Goal: Task Accomplishment & Management: Manage account settings

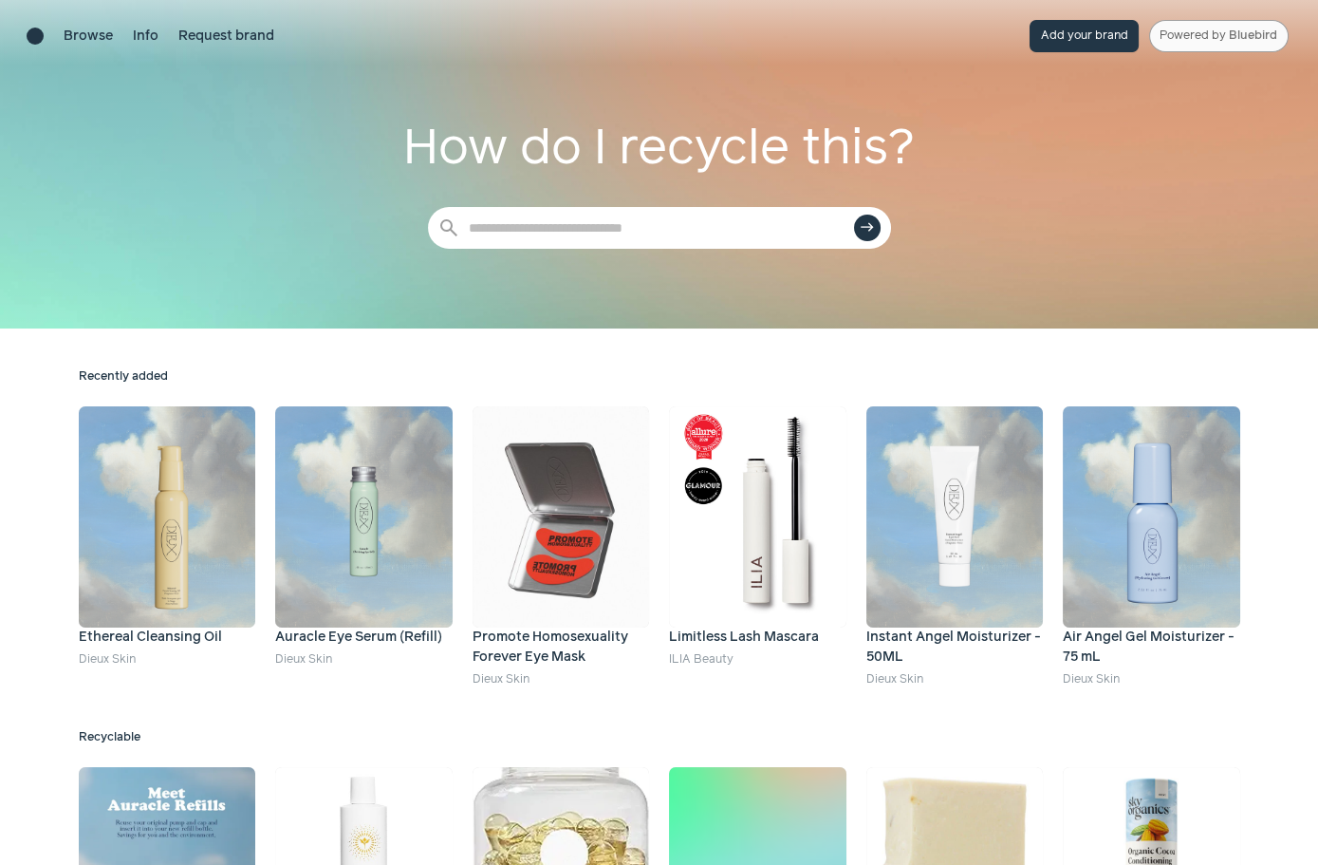
click at [1188, 39] on link "Powered by Bluebird" at bounding box center [1219, 36] width 140 height 32
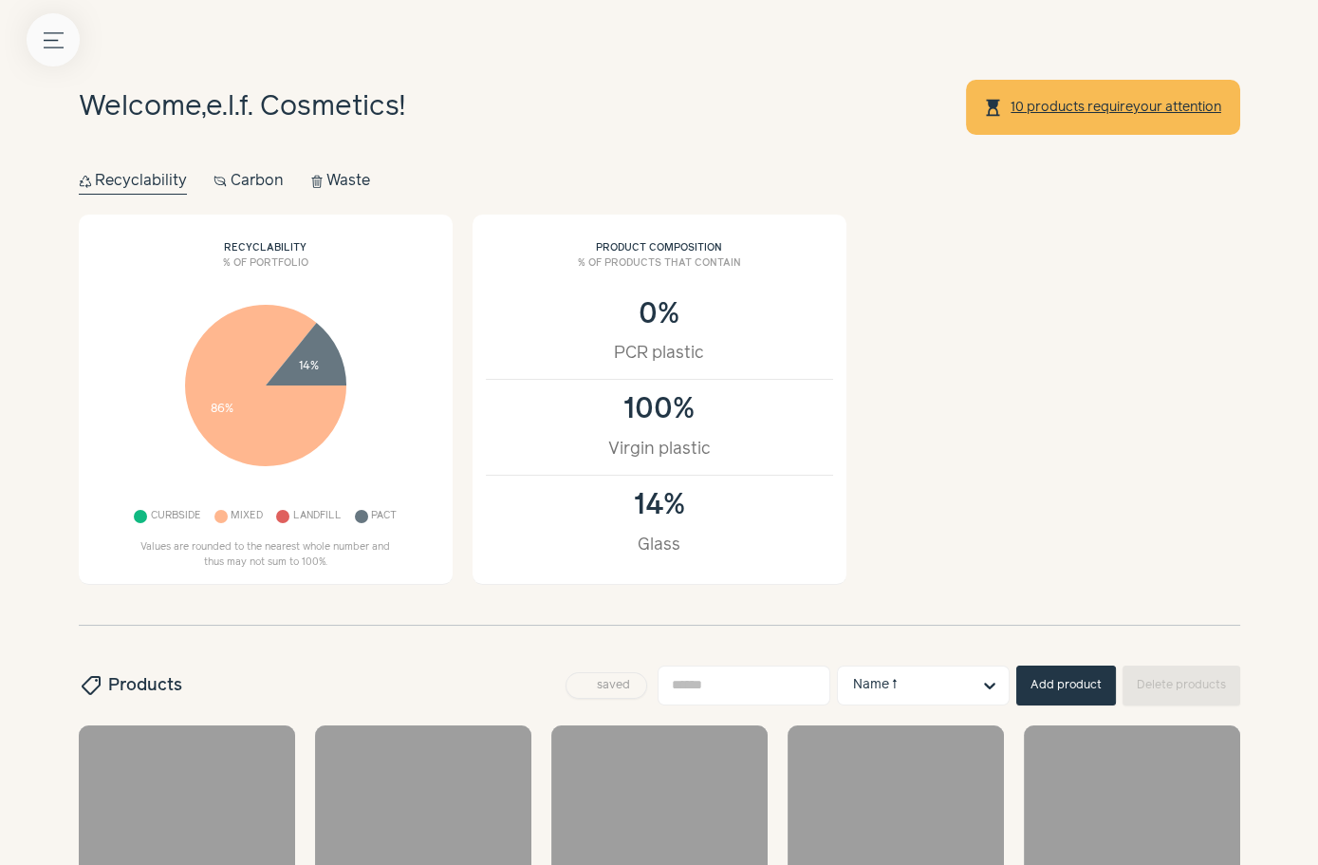
click at [47, 24] on button "Menu button" at bounding box center [53, 39] width 53 height 53
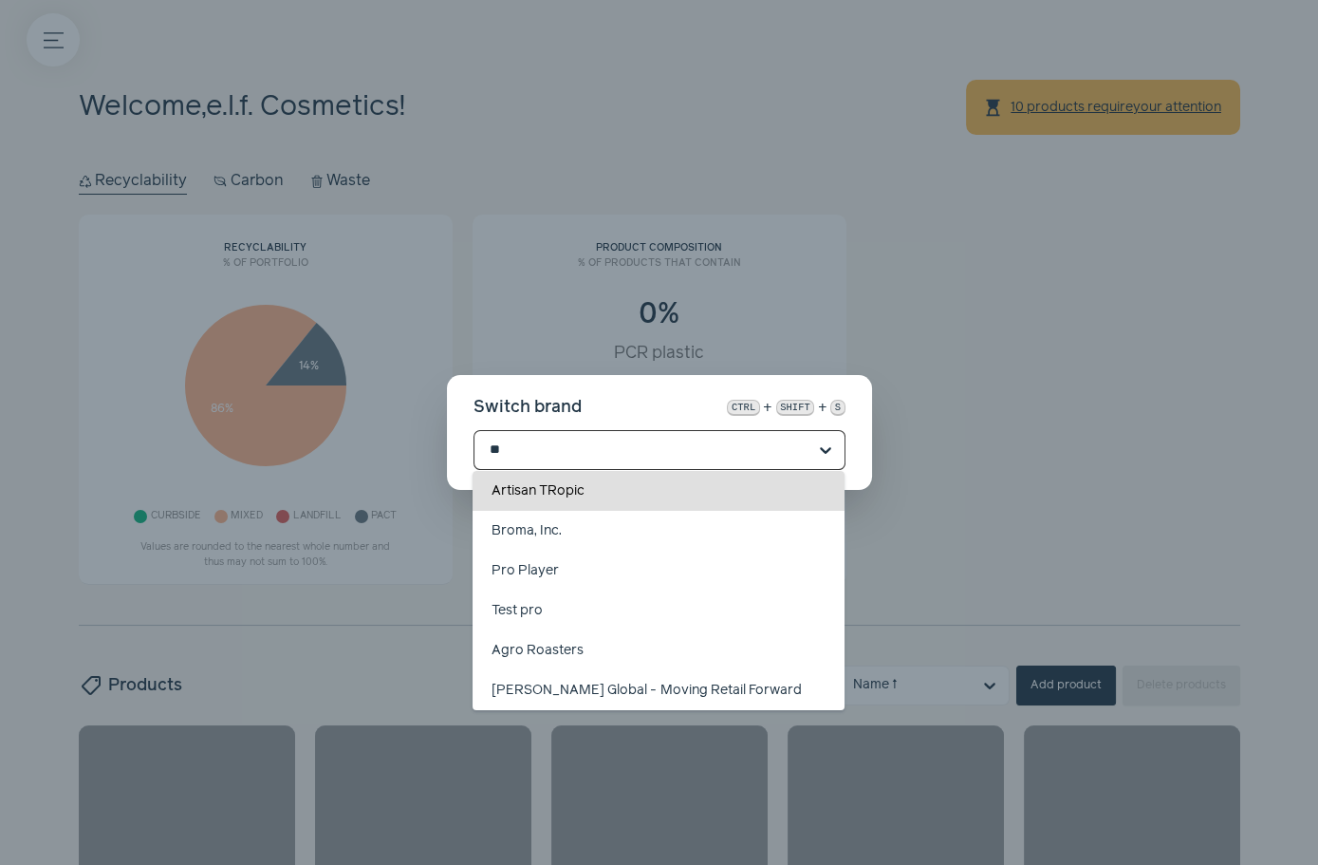
type input "*"
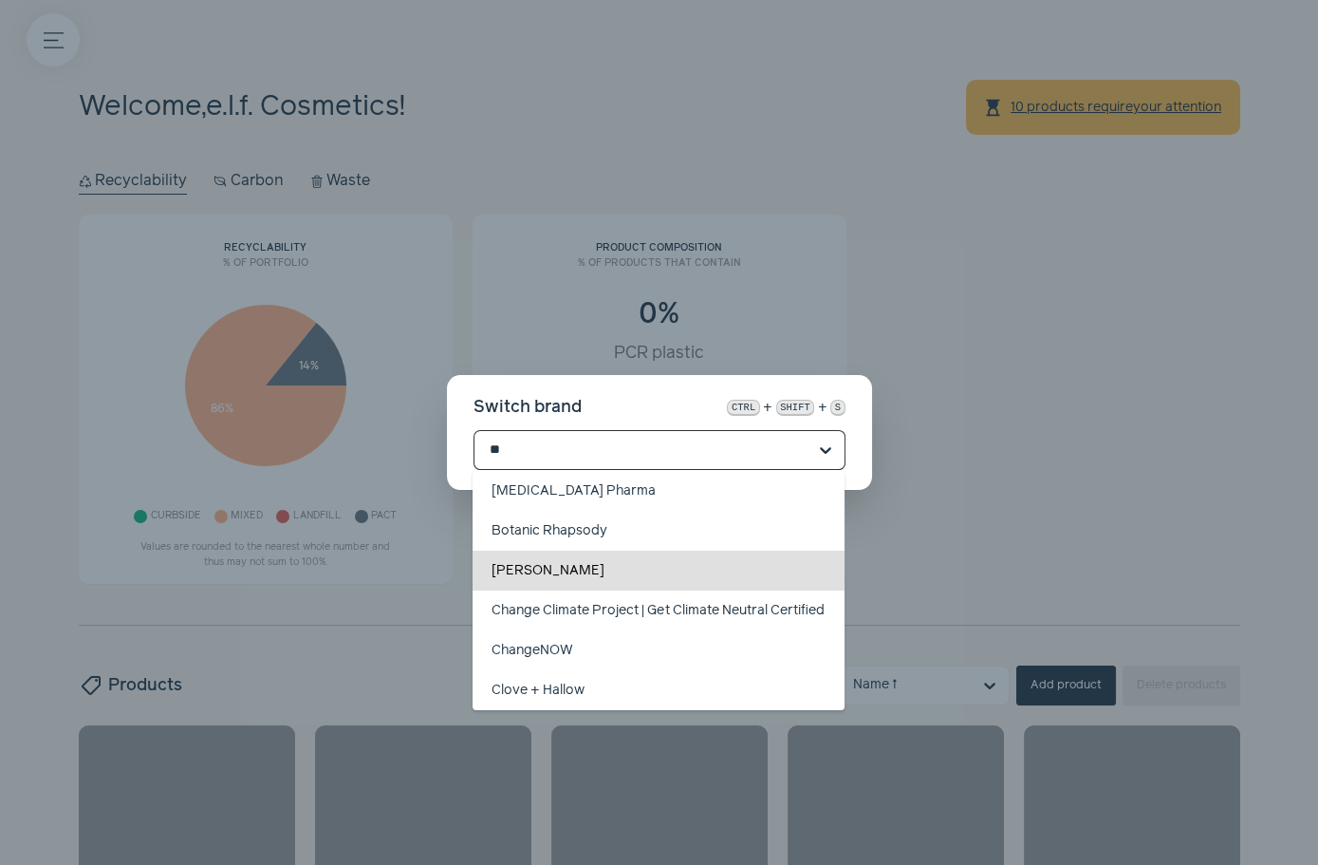
type input "*"
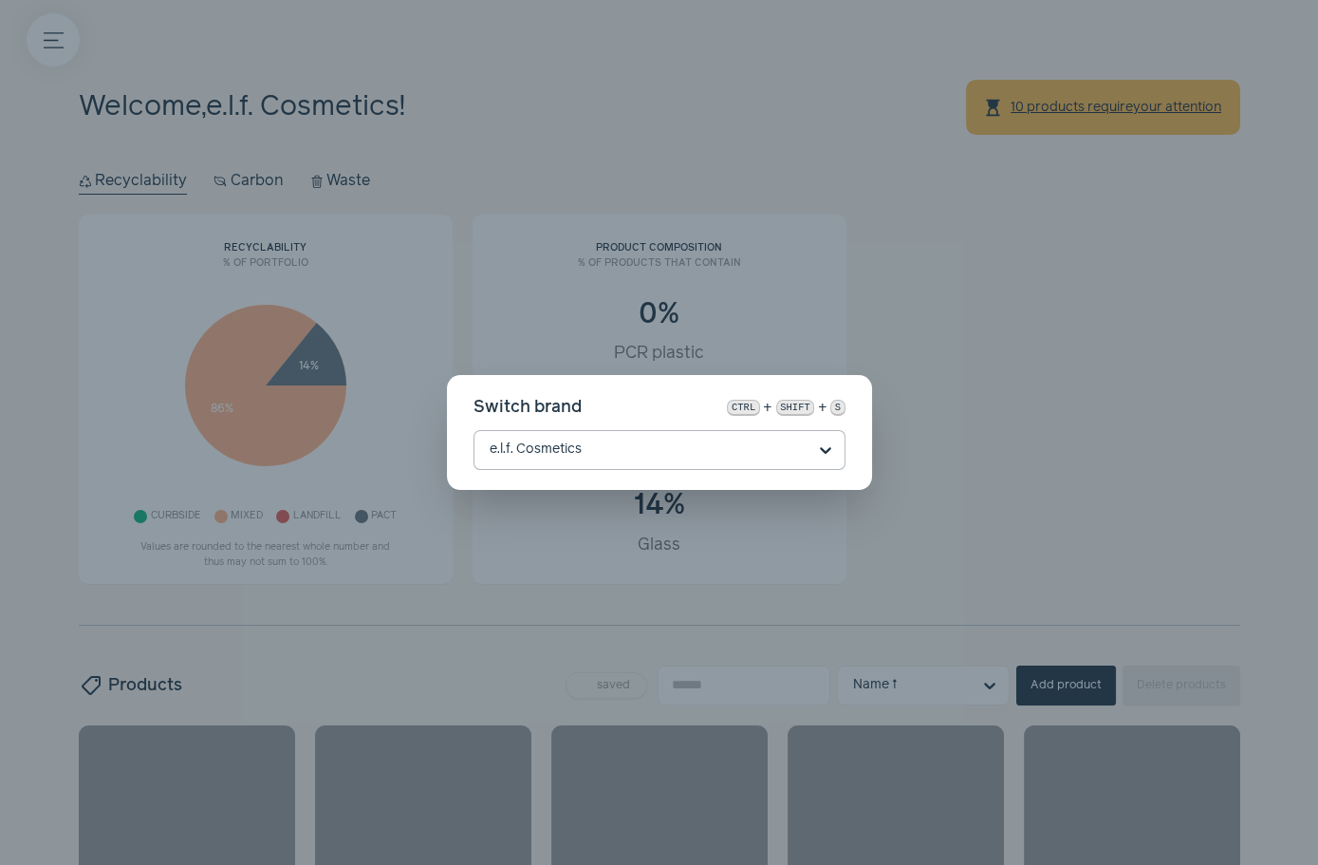
click at [612, 451] on input "text" at bounding box center [648, 450] width 317 height 38
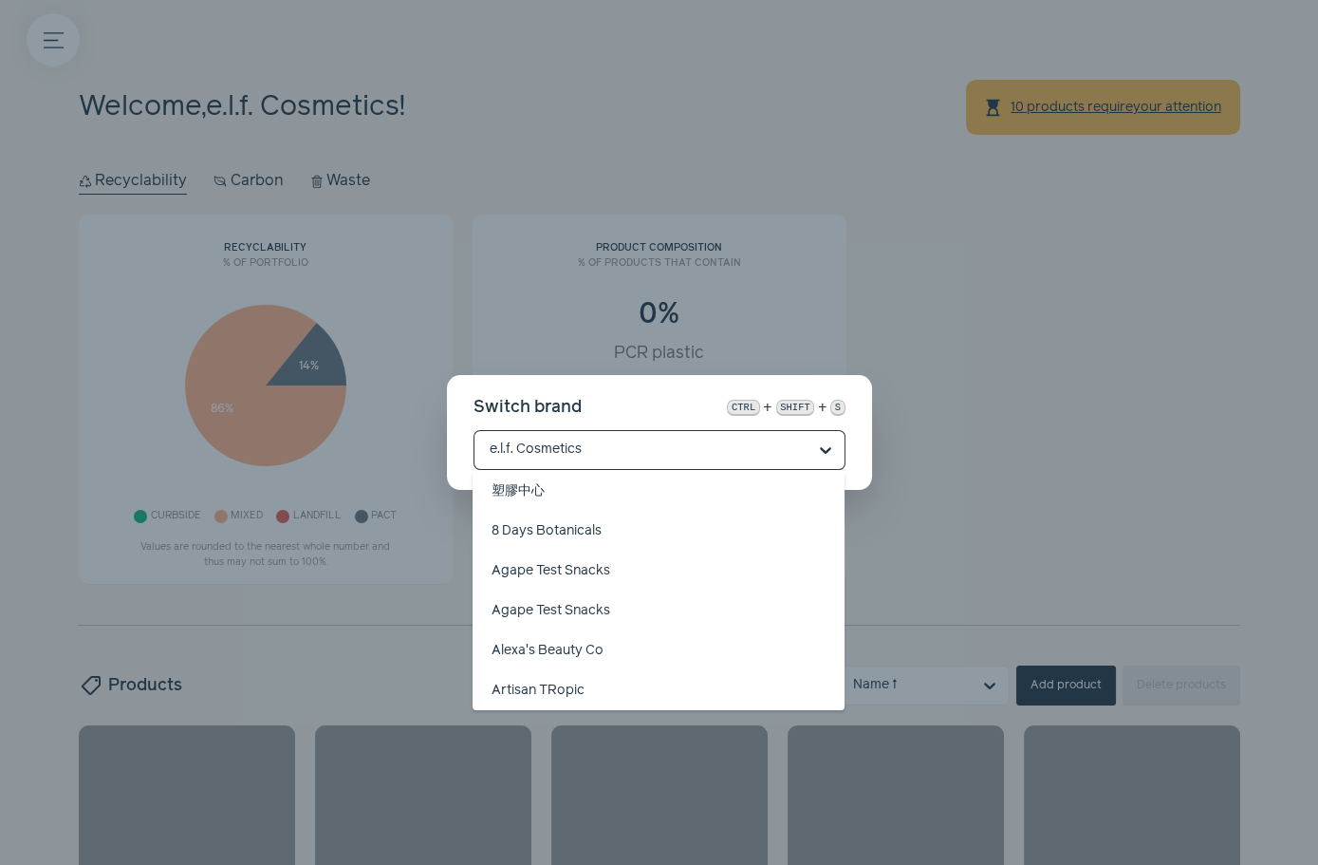
scroll to position [8810, 0]
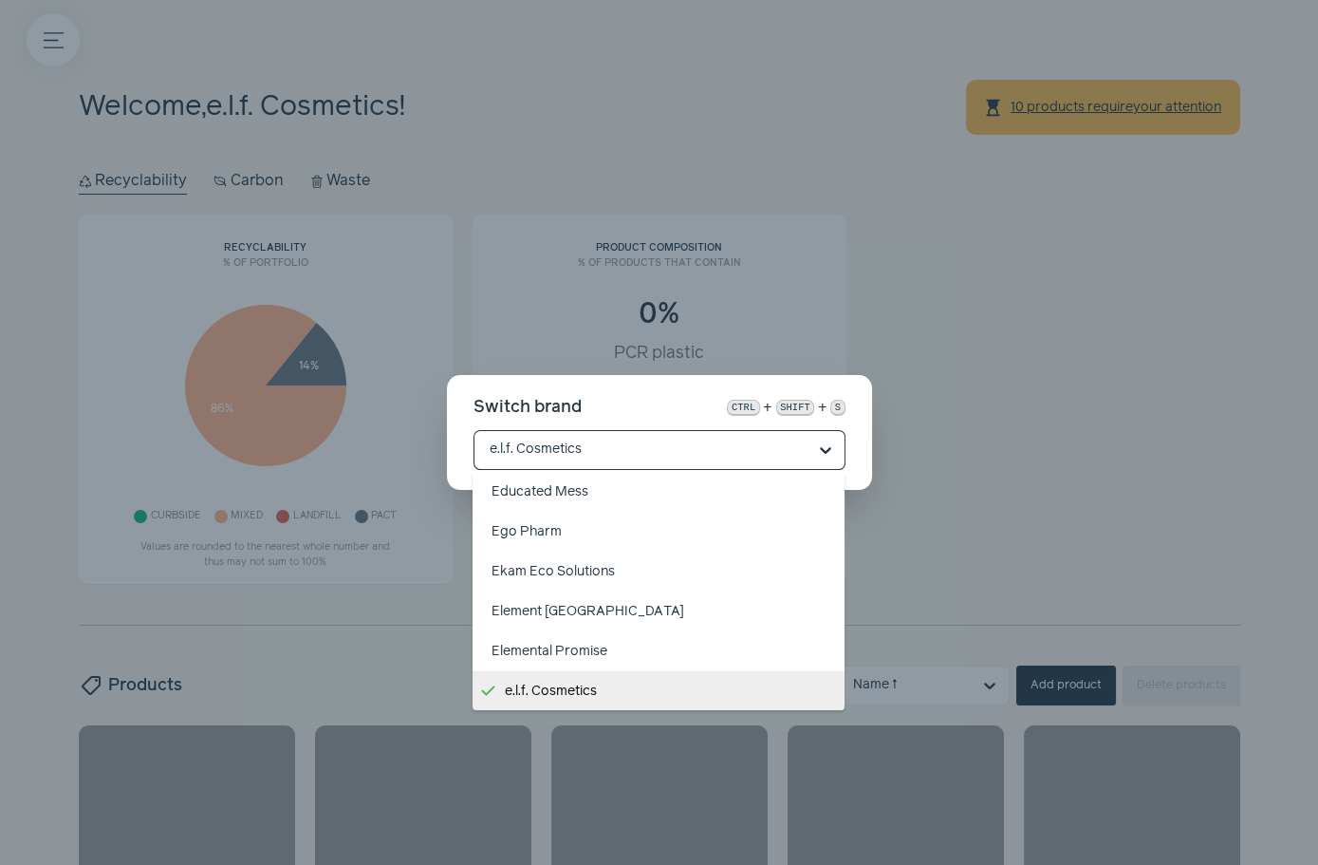
paste input "********"
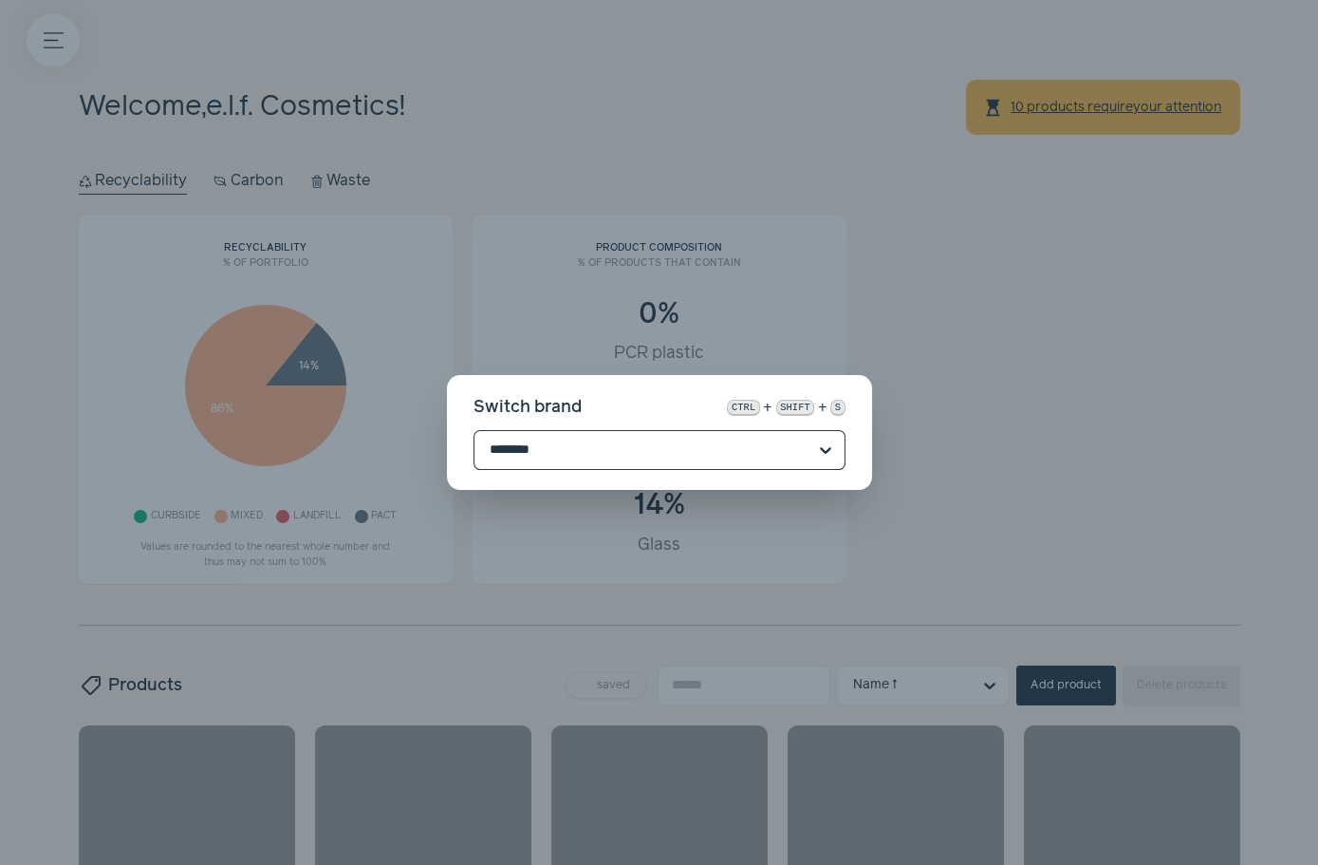
scroll to position [0, 0]
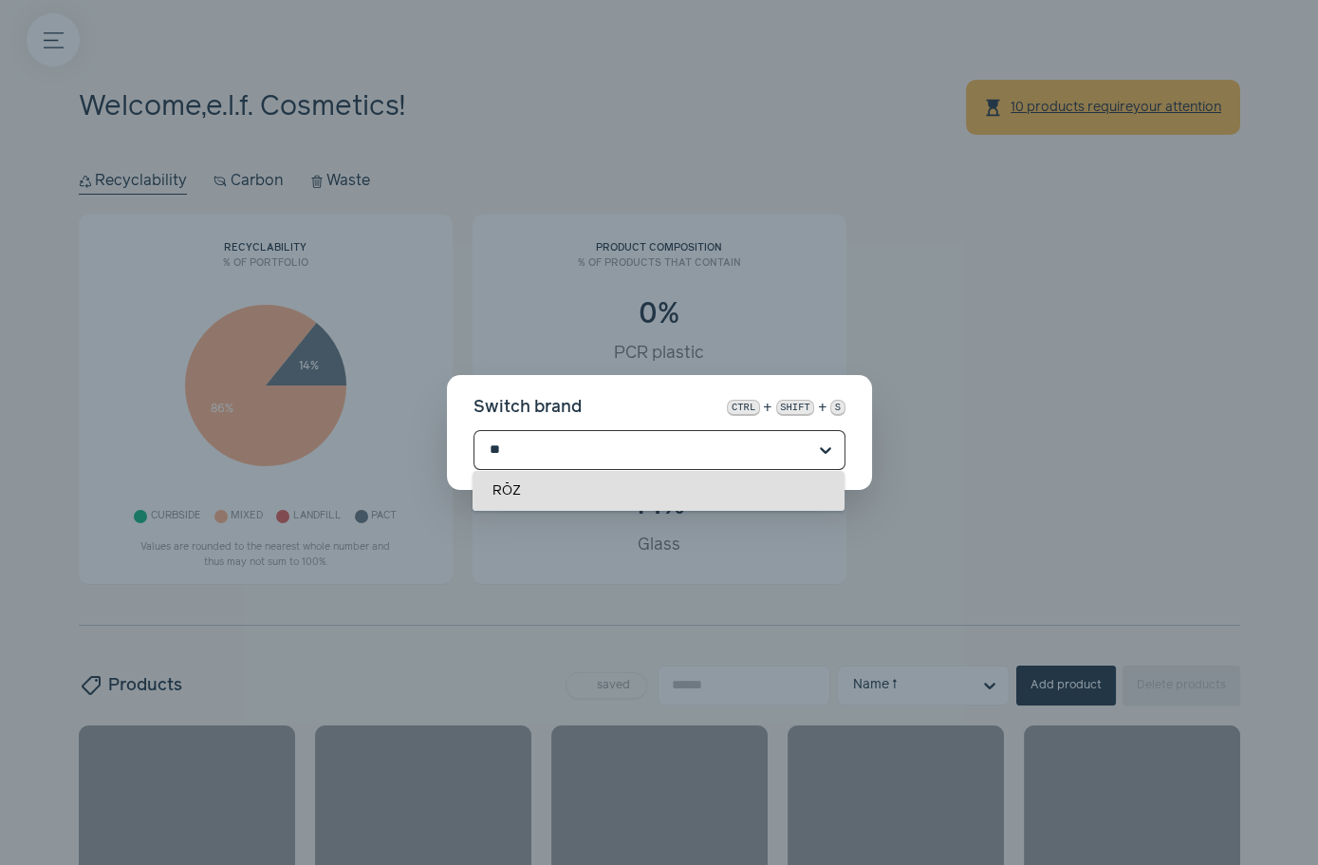
type input "*"
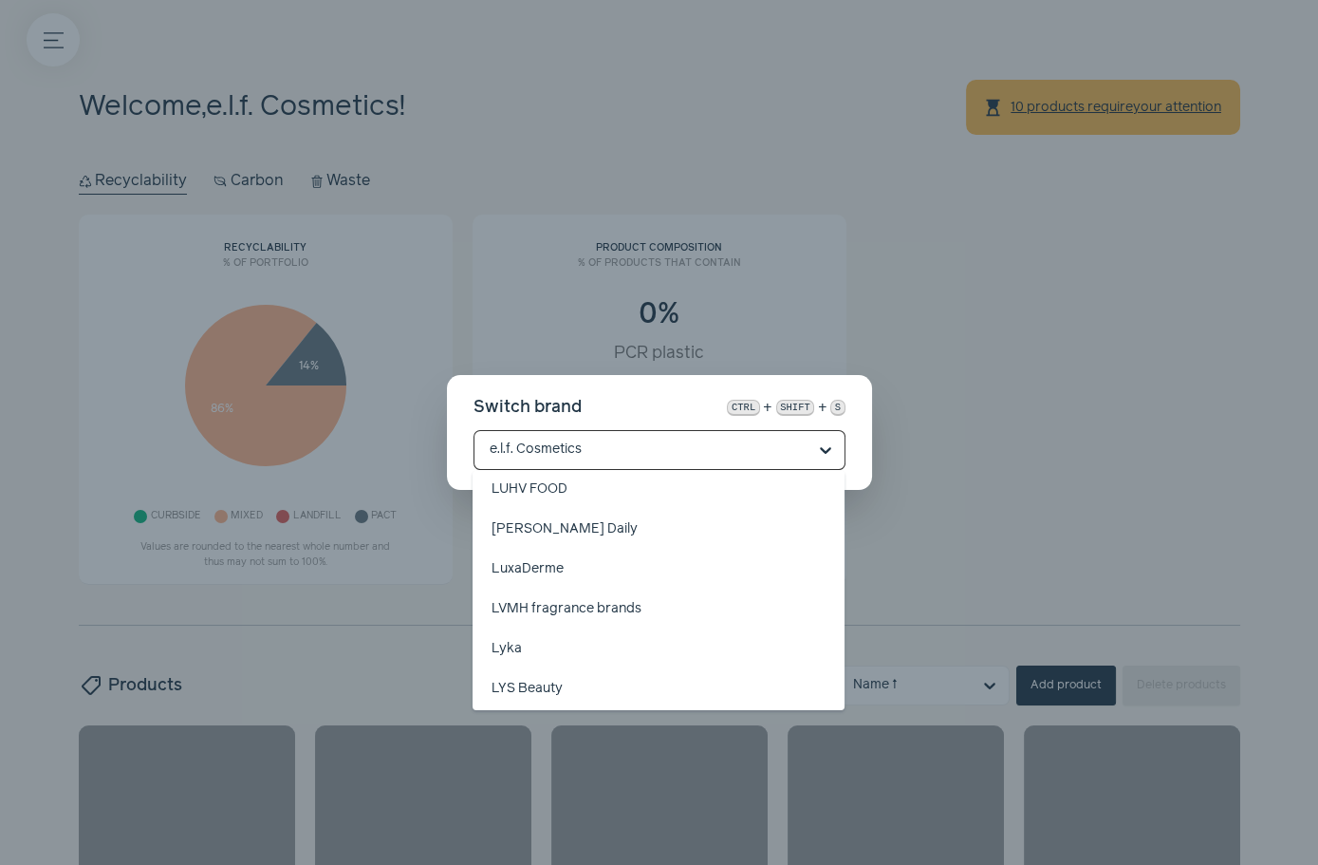
scroll to position [16122, 0]
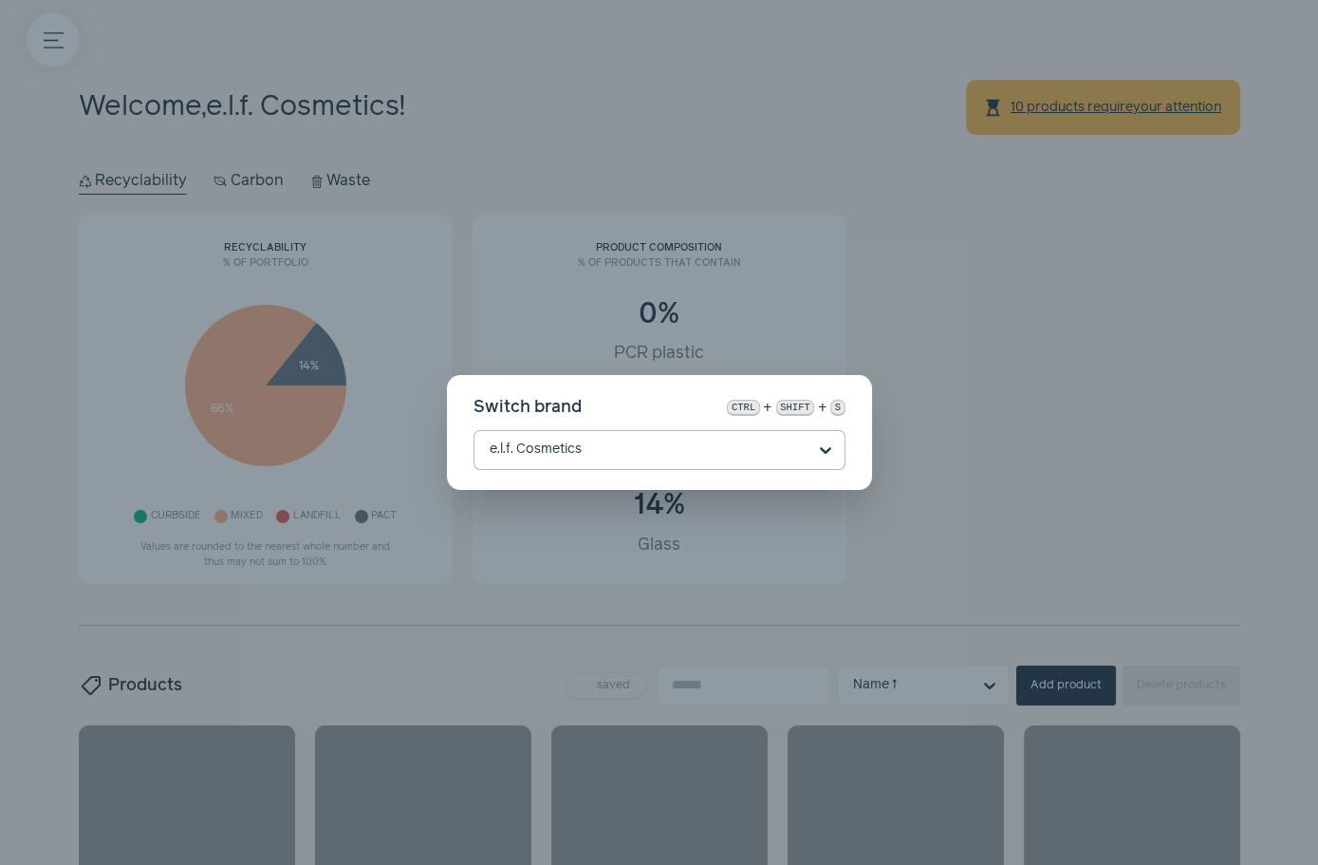
click at [170, 43] on div "Switch brand ctrl + shift + s e.l.f. Cosmetics" at bounding box center [659, 432] width 1318 height 865
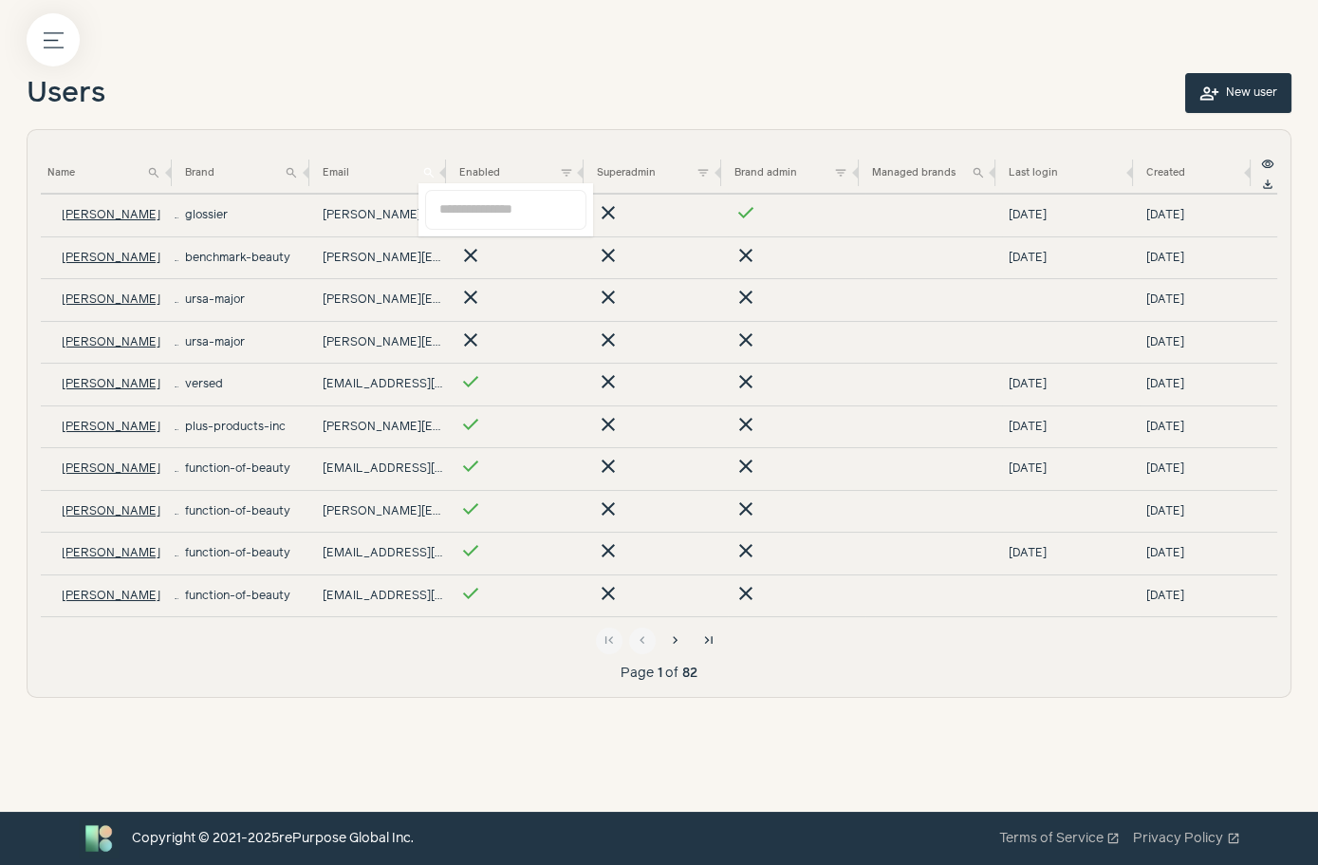
click at [421, 172] on button "search" at bounding box center [429, 172] width 20 height 20
paste input "**********"
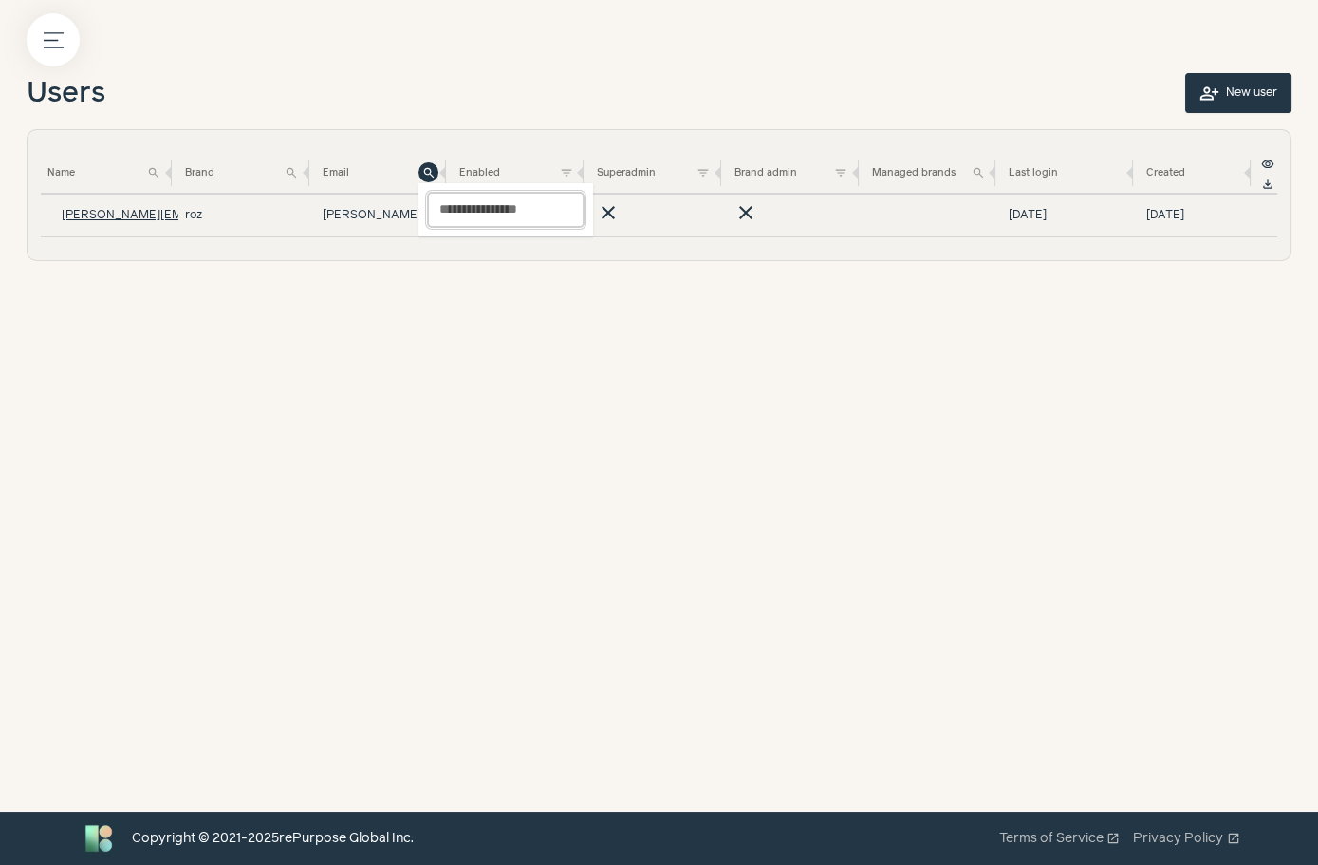
type input "**********"
click at [237, 319] on div "**********" at bounding box center [659, 406] width 1318 height 812
click at [192, 215] on td "roz" at bounding box center [247, 216] width 138 height 43
click at [193, 213] on td "roz" at bounding box center [247, 216] width 138 height 43
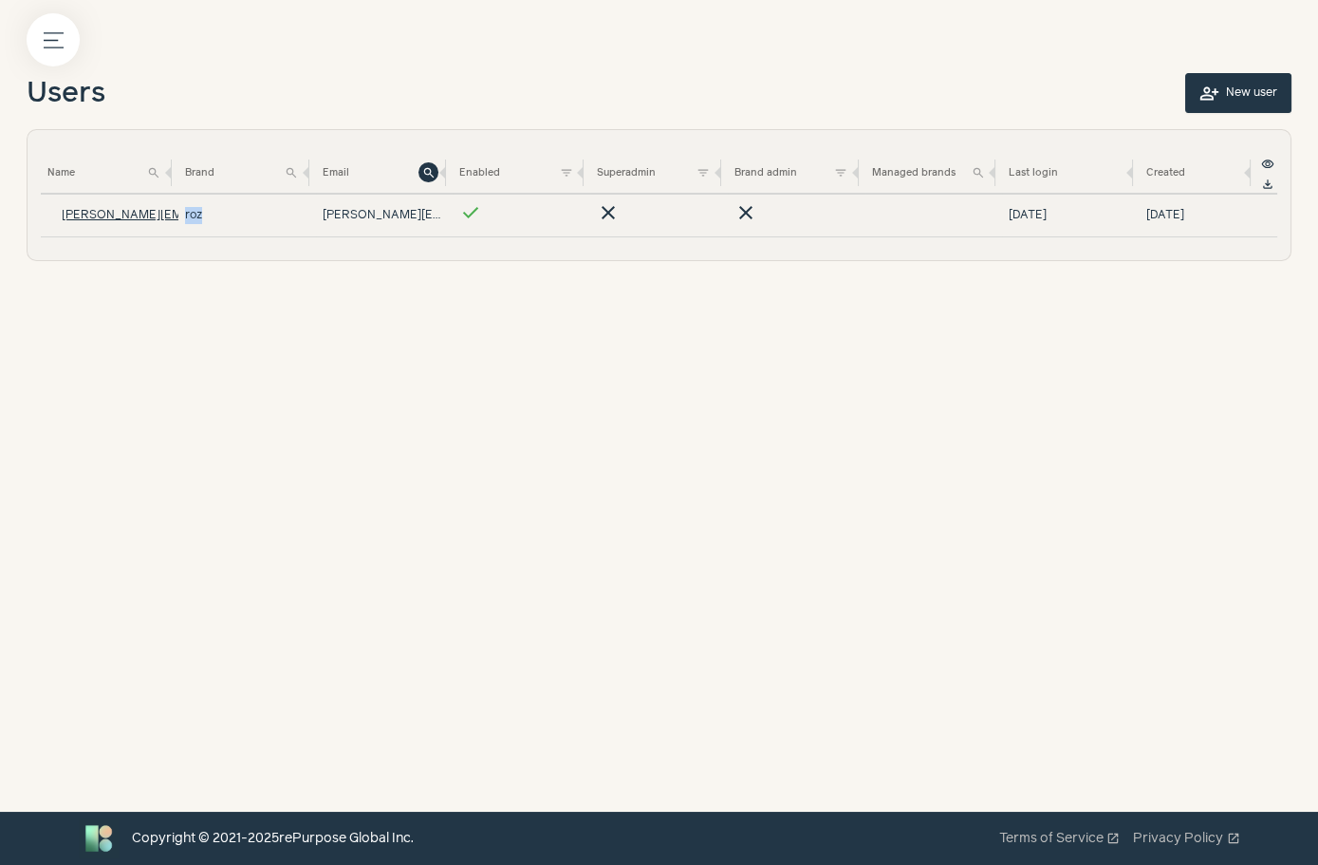
copy td "roz"
click at [53, 32] on icon "button" at bounding box center [54, 39] width 20 height 14
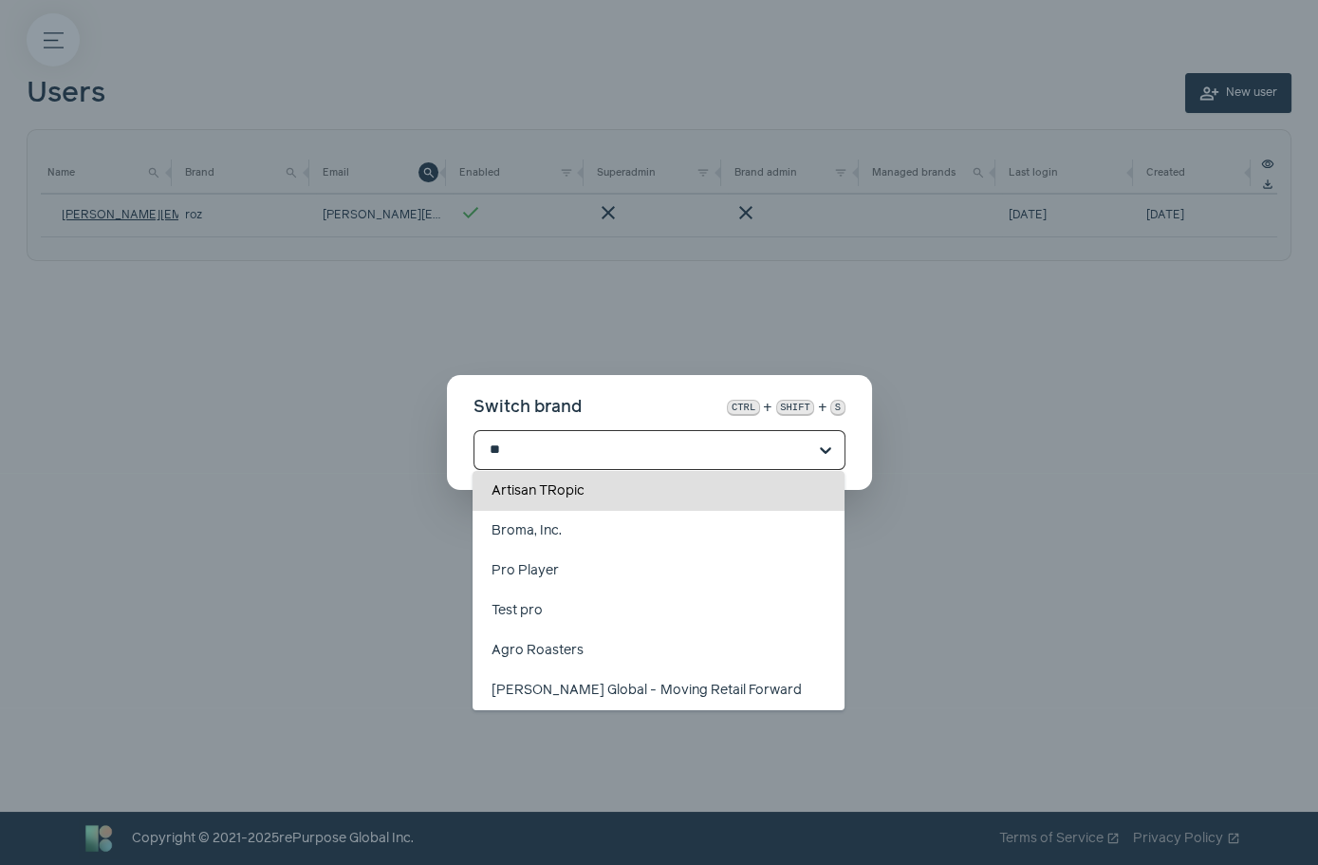
type input "*"
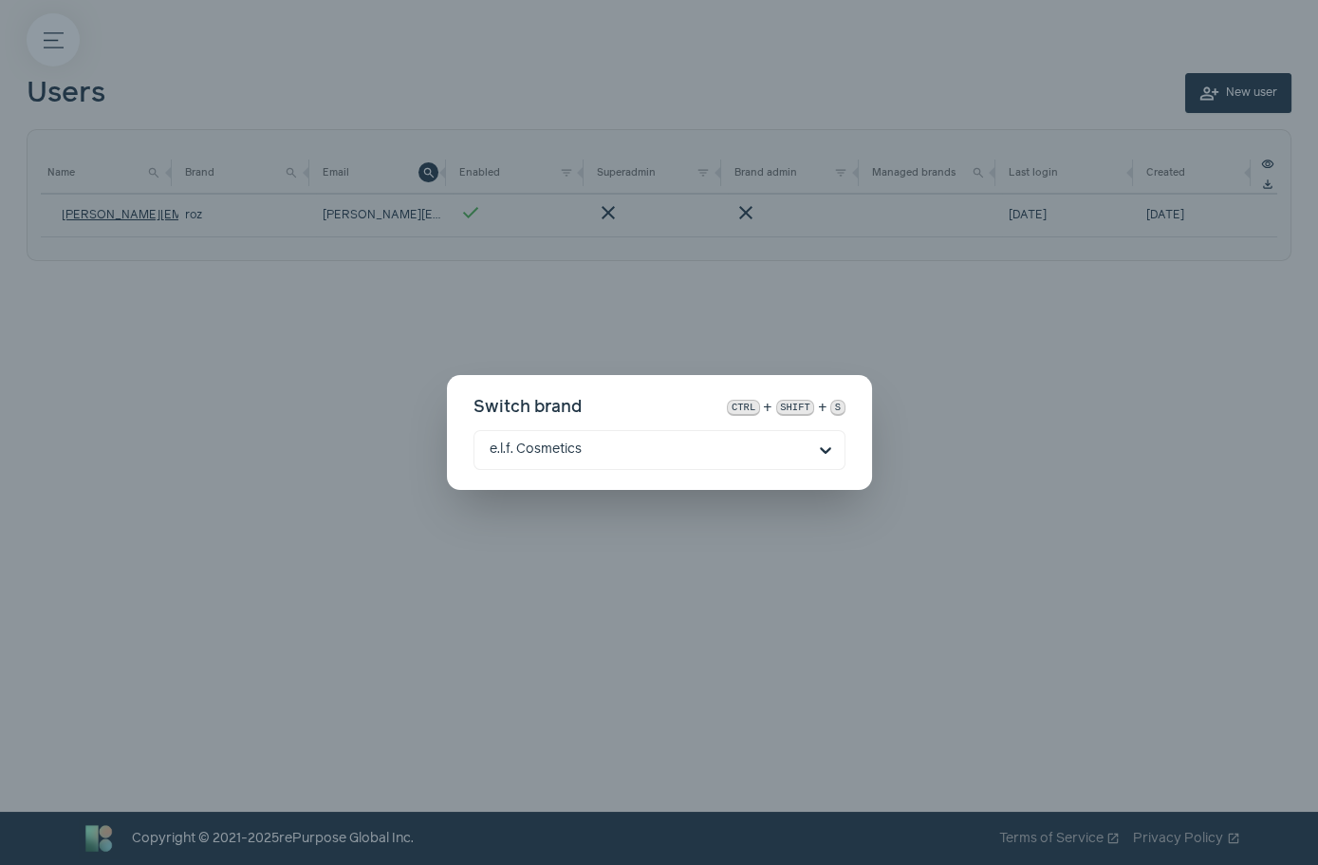
click at [768, 287] on div "Switch brand ctrl + shift + s e.l.f. Cosmetics" at bounding box center [659, 432] width 1318 height 865
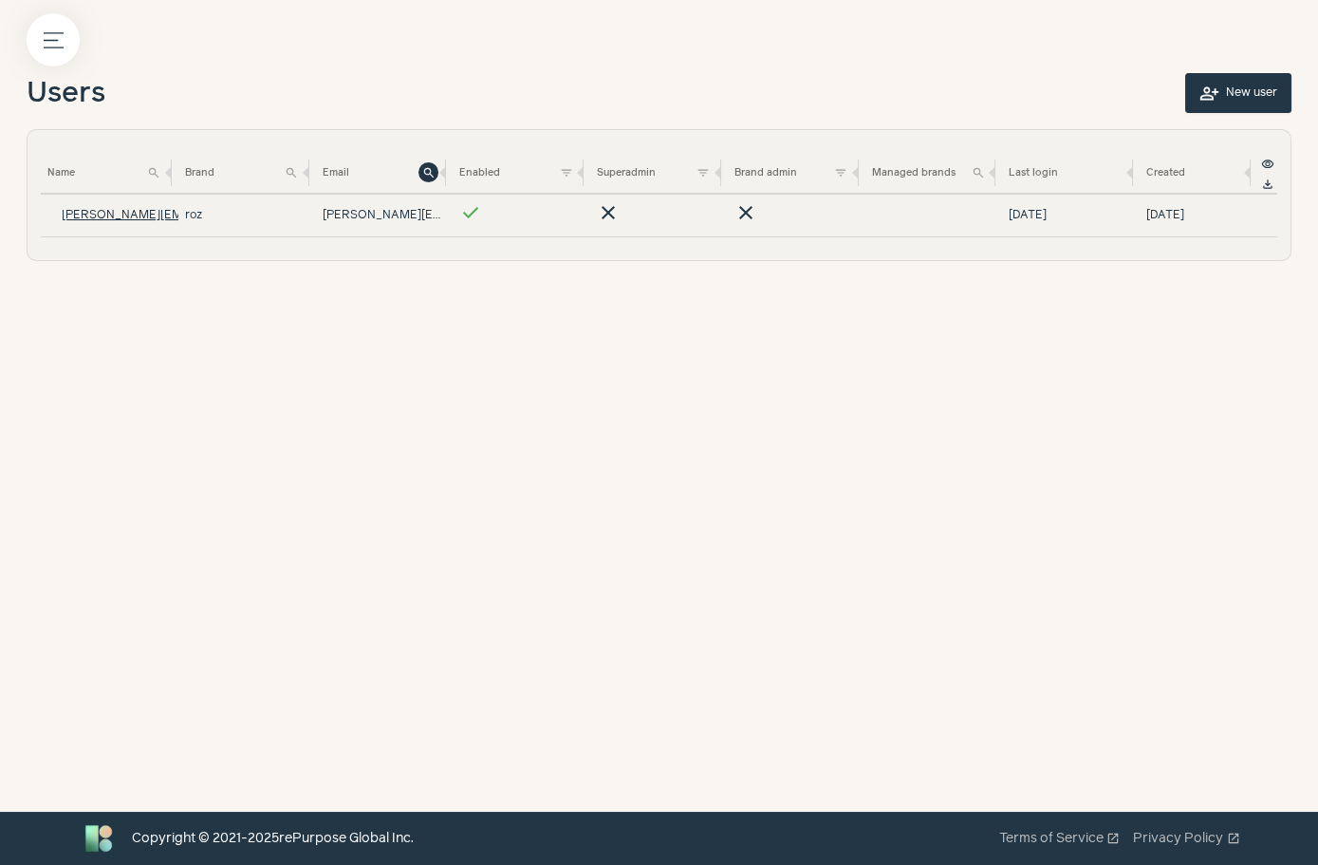
click at [692, 267] on label at bounding box center [659, 432] width 1318 height 865
click at [178, 223] on td "jess@rozhair.com" at bounding box center [247, 216] width 138 height 43
click at [178, 221] on td "jess@rozhair.com" at bounding box center [247, 216] width 138 height 43
click at [178, 205] on td "jess@rozhair.com" at bounding box center [247, 216] width 138 height 43
click at [103, 211] on button "jess@rozhair.com" at bounding box center [213, 215] width 333 height 13
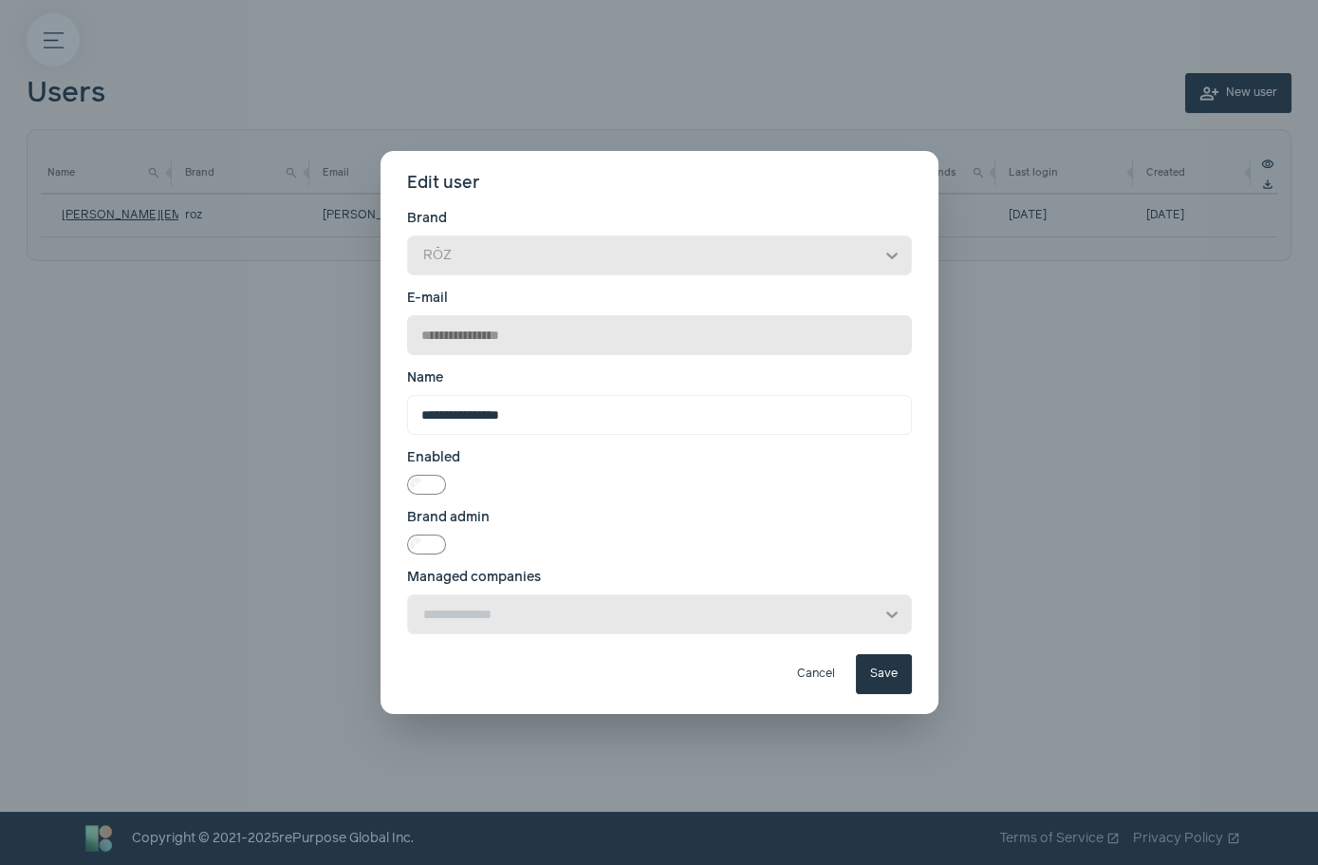
click at [909, 167] on button "close" at bounding box center [908, 180] width 27 height 27
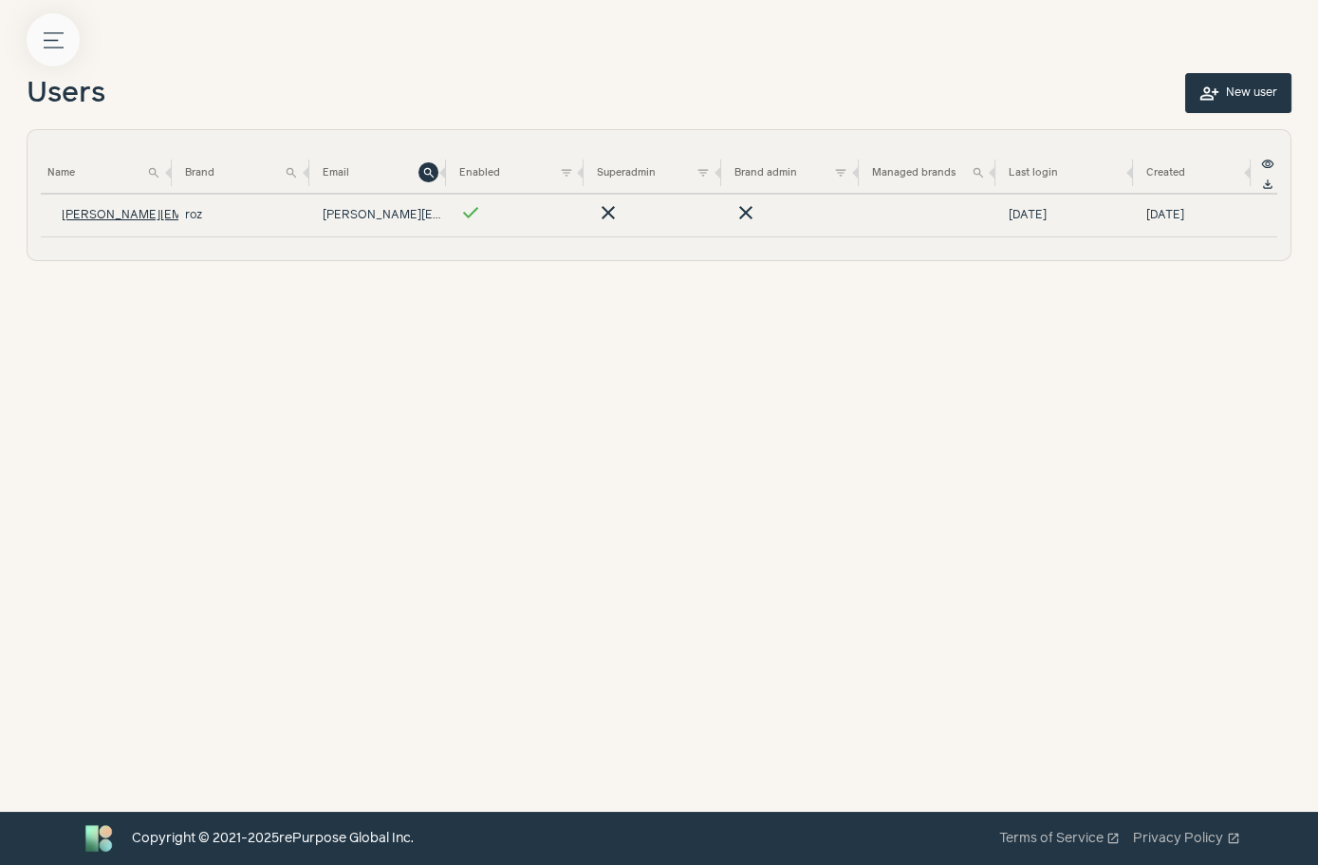
click at [62, 50] on button "Menu button" at bounding box center [53, 39] width 53 height 53
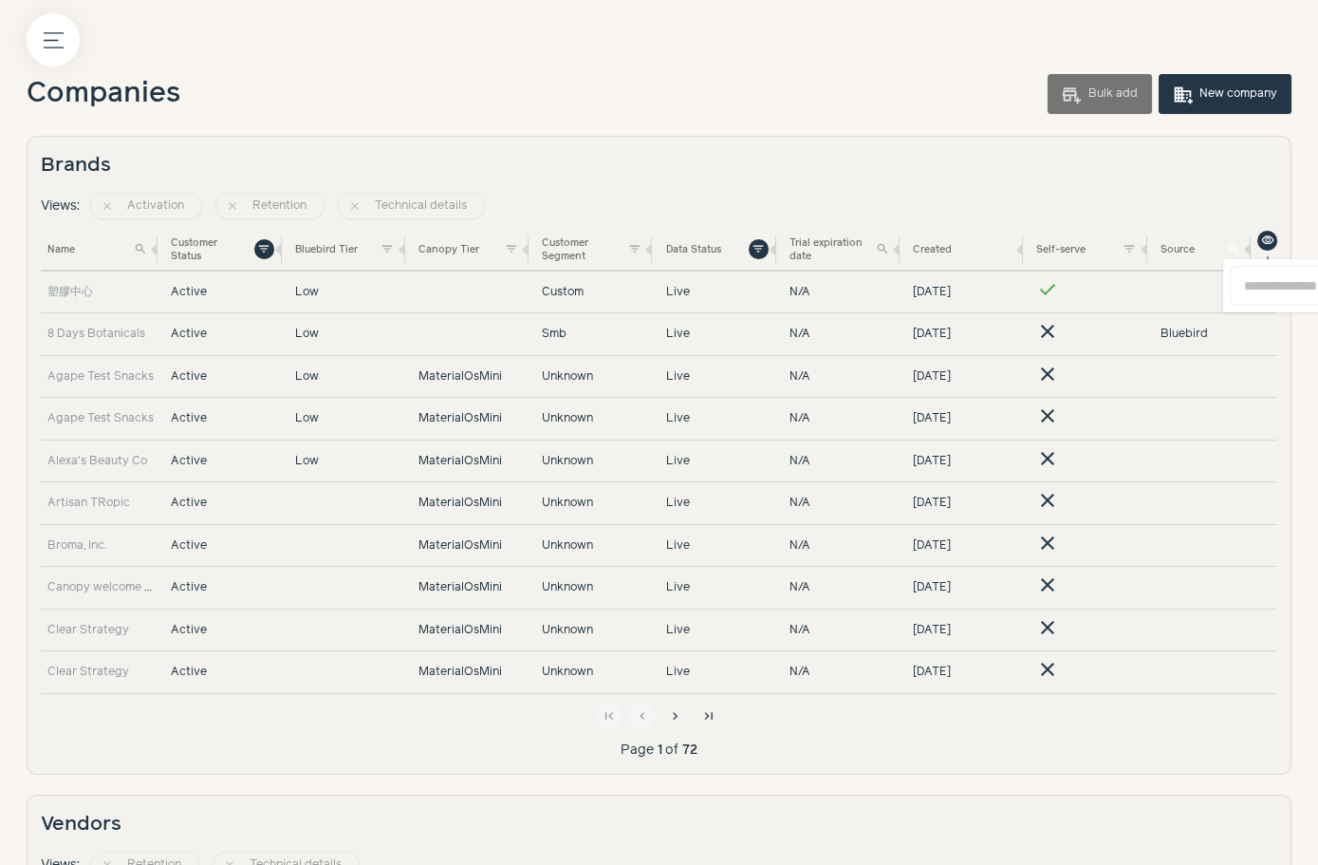
click at [1240, 245] on span "search" at bounding box center [1233, 248] width 13 height 13
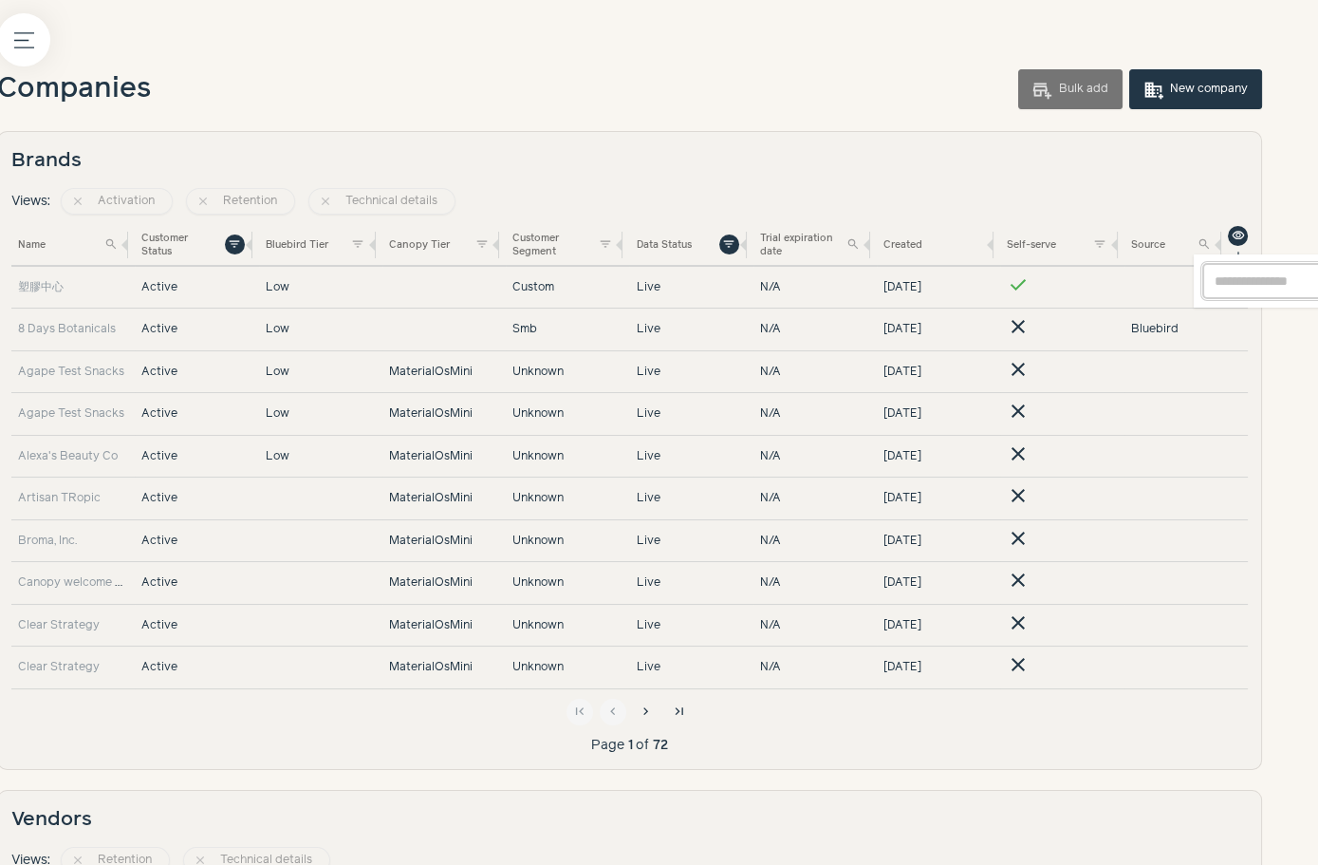
scroll to position [5, 0]
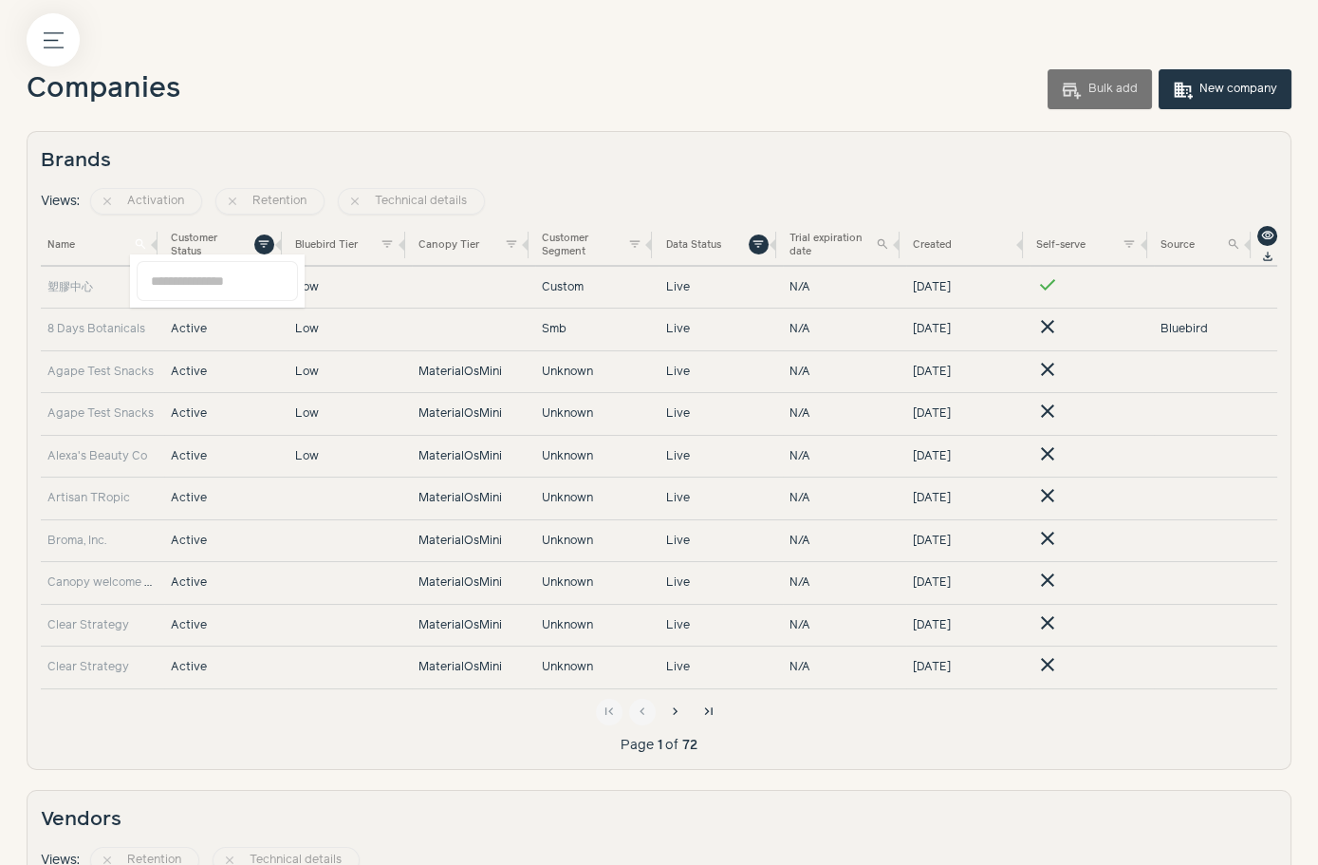
click at [140, 248] on span "search" at bounding box center [140, 243] width 13 height 13
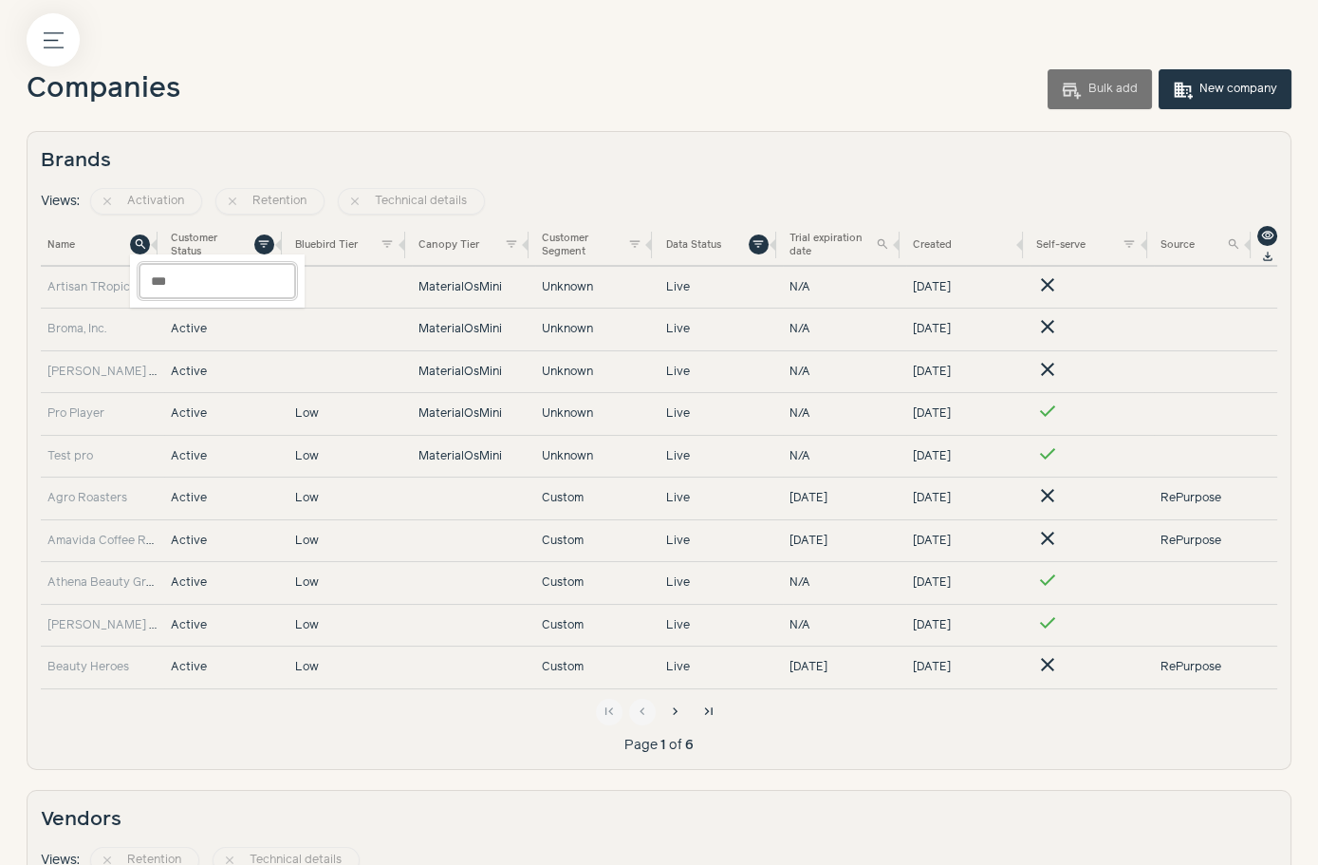
scroll to position [0, 0]
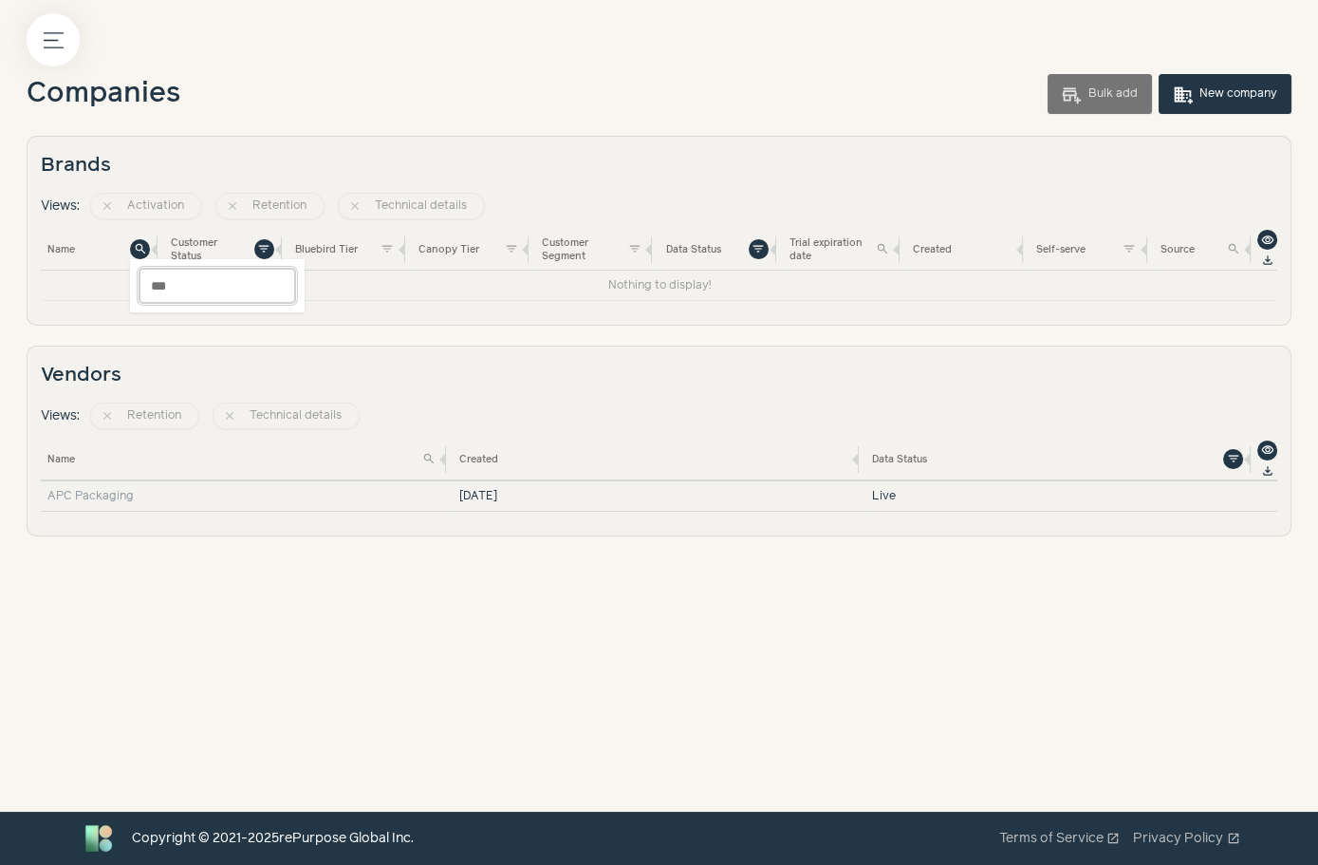
type input "***"
click at [218, 93] on div "Companies add_business Bulk add domain_add New company" at bounding box center [659, 91] width 1265 height 76
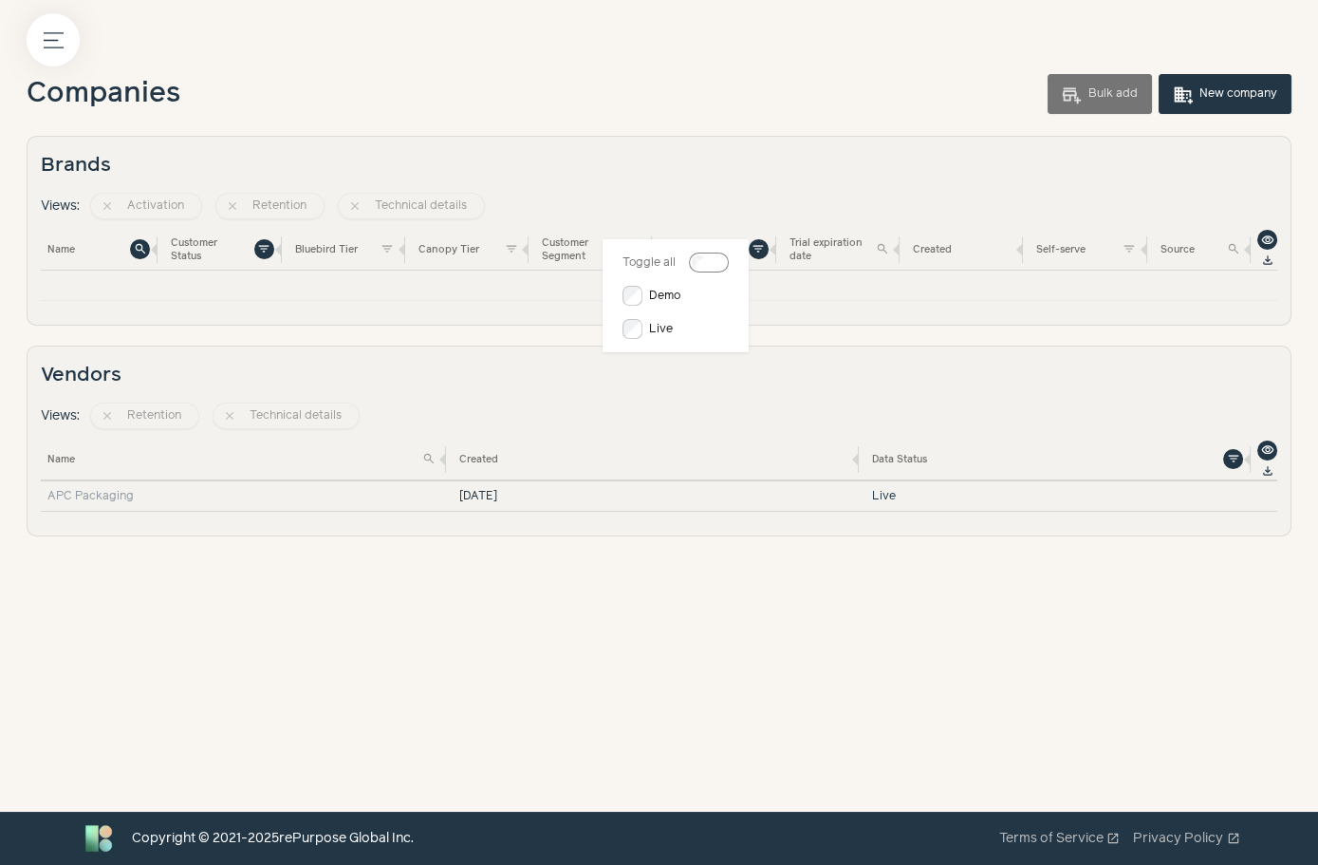
click at [754, 242] on span "filter_list" at bounding box center [758, 248] width 13 height 13
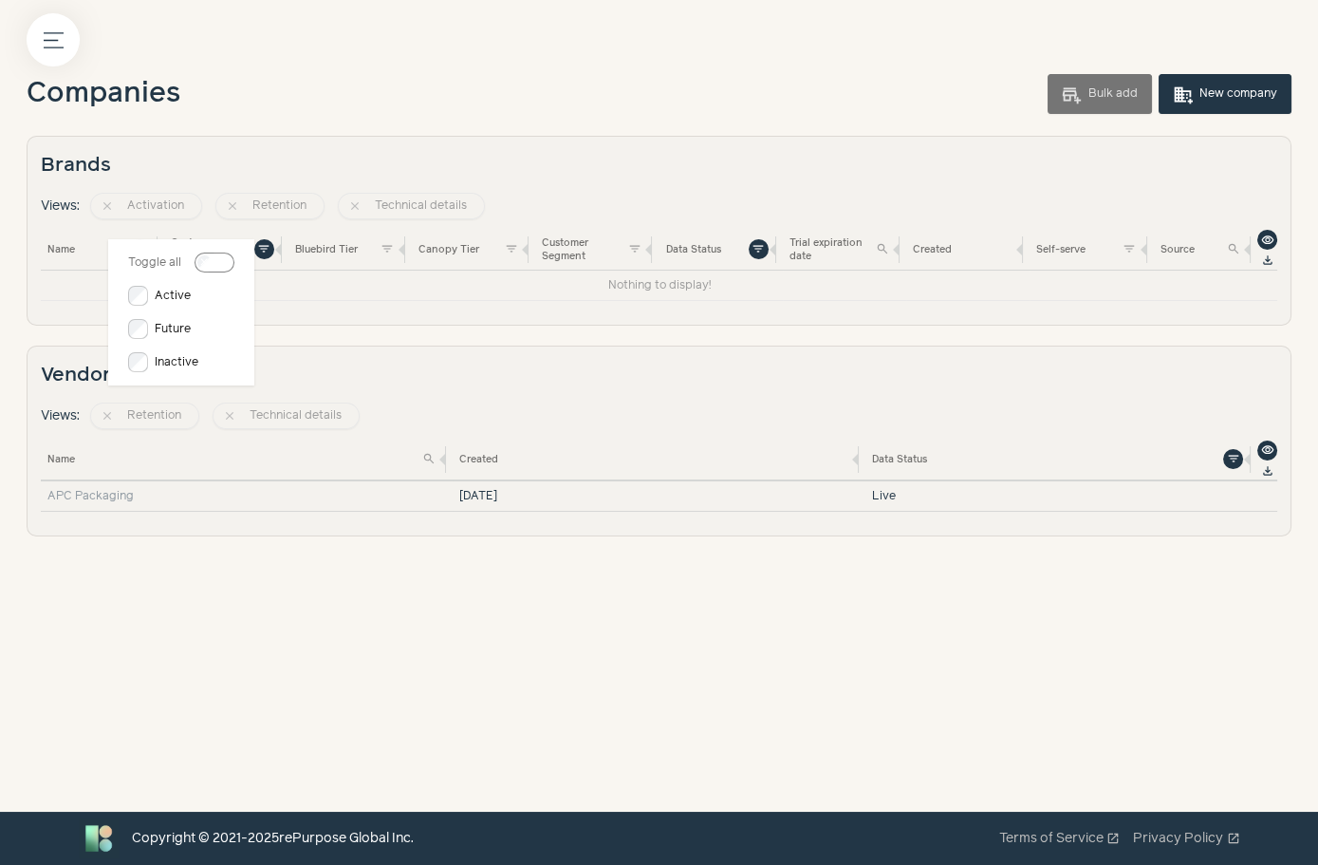
click at [265, 253] on span "filter_list" at bounding box center [263, 248] width 13 height 13
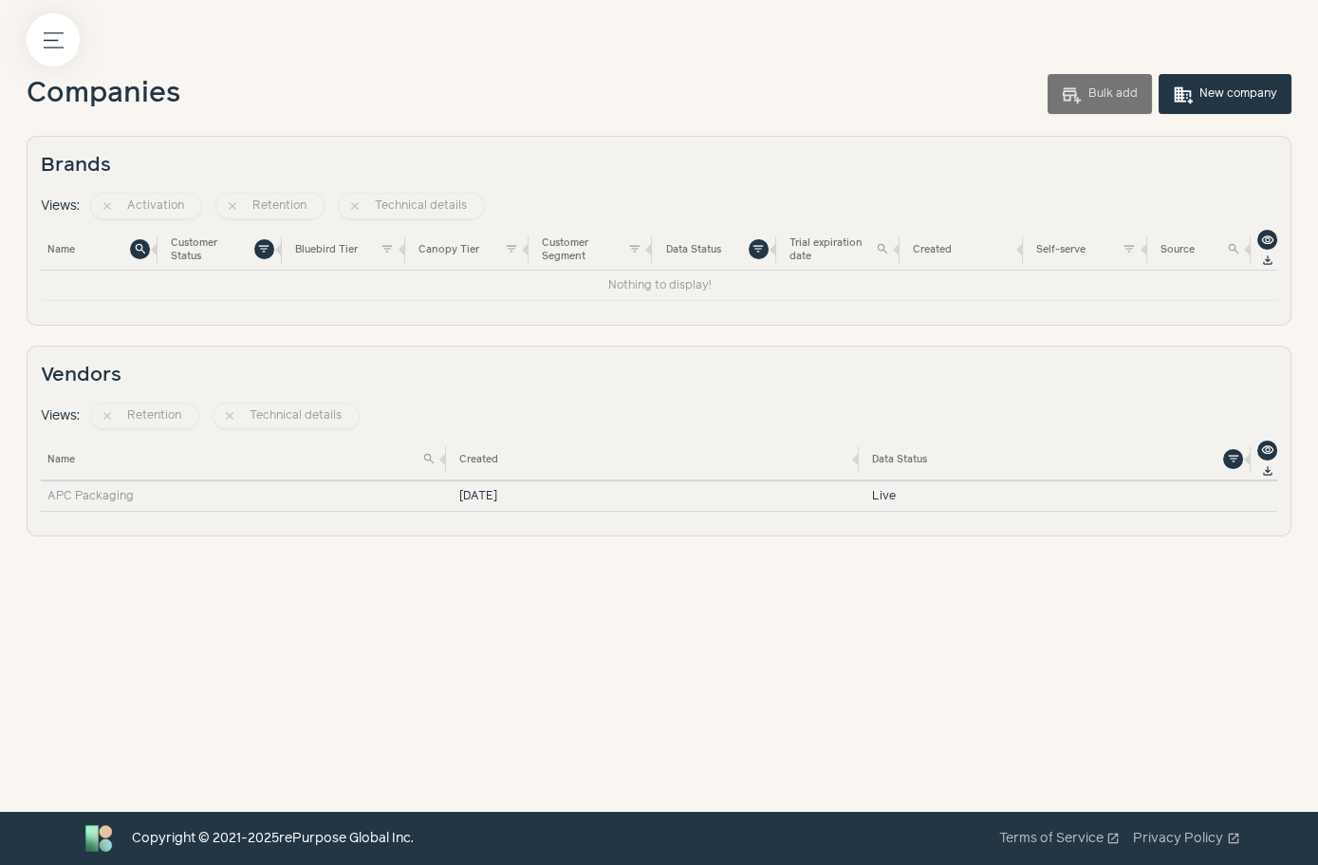
click at [448, 146] on div "Brands Views: close Activation close Retention close Technical details Name sea…" at bounding box center [659, 231] width 1265 height 190
click at [27, 44] on div "Menu button" at bounding box center [53, 39] width 53 height 53
click at [82, 43] on div "Menu button Companies add_business Bulk add domain_add New company Brands Views…" at bounding box center [659, 406] width 1318 height 812
click at [1187, 87] on span "domain_add" at bounding box center [1183, 94] width 20 height 20
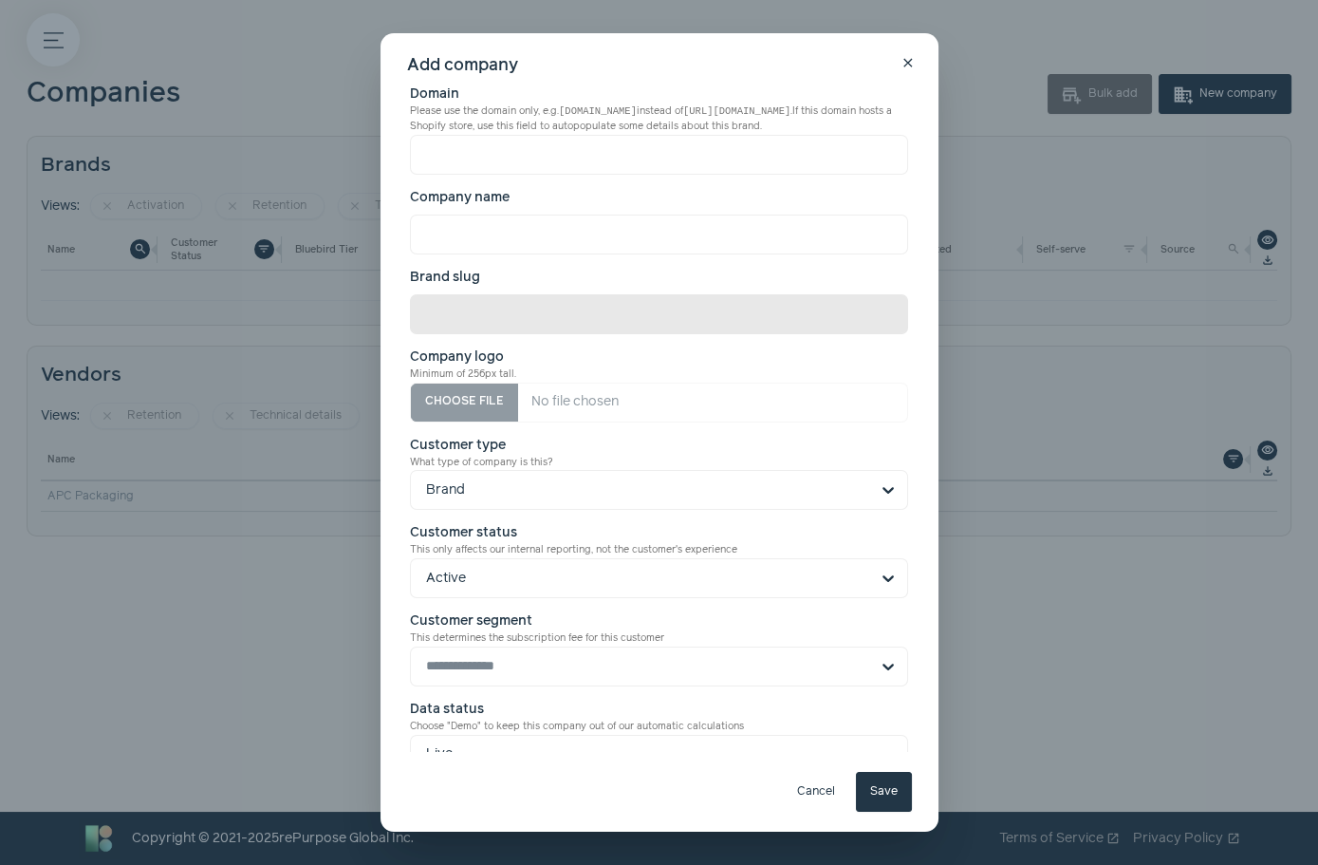
scroll to position [2, 0]
click at [708, 161] on input "Domain Please use the domain only, e.g. example.com instead of https://www.exam…" at bounding box center [659, 153] width 498 height 40
paste input "**********"
drag, startPoint x: 470, startPoint y: 155, endPoint x: 404, endPoint y: 155, distance: 65.5
click at [404, 155] on div "**********" at bounding box center [660, 432] width 558 height 798
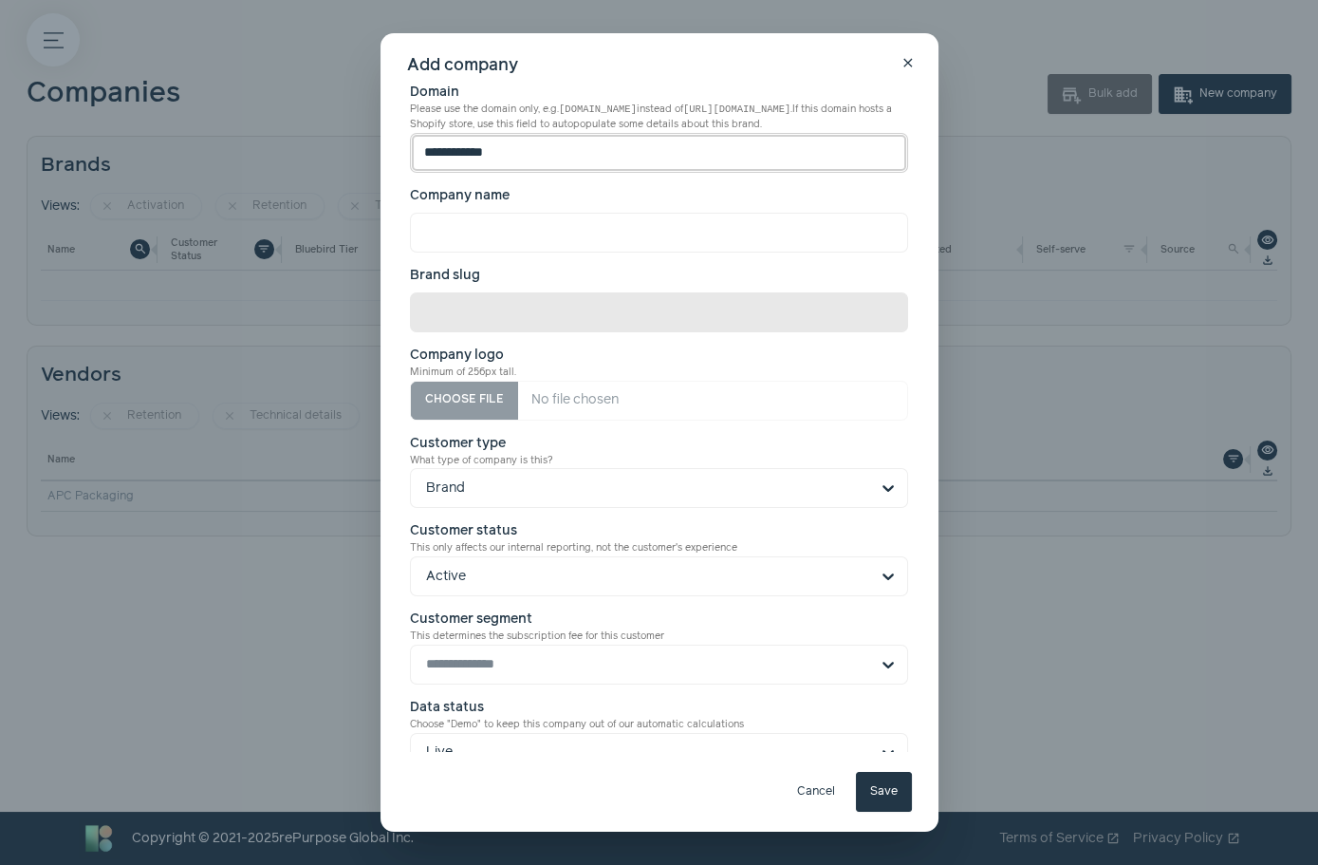
click at [557, 155] on input "**********" at bounding box center [659, 153] width 498 height 40
type input "**********"
click at [530, 219] on div "**********" at bounding box center [660, 432] width 558 height 798
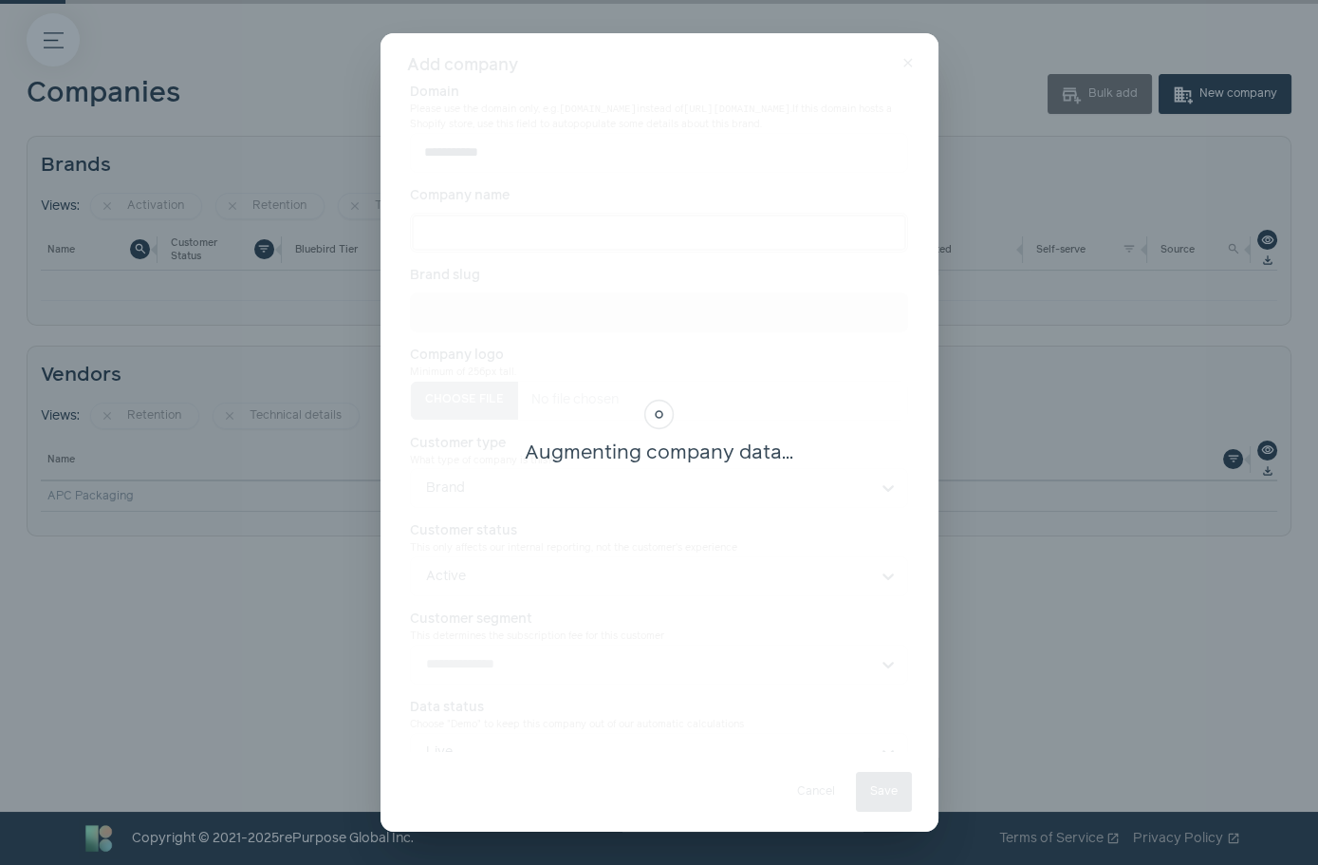
type input "***"
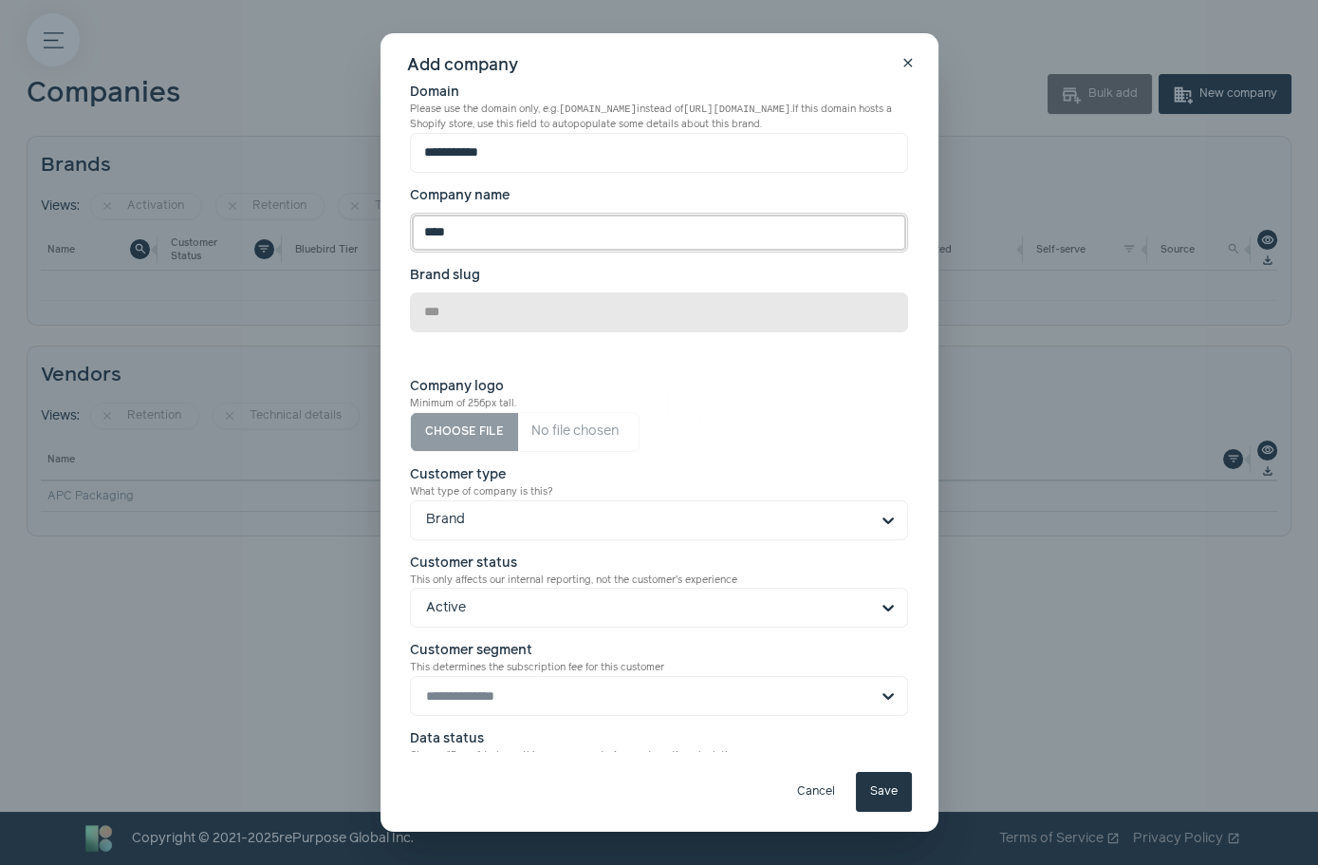
type input "*****"
type input "******"
type input "*******"
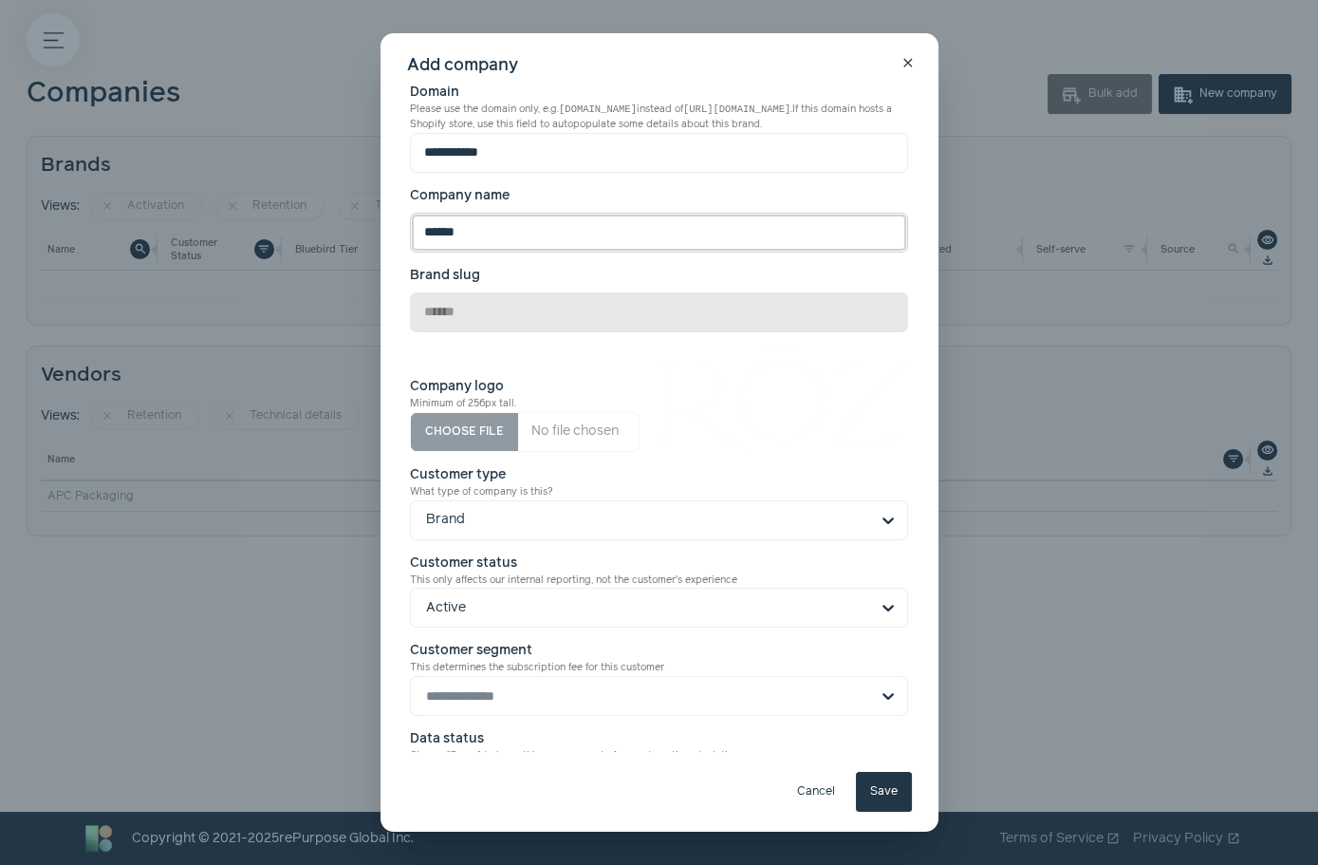
type input "*******"
type input "********"
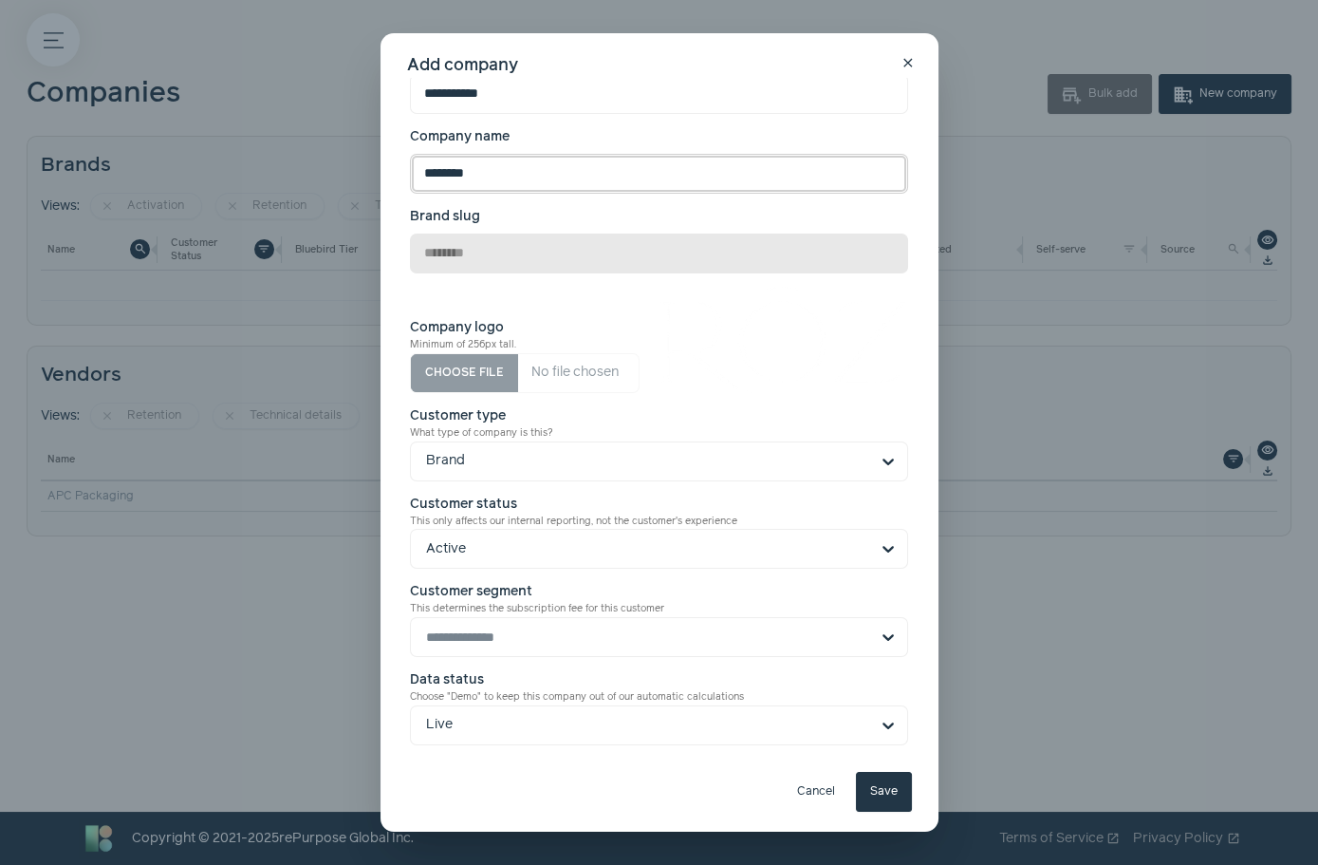
scroll to position [67, 0]
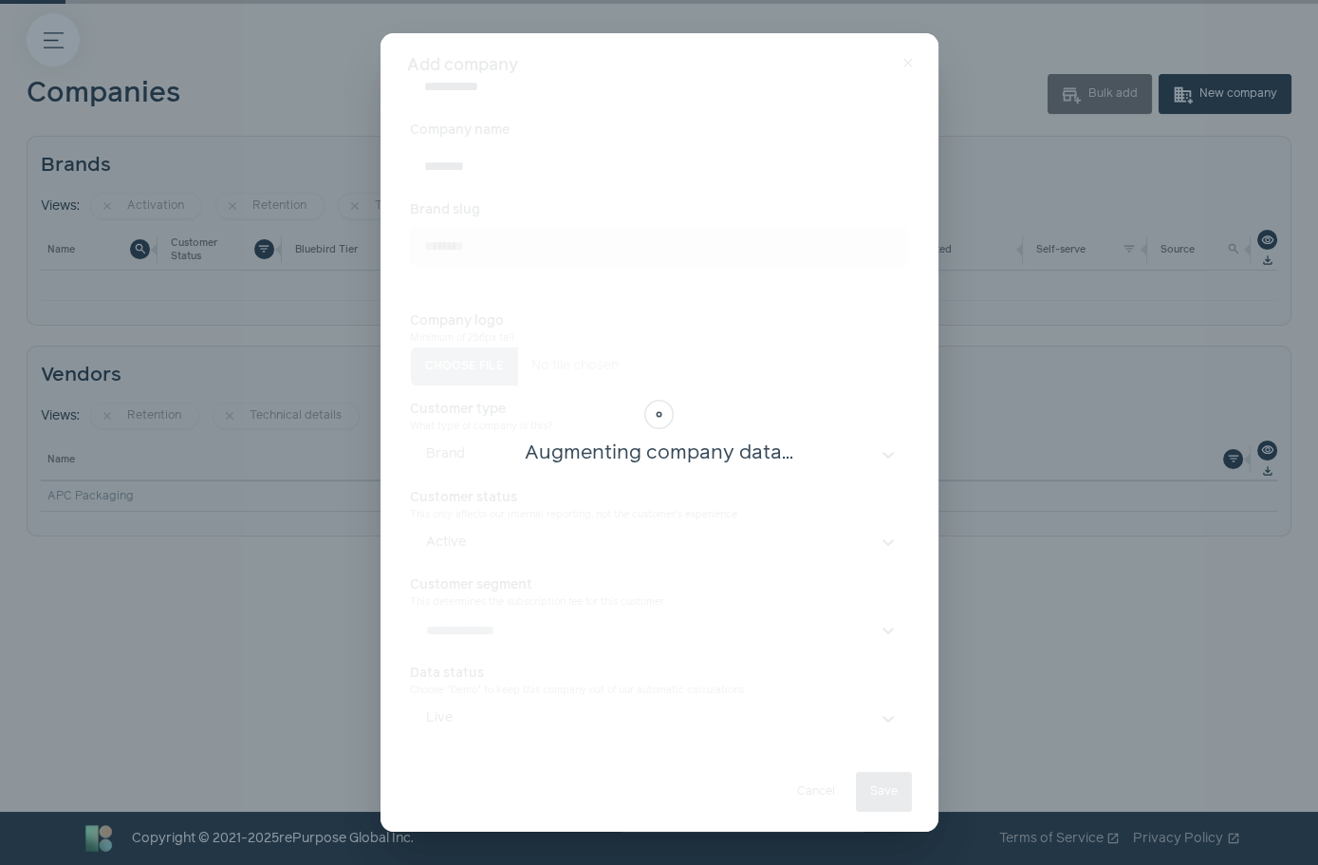
type input "***"
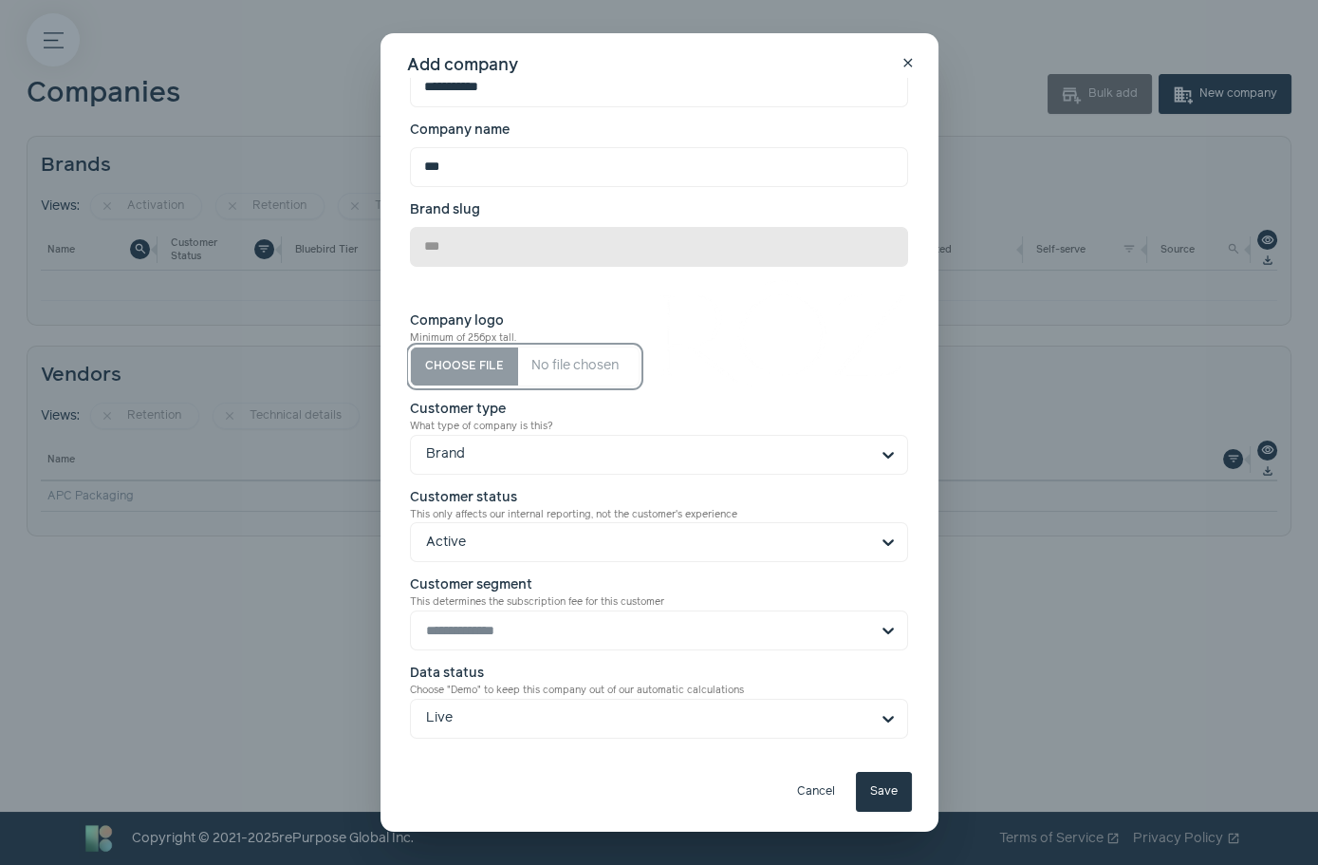
click at [491, 361] on input "Company logo Minimum of 256px tall." at bounding box center [525, 366] width 230 height 40
type input "**********"
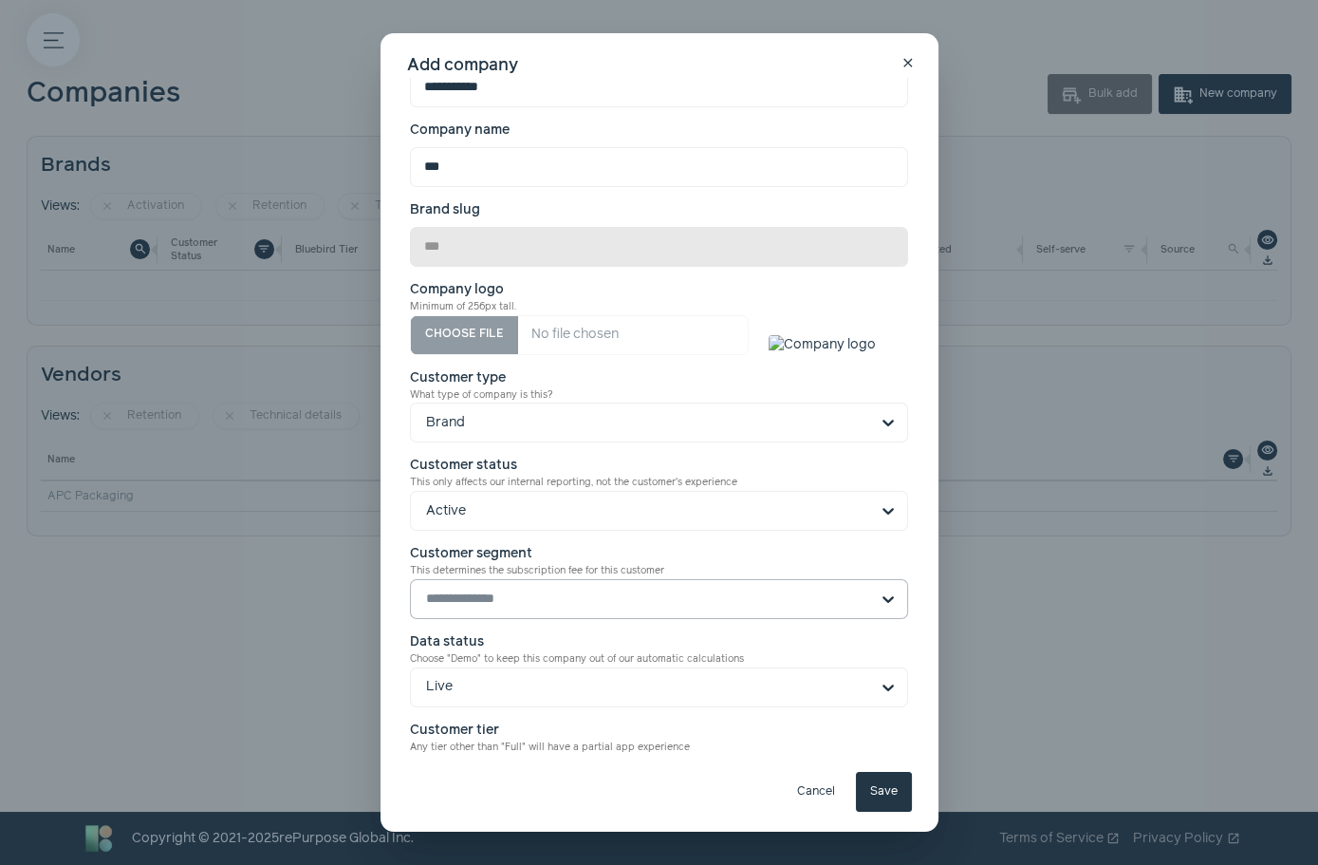
click at [720, 618] on input "Customer segment This determines the subscription fee for this customer" at bounding box center [647, 599] width 443 height 38
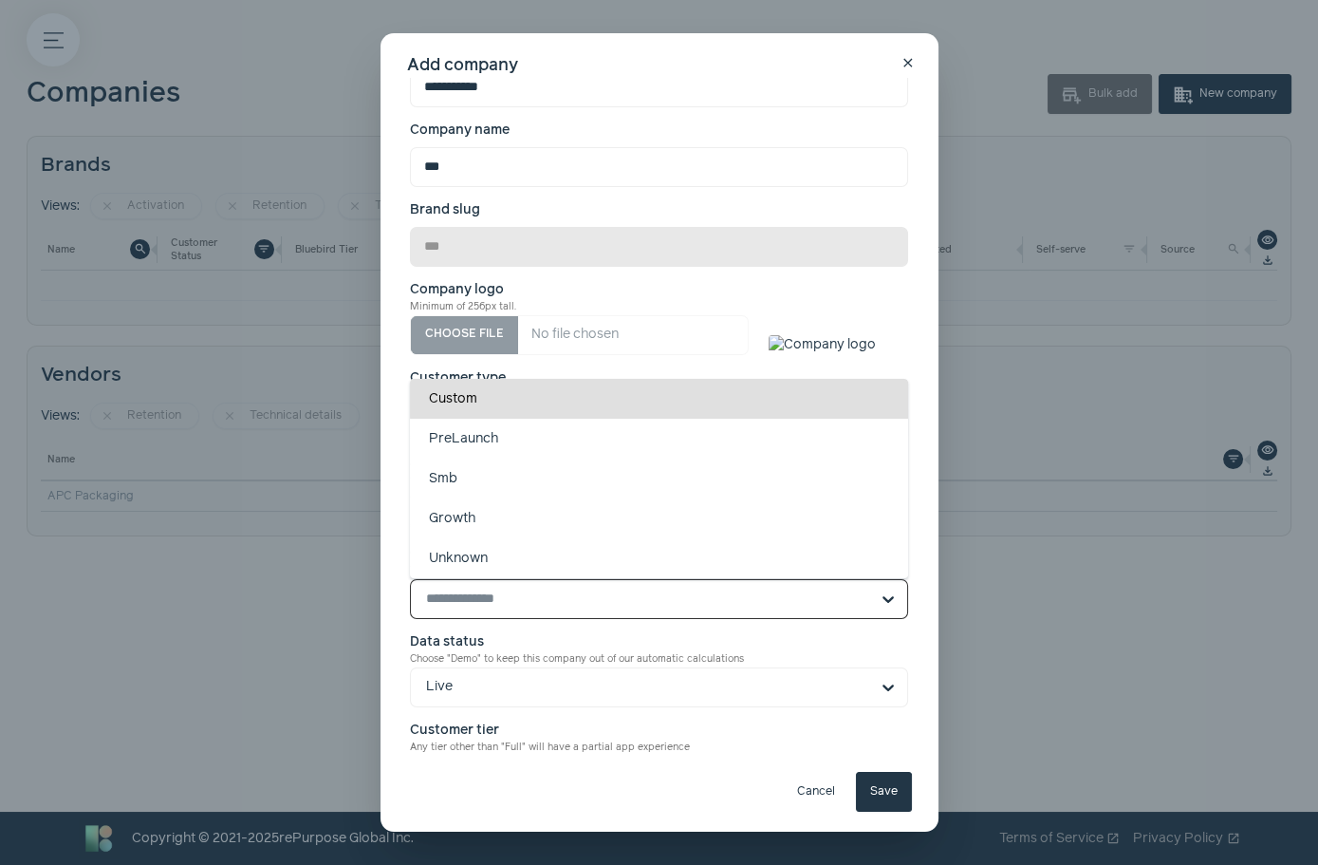
click at [563, 419] on div "Custom" at bounding box center [659, 399] width 498 height 40
click at [563, 580] on input "Customer segment This determines the subscription fee for this customer Custom …" at bounding box center [647, 599] width 443 height 38
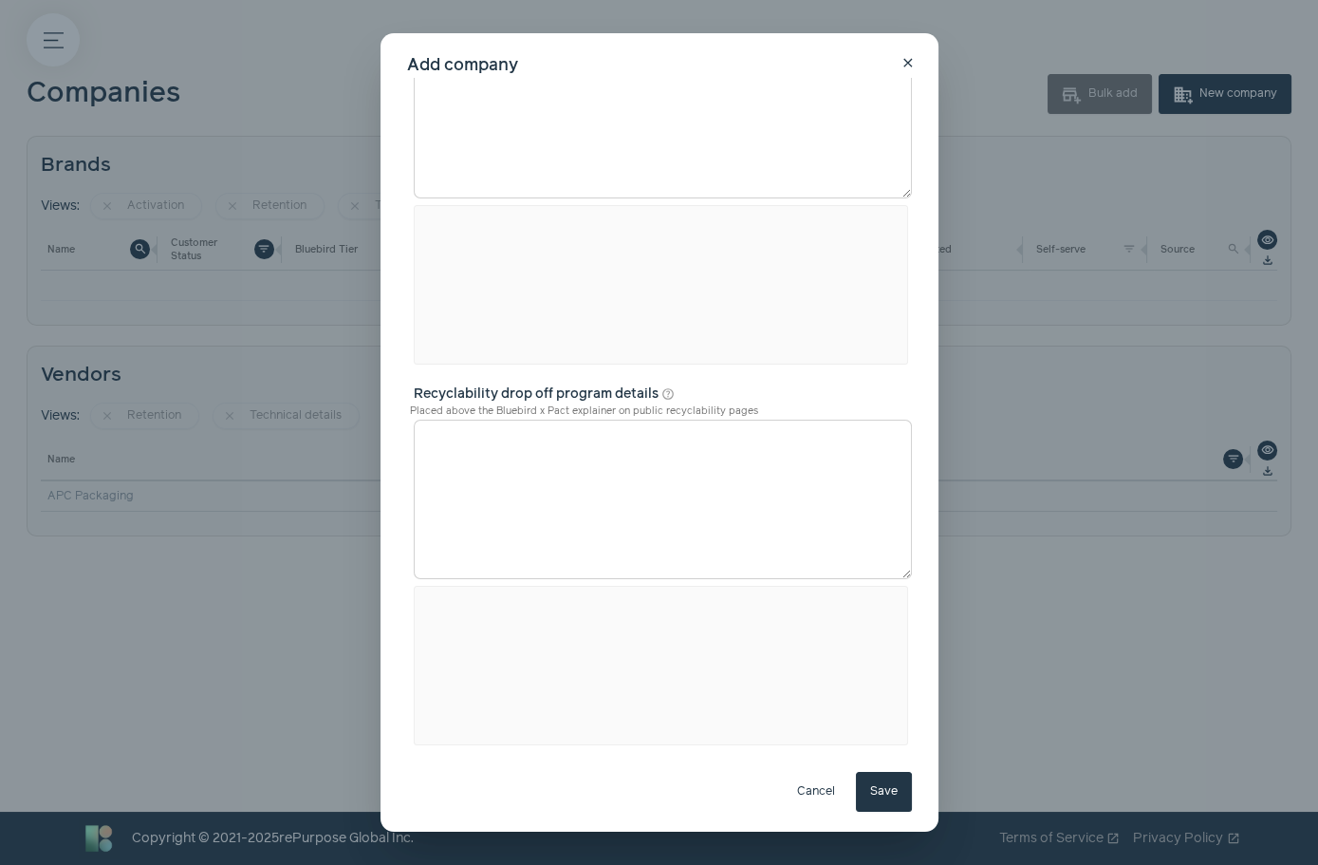
scroll to position [1473, 0]
click at [881, 776] on button "Save" at bounding box center [884, 792] width 56 height 40
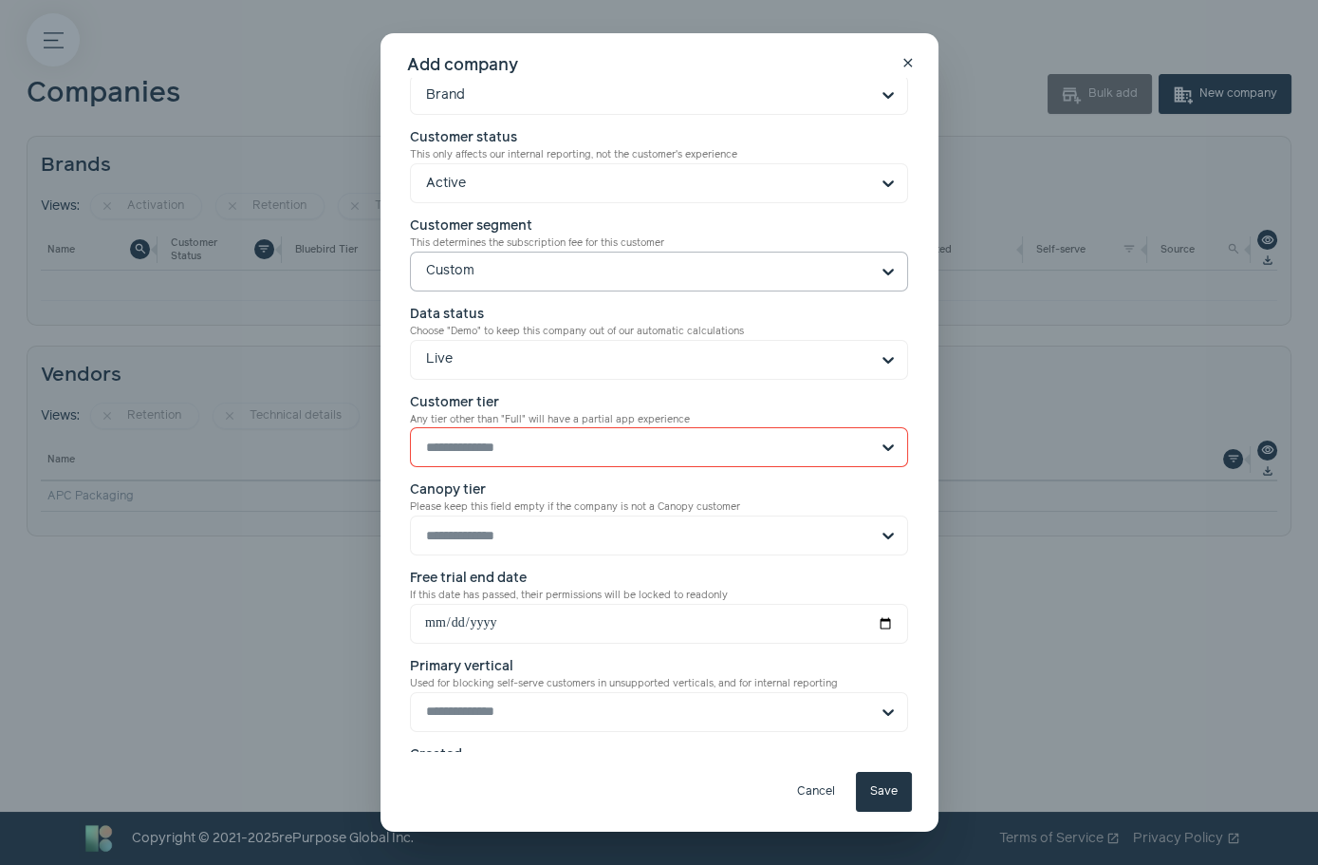
click at [585, 466] on input "Customer tier Any tier other than "Full" will have a partial app experience" at bounding box center [647, 447] width 443 height 38
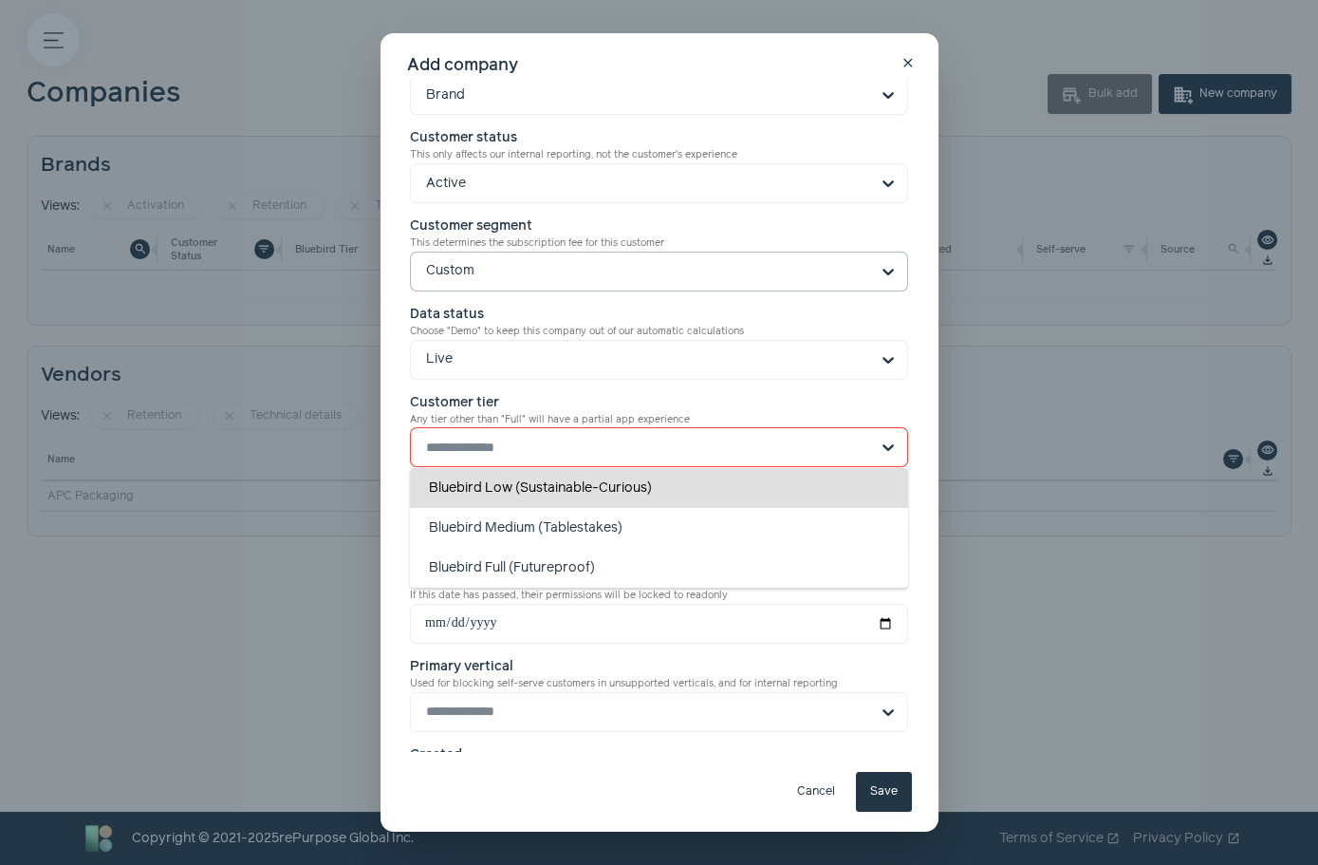
scroll to position [395, 0]
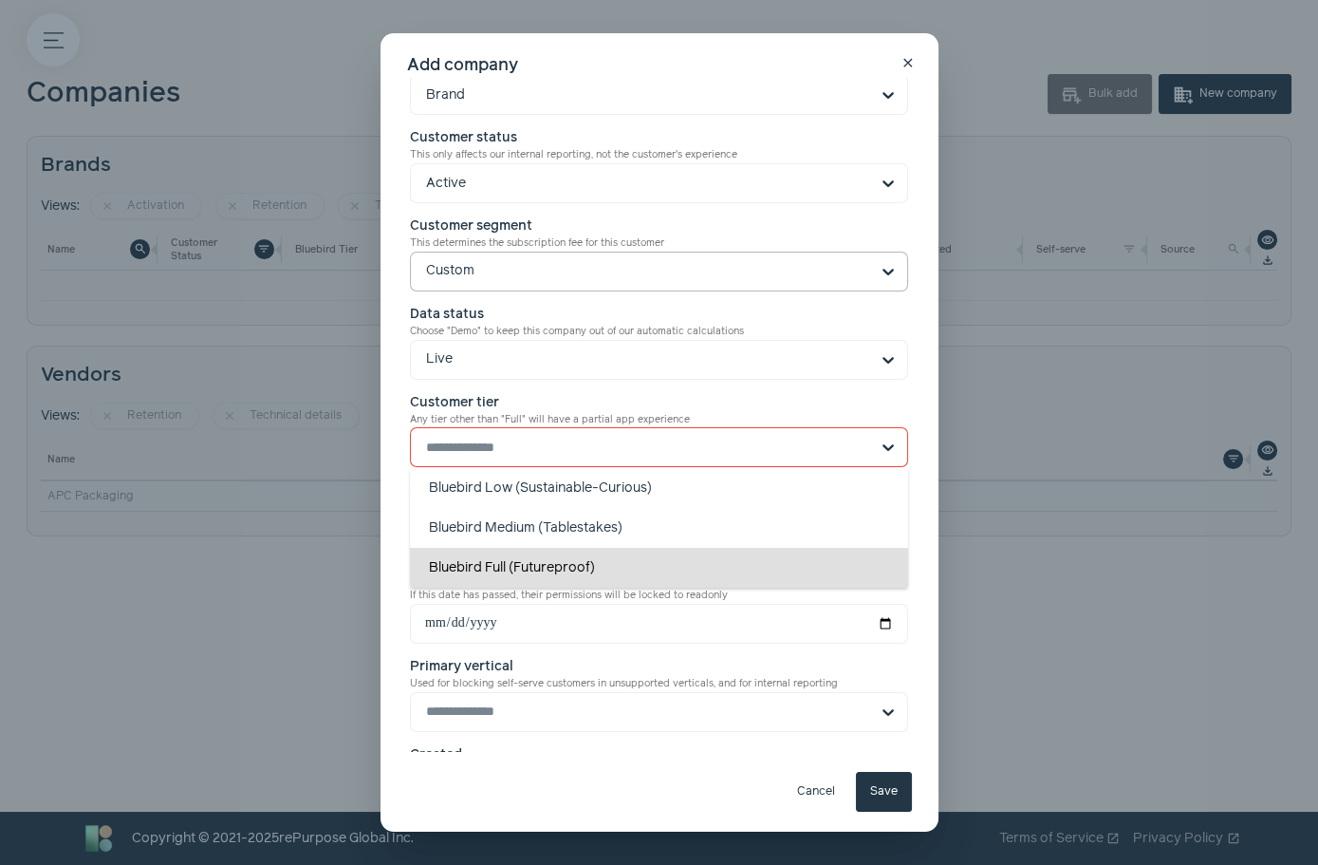
click at [589, 588] on div "Bluebird Full (Futureproof)" at bounding box center [659, 568] width 498 height 40
click at [589, 466] on input "Customer tier Any tier other than "Full" will have a partial app experience Blu…" at bounding box center [647, 447] width 443 height 38
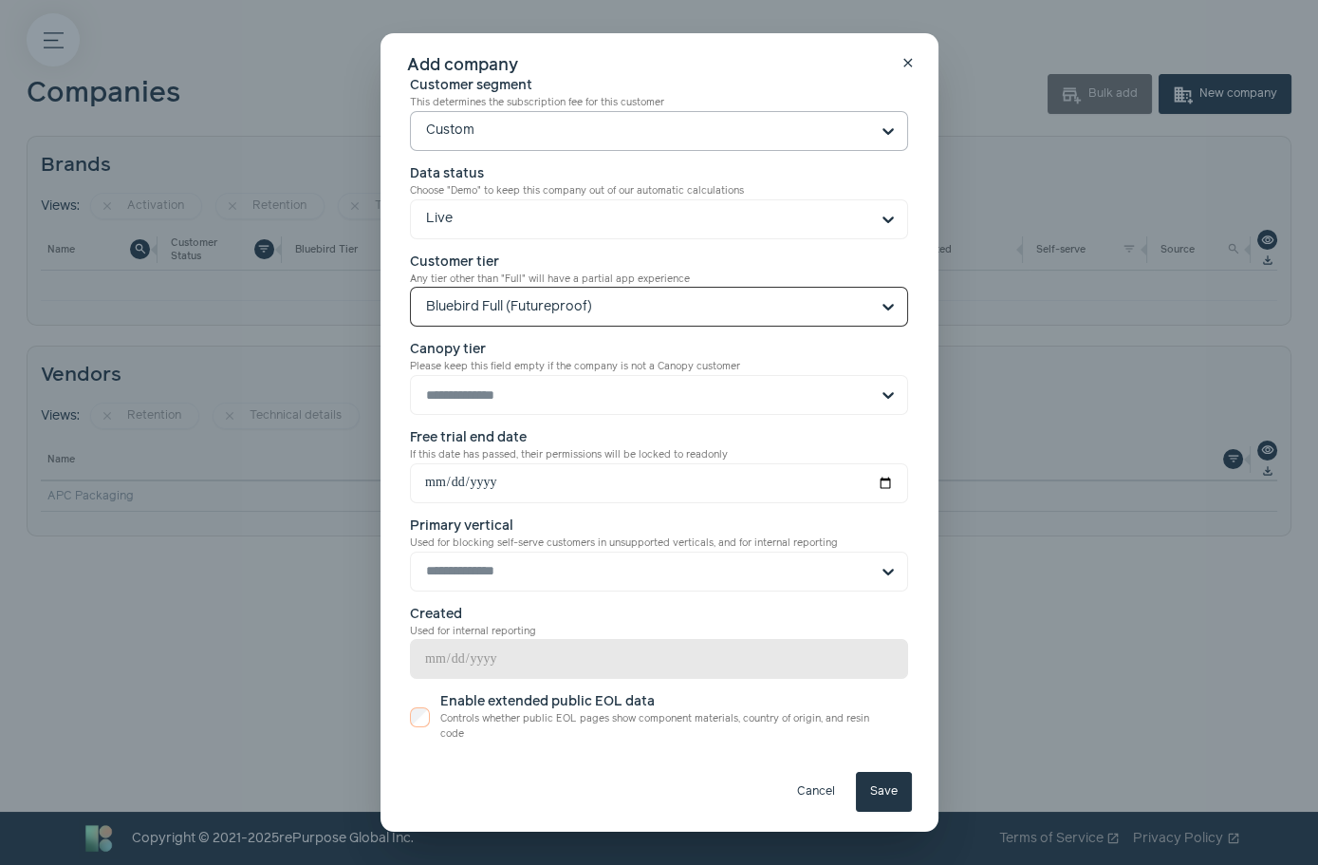
scroll to position [536, 0]
click at [900, 783] on button "Save" at bounding box center [884, 792] width 56 height 40
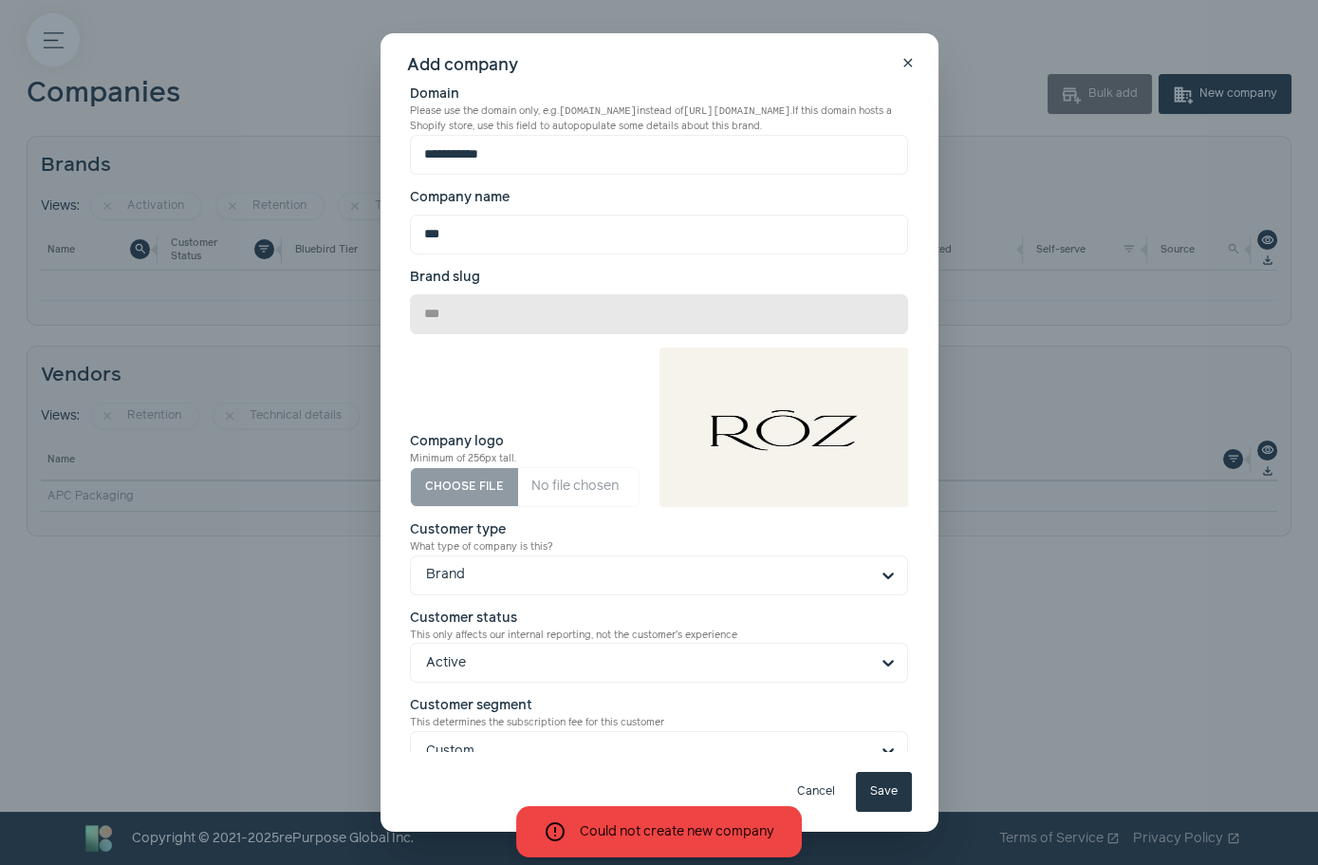
click at [478, 145] on input "**********" at bounding box center [659, 155] width 498 height 40
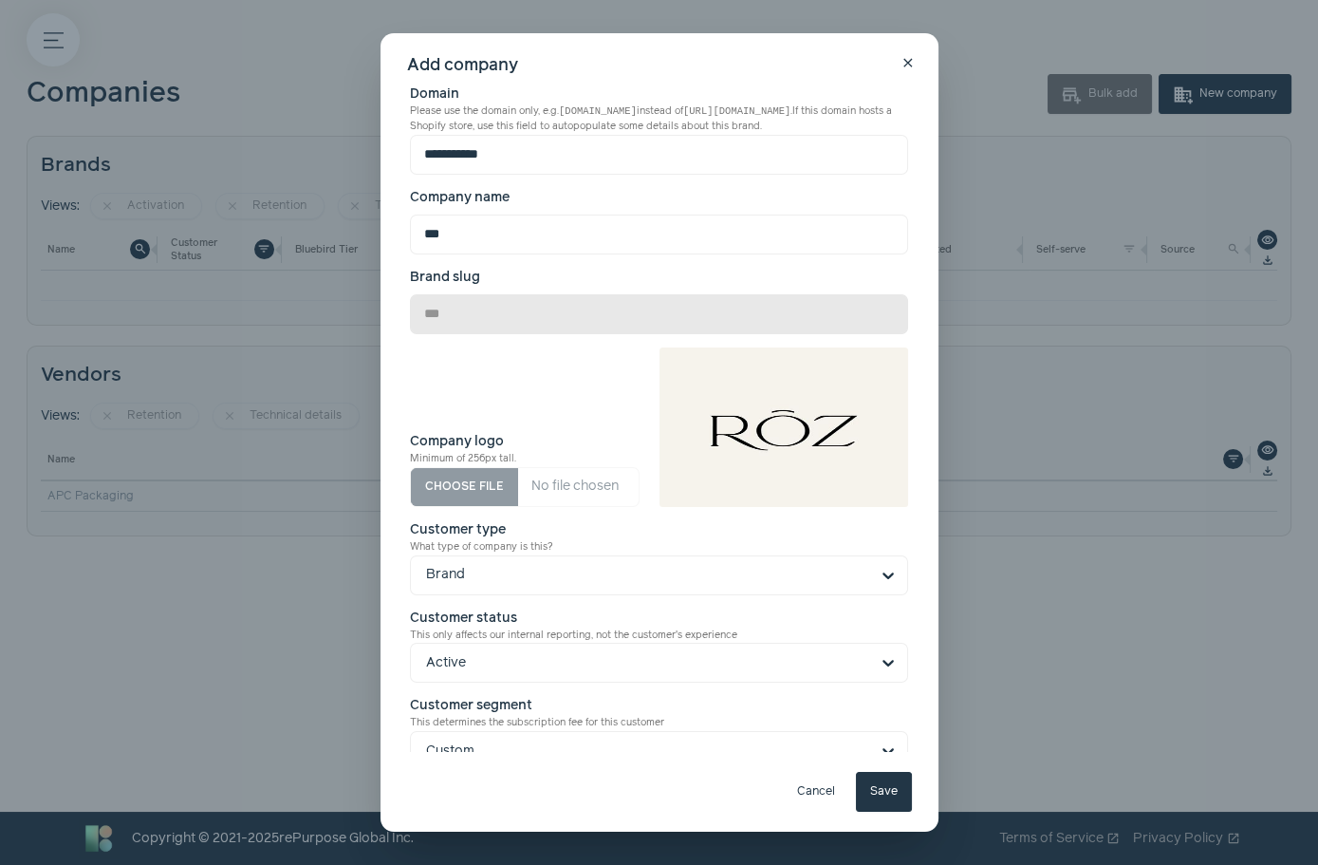
click at [478, 145] on input "**********" at bounding box center [659, 155] width 498 height 40
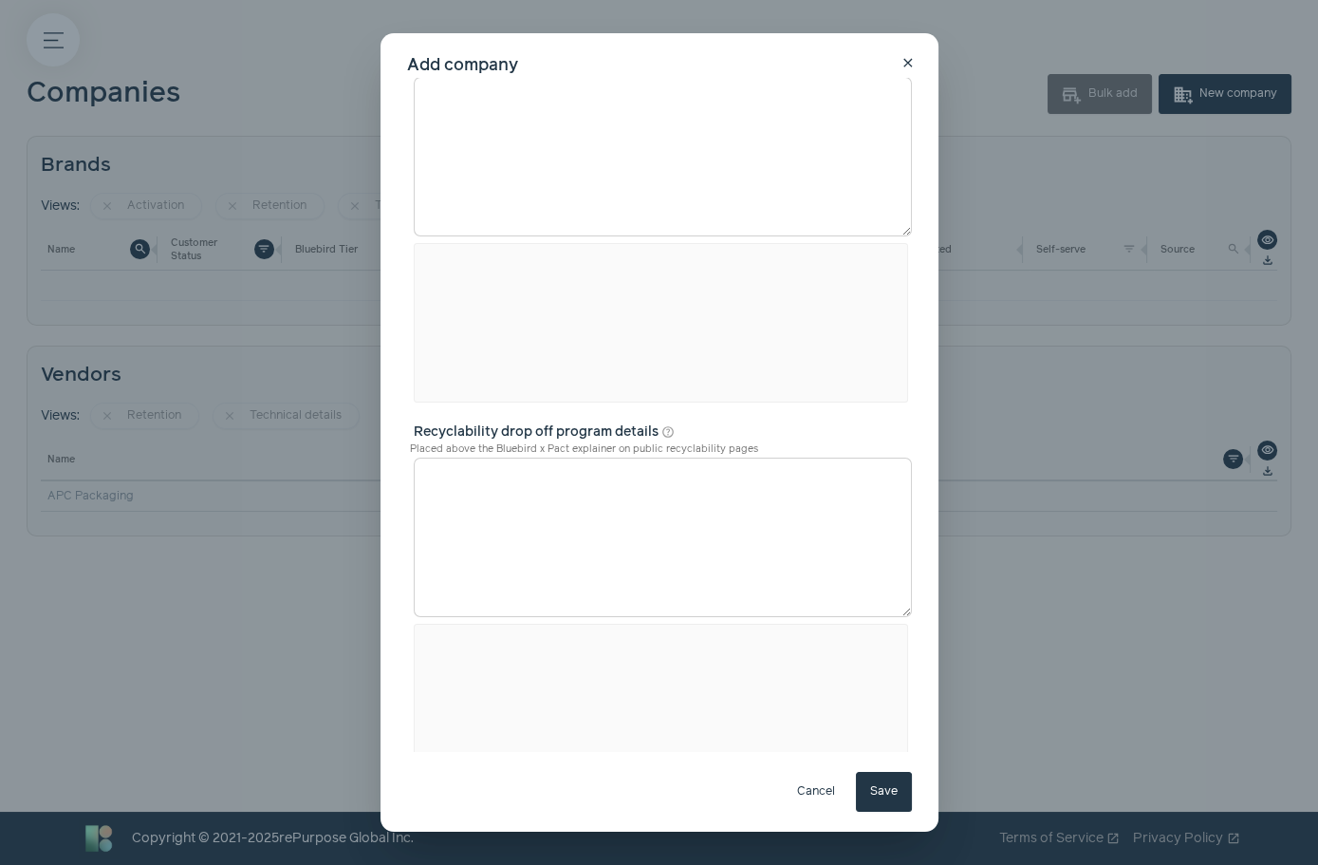
scroll to position [1473, 0]
click at [899, 796] on button "Save" at bounding box center [884, 792] width 56 height 40
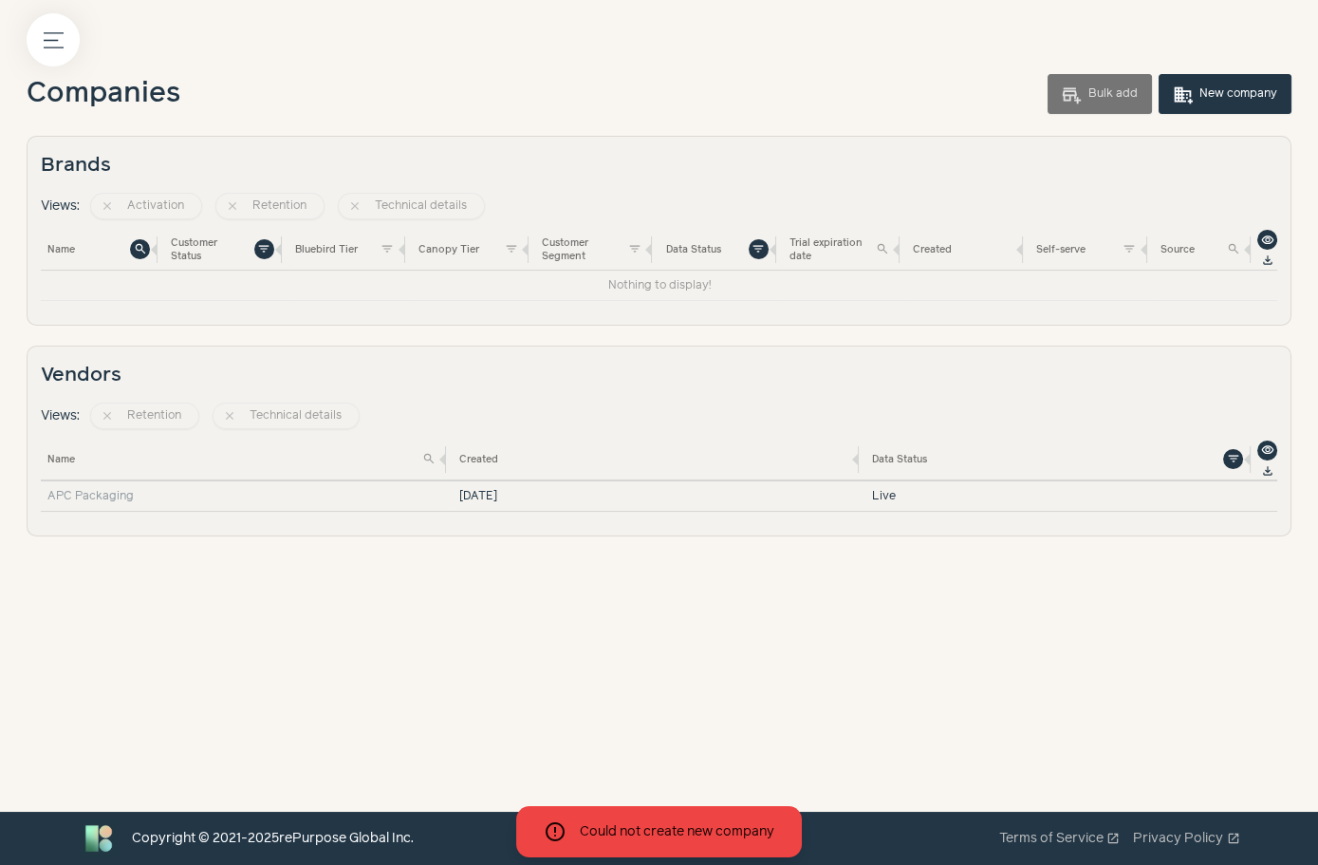
click at [715, 675] on div "Menu button Companies add_business Bulk add domain_add New company Brands Views…" at bounding box center [659, 406] width 1318 height 812
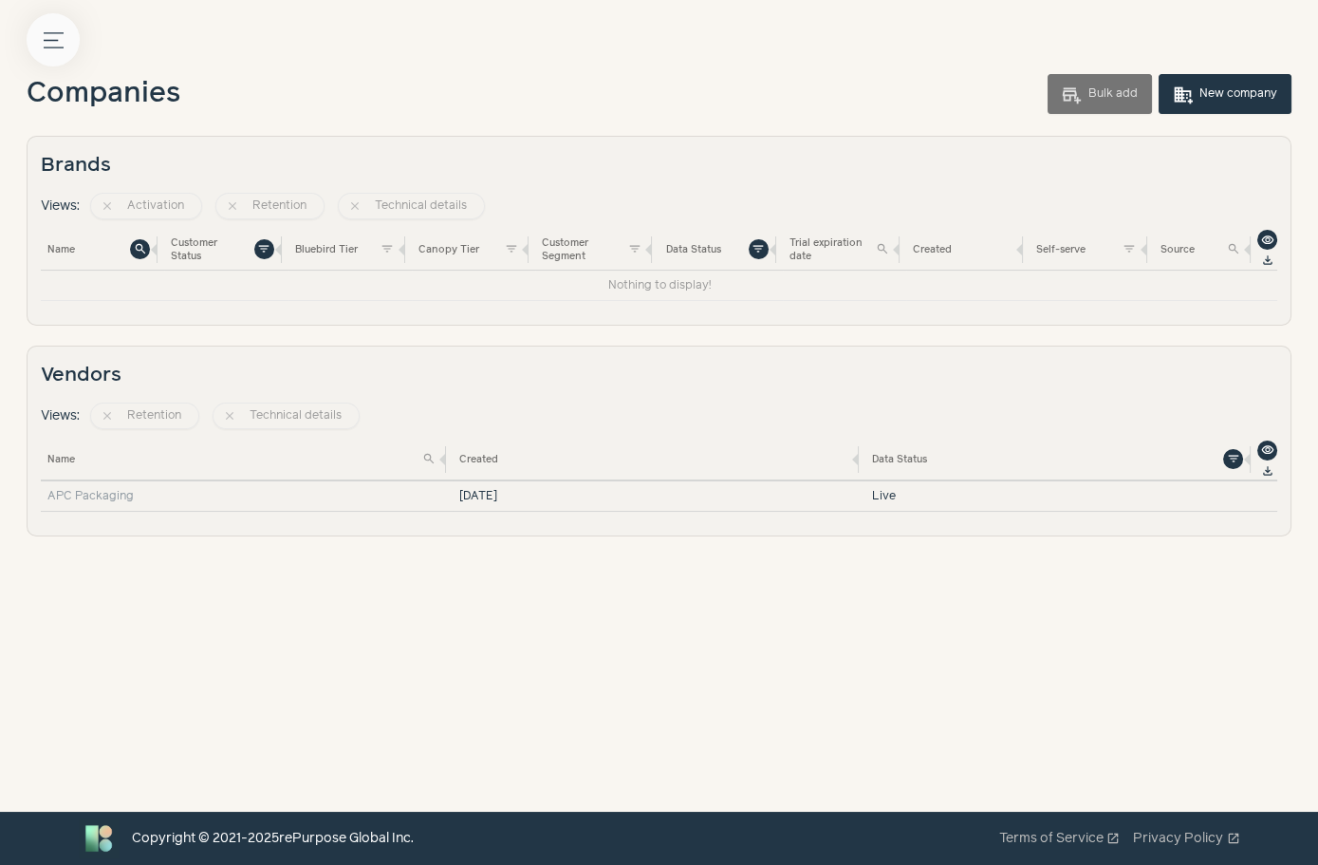
click at [52, 40] on icon "button" at bounding box center [54, 39] width 20 height 14
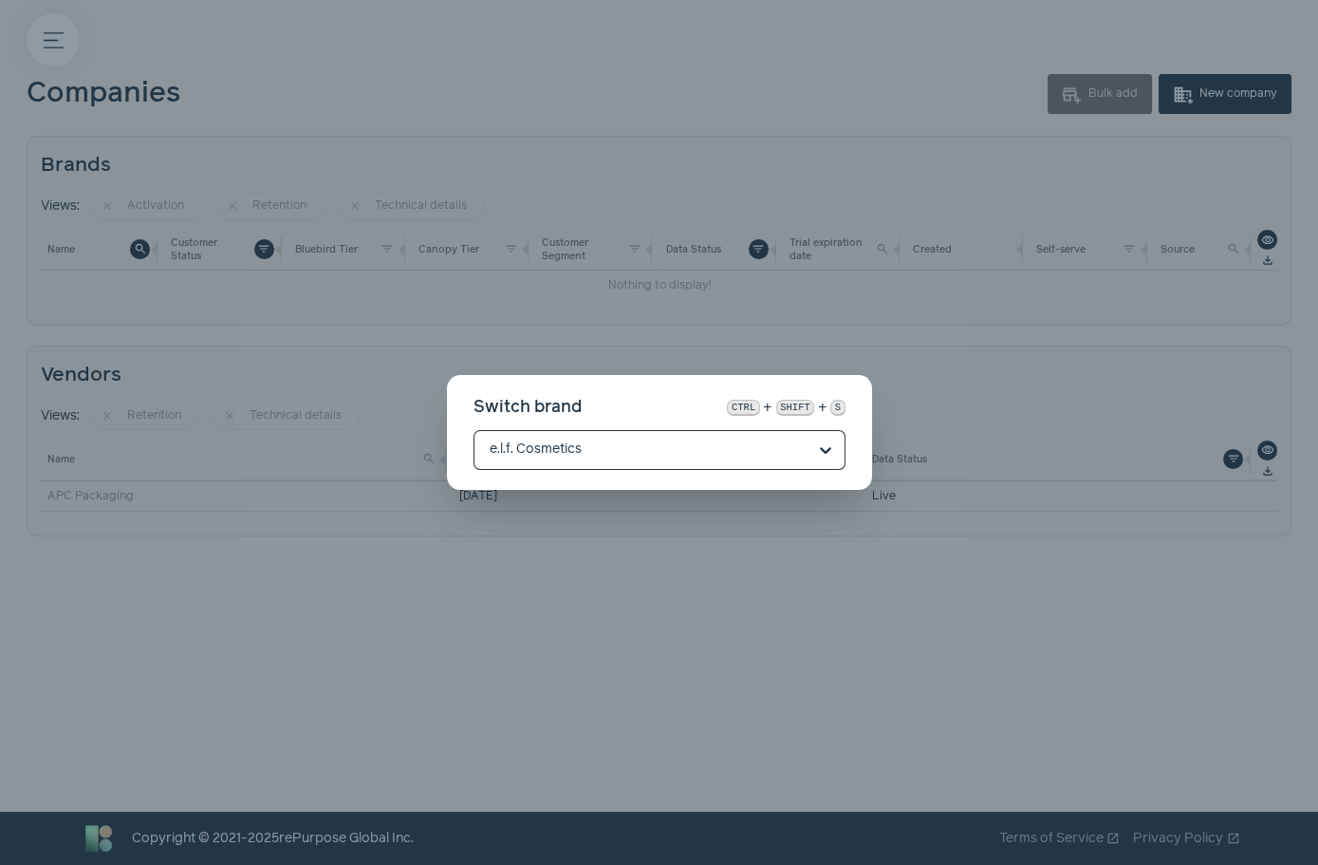
click at [587, 451] on input "text" at bounding box center [648, 450] width 317 height 38
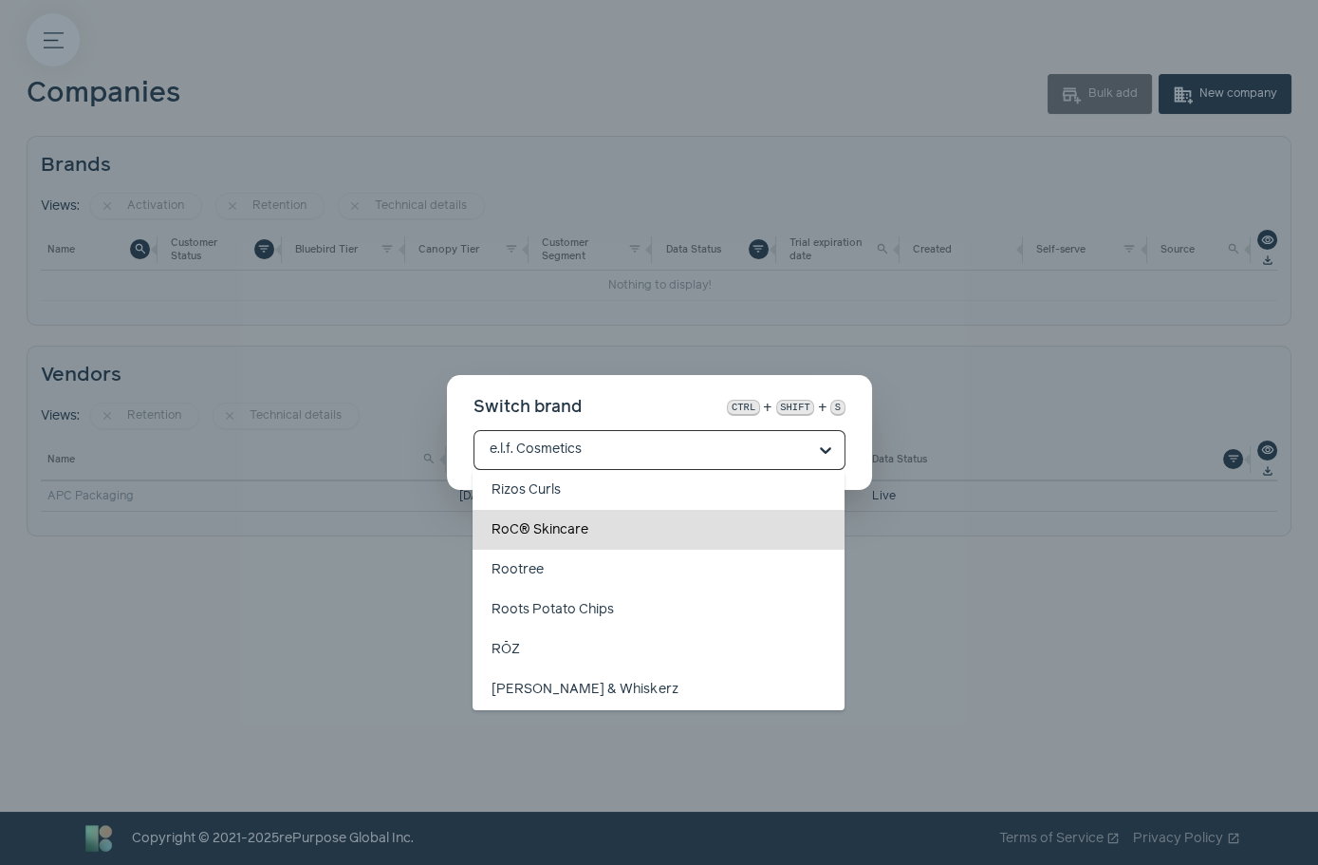
scroll to position [23059, 0]
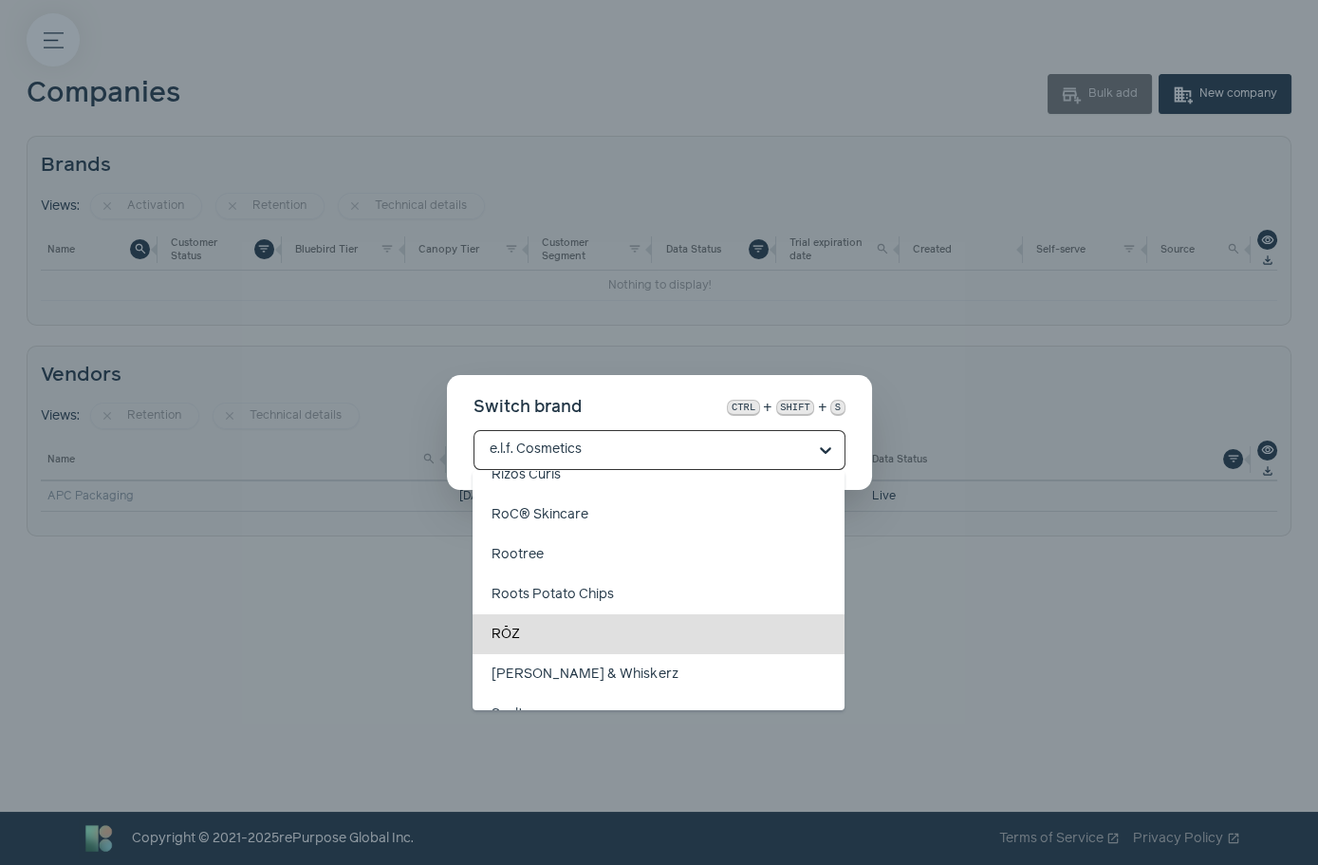
click at [594, 641] on div "RŌZ" at bounding box center [659, 634] width 372 height 40
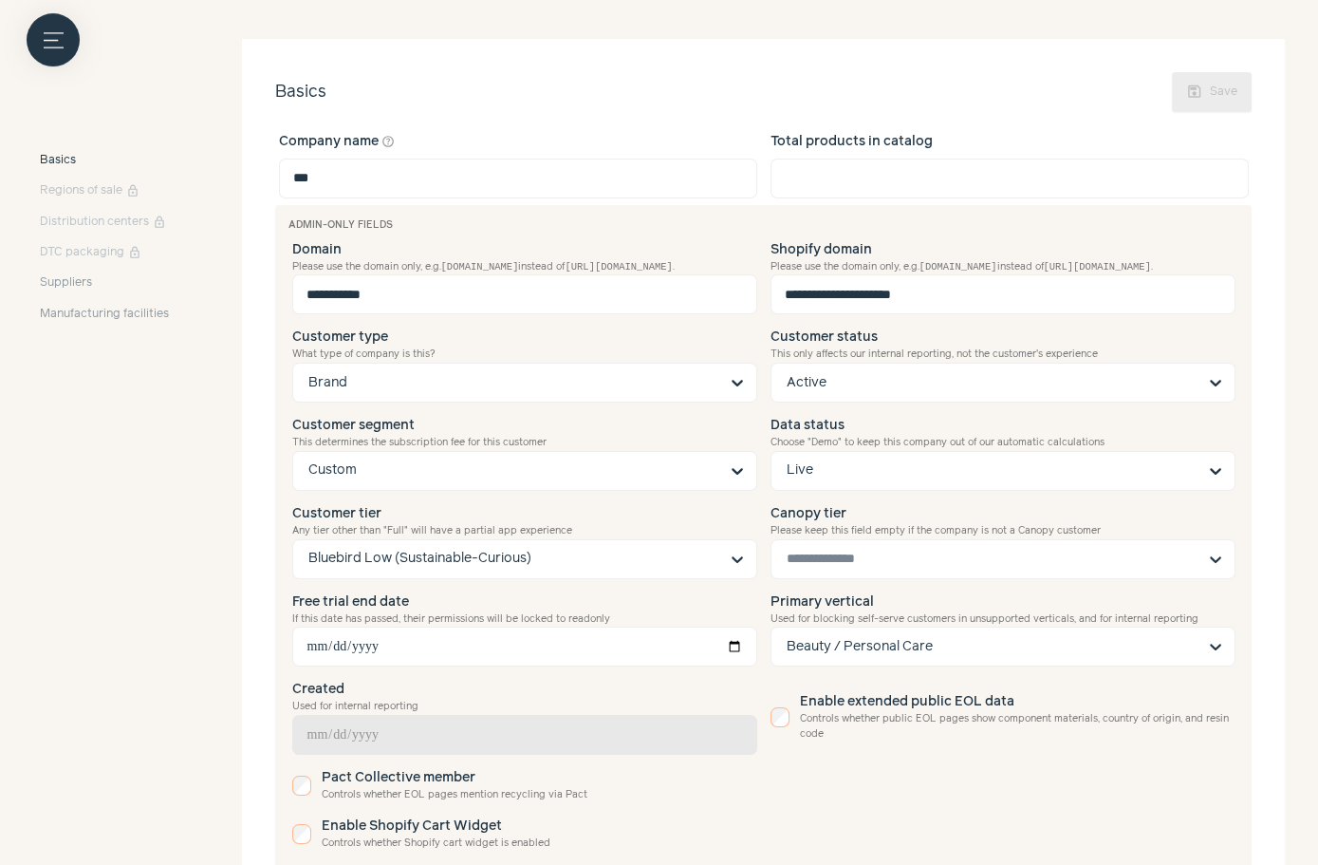
scroll to position [413, 0]
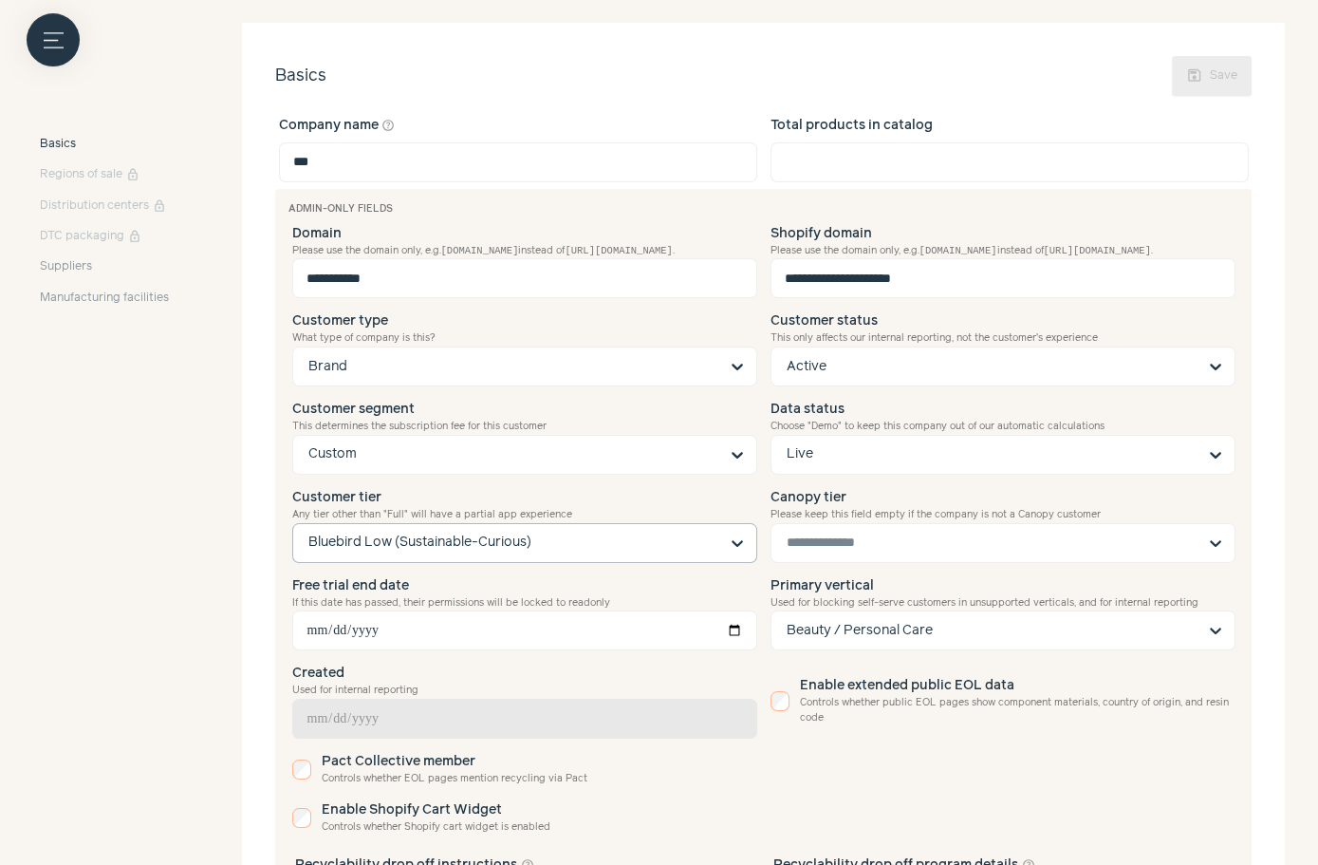
click at [604, 543] on input "Customer tier Any tier other than "Full" will have a partial app experience Blu…" at bounding box center [513, 543] width 410 height 38
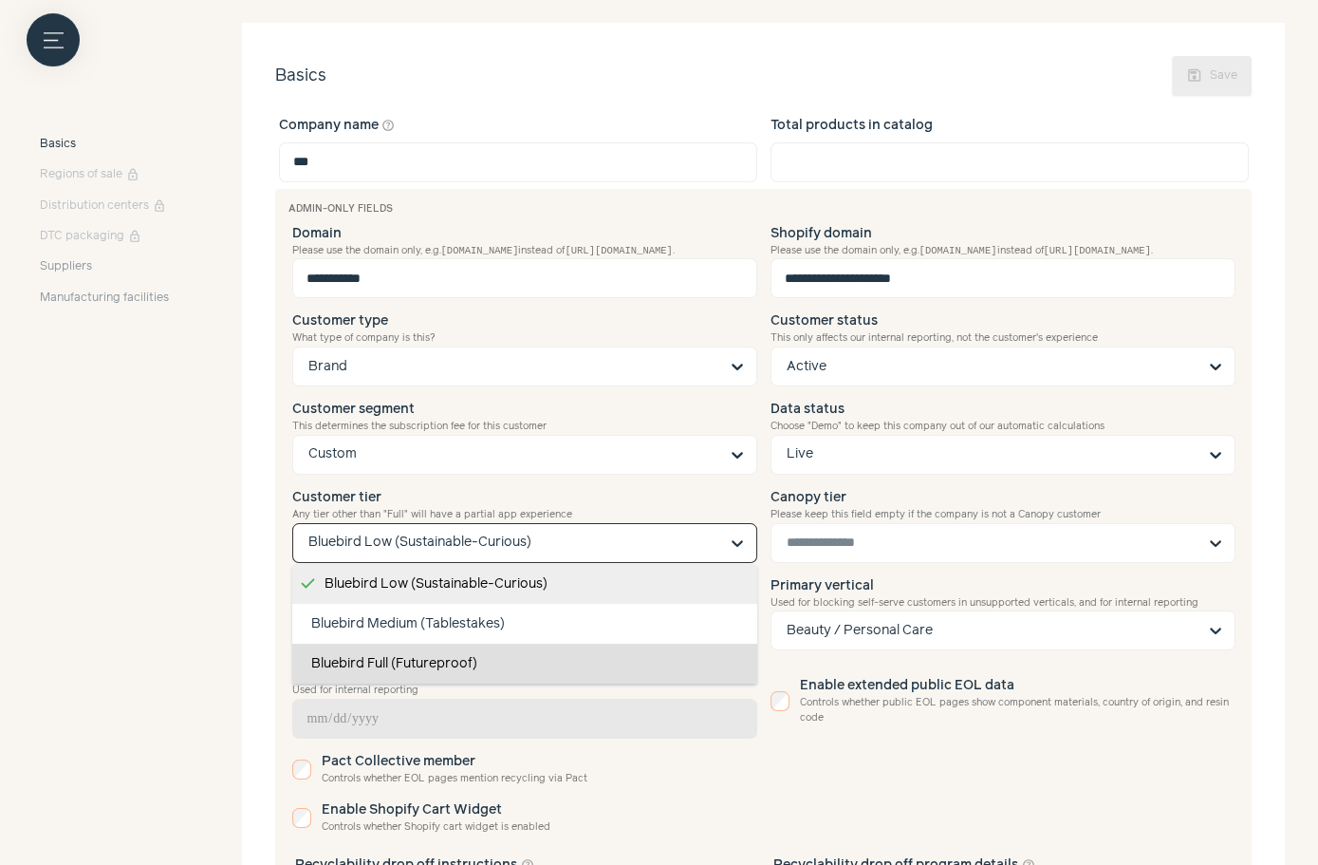
click at [549, 651] on div "Bluebird Full (Futureproof)" at bounding box center [524, 664] width 465 height 40
click at [549, 562] on input "Customer tier Any tier other than "Full" will have a partial app experience Blu…" at bounding box center [513, 543] width 410 height 38
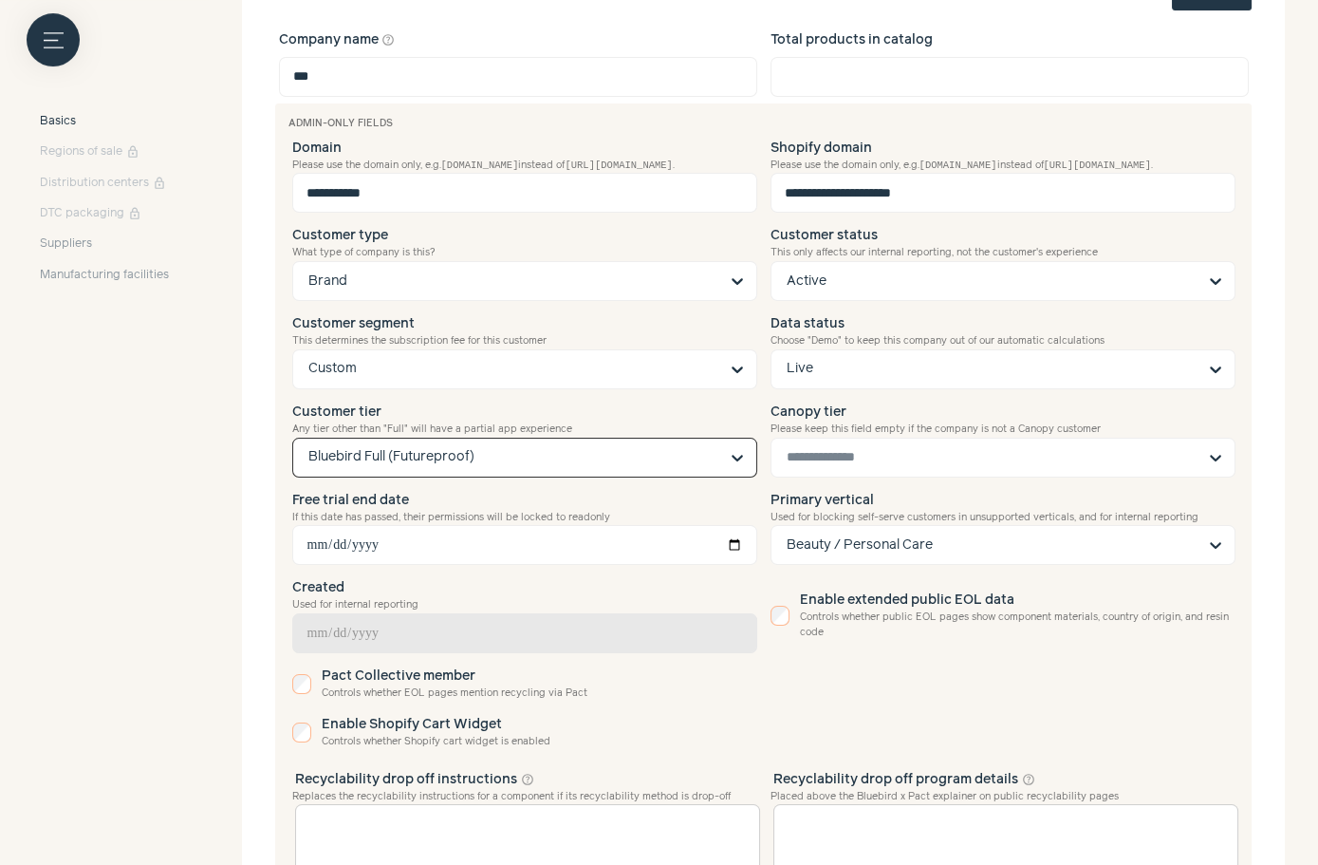
scroll to position [0, 0]
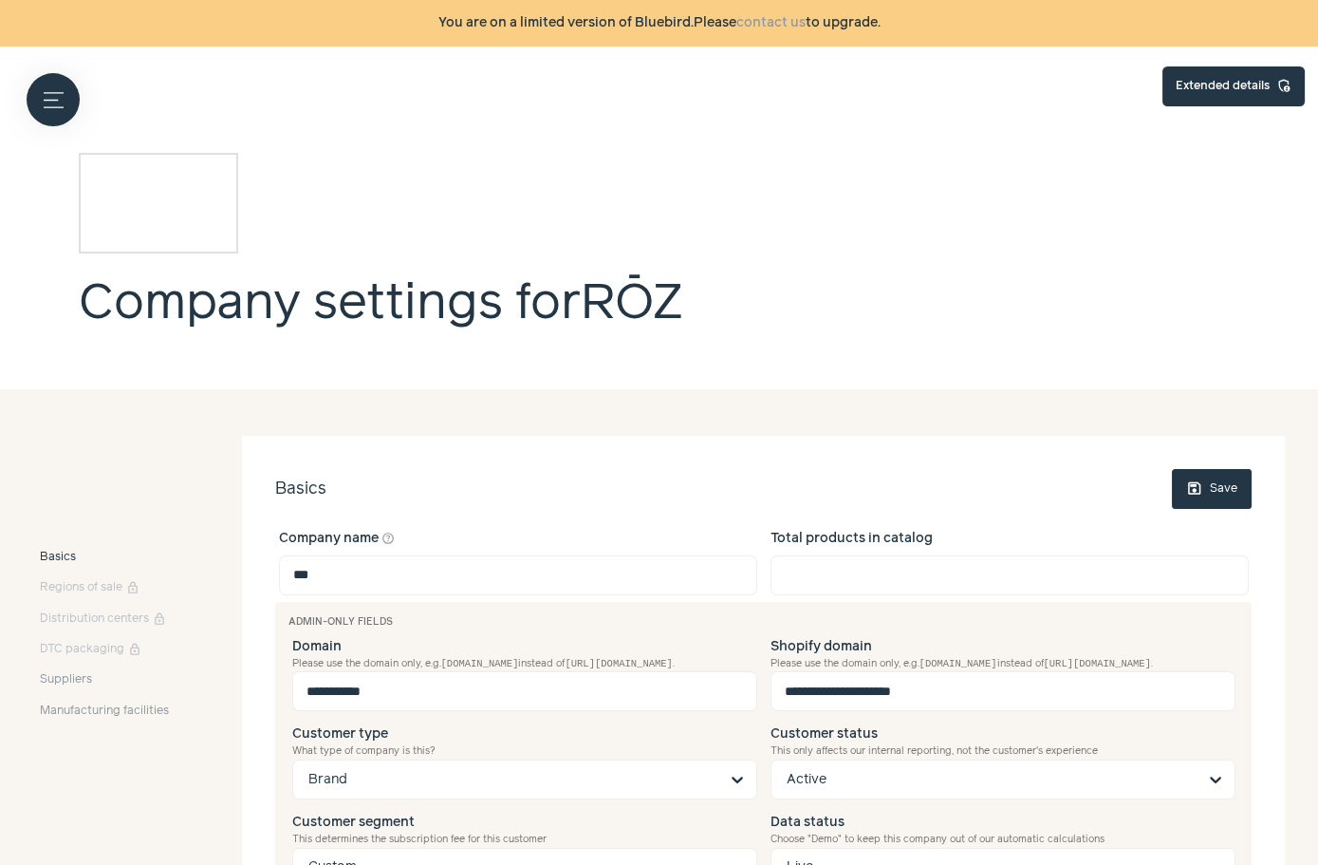
click at [1197, 487] on span "save" at bounding box center [1195, 488] width 17 height 17
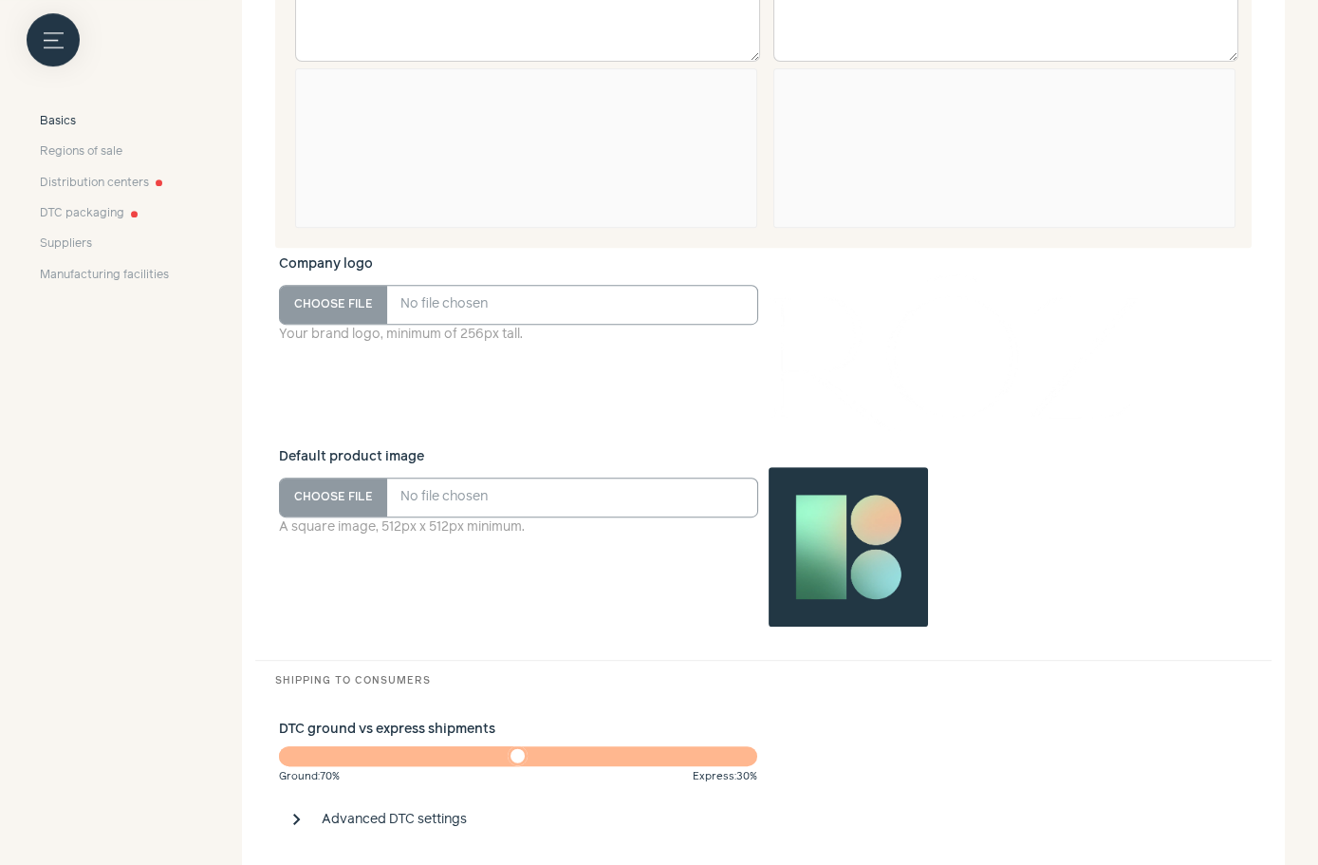
scroll to position [1332, 0]
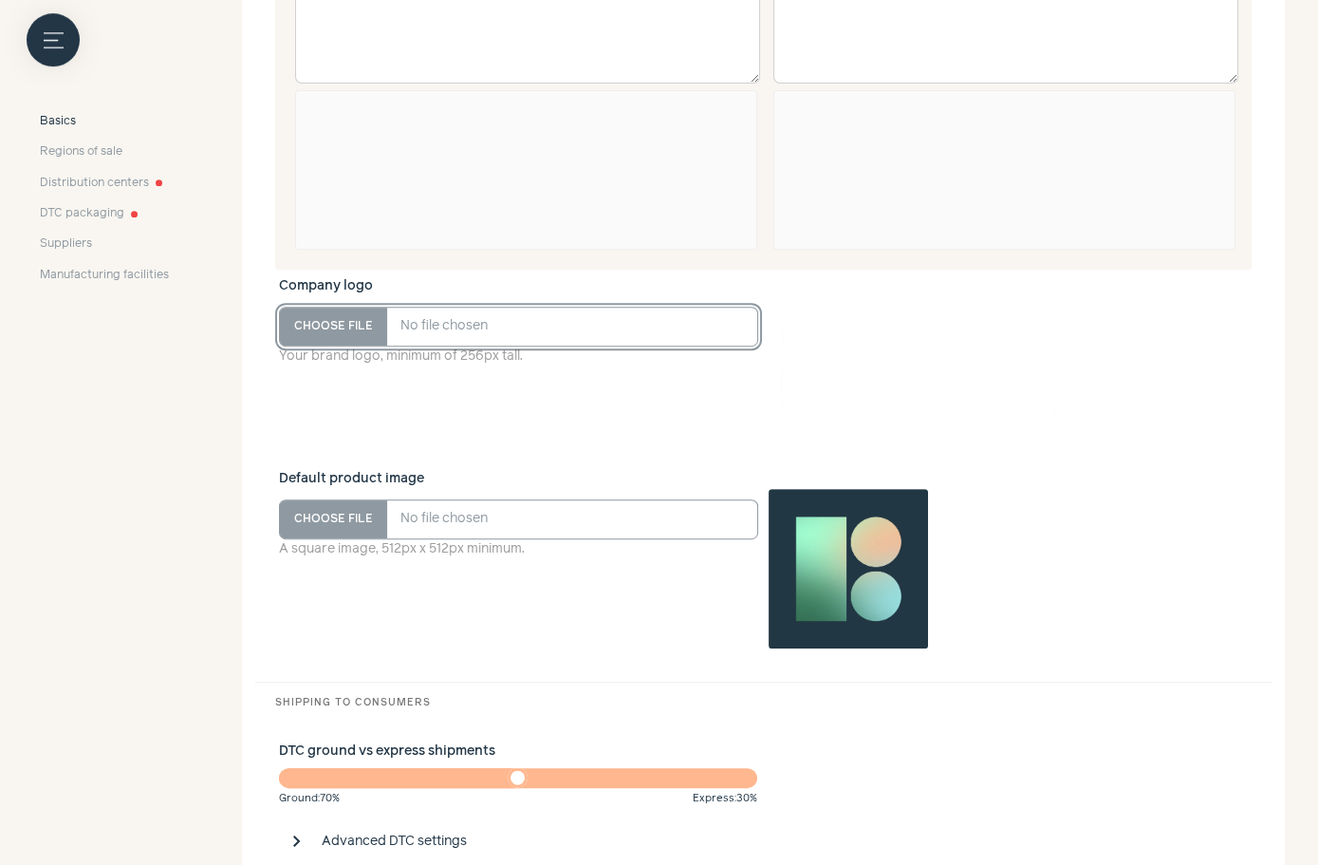
click at [351, 331] on input "Company logo Your brand logo, minimum of 256px tall." at bounding box center [519, 327] width 480 height 40
type input "**********"
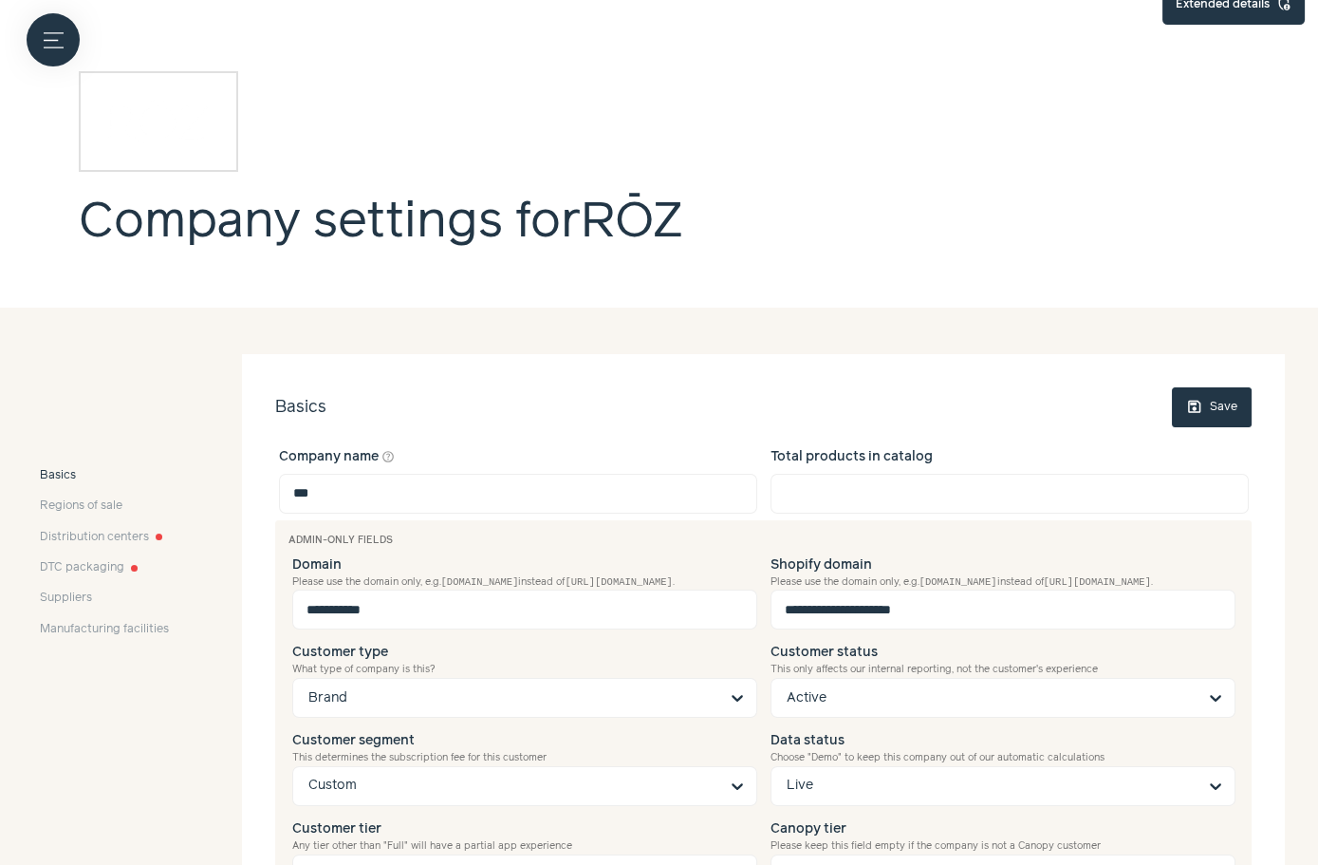
scroll to position [0, 0]
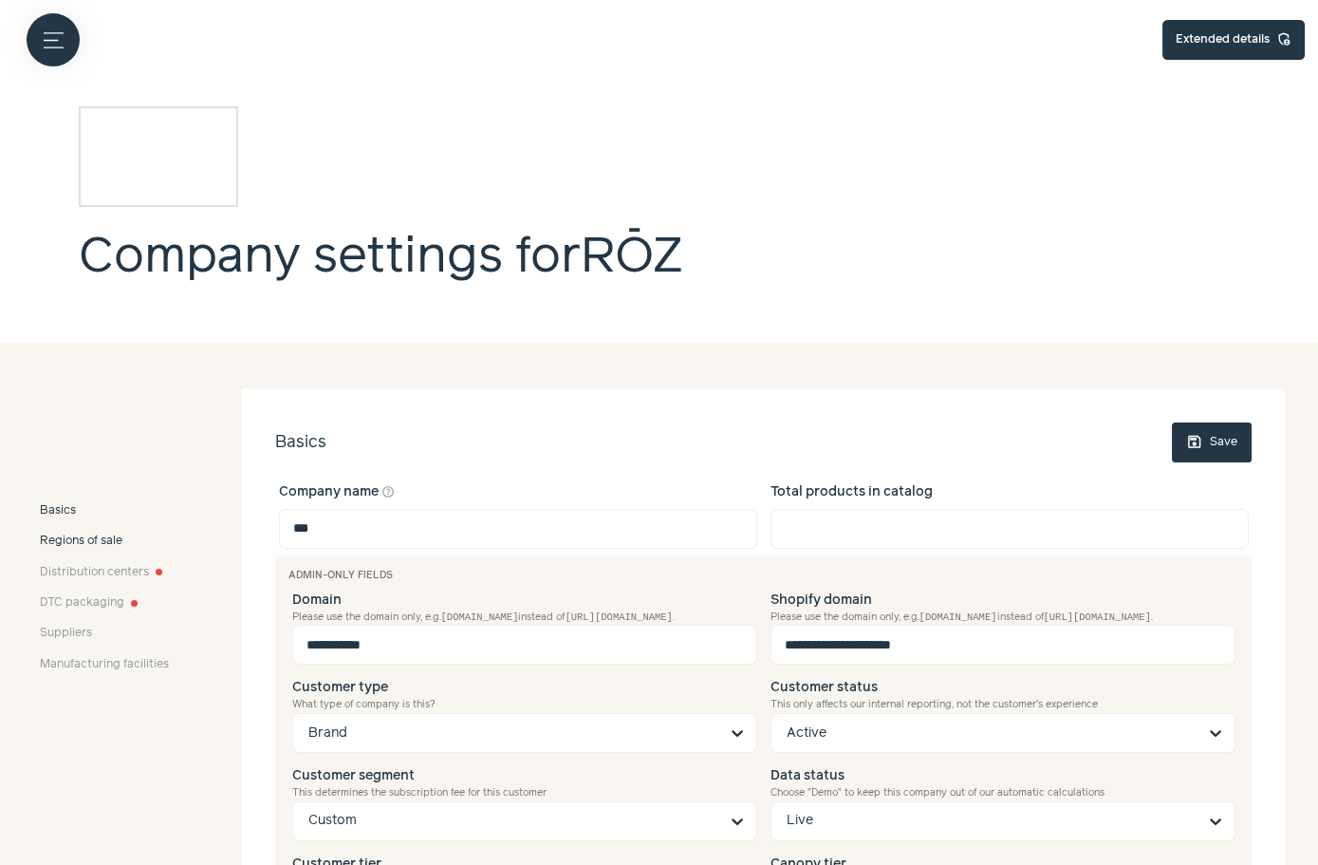
click at [117, 541] on span "Regions of sale" at bounding box center [81, 541] width 83 height 17
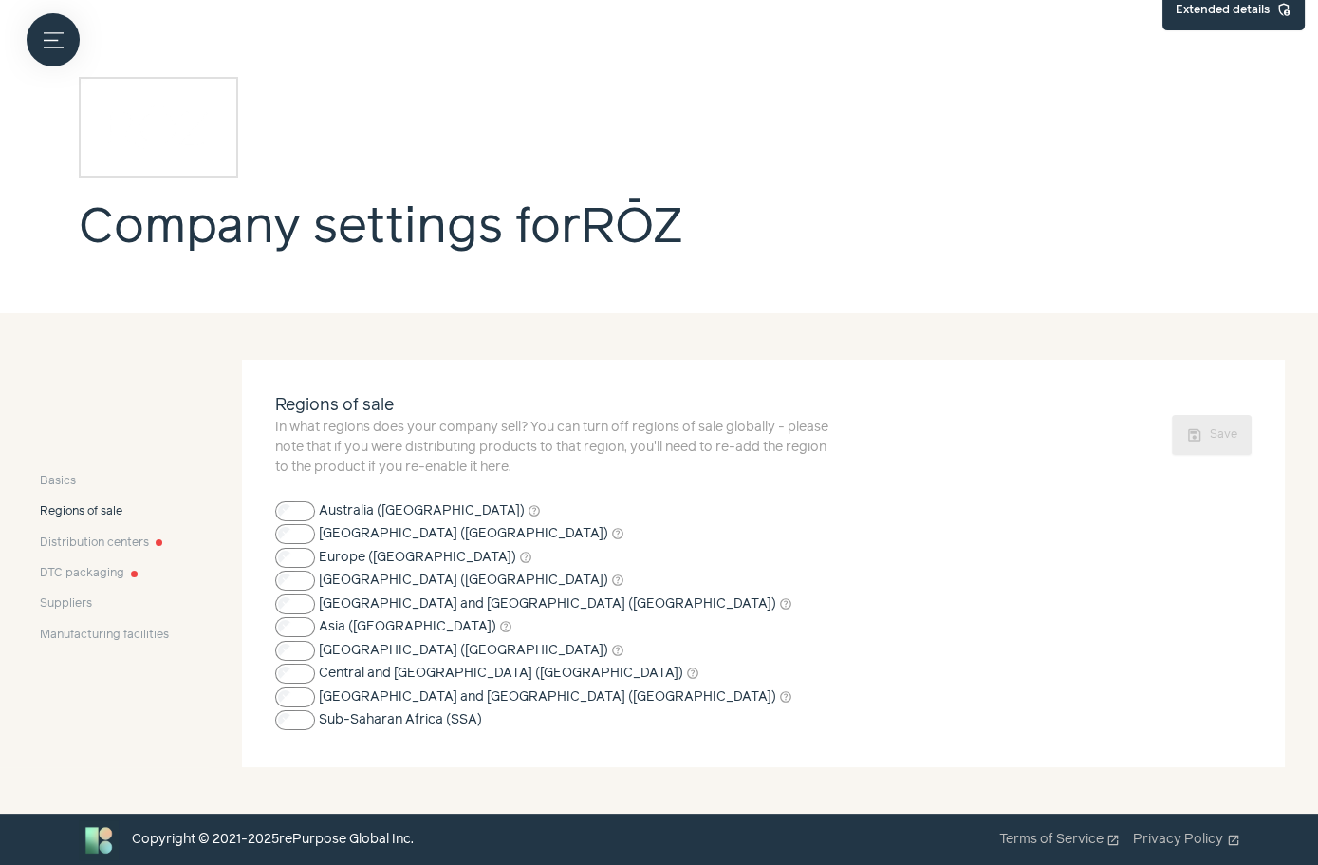
click at [112, 561] on div "Basics Regions of sale Distribution centers DTC packaging Suppliers Manufacturi…" at bounding box center [104, 558] width 129 height 171
click at [115, 550] on span "Distribution centers" at bounding box center [94, 542] width 109 height 17
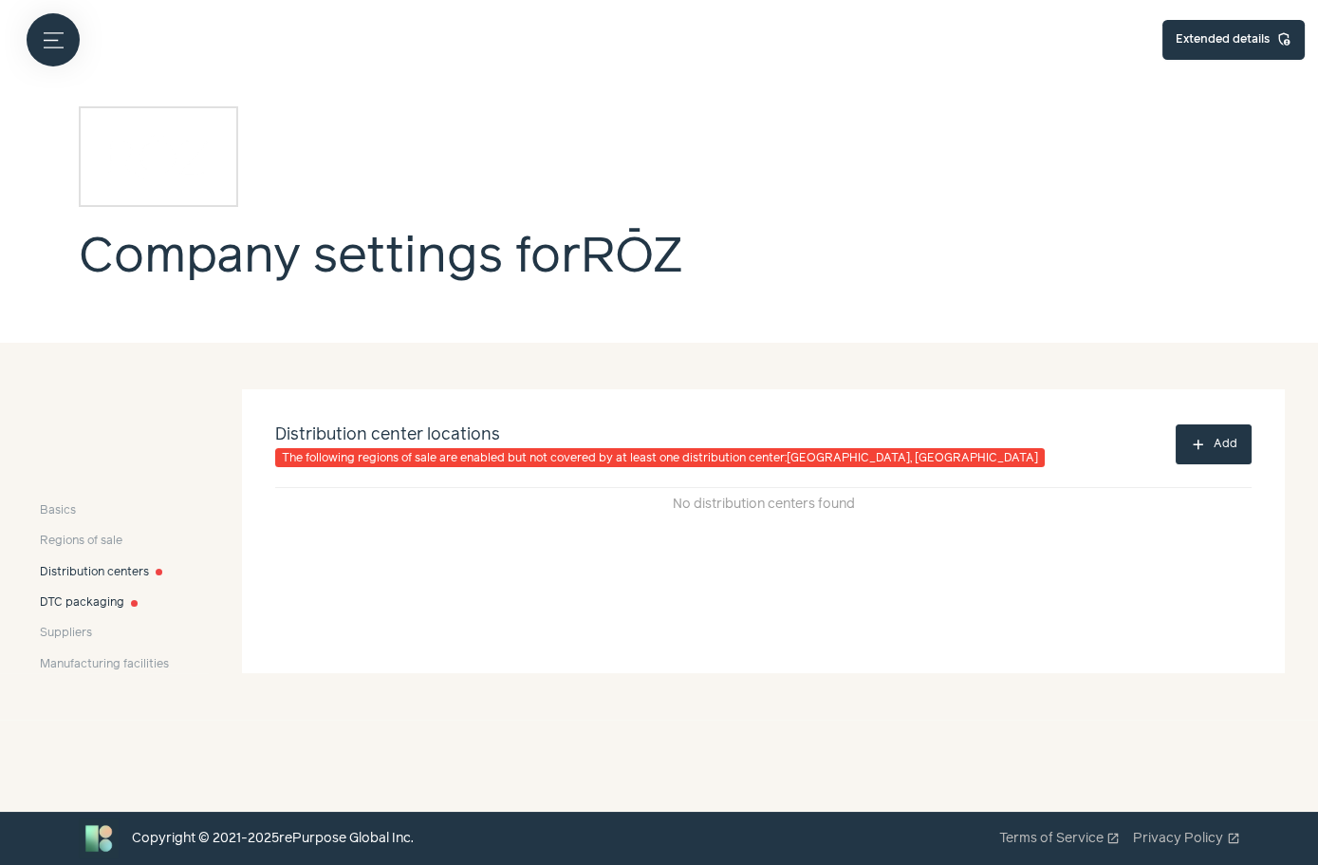
click at [102, 605] on span "DTC packaging" at bounding box center [82, 602] width 84 height 17
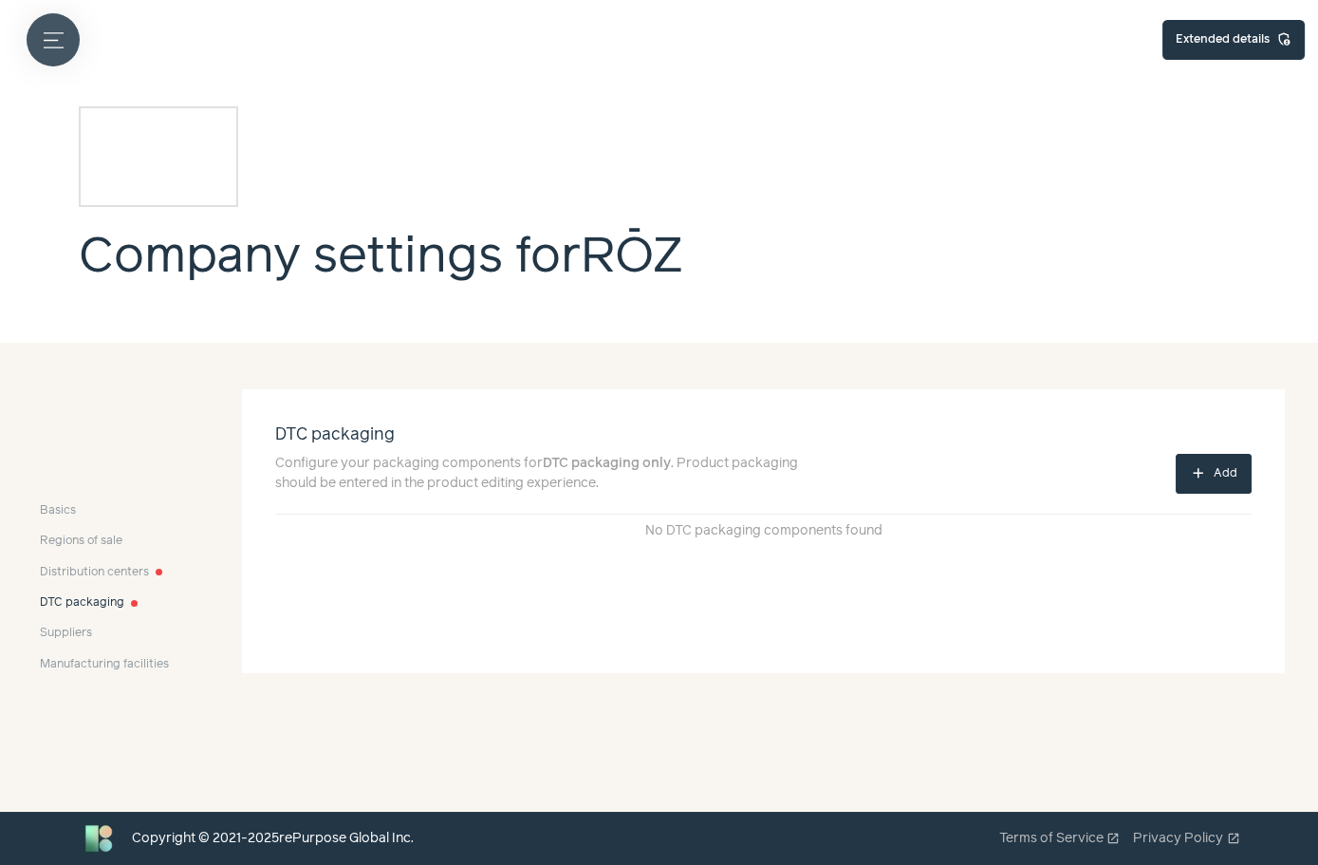
click at [62, 46] on icon "button" at bounding box center [54, 39] width 20 height 14
click at [620, 328] on label at bounding box center [659, 432] width 1318 height 865
click at [65, 47] on button "Menu button" at bounding box center [53, 39] width 53 height 53
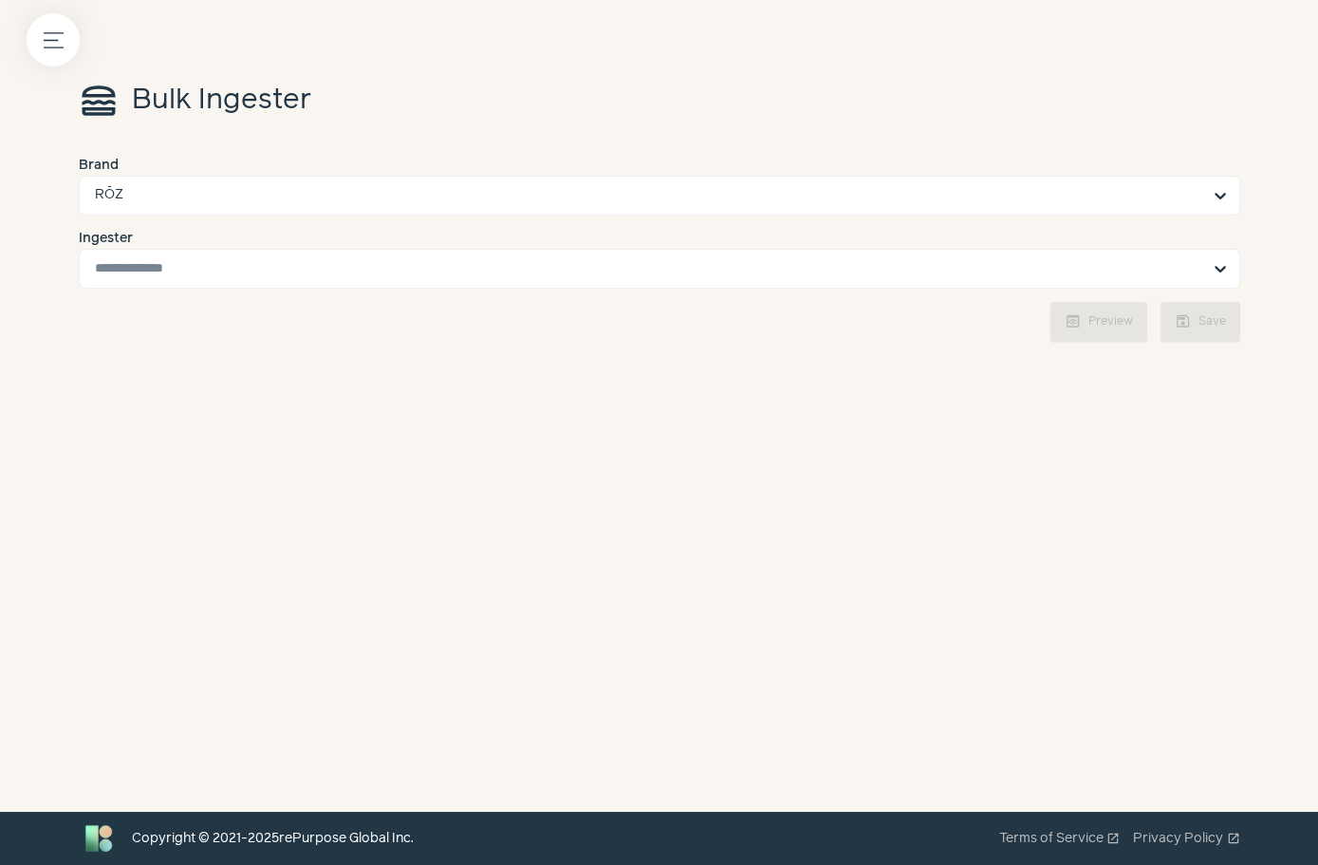
click at [386, 288] on form "Brand RŌZ Ingester preview Preview save Save" at bounding box center [660, 249] width 1162 height 186
click at [370, 267] on input "Ingester" at bounding box center [648, 269] width 1107 height 38
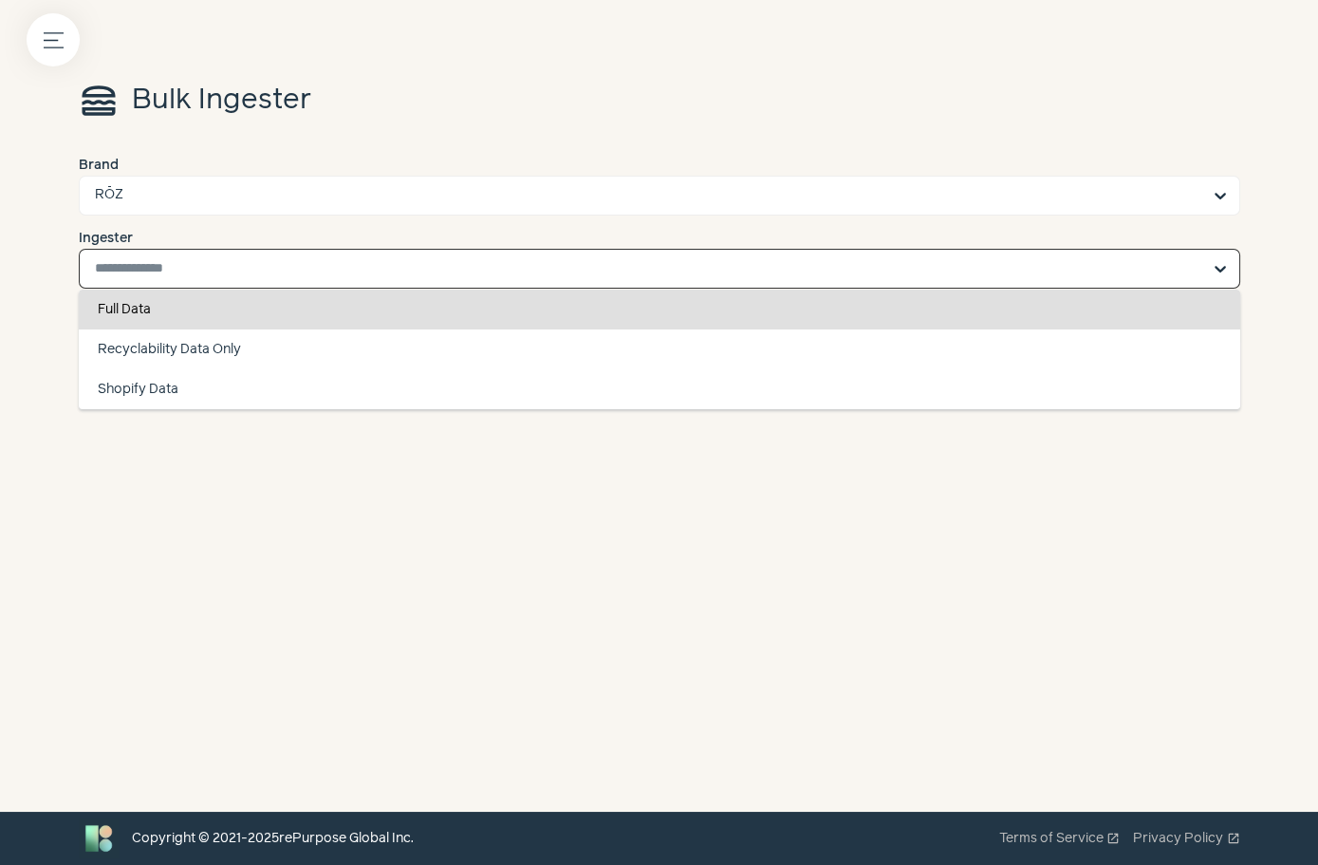
click at [353, 313] on div "Full Data" at bounding box center [660, 310] width 1162 height 40
click at [353, 288] on input "Ingester Full Data Recyclability Data Only Shopify Data You are currently focus…" at bounding box center [648, 269] width 1107 height 38
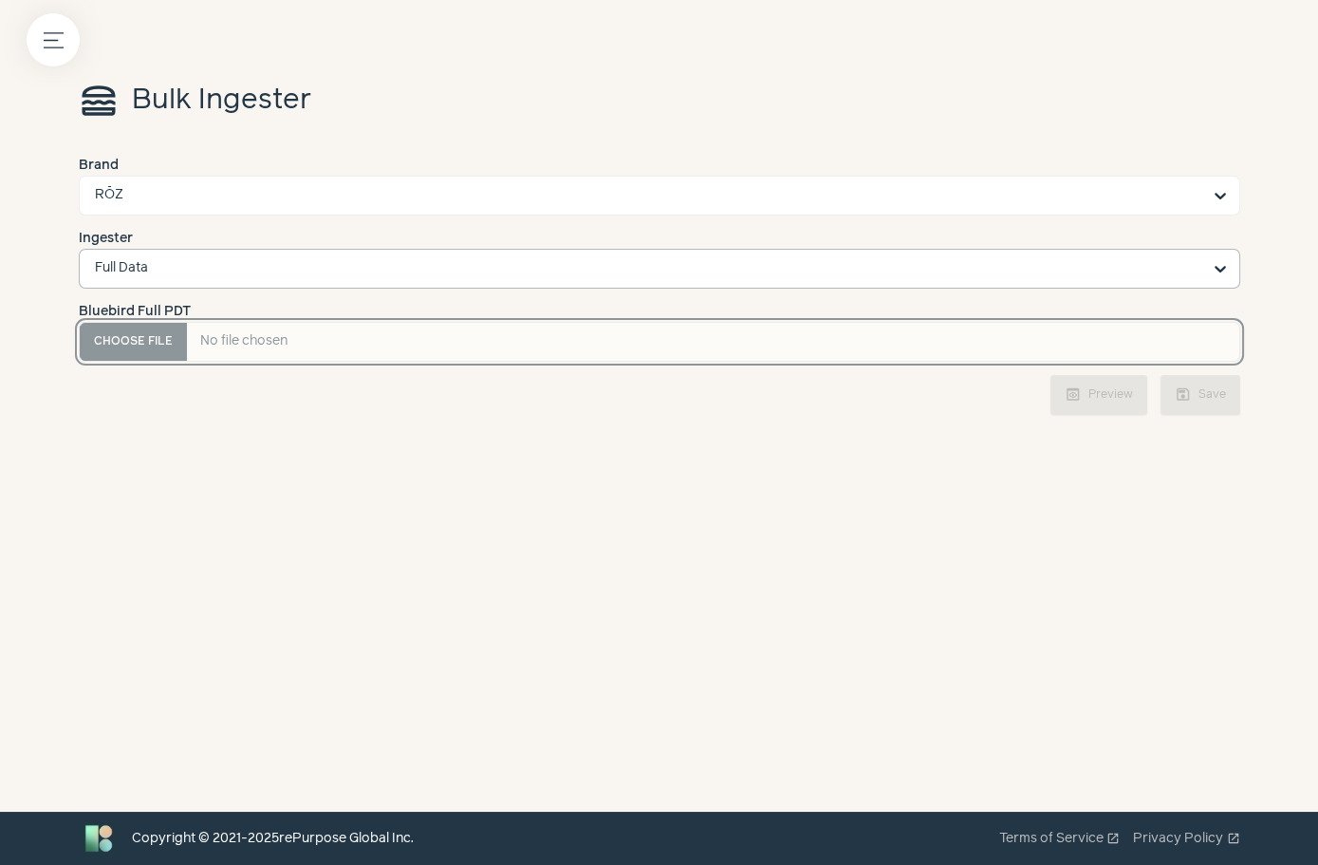
click at [152, 341] on PDT "Bluebird Full PDT" at bounding box center [660, 342] width 1162 height 40
type PDT "**********"
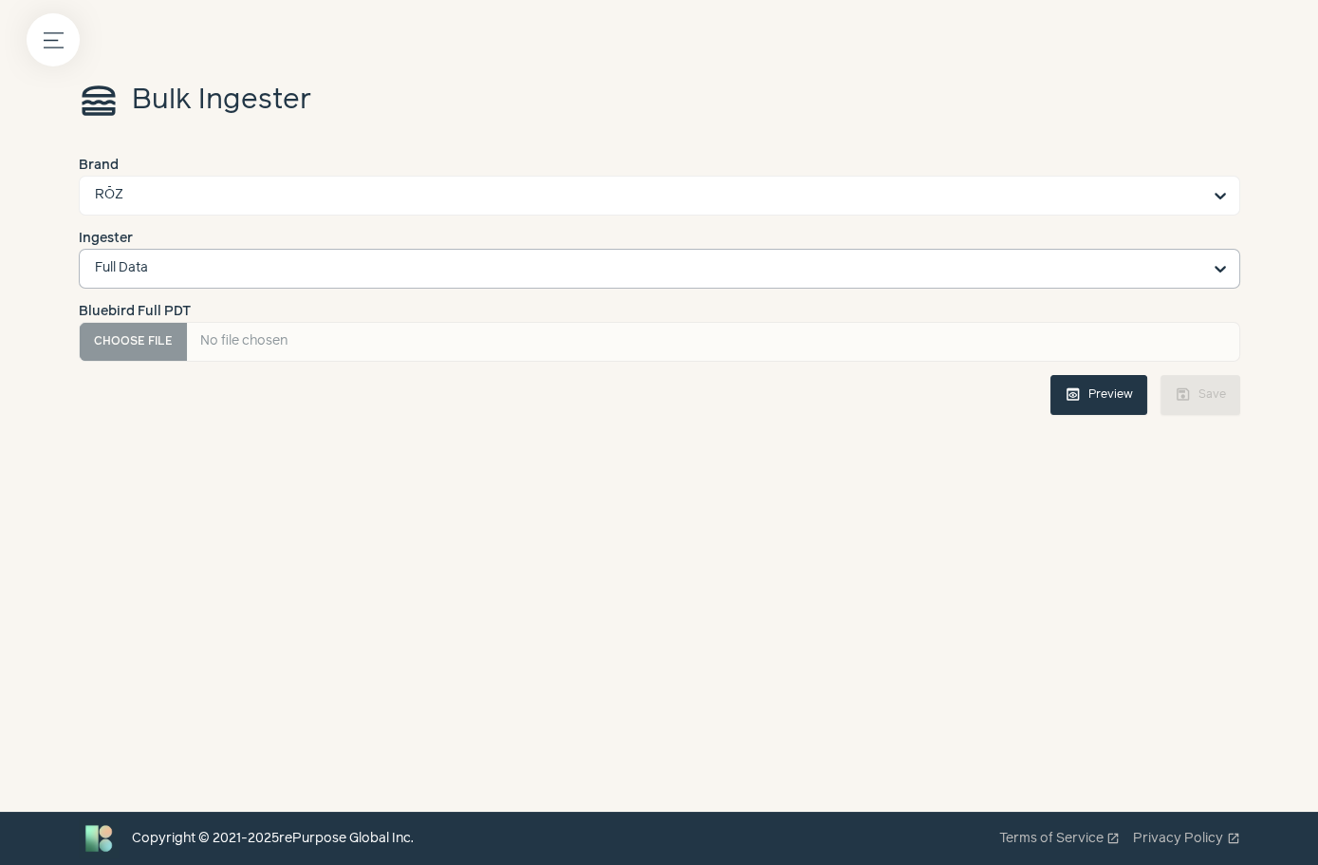
click at [1110, 386] on button "preview Preview" at bounding box center [1099, 395] width 97 height 40
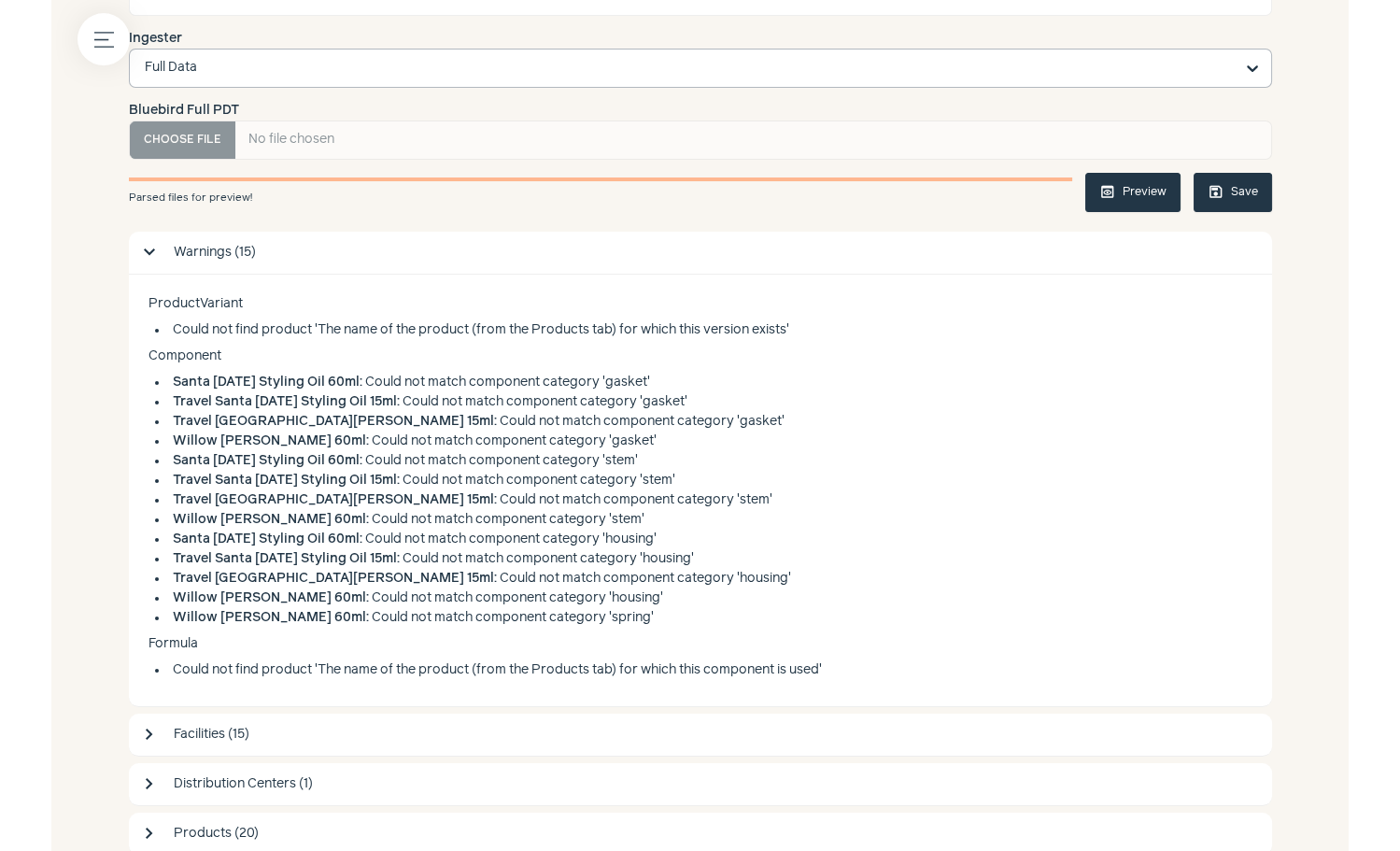
scroll to position [207, 0]
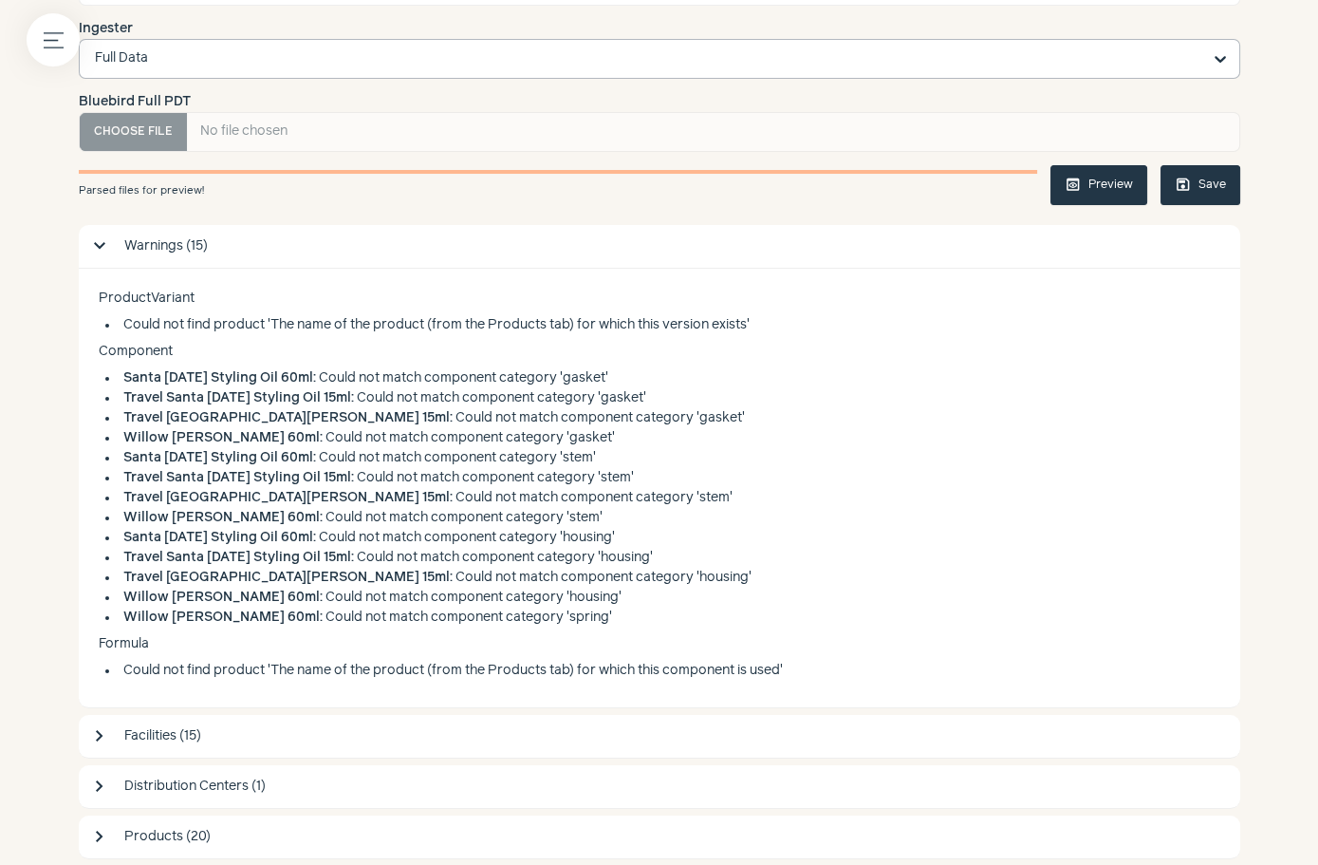
click at [406, 372] on li "Santa Lucia Styling Oil 60ml : Could not match component category 'gasket'" at bounding box center [659, 378] width 1109 height 20
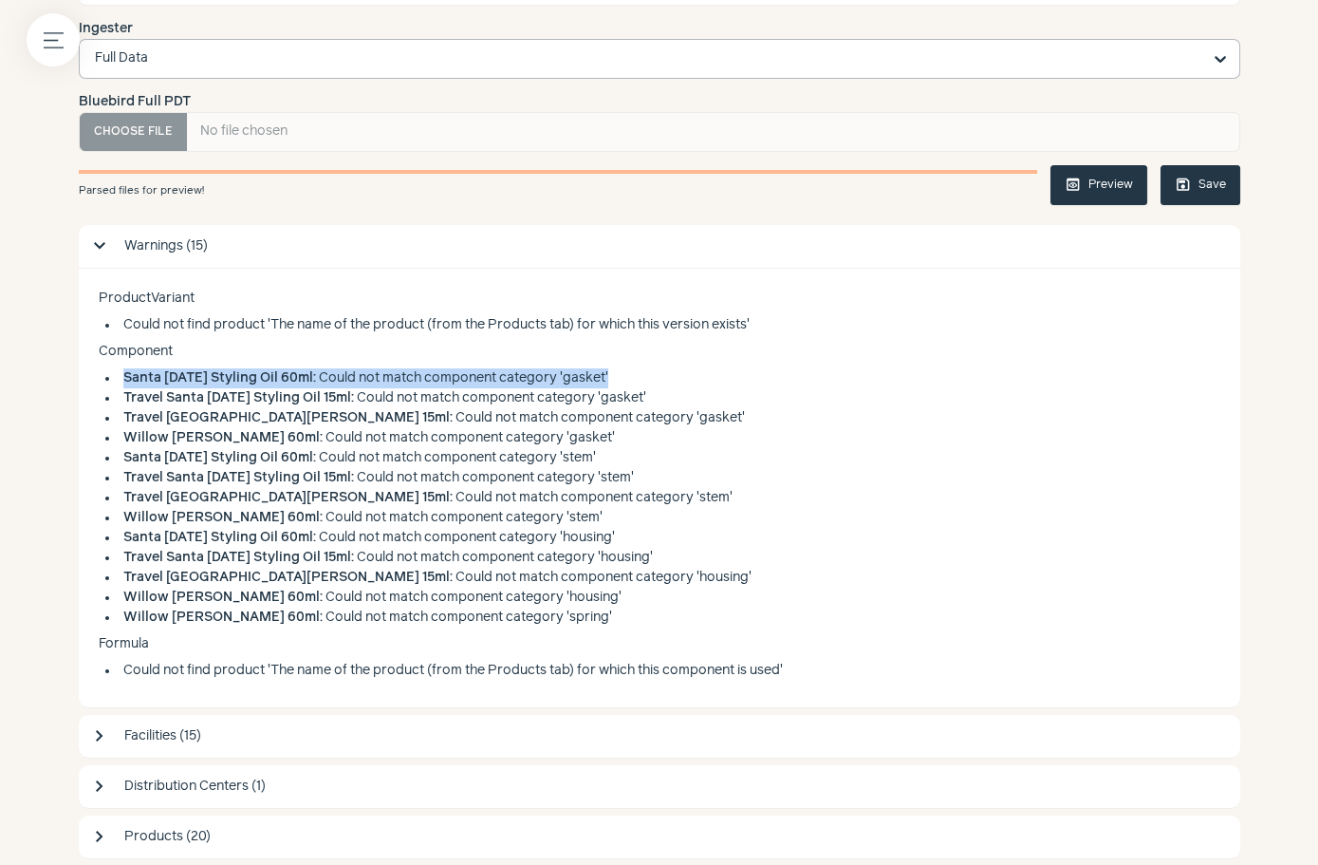
click at [406, 372] on li "Santa Lucia Styling Oil 60ml : Could not match component category 'gasket'" at bounding box center [659, 378] width 1109 height 20
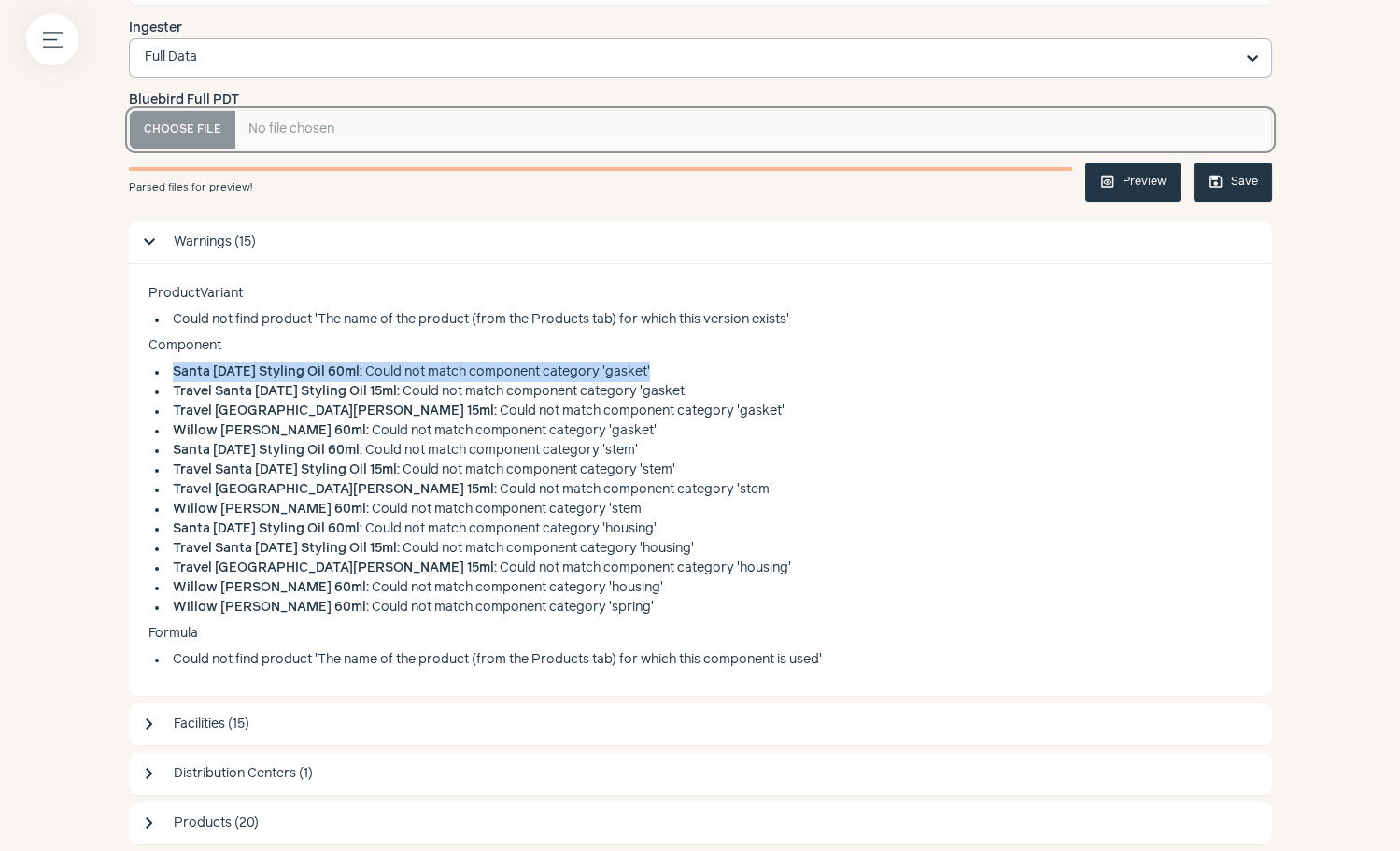
click at [206, 117] on PDT "Bluebird Full PDT" at bounding box center [700, 130] width 1143 height 39
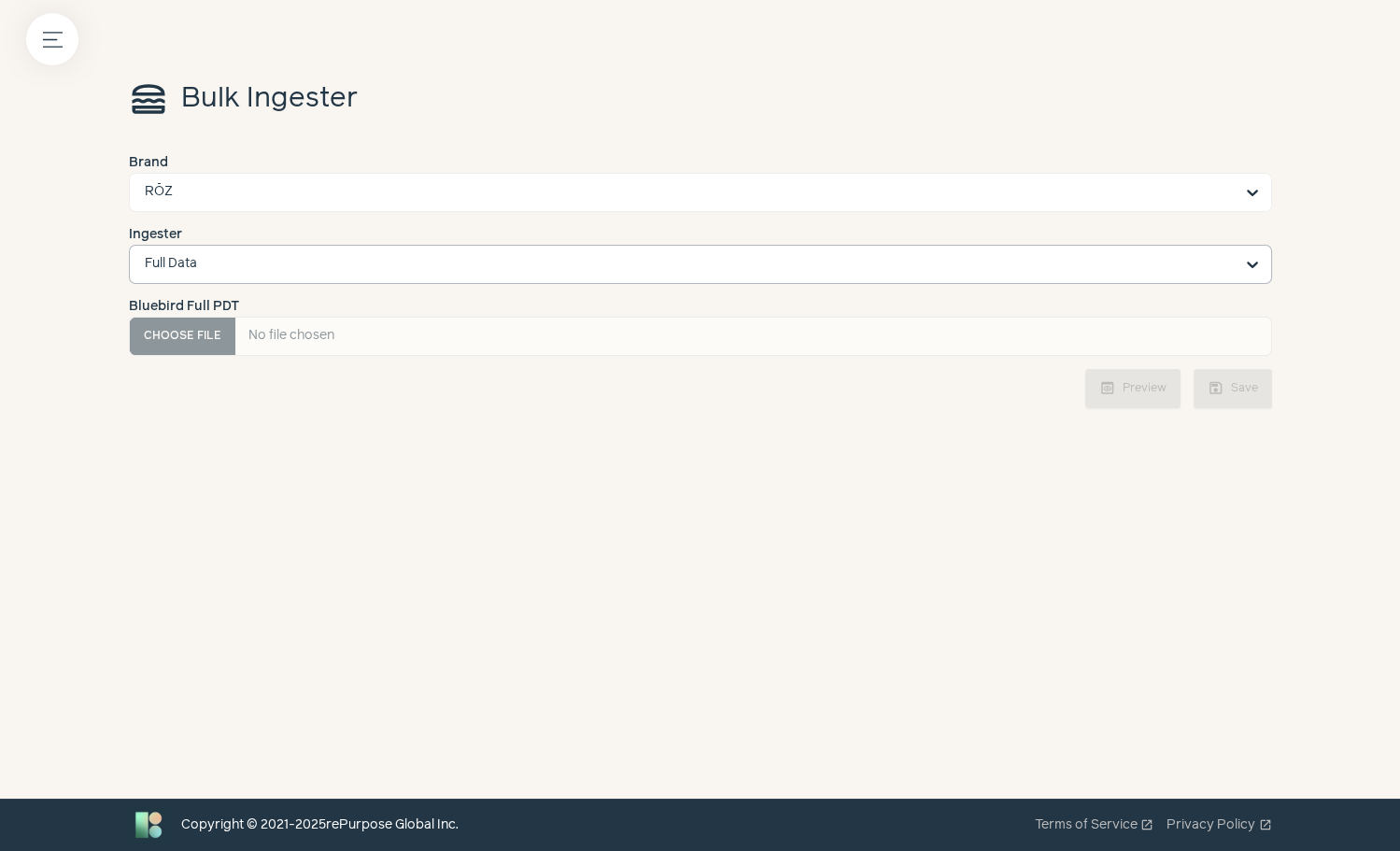
scroll to position [0, 0]
click at [1297, 499] on div "Menu button lunch_dining Bulk Ingester Brand RŌZ Ingester Full Data Bluebird Fu…" at bounding box center [700, 425] width 1400 height 851
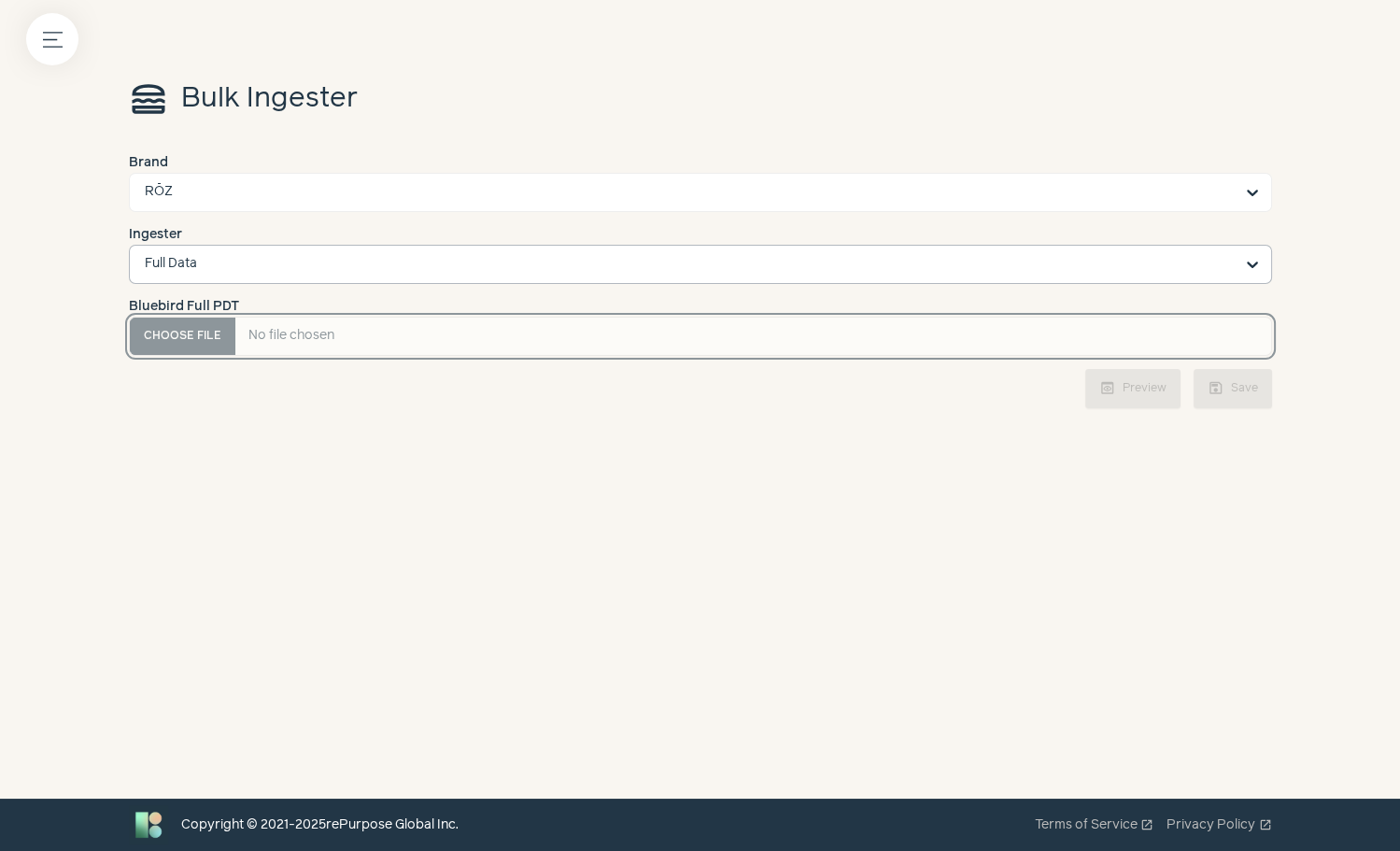
click at [156, 337] on PDT "Bluebird Full PDT" at bounding box center [700, 336] width 1143 height 39
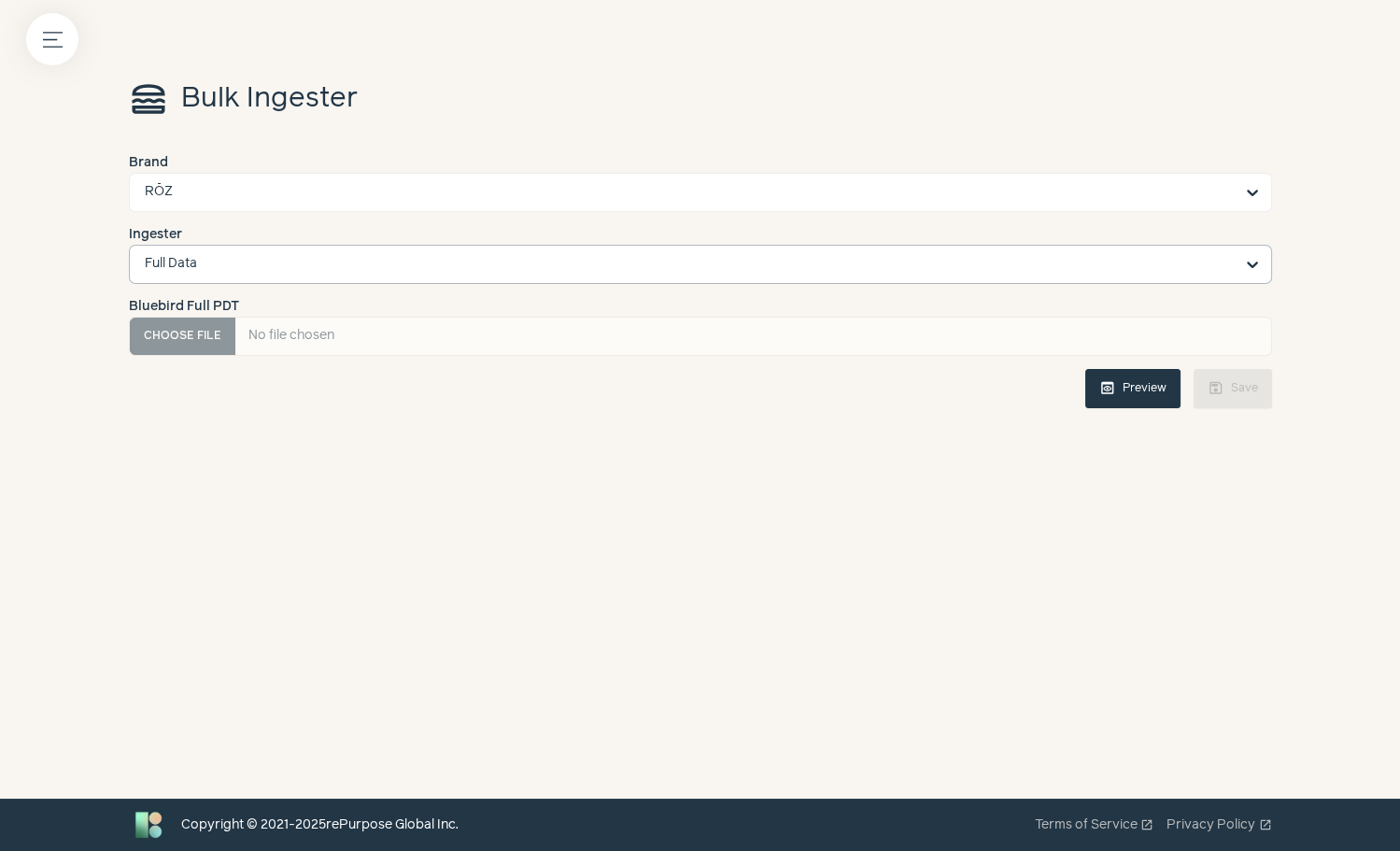
click at [1130, 396] on button "preview Preview" at bounding box center [1132, 389] width 95 height 39
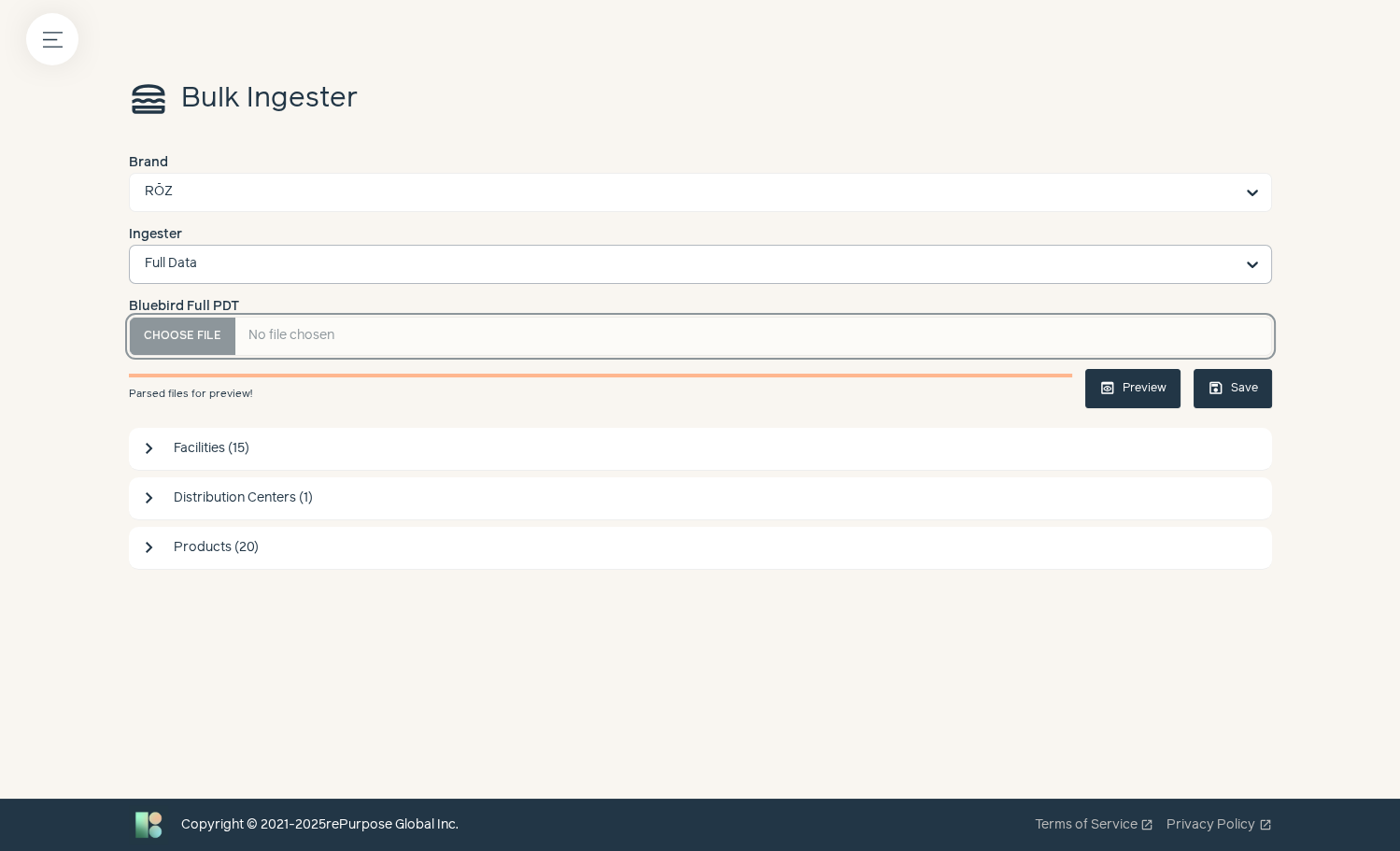
click at [178, 333] on PDT "Bluebird Full PDT" at bounding box center [700, 336] width 1143 height 39
type PDT "**********"
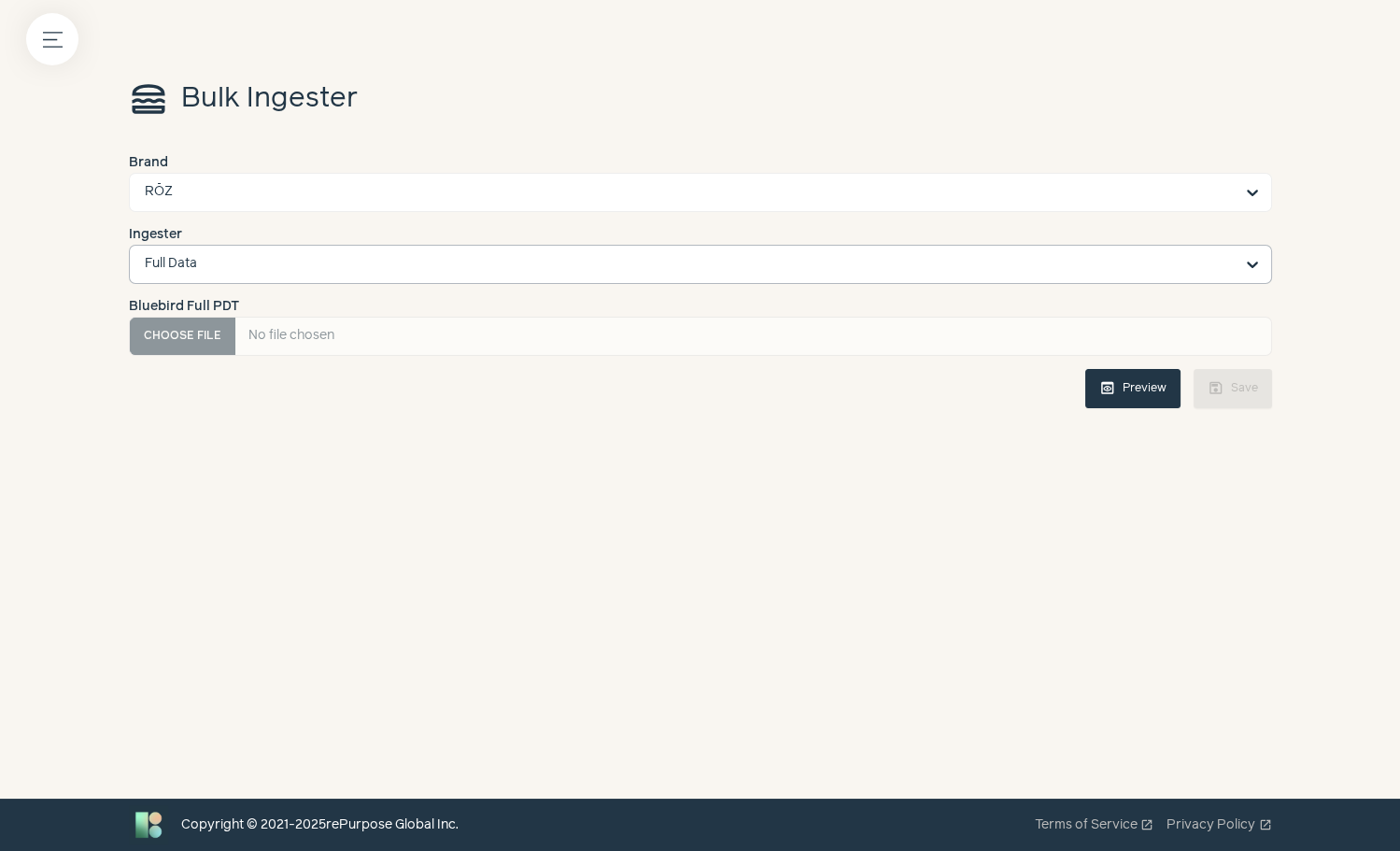
click at [1146, 399] on button "preview Preview" at bounding box center [1132, 389] width 95 height 39
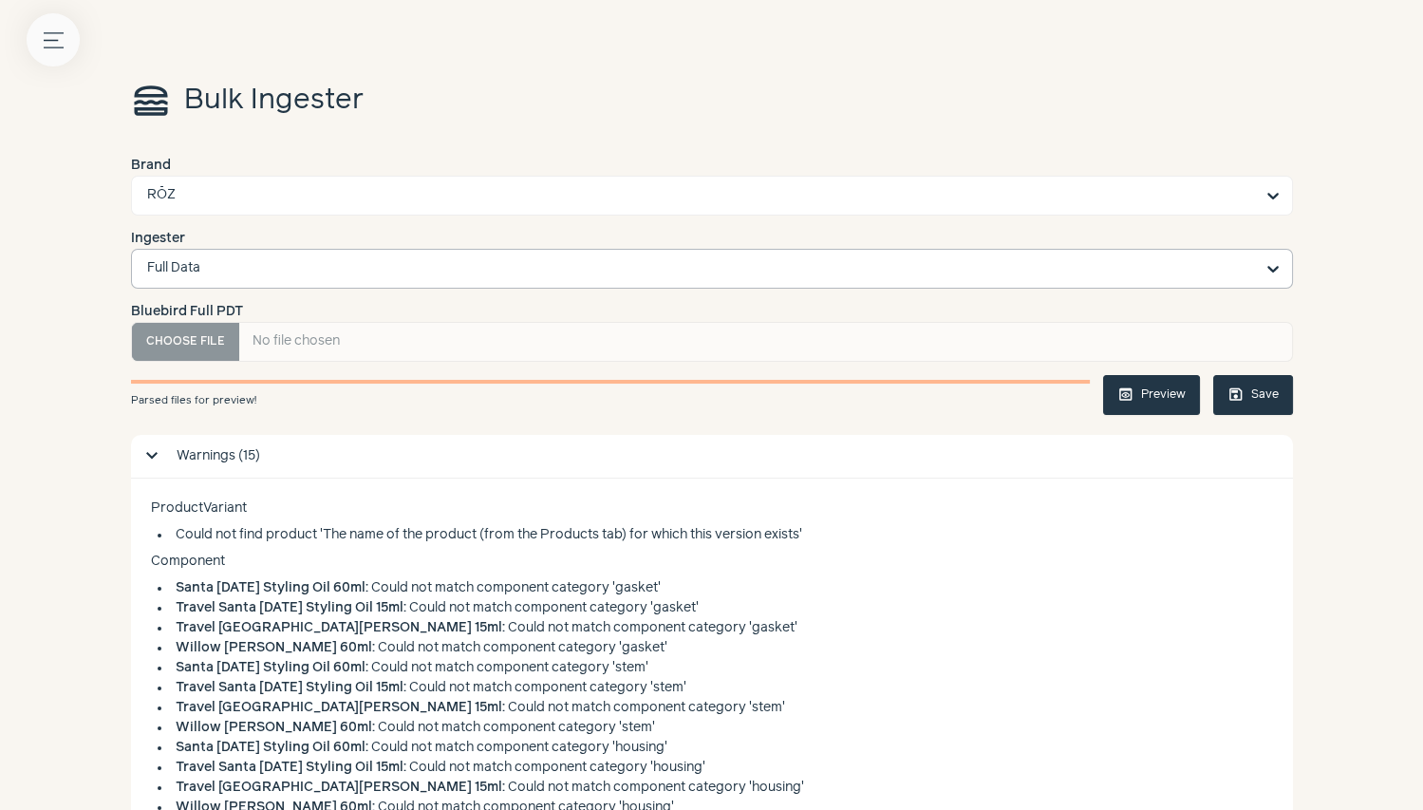
click at [58, 42] on icon "Menu button" at bounding box center [54, 40] width 20 height 20
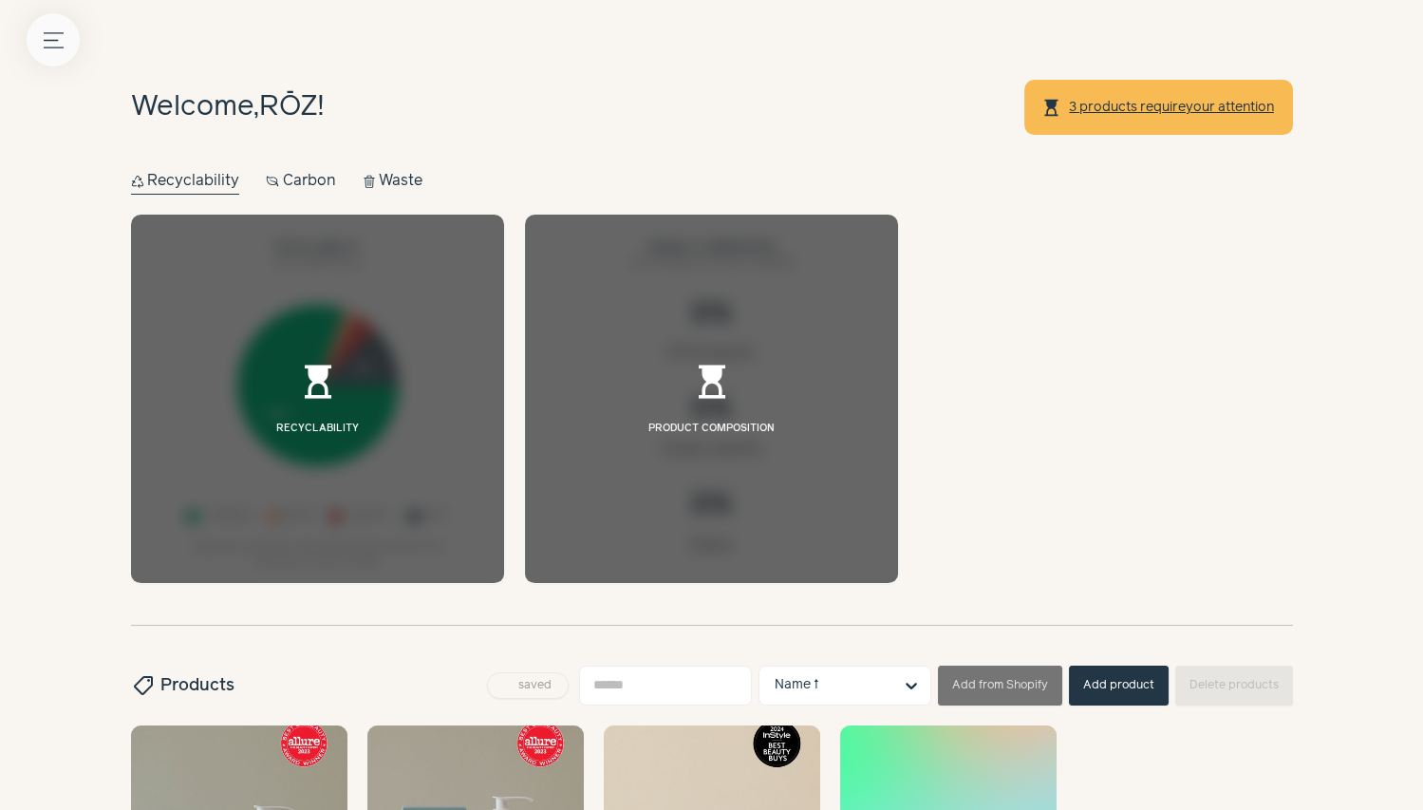
click at [71, 48] on button "Menu button" at bounding box center [53, 39] width 53 height 53
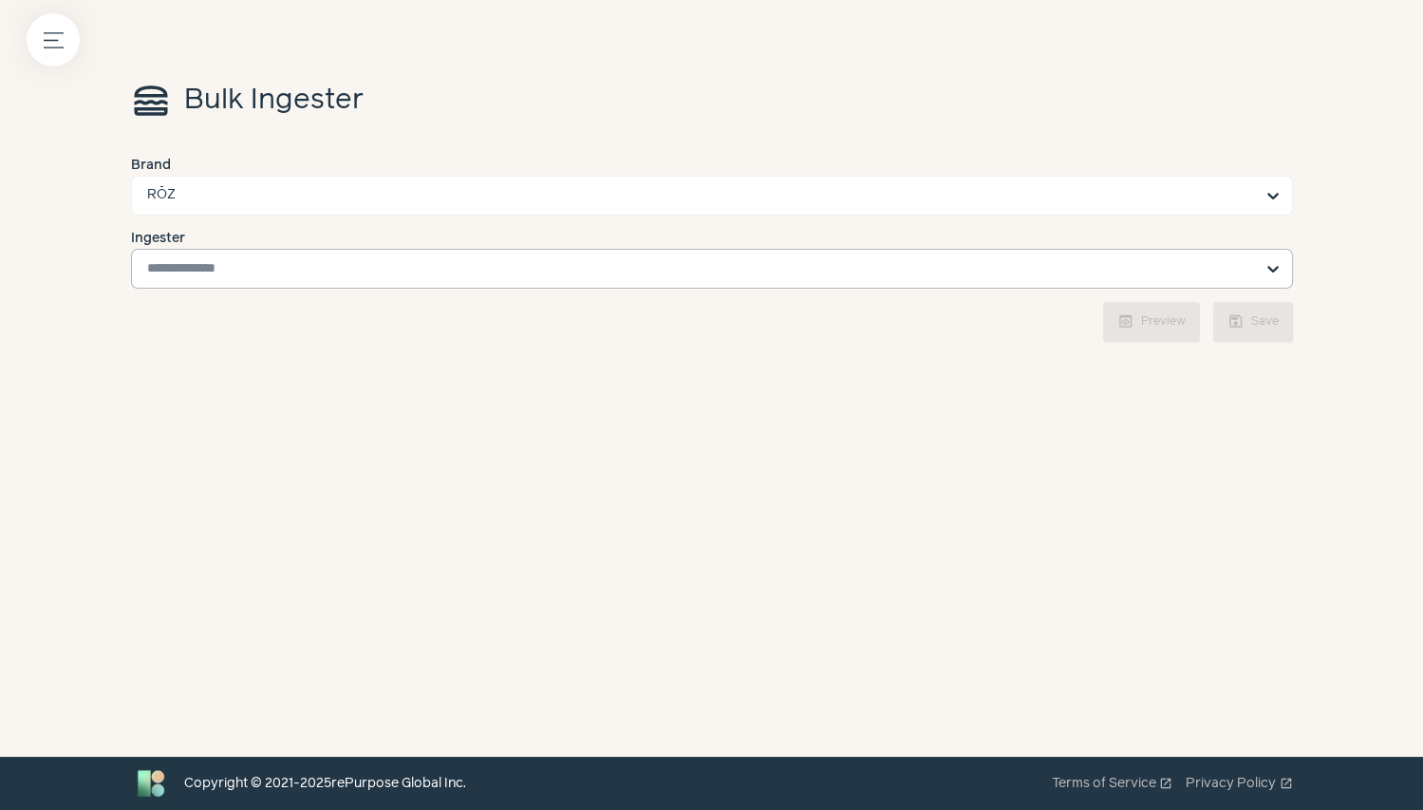
click at [547, 275] on input "Ingester" at bounding box center [700, 269] width 1107 height 38
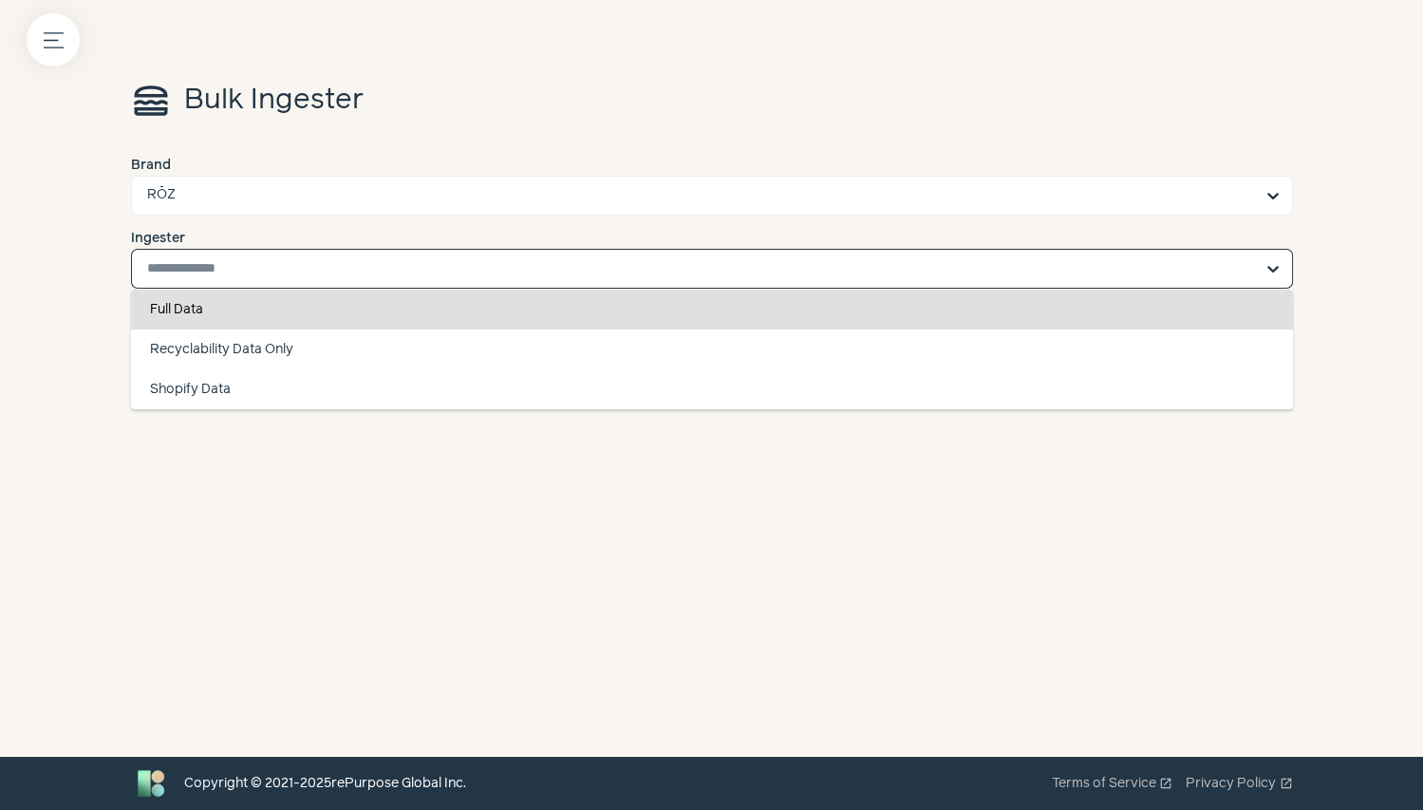
click at [492, 322] on div "Full Data" at bounding box center [712, 310] width 1162 height 40
click at [492, 288] on input "Ingester Full Data Recyclability Data Only Shopify Data You are currently focus…" at bounding box center [700, 269] width 1107 height 38
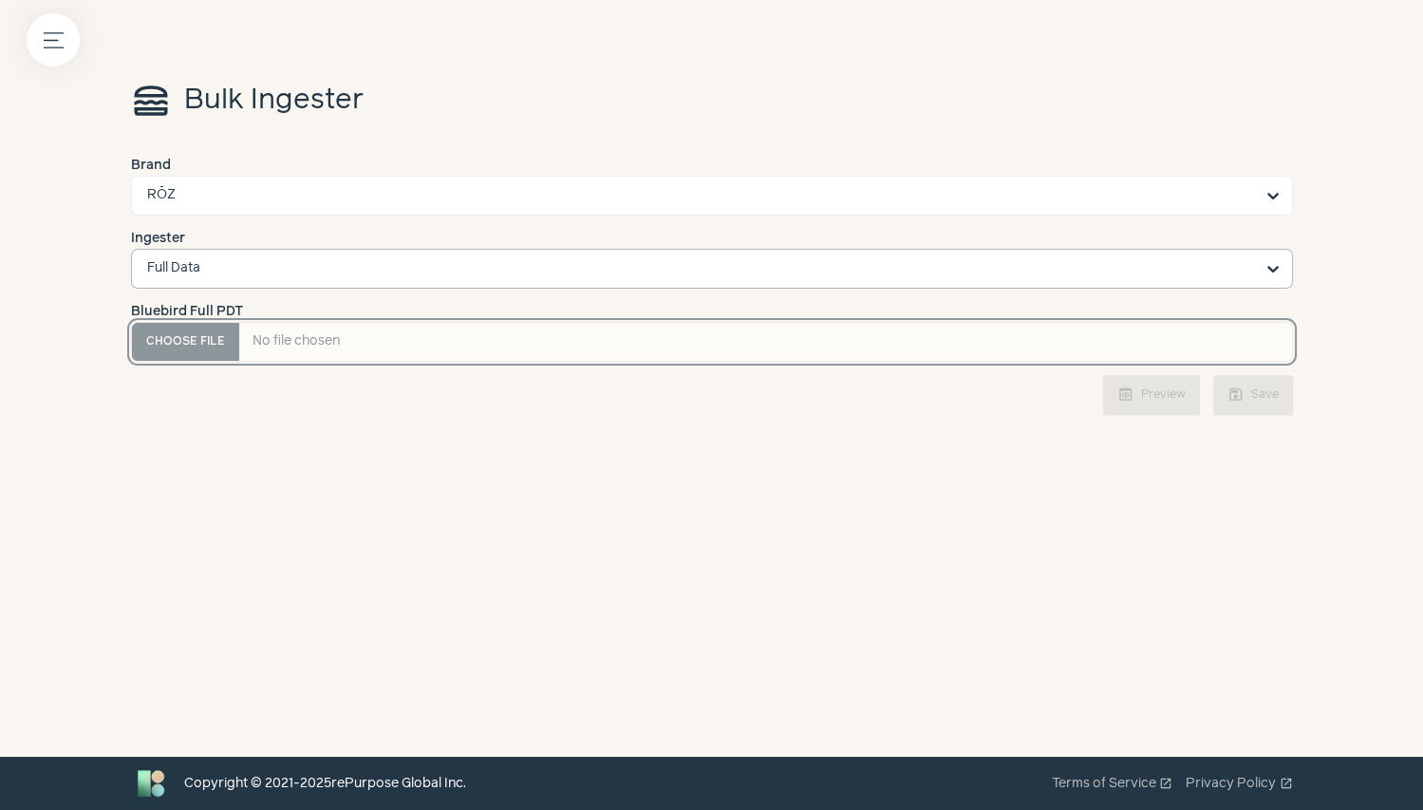
click at [208, 359] on PDT "Bluebird Full PDT" at bounding box center [712, 342] width 1162 height 40
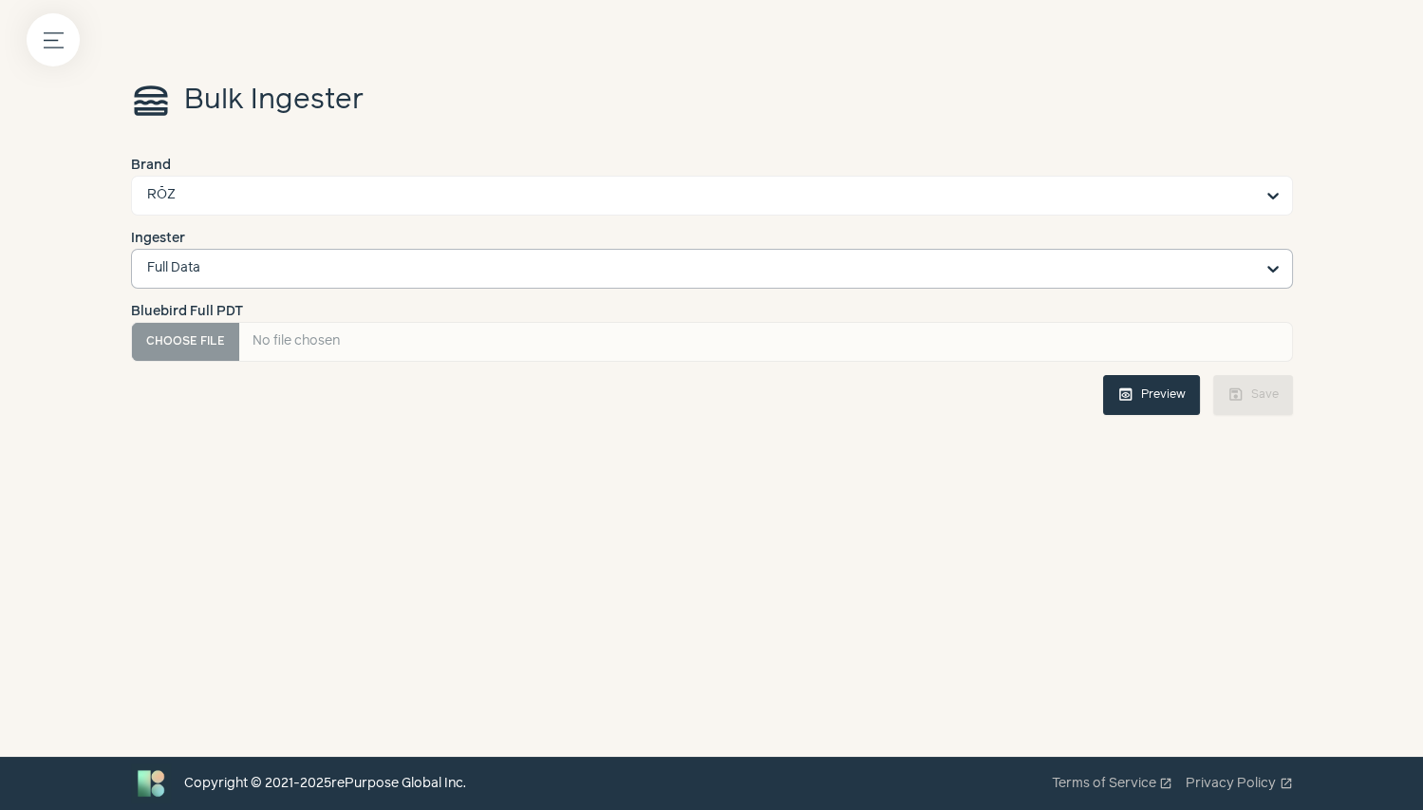
click at [1134, 397] on span "preview" at bounding box center [1125, 394] width 17 height 17
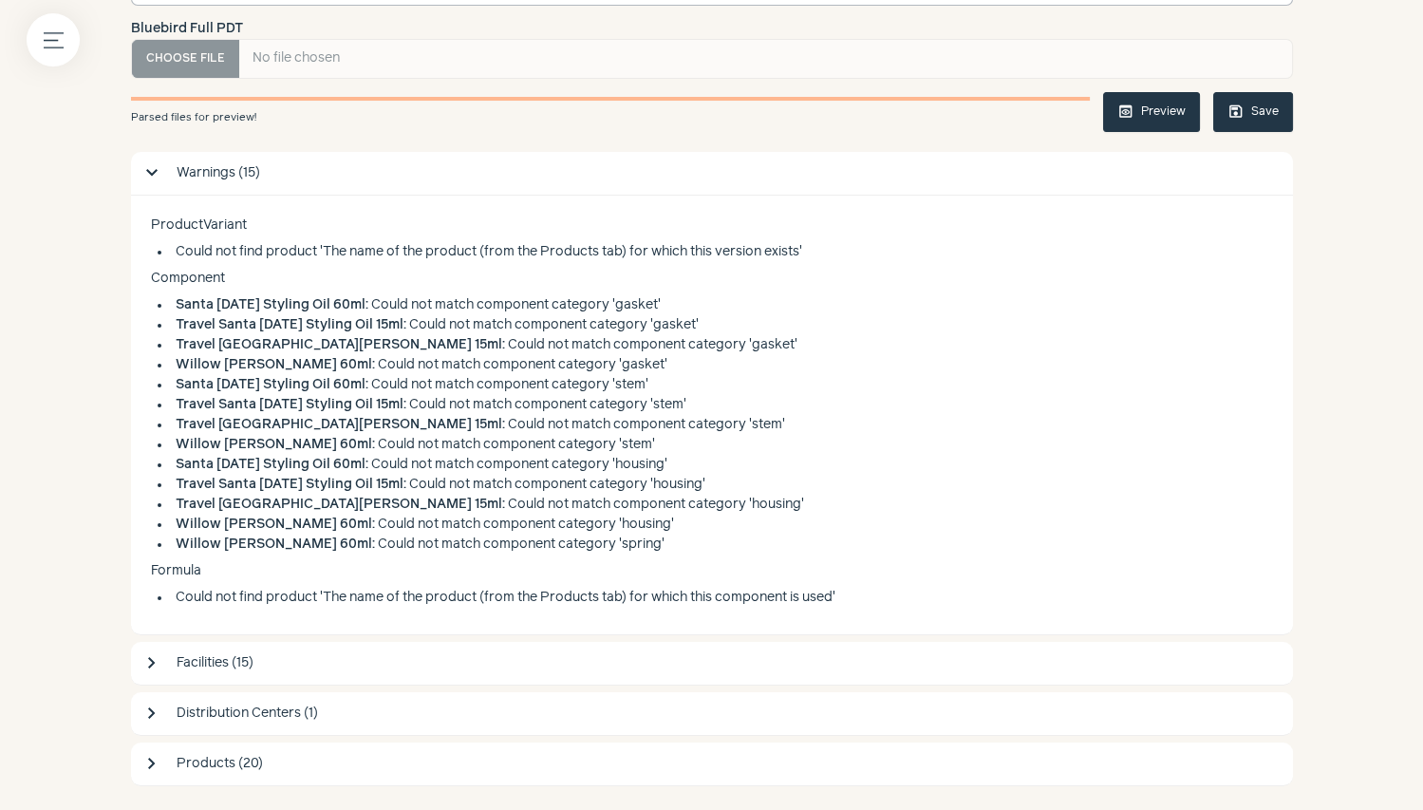
scroll to position [284, 0]
click at [188, 175] on span "Warnings (15)" at bounding box center [730, 172] width 1106 height 20
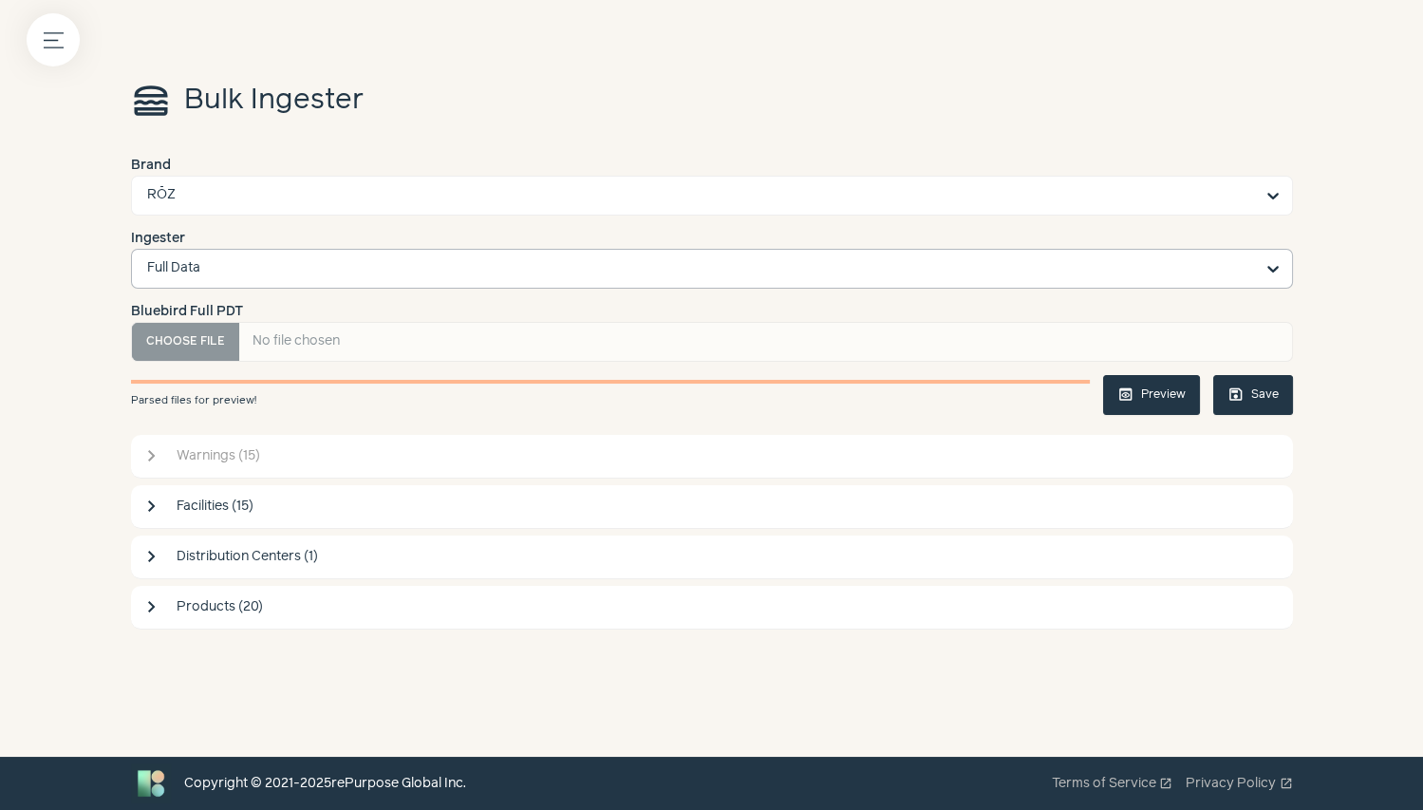
scroll to position [0, 0]
click at [229, 459] on span "Warnings (15)" at bounding box center [730, 456] width 1106 height 20
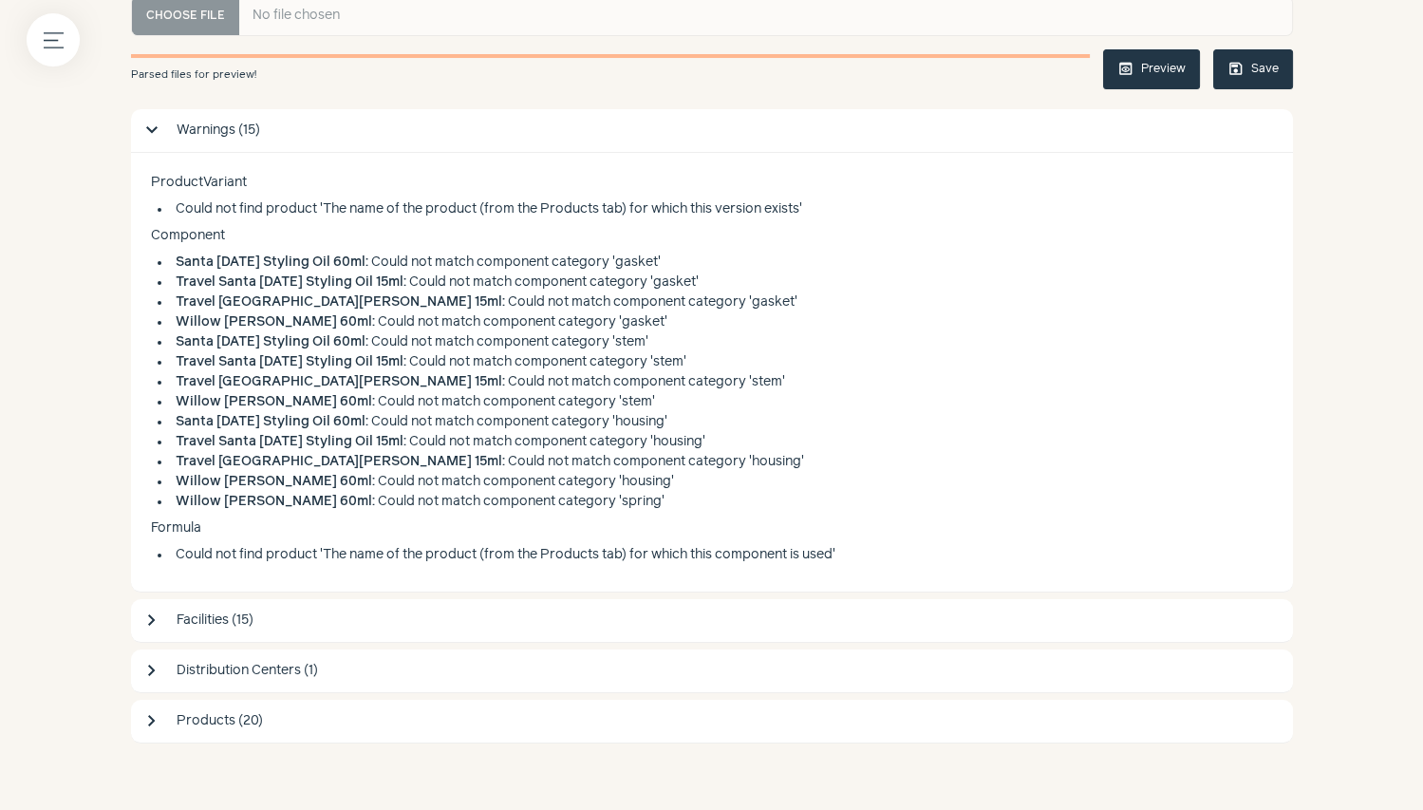
scroll to position [376, 0]
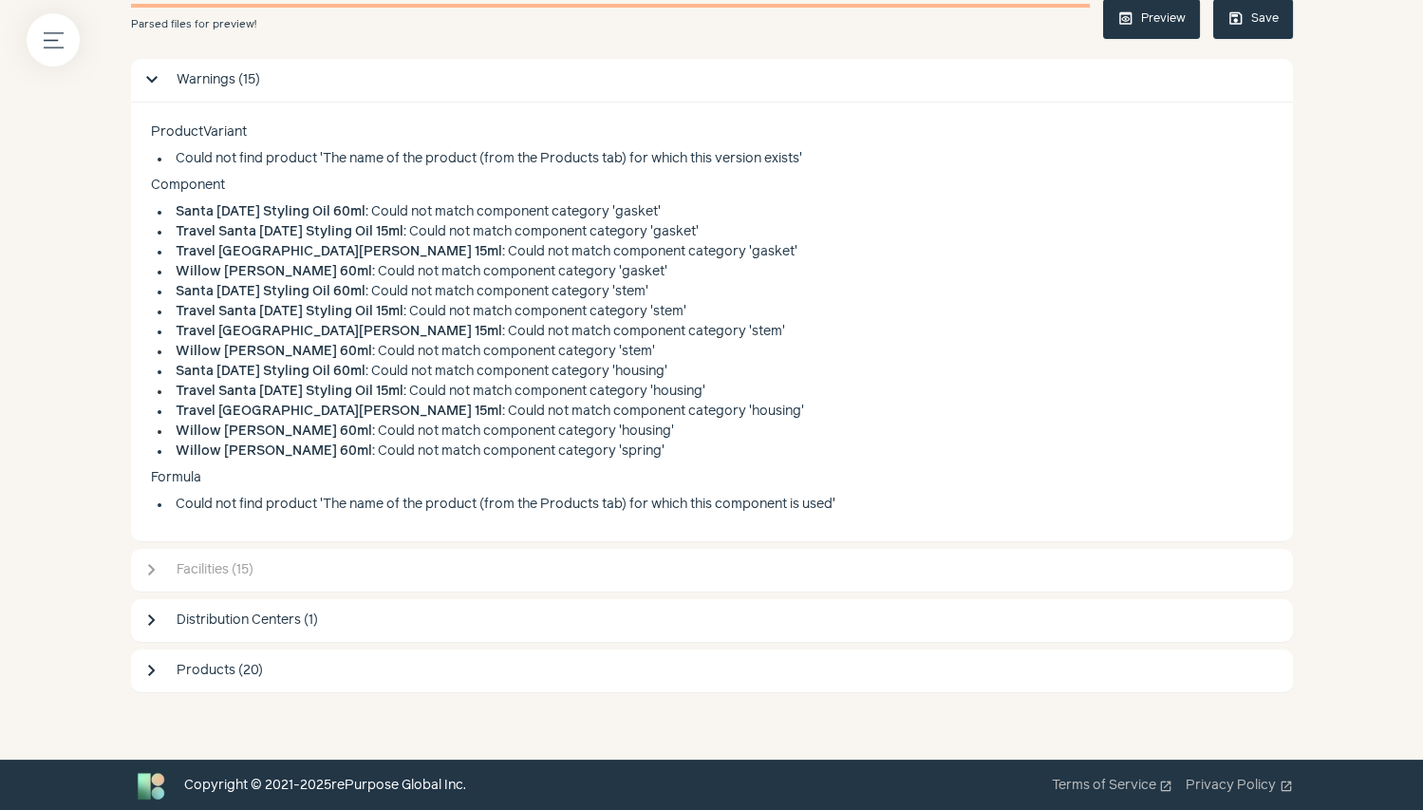
click at [250, 587] on button "chevron_right Facilities (15)" at bounding box center [712, 570] width 1162 height 43
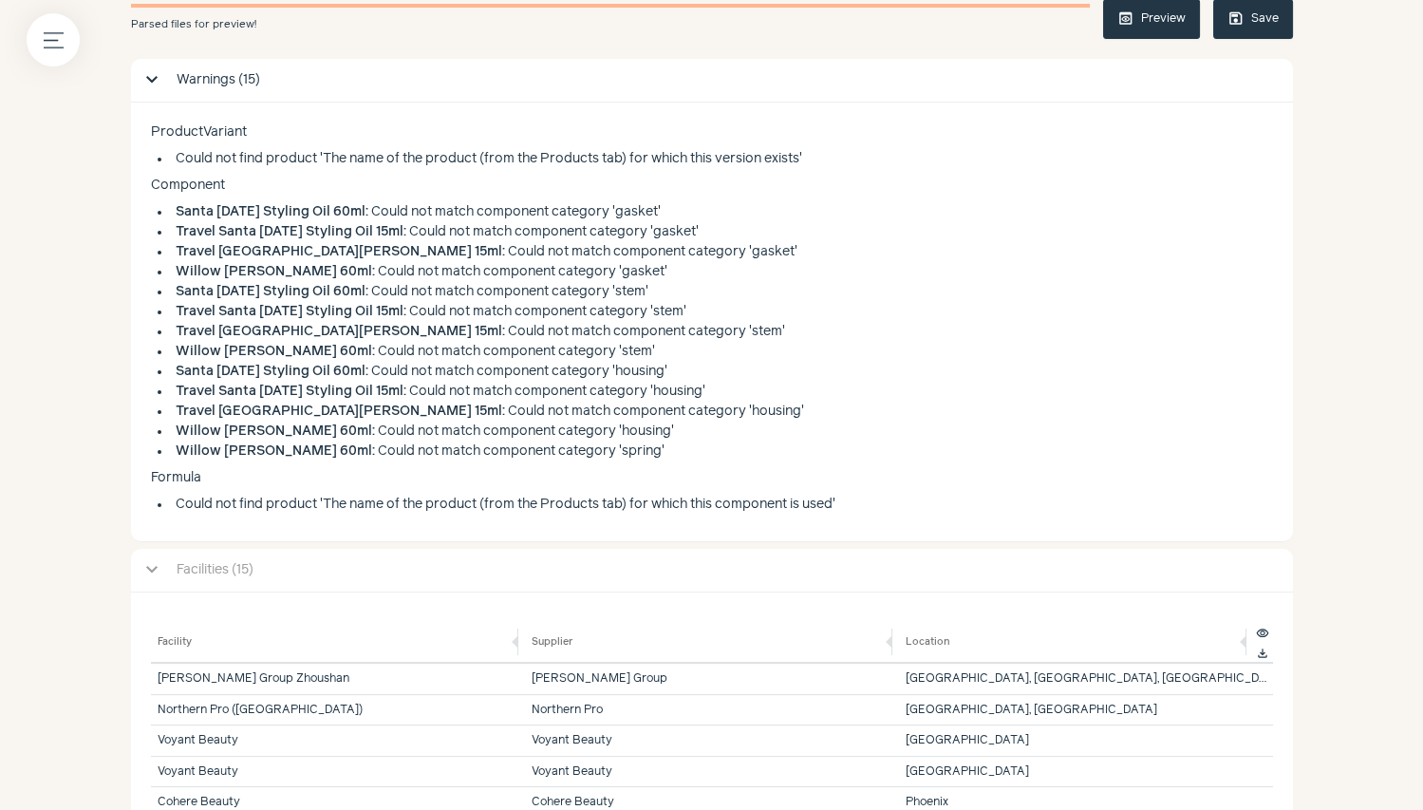
click at [251, 582] on button "chevron_right Facilities (15)" at bounding box center [712, 571] width 1162 height 44
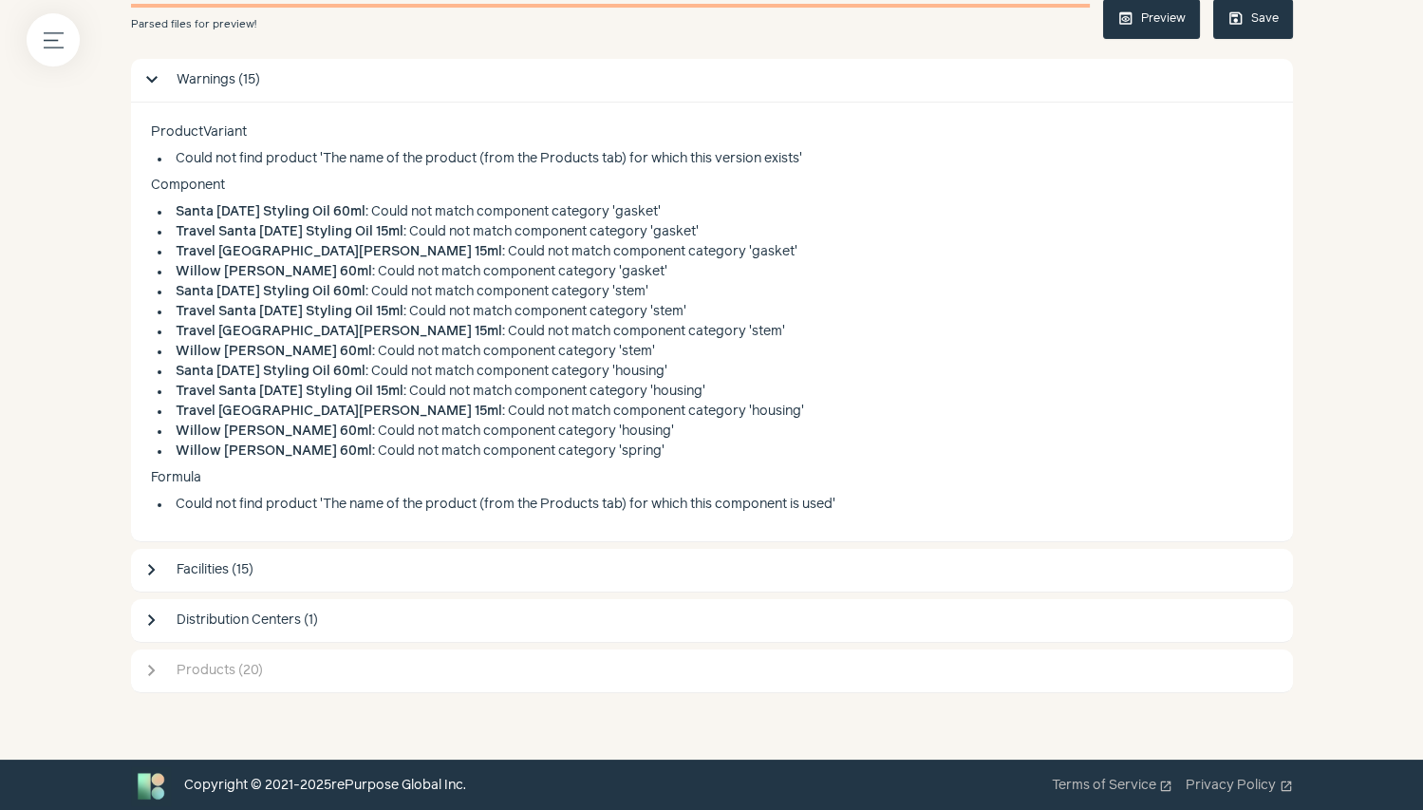
click at [234, 655] on button "chevron_right Products (20)" at bounding box center [712, 670] width 1162 height 43
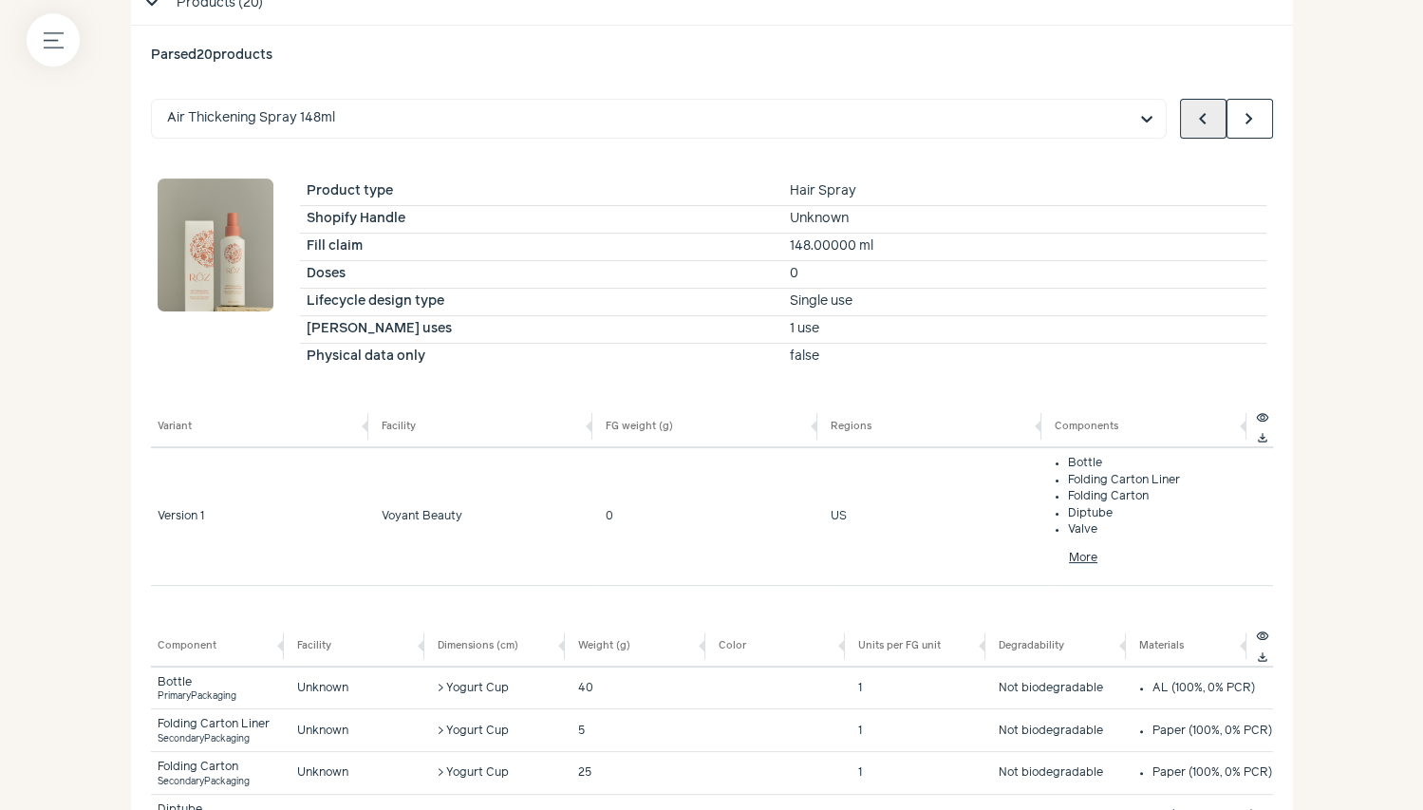
scroll to position [940, 0]
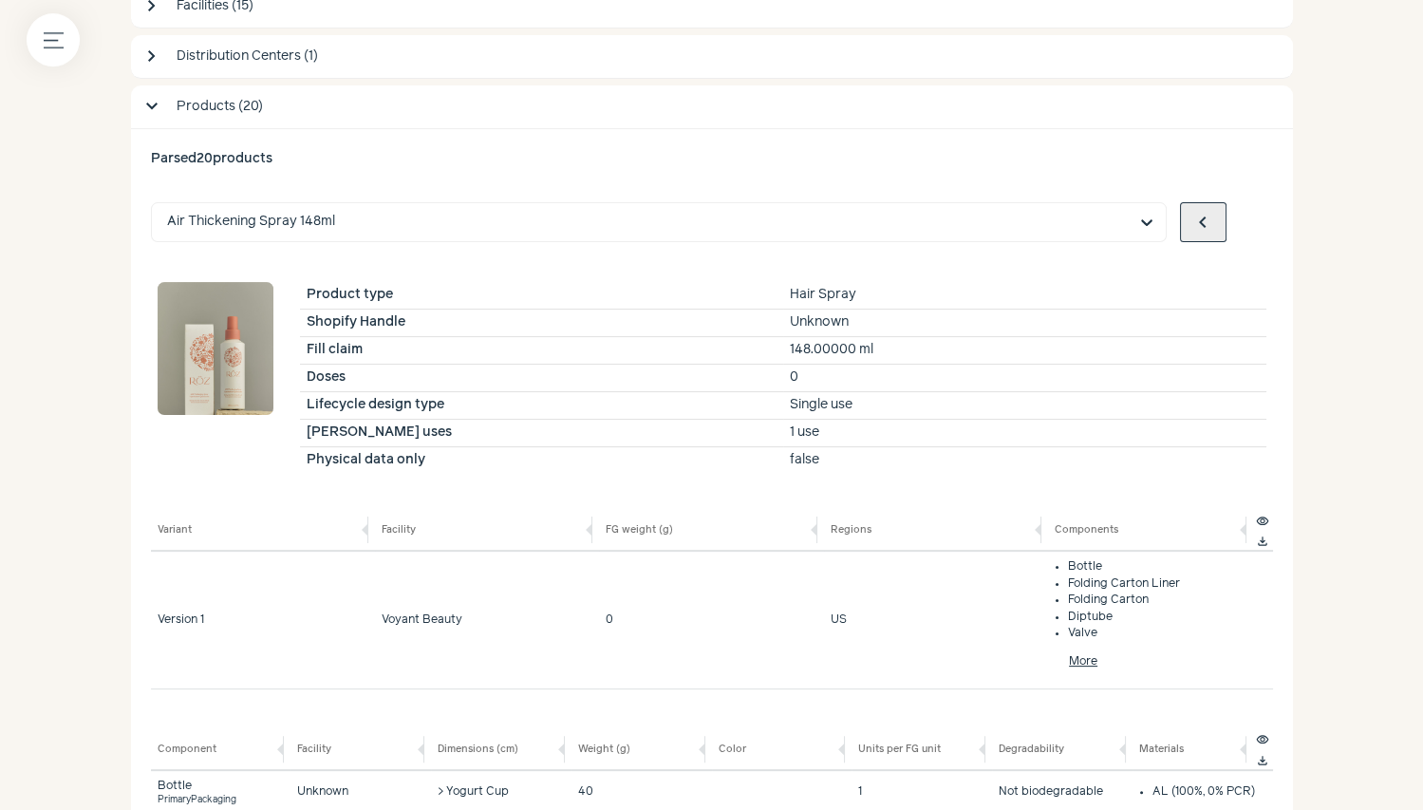
click at [1243, 222] on span "chevron_right" at bounding box center [1249, 222] width 23 height 23
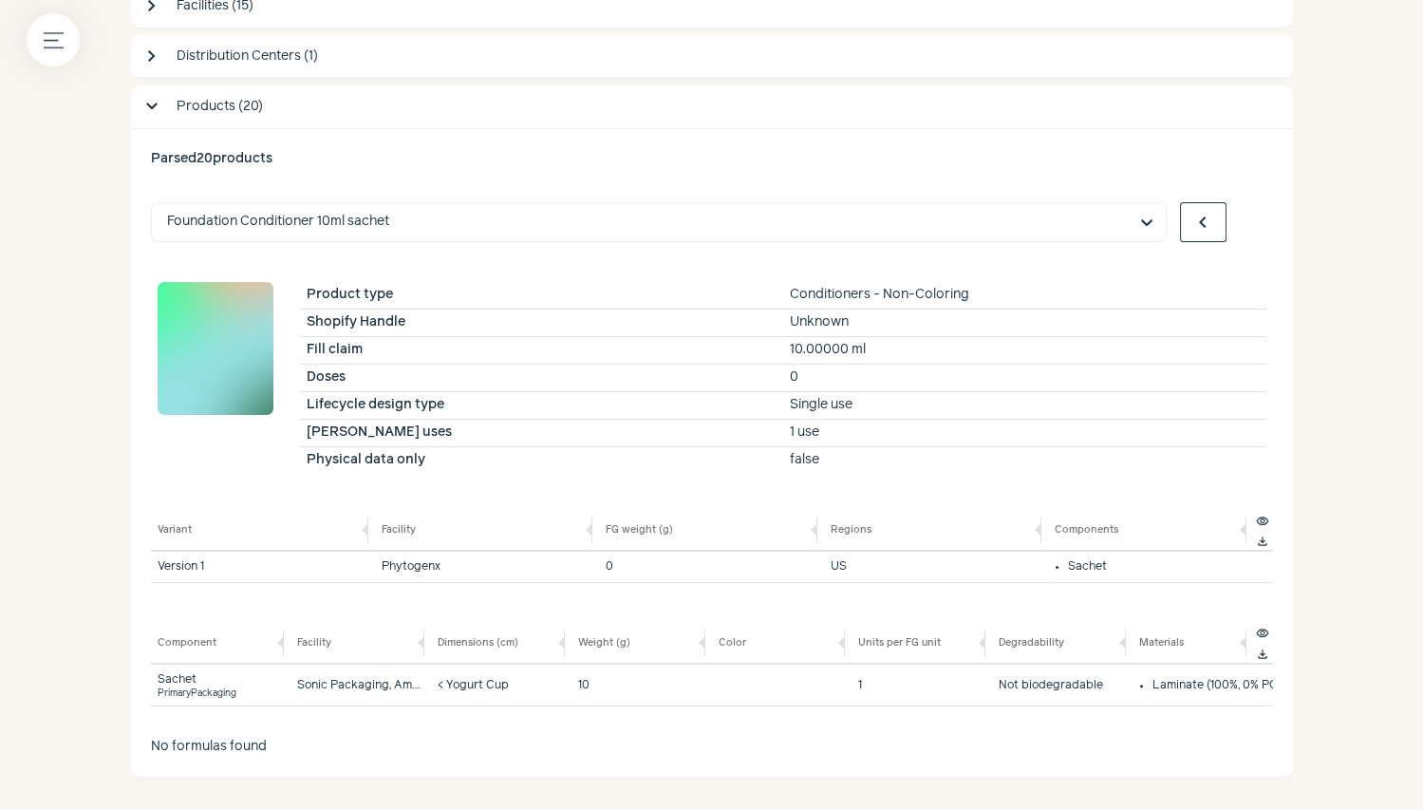
click at [1243, 221] on span "chevron_right" at bounding box center [1249, 222] width 23 height 23
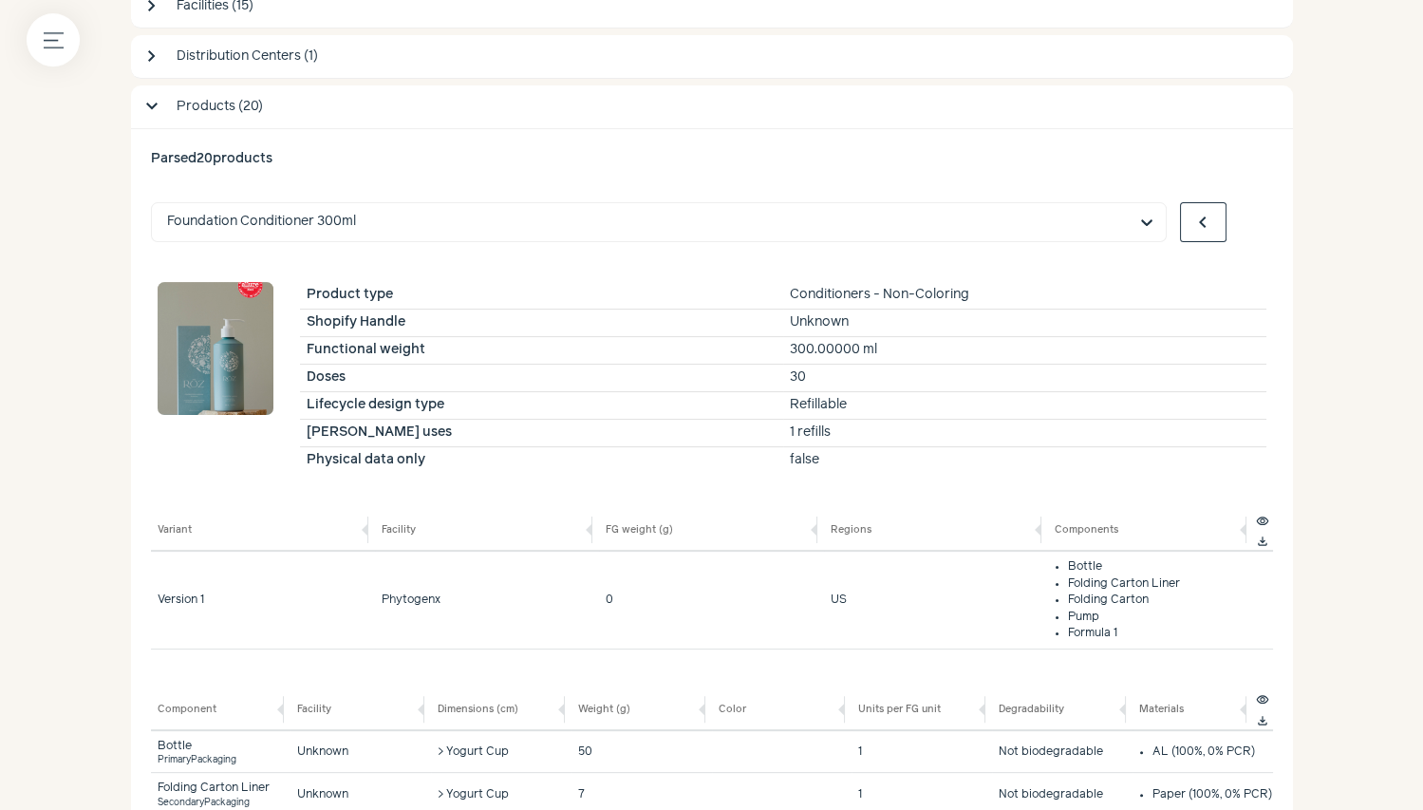
click at [1243, 221] on span "chevron_right" at bounding box center [1249, 222] width 23 height 23
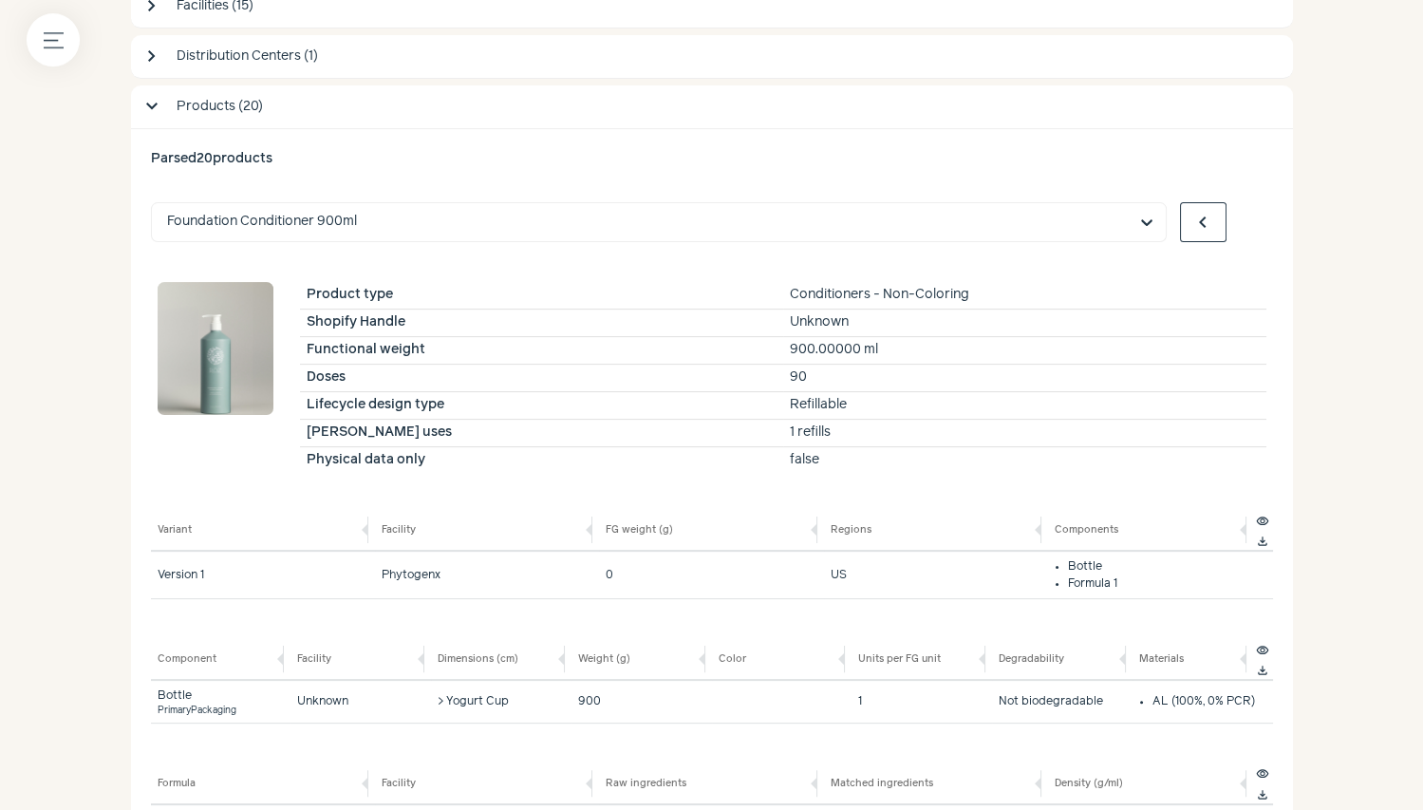
click at [1243, 221] on span "chevron_right" at bounding box center [1249, 222] width 23 height 23
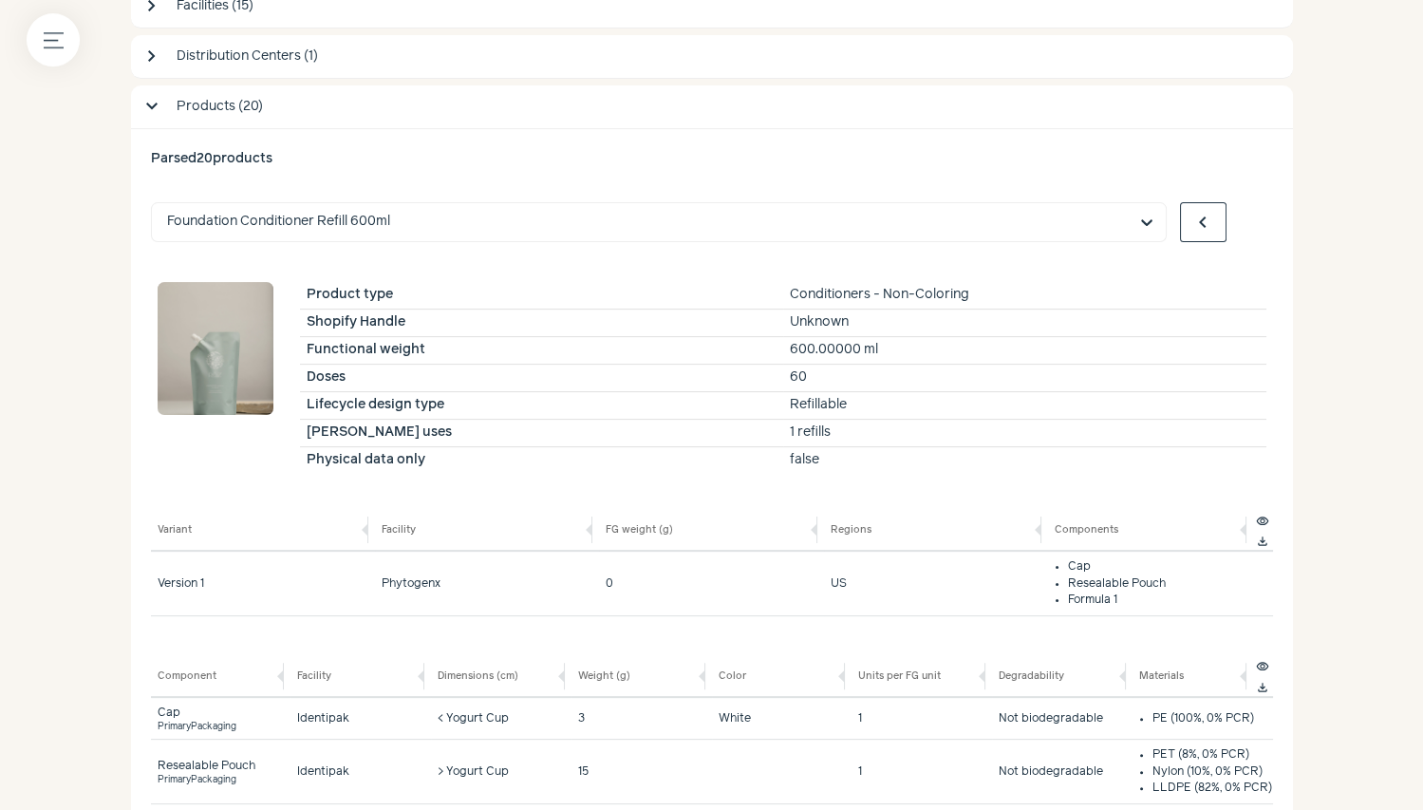
click at [1243, 221] on span "chevron_right" at bounding box center [1249, 222] width 23 height 23
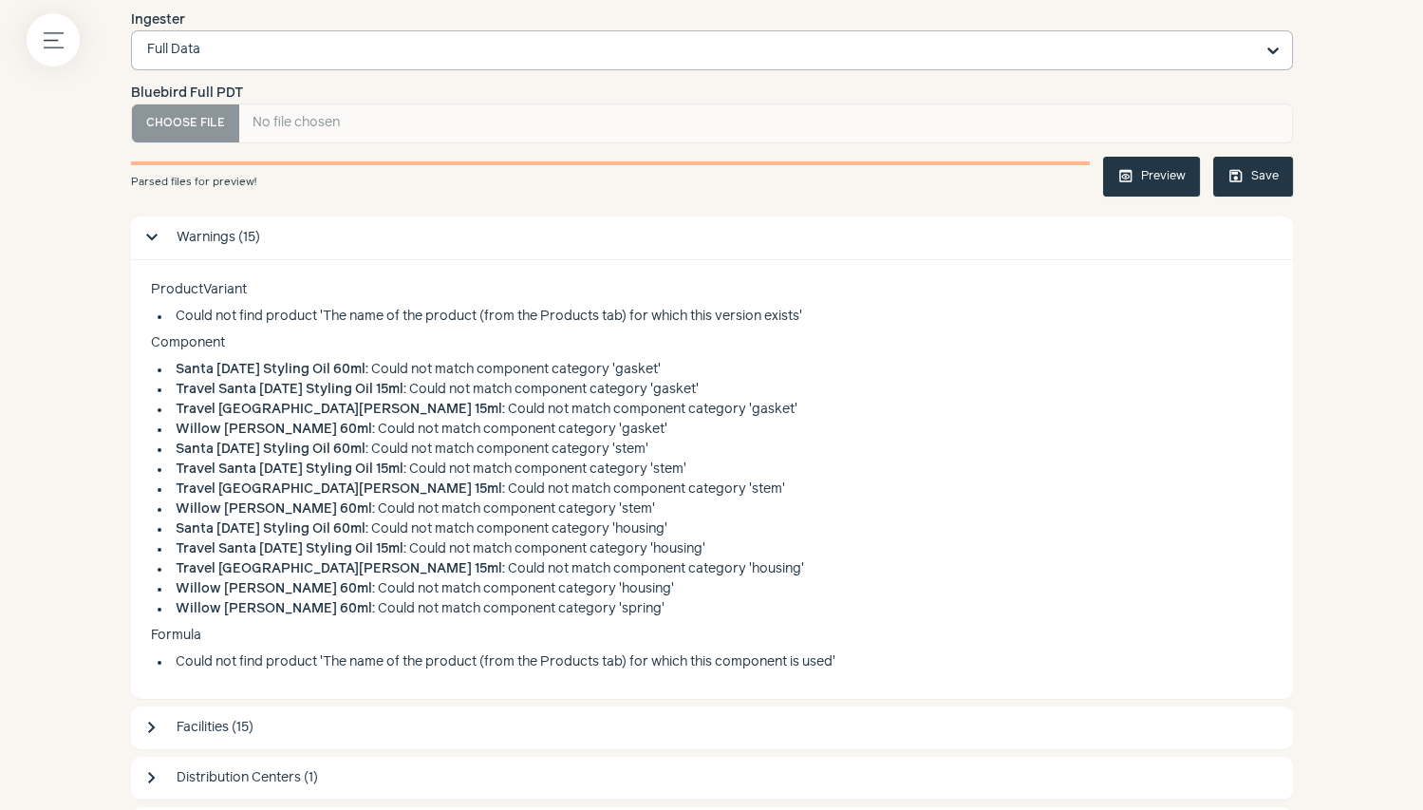
scroll to position [0, 0]
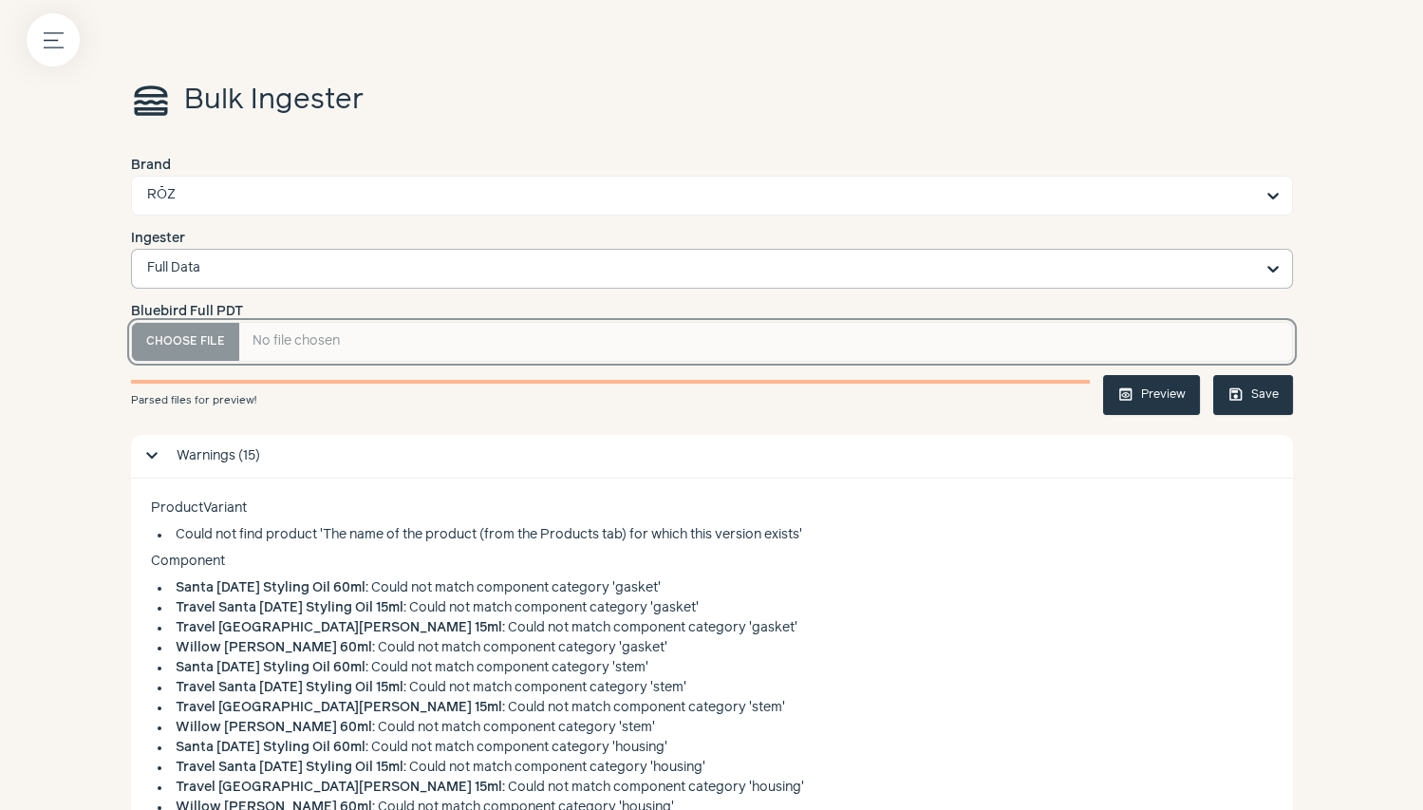
click at [159, 341] on PDT "Bluebird Full PDT" at bounding box center [712, 342] width 1162 height 40
type PDT "**********"
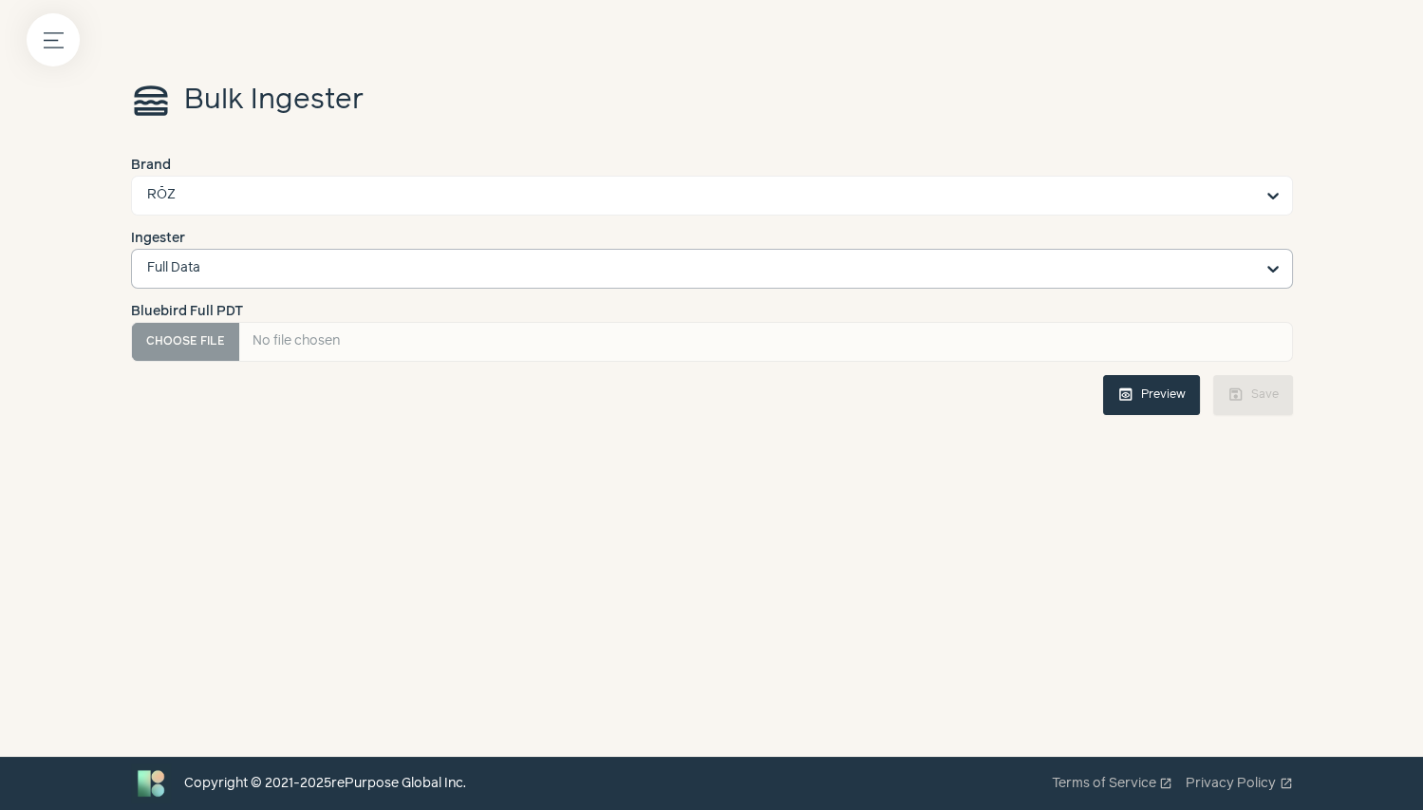
click at [1145, 399] on button "preview Preview" at bounding box center [1151, 395] width 97 height 40
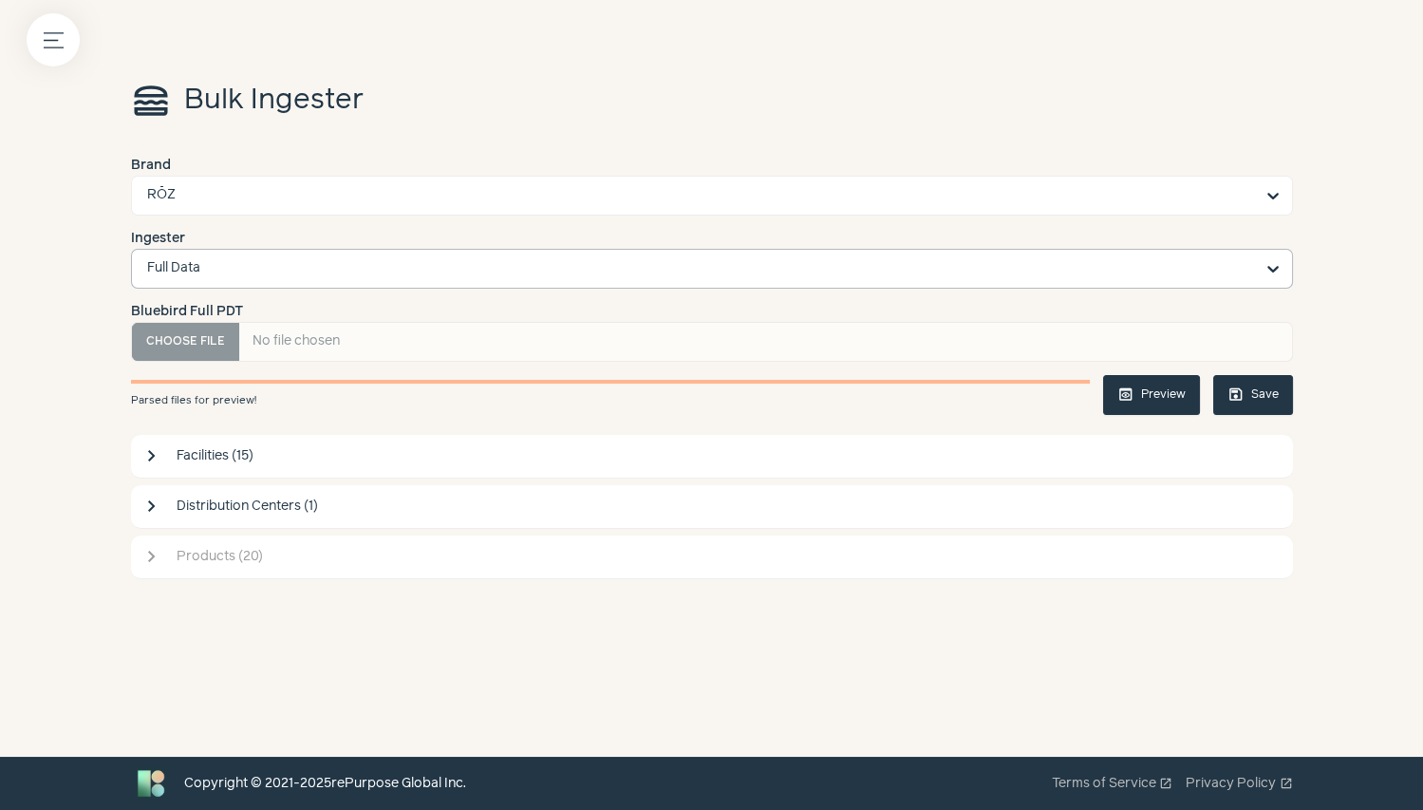
click at [575, 560] on span "Products (20)" at bounding box center [730, 557] width 1106 height 20
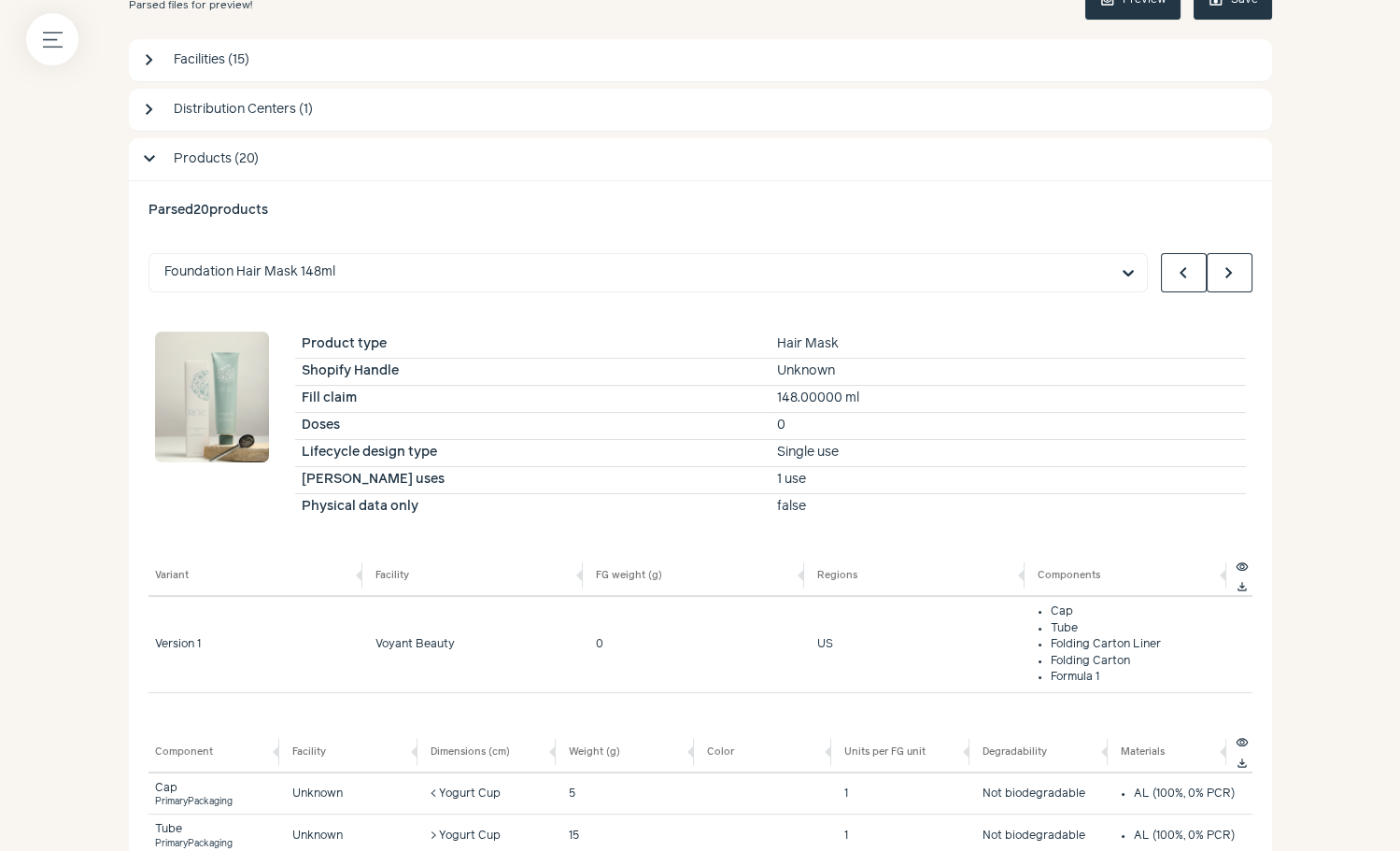
scroll to position [385, 0]
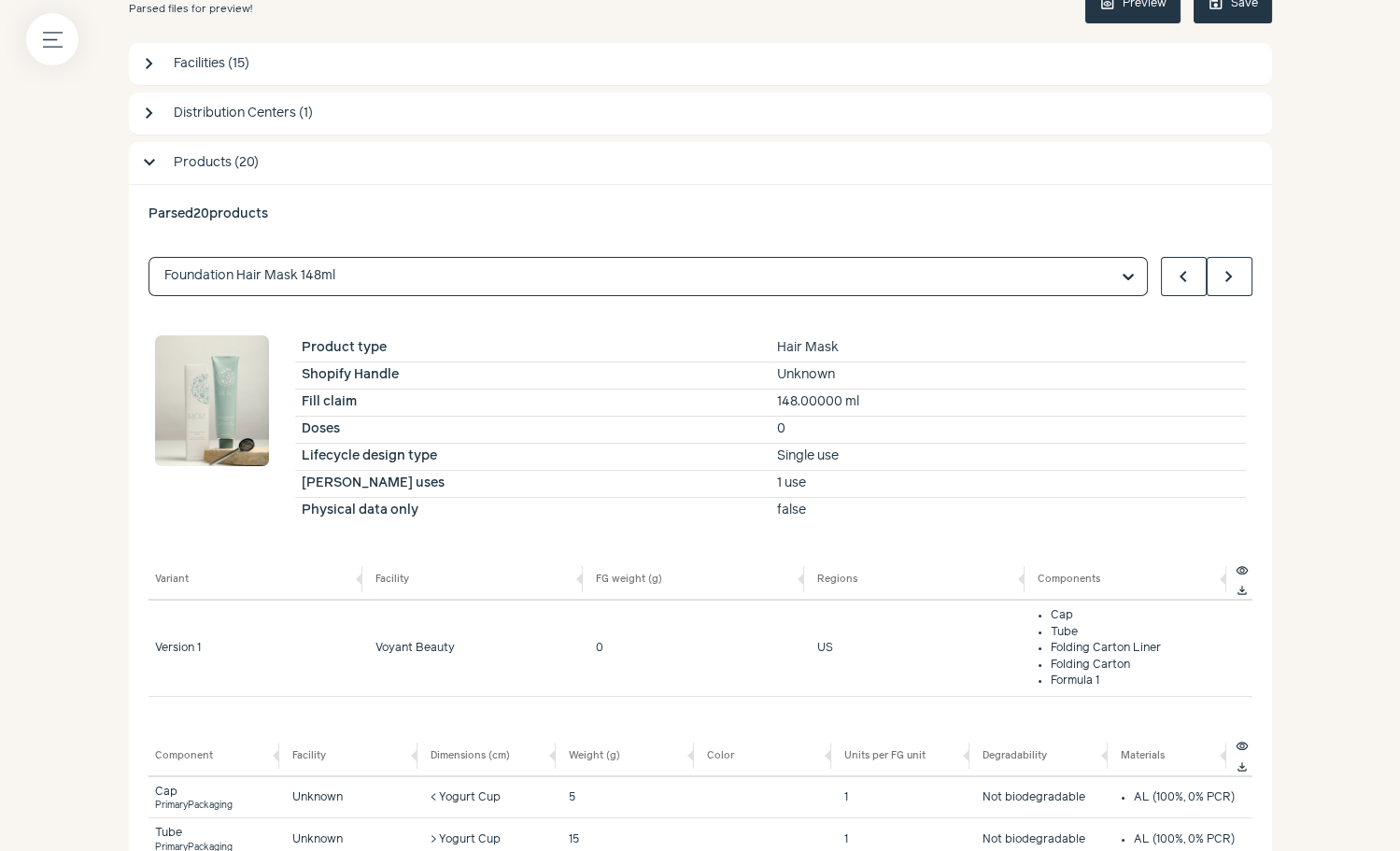
click at [285, 279] on input "text" at bounding box center [637, 276] width 945 height 37
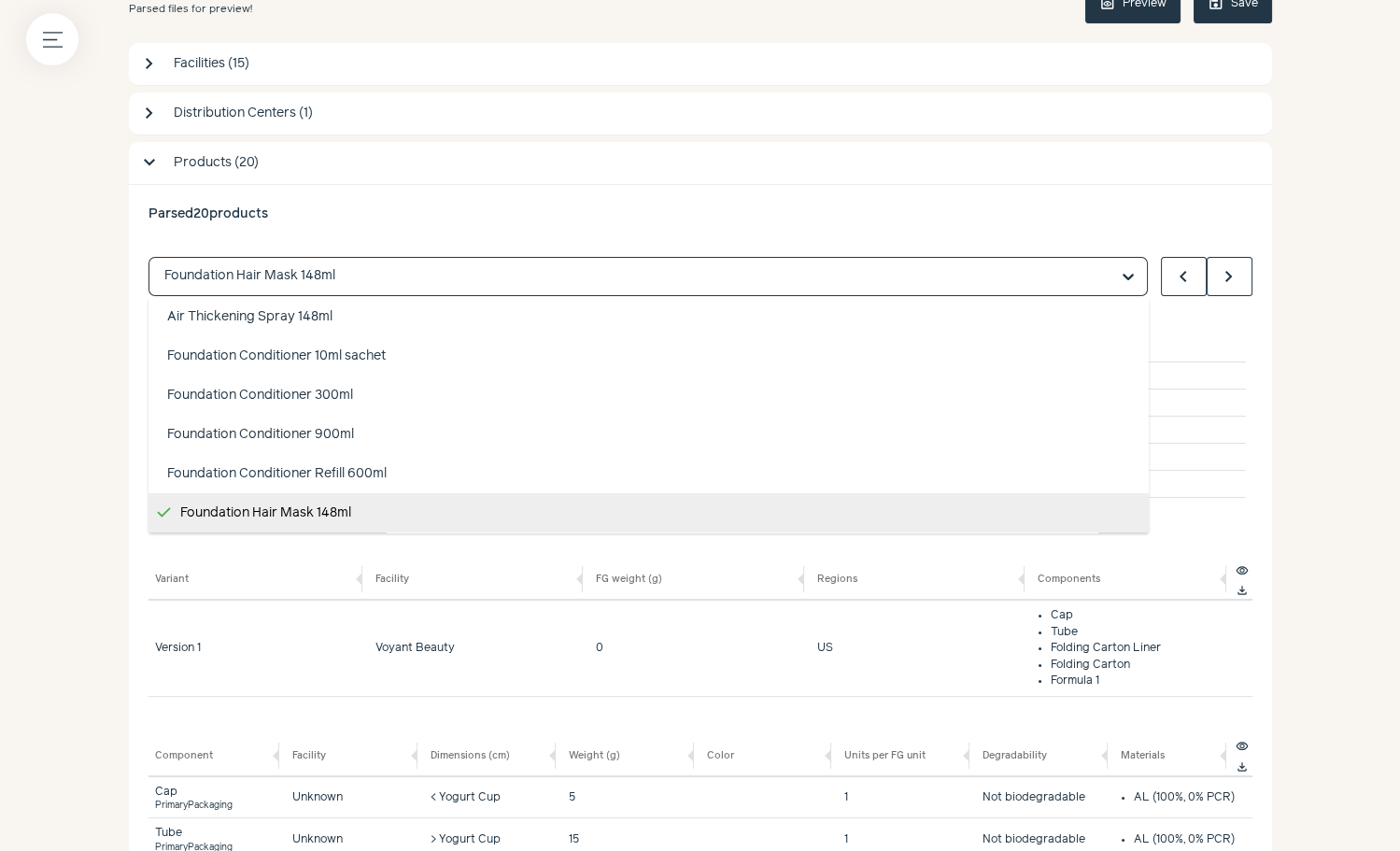
click at [285, 278] on input "text" at bounding box center [637, 276] width 945 height 37
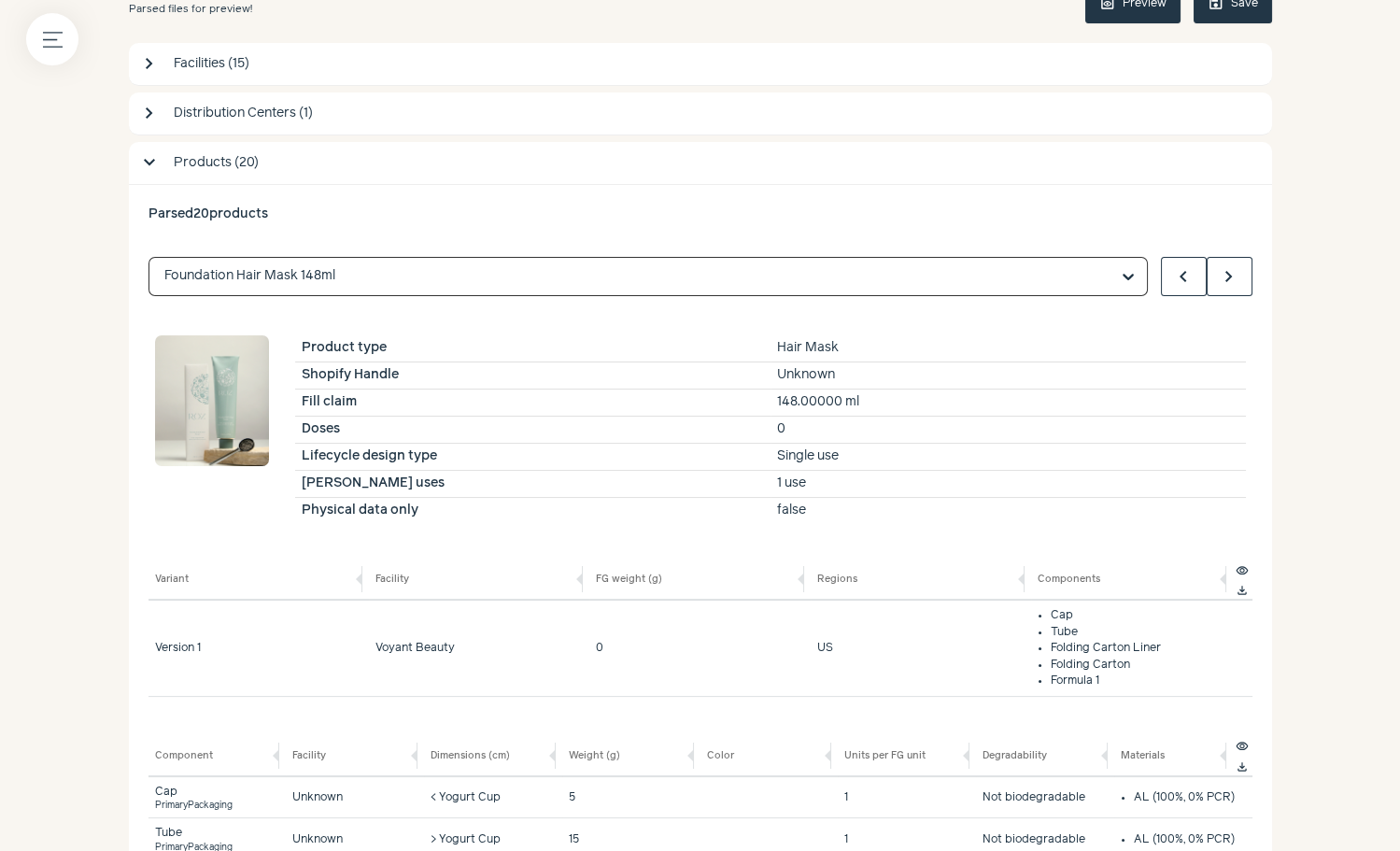
click at [285, 278] on input "text" at bounding box center [637, 276] width 945 height 37
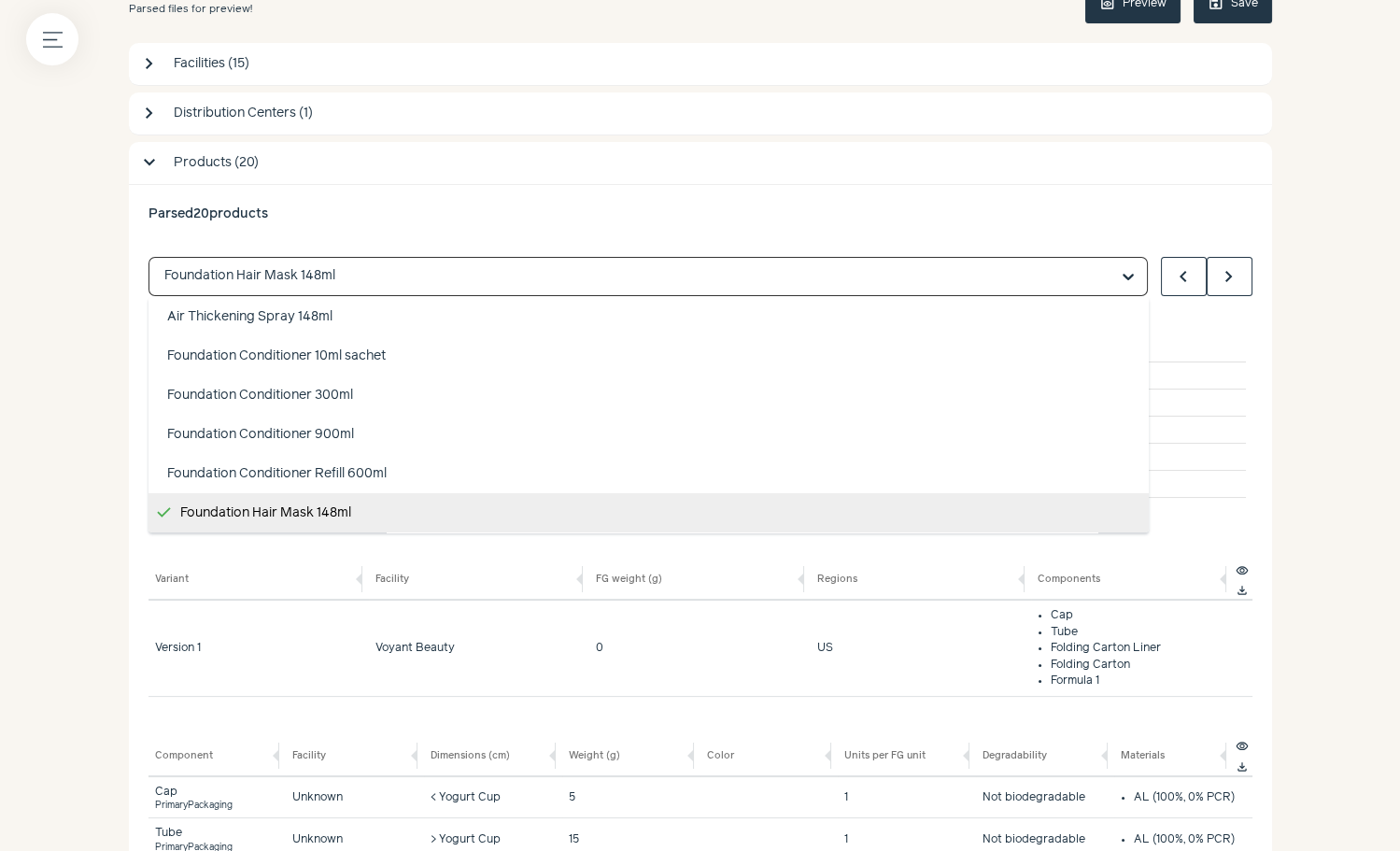
click at [285, 278] on input "text" at bounding box center [637, 276] width 945 height 37
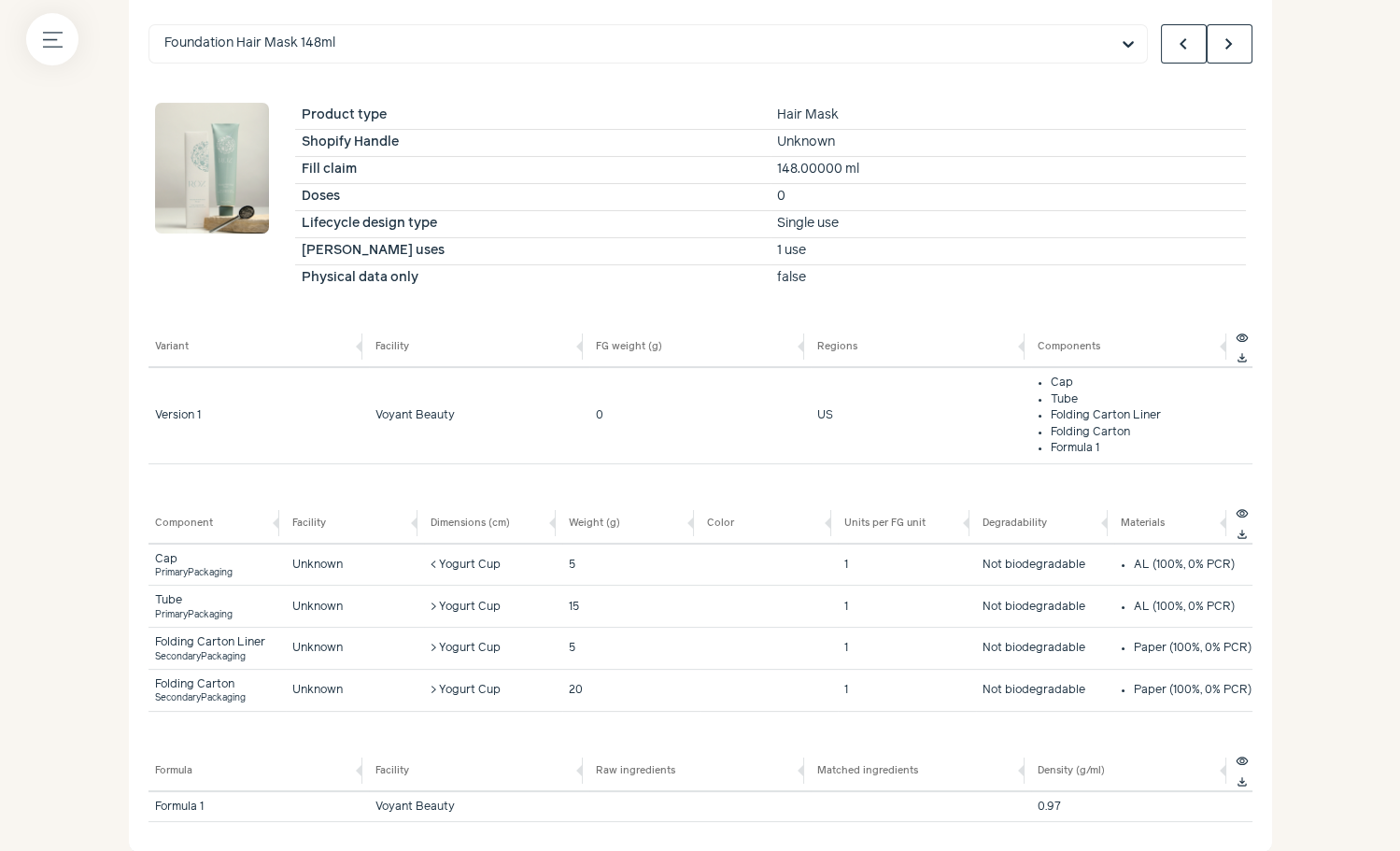
scroll to position [633, 0]
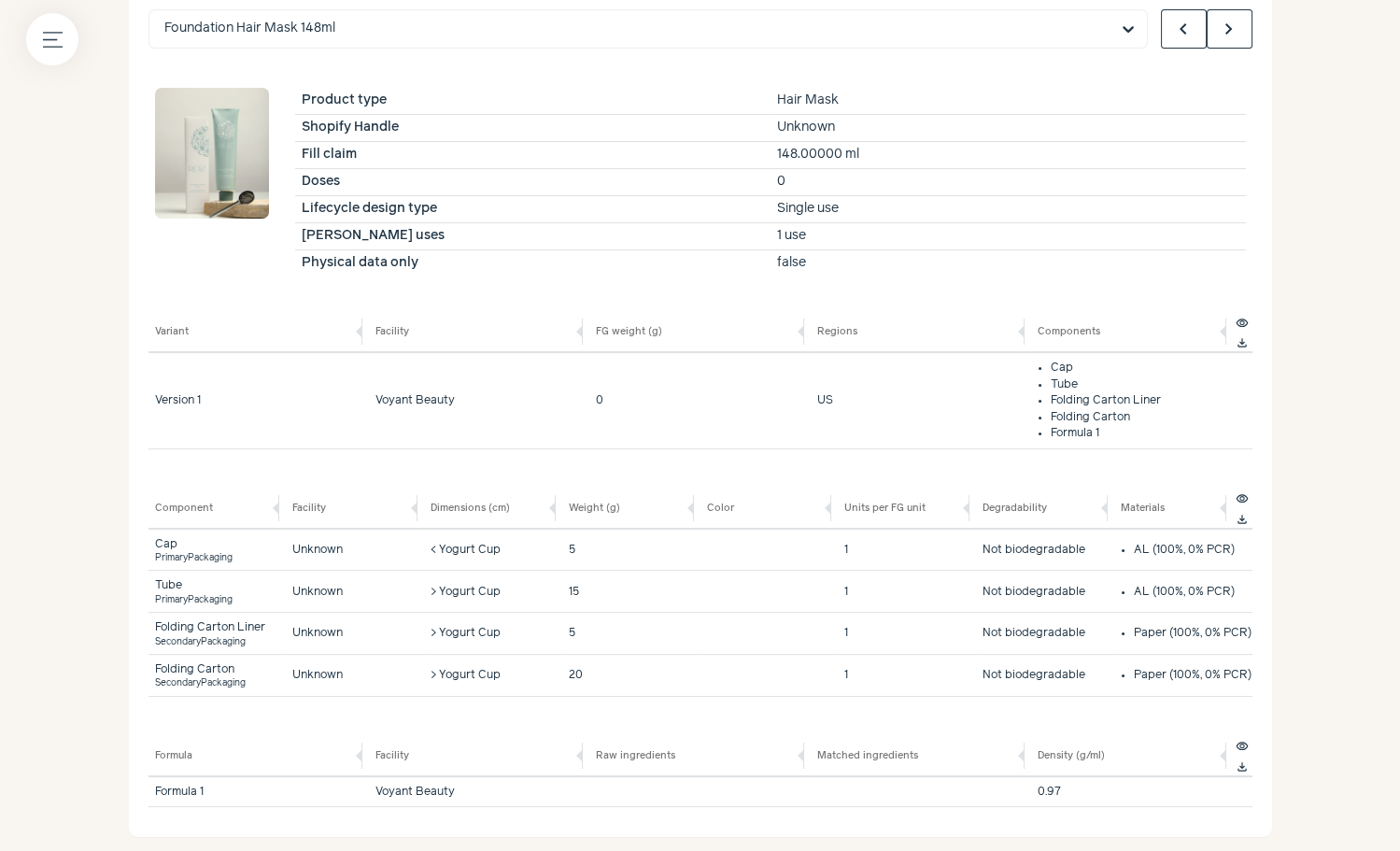
click at [1158, 26] on div "Foundation Hair Mask 148ml chevron_left chevron_right" at bounding box center [700, 29] width 1104 height 39
click at [1168, 27] on button "chevron_left" at bounding box center [1184, 29] width 46 height 39
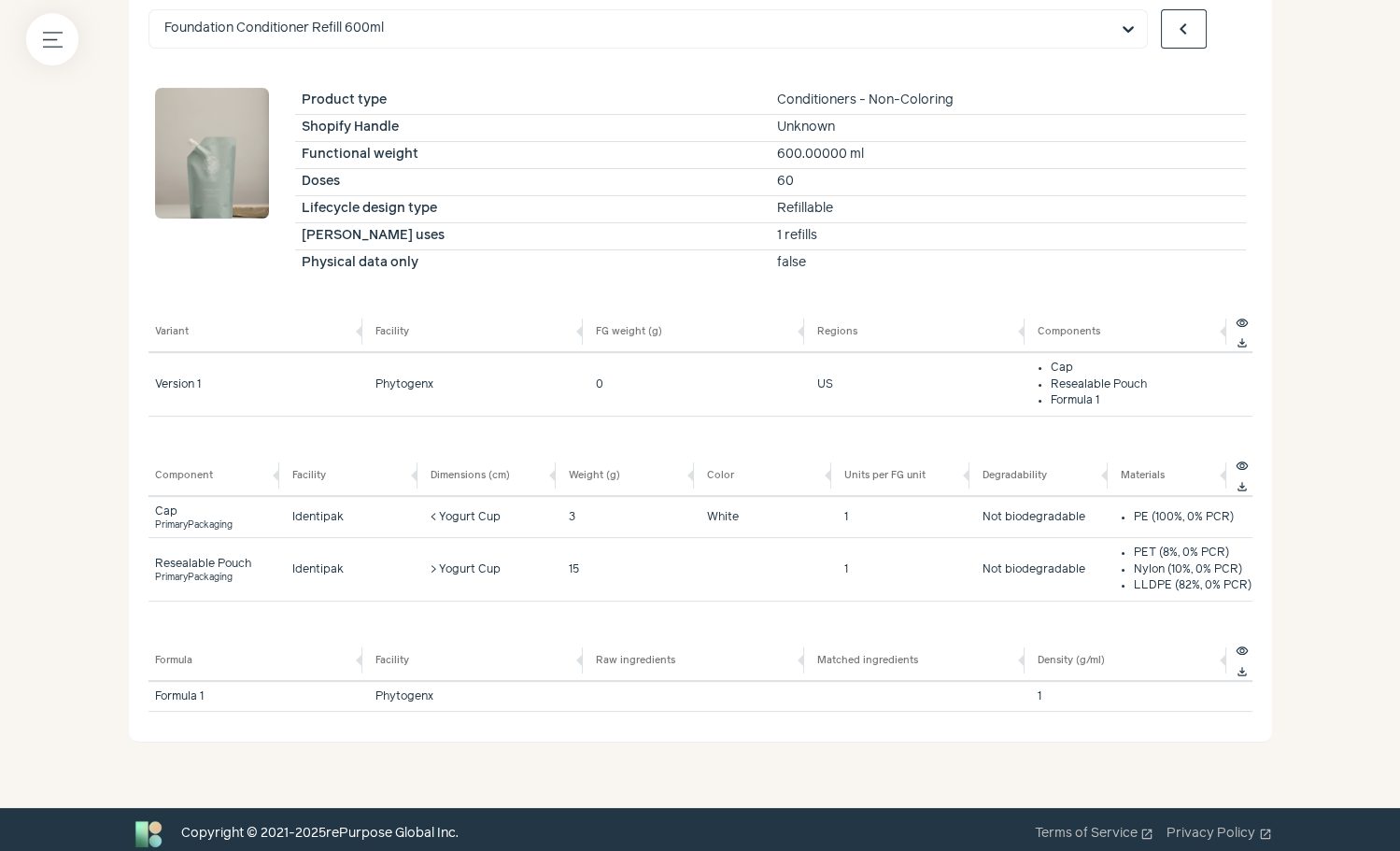
click at [1221, 27] on span "chevron_right" at bounding box center [1229, 29] width 23 height 23
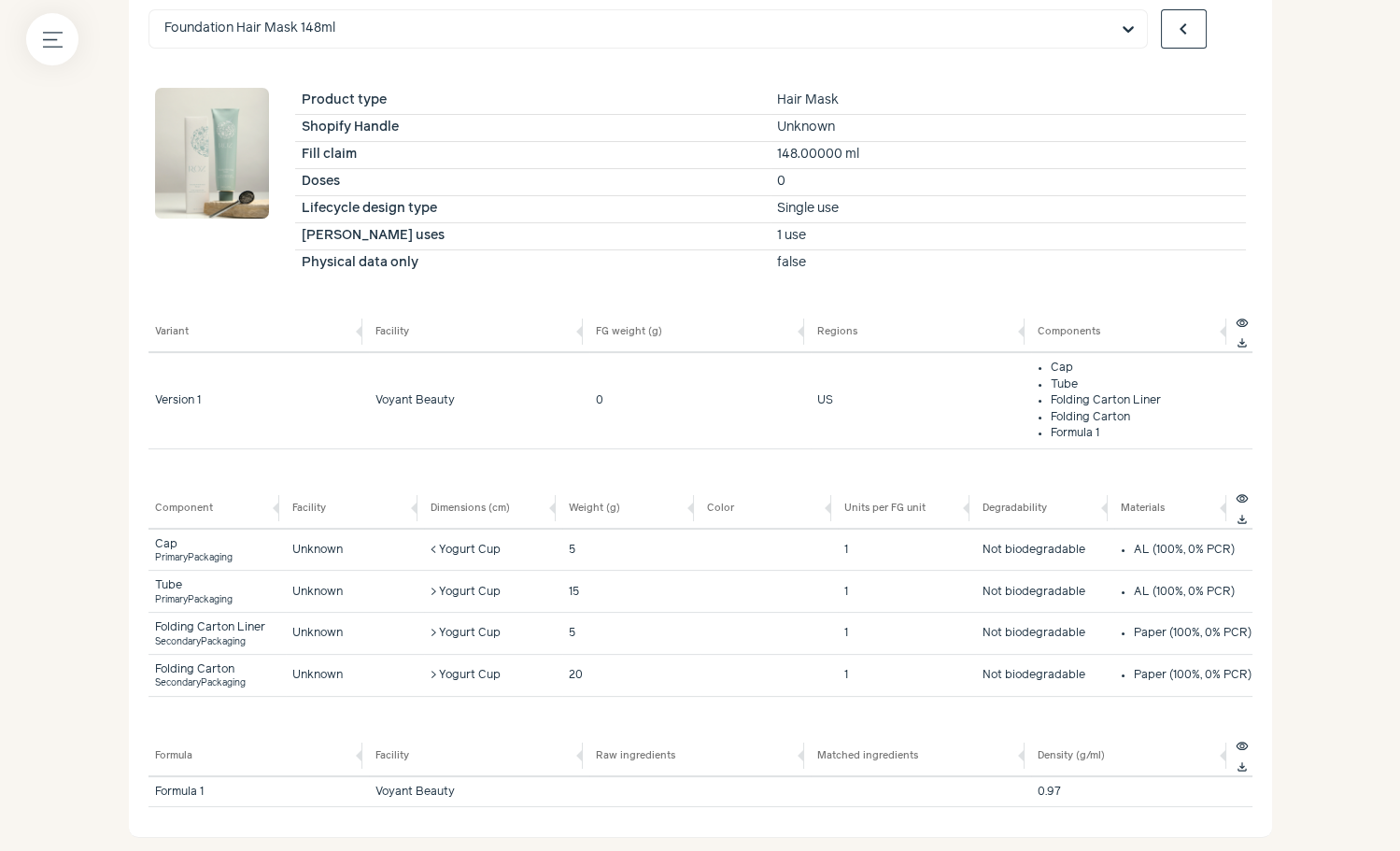
click at [1221, 27] on span "chevron_right" at bounding box center [1229, 29] width 23 height 23
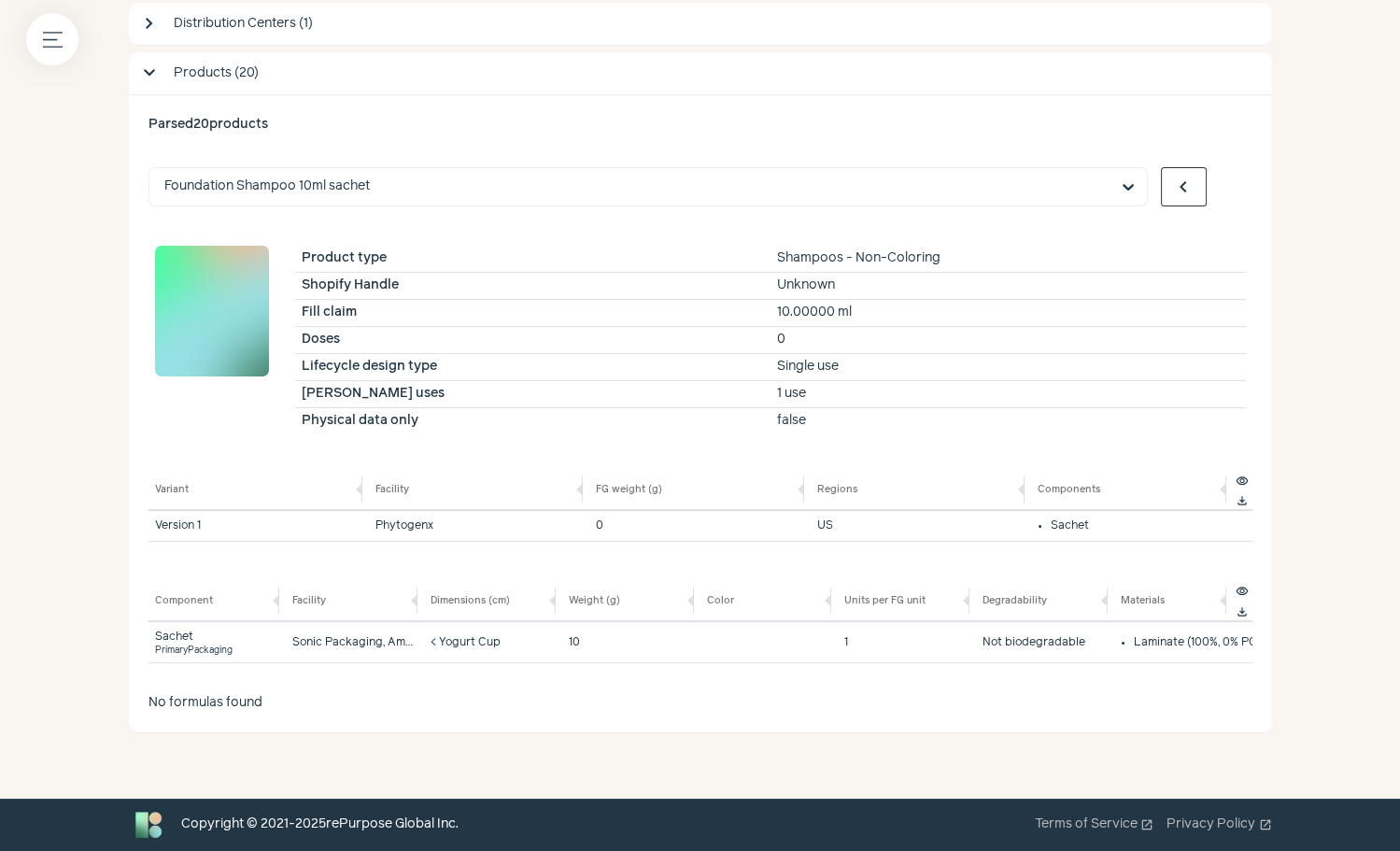
scroll to position [467, 0]
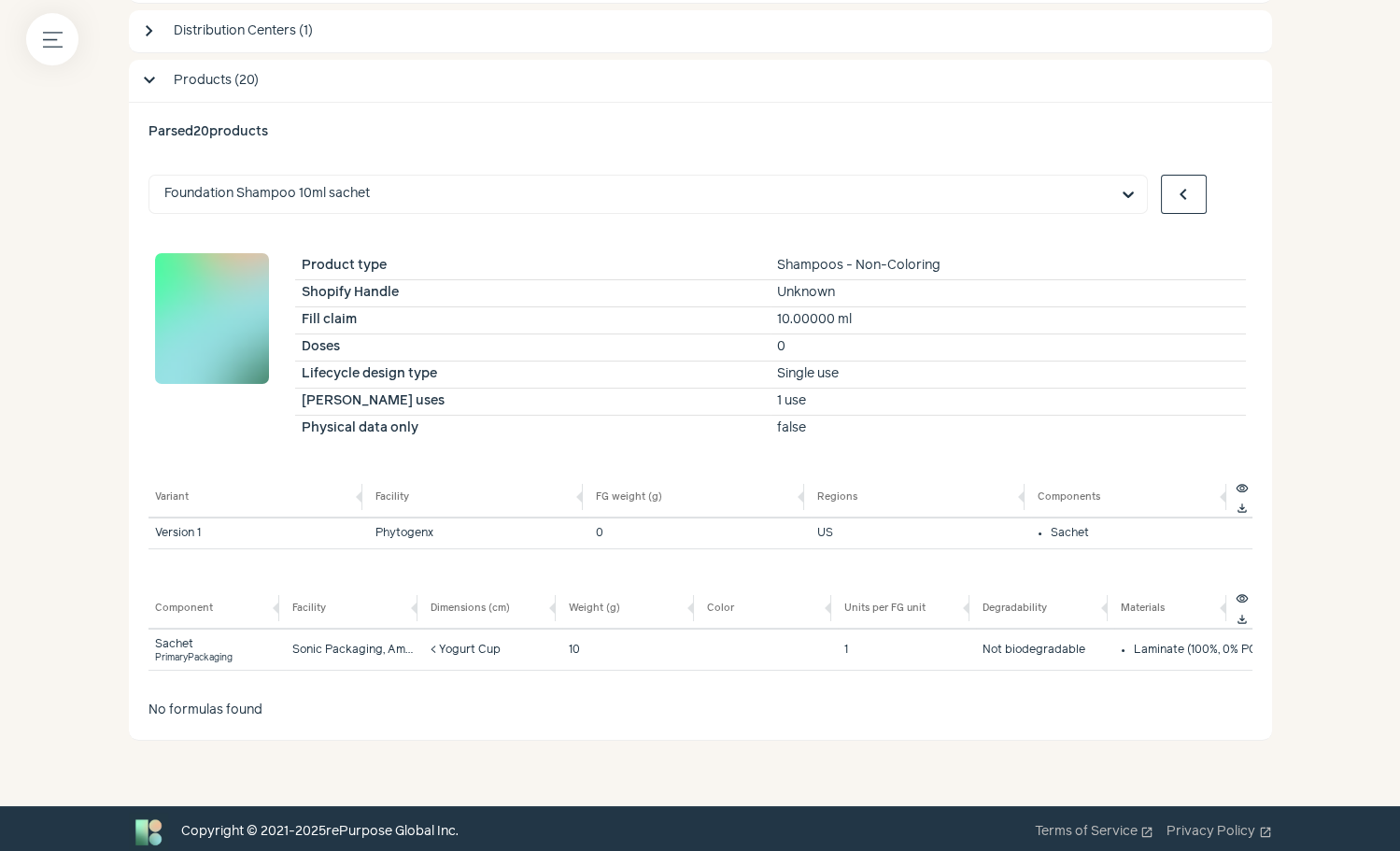
click at [1222, 206] on button "chevron_right" at bounding box center [1229, 195] width 46 height 39
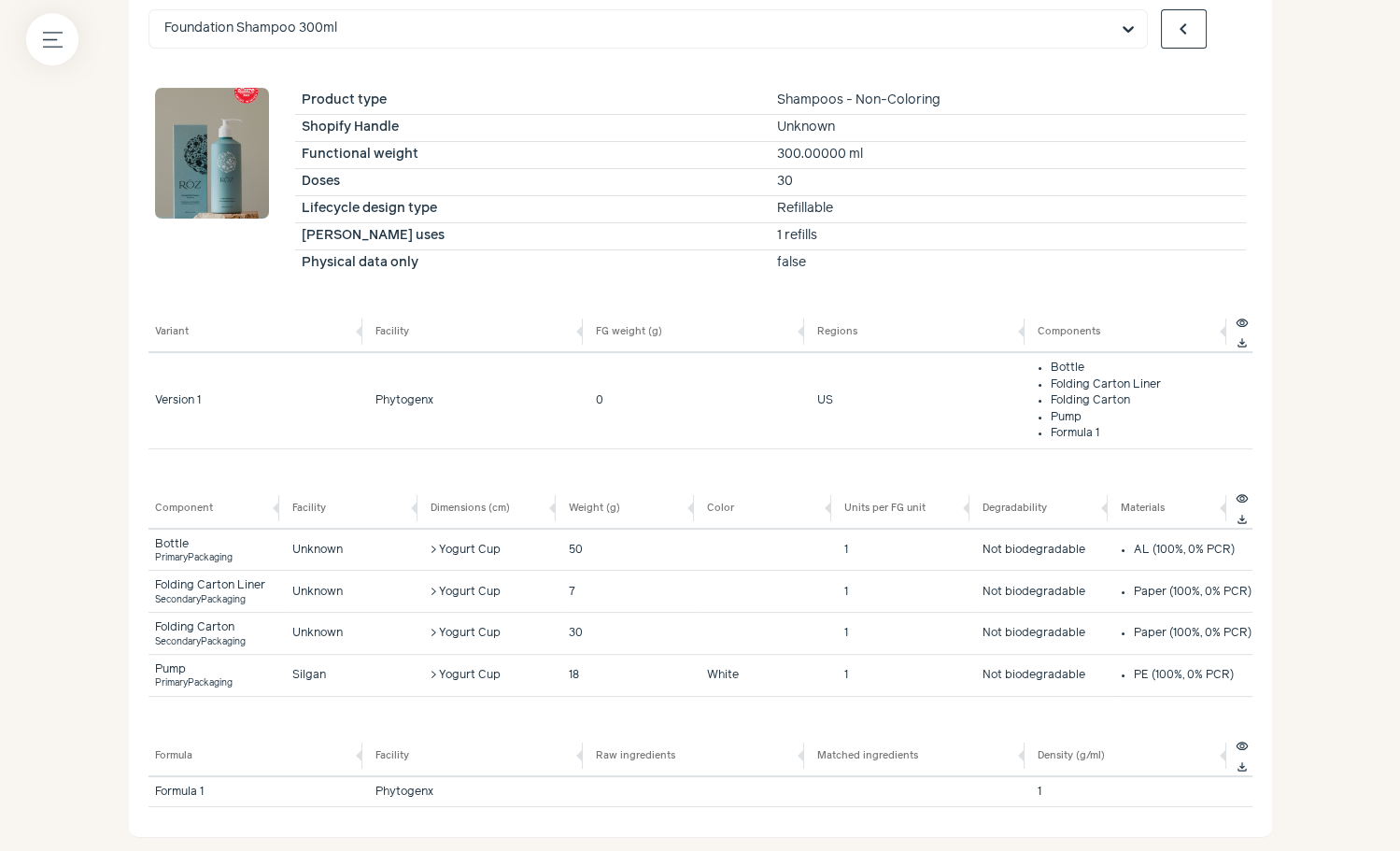
click at [1233, 28] on span "chevron_right" at bounding box center [1229, 29] width 23 height 23
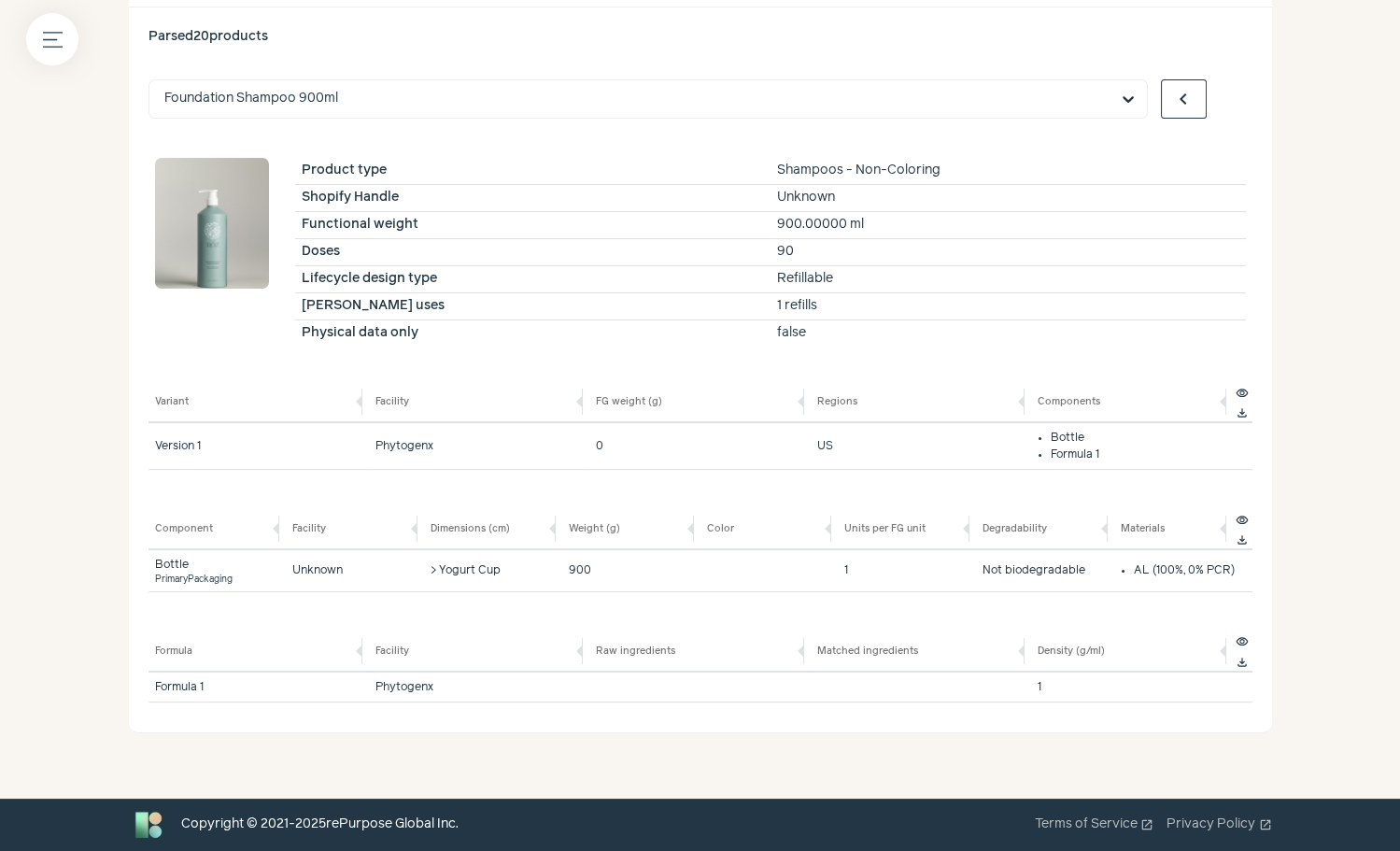
scroll to position [553, 0]
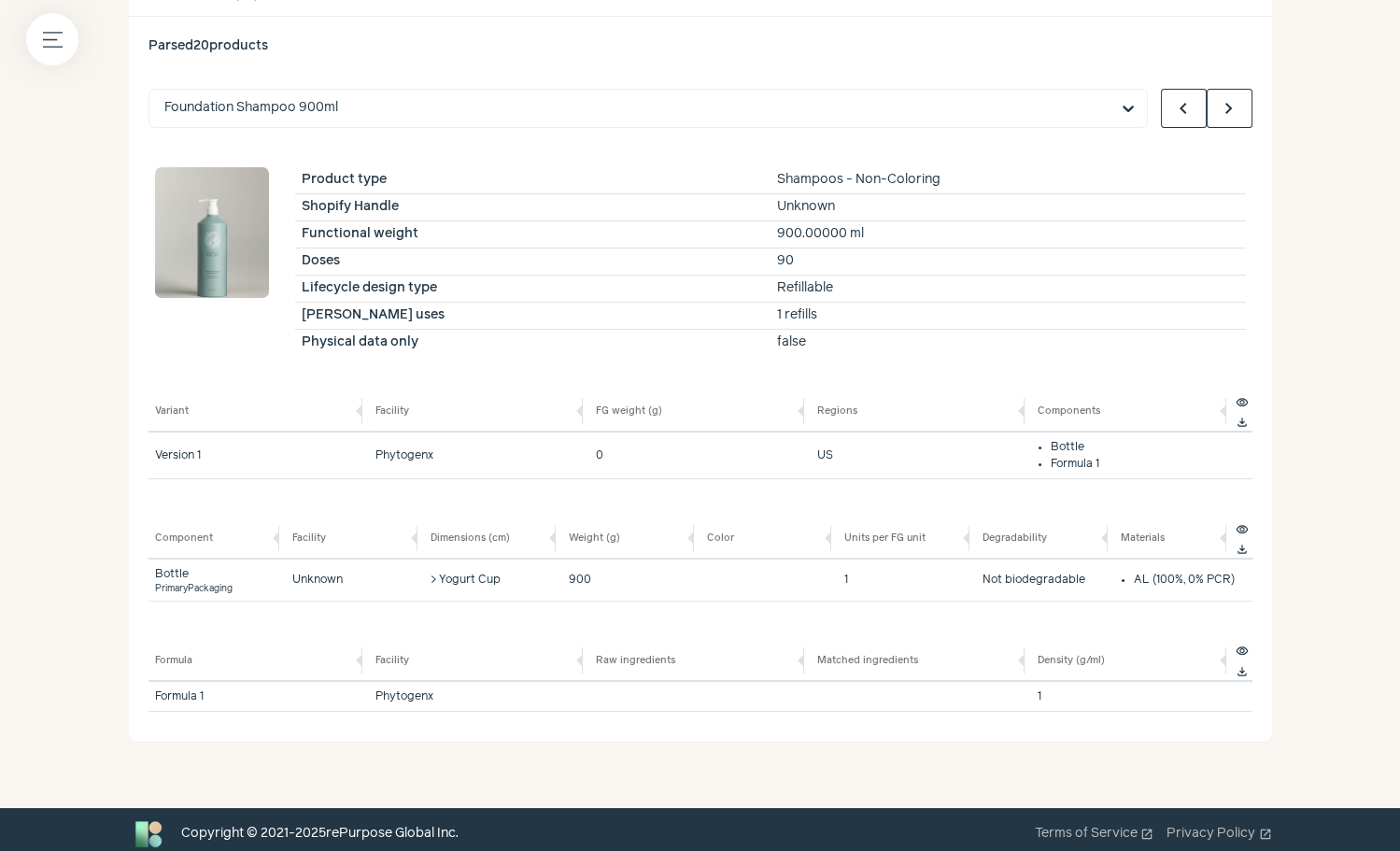
click at [1222, 126] on div "Parsed 20 products Foundation Shampoo 900ml chevron_left chevron_right Product …" at bounding box center [700, 379] width 1104 height 686
click at [435, 97] on input "text" at bounding box center [637, 108] width 945 height 37
paste input "**********"
type input "**********"
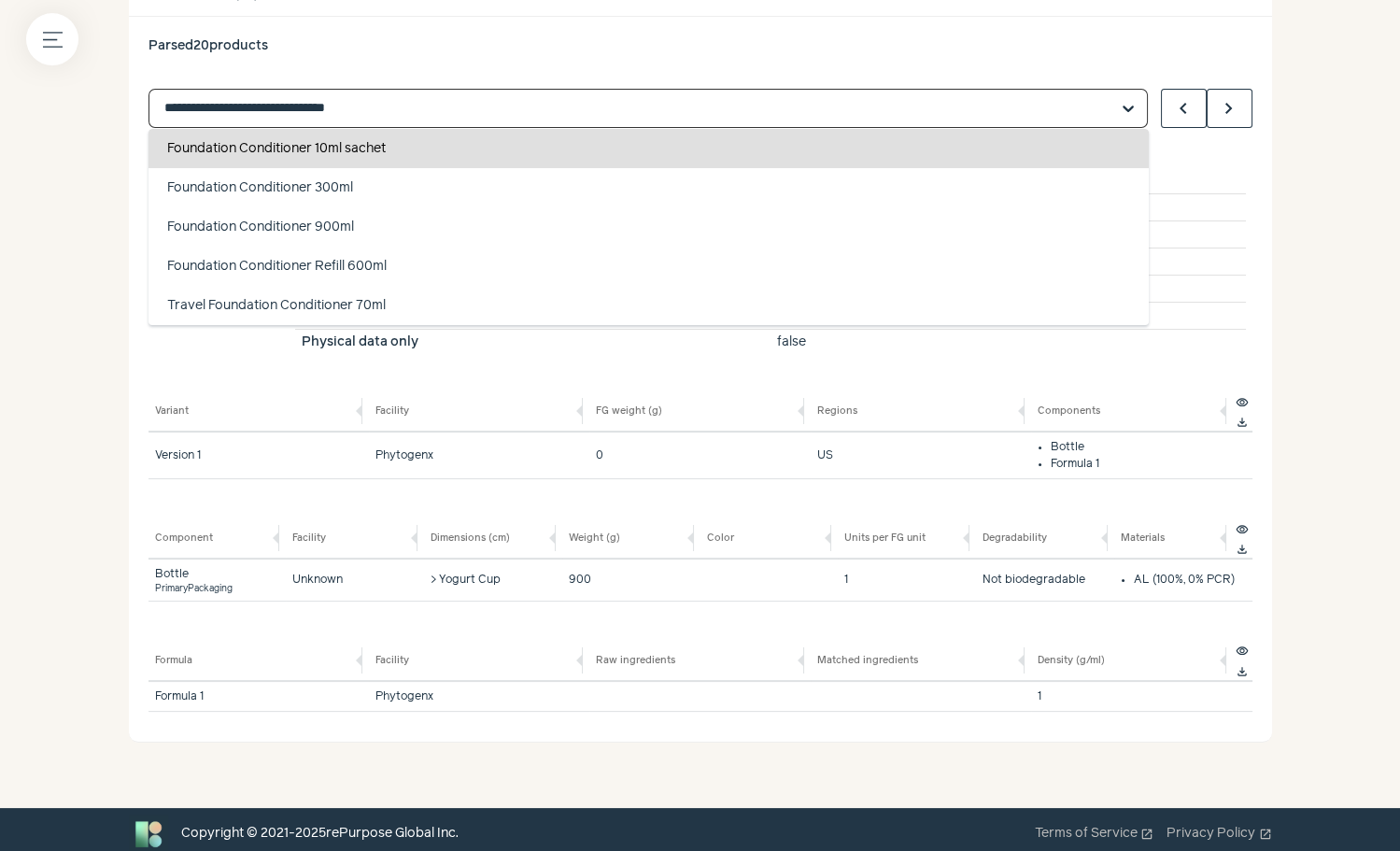
click at [422, 140] on div "Foundation Conditioner 10ml sachet" at bounding box center [649, 149] width 1002 height 39
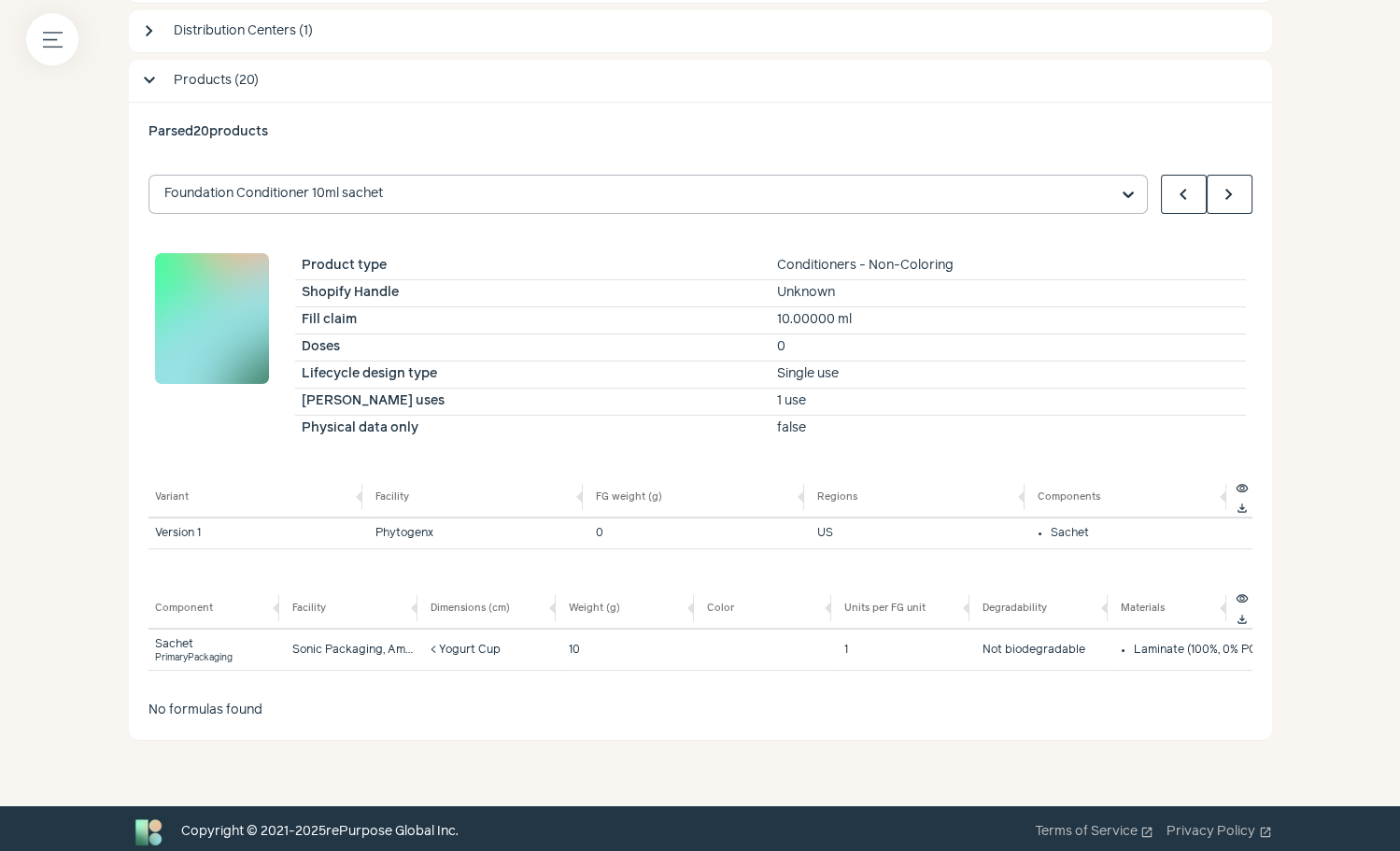
scroll to position [0, 0]
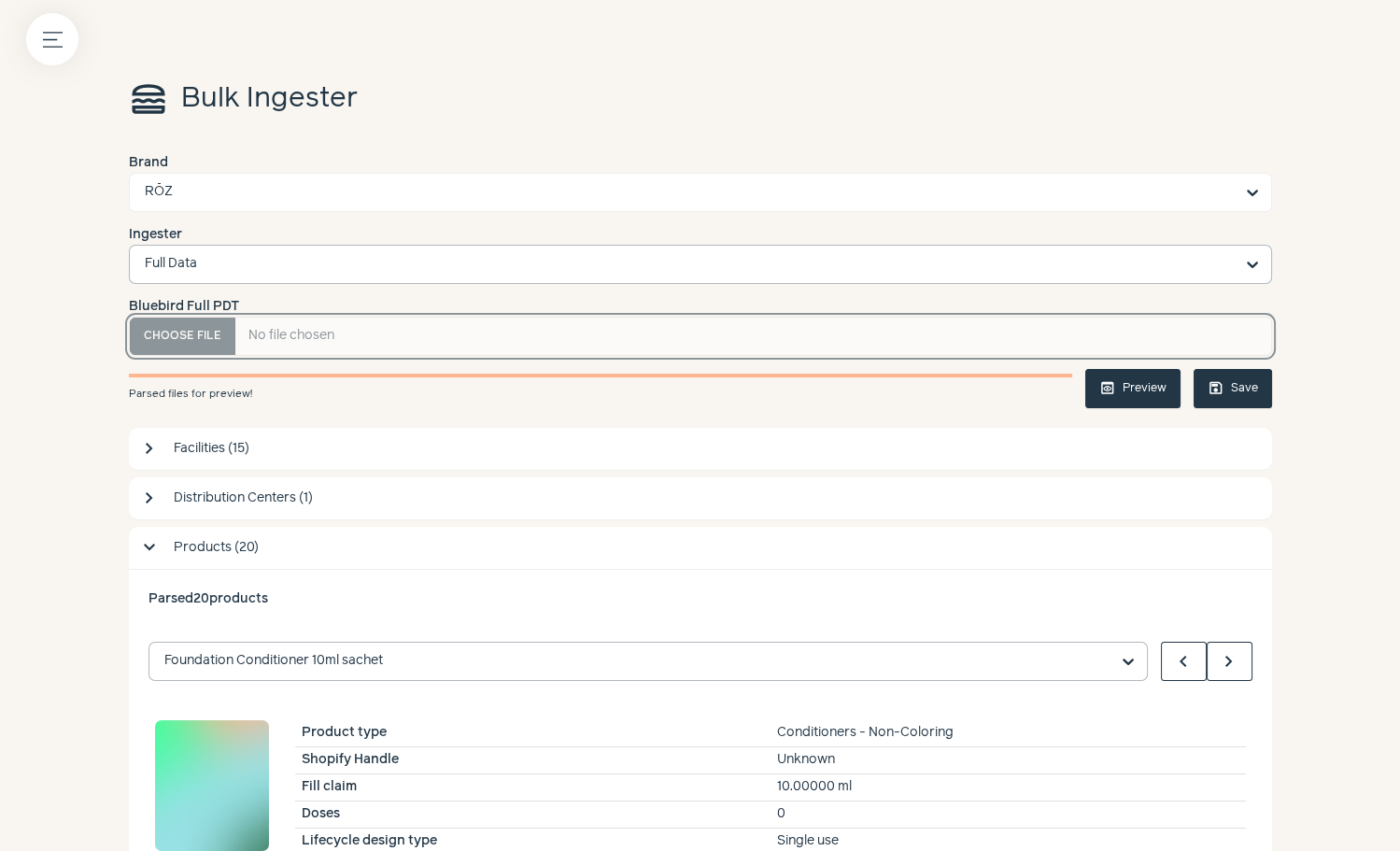
click at [213, 334] on PDT "Bluebird Full PDT" at bounding box center [700, 336] width 1143 height 39
type PDT "**********"
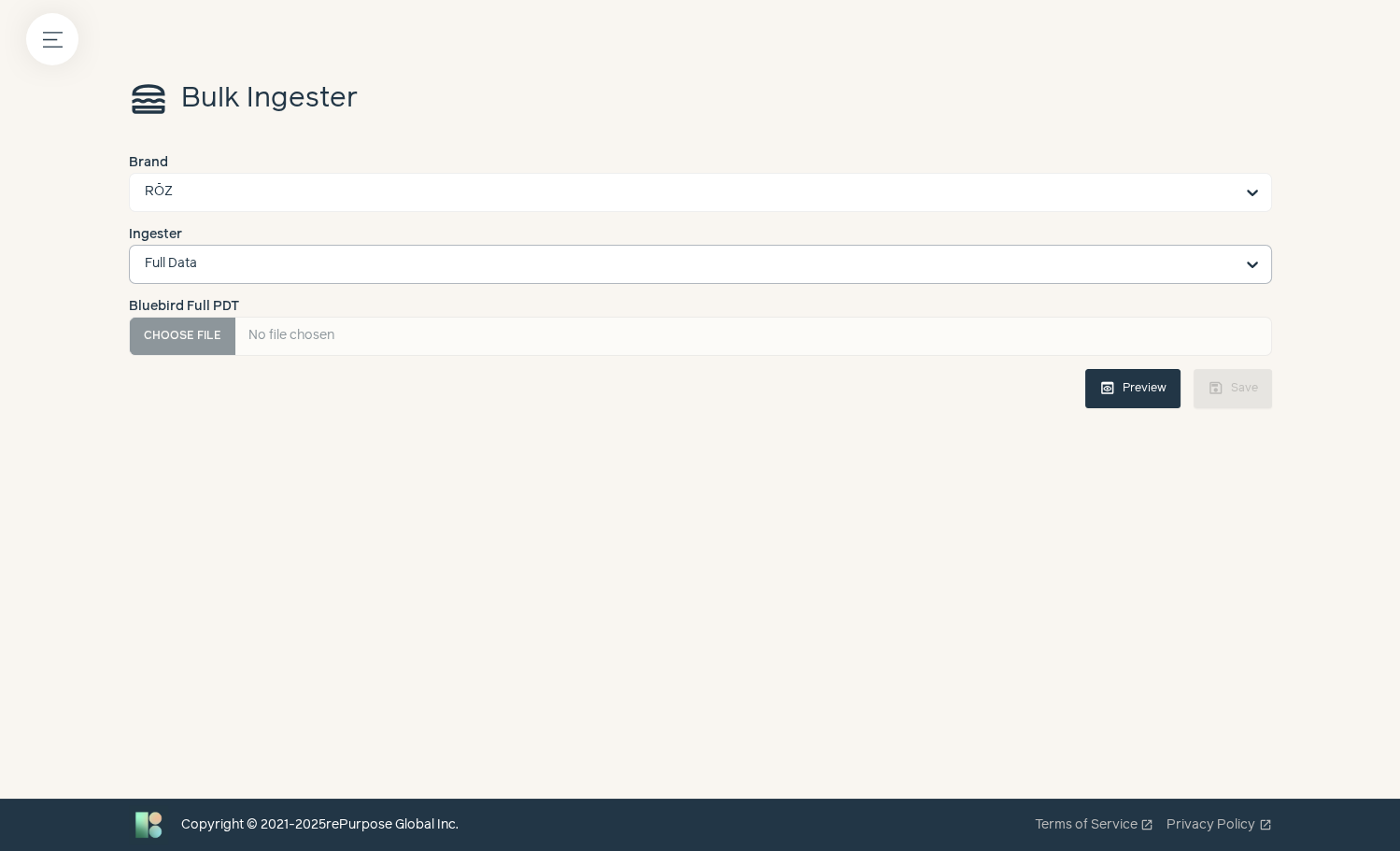
click at [1124, 395] on button "preview Preview" at bounding box center [1132, 389] width 95 height 39
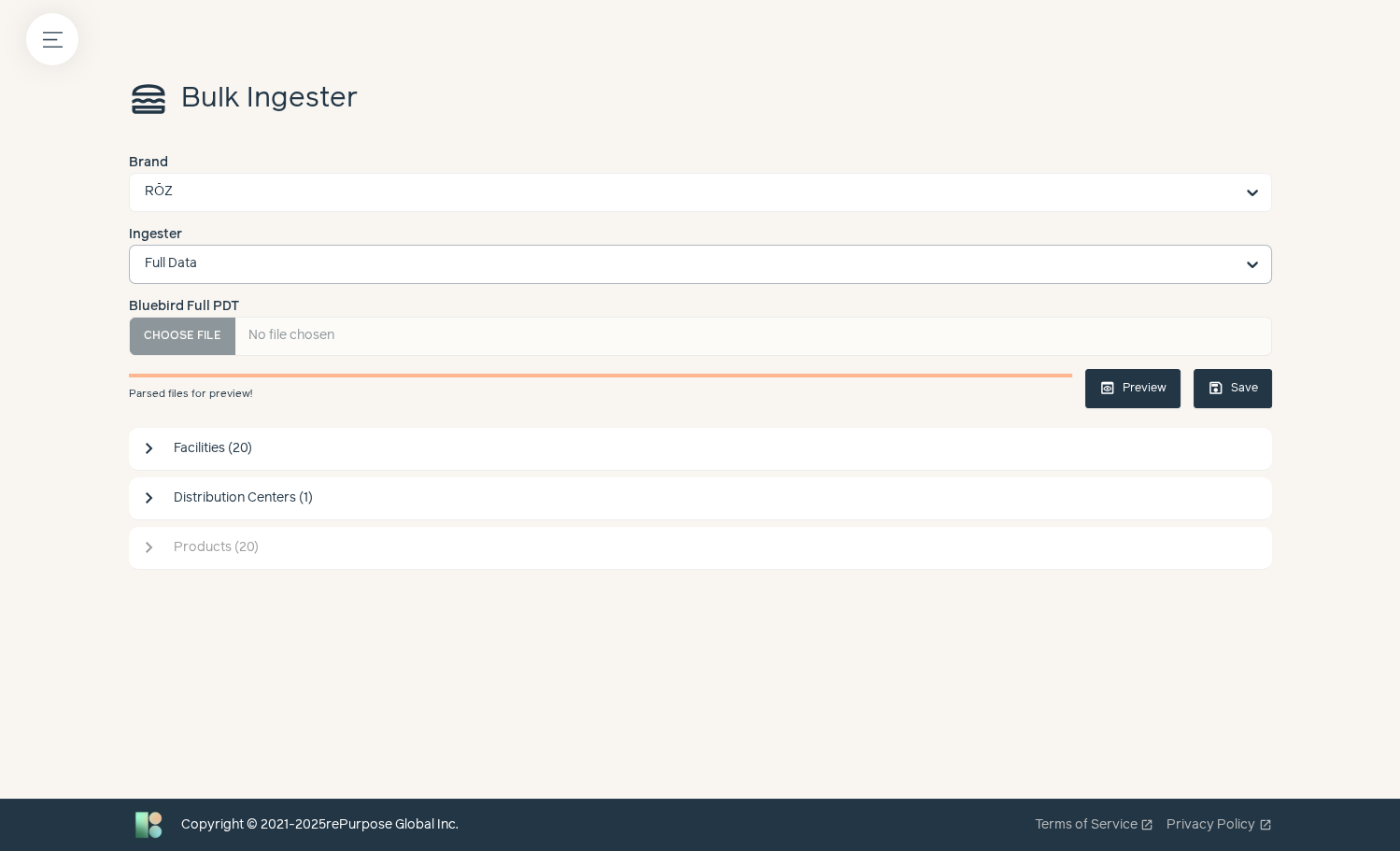
click at [406, 554] on span "Products (20)" at bounding box center [718, 548] width 1088 height 20
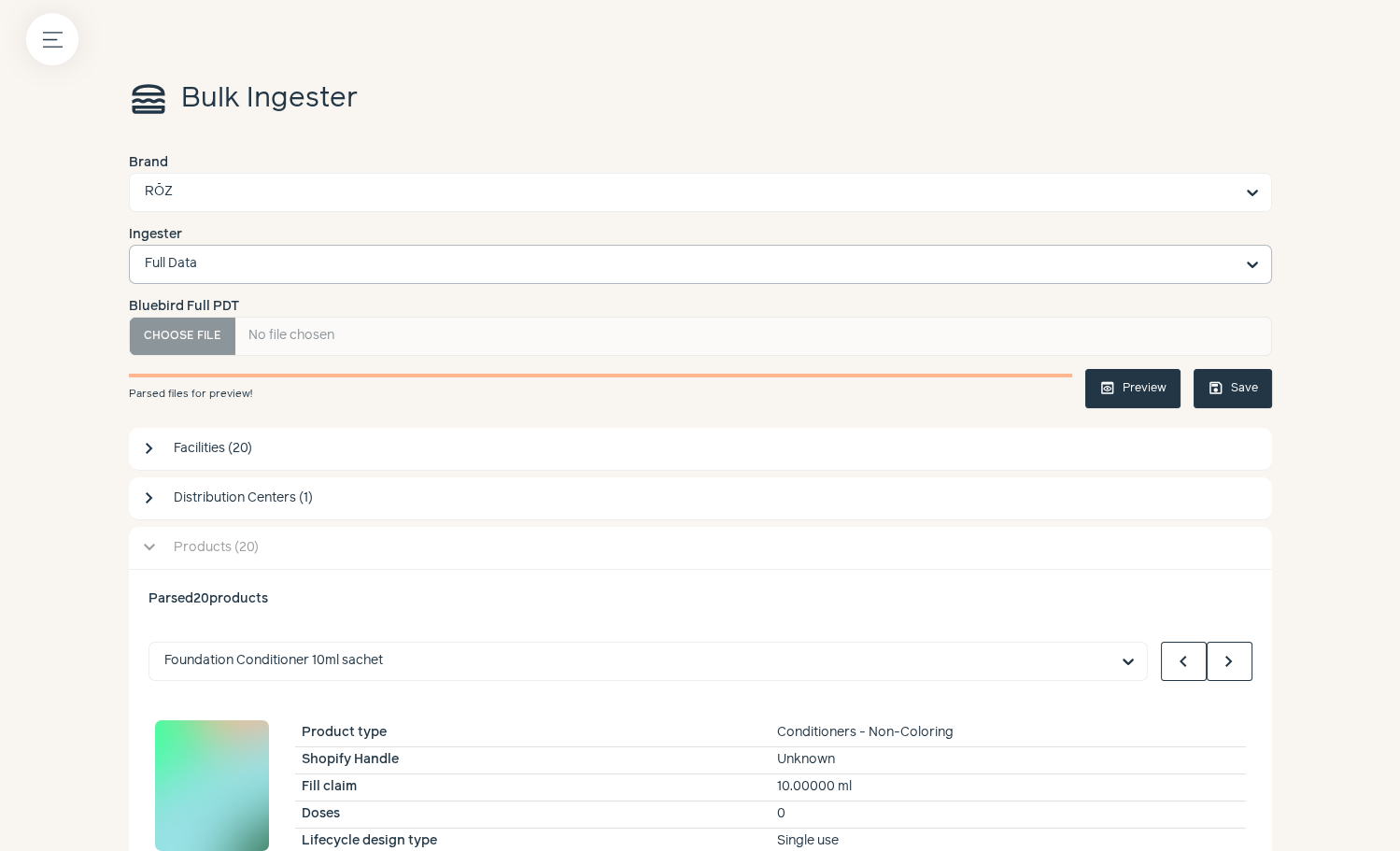
scroll to position [467, 0]
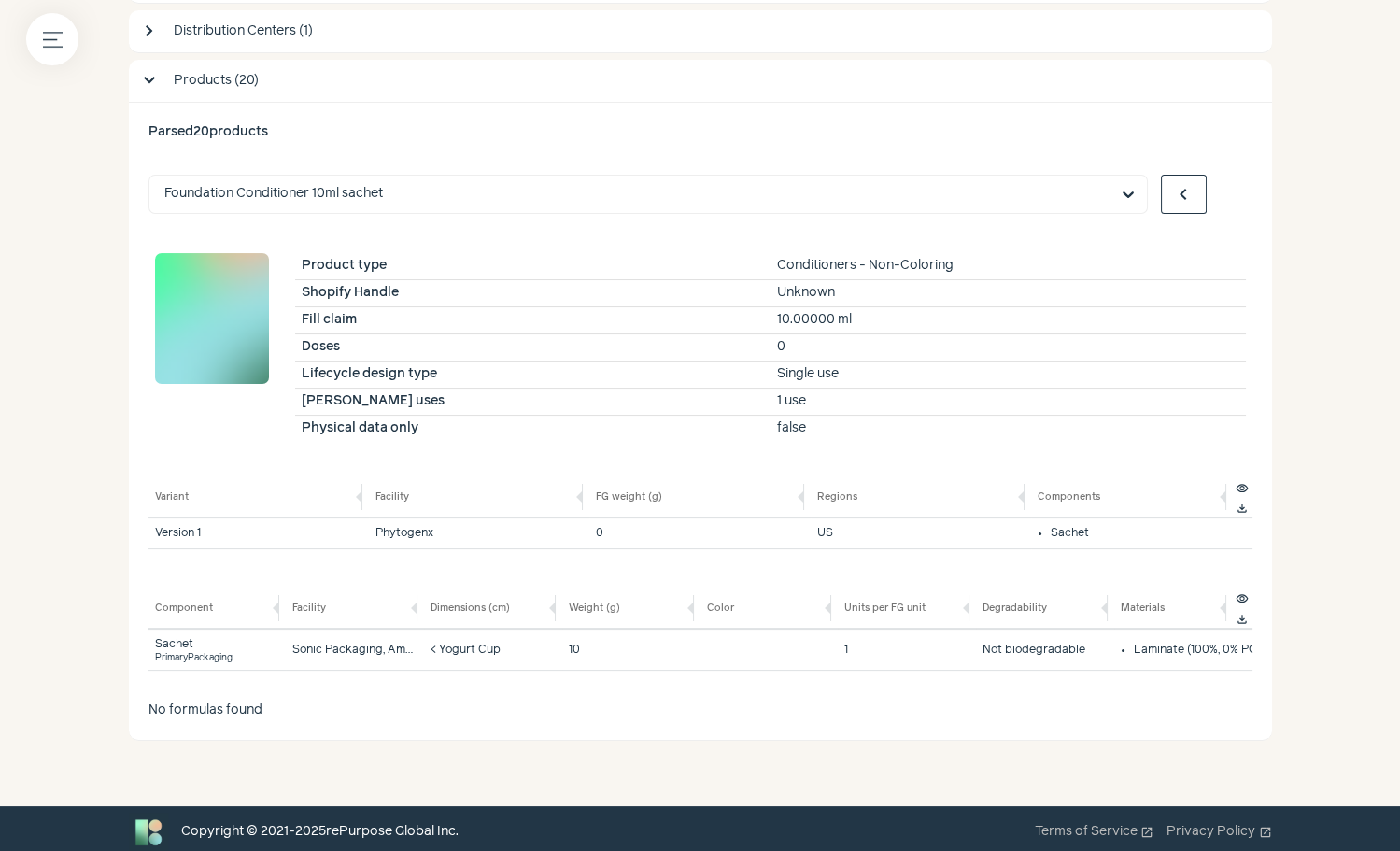
click at [1219, 198] on span "chevron_right" at bounding box center [1229, 194] width 23 height 23
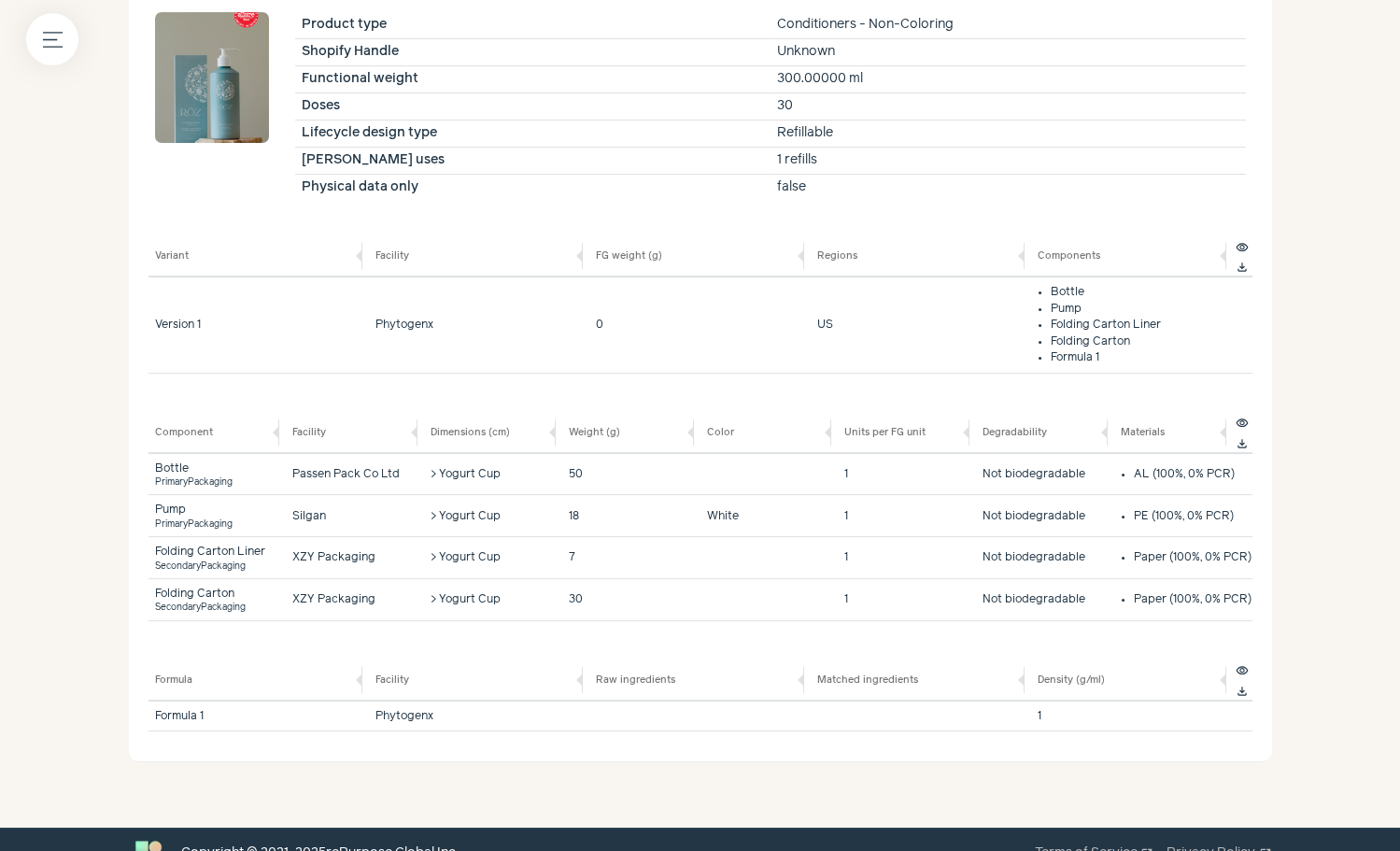
scroll to position [593, 0]
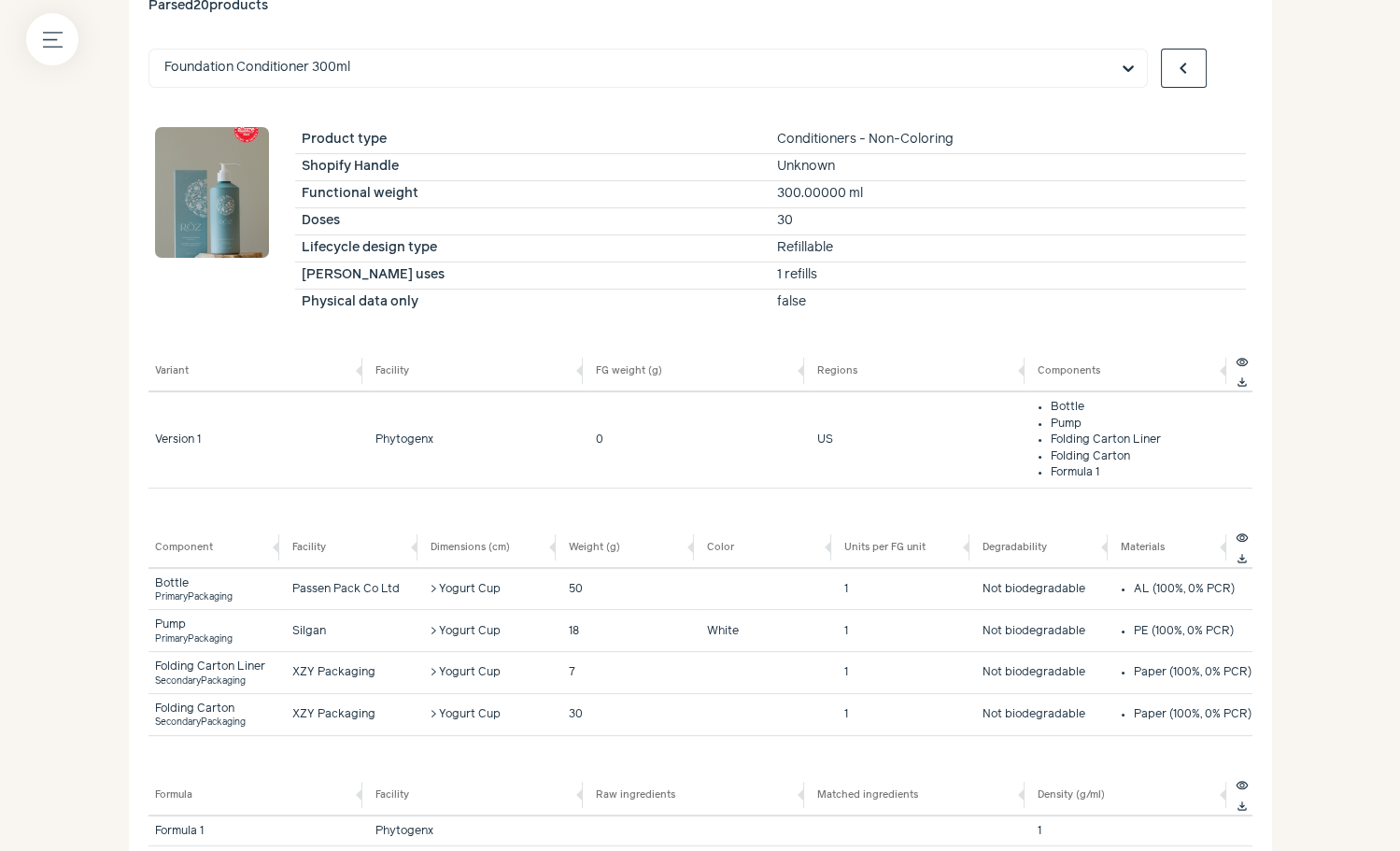
click at [1214, 74] on button "chevron_right" at bounding box center [1229, 68] width 46 height 39
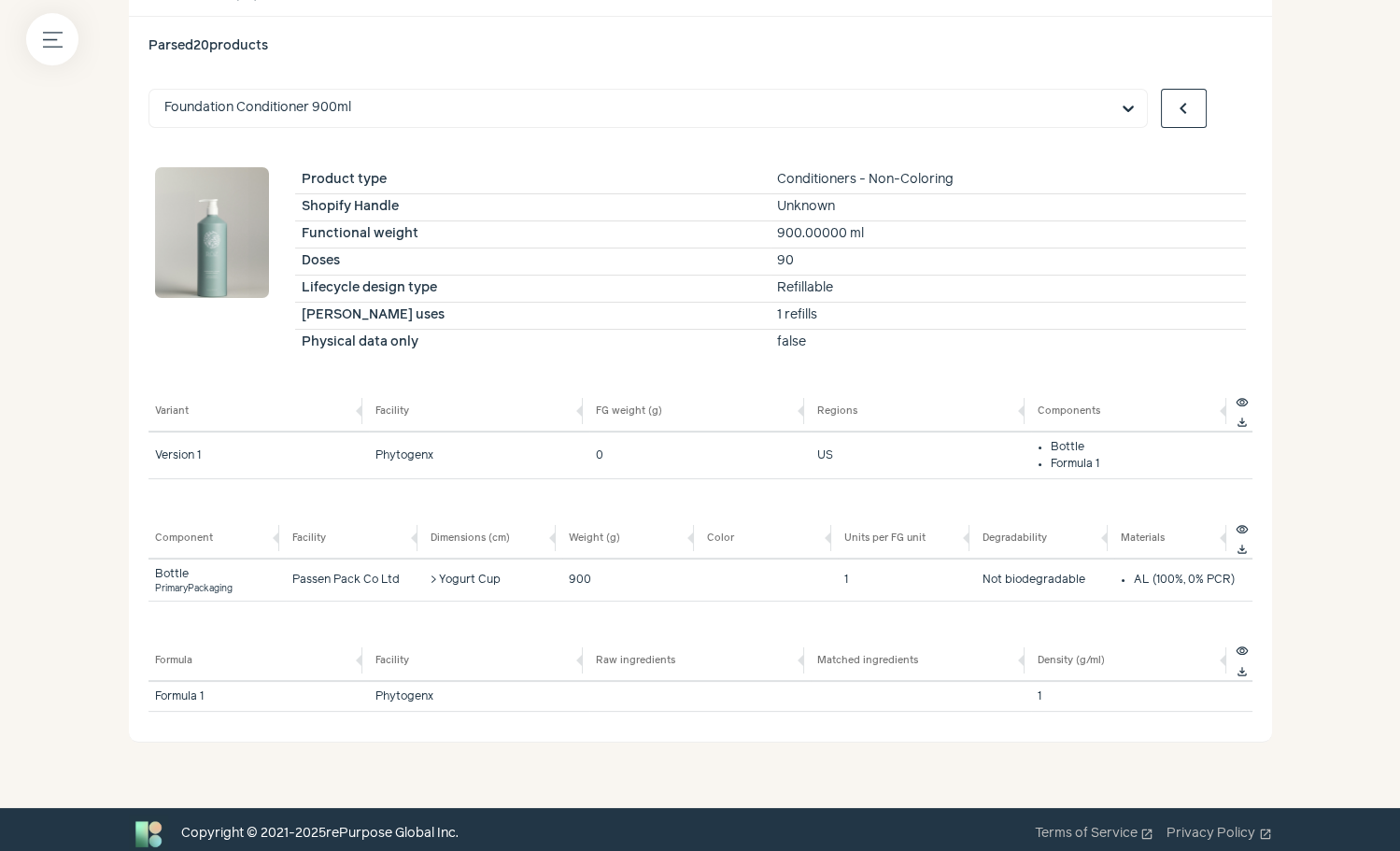
click at [1230, 98] on span "chevron_right" at bounding box center [1229, 108] width 23 height 23
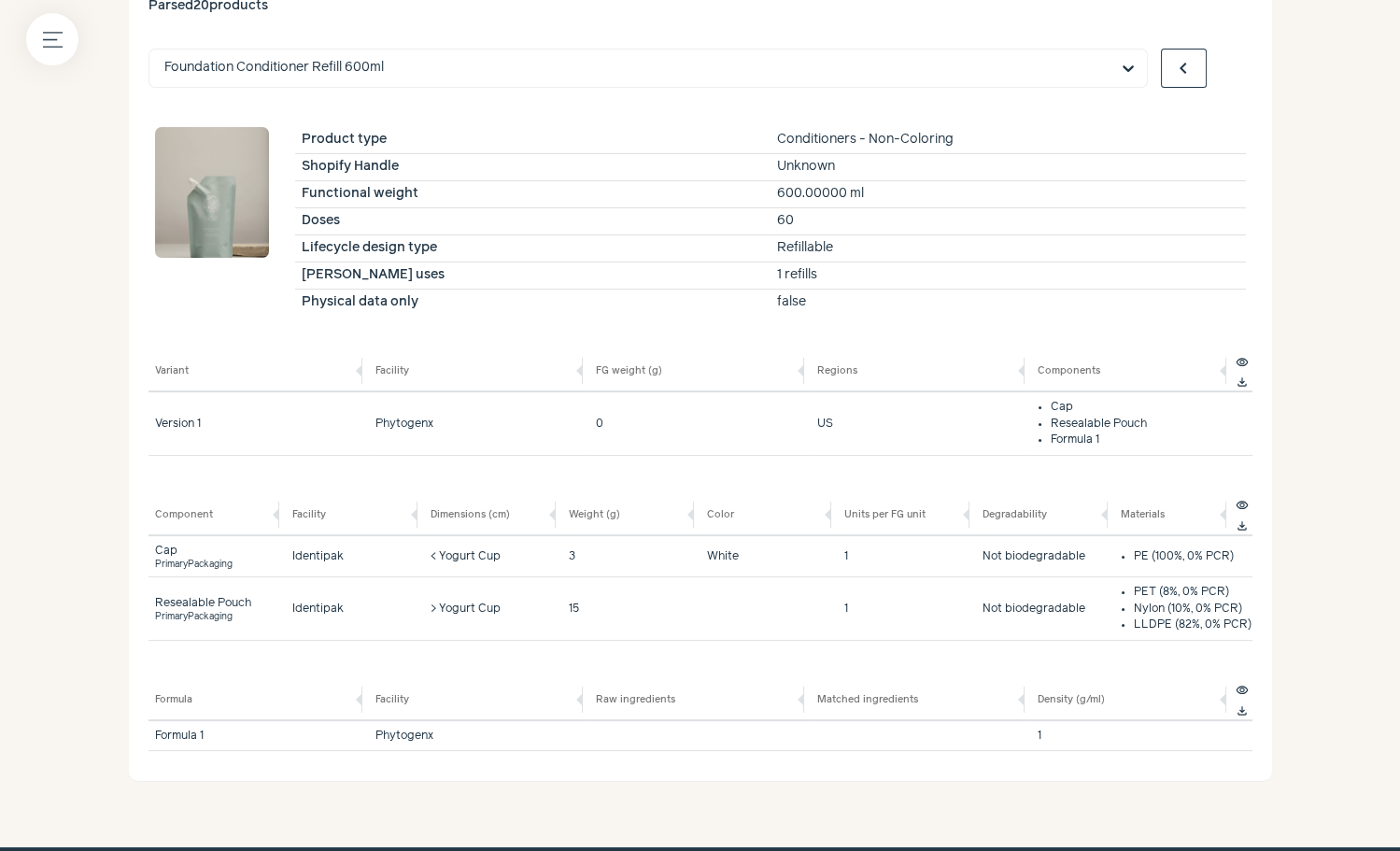
click at [1235, 63] on span "chevron_right" at bounding box center [1229, 68] width 23 height 23
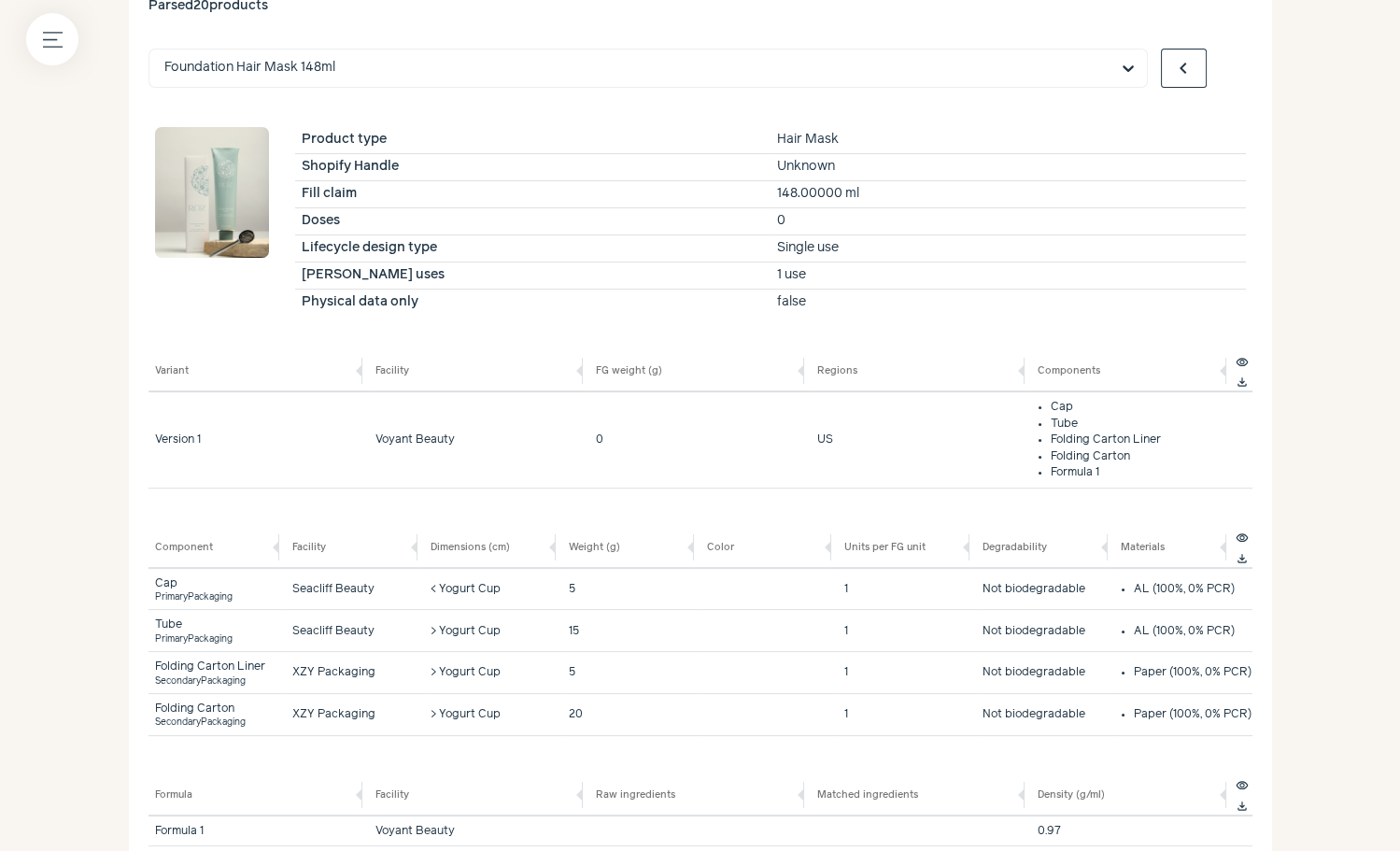
click at [1236, 63] on span "chevron_right" at bounding box center [1229, 68] width 23 height 23
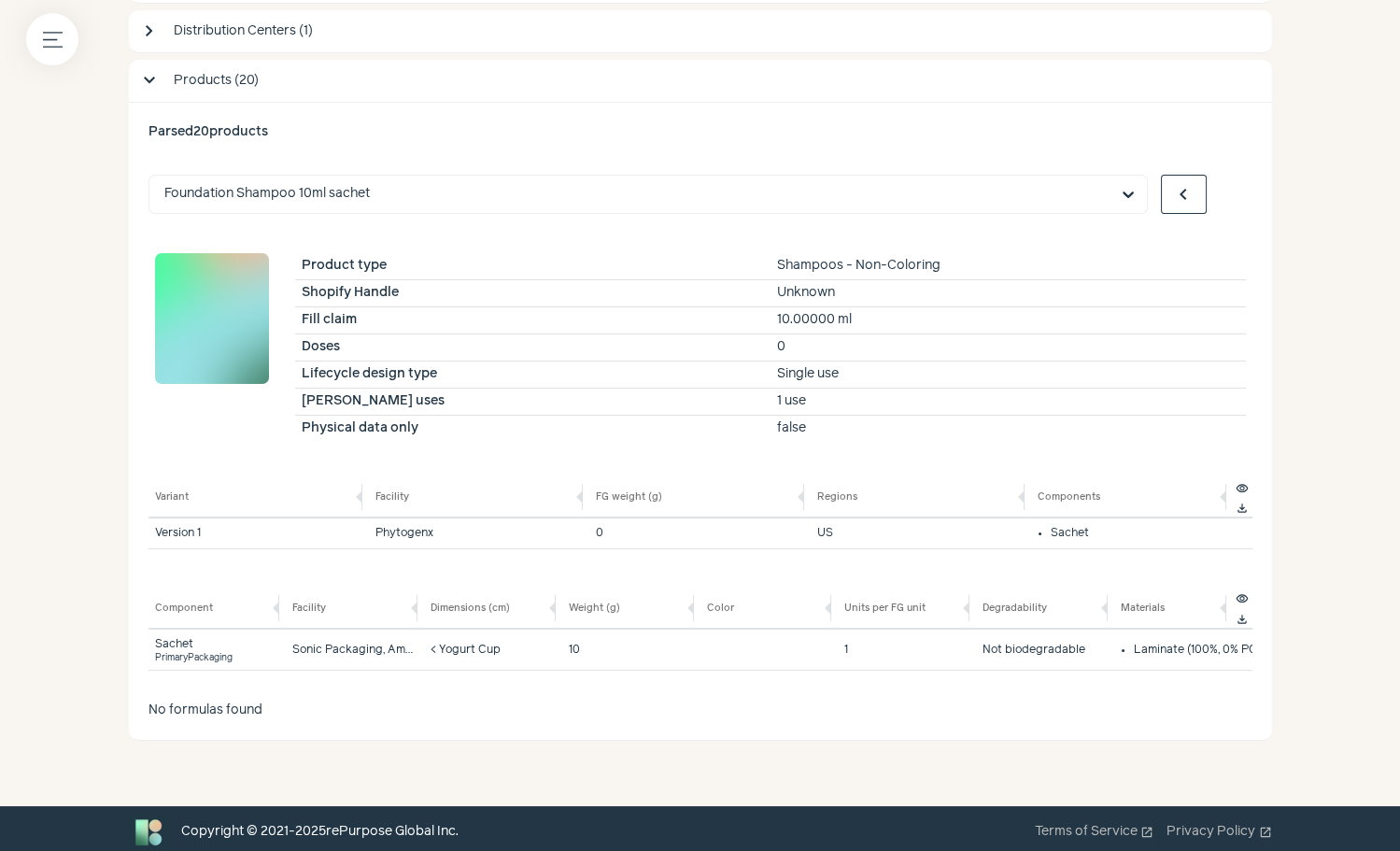
click at [1242, 201] on button "chevron_right" at bounding box center [1229, 195] width 46 height 39
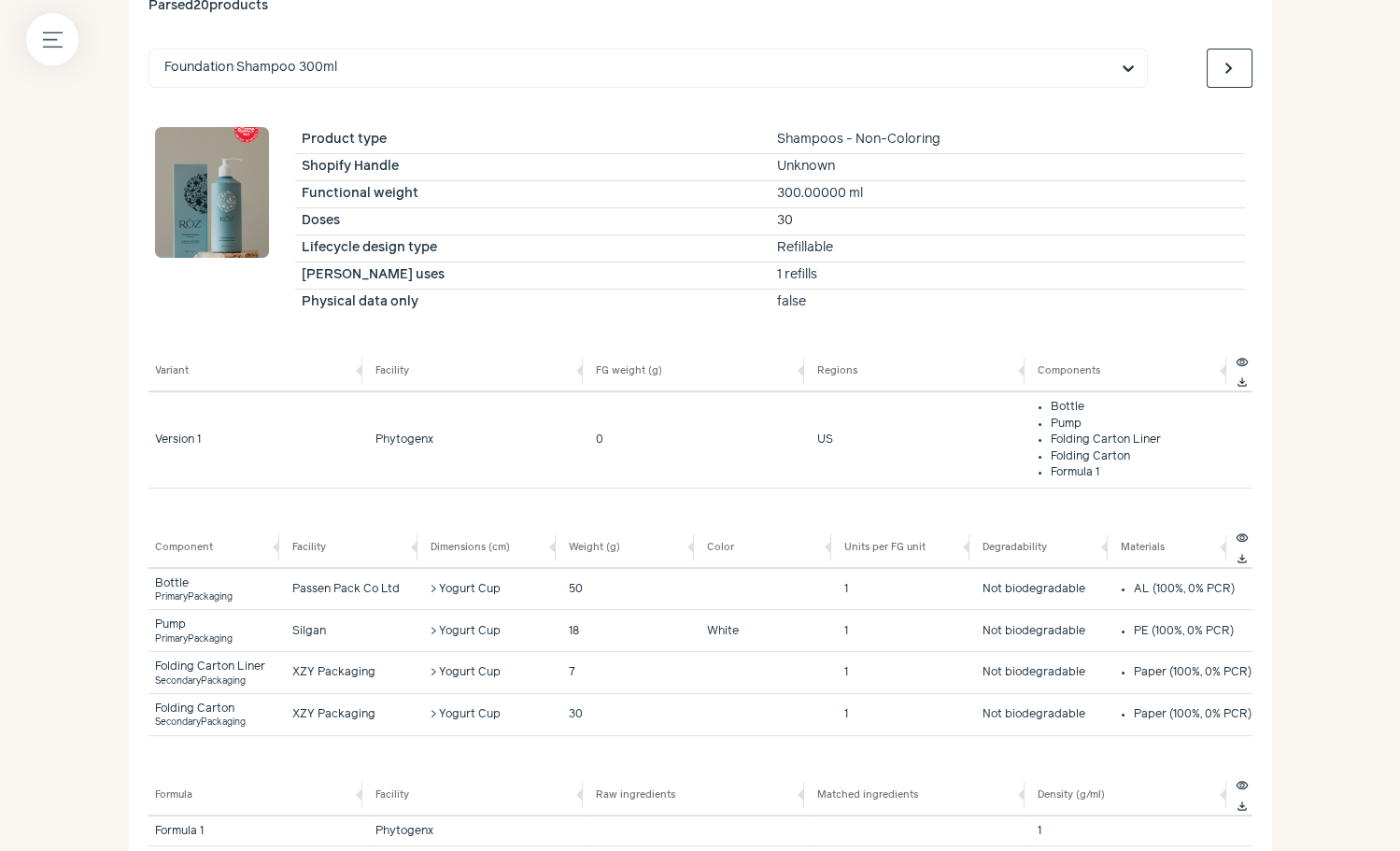
click at [1187, 76] on span "chevron_left" at bounding box center [1183, 68] width 23 height 23
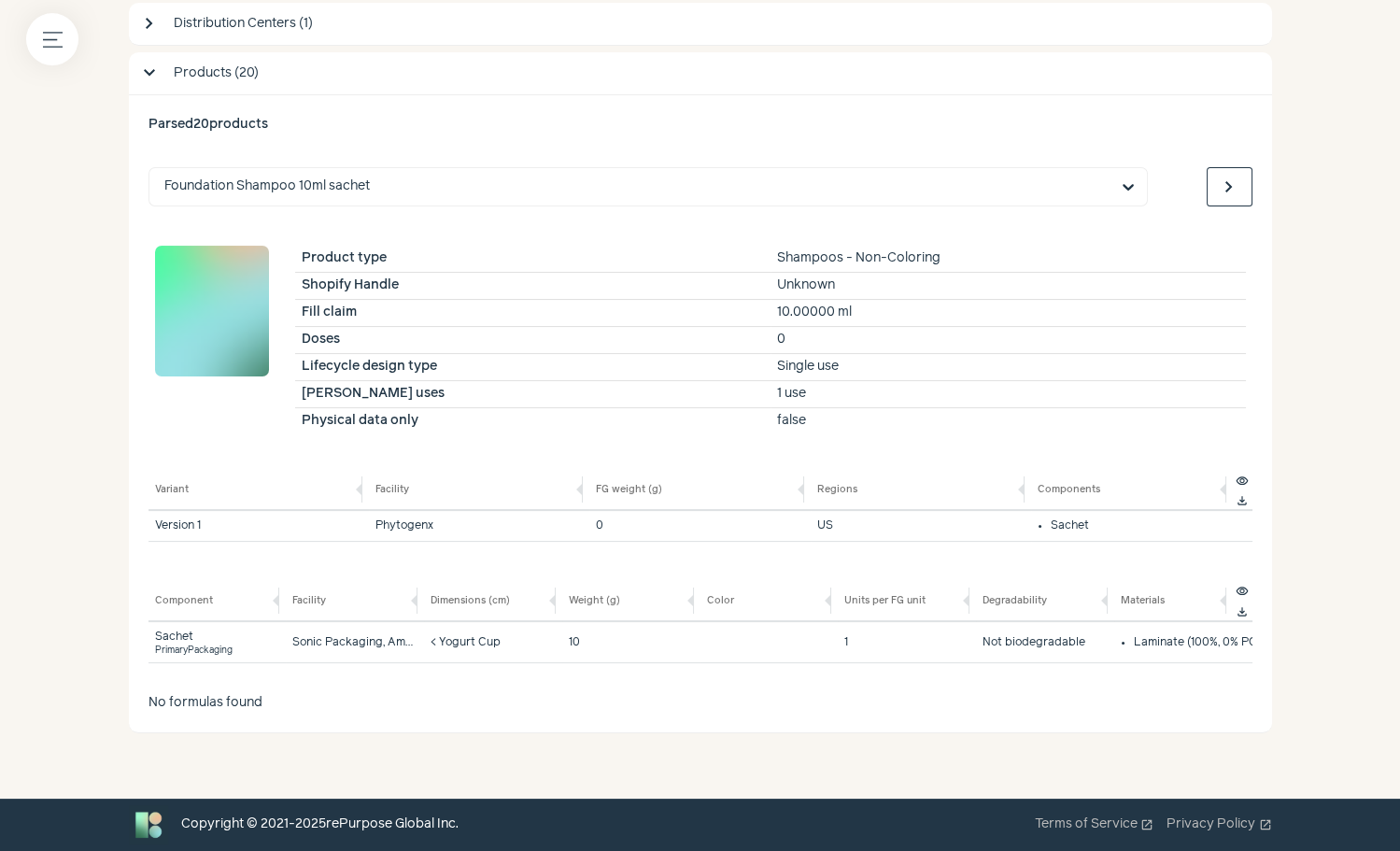
scroll to position [467, 0]
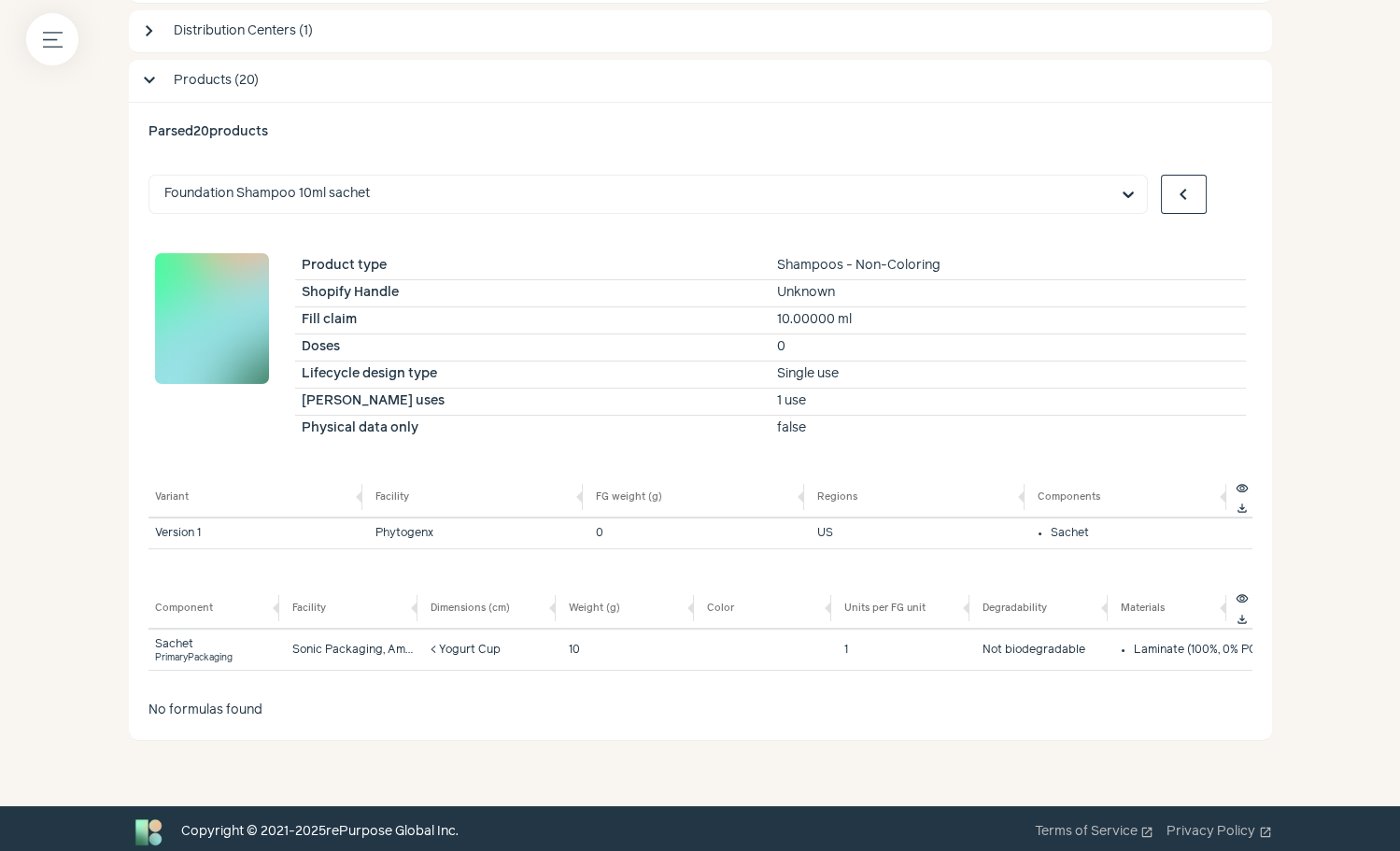
click at [1237, 186] on span "chevron_right" at bounding box center [1229, 194] width 23 height 23
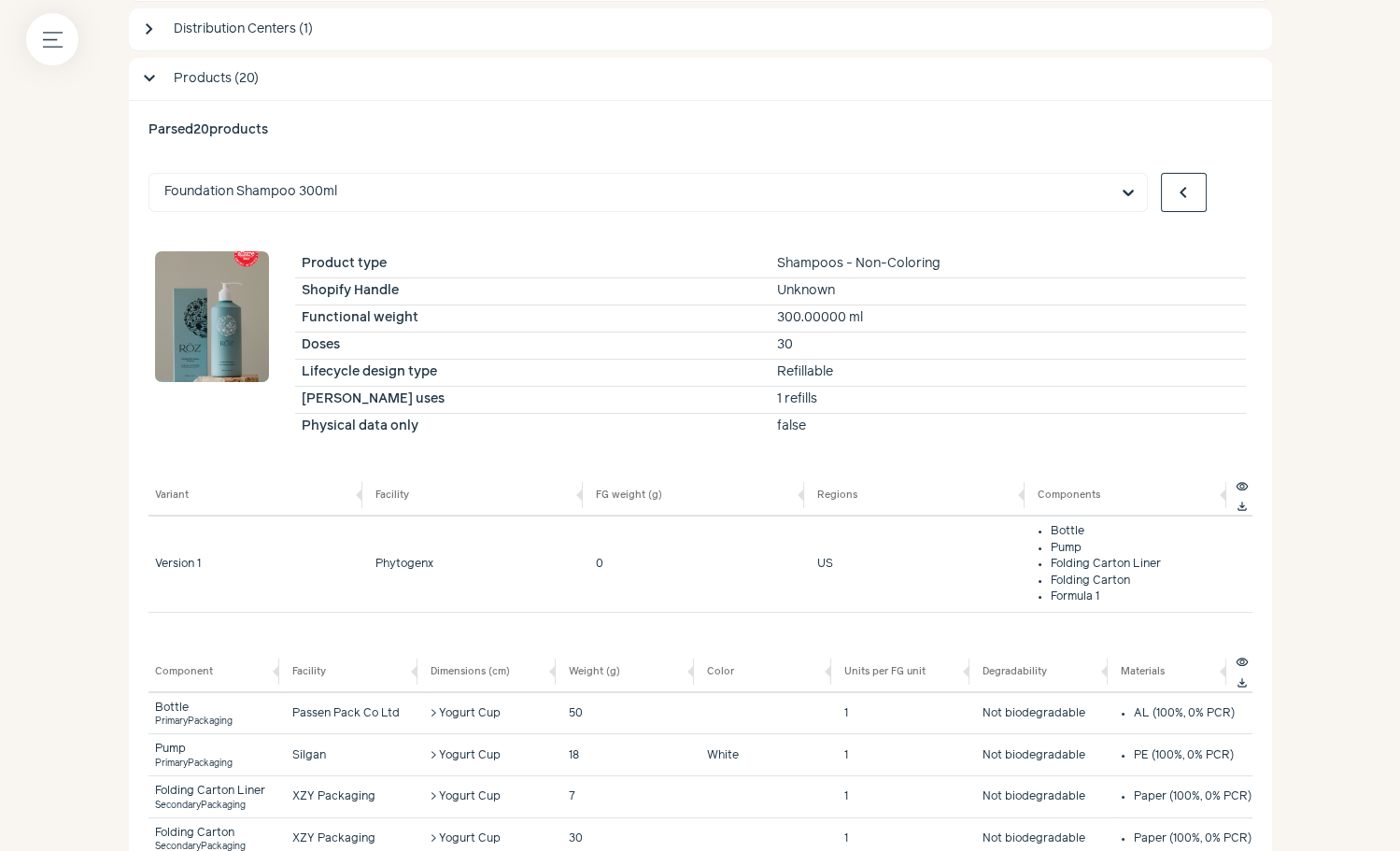
scroll to position [457, 0]
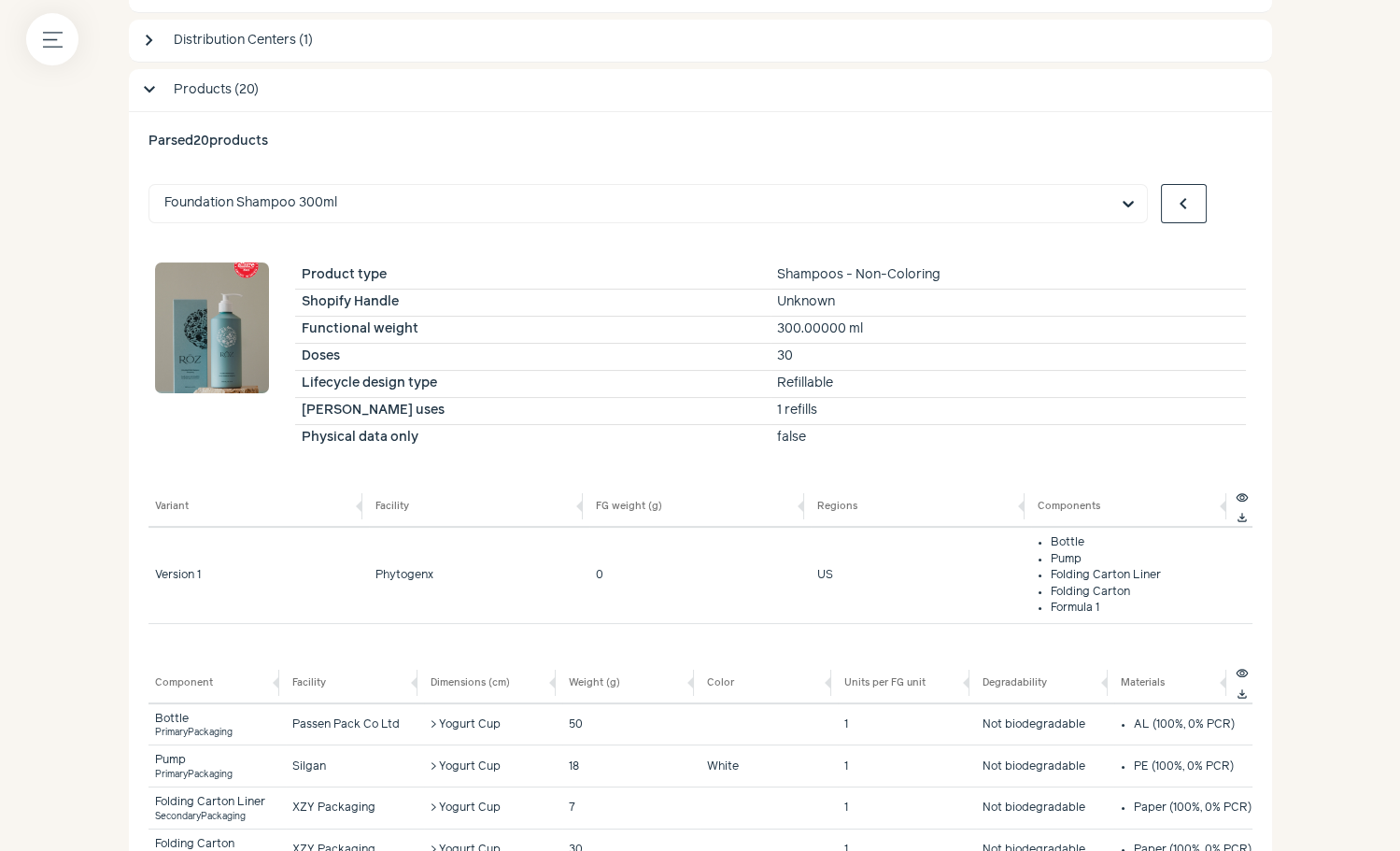
click at [1241, 187] on button "chevron_right" at bounding box center [1229, 204] width 46 height 39
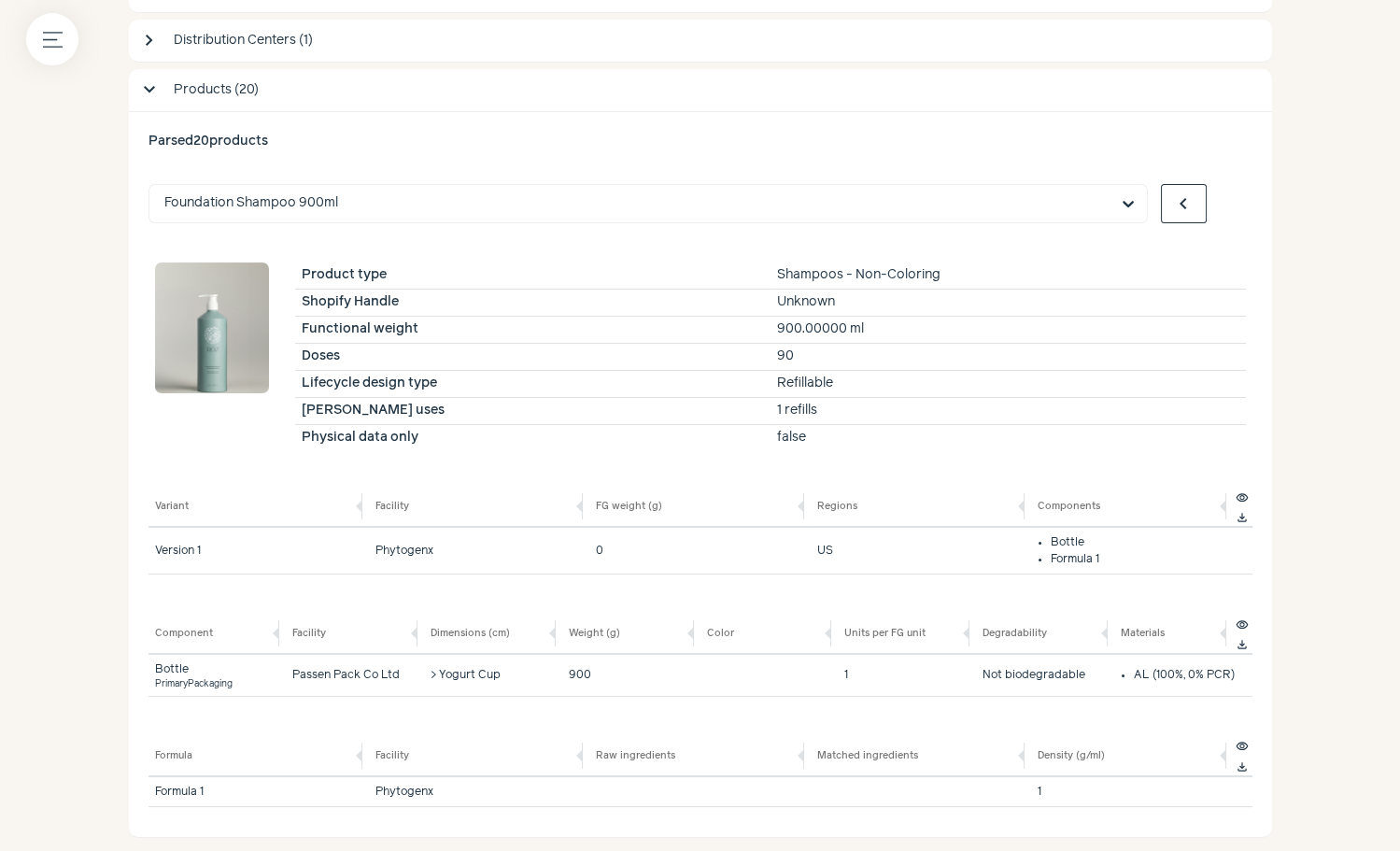
click at [1242, 193] on button "chevron_right" at bounding box center [1229, 204] width 46 height 39
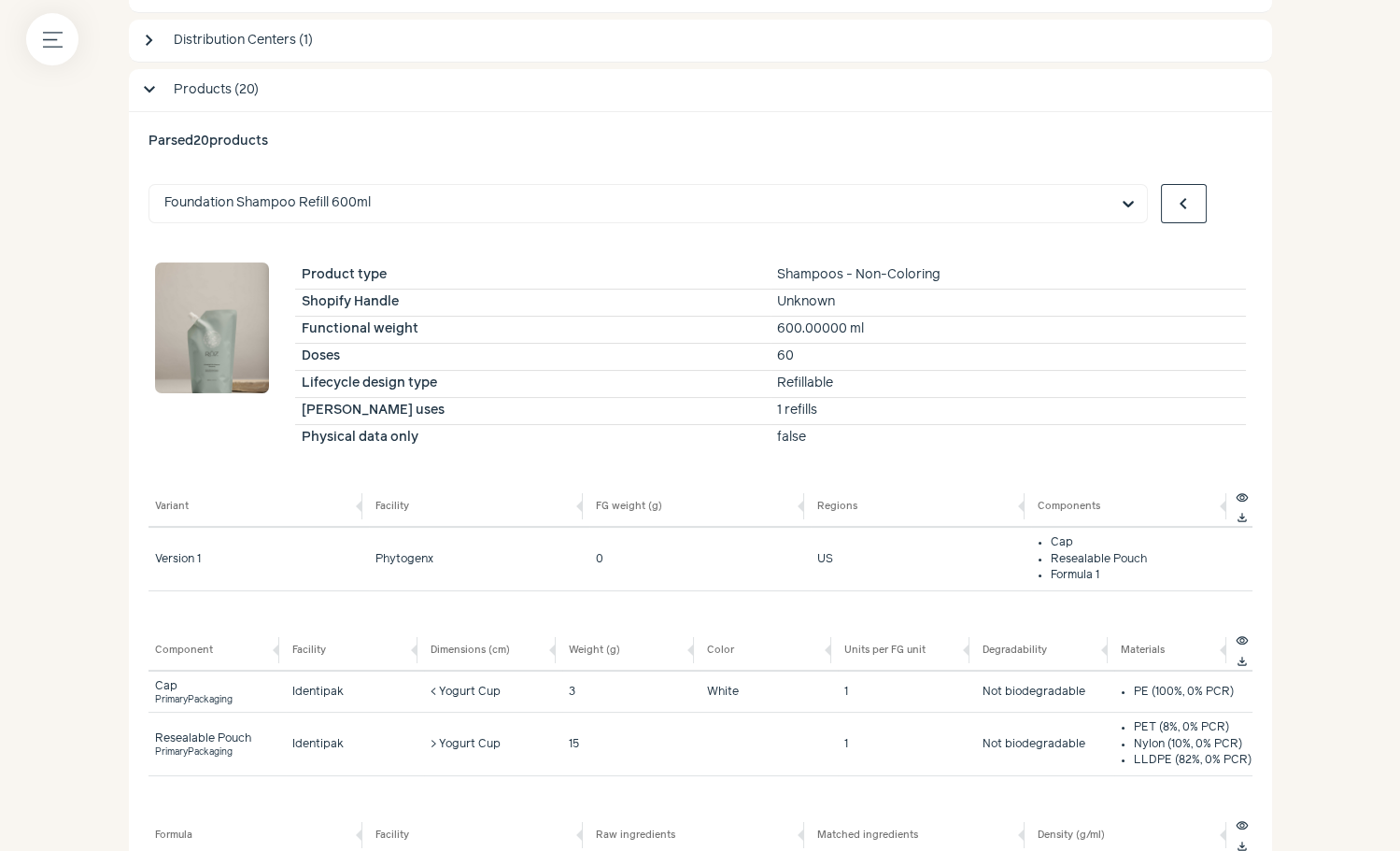
click at [1242, 193] on button "chevron_right" at bounding box center [1229, 204] width 46 height 39
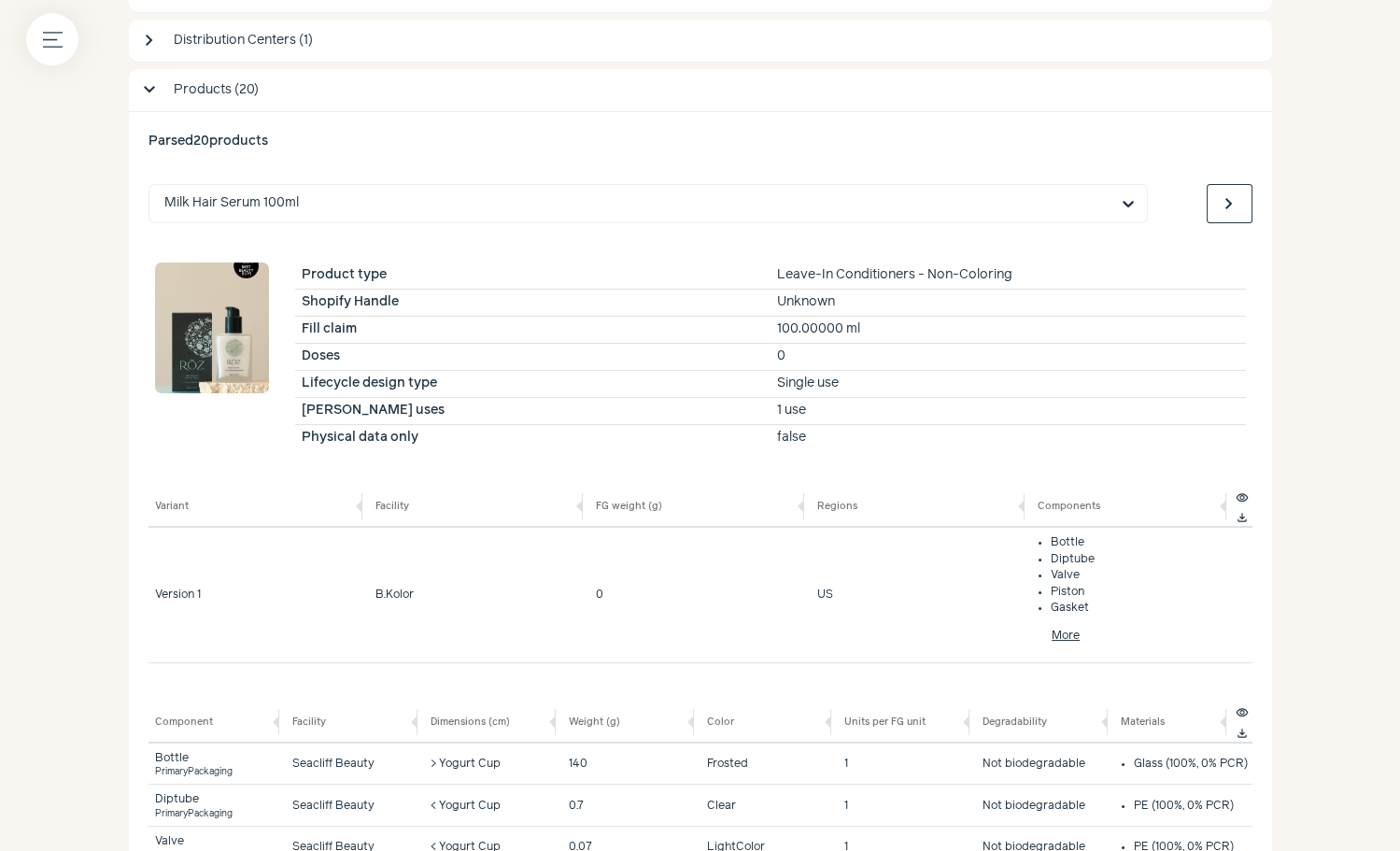
click at [1192, 196] on span "chevron_left" at bounding box center [1183, 204] width 23 height 23
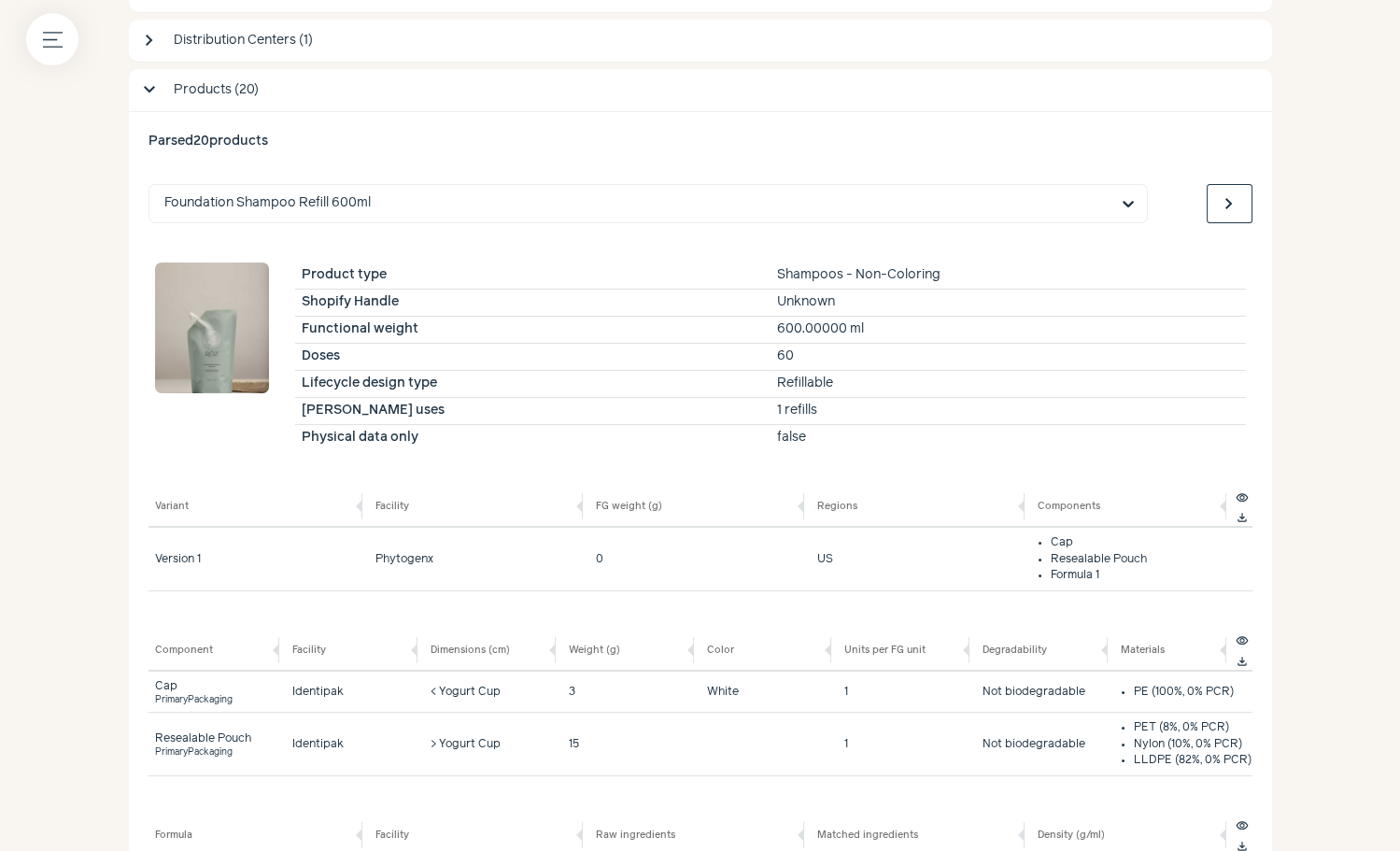
click at [1192, 196] on span "chevron_left" at bounding box center [1183, 204] width 23 height 23
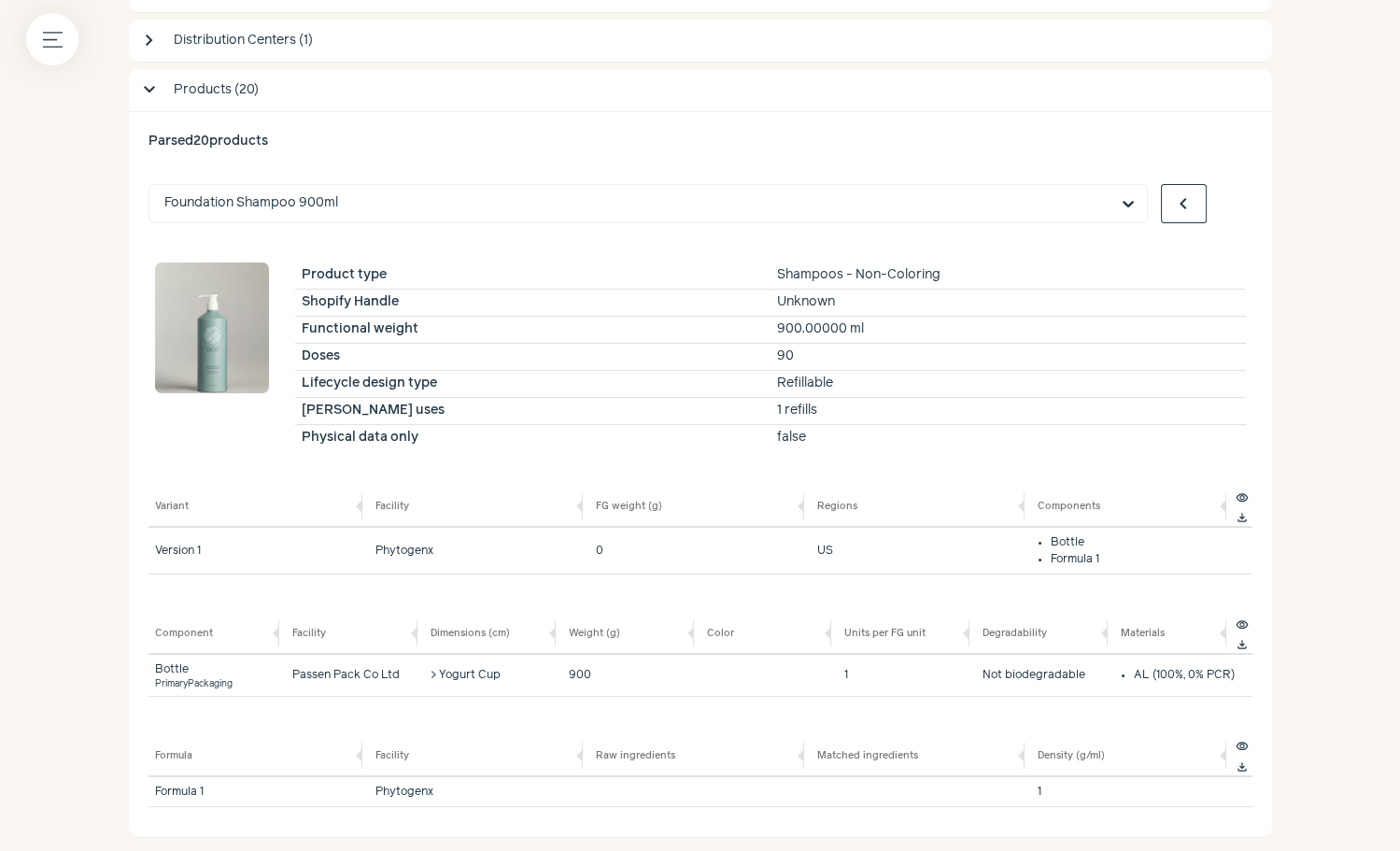
click at [1228, 215] on button "chevron_right" at bounding box center [1229, 204] width 46 height 39
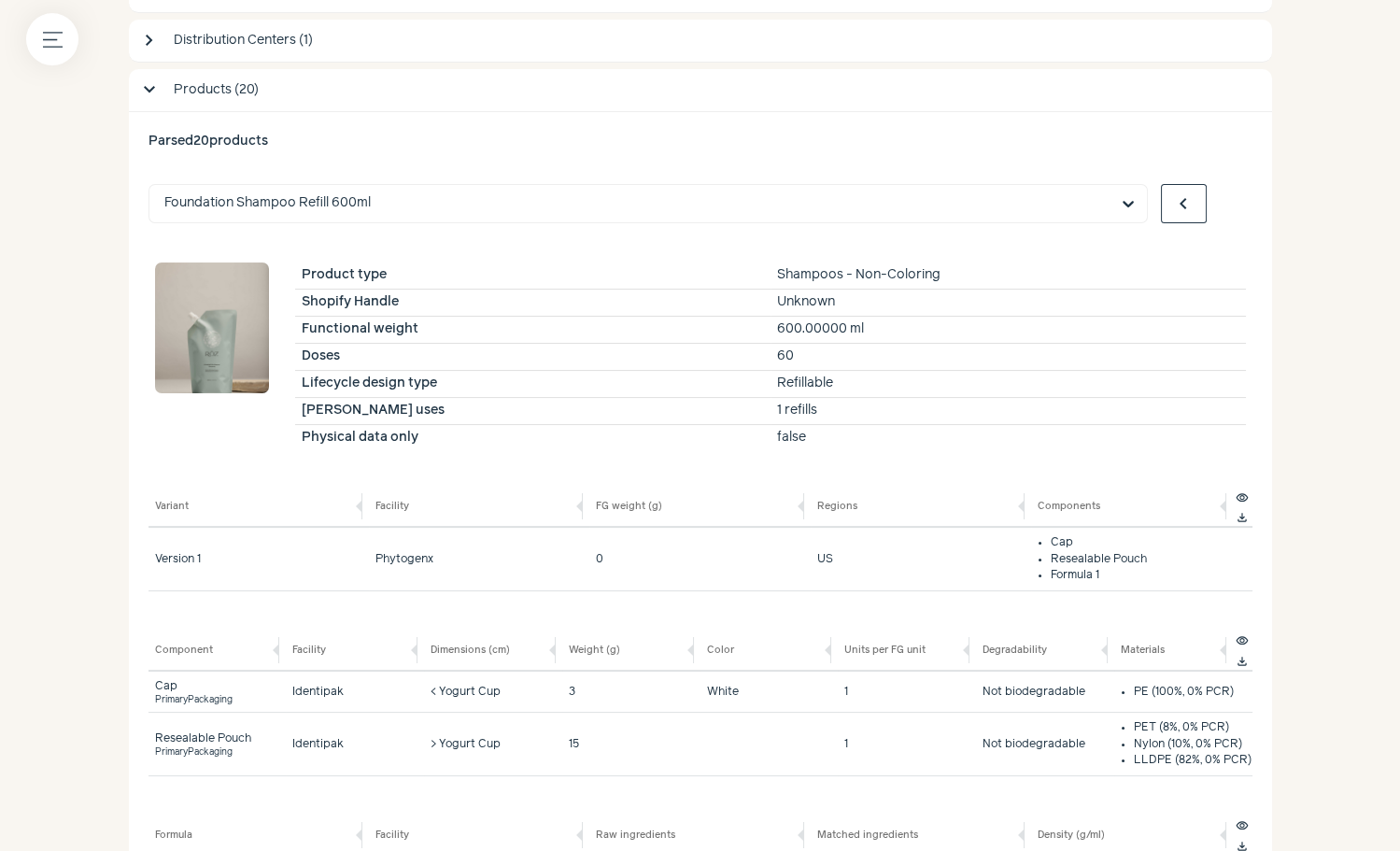
click at [1222, 213] on span "chevron_right" at bounding box center [1229, 204] width 23 height 23
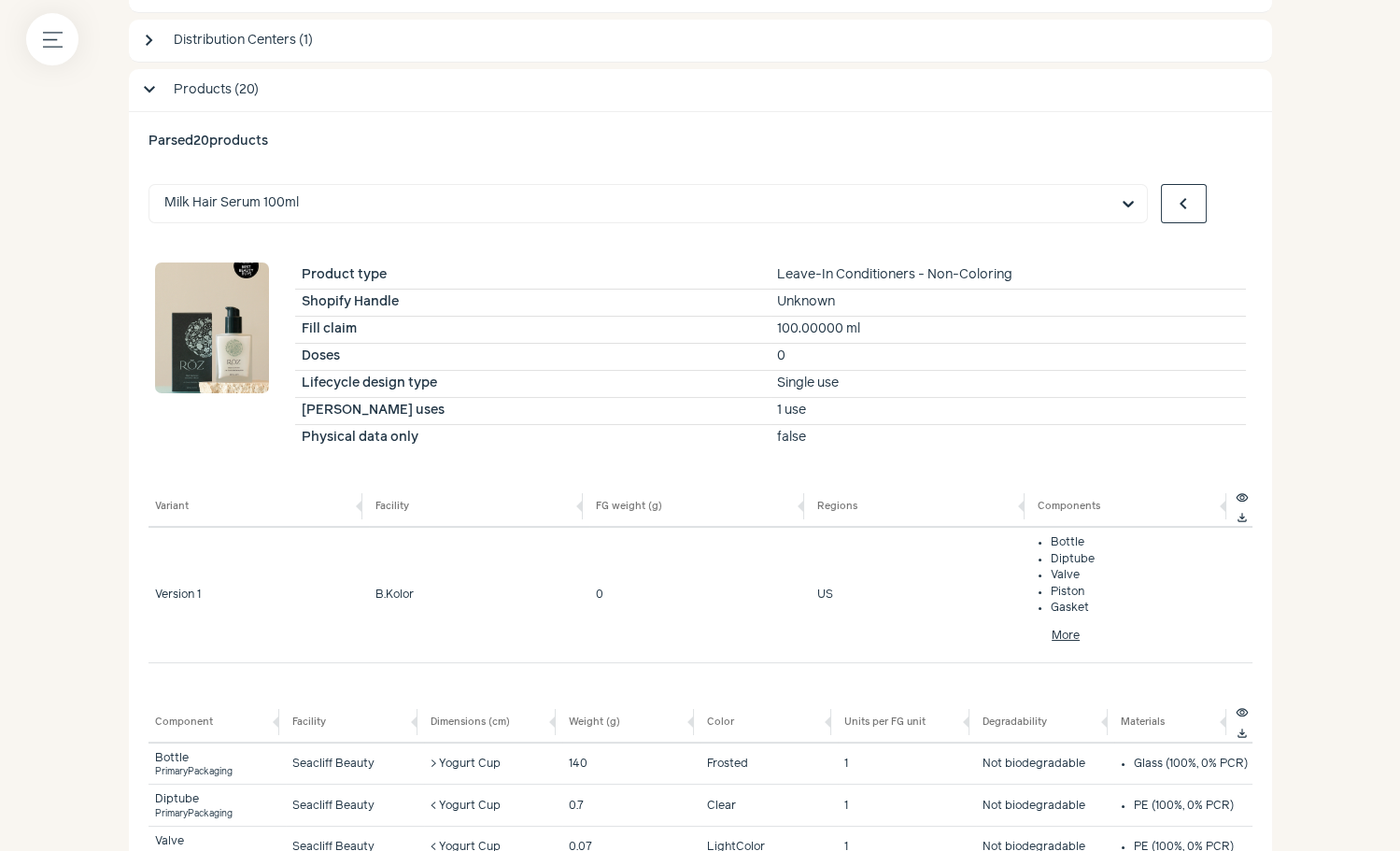
click at [1222, 212] on span "chevron_right" at bounding box center [1229, 204] width 23 height 23
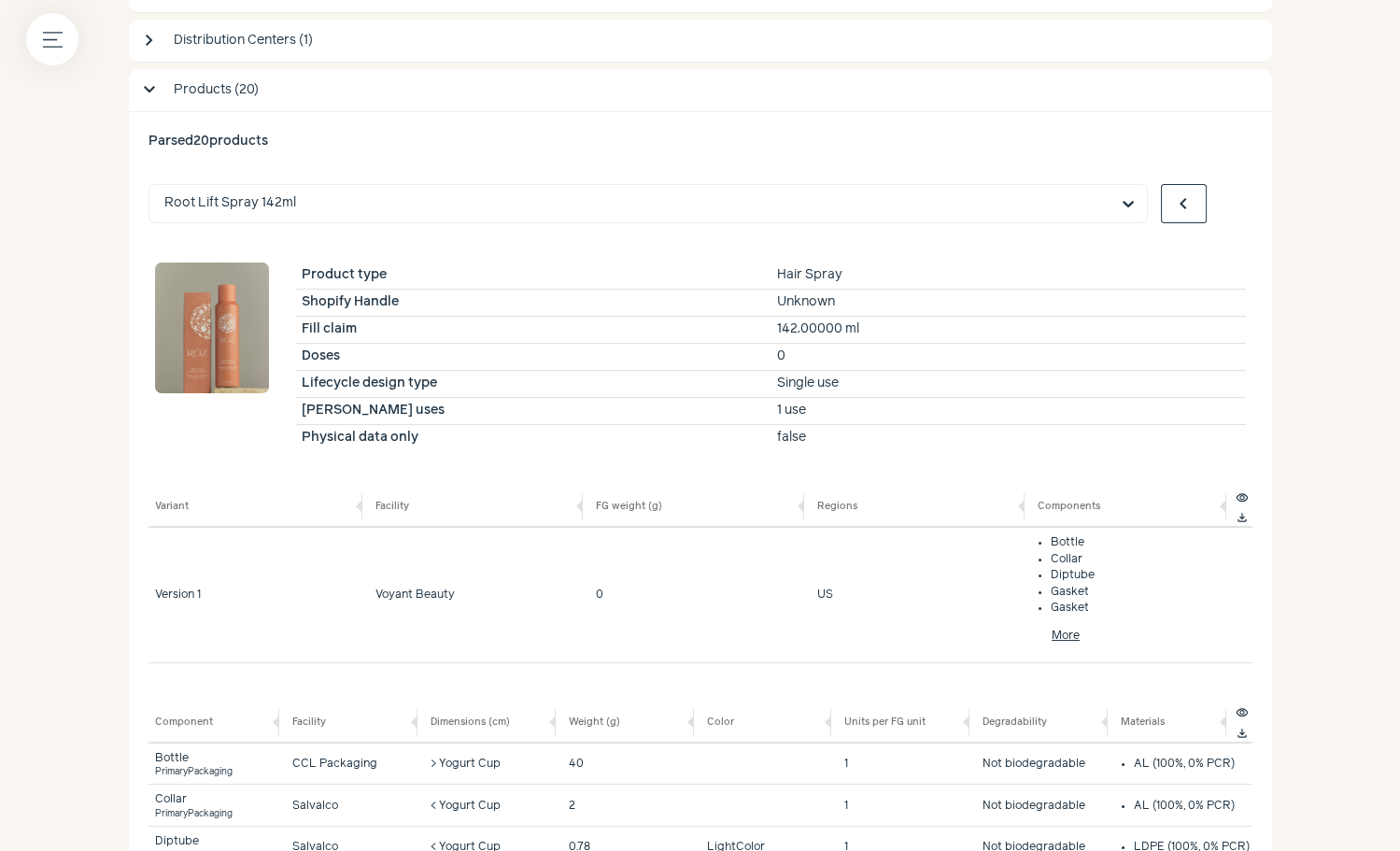
click at [1222, 212] on span "chevron_right" at bounding box center [1229, 204] width 23 height 23
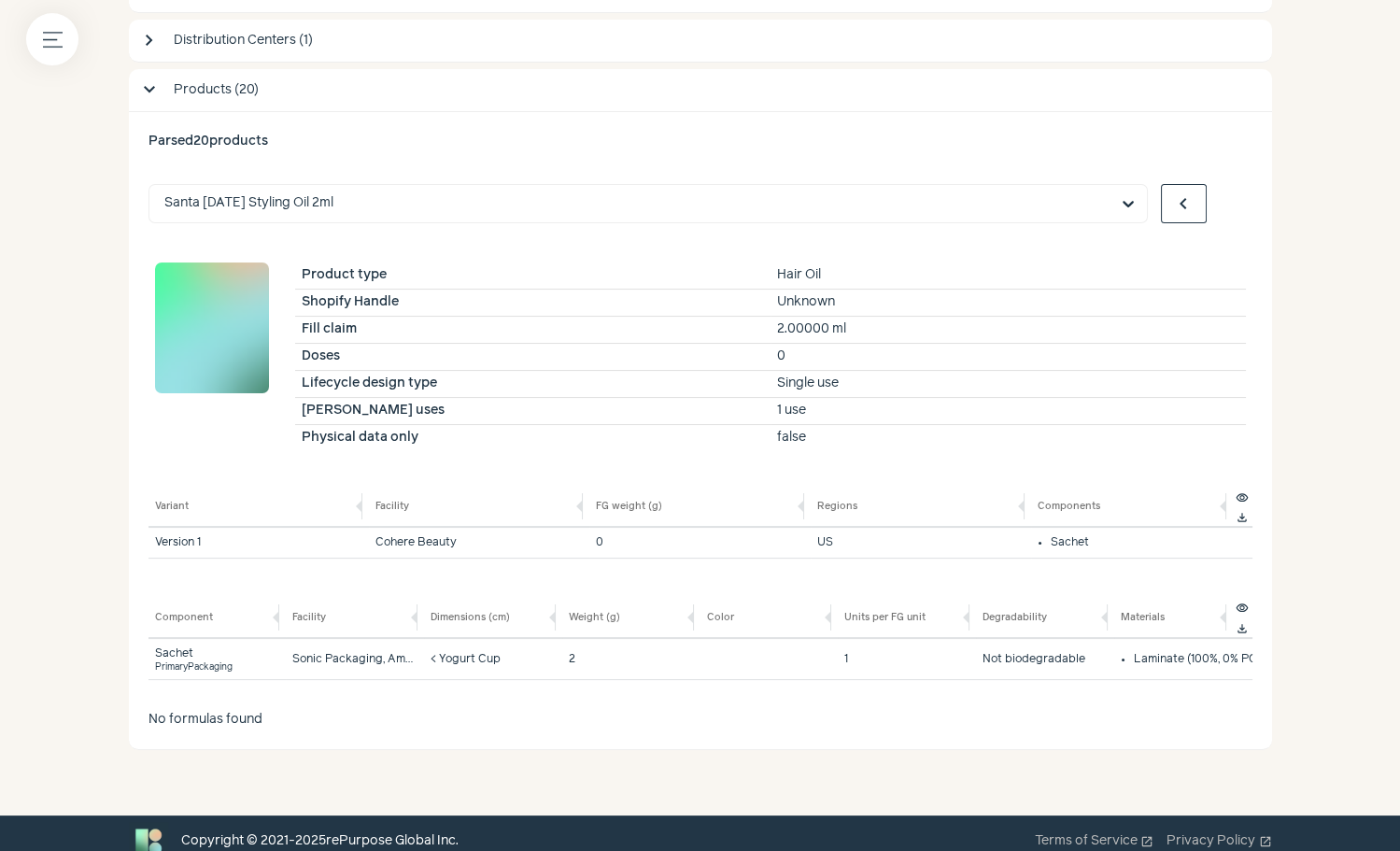
click at [1222, 212] on span "chevron_right" at bounding box center [1229, 204] width 23 height 23
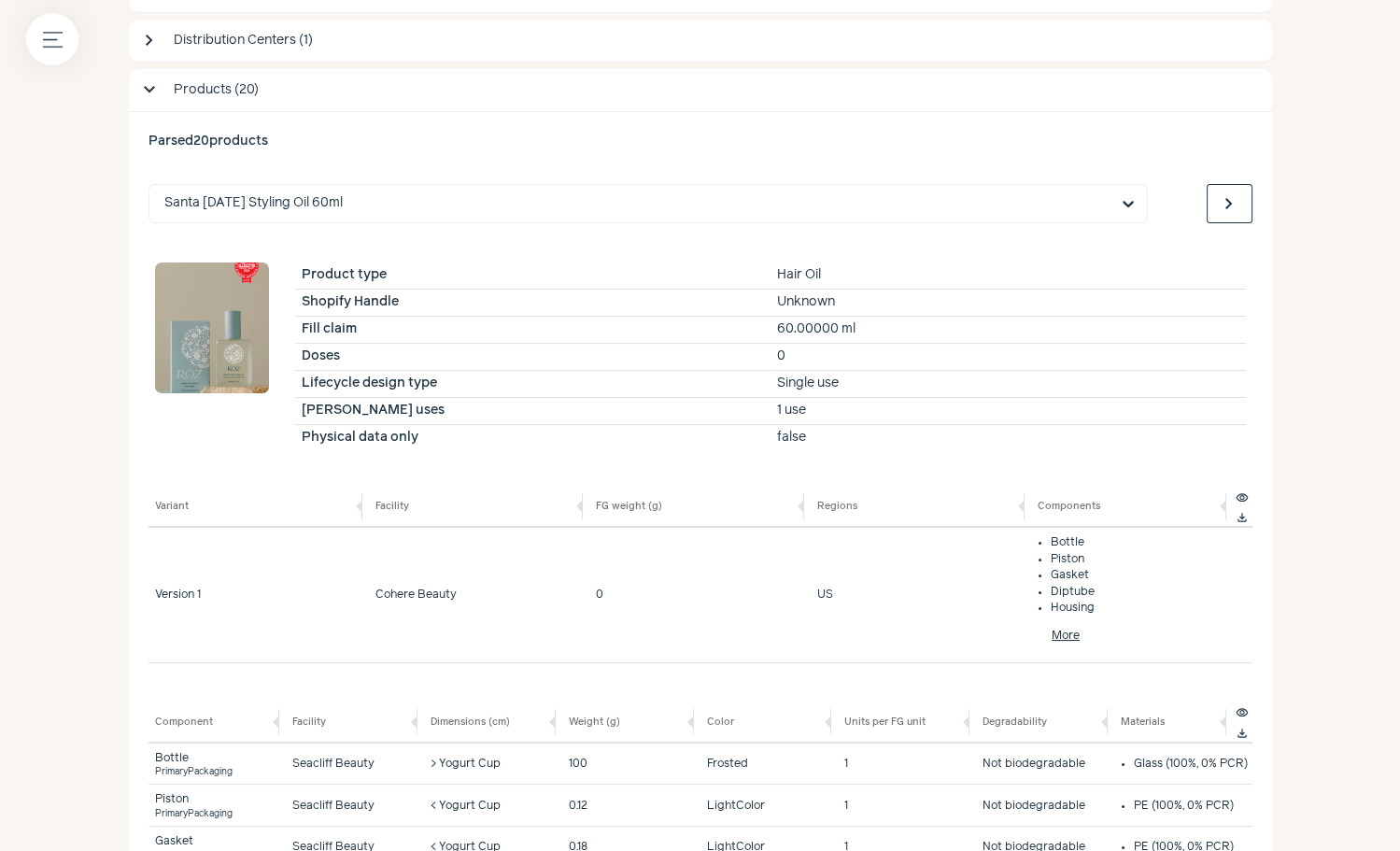
click at [1186, 210] on span "chevron_left" at bounding box center [1183, 204] width 23 height 23
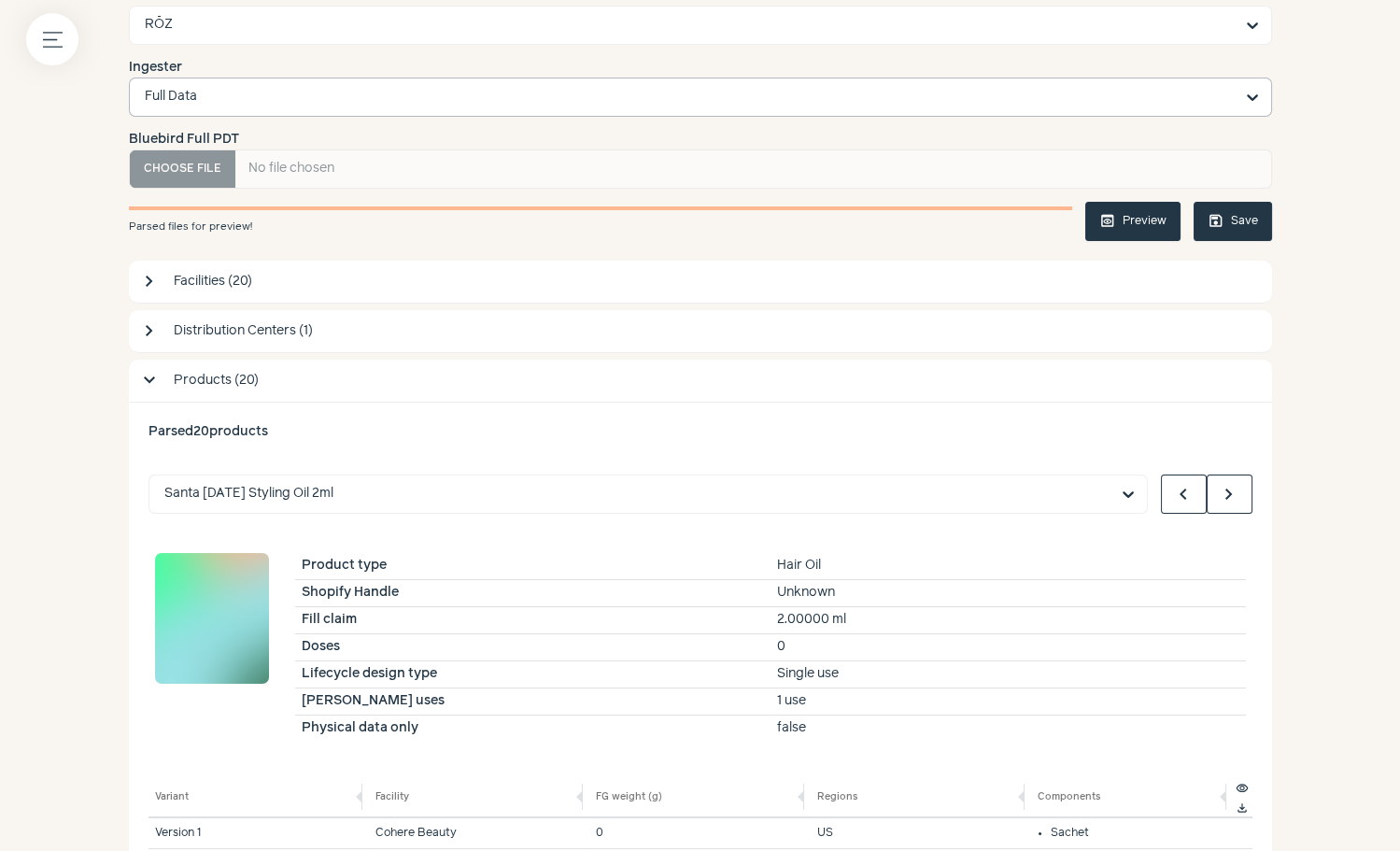
scroll to position [0, 0]
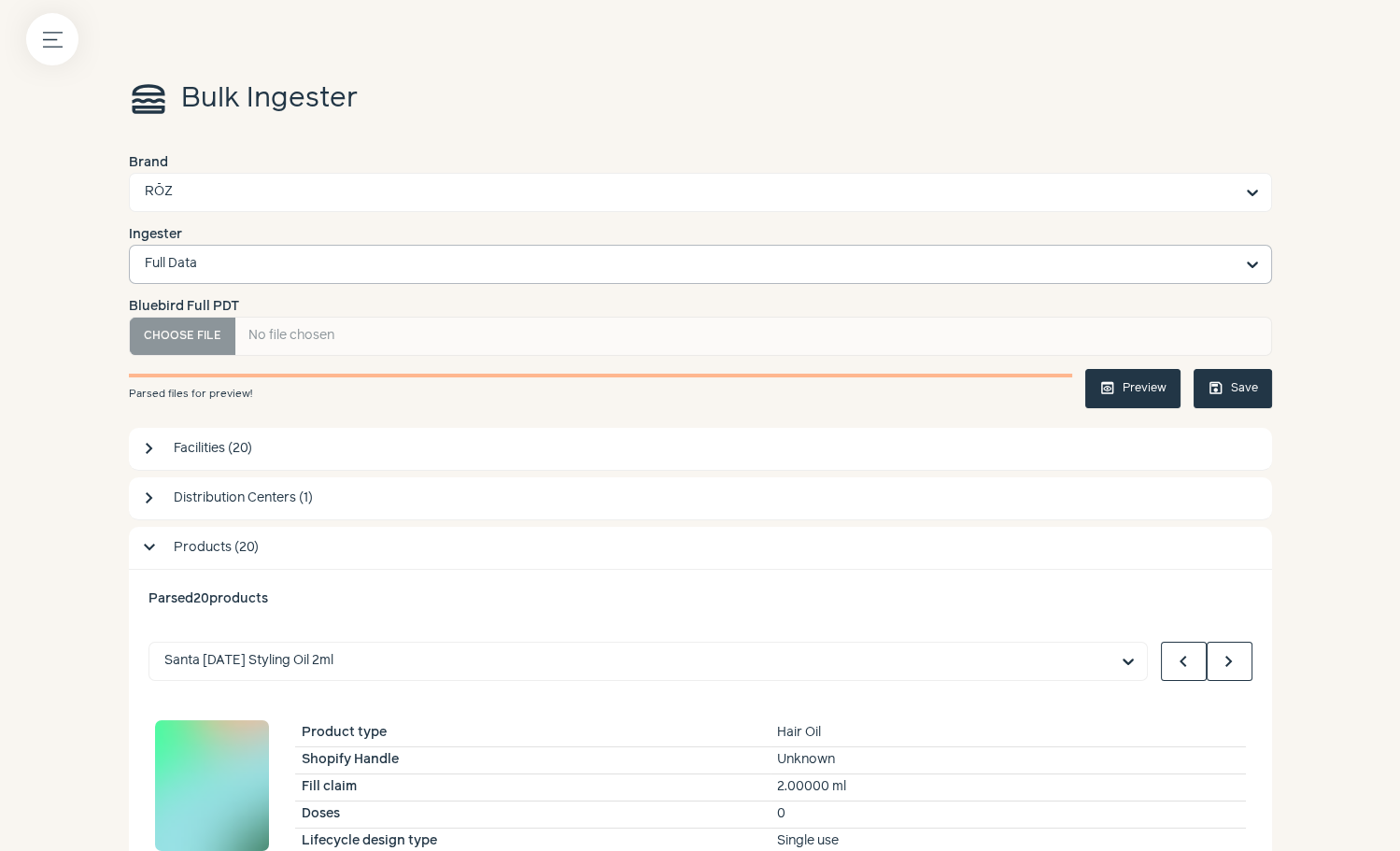
click at [1233, 397] on button "save Save" at bounding box center [1233, 389] width 79 height 39
click at [62, 30] on button "Menu button" at bounding box center [52, 38] width 52 height 52
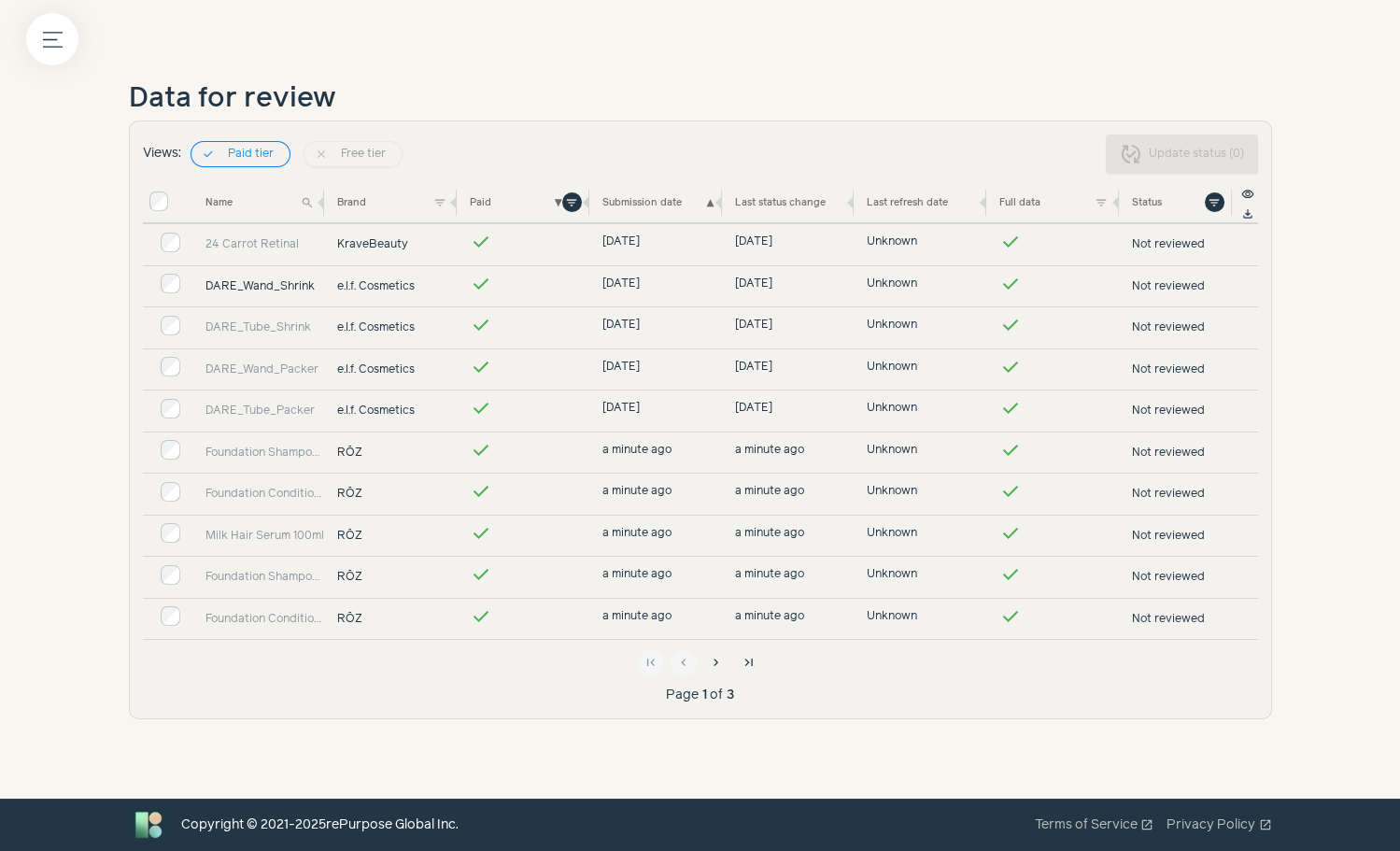
click at [292, 287] on link "DARE_Wand_Shrink" at bounding box center [265, 286] width 119 height 17
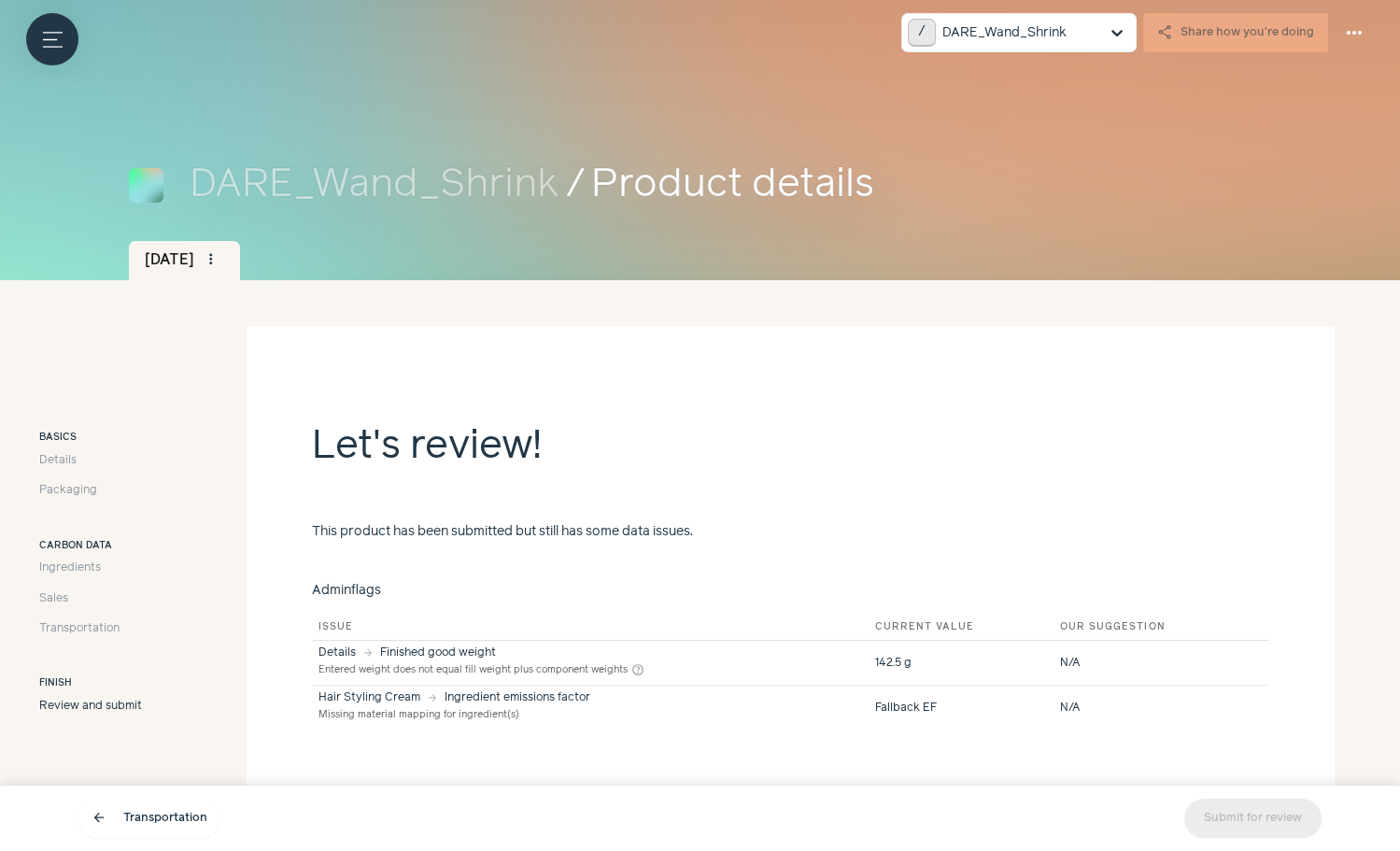
scroll to position [61, 0]
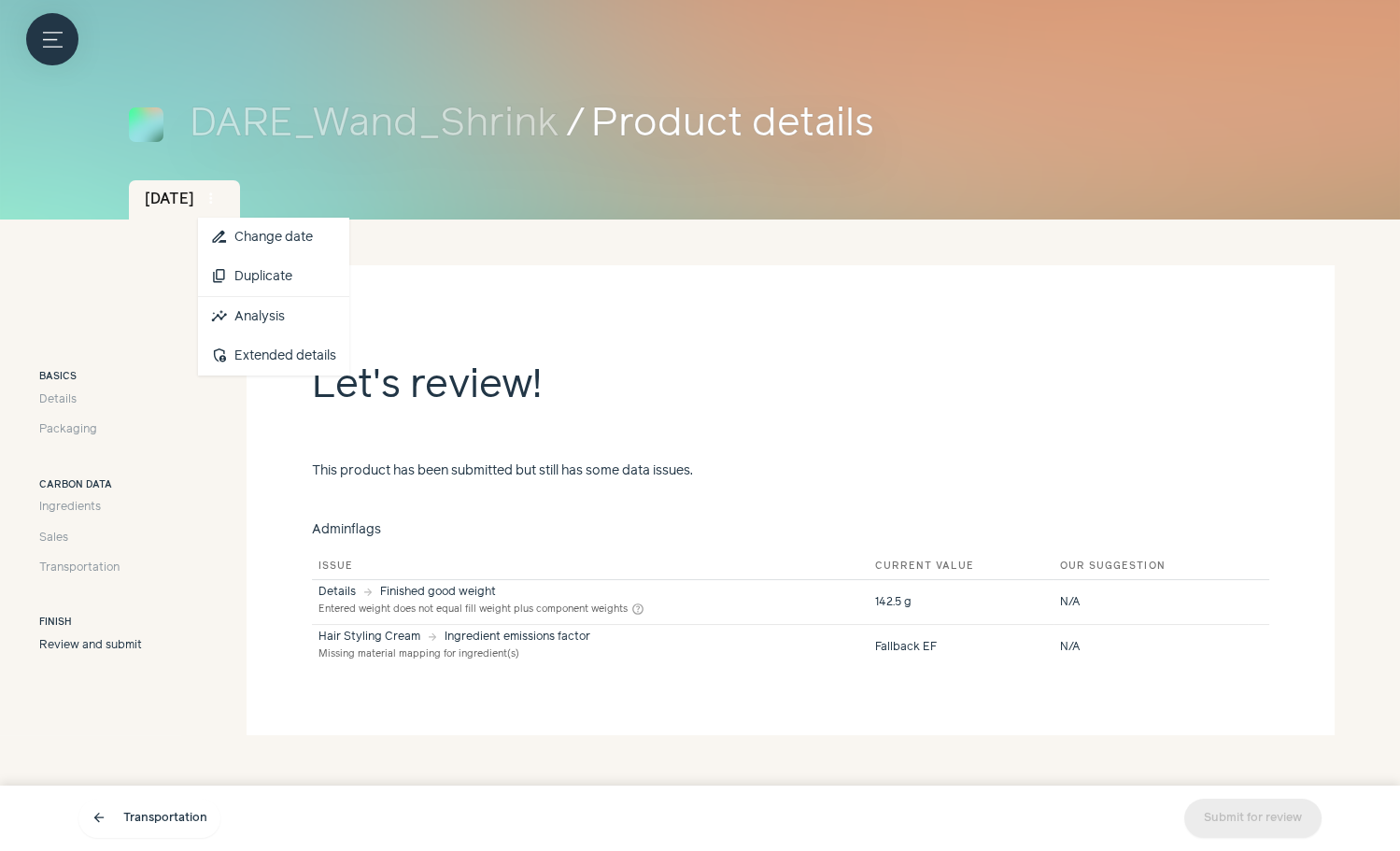
click at [219, 194] on span "more_vert" at bounding box center [211, 199] width 17 height 17
click at [301, 322] on link "insights Analysis" at bounding box center [274, 317] width 152 height 39
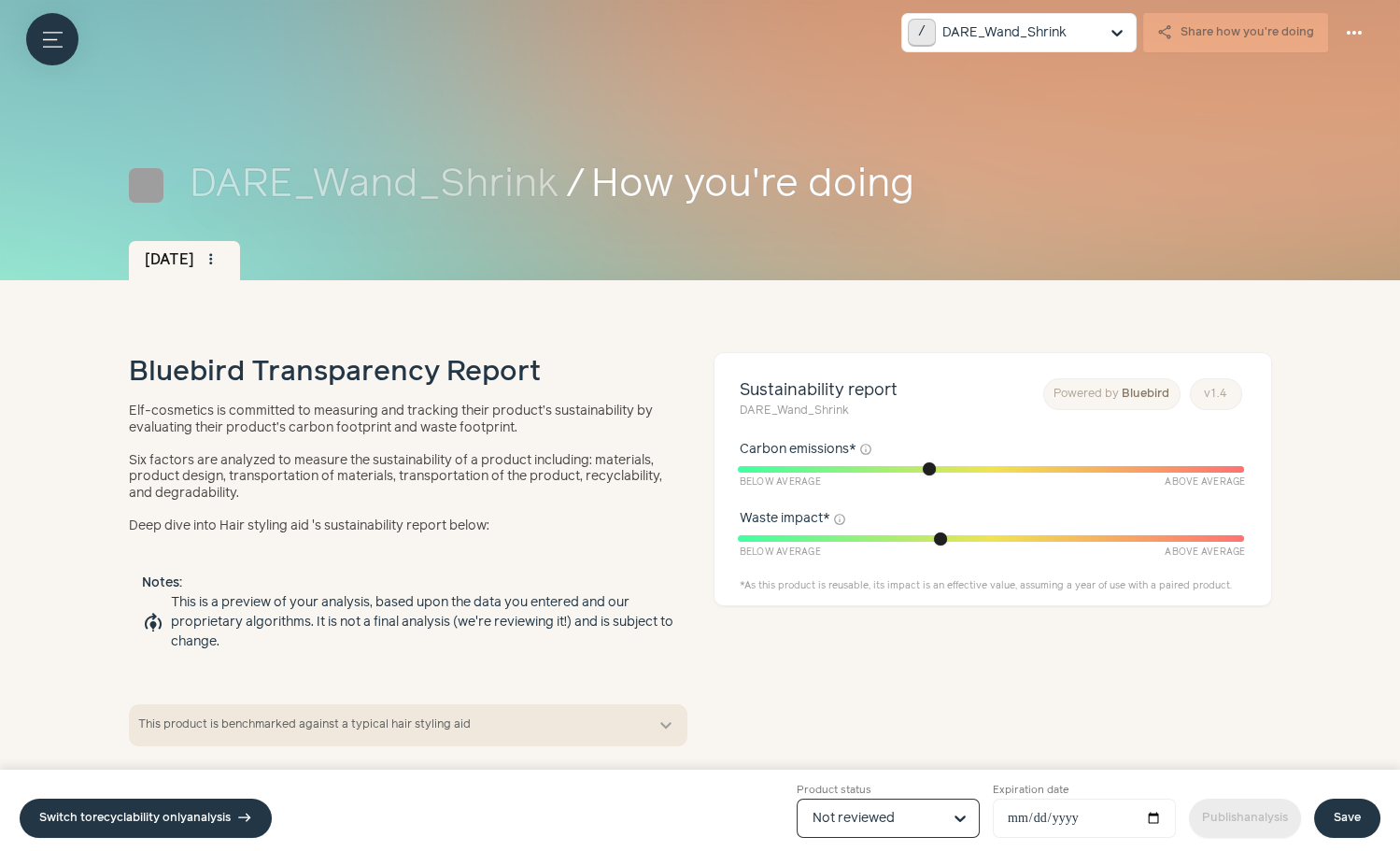
click at [884, 818] on input "Product status Option Not reviewed, selected. Select is focused, type to refine…" at bounding box center [877, 819] width 129 height 37
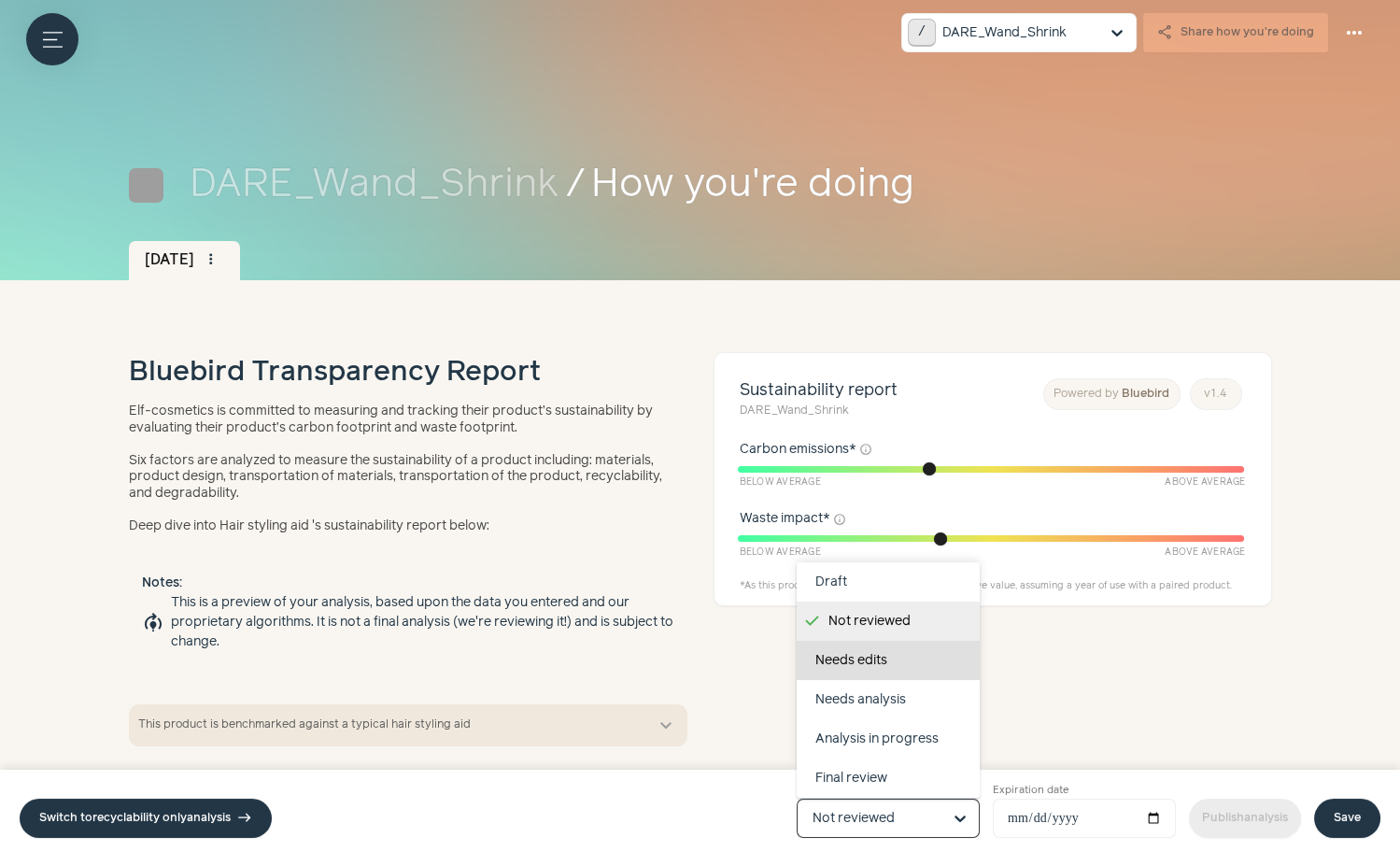
scroll to position [117, 0]
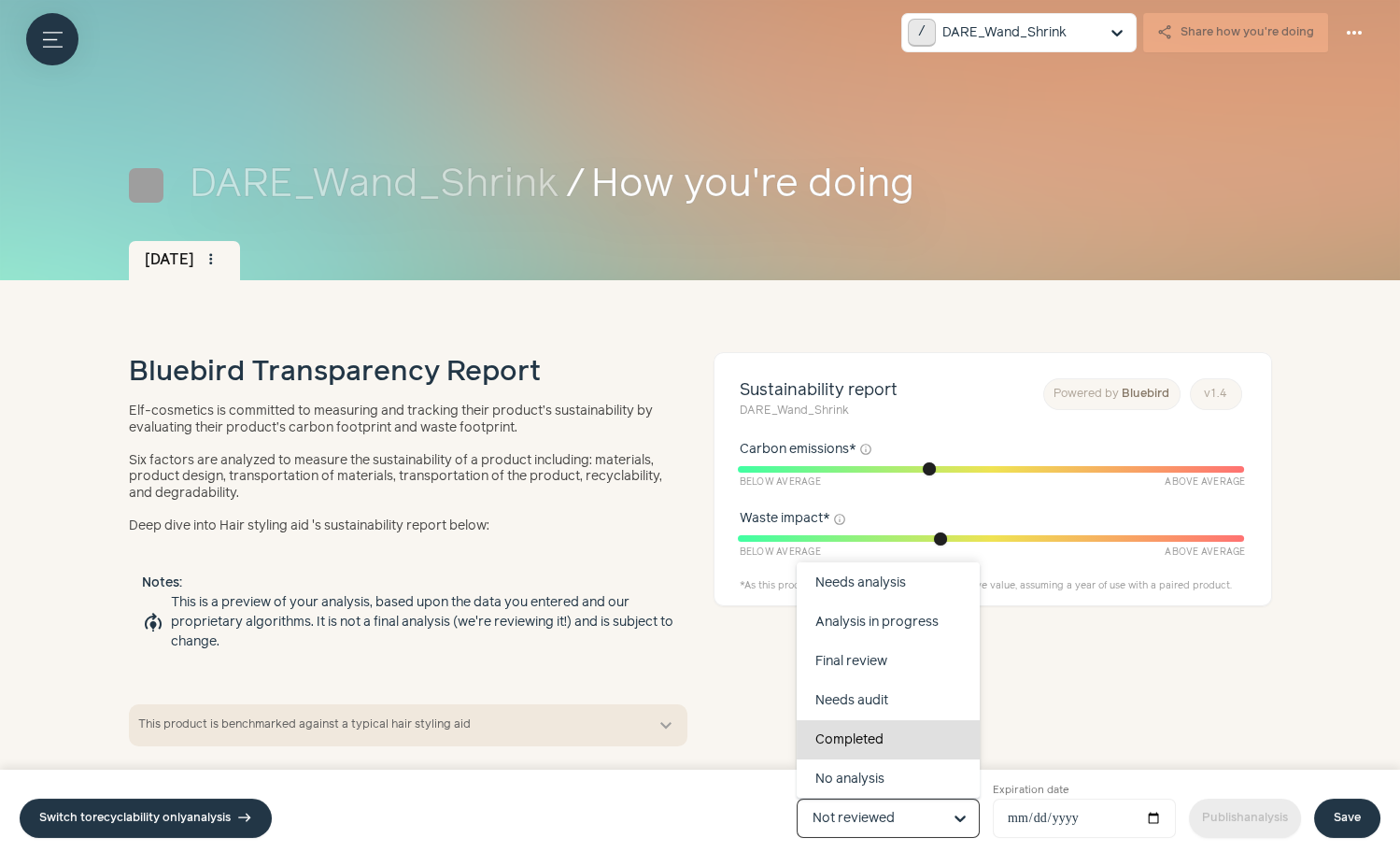
click at [888, 738] on div "Completed" at bounding box center [888, 740] width 183 height 39
click at [888, 800] on input "Product status Draft Not reviewed Needs edits Needs analysis Analysis in progre…" at bounding box center [877, 819] width 129 height 37
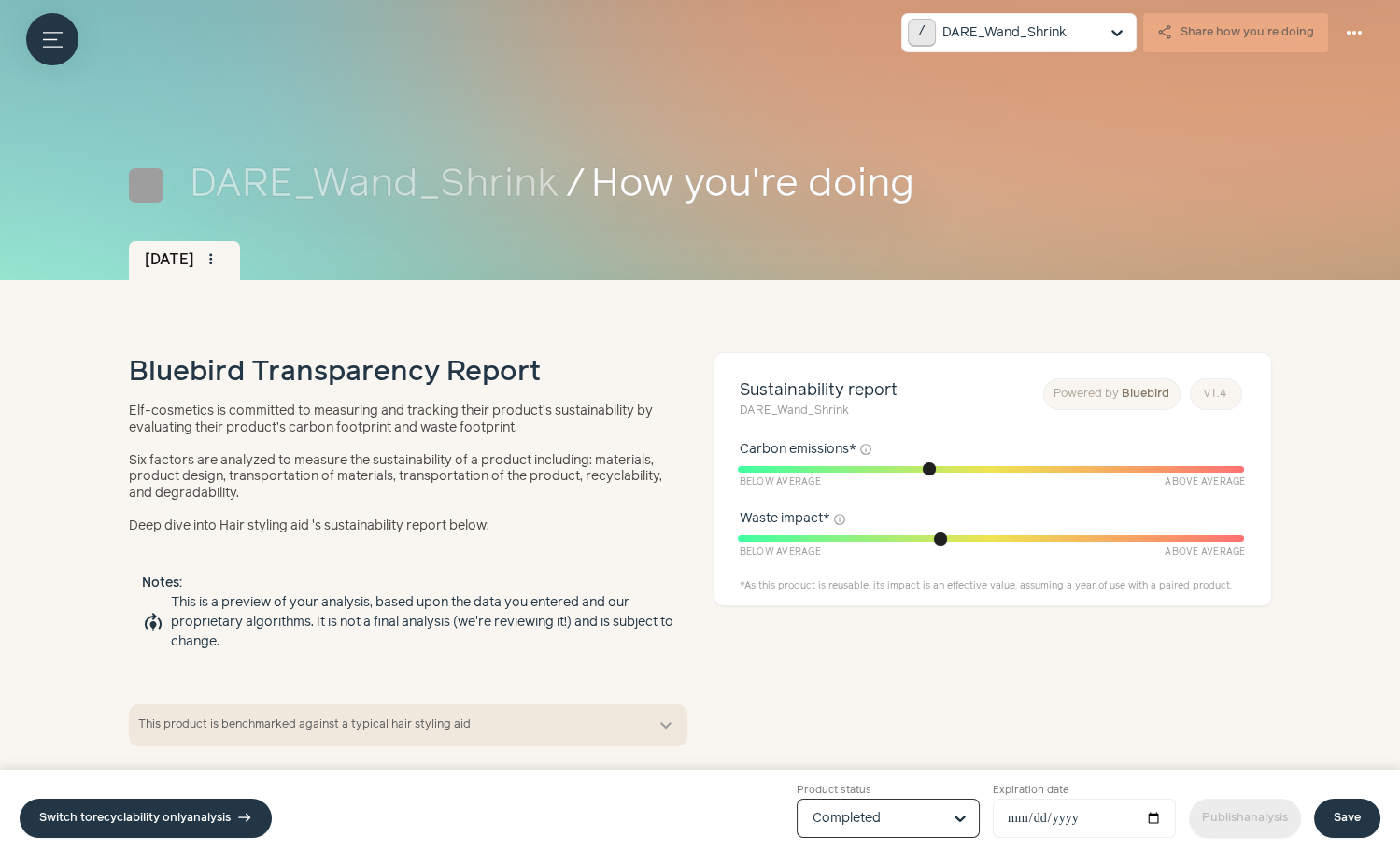
click at [1348, 824] on link "Save" at bounding box center [1347, 819] width 66 height 39
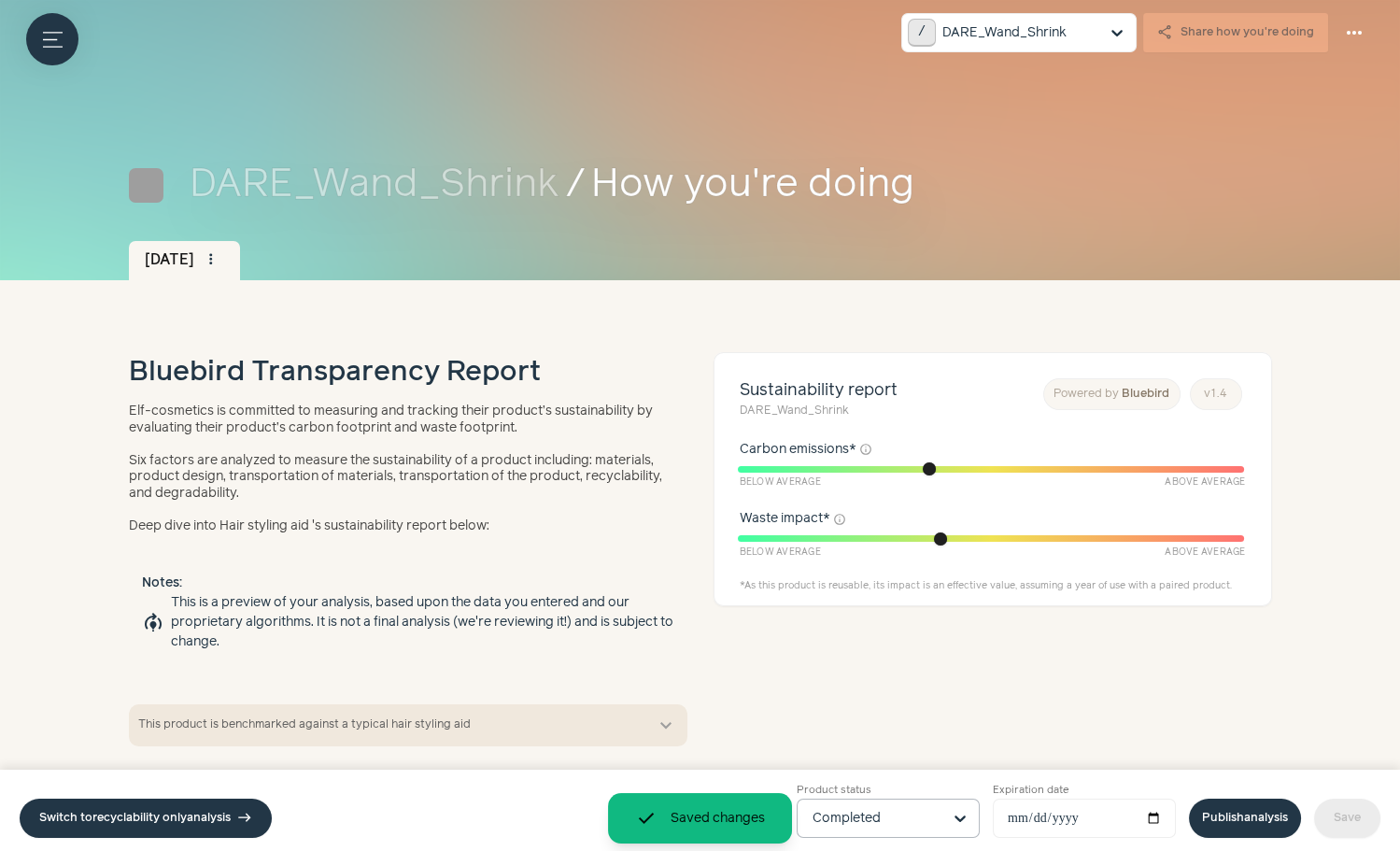
click at [1208, 818] on link "Publish analysis" at bounding box center [1245, 819] width 112 height 39
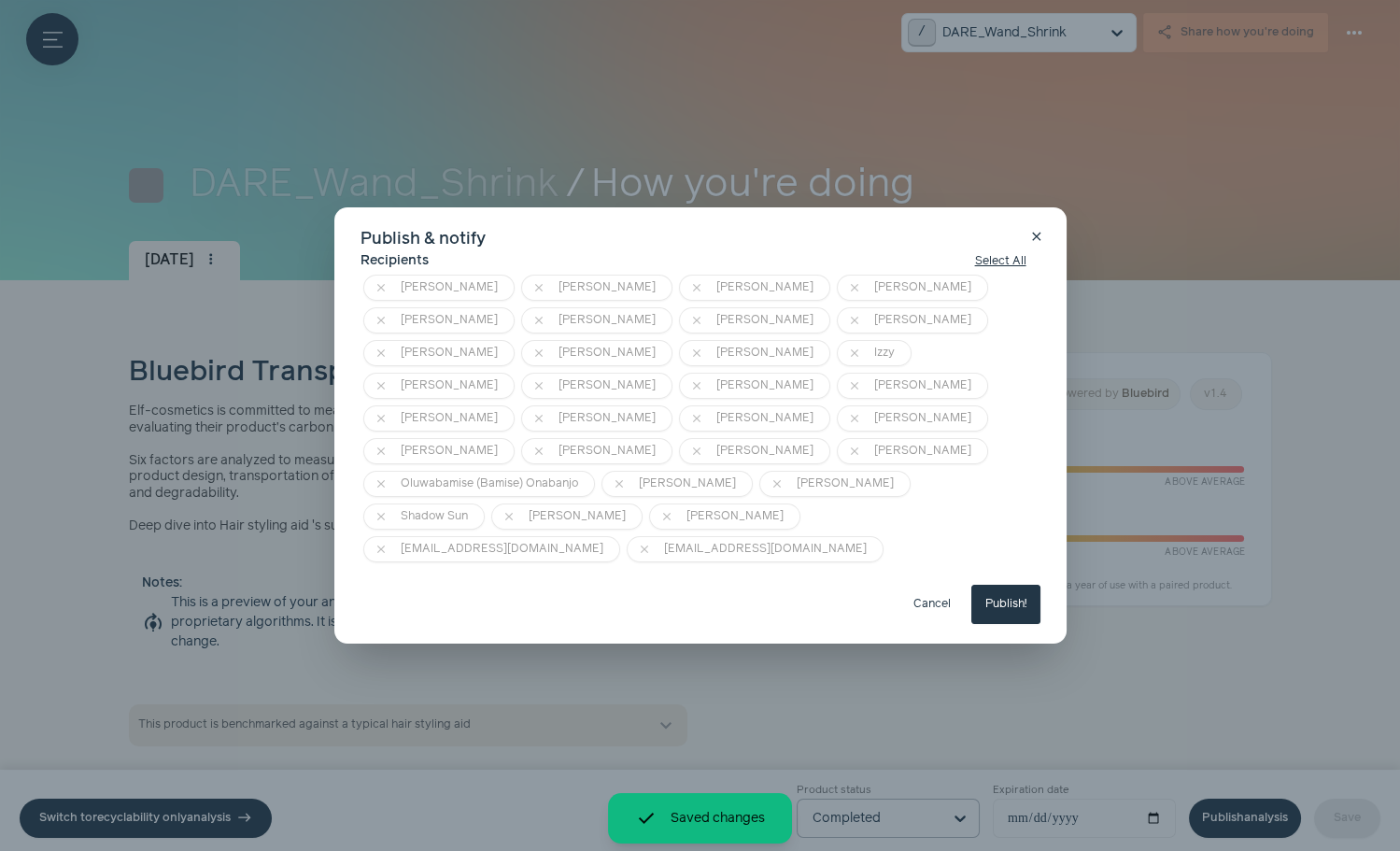
click at [1008, 584] on button "Publish!" at bounding box center [1005, 604] width 69 height 39
type input "**********"
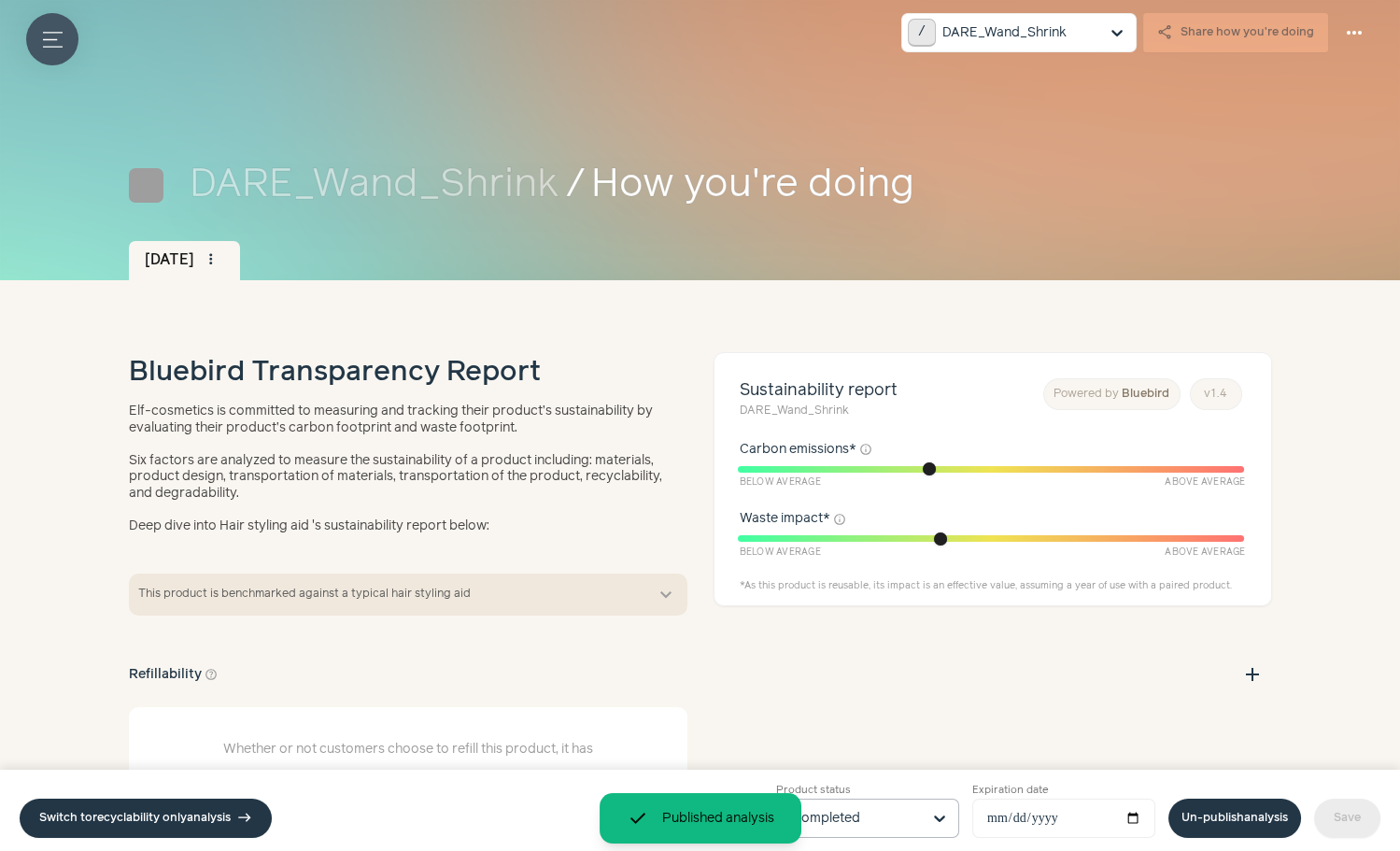
click at [64, 49] on button "Menu button" at bounding box center [52, 38] width 52 height 52
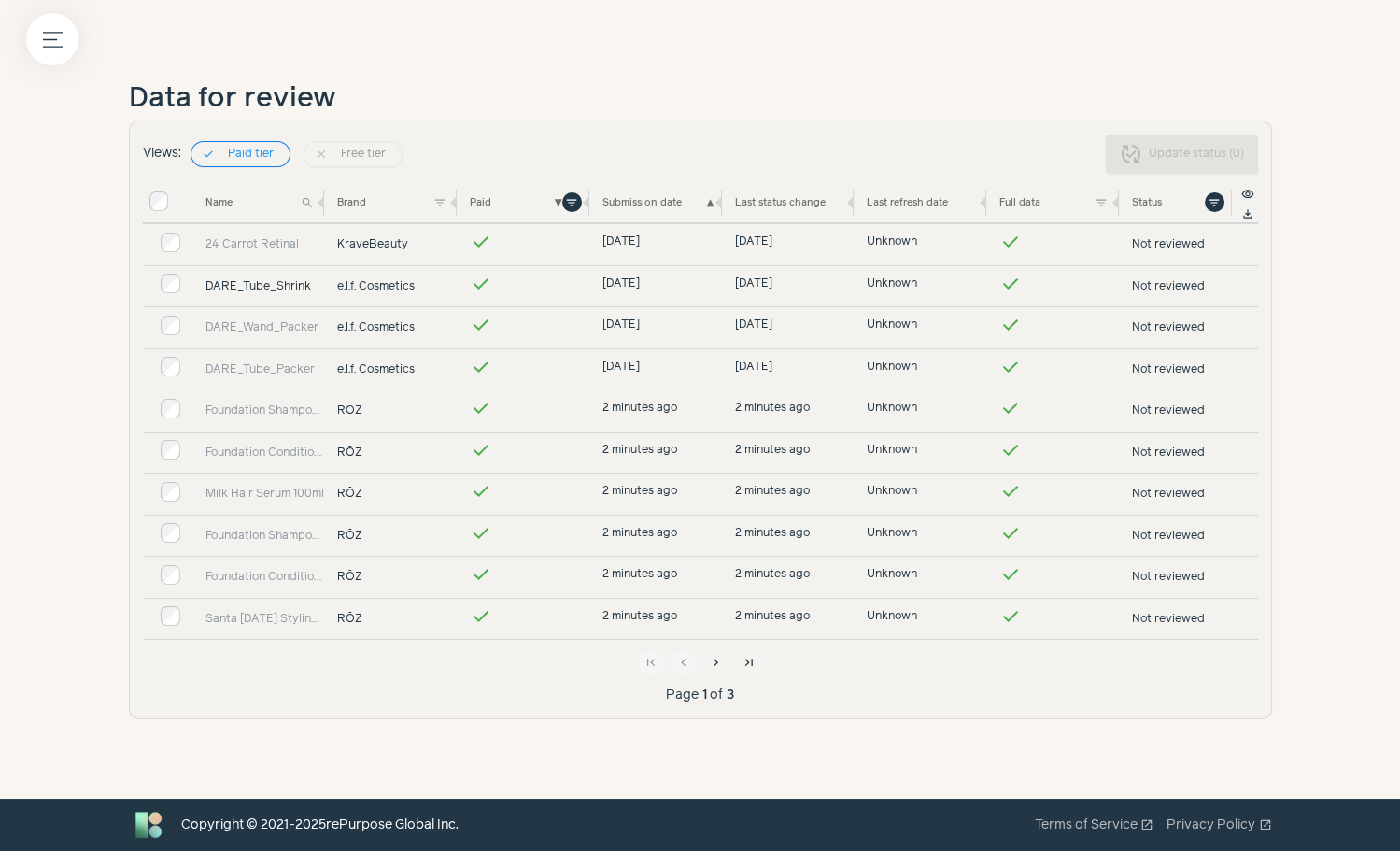
click at [286, 279] on link "DARE_Tube_Shrink" at bounding box center [265, 286] width 119 height 17
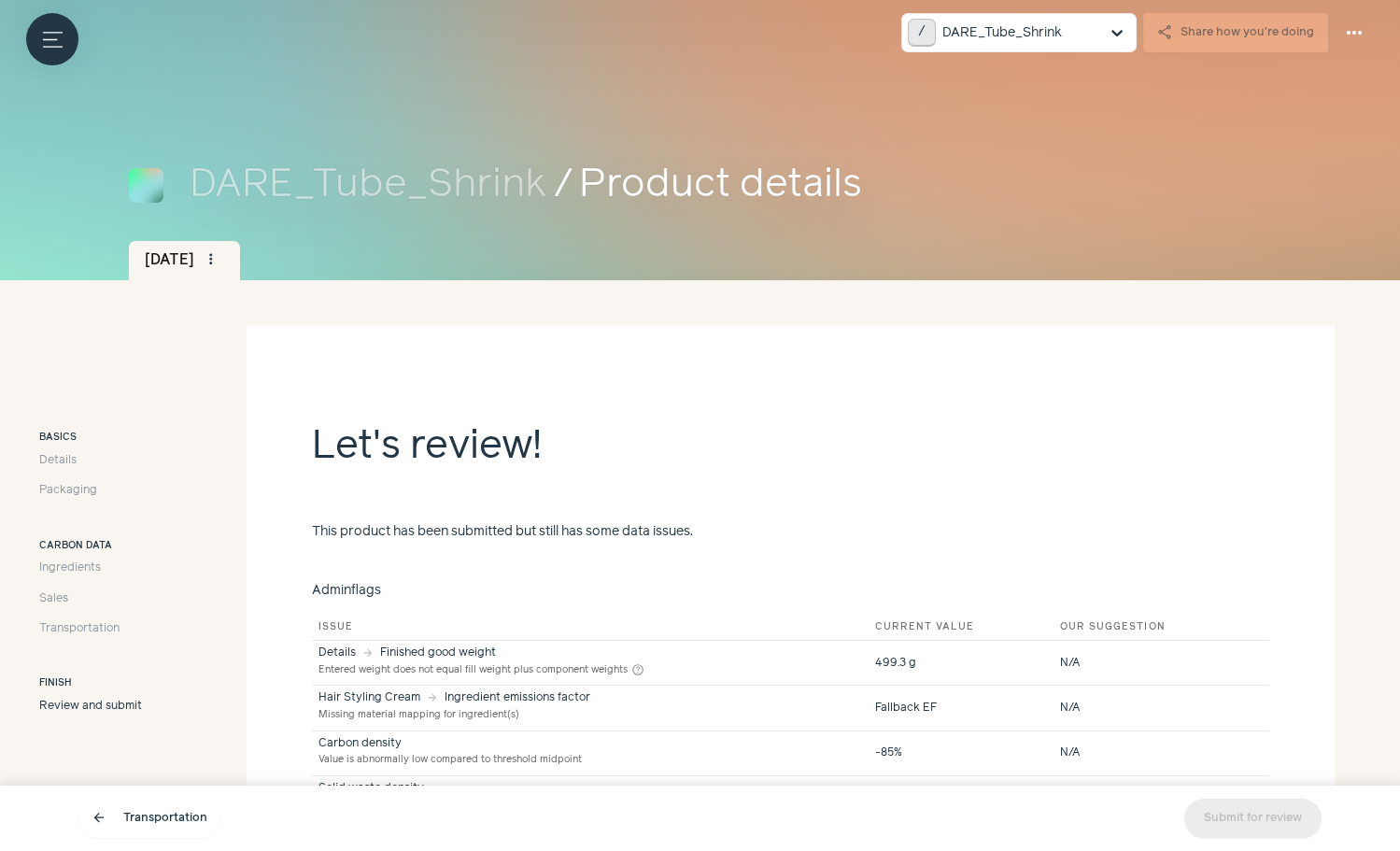
scroll to position [151, 0]
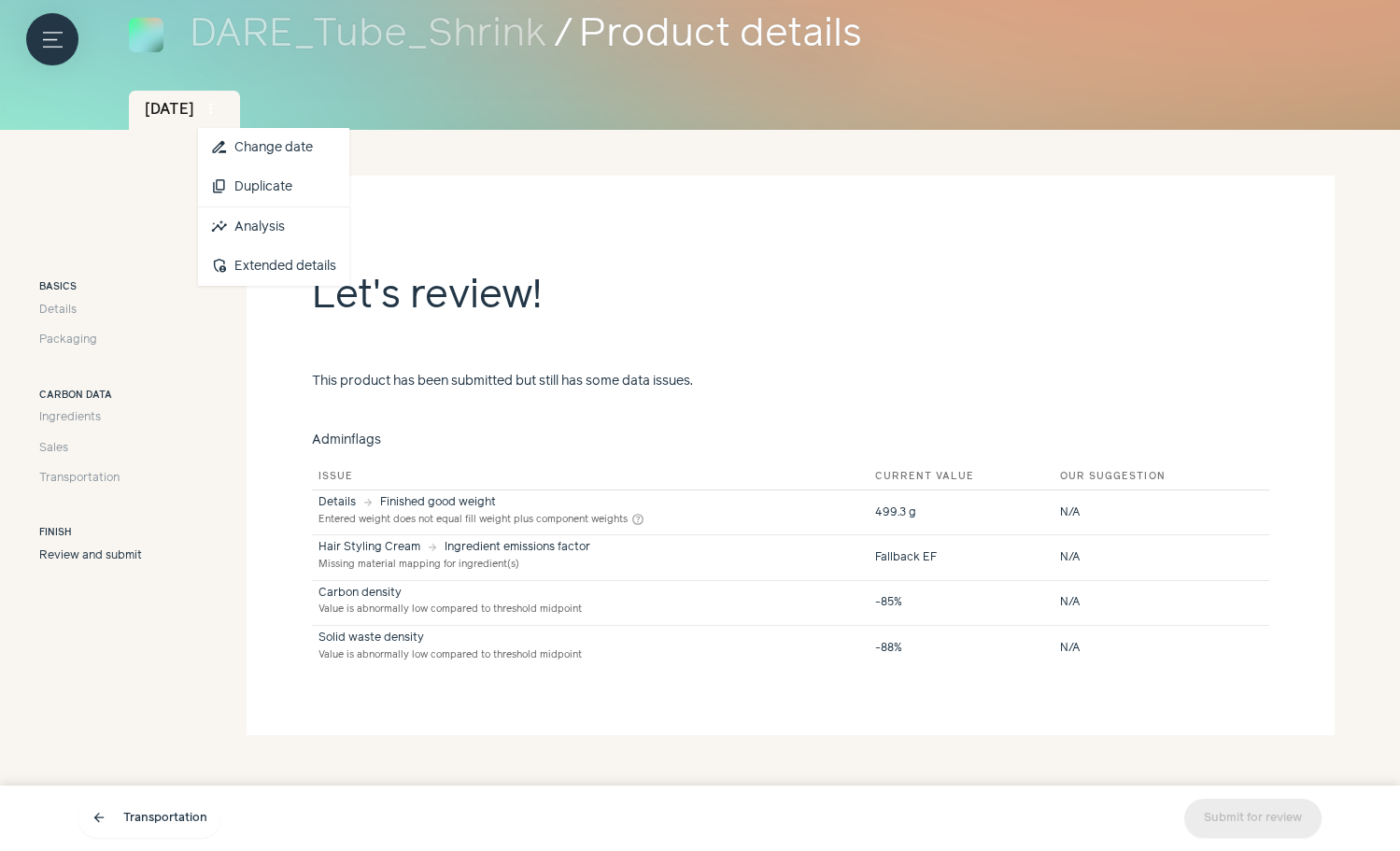
click at [219, 113] on span "more_vert" at bounding box center [211, 109] width 17 height 17
click at [298, 230] on link "insights Analysis" at bounding box center [274, 227] width 152 height 39
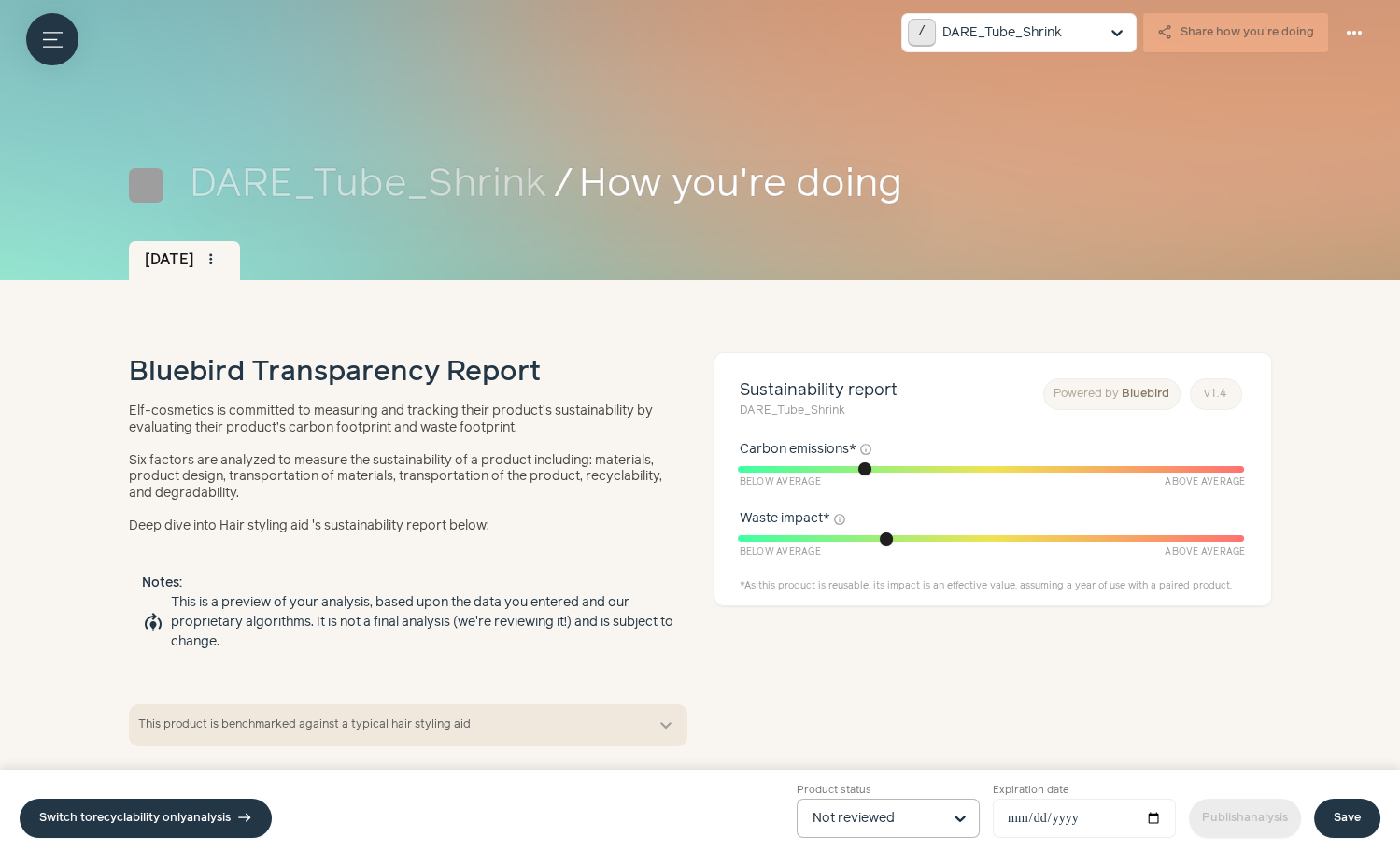
click at [848, 813] on input "Product status Not reviewed" at bounding box center [877, 819] width 129 height 37
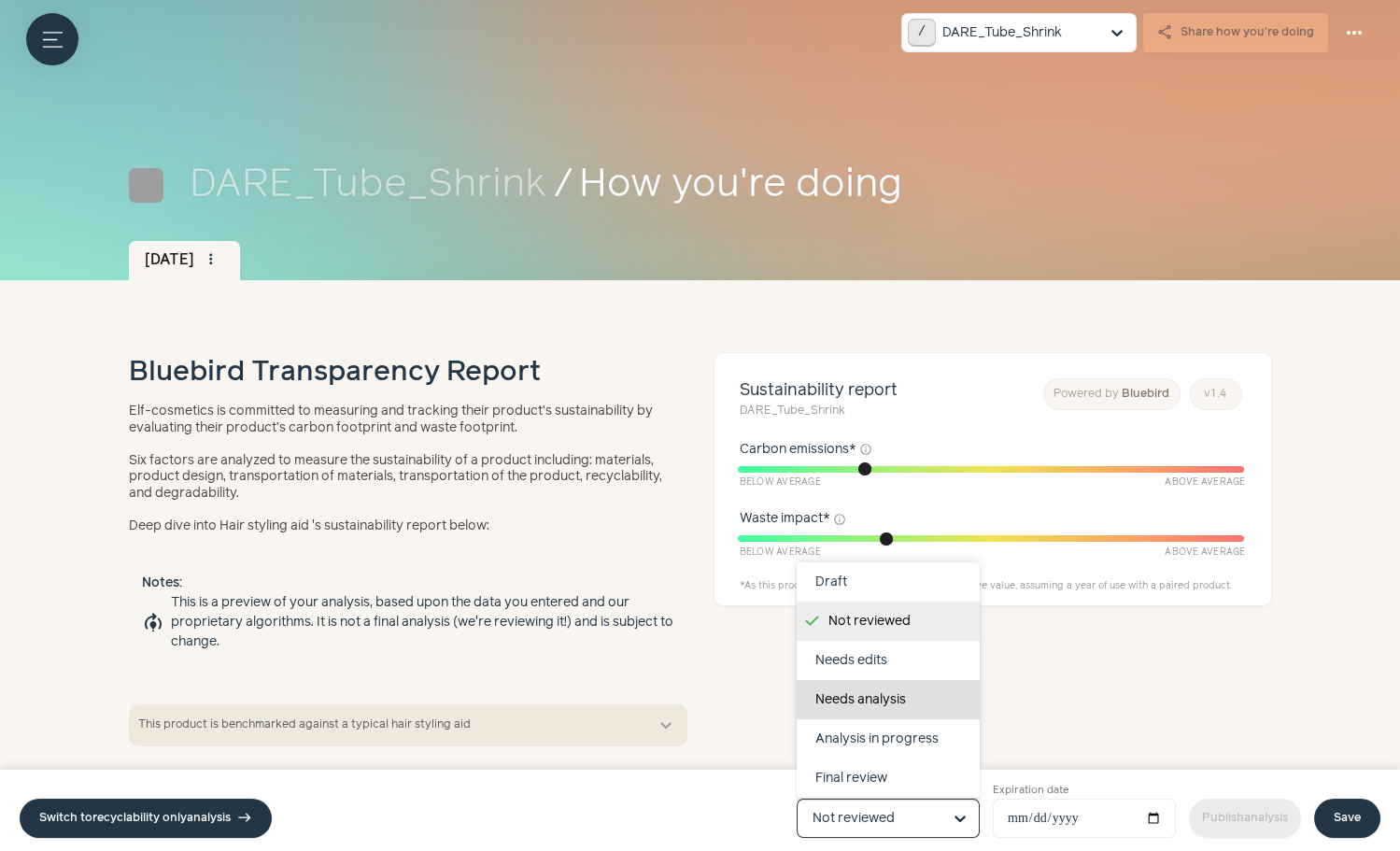
scroll to position [117, 0]
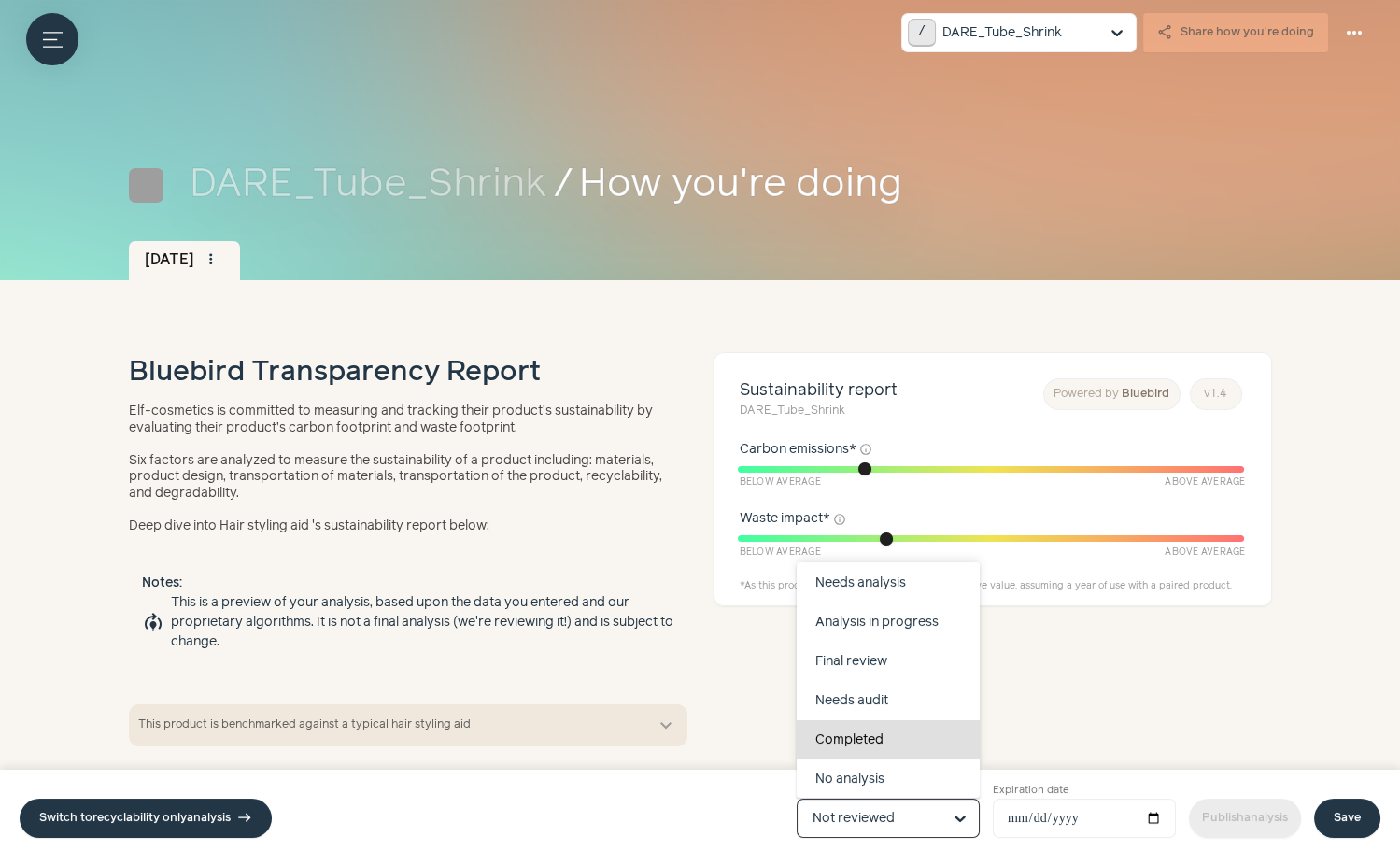
click at [867, 747] on div "Completed" at bounding box center [888, 740] width 183 height 39
click at [867, 800] on input "Product status Draft Not reviewed Needs edits Needs analysis Analysis in progre…" at bounding box center [877, 819] width 129 height 37
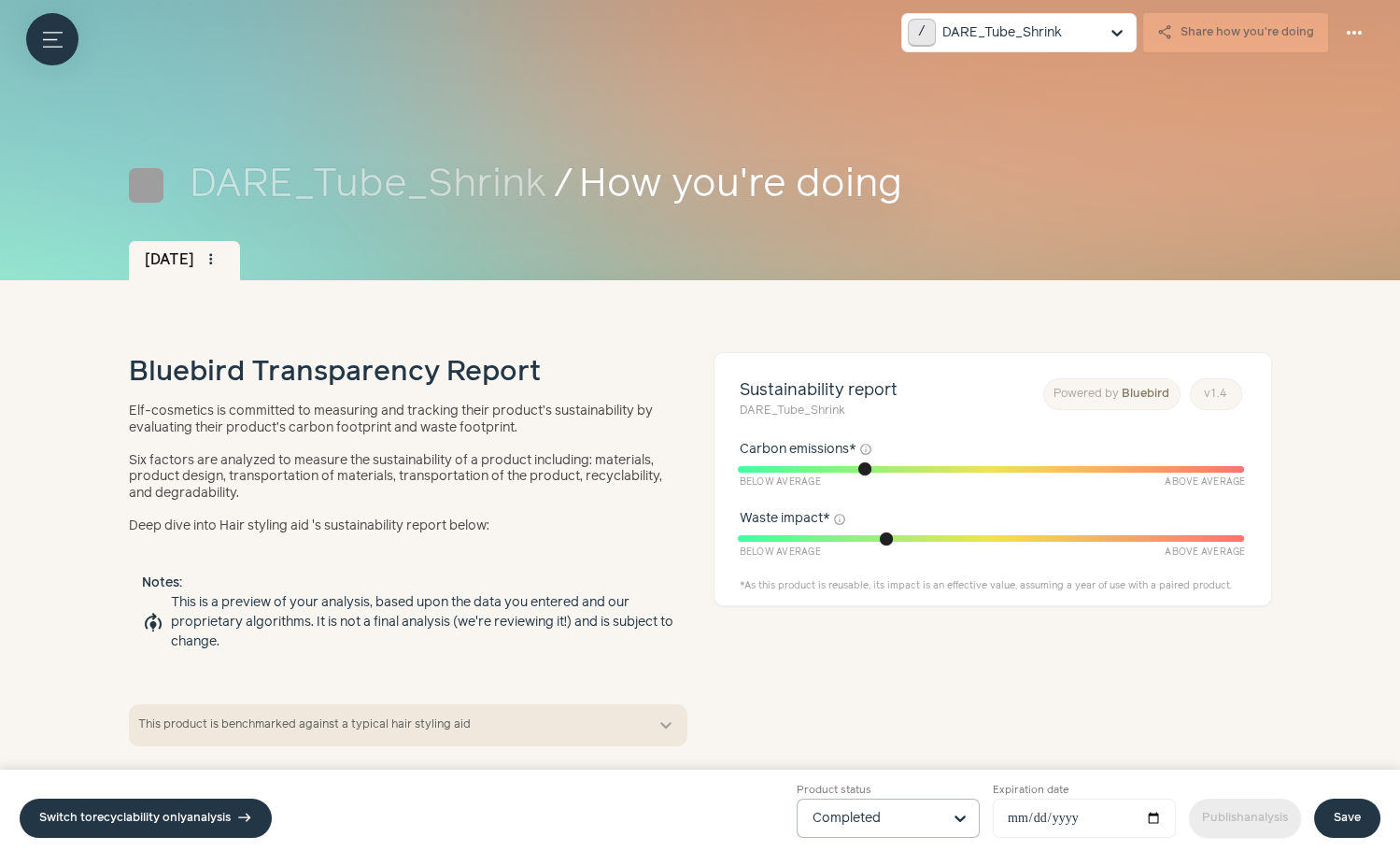
click at [1325, 822] on link "Save" at bounding box center [1347, 819] width 66 height 39
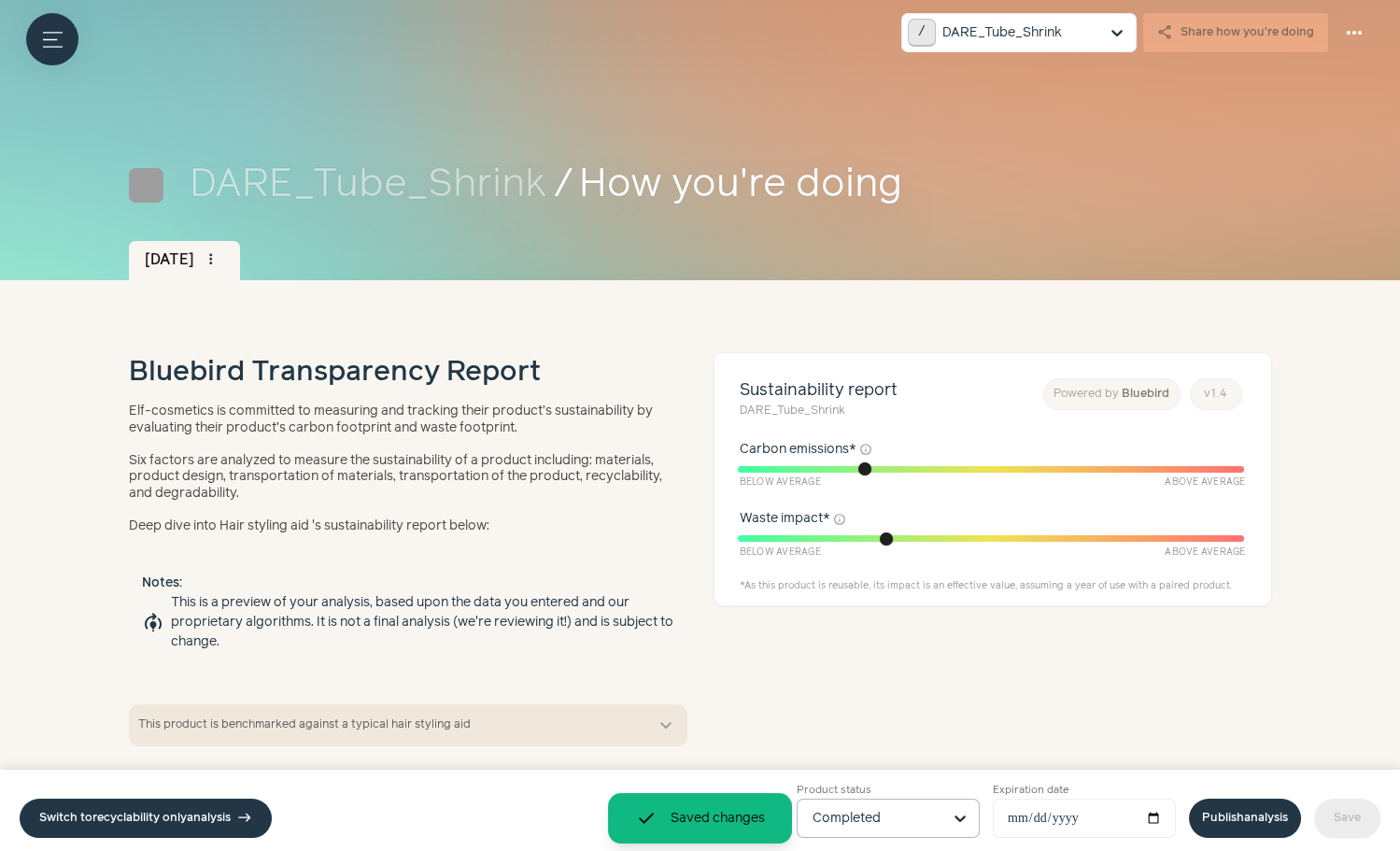
click at [1241, 803] on link "Publish analysis" at bounding box center [1245, 819] width 112 height 39
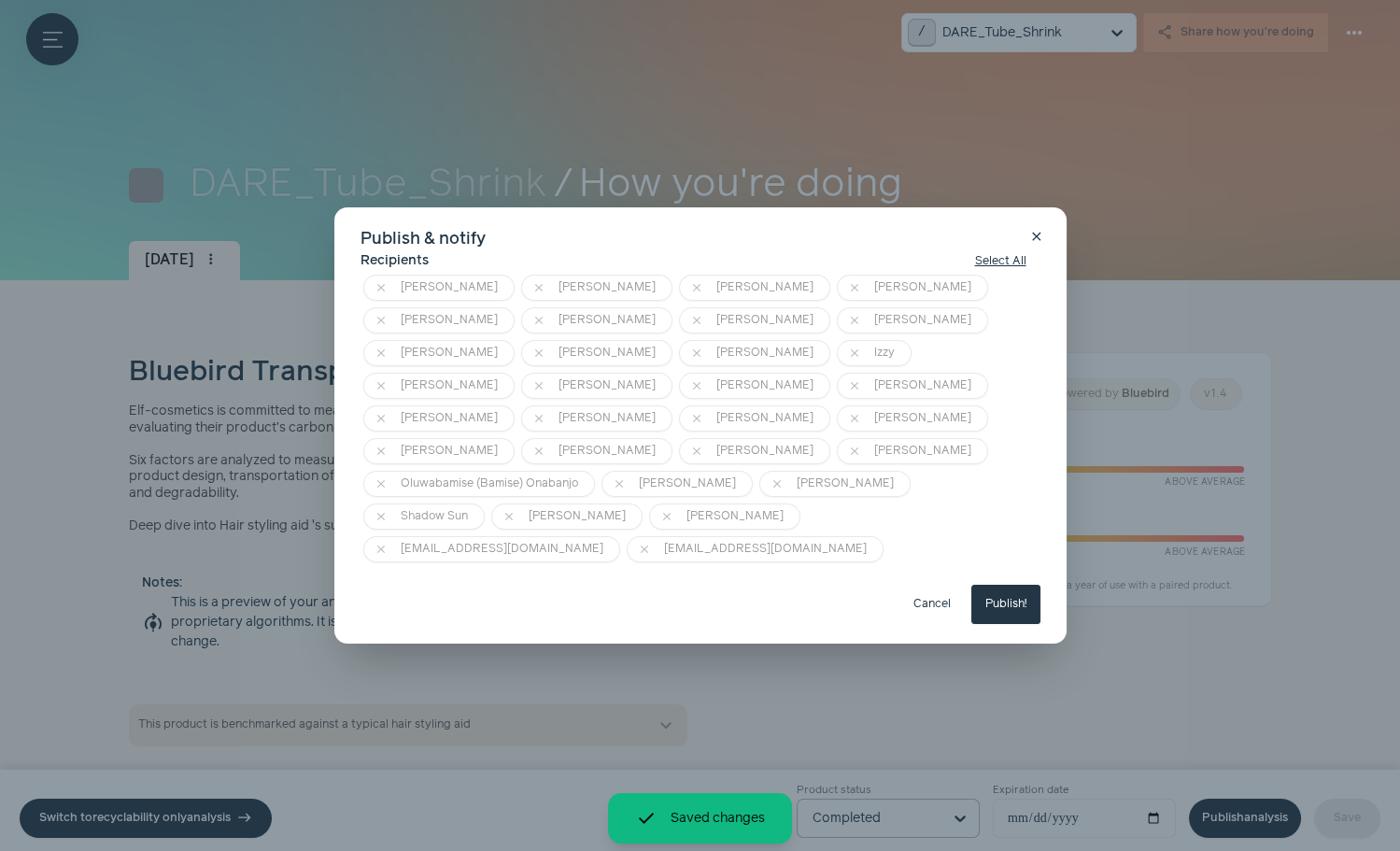
click at [1010, 584] on button "Publish!" at bounding box center [1005, 604] width 69 height 39
type input "**********"
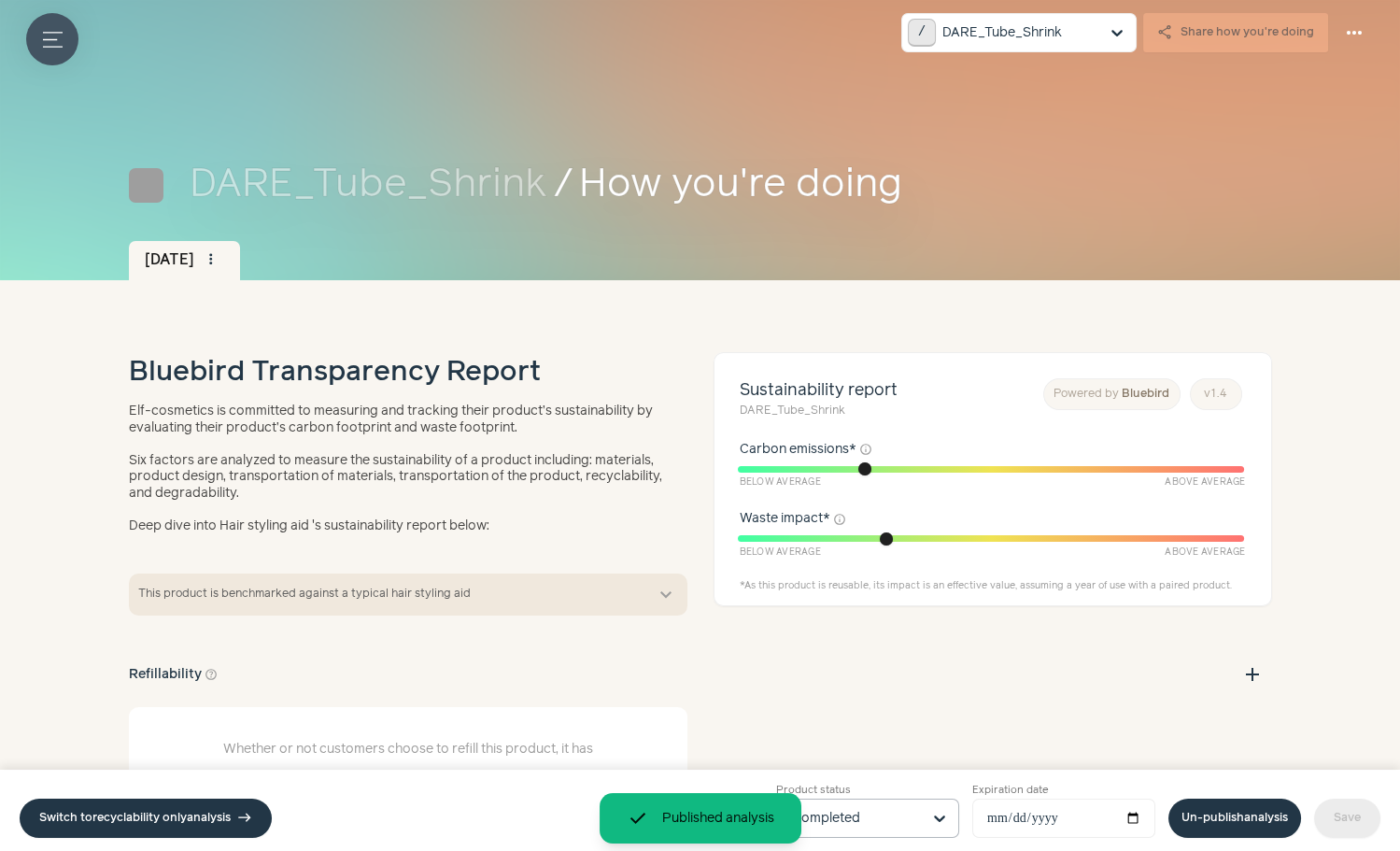
click at [68, 50] on button "Menu button" at bounding box center [52, 38] width 52 height 52
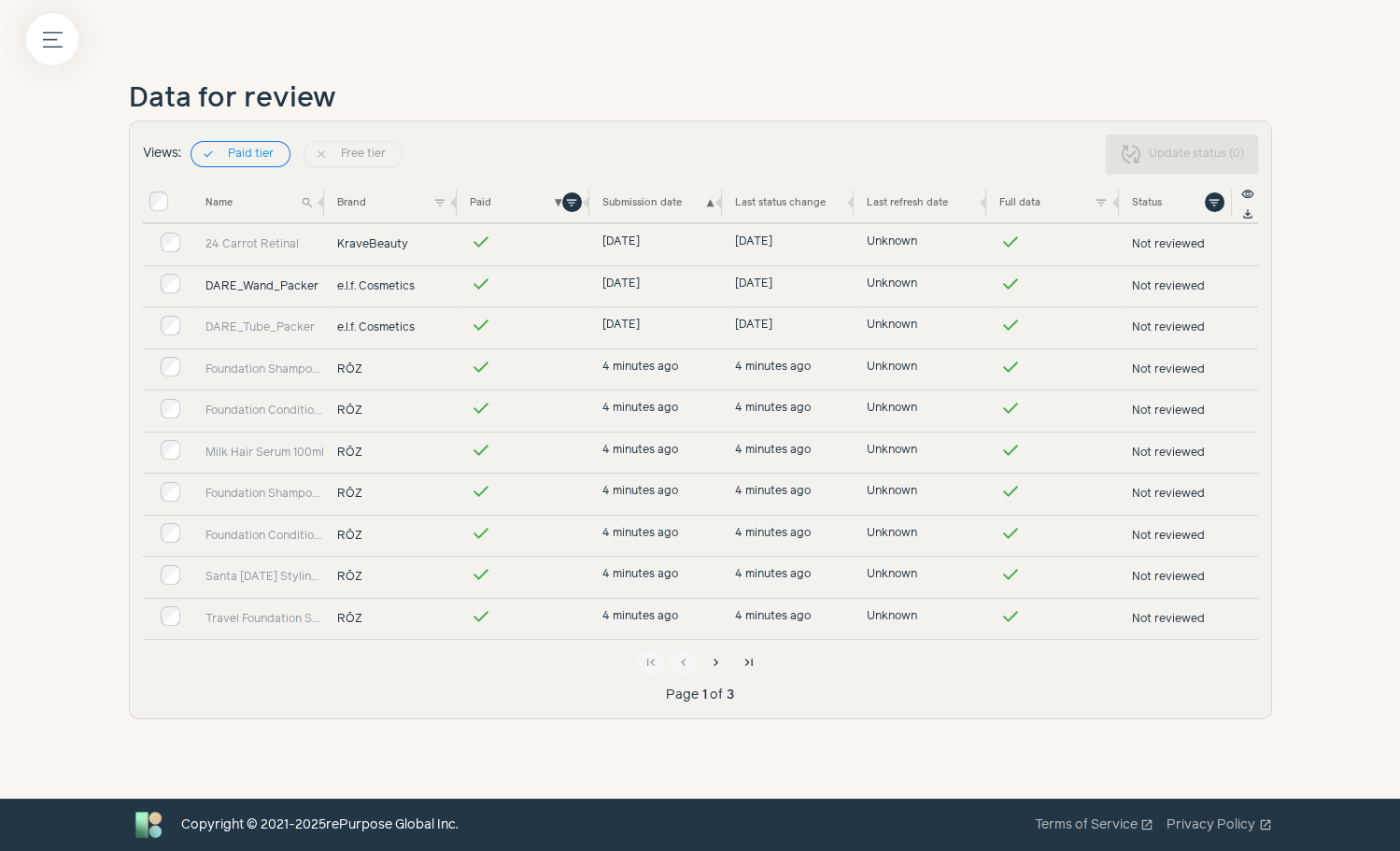
click at [288, 282] on link "DARE_Wand_Packer" at bounding box center [265, 286] width 119 height 17
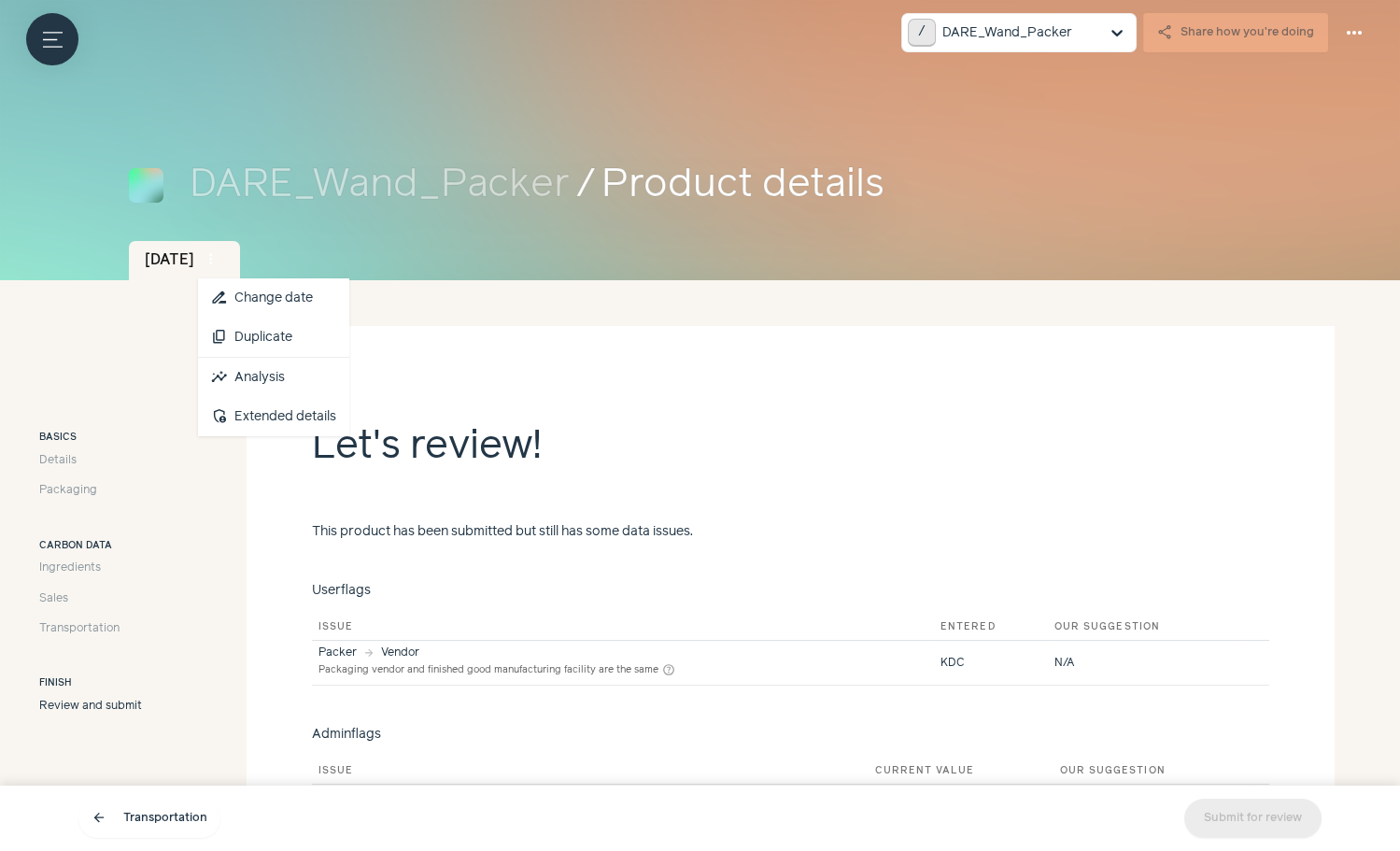
click at [219, 260] on span "more_vert" at bounding box center [211, 259] width 17 height 17
click at [289, 377] on link "insights Analysis" at bounding box center [274, 378] width 152 height 39
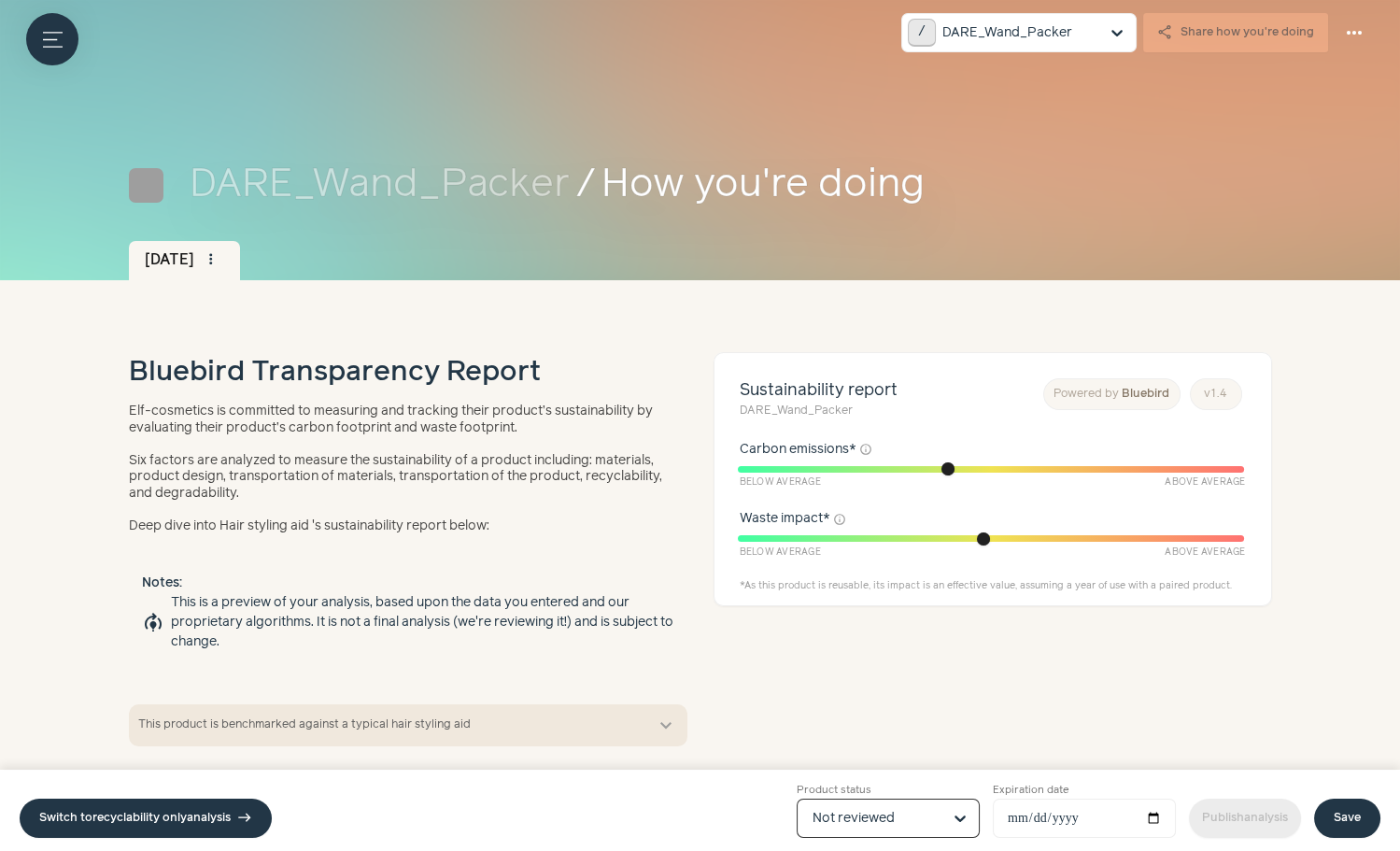
click at [890, 824] on input "Product status Option Not reviewed, selected. Select is focused, type to refine…" at bounding box center [877, 819] width 129 height 37
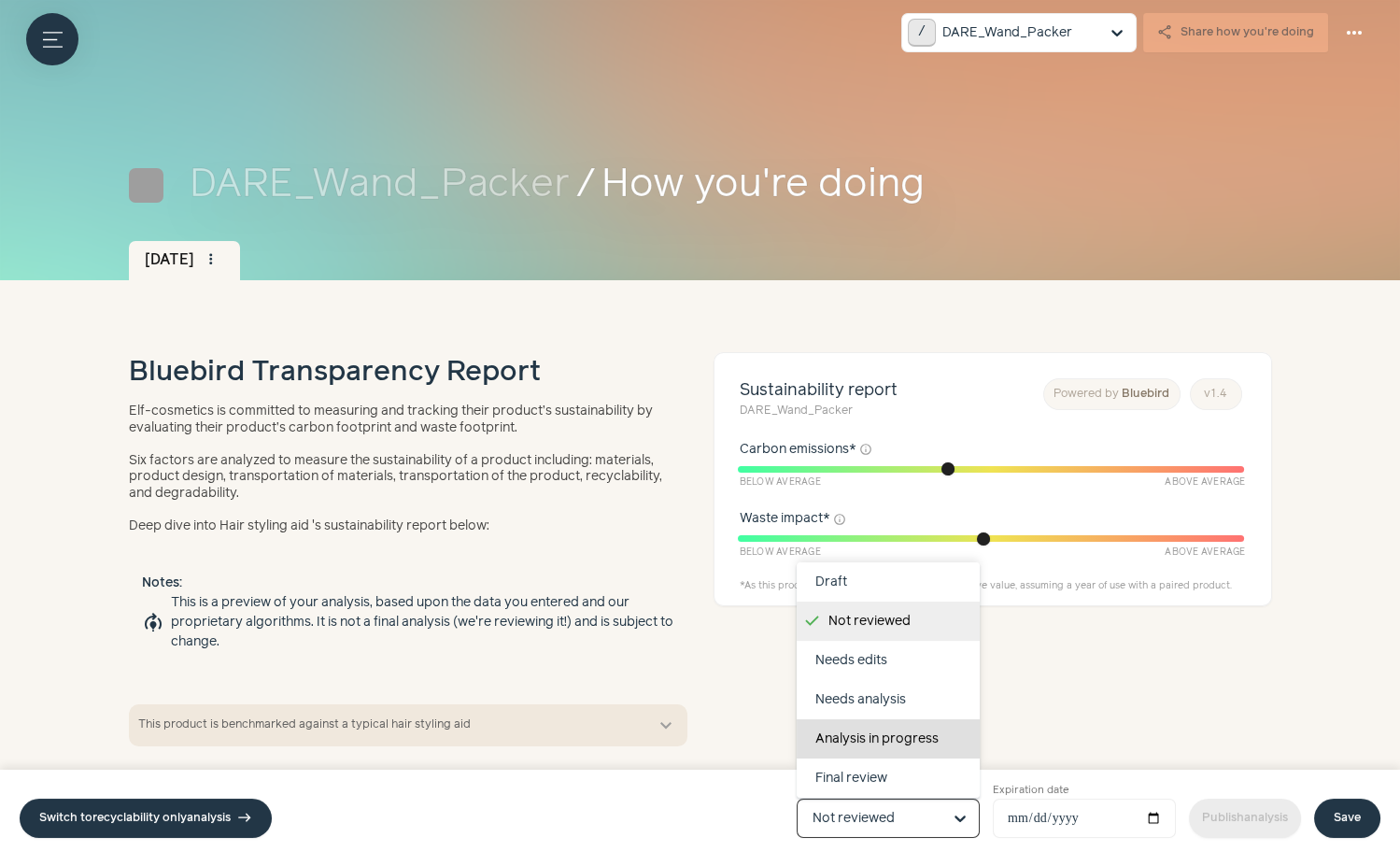
scroll to position [117, 0]
click at [878, 733] on div "Completed" at bounding box center [888, 740] width 183 height 39
click at [878, 800] on input "Product status Draft Not reviewed Needs edits Needs analysis Analysis in progre…" at bounding box center [877, 819] width 129 height 37
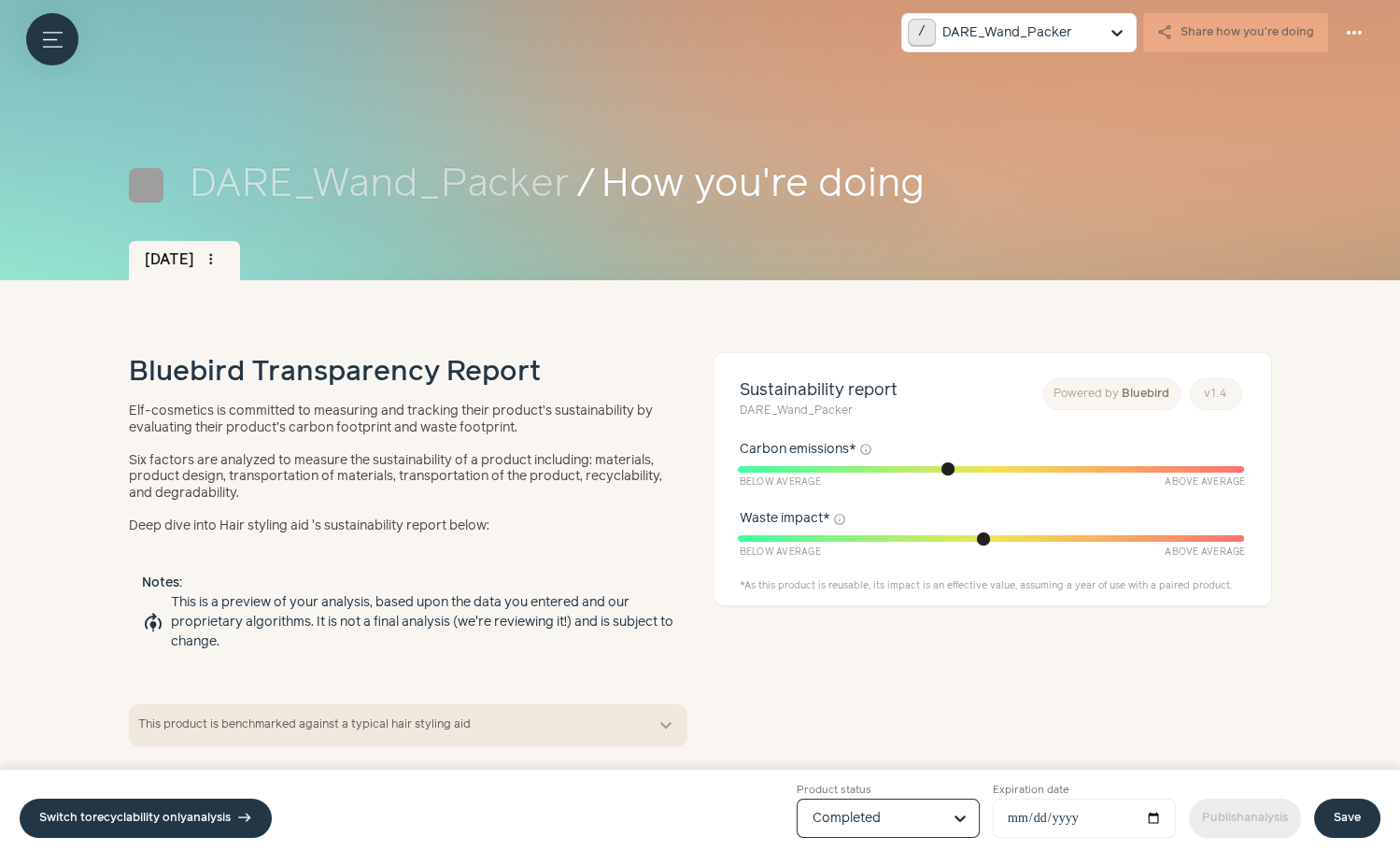
click at [1338, 806] on link "Save" at bounding box center [1347, 819] width 66 height 39
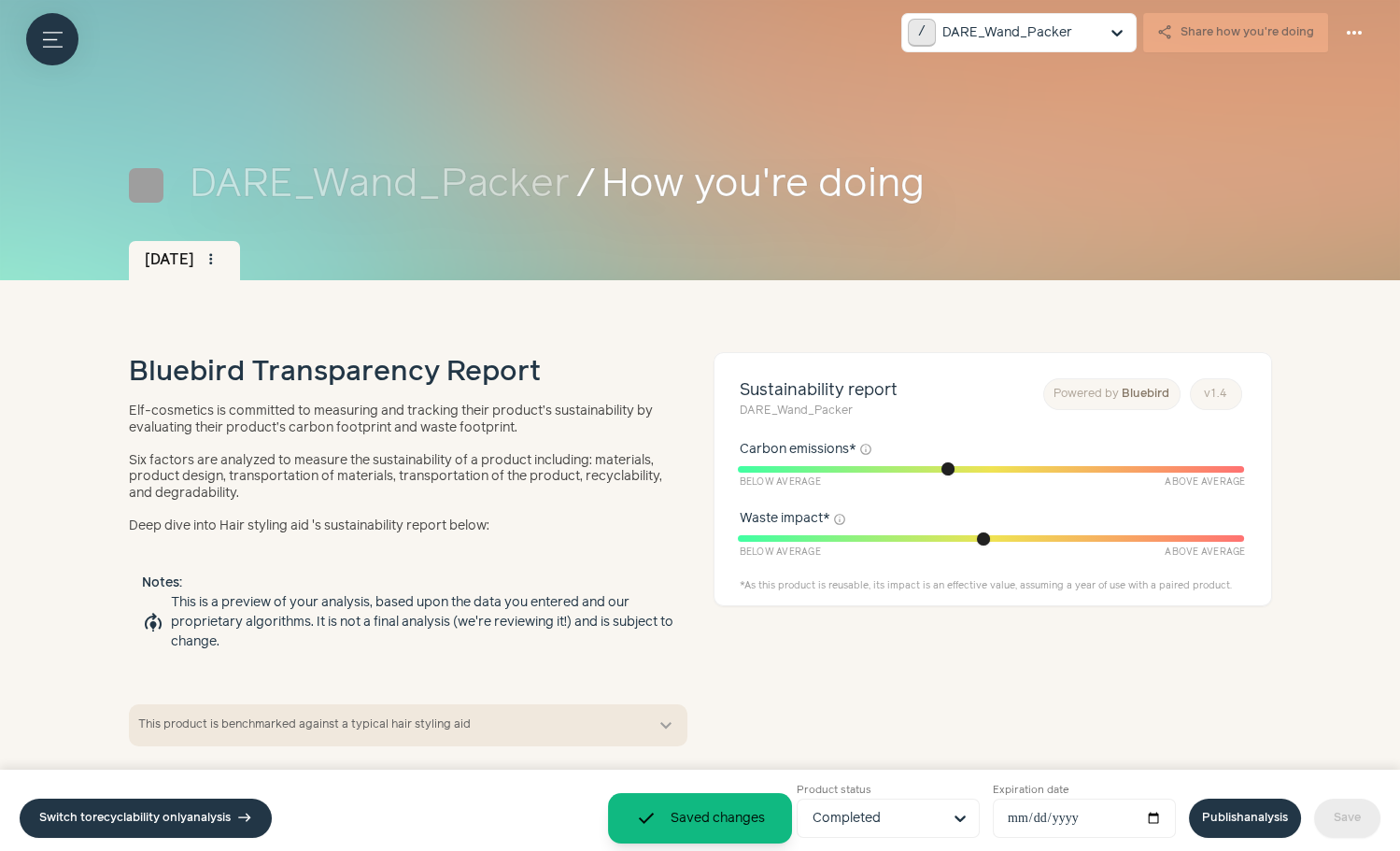
click at [1246, 806] on link "Publish analysis" at bounding box center [1245, 819] width 112 height 39
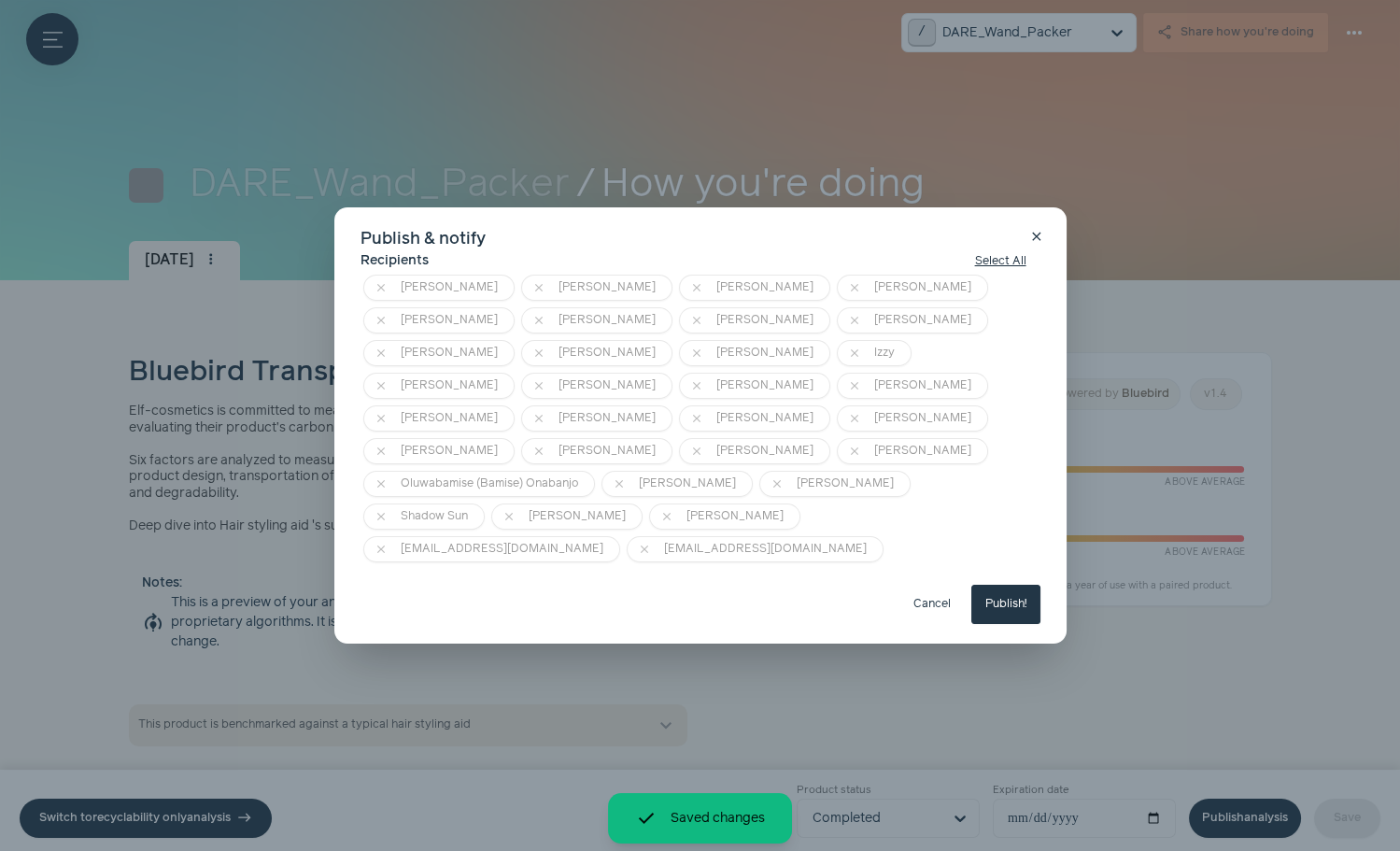
click at [996, 584] on button "Publish!" at bounding box center [1005, 604] width 69 height 39
type input "**********"
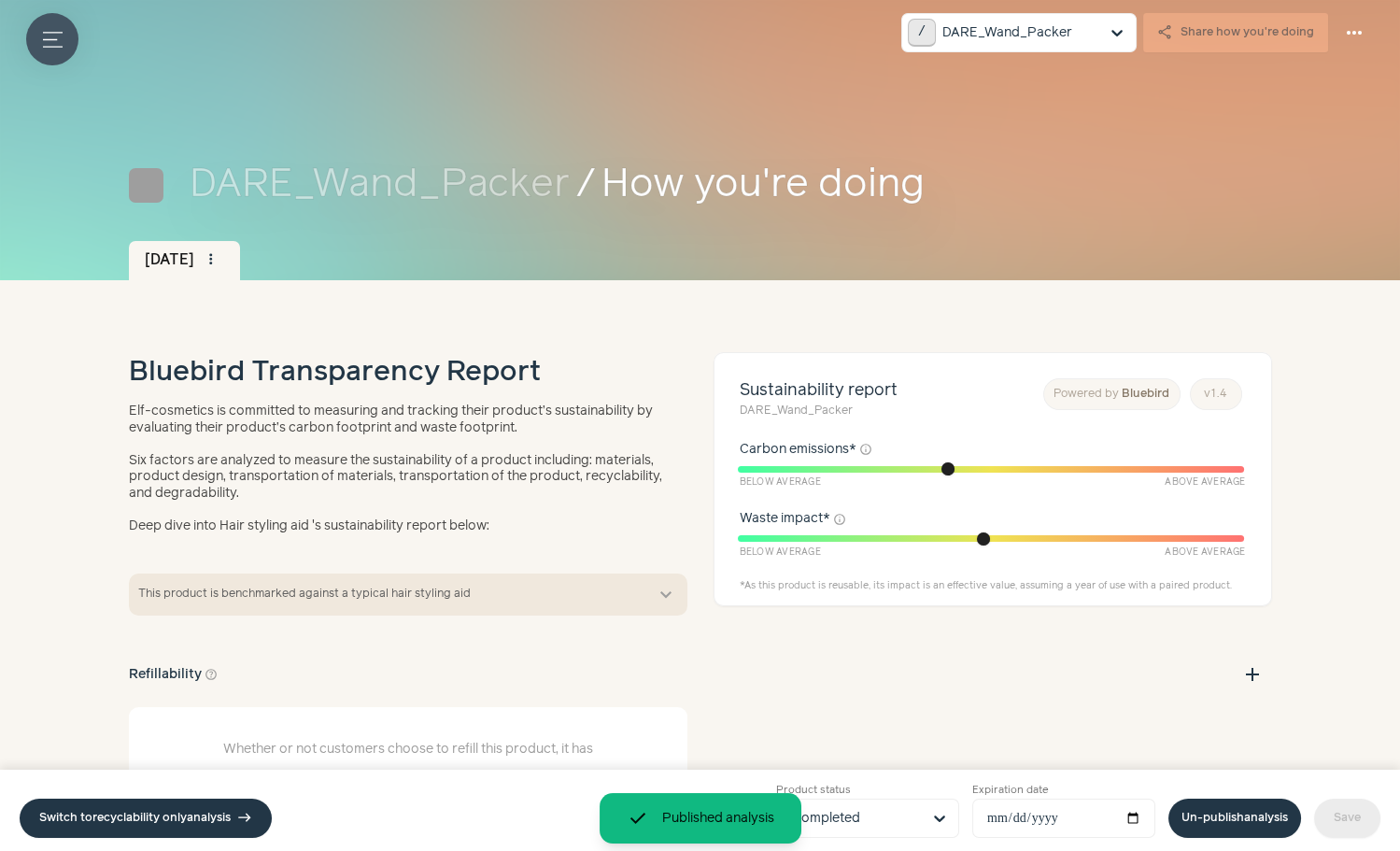
click at [64, 39] on button "Menu button" at bounding box center [52, 38] width 52 height 52
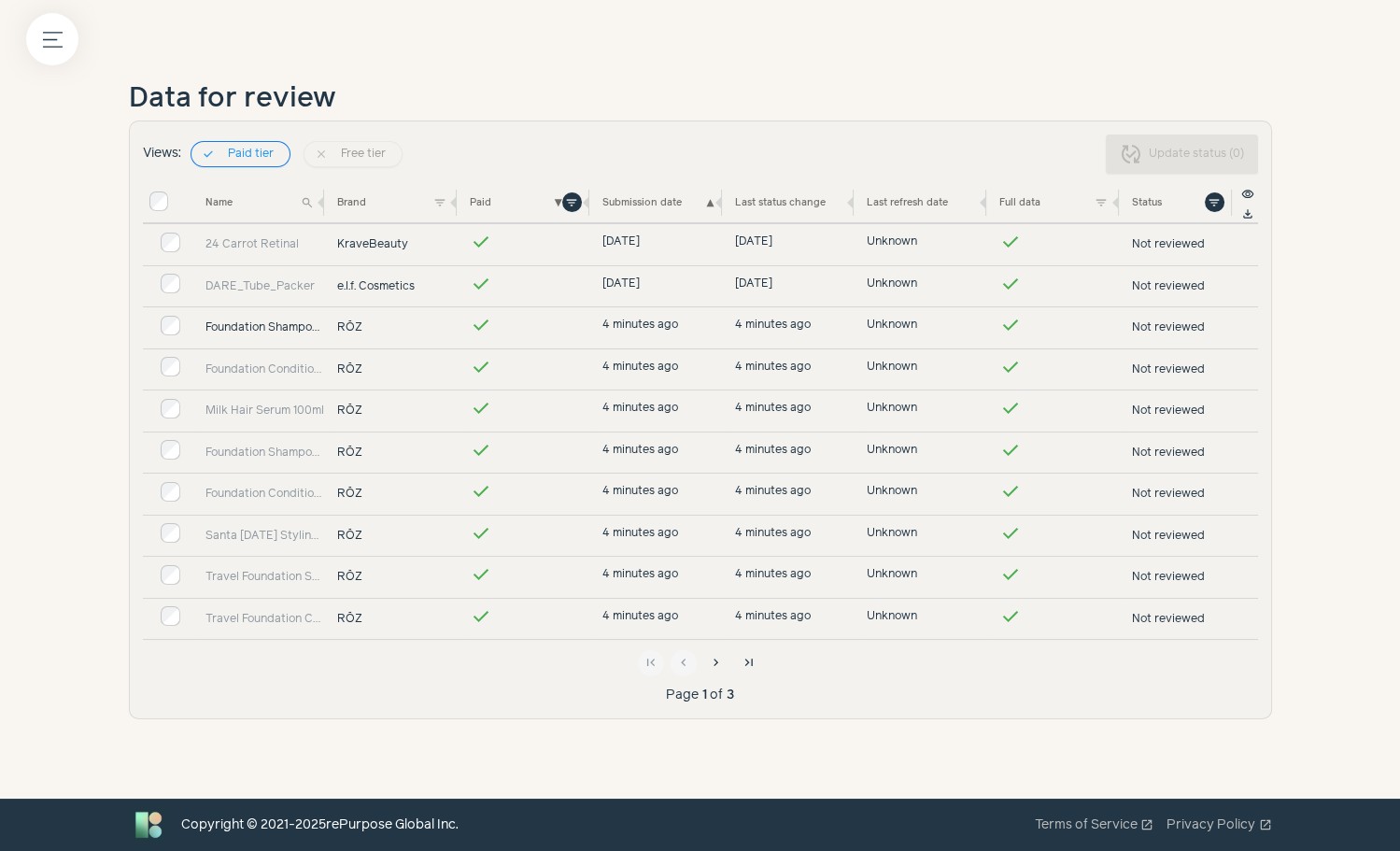
click at [295, 334] on link "Foundation Shampoo 300ml" at bounding box center [265, 328] width 119 height 17
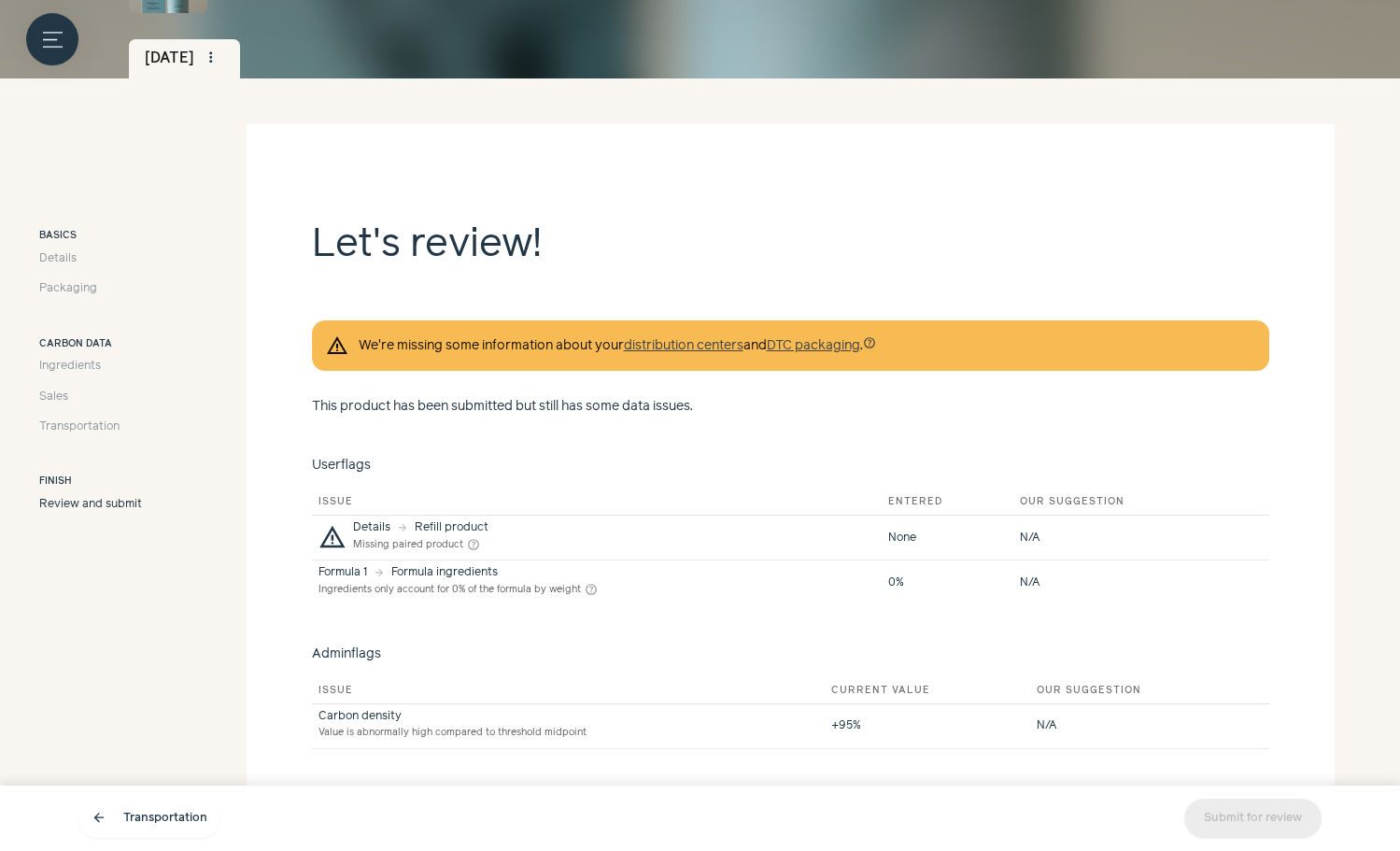
scroll to position [280, 0]
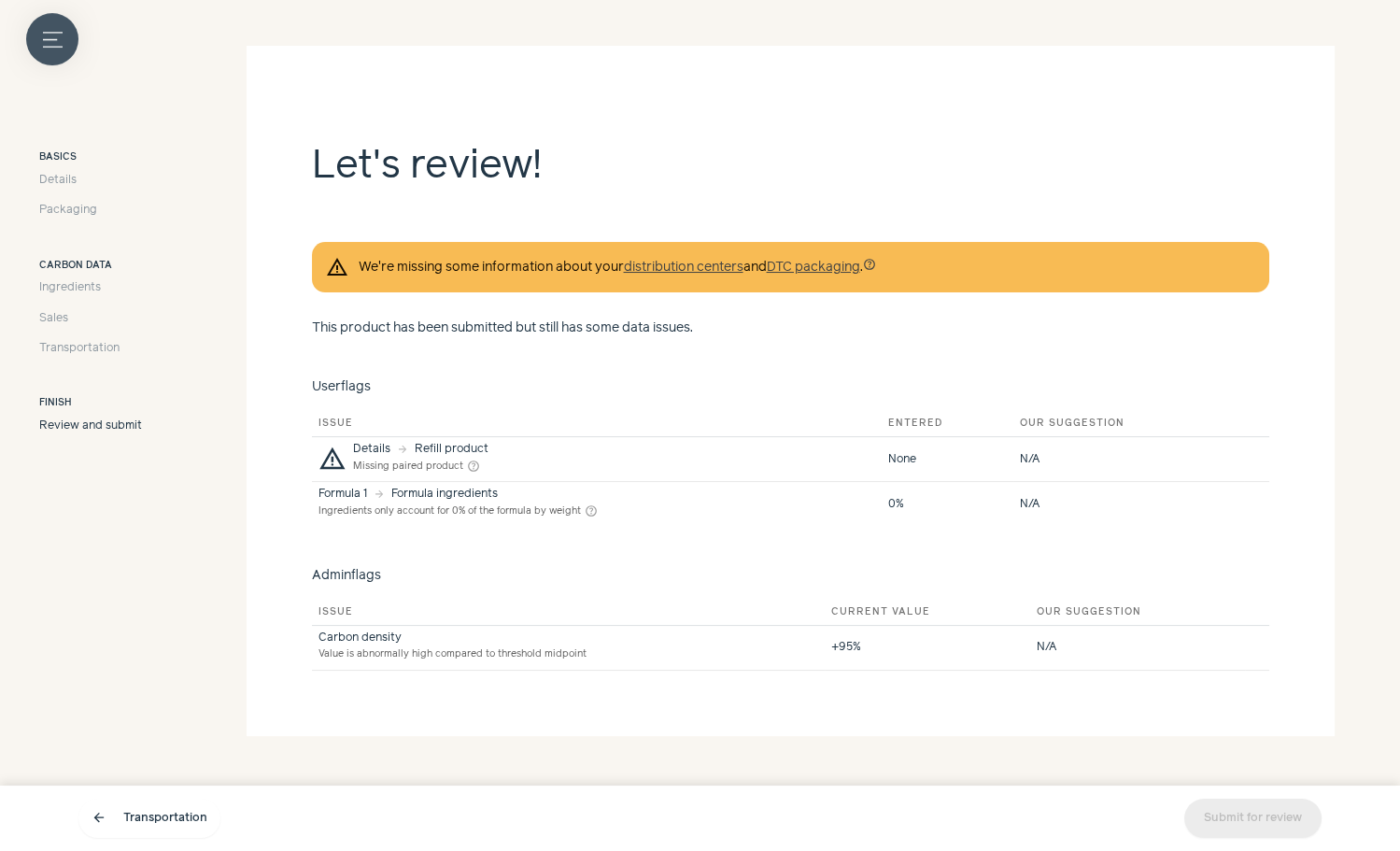
click at [54, 27] on button "Menu button" at bounding box center [52, 38] width 52 height 52
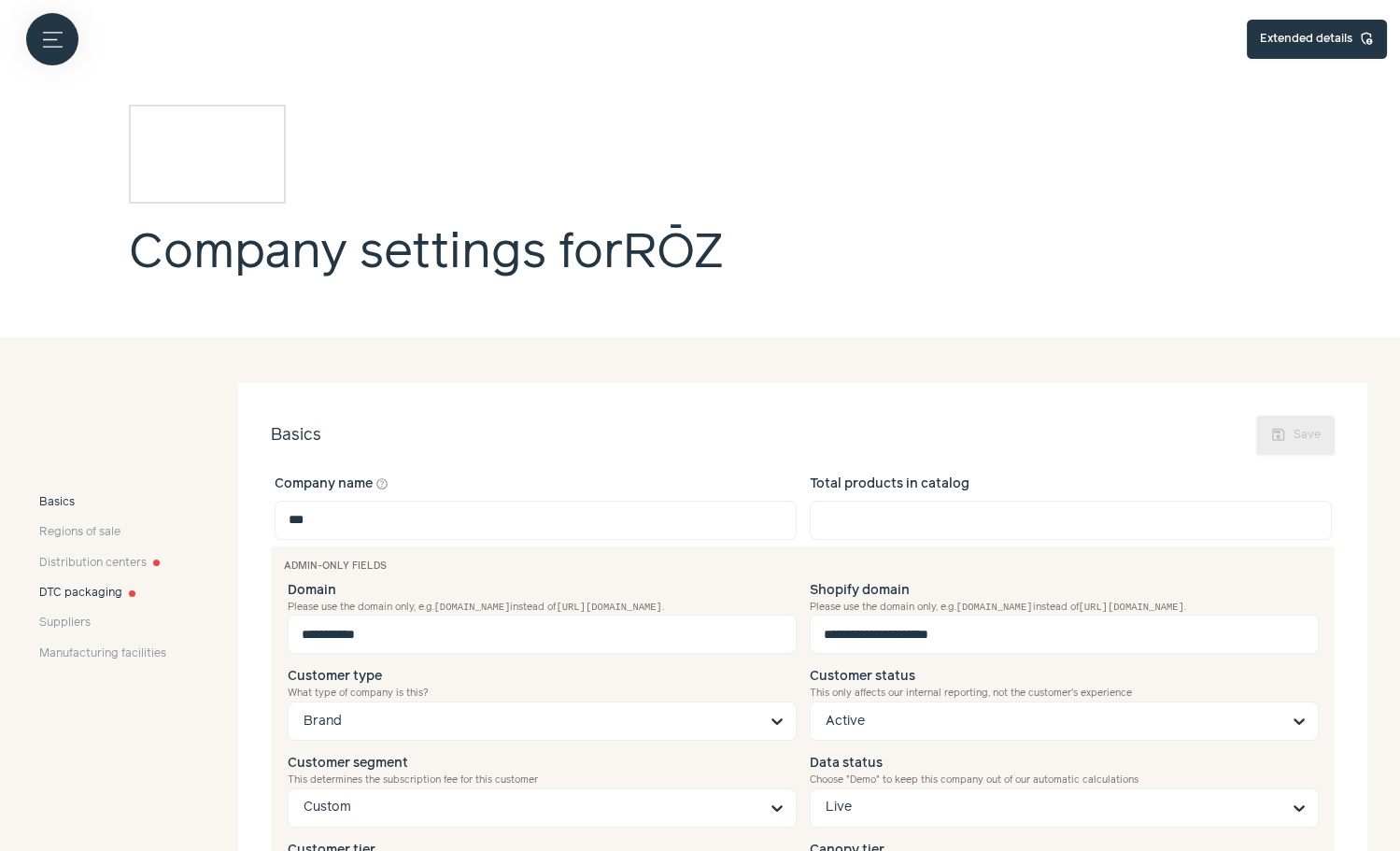
click at [102, 591] on span "DTC packaging" at bounding box center [81, 592] width 83 height 17
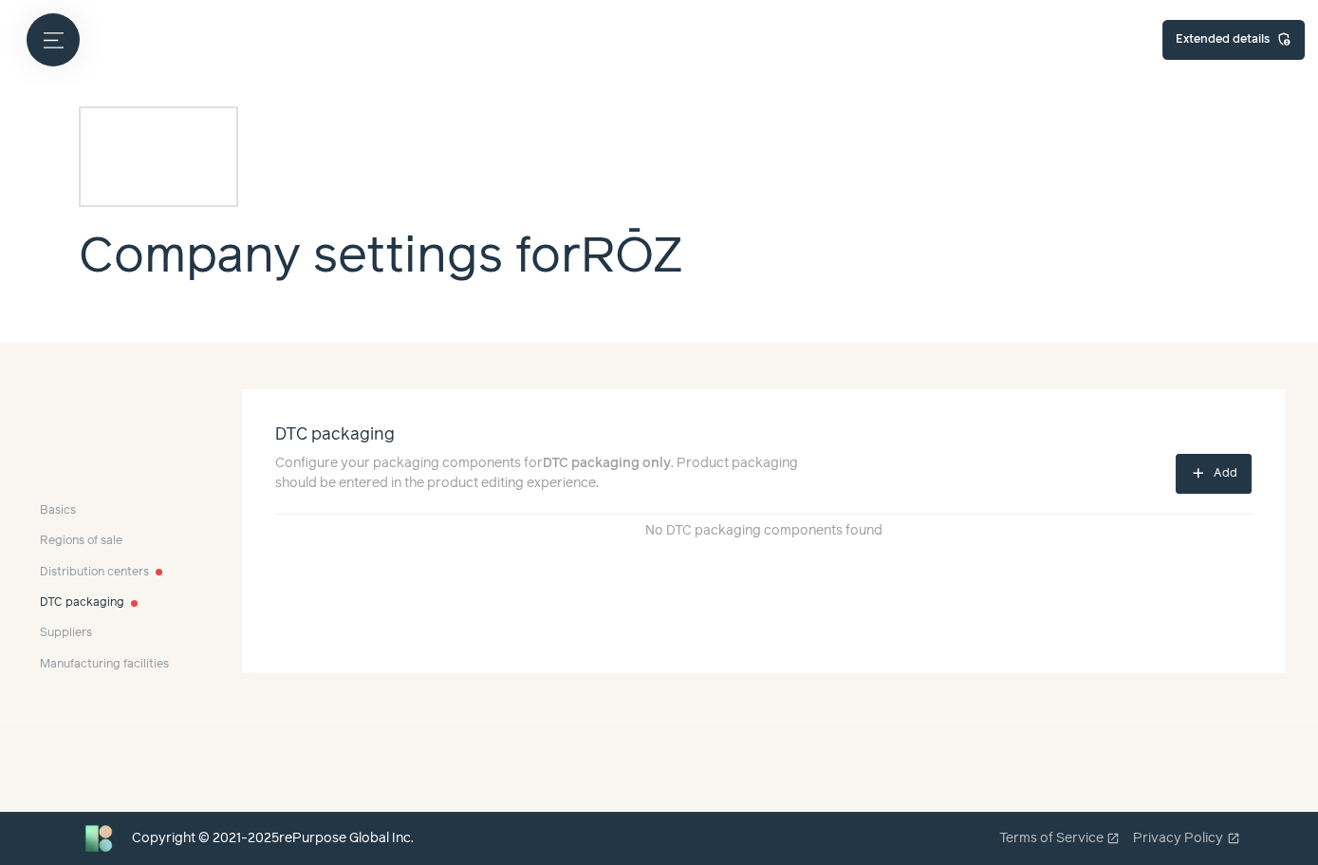
click at [1233, 462] on button "add Add" at bounding box center [1214, 474] width 76 height 40
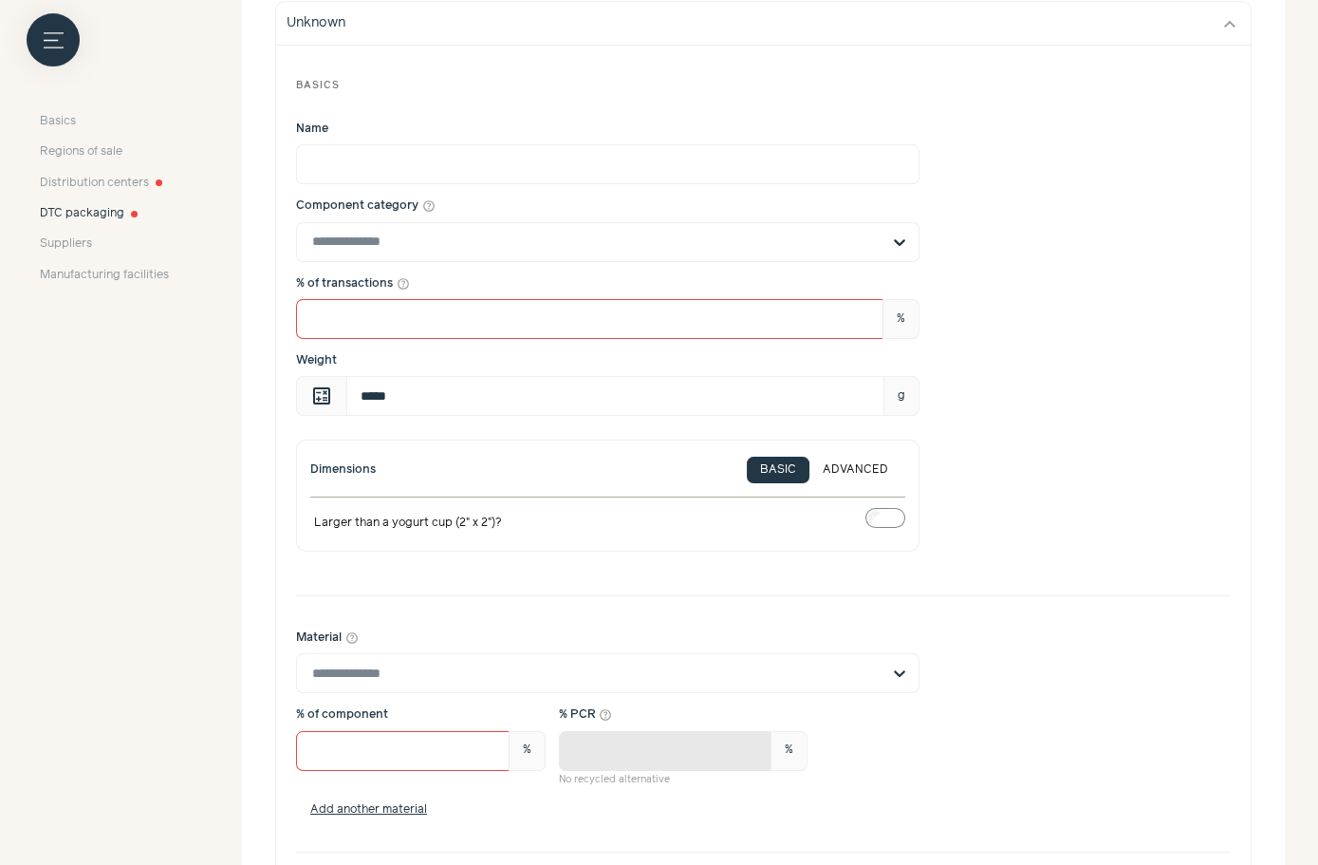
scroll to position [362, 0]
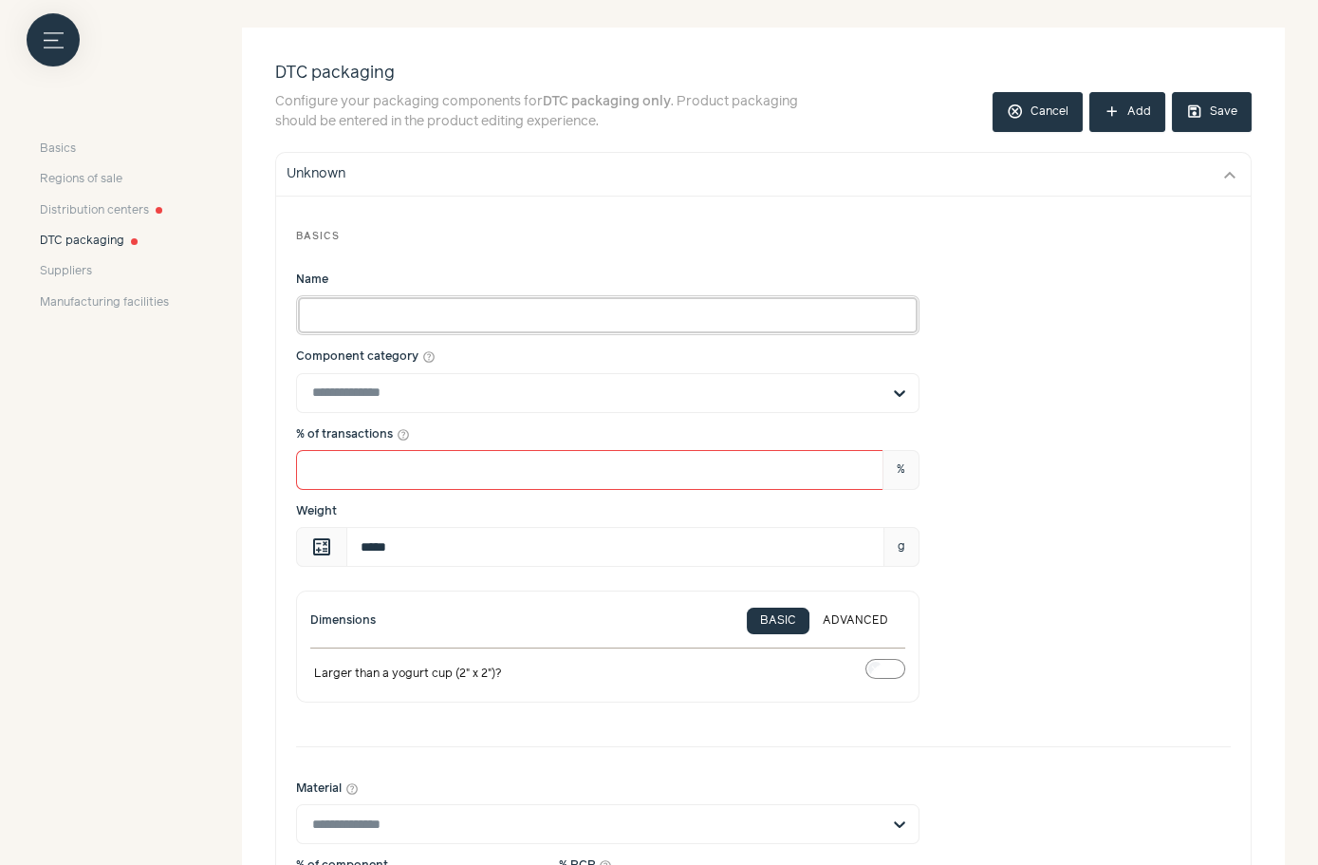
click at [373, 306] on input "Name" at bounding box center [608, 315] width 624 height 40
paste input "**********"
type input "**********"
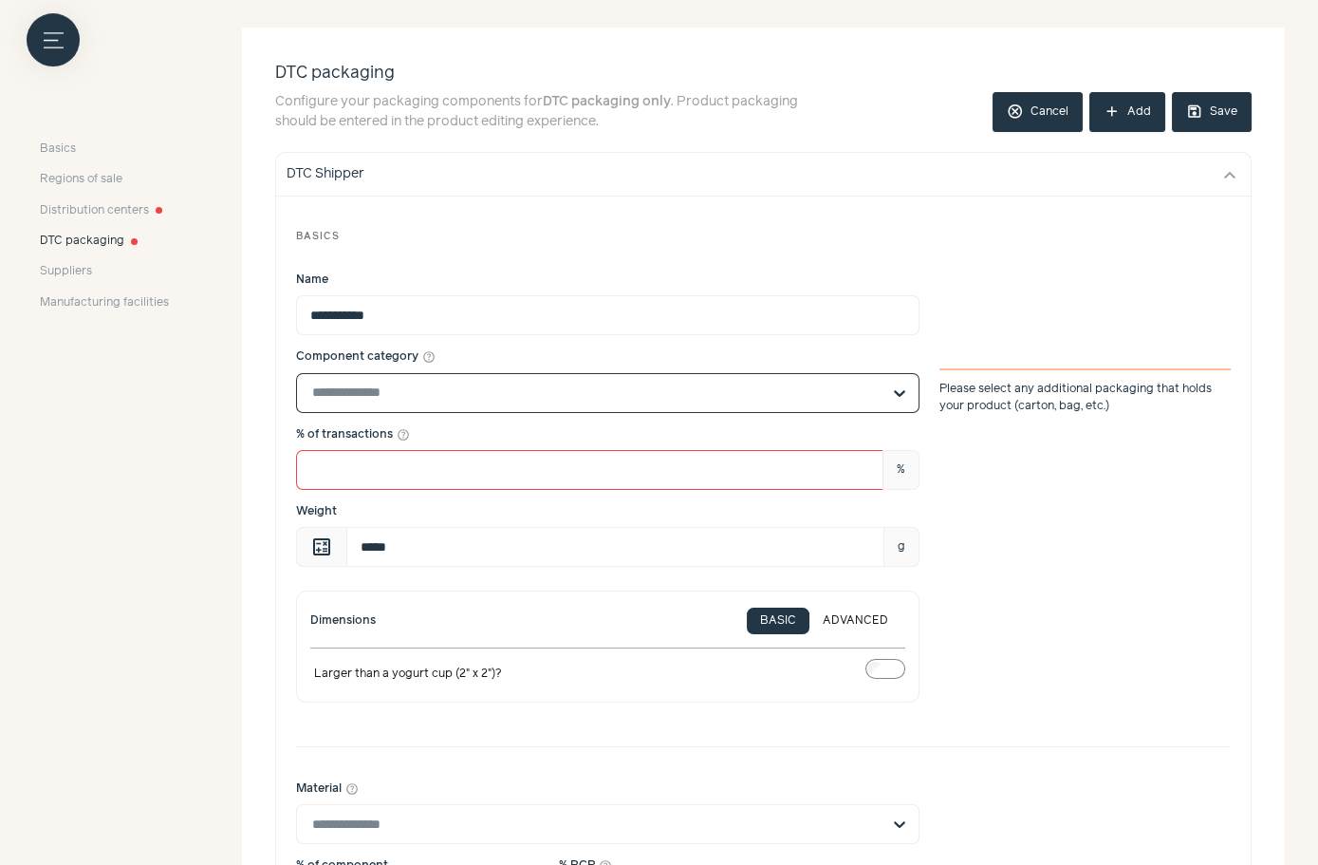
click at [388, 385] on input "Component category help_outline Select is focused, type to refine list, press d…" at bounding box center [596, 393] width 569 height 38
type input "**"
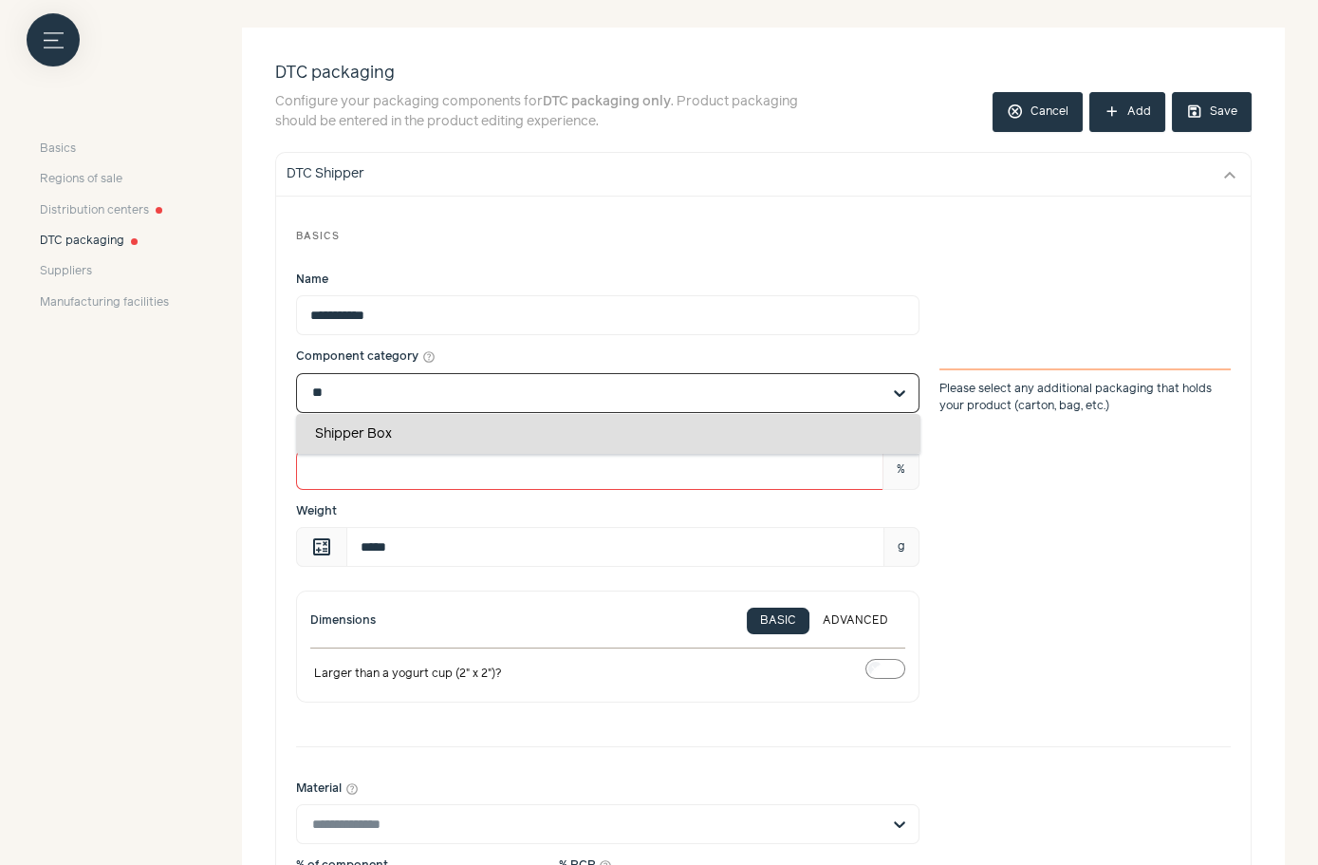
click at [353, 425] on div "Shipper Box" at bounding box center [608, 434] width 625 height 40
click at [353, 412] on input "**" at bounding box center [596, 393] width 569 height 38
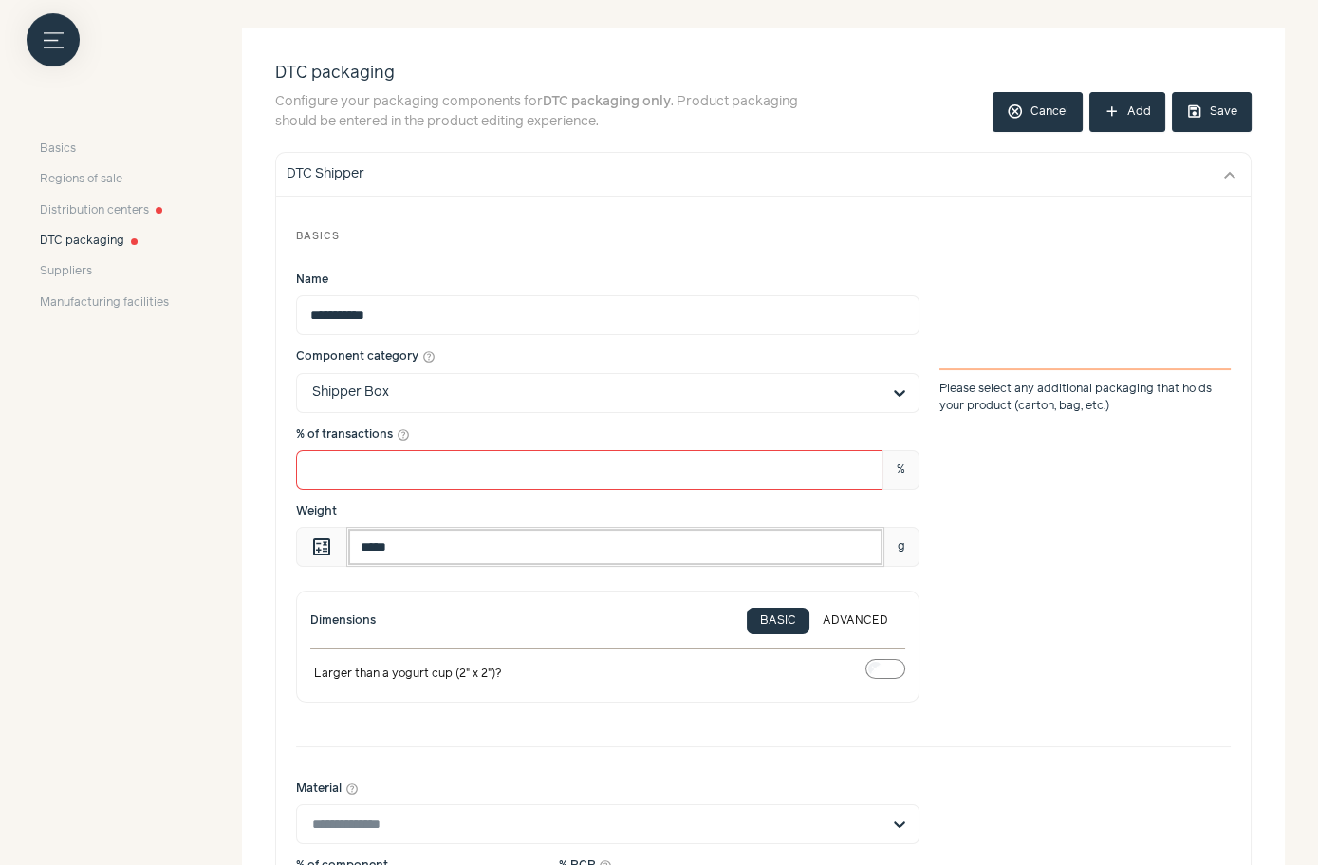
click at [507, 551] on input "*****" at bounding box center [615, 547] width 538 height 40
paste input "*"
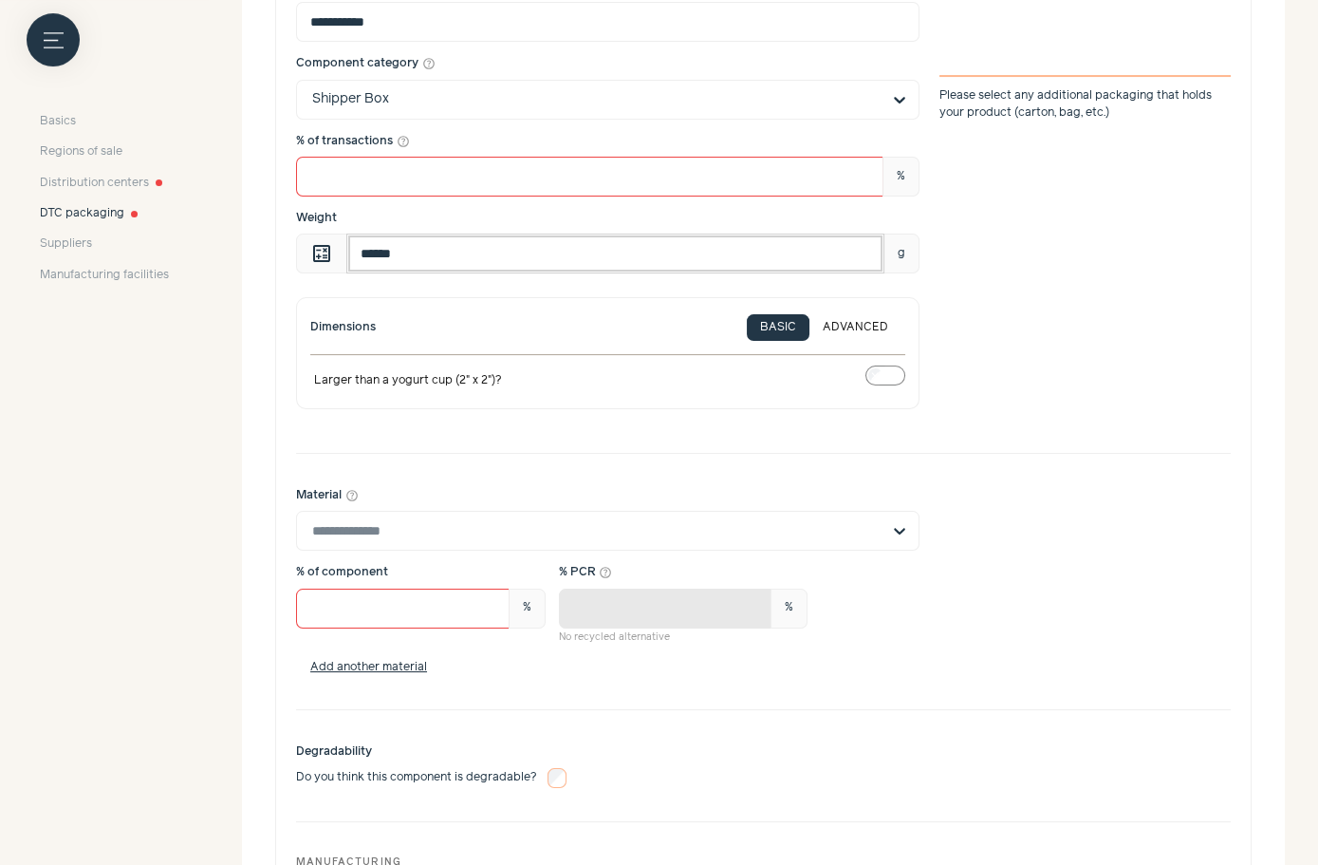
scroll to position [660, 0]
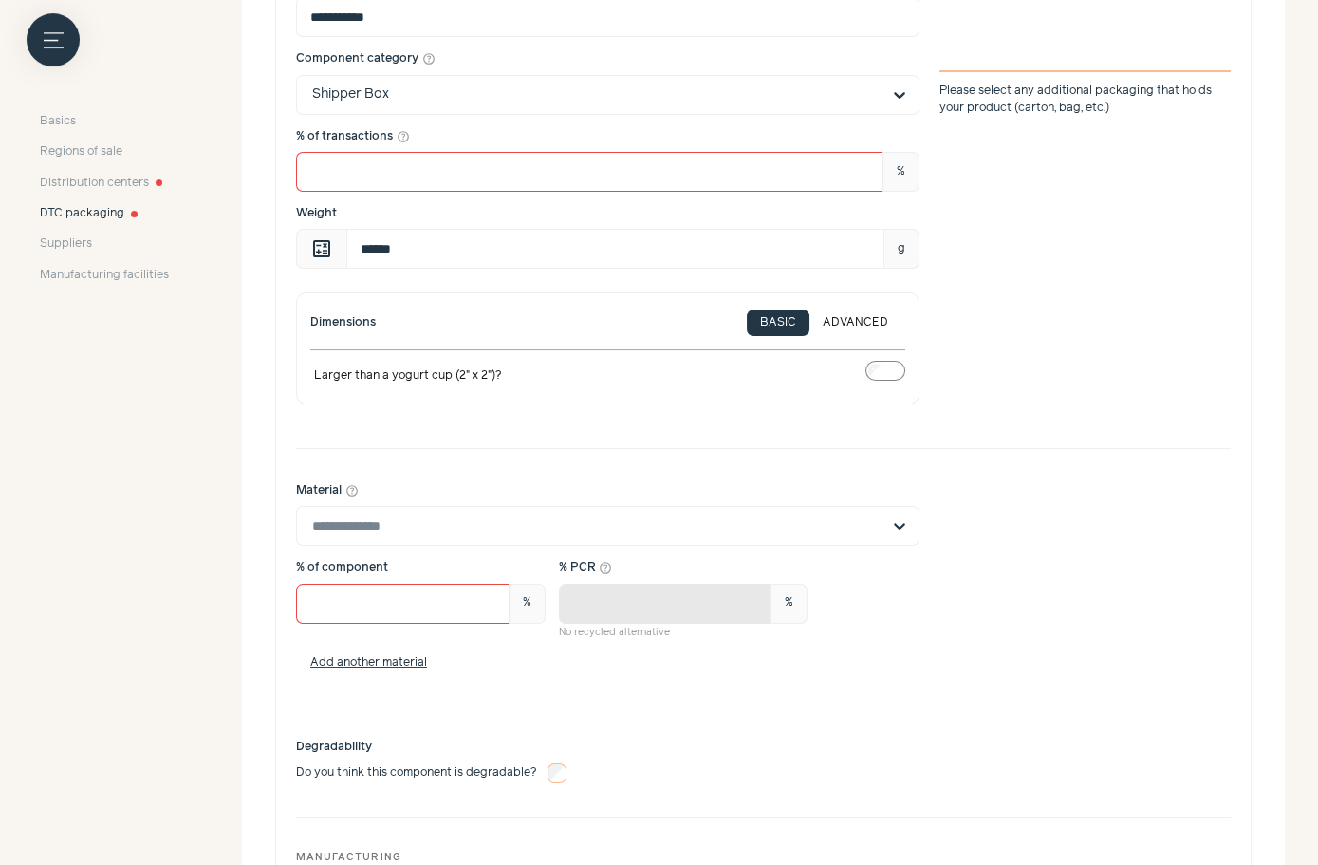
type input "***"
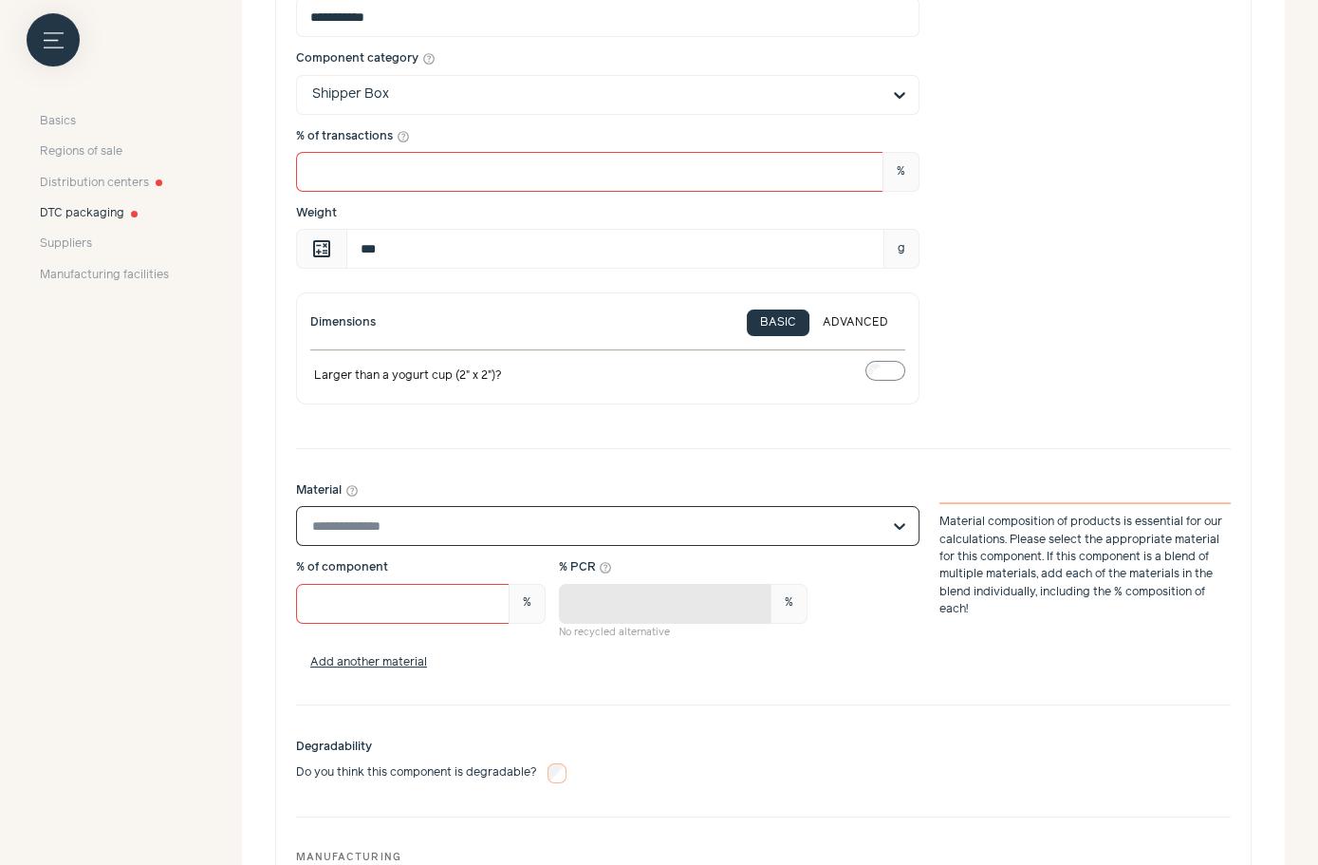
click at [468, 521] on input "Material help_outline Select is focused, type to refine list, press down to ope…" at bounding box center [596, 526] width 569 height 38
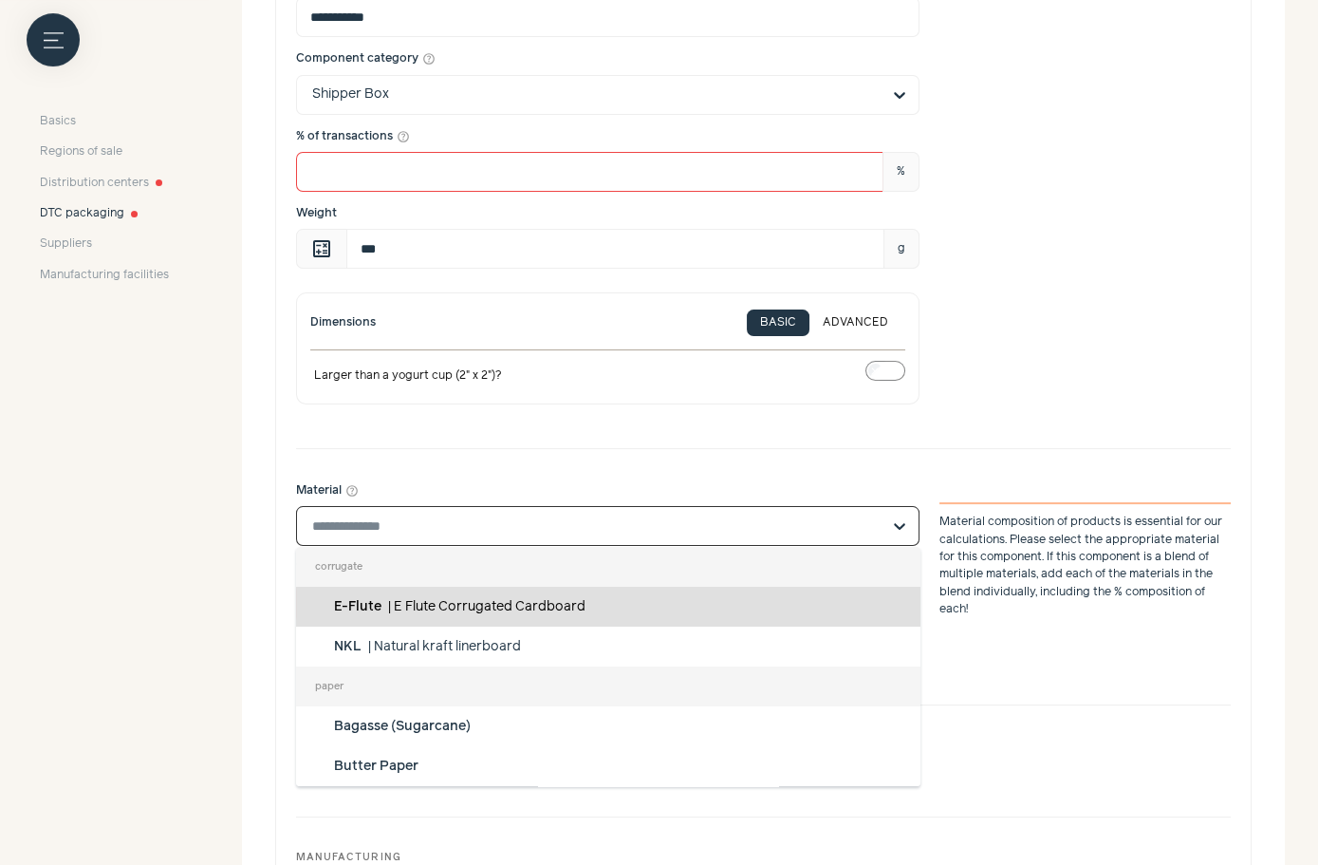
click at [481, 604] on span "E Flute Corrugated Cardboard" at bounding box center [490, 606] width 192 height 13
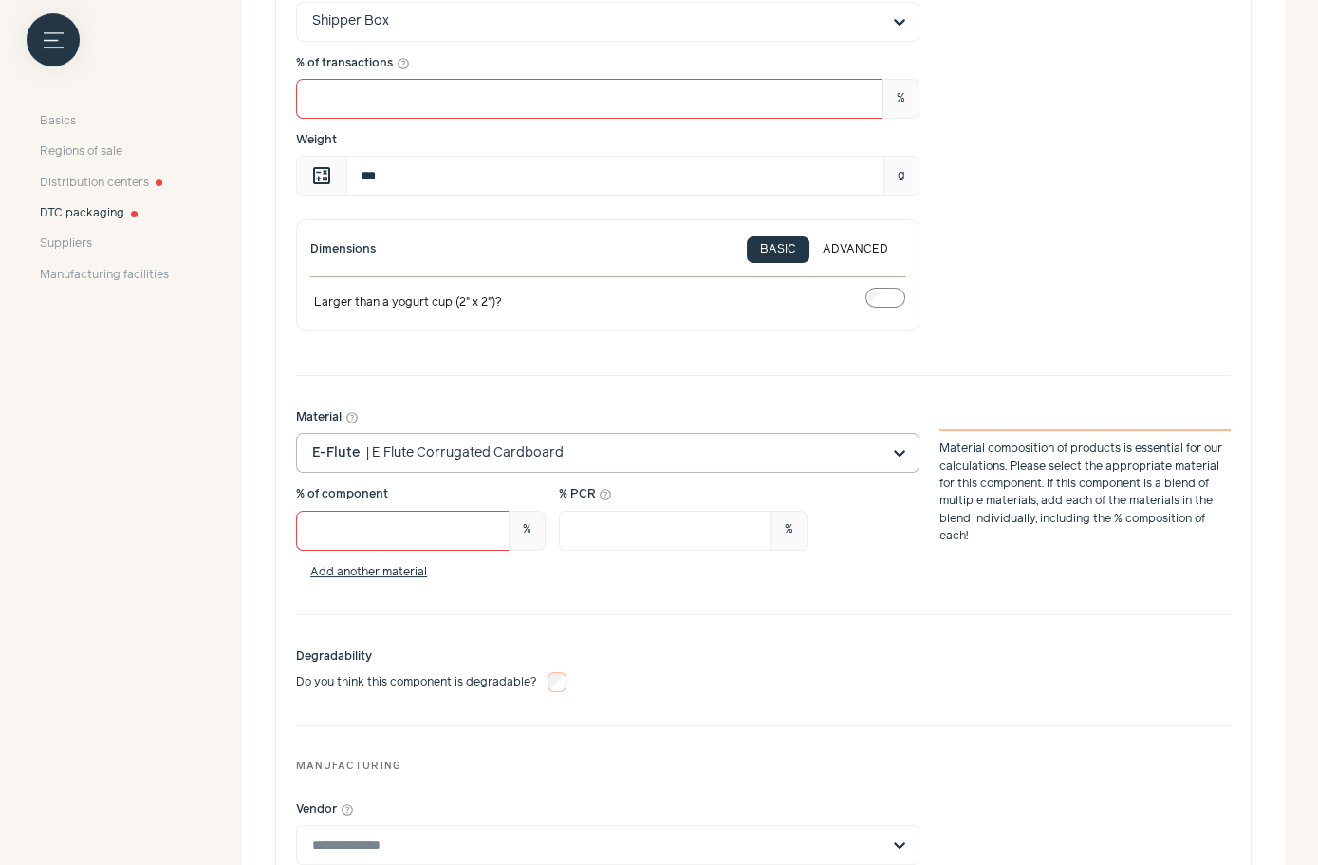
scroll to position [1023, 0]
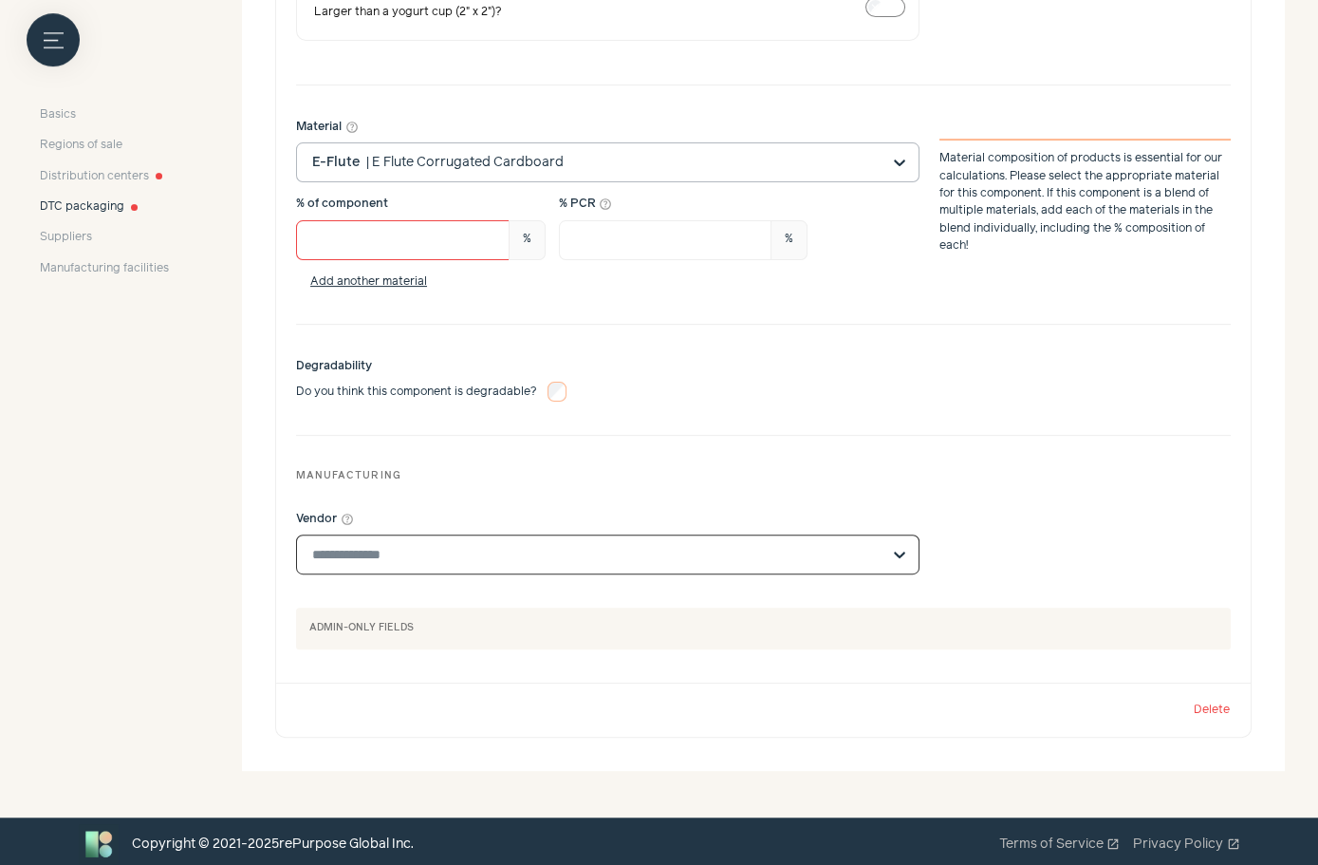
click at [750, 546] on input "Vendor help_outline" at bounding box center [596, 554] width 569 height 38
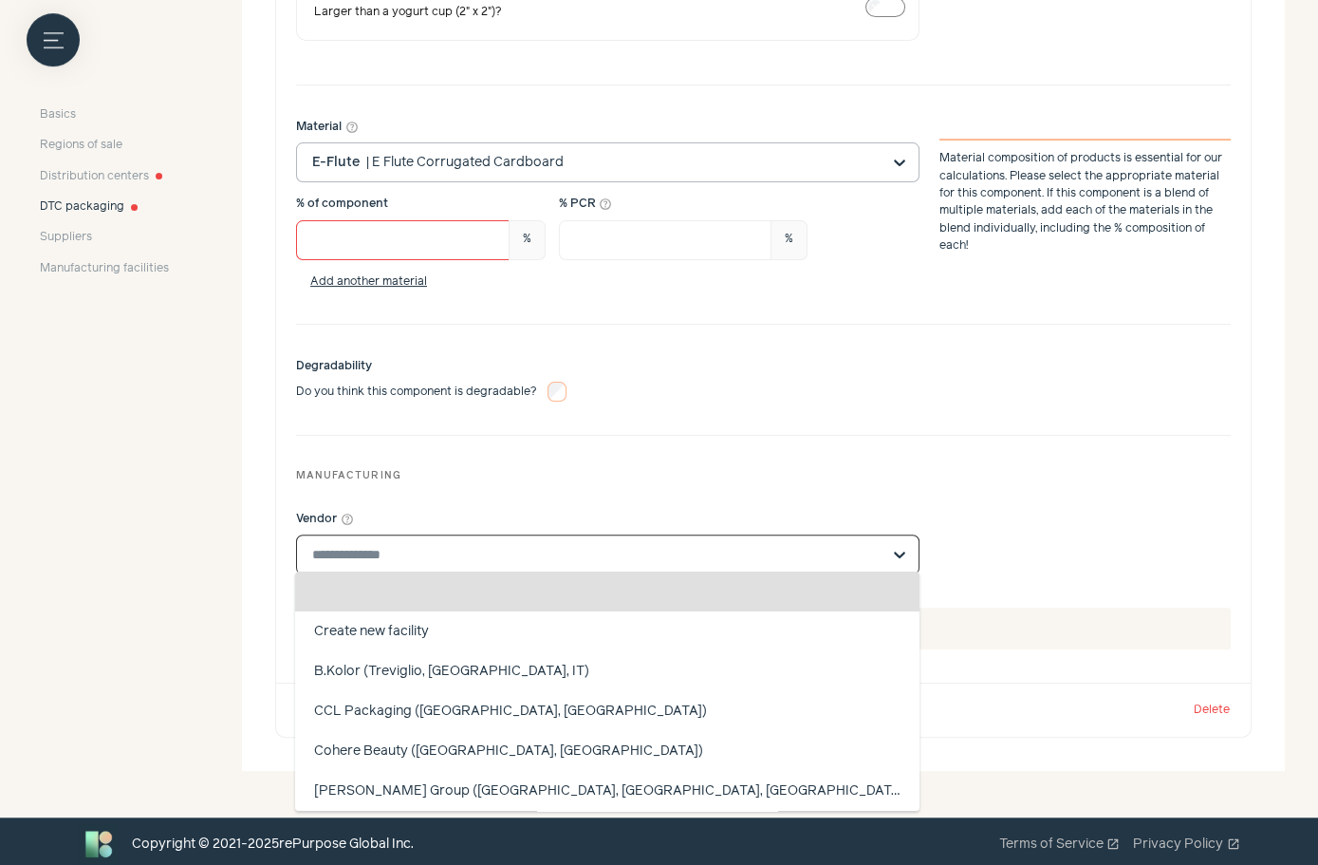
click at [750, 548] on input "Vendor help_outline" at bounding box center [596, 554] width 569 height 38
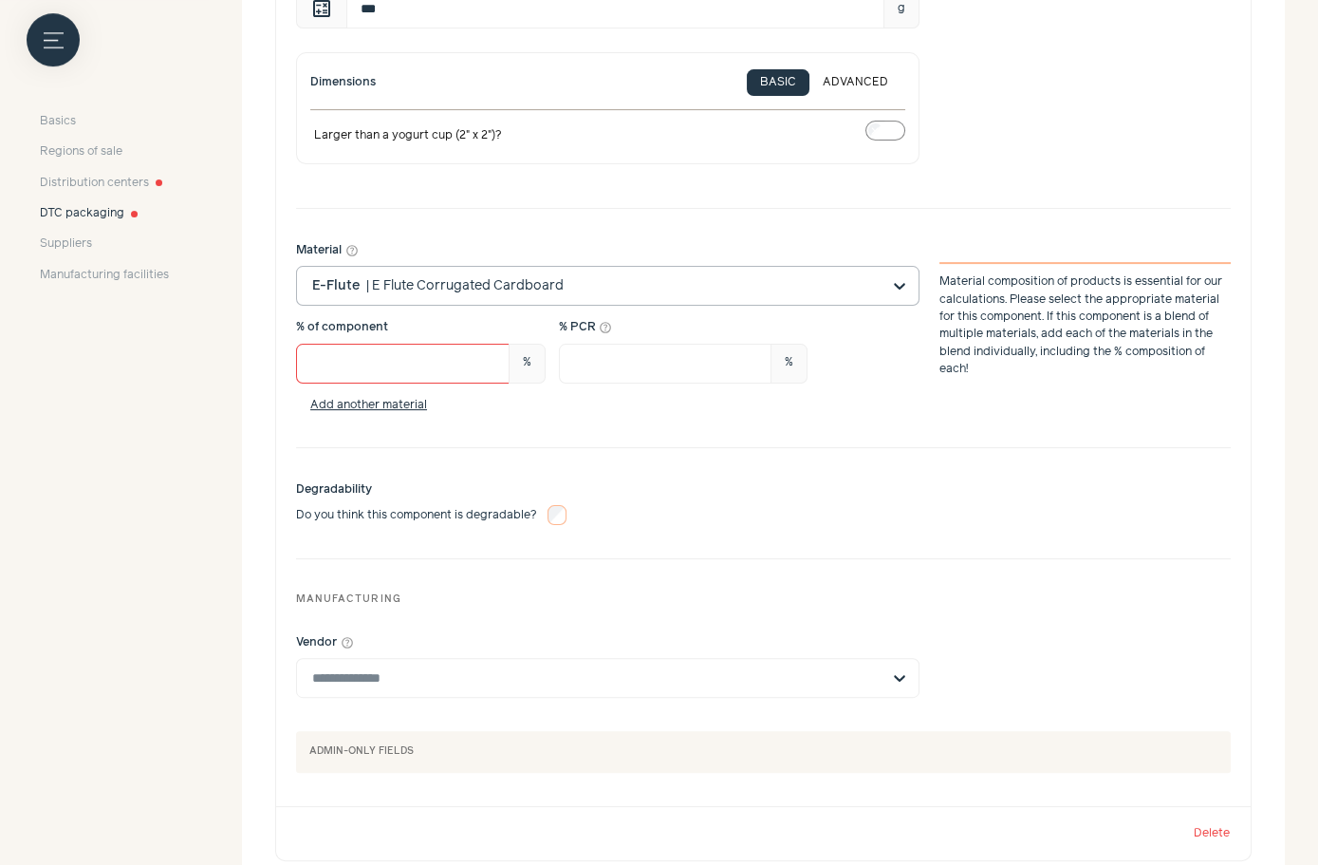
scroll to position [901, 0]
click at [477, 679] on input "Vendor help_outline" at bounding box center [596, 677] width 569 height 38
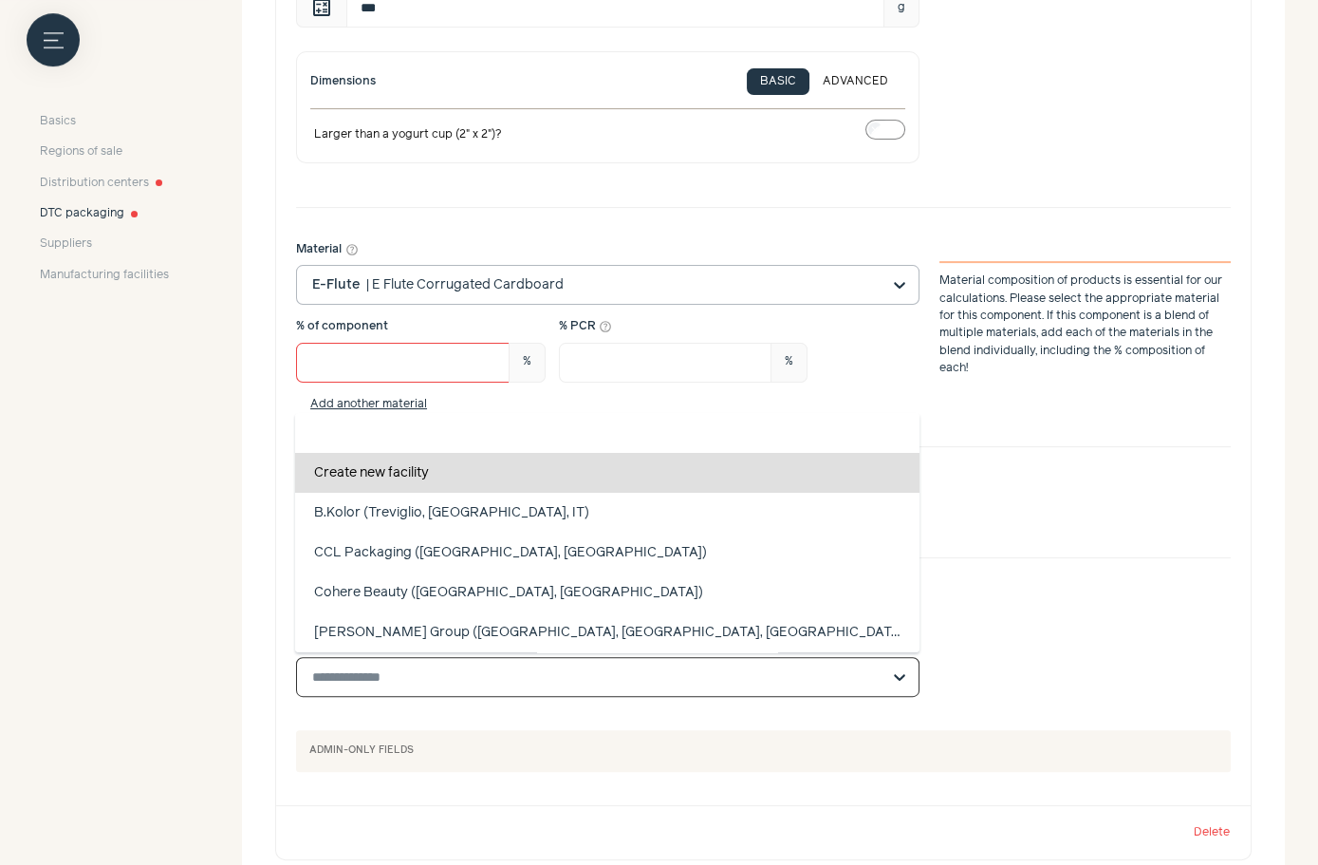
click at [495, 475] on div "Create new facility" at bounding box center [607, 473] width 625 height 40
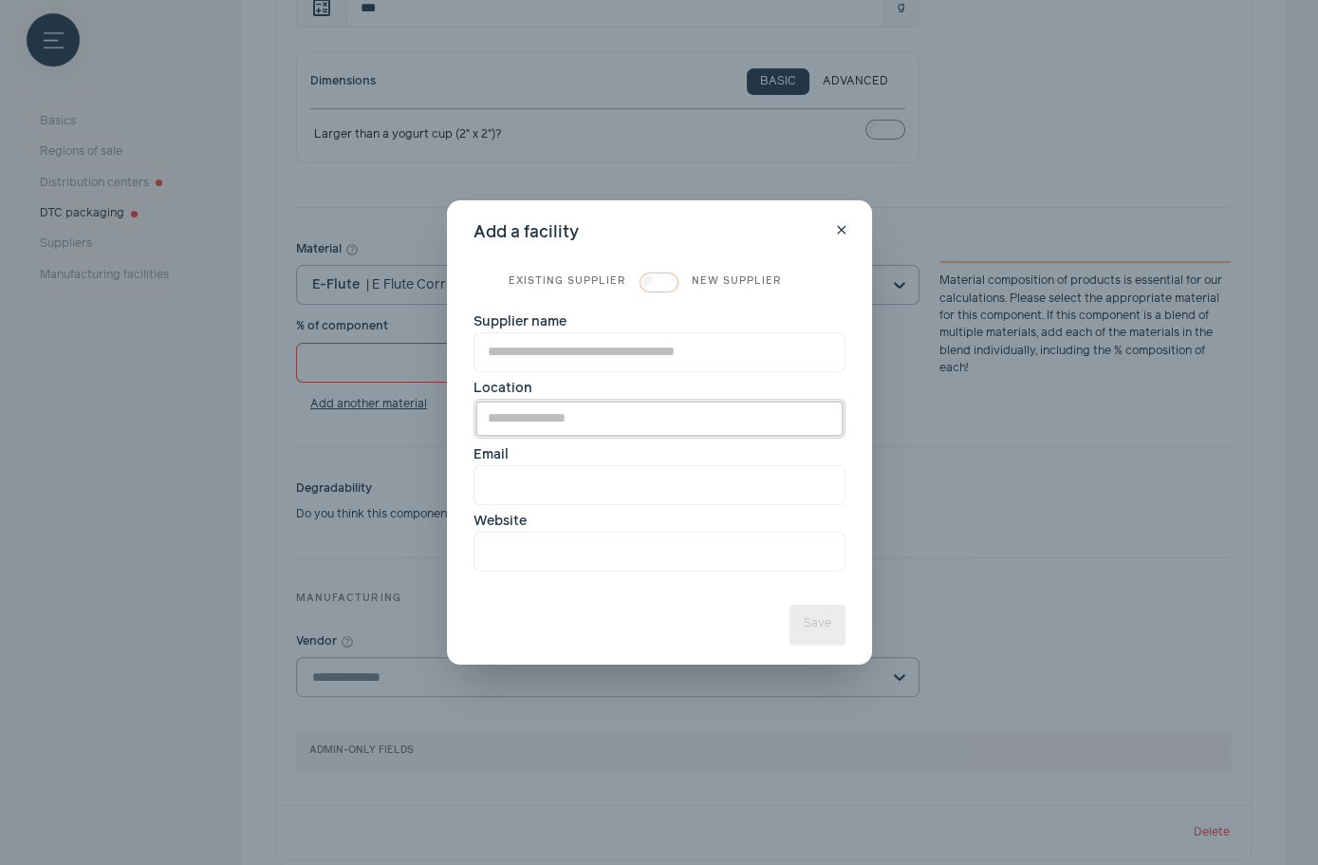
click at [605, 422] on input "Location" at bounding box center [660, 419] width 372 height 40
paste input "**********"
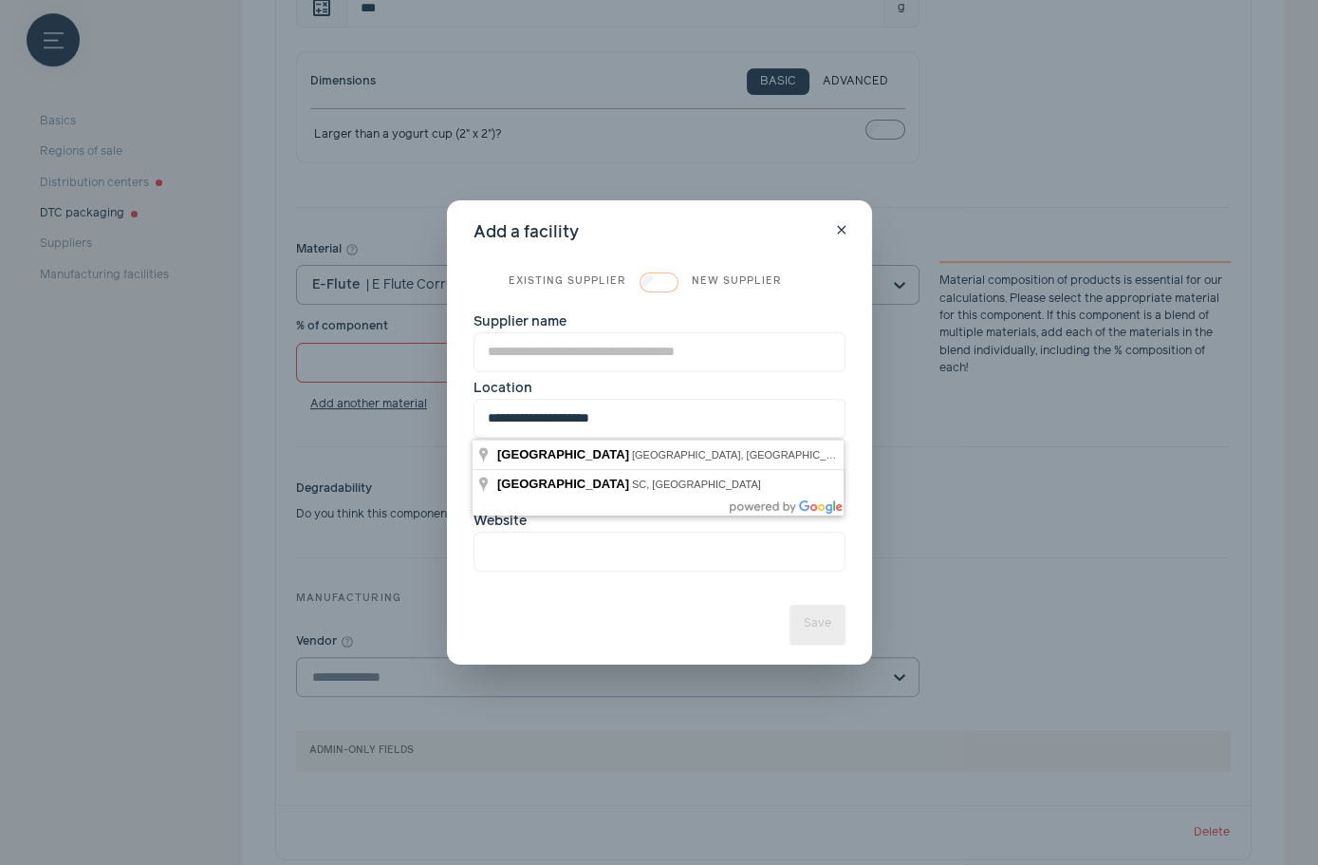
type input "**********"
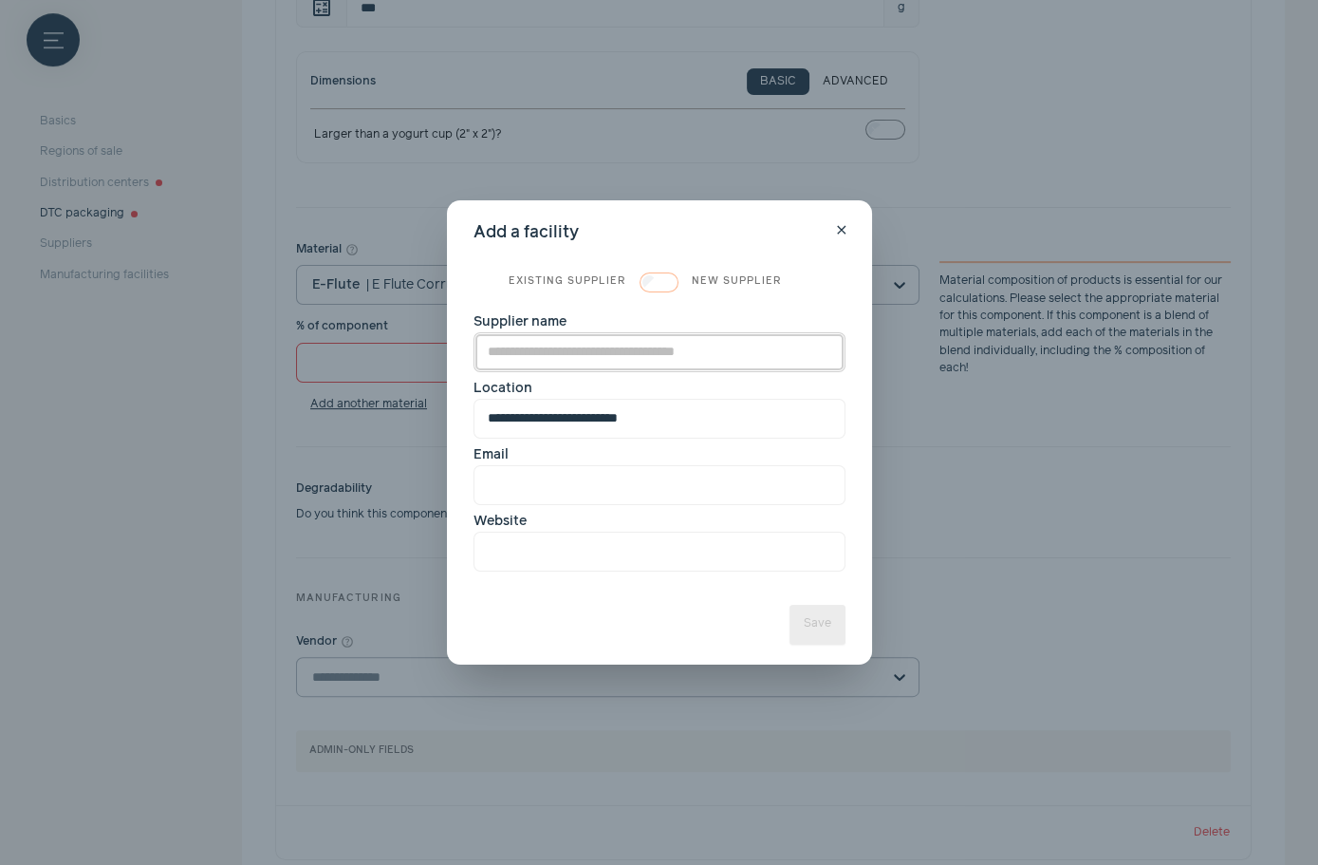
click at [592, 350] on input "Supplier name" at bounding box center [660, 352] width 372 height 40
type input "**********"
click at [816, 636] on button "Save" at bounding box center [818, 625] width 56 height 40
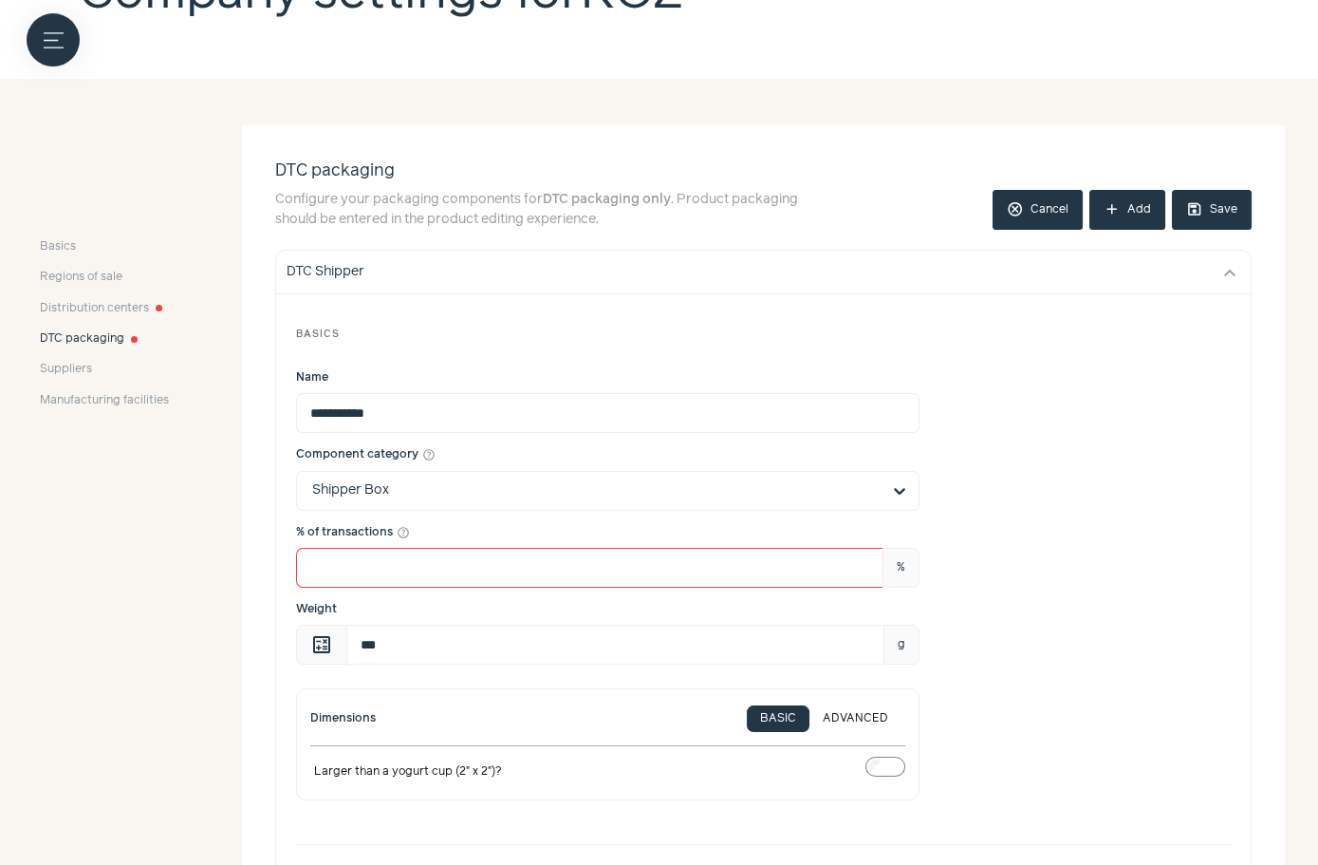
scroll to position [263, 0]
click at [477, 275] on div "DTC Shipper" at bounding box center [746, 273] width 919 height 20
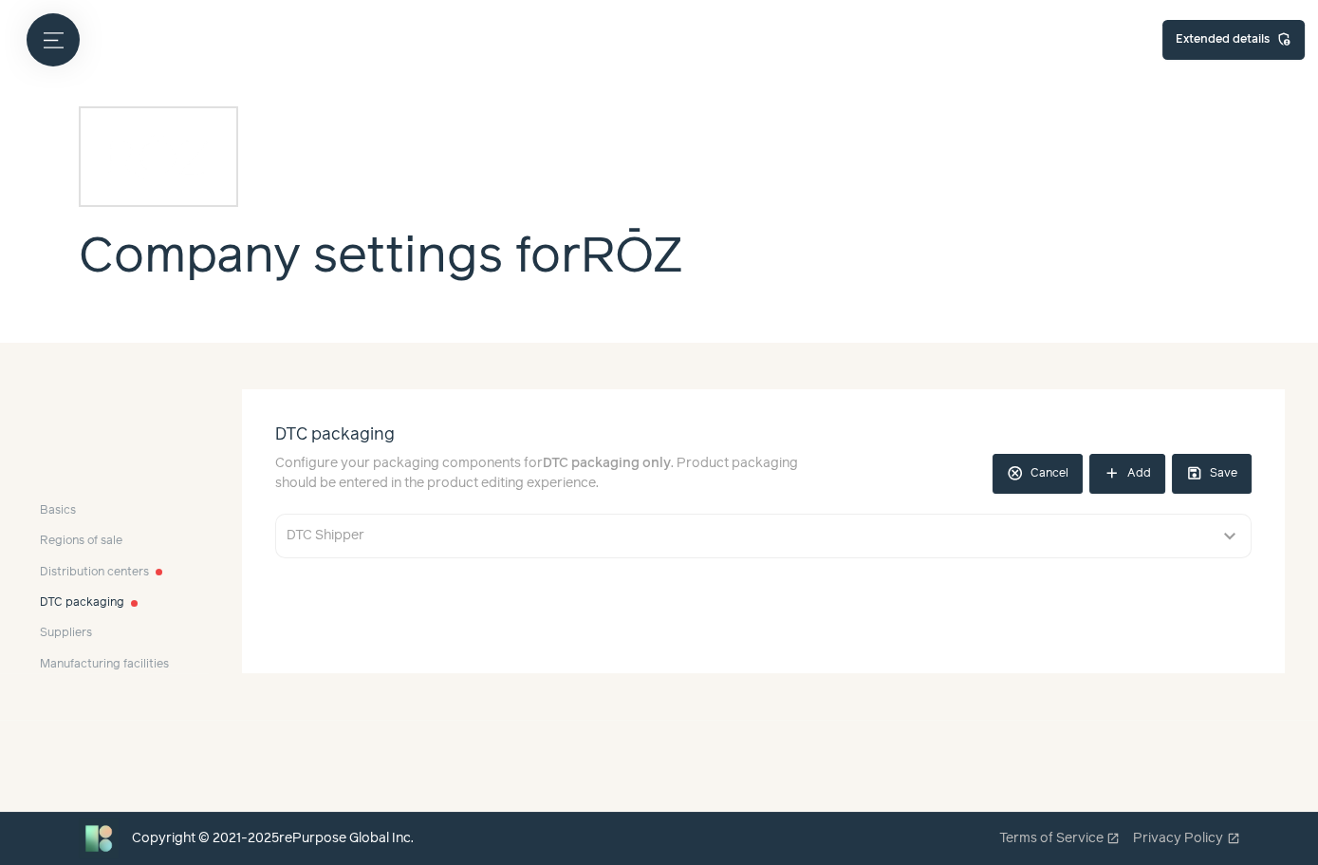
scroll to position [0, 0]
click at [1141, 483] on button "add Add" at bounding box center [1128, 474] width 76 height 40
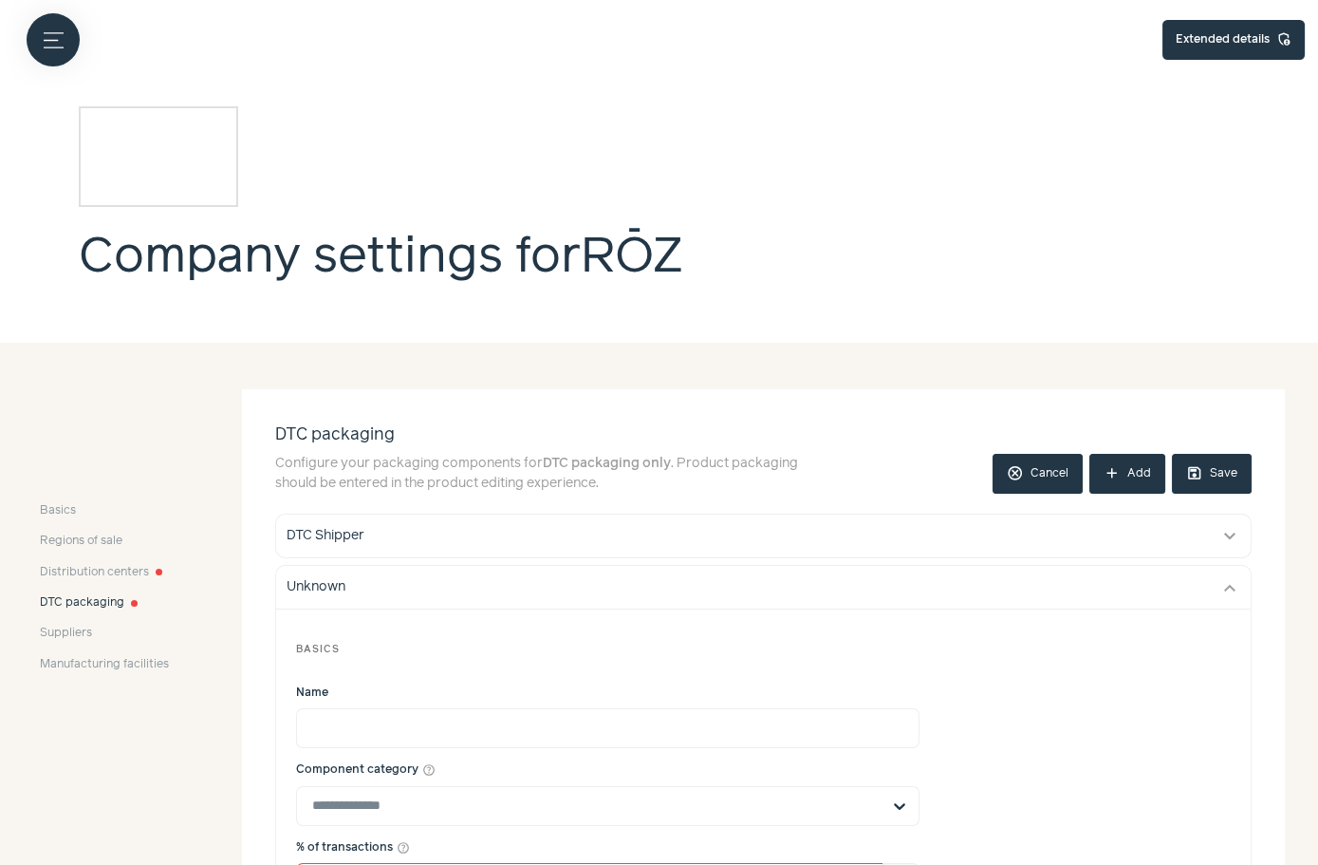
click at [1145, 472] on button "add Add" at bounding box center [1128, 474] width 76 height 40
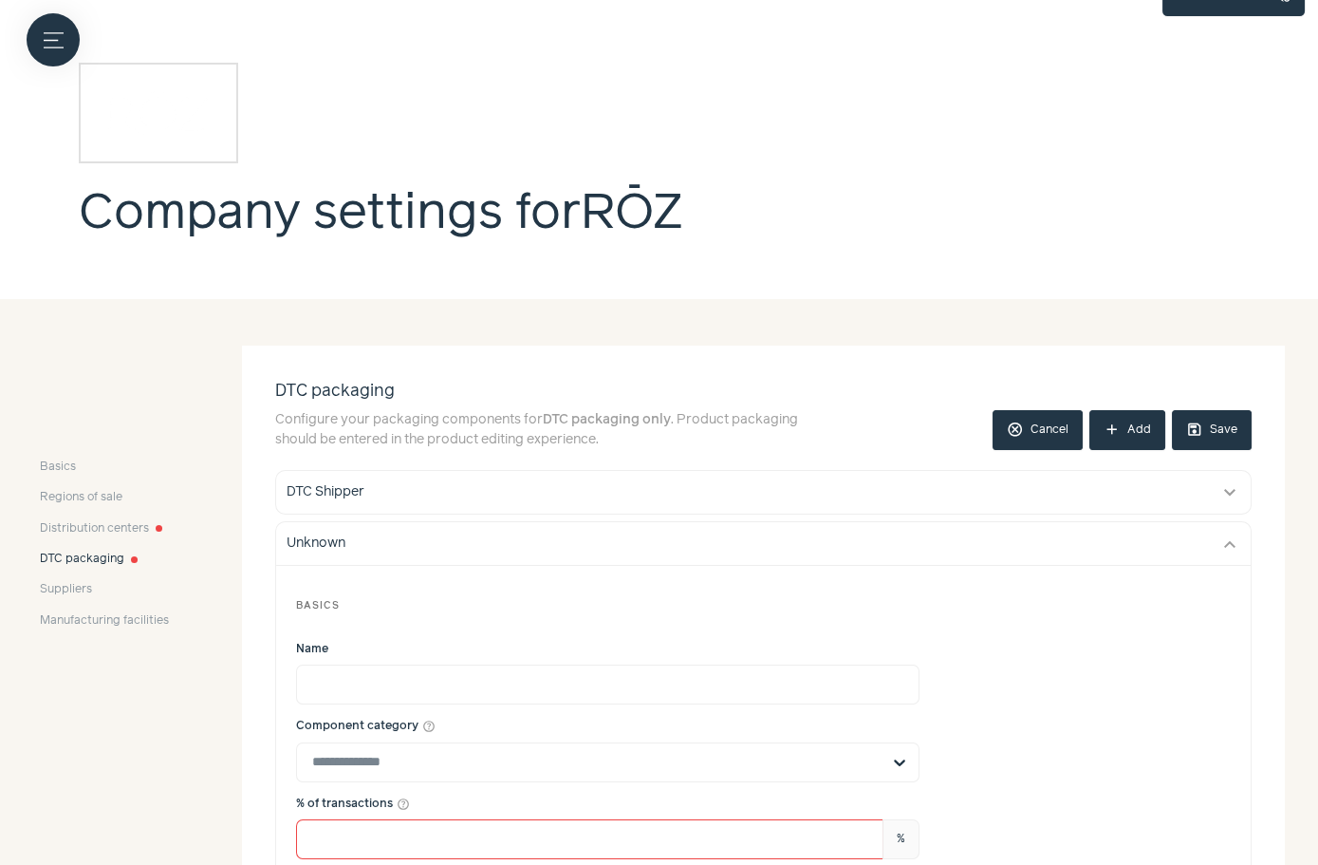
scroll to position [45, 0]
click at [361, 678] on input "Name" at bounding box center [608, 684] width 624 height 40
paste input "*********"
type input "*********"
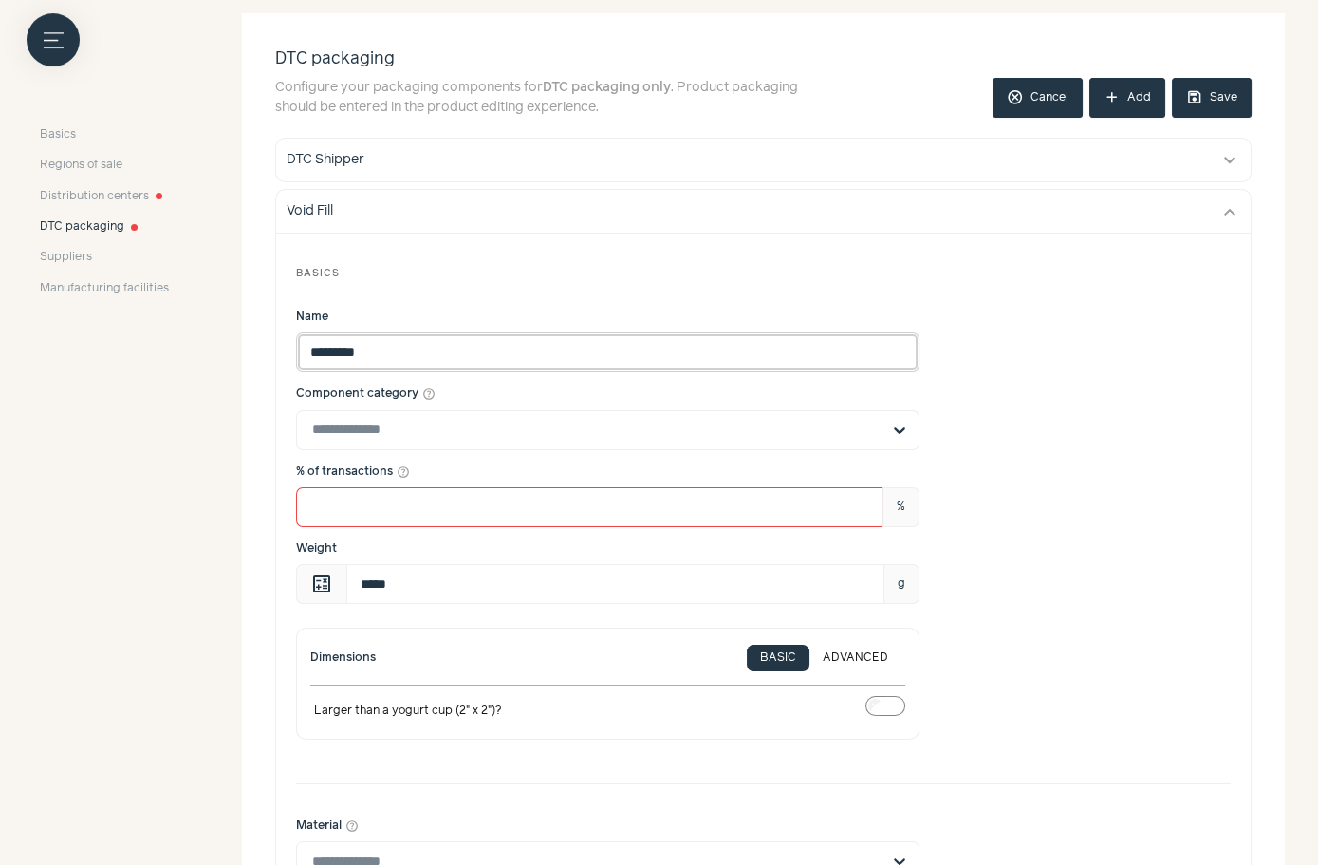
scroll to position [381, 0]
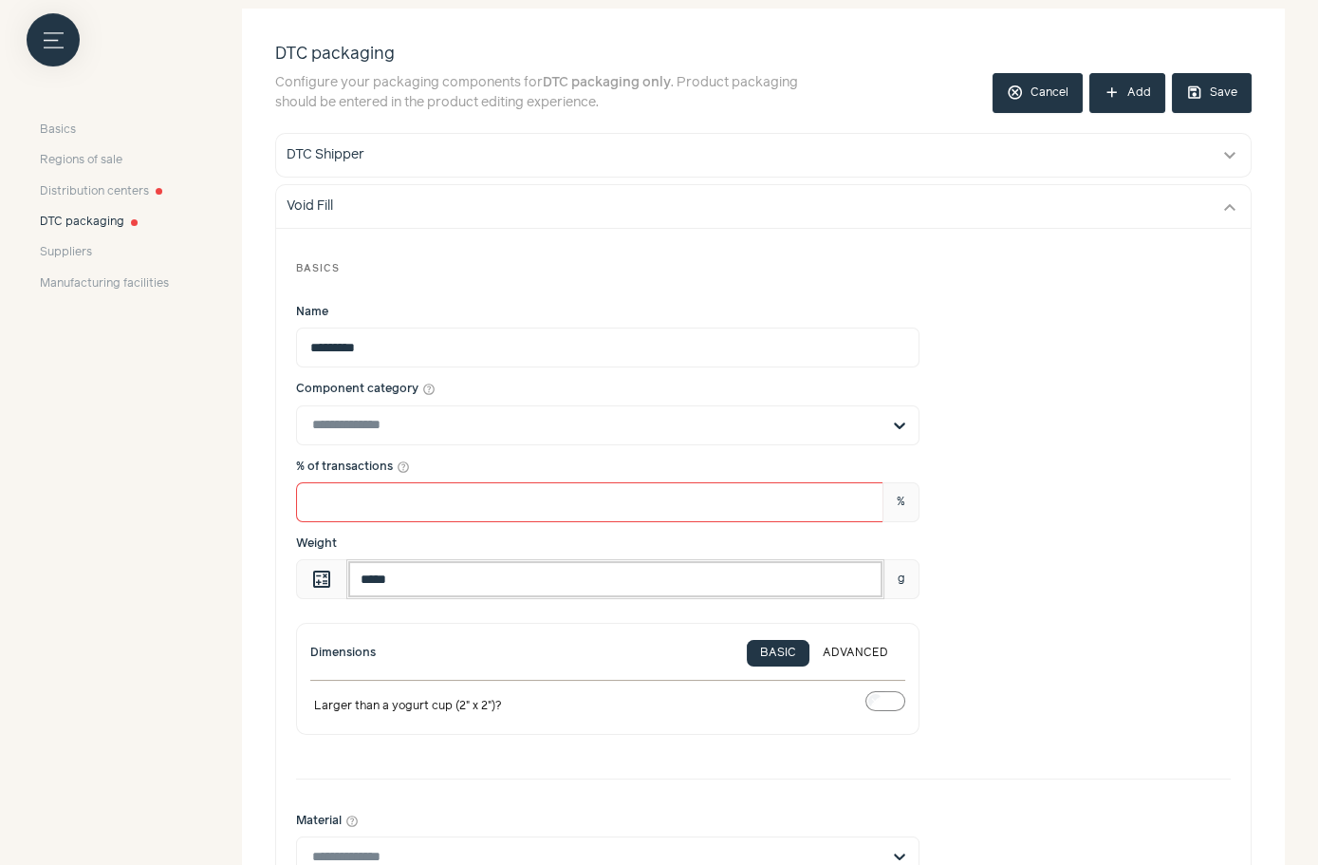
click at [399, 589] on input "*****" at bounding box center [615, 579] width 538 height 40
paste input "text"
type input "**"
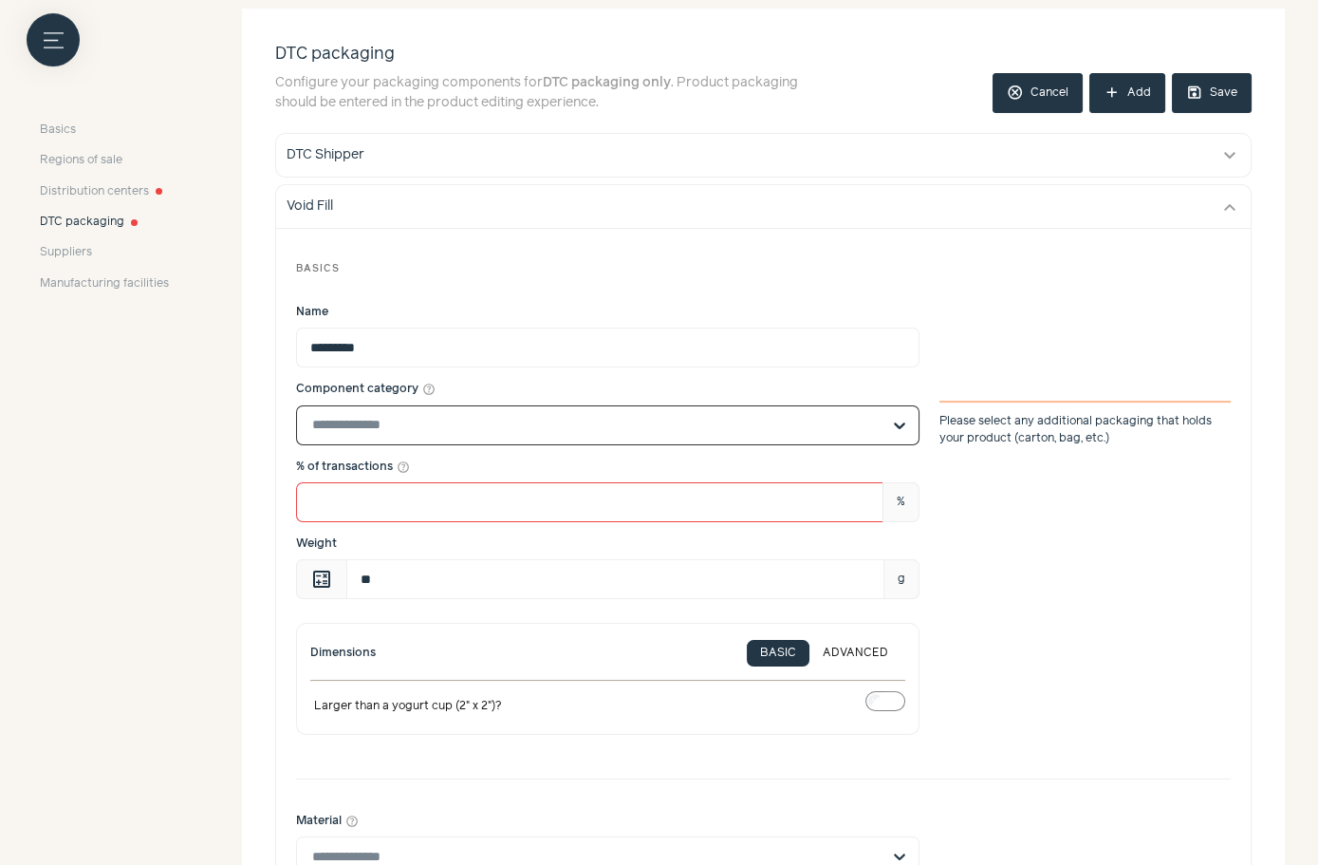
click at [396, 415] on input "Component category help_outline Select is focused, type to refine list, press d…" at bounding box center [596, 425] width 569 height 38
type input "*"
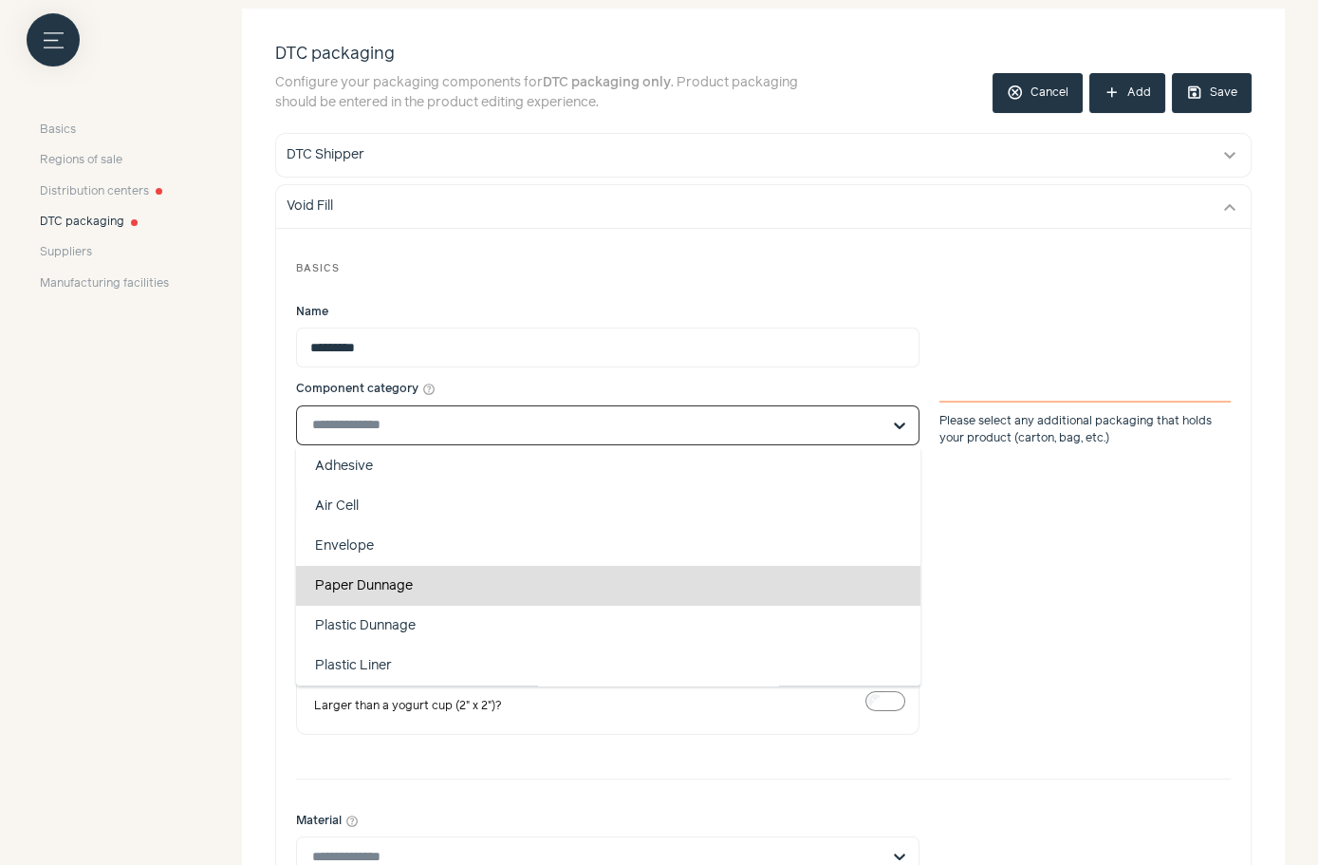
click at [438, 591] on div "Paper Dunnage" at bounding box center [608, 586] width 625 height 40
click at [438, 444] on input "Component category help_outline Adhesive Air Cell Envelope Paper Dunnage Plasti…" at bounding box center [596, 425] width 569 height 38
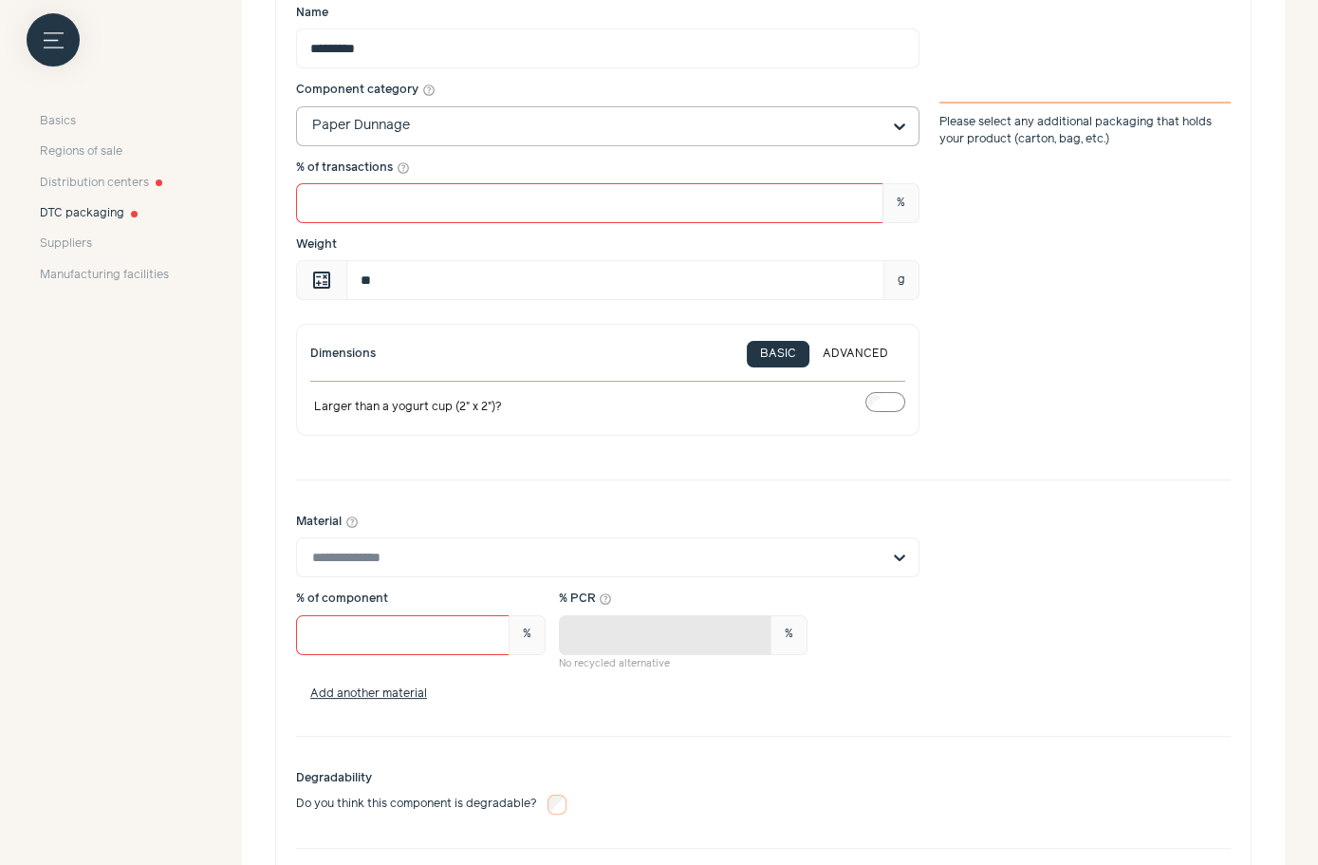
scroll to position [752, 0]
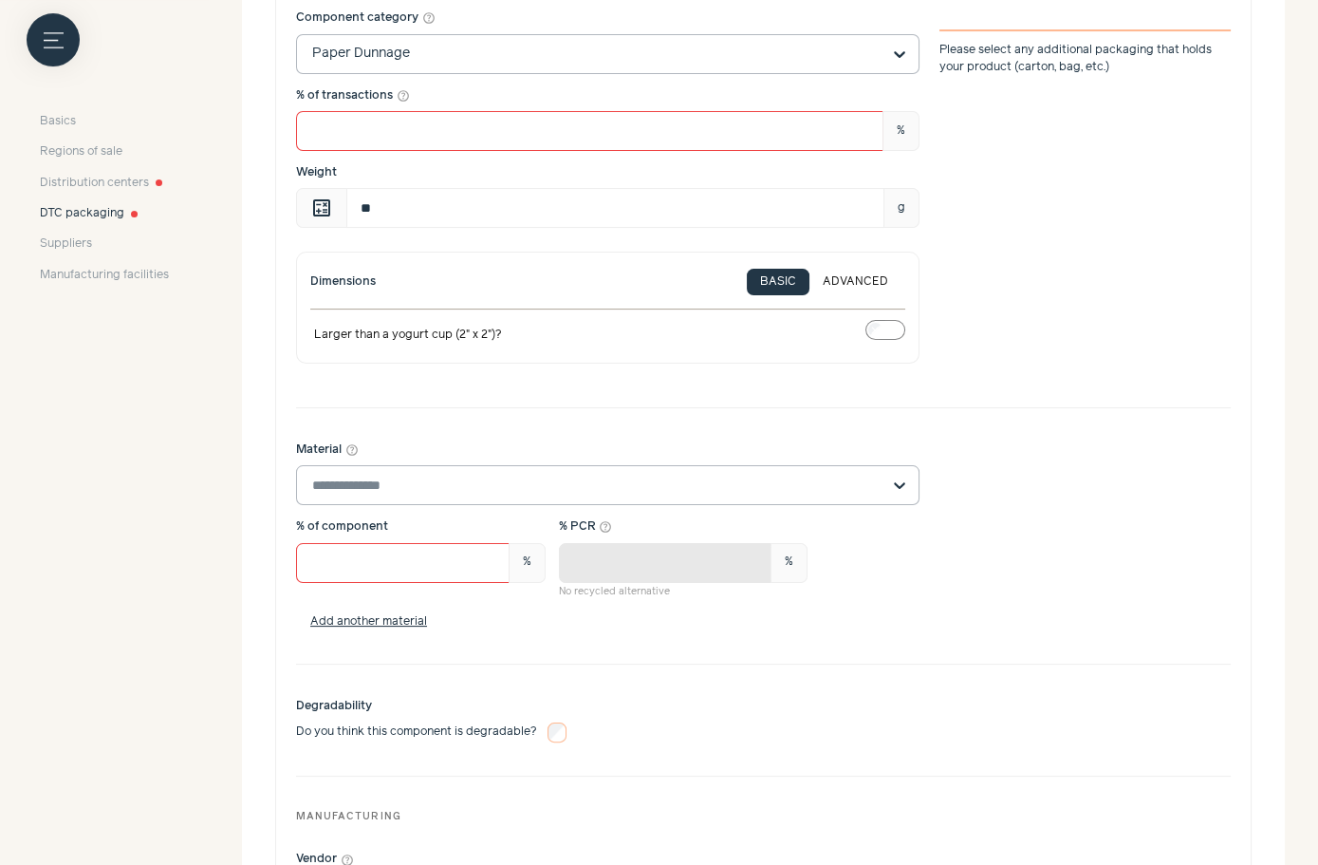
click at [515, 477] on input "Material help_outline" at bounding box center [596, 485] width 569 height 38
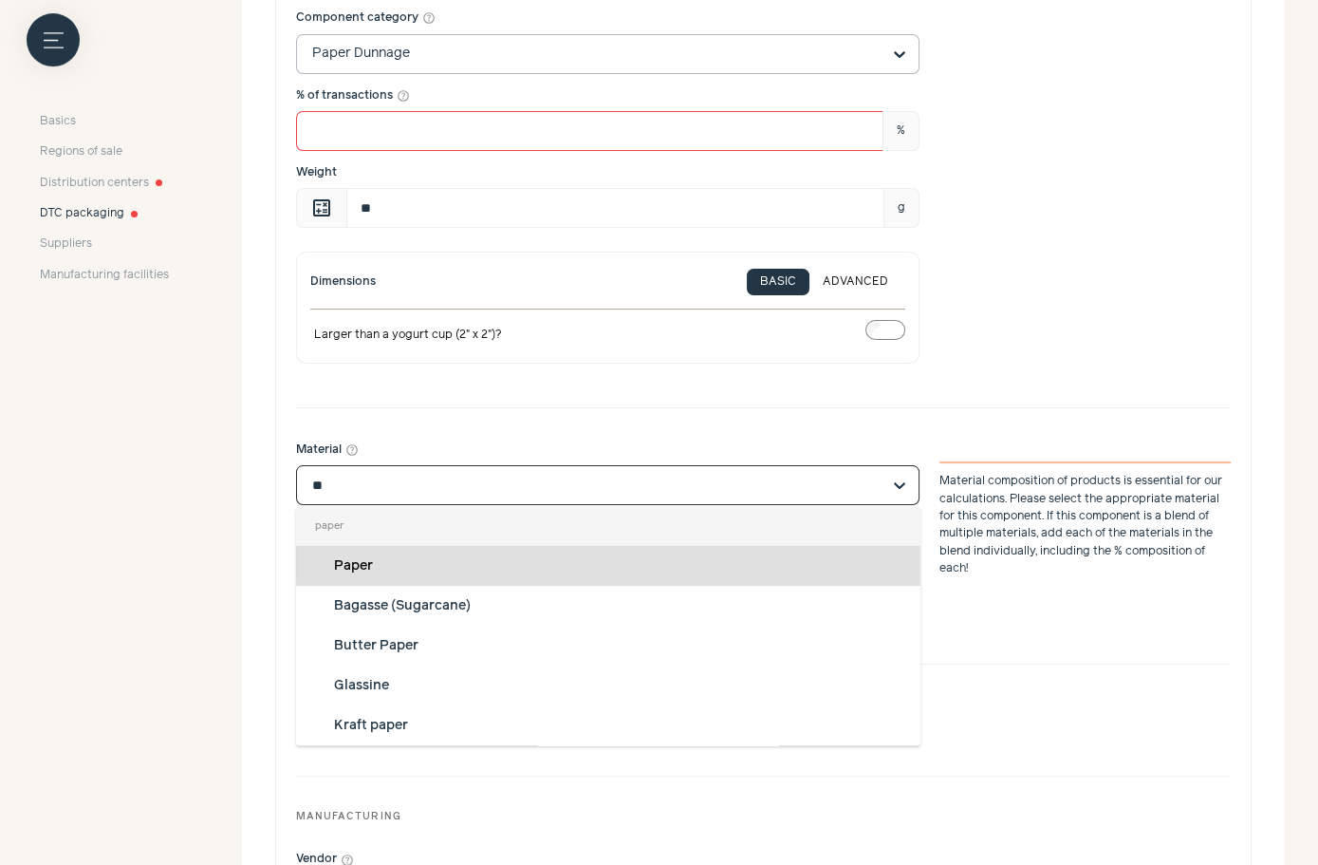
type input "***"
click at [434, 553] on div "Paper" at bounding box center [608, 566] width 625 height 40
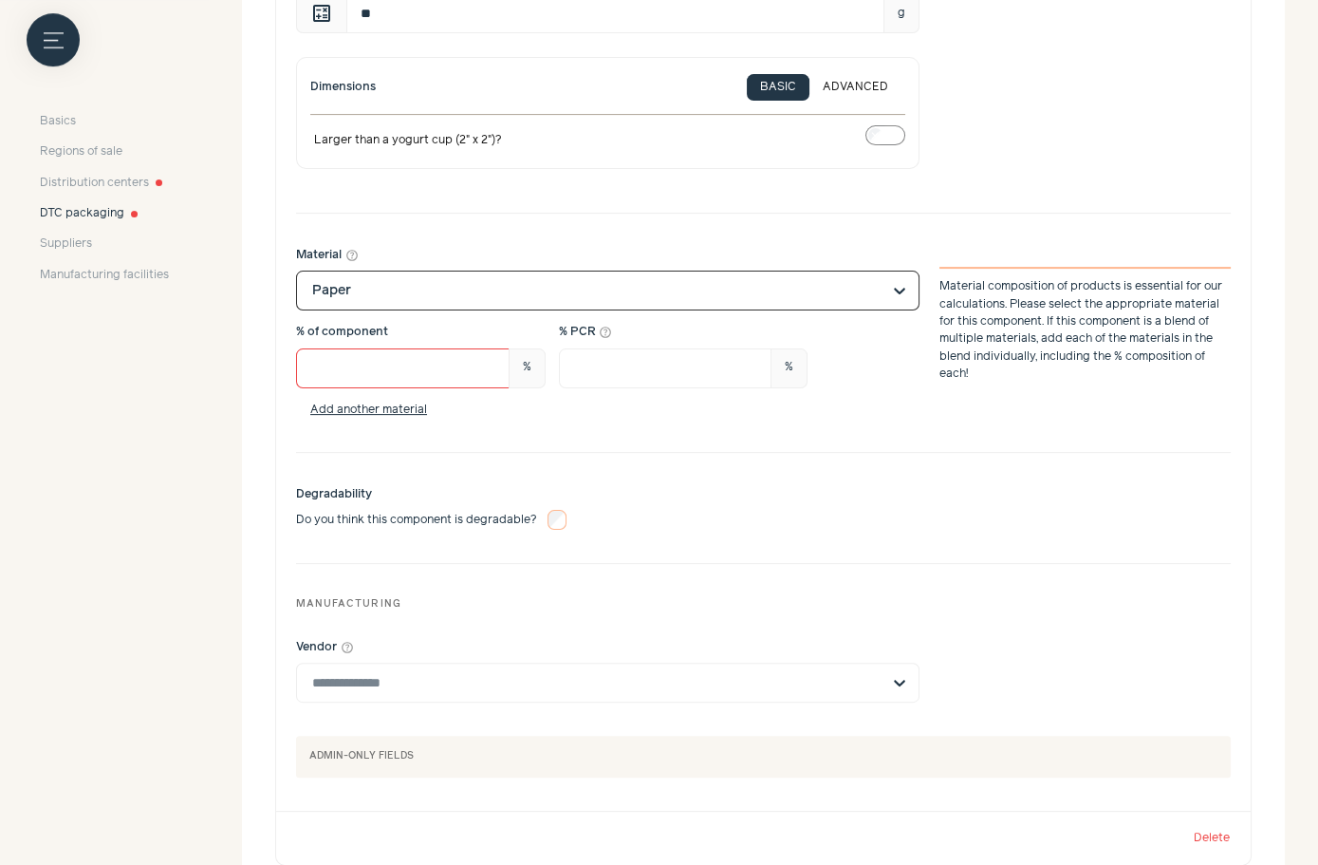
scroll to position [954, 0]
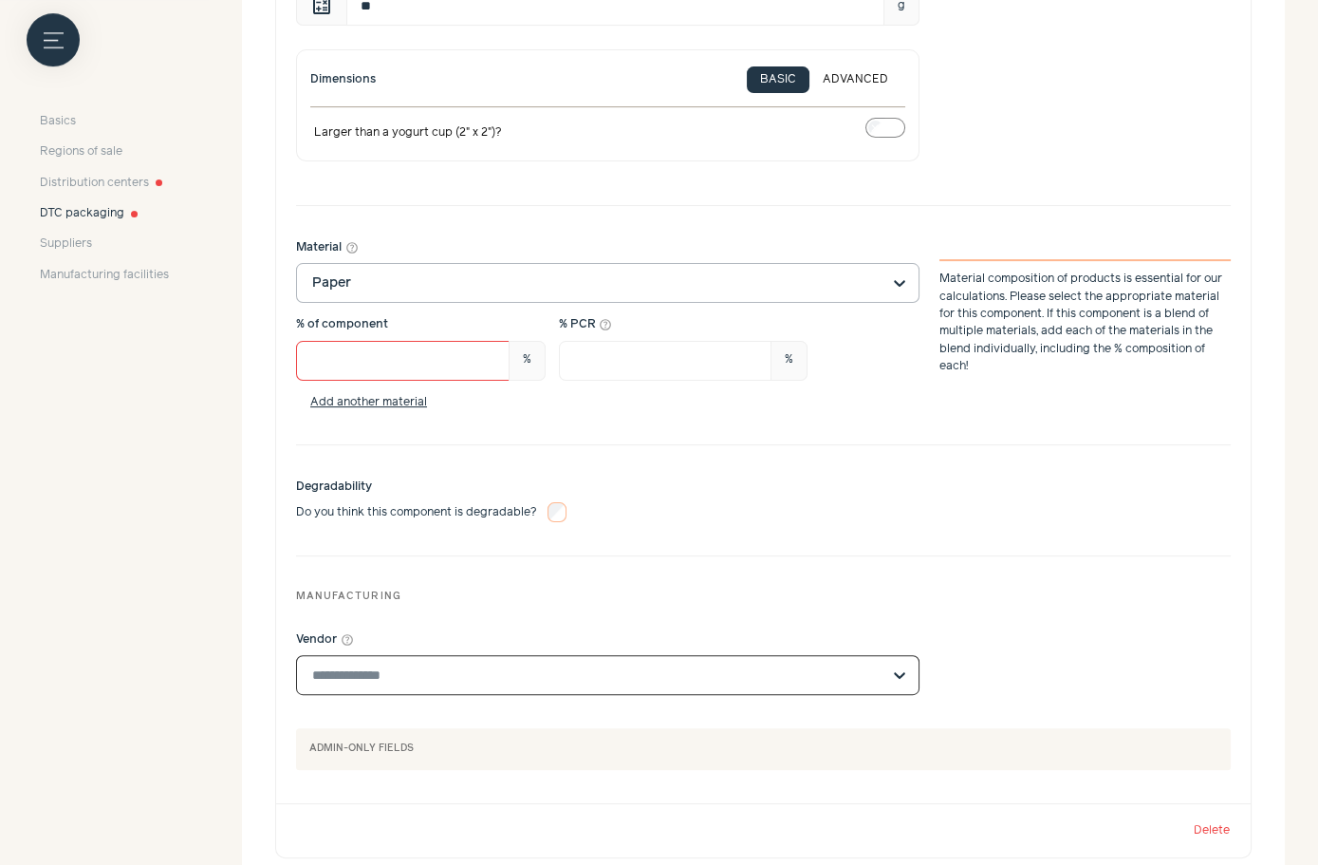
click at [514, 659] on input "Vendor help_outline" at bounding box center [596, 675] width 569 height 38
click at [475, 689] on div at bounding box center [608, 675] width 624 height 40
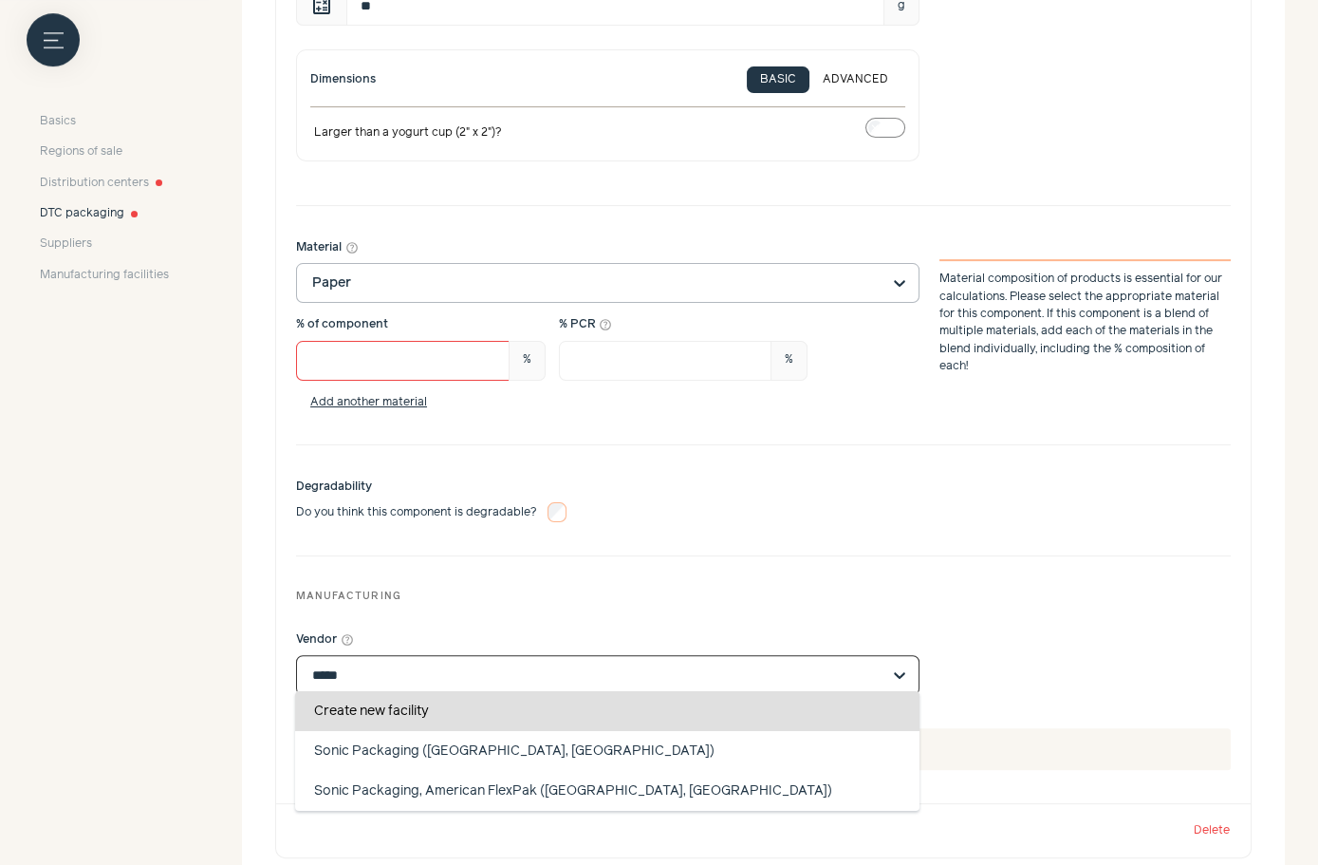
type input "*****"
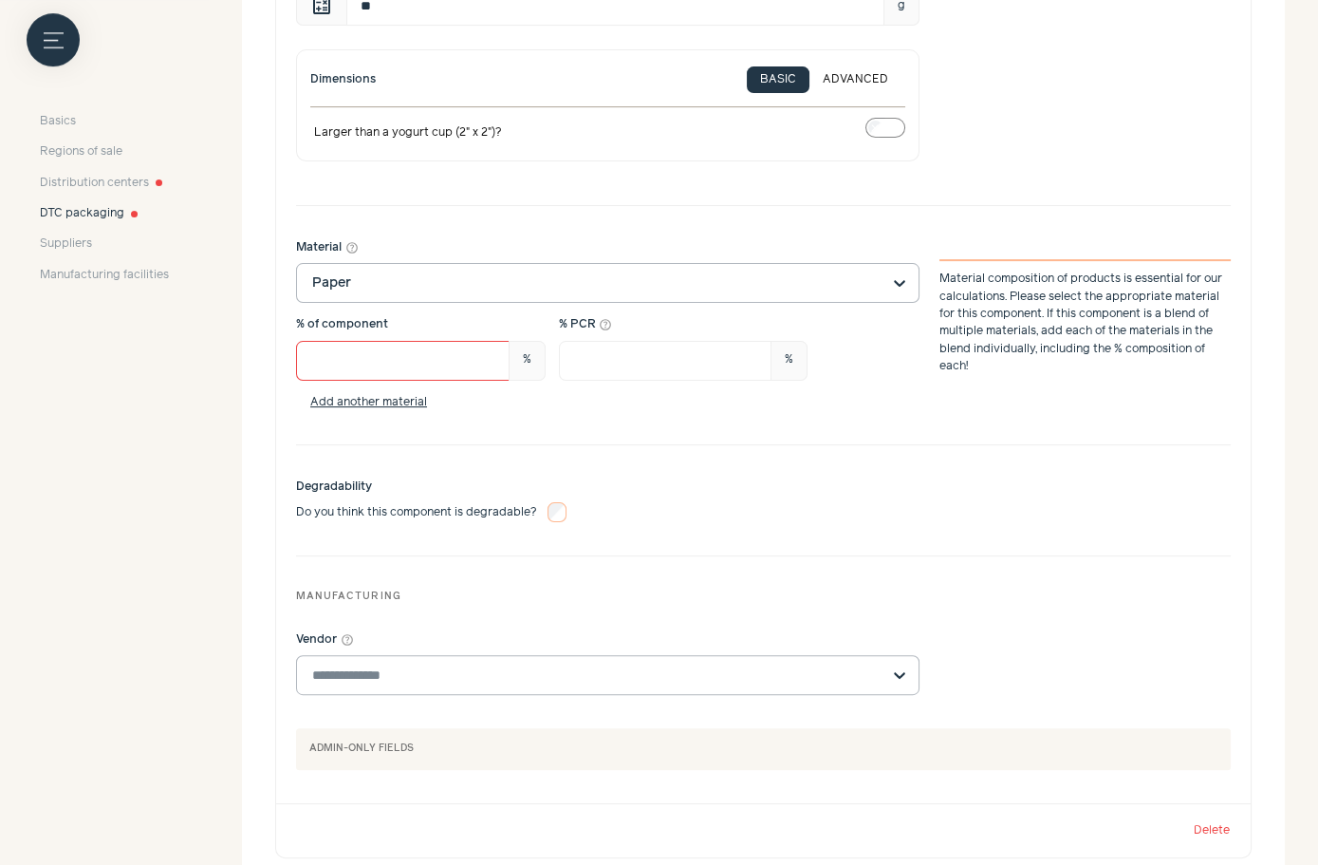
click at [470, 667] on input "Vendor help_outline" at bounding box center [596, 675] width 569 height 38
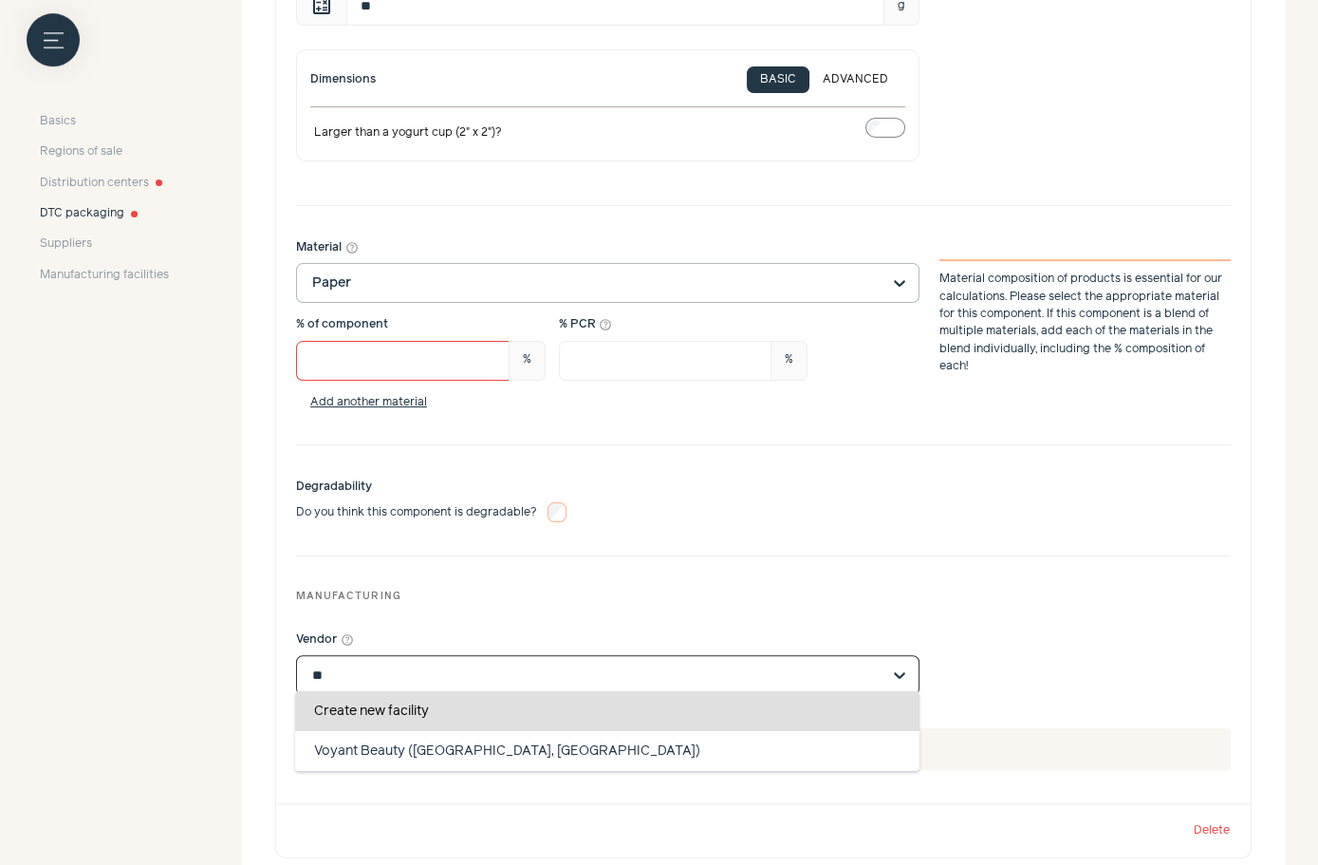
type input "*"
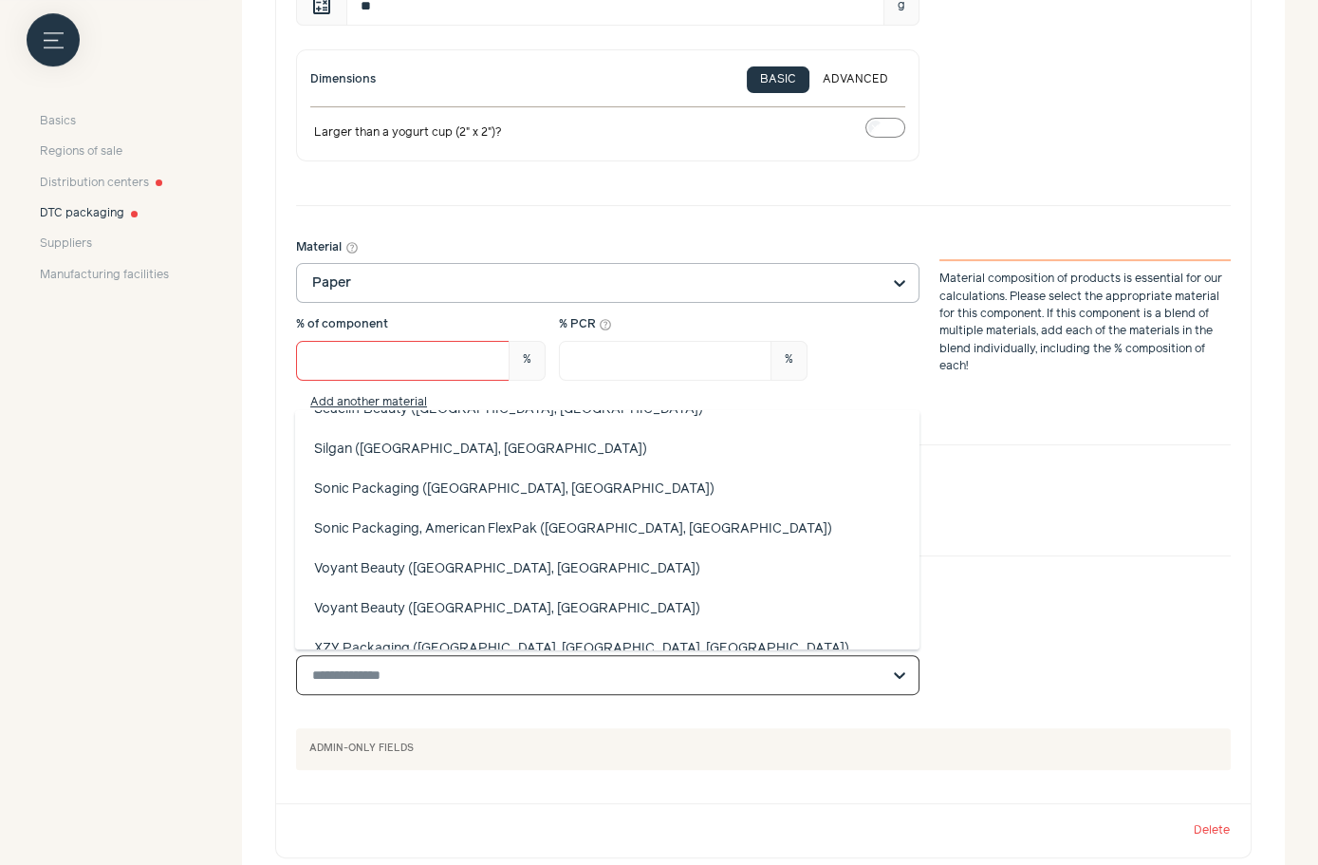
scroll to position [637, 0]
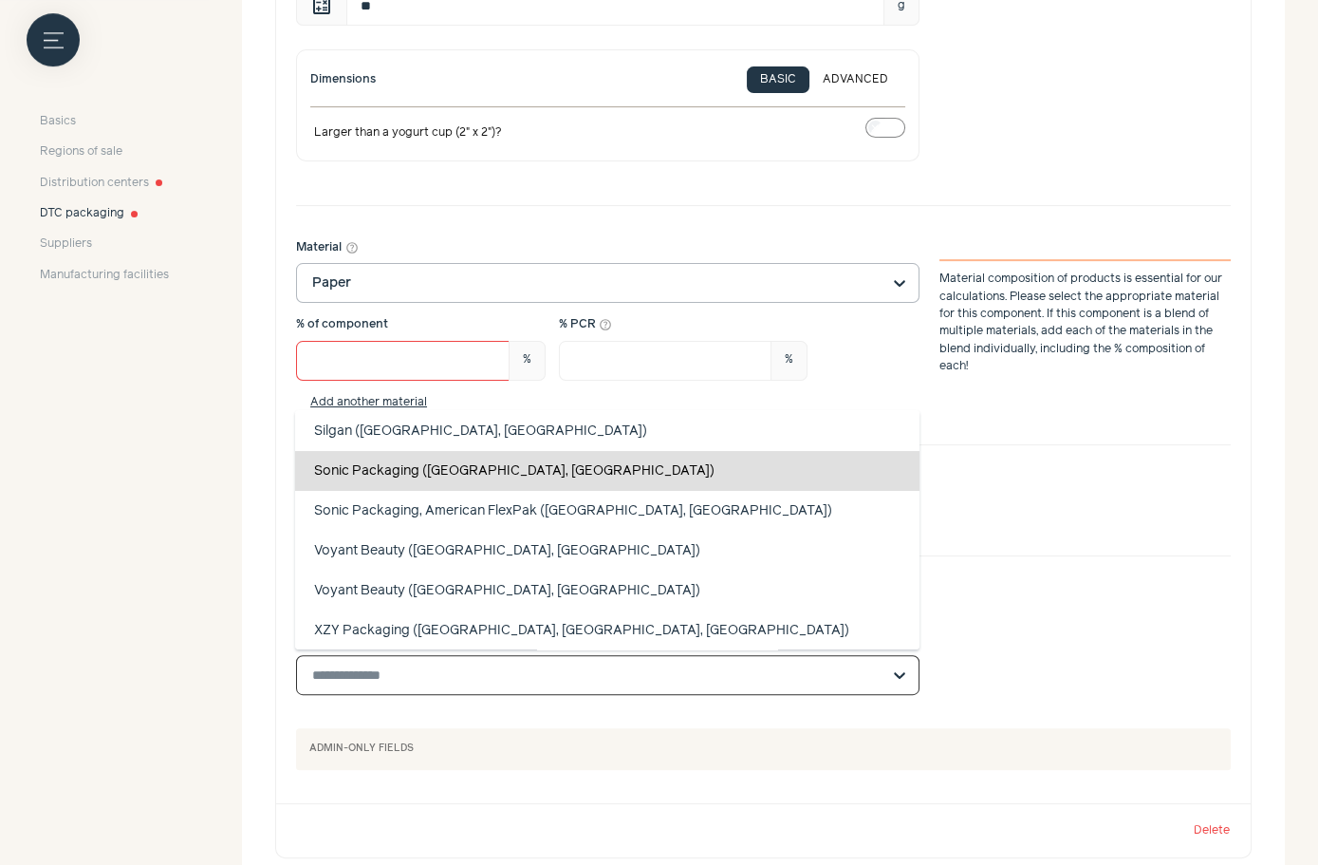
click at [466, 477] on div "Sonic Packaging (Westwood, NJ)" at bounding box center [607, 471] width 625 height 40
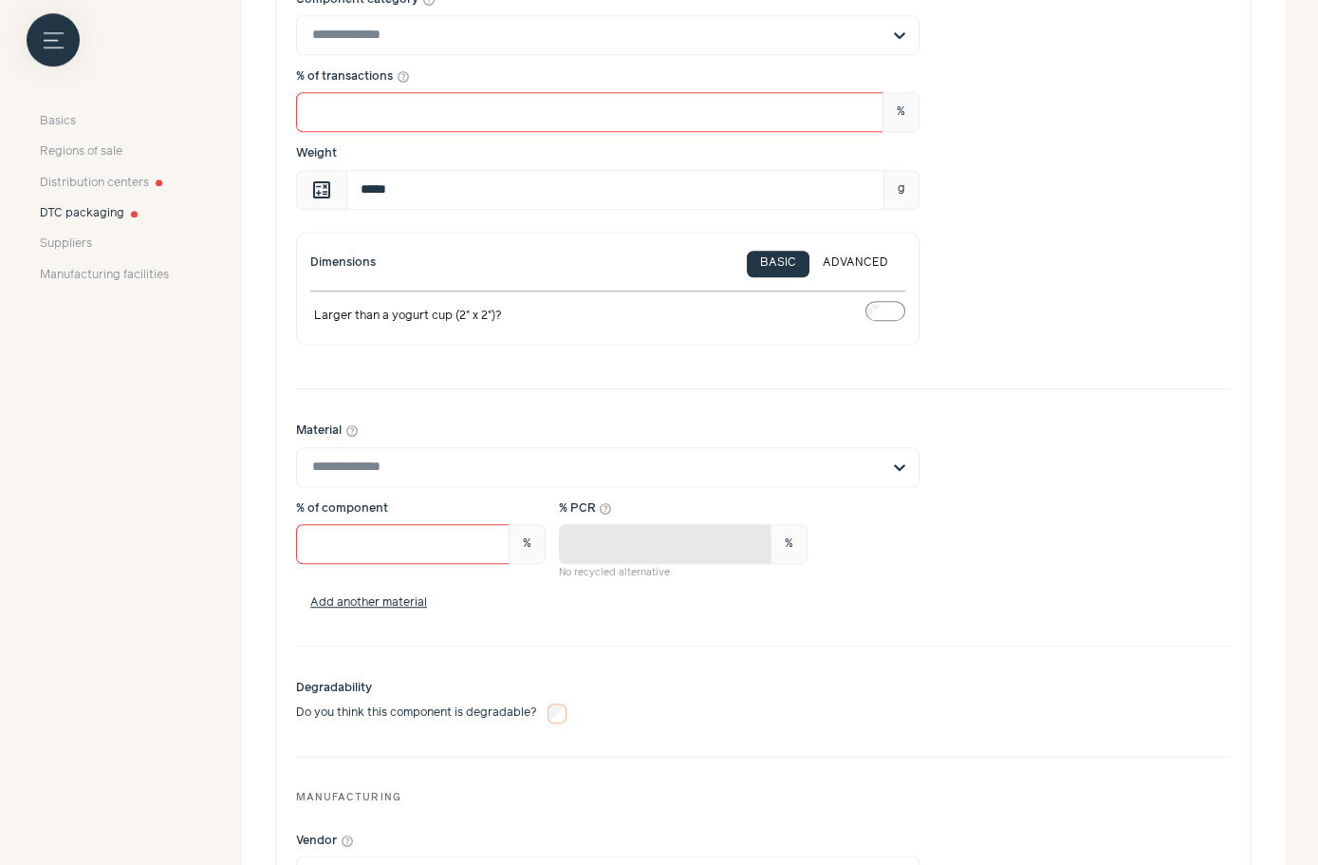
scroll to position [2340, 0]
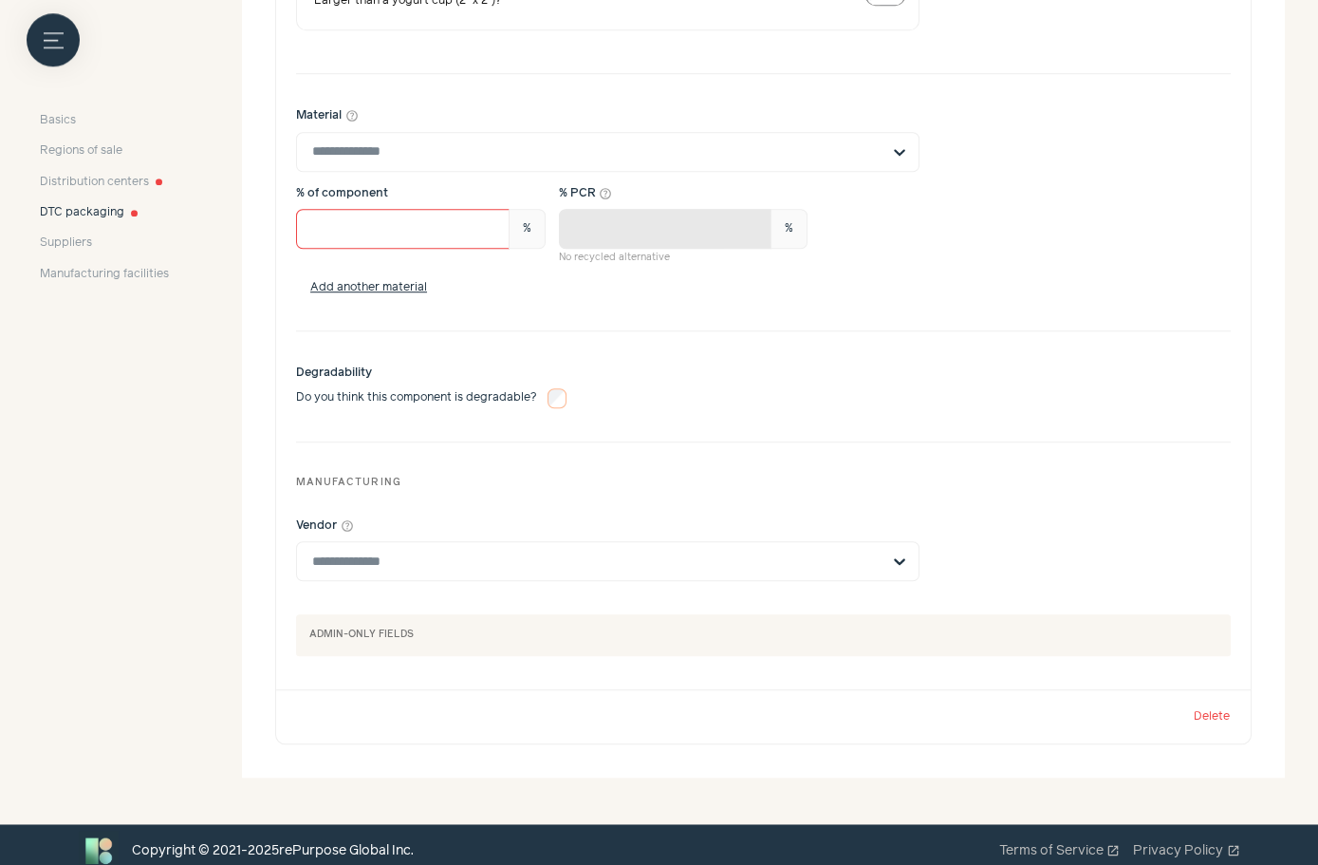
click at [1198, 710] on button "Delete" at bounding box center [1212, 716] width 38 height 13
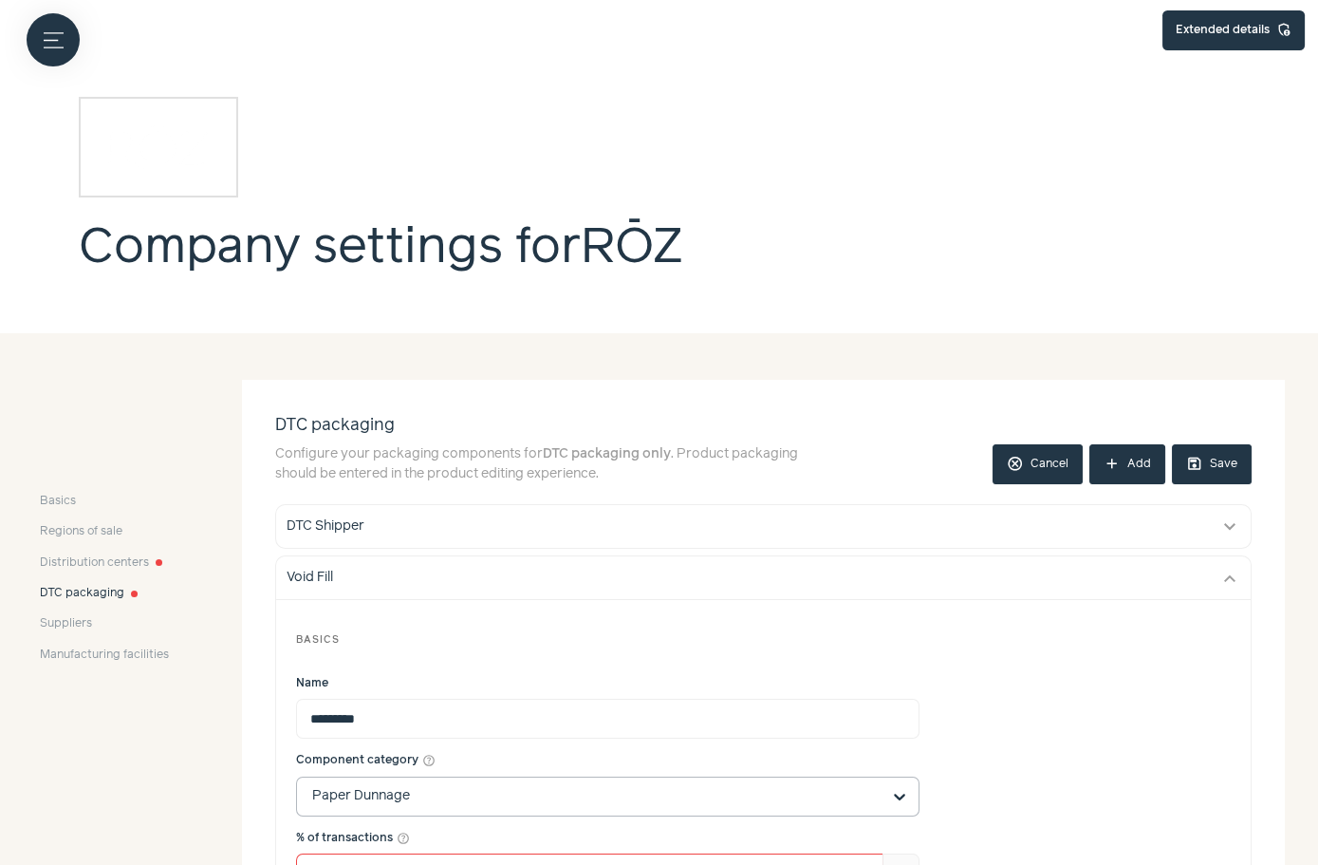
scroll to position [0, 0]
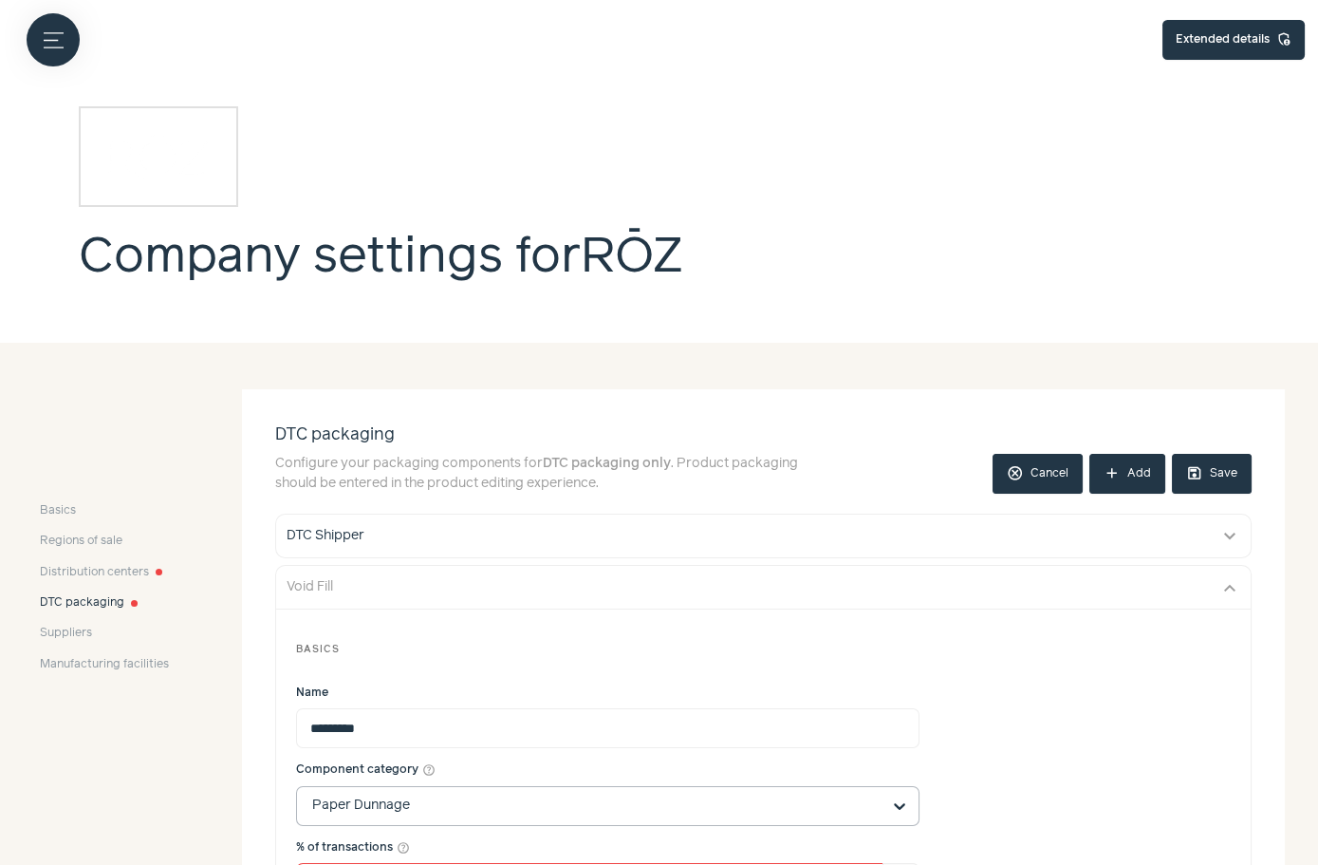
click at [832, 587] on div "Void Fill" at bounding box center [746, 587] width 919 height 20
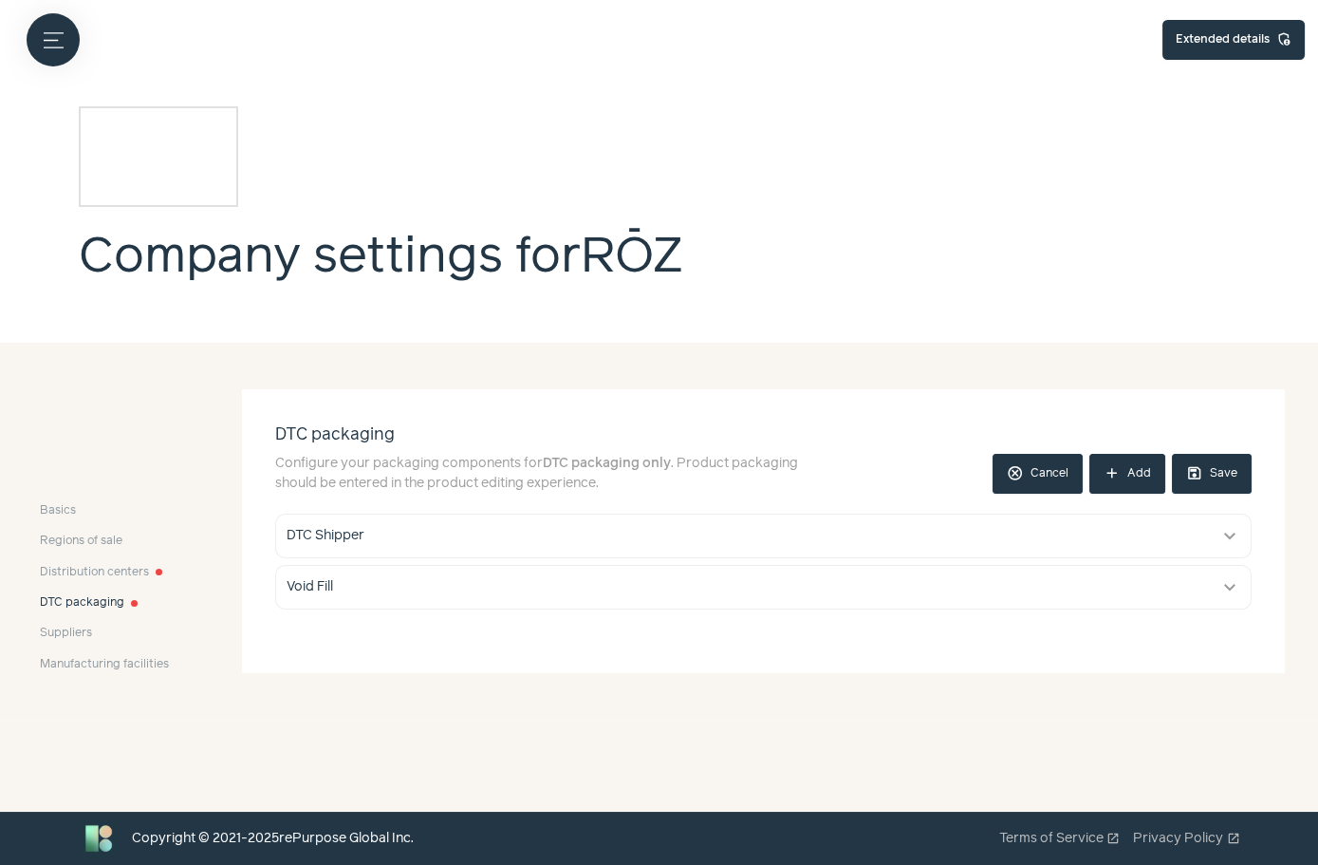
click at [1206, 485] on button "save Save" at bounding box center [1212, 474] width 80 height 40
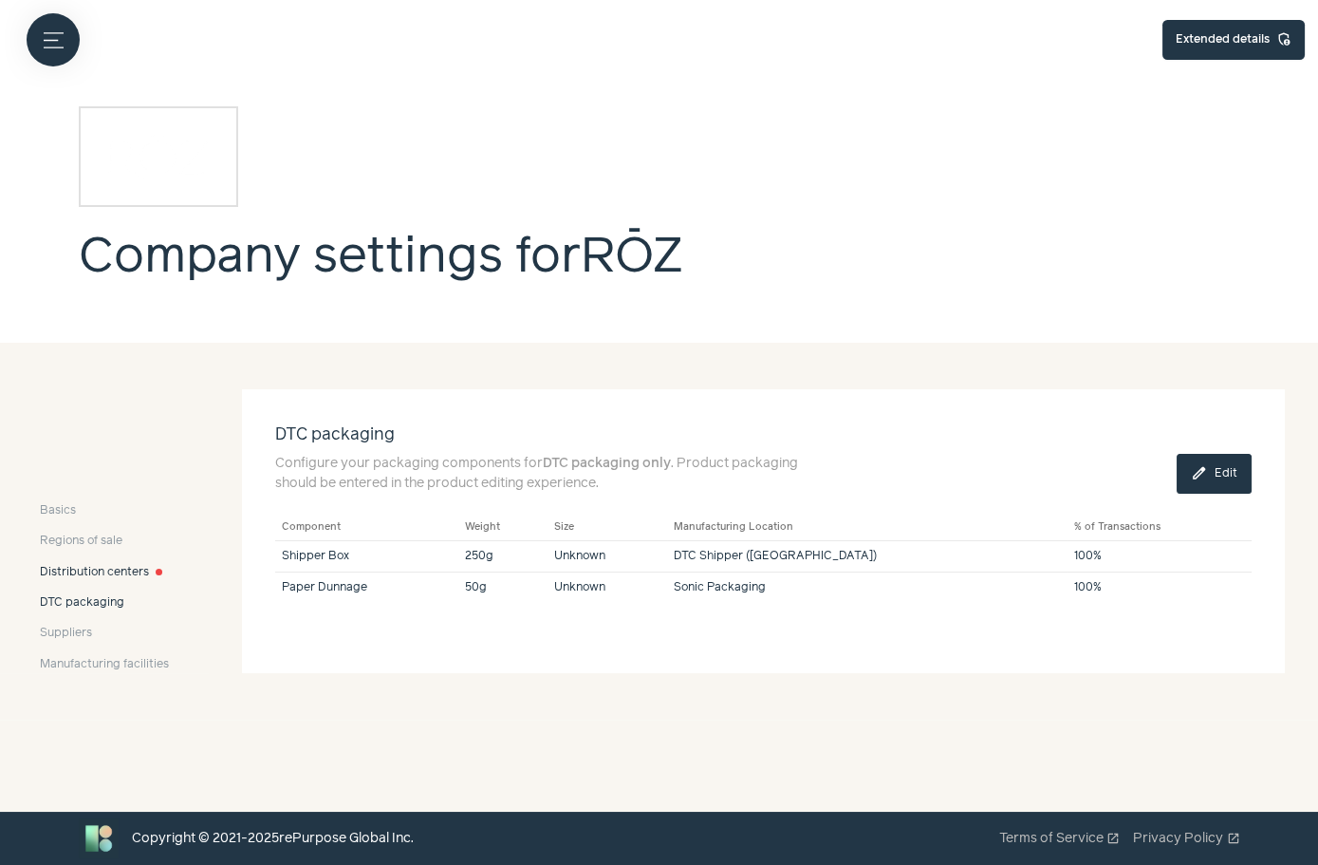
click at [140, 564] on span "Distribution centers" at bounding box center [94, 572] width 109 height 17
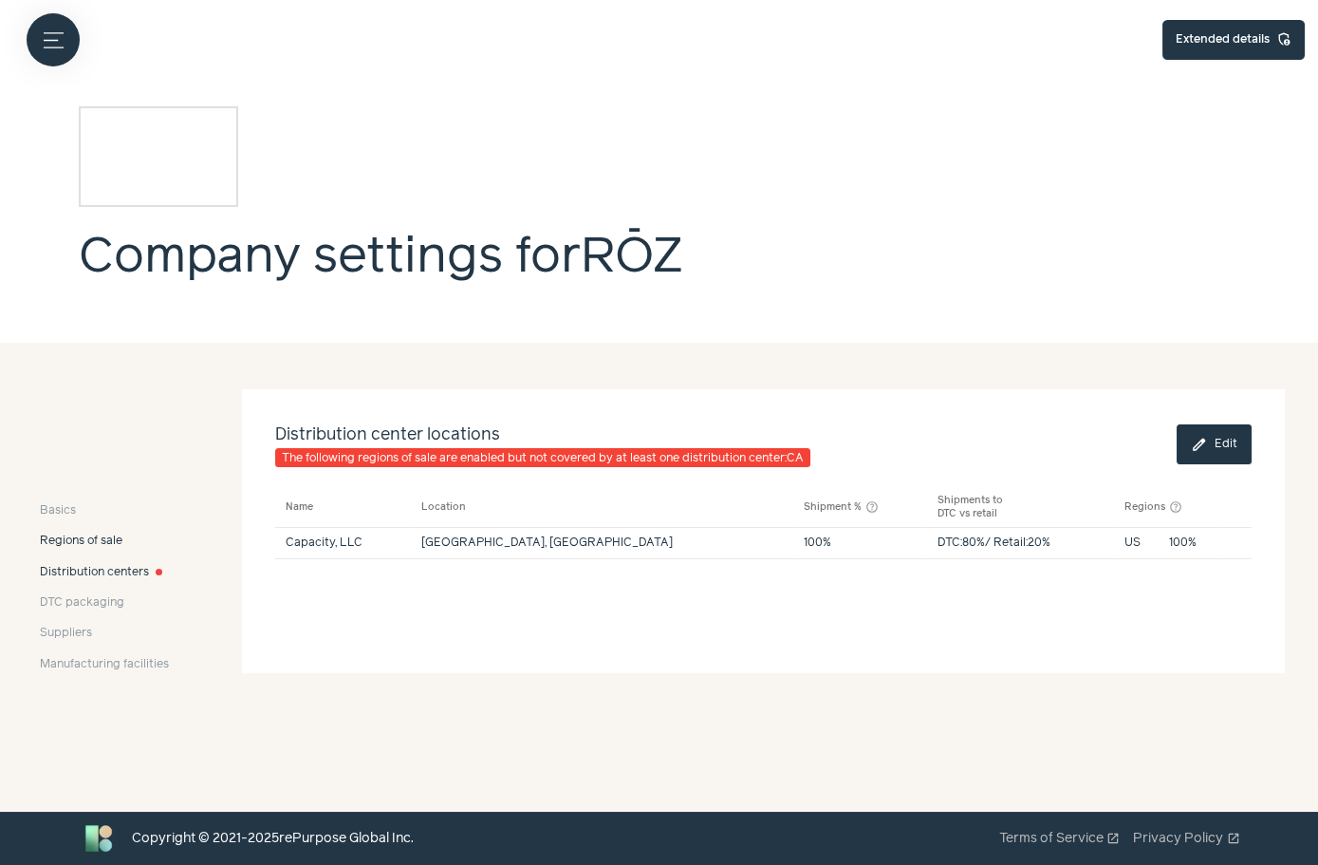
click at [85, 538] on span "Regions of sale" at bounding box center [81, 541] width 83 height 17
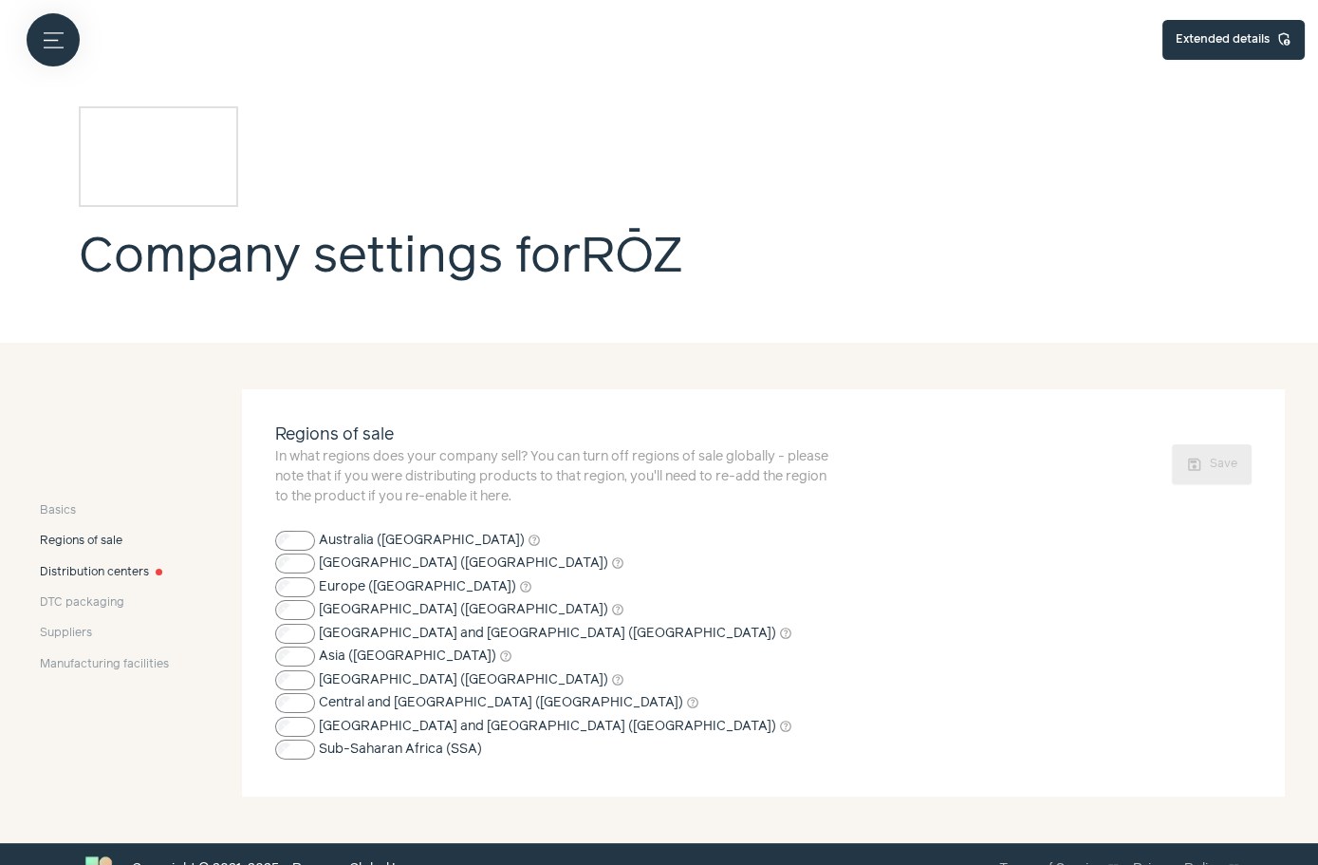
click at [108, 570] on span "Distribution centers" at bounding box center [94, 572] width 109 height 17
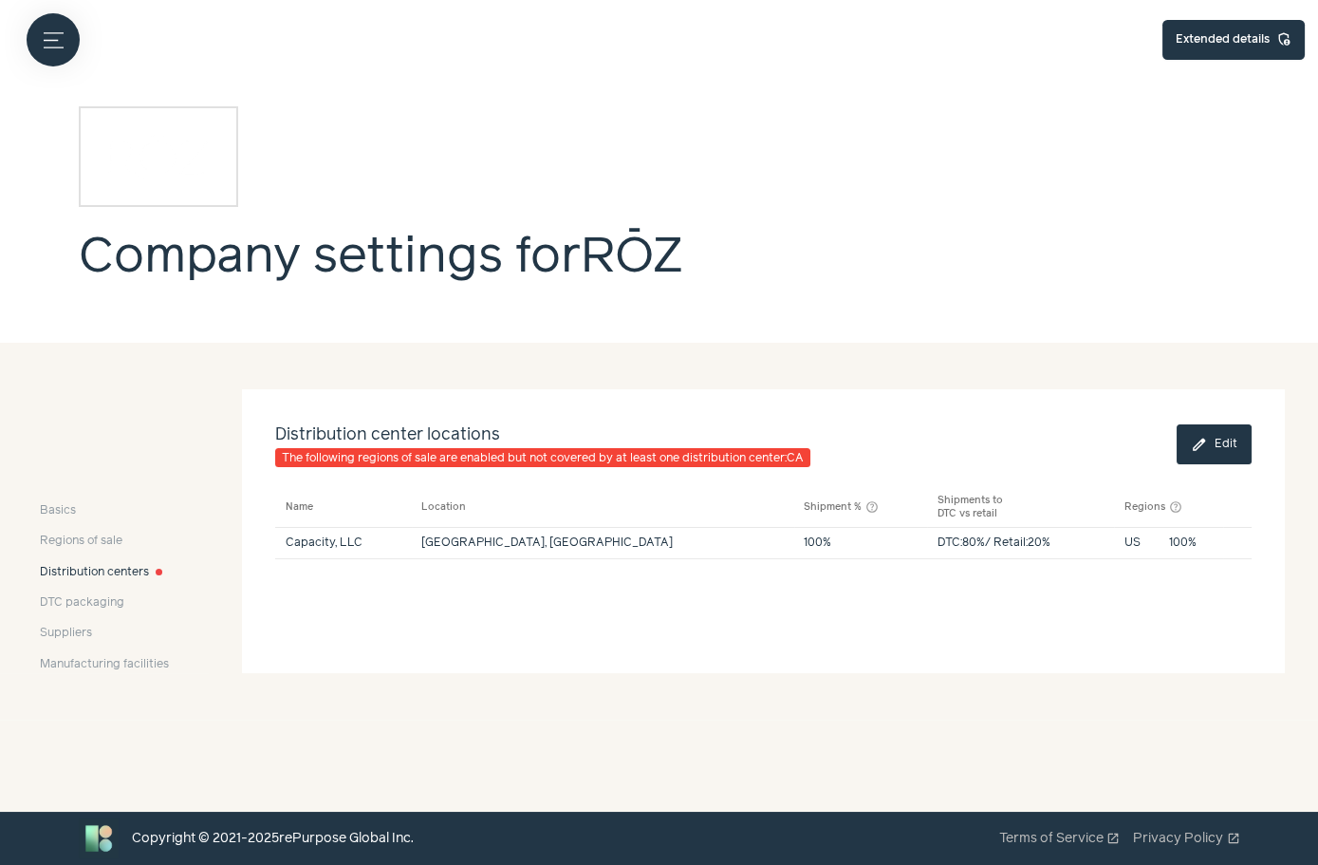
click at [1227, 443] on button "edit Edit" at bounding box center [1214, 444] width 75 height 40
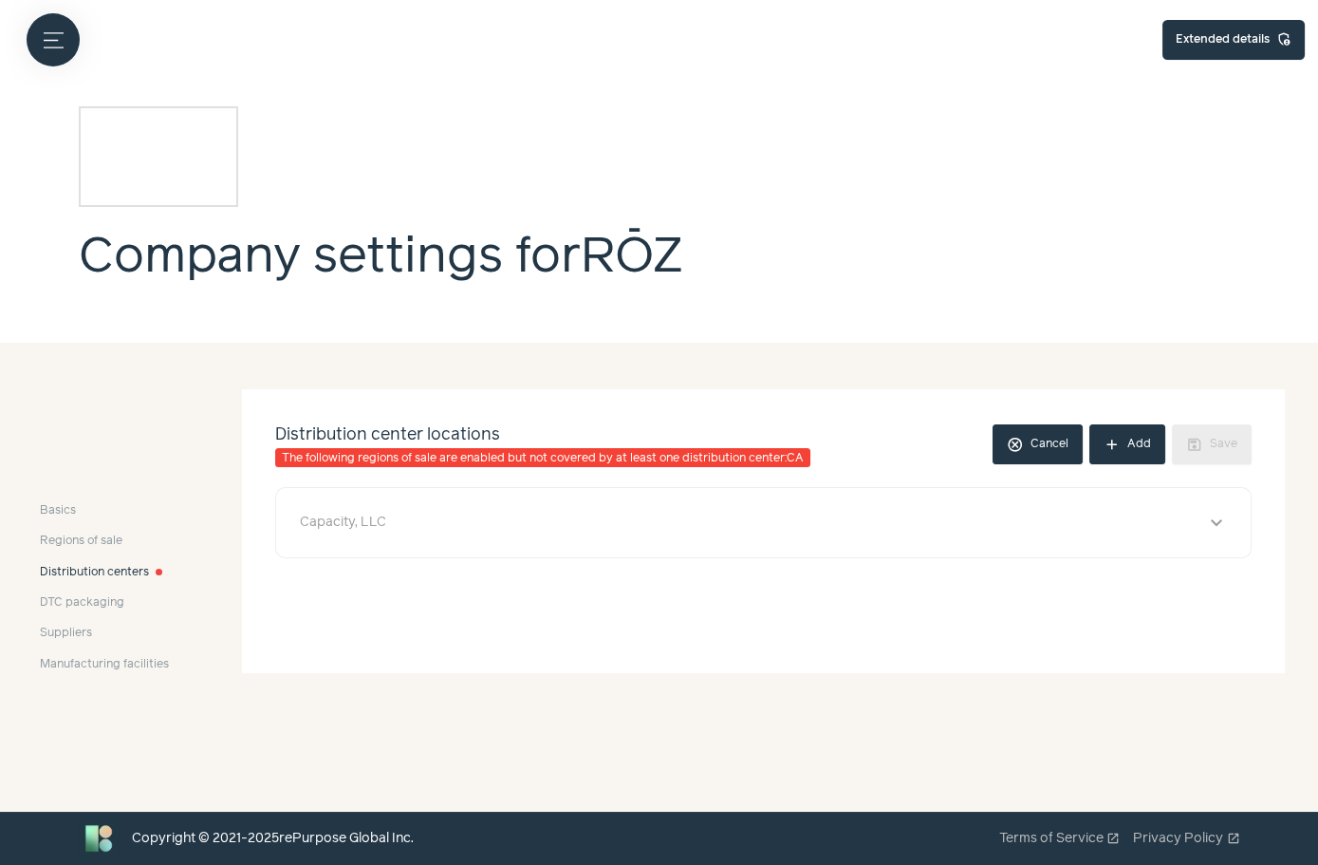
click at [682, 503] on button "Capacity, LLC expand_more" at bounding box center [764, 522] width 948 height 43
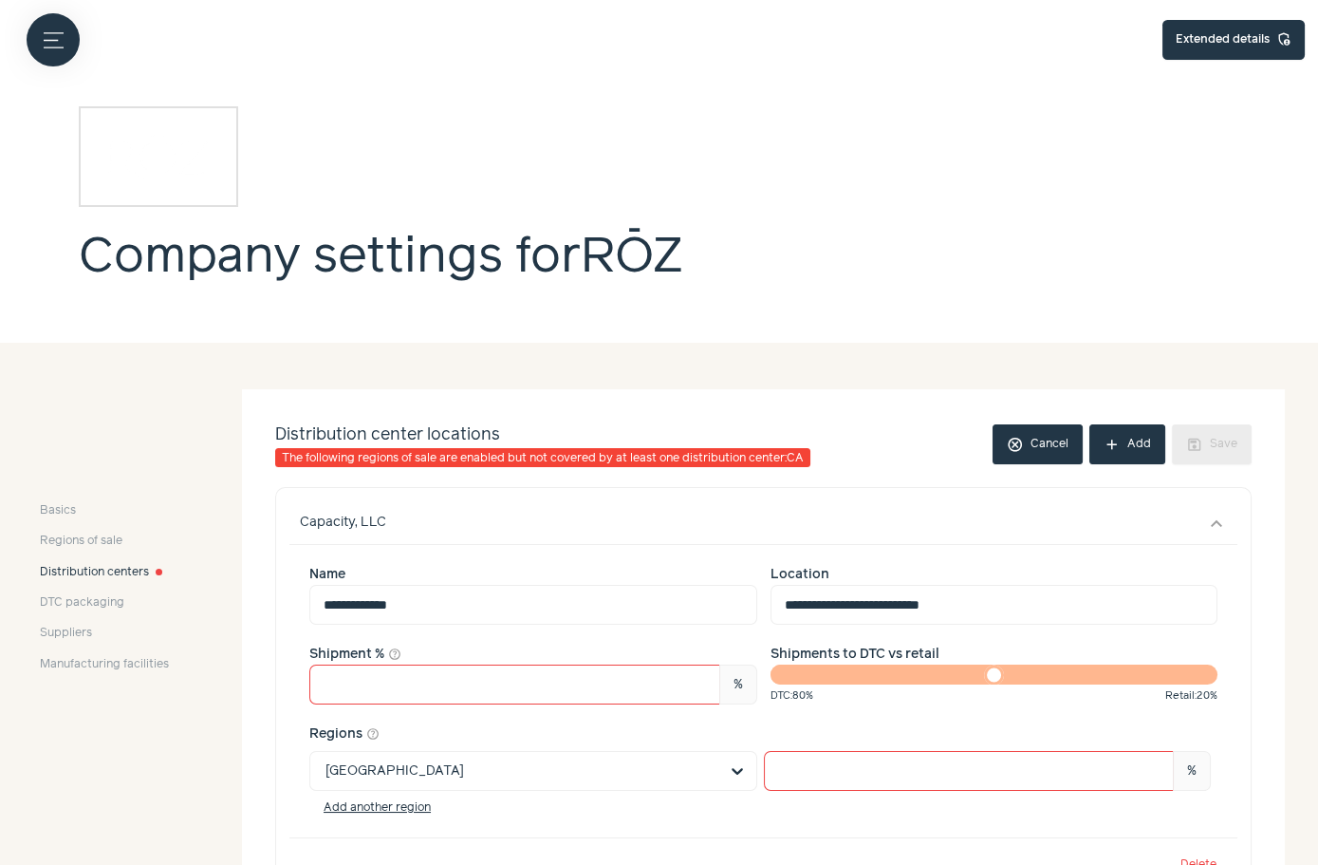
scroll to position [171, 0]
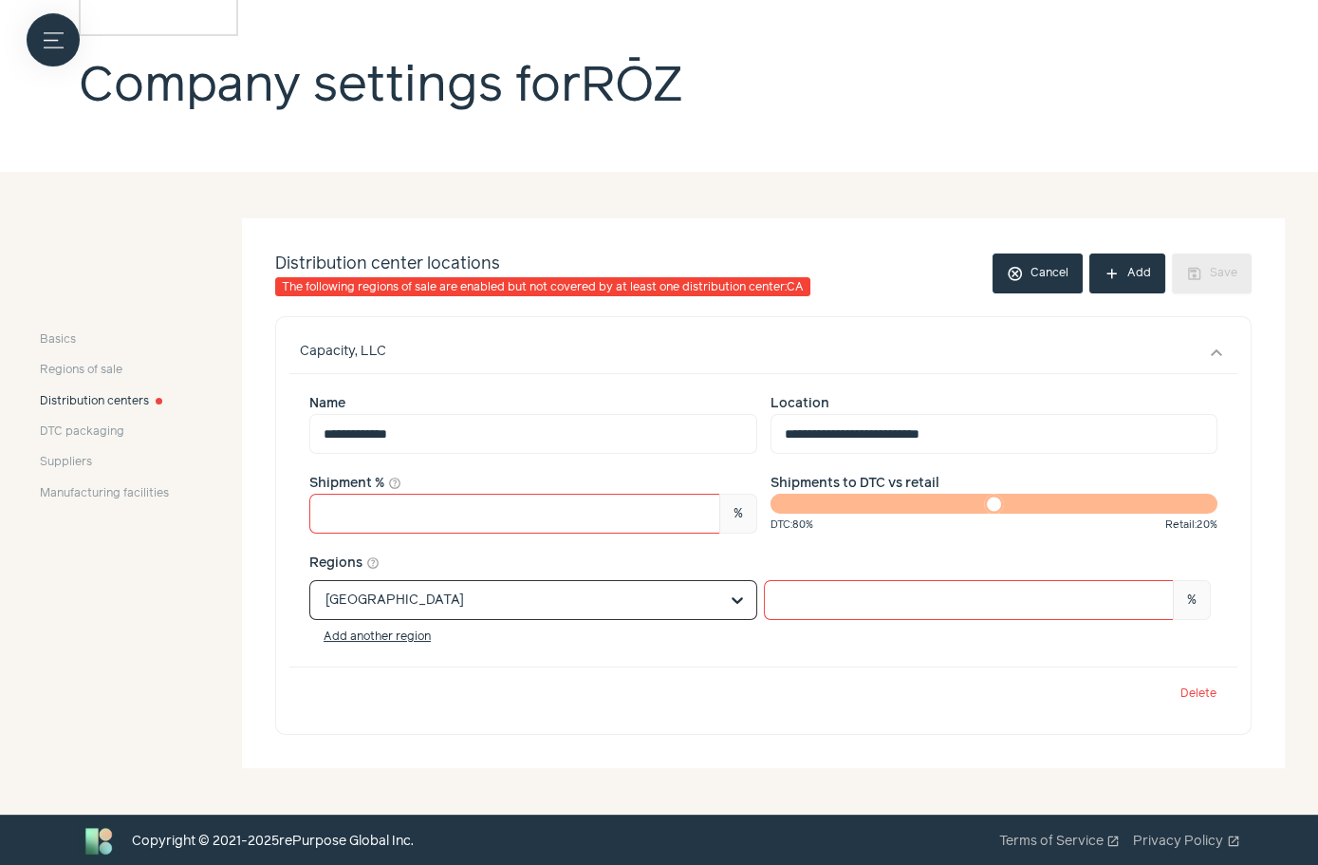
click at [453, 608] on input "text" at bounding box center [522, 600] width 393 height 38
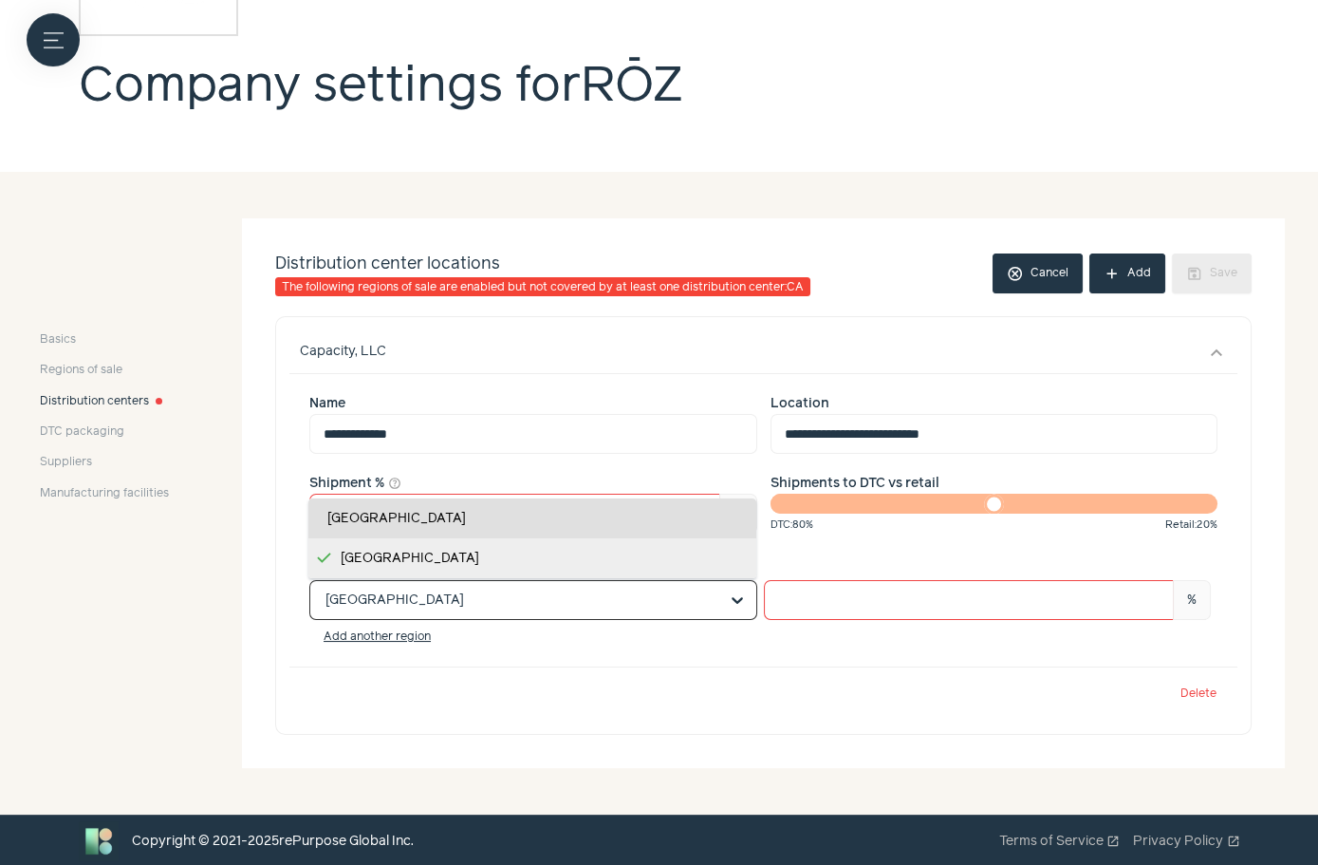
click at [479, 534] on div "Canada" at bounding box center [532, 518] width 448 height 40
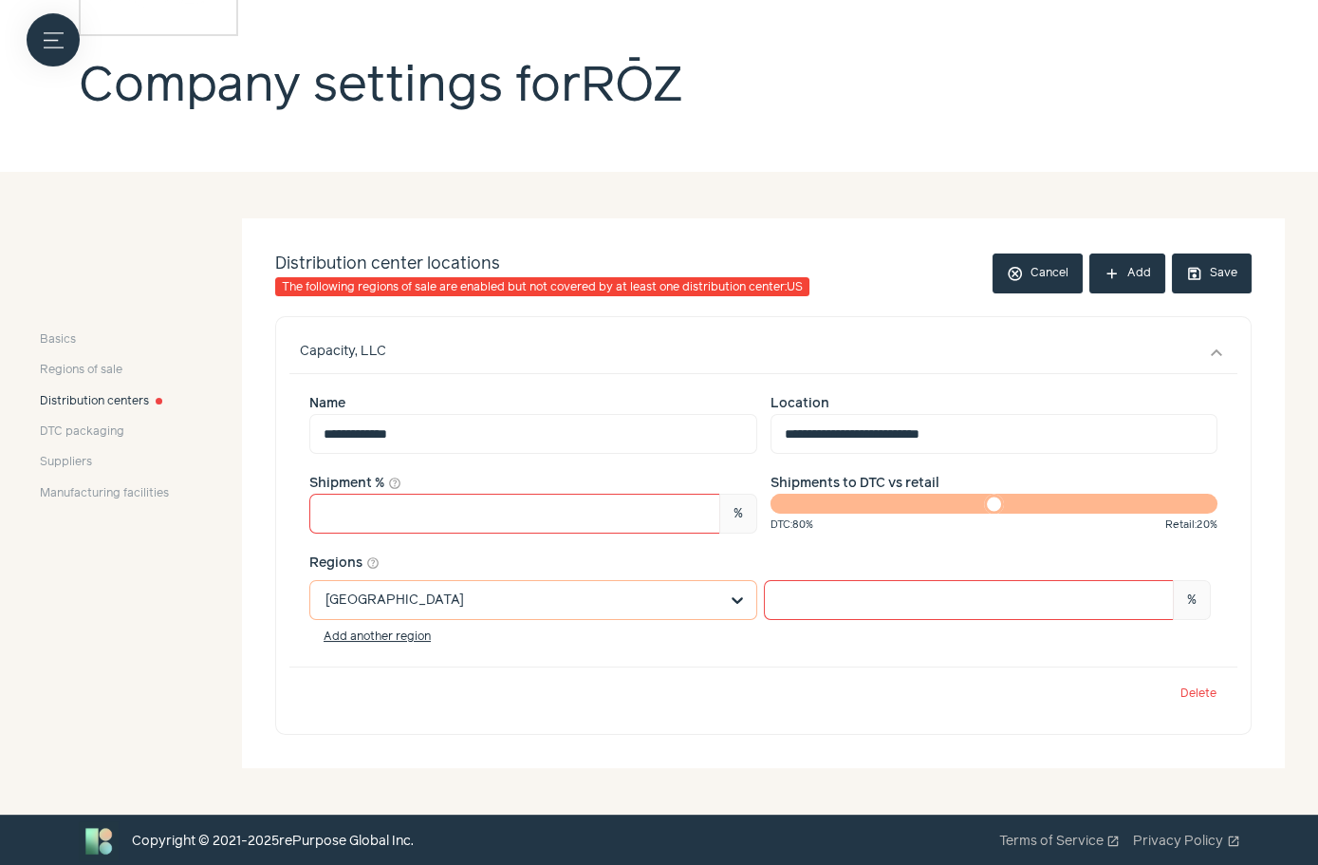
click at [485, 592] on input "text" at bounding box center [522, 600] width 393 height 38
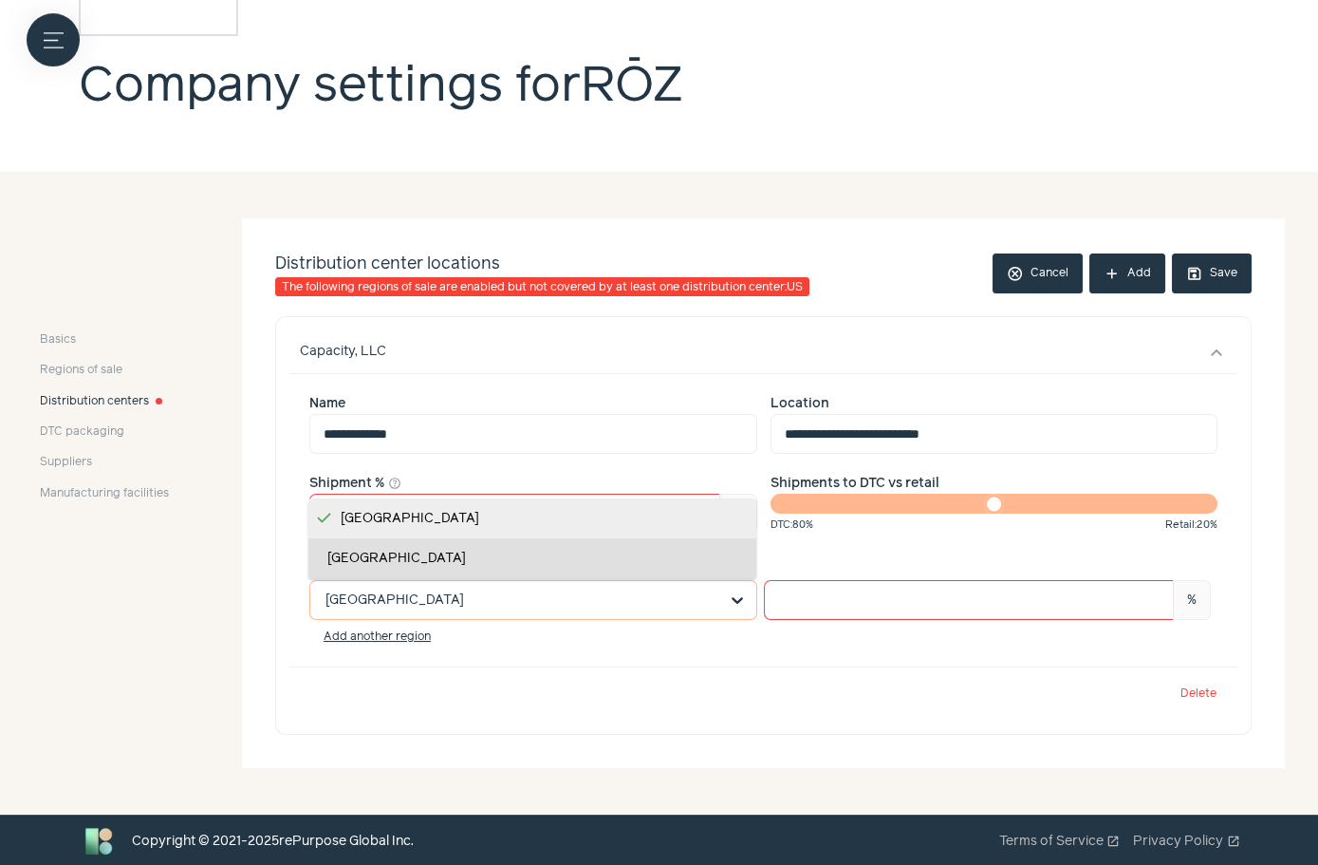
click at [463, 569] on div "[GEOGRAPHIC_DATA]" at bounding box center [532, 558] width 448 height 40
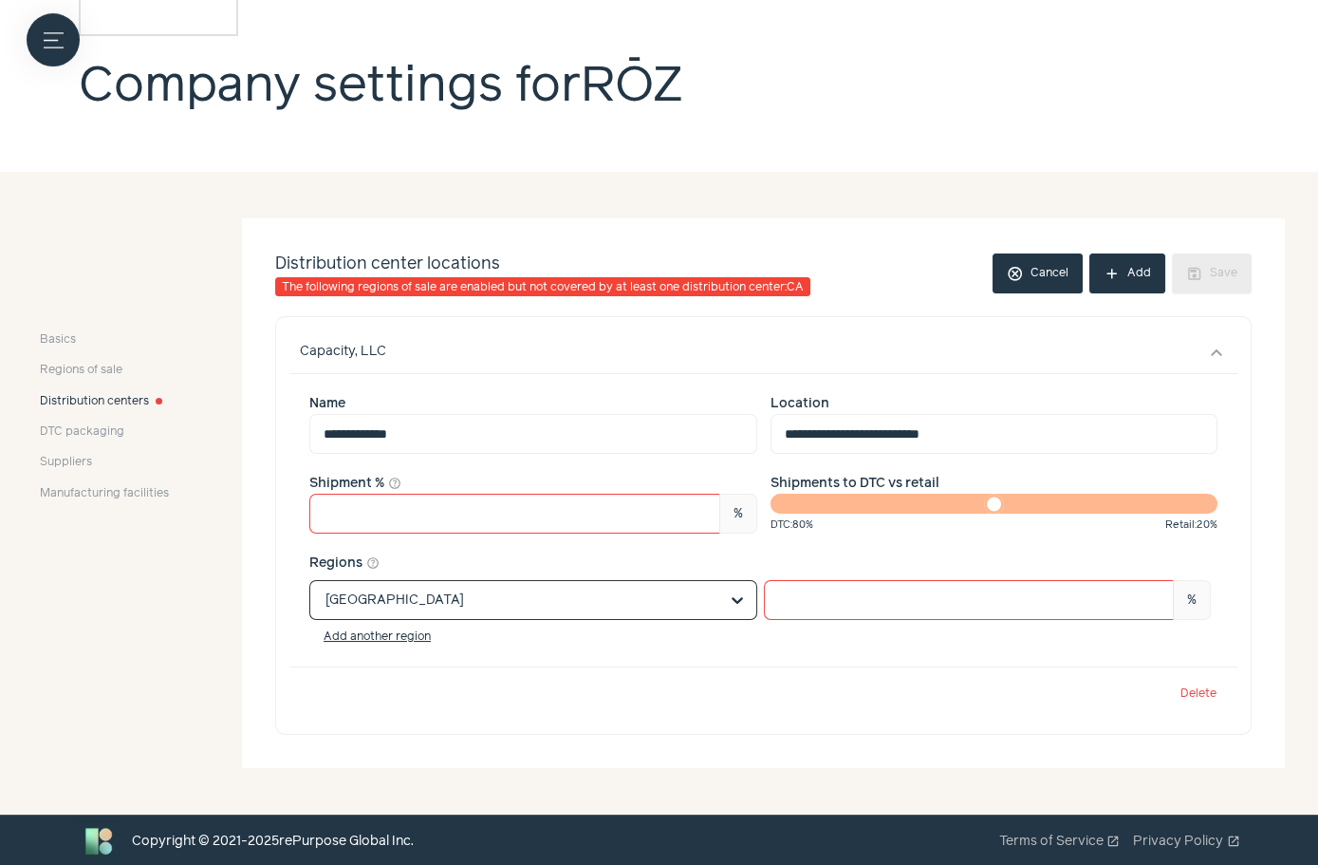
click at [90, 394] on span "Distribution centers" at bounding box center [94, 401] width 109 height 17
click at [100, 370] on span "Regions of sale" at bounding box center [81, 370] width 83 height 17
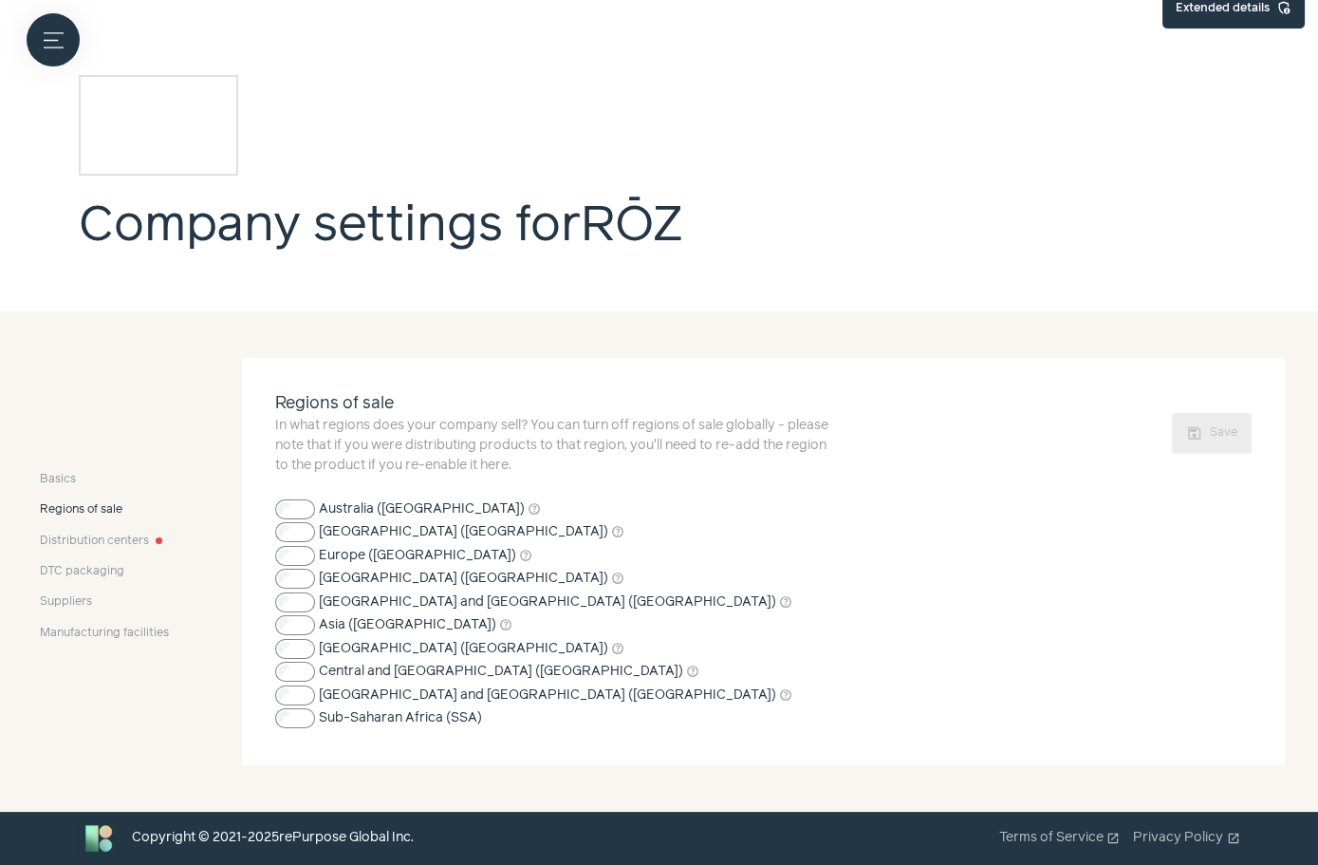
scroll to position [29, 0]
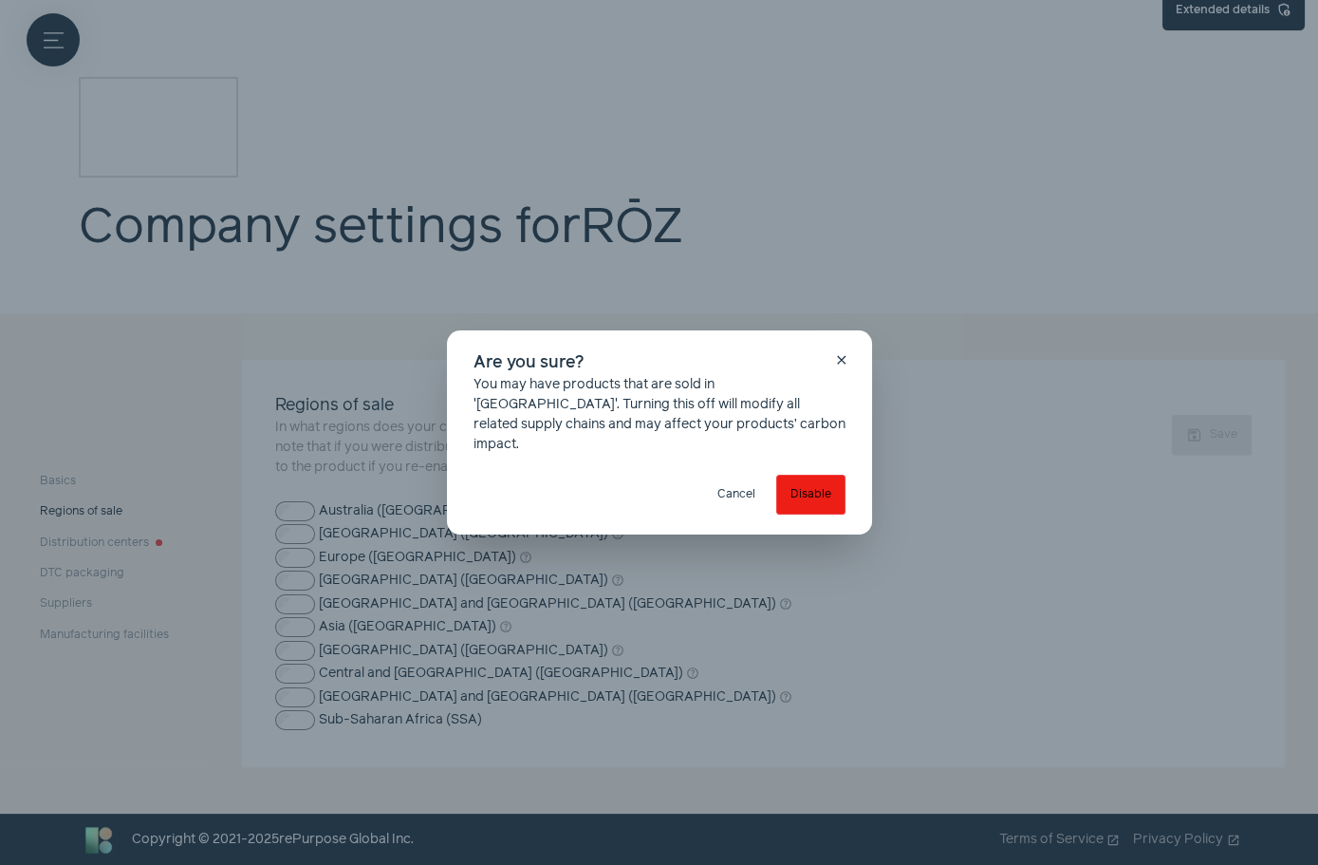
click at [813, 479] on button "Disable" at bounding box center [810, 495] width 69 height 40
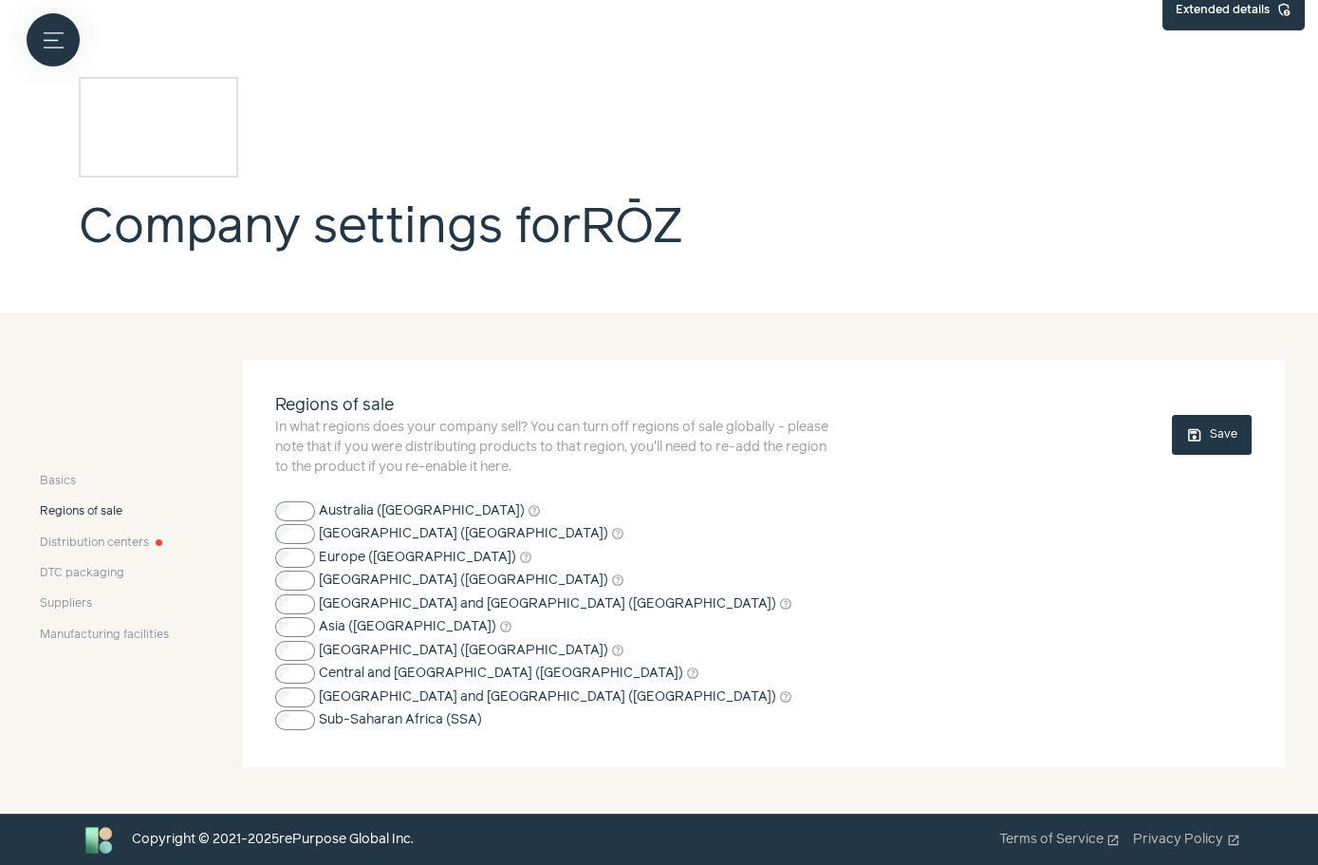
click at [1202, 435] on span "save" at bounding box center [1195, 435] width 17 height 17
click at [94, 535] on span "Distribution centers" at bounding box center [94, 542] width 109 height 17
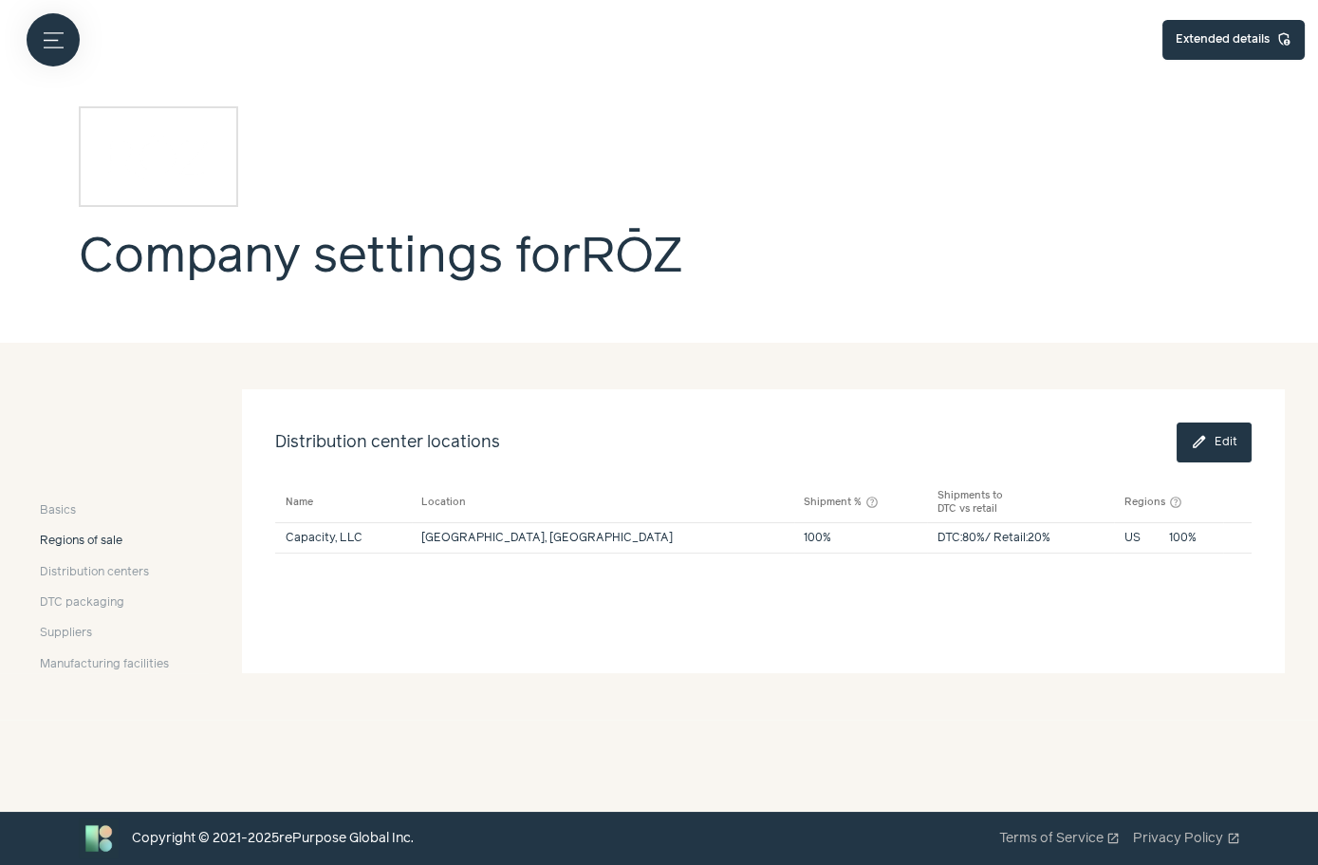
click at [1215, 442] on button "edit Edit" at bounding box center [1214, 442] width 75 height 40
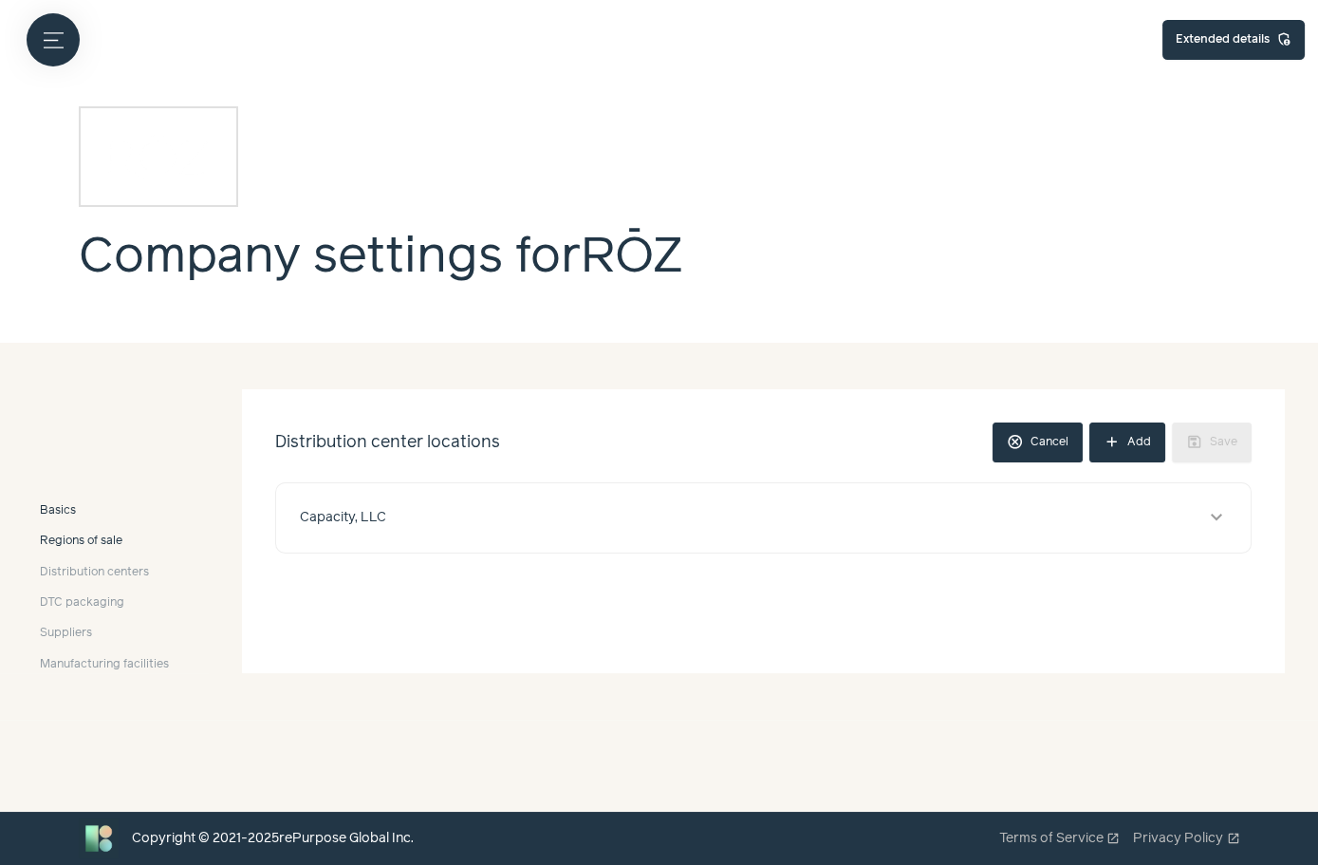
click at [72, 510] on span "Basics" at bounding box center [58, 510] width 36 height 17
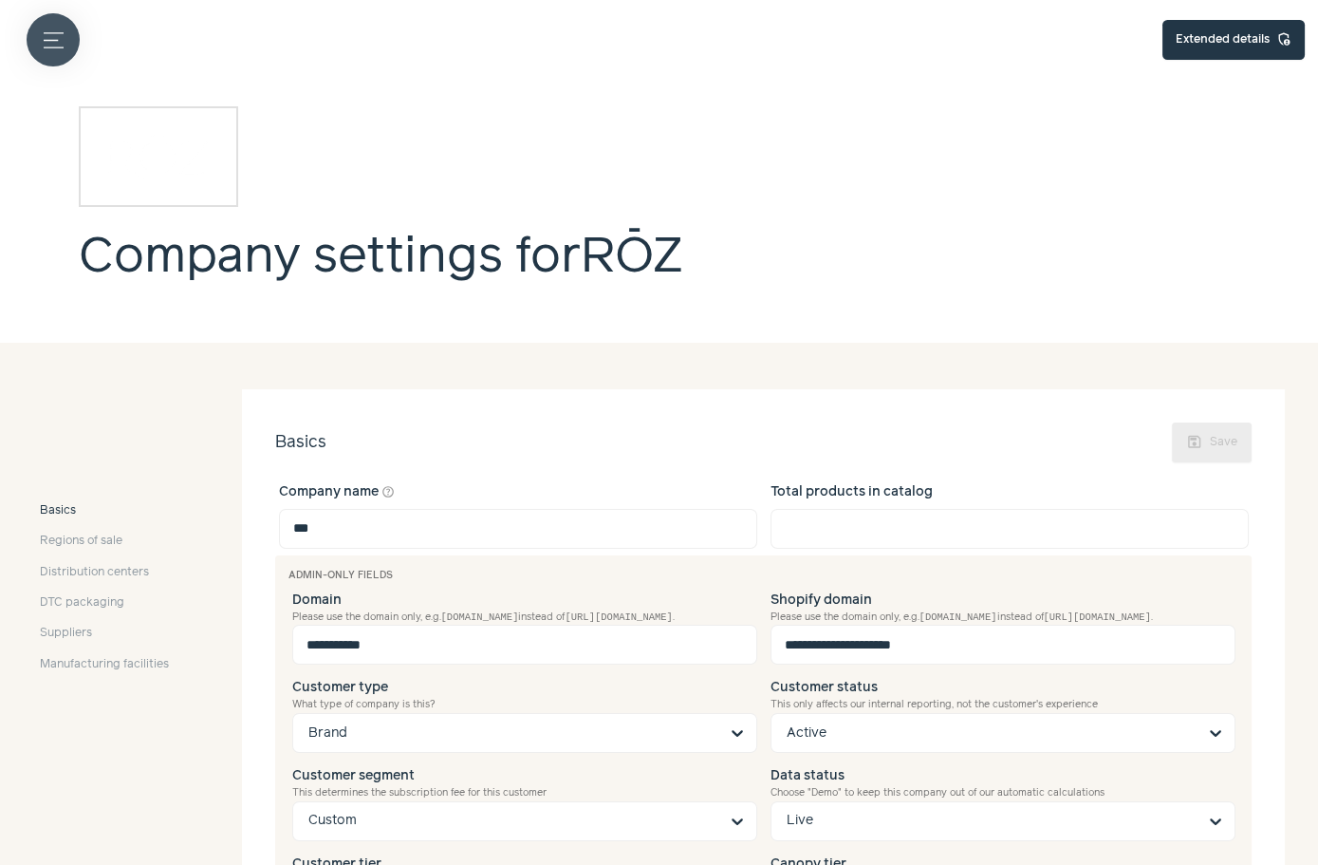
click at [69, 33] on button "Menu button" at bounding box center [53, 39] width 53 height 53
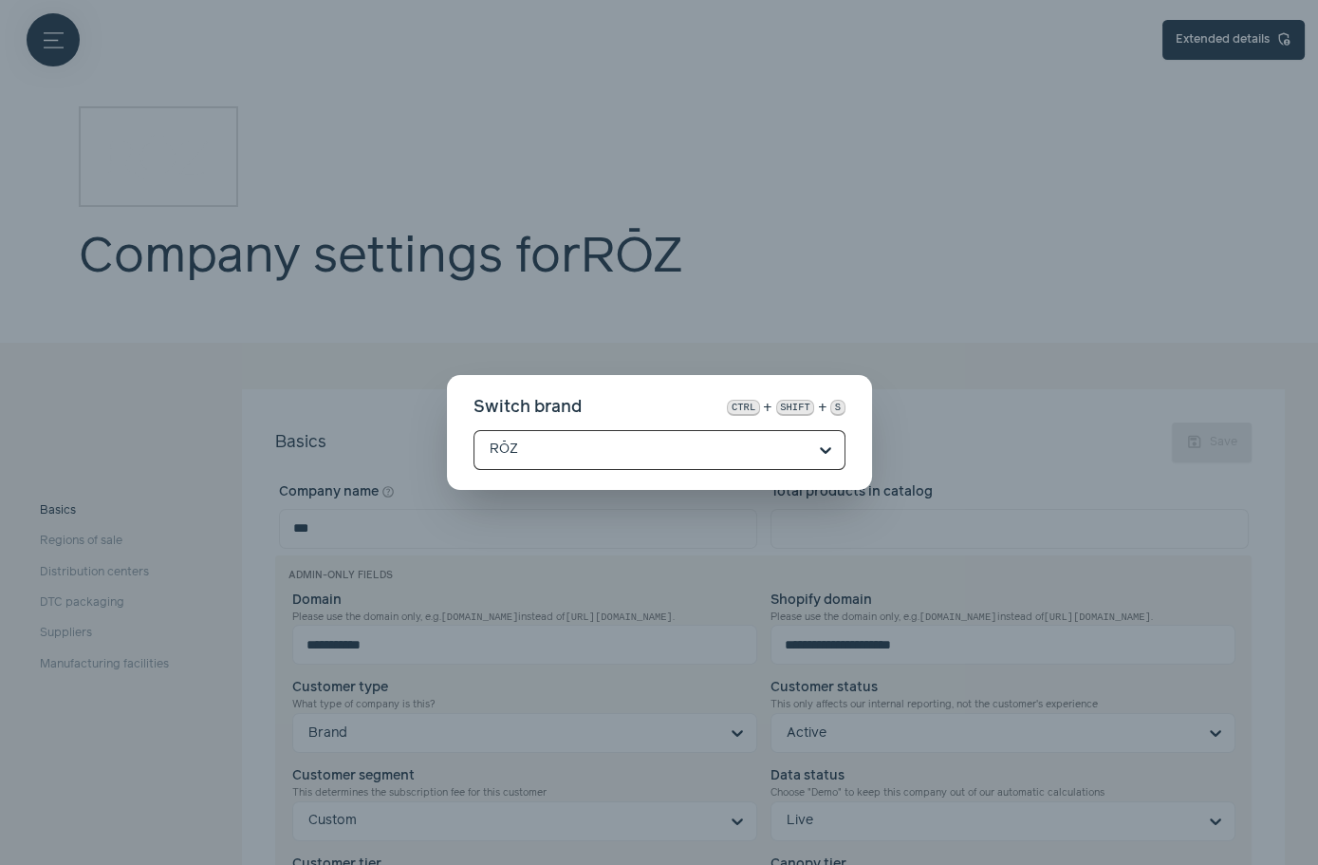
click at [149, 443] on div "Switch brand ctrl + shift + s Option RŌZ, selected. Select is focused, type to …" at bounding box center [659, 432] width 1318 height 865
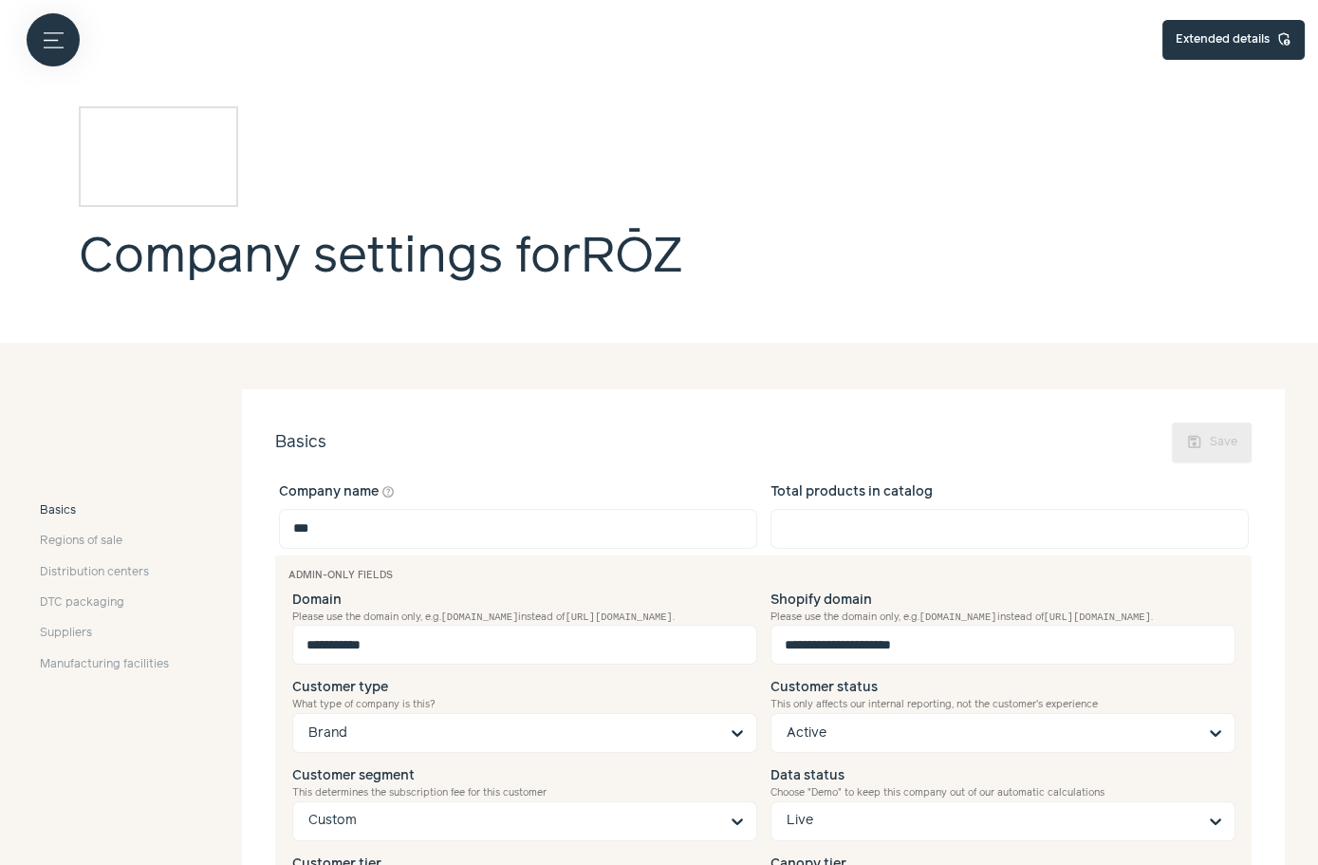
click at [613, 350] on label at bounding box center [659, 432] width 1318 height 865
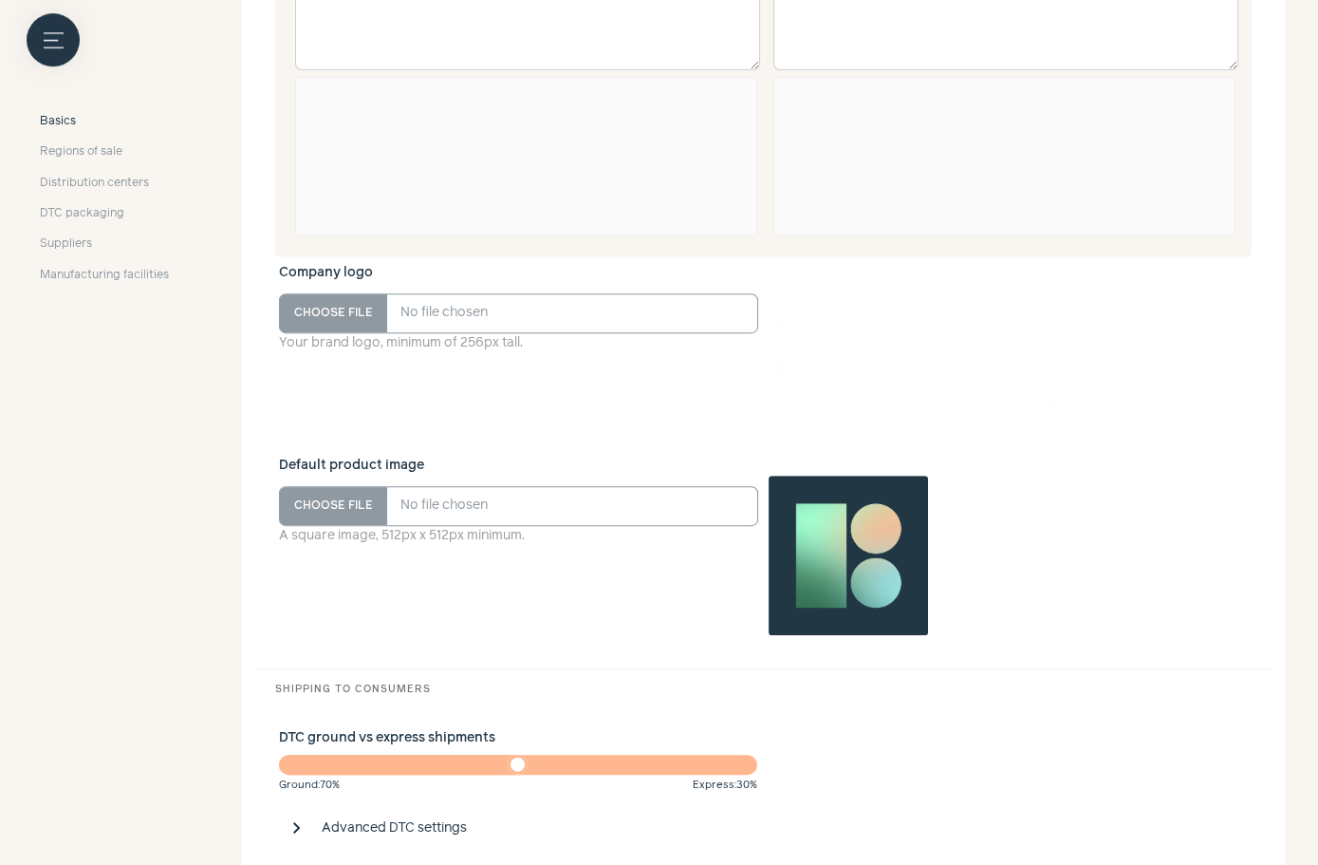
scroll to position [1342, 0]
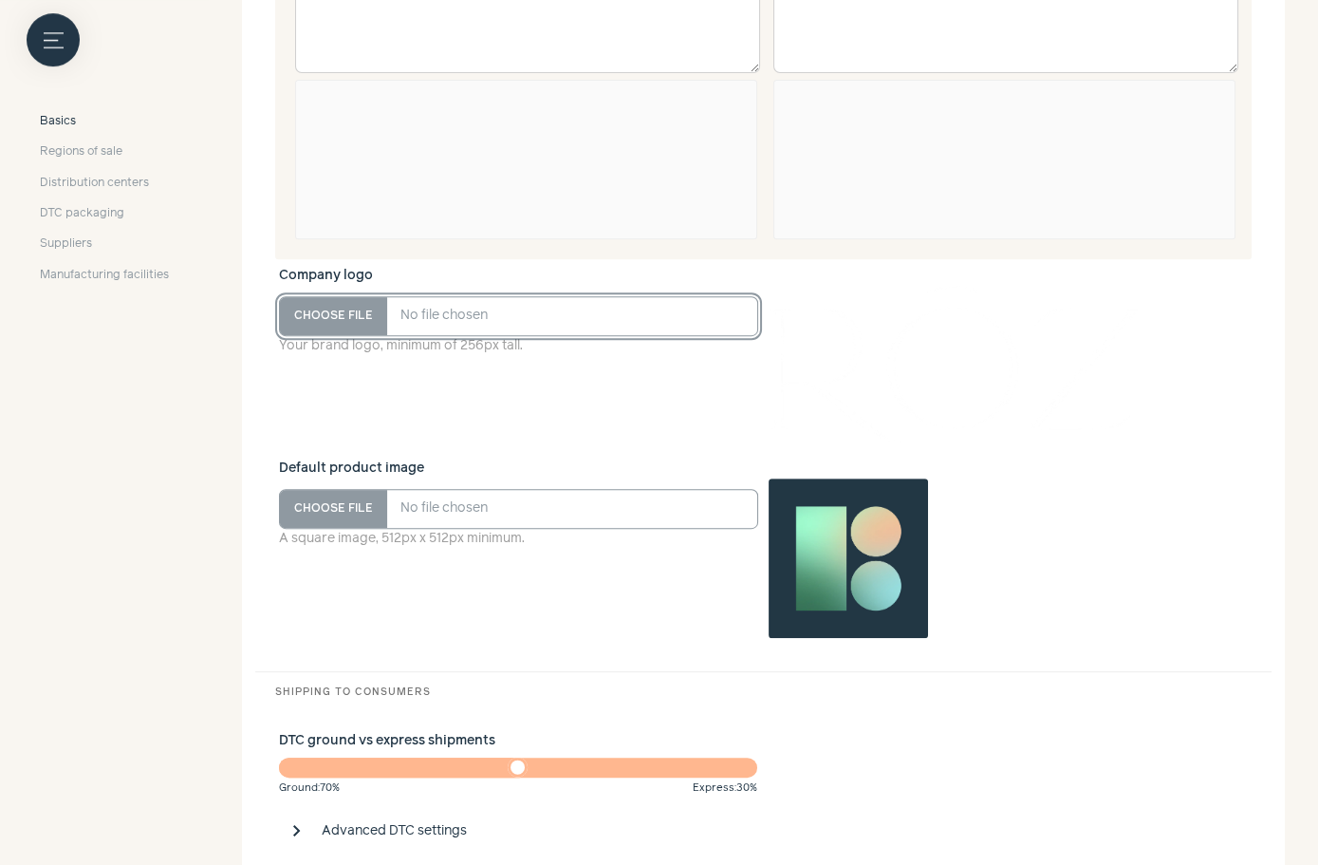
click at [298, 329] on input "Company logo Your brand logo, minimum of 256px tall." at bounding box center [519, 316] width 480 height 40
click at [320, 315] on input "Company logo Your brand logo, minimum of 256px tall." at bounding box center [519, 316] width 480 height 40
type input "**********"
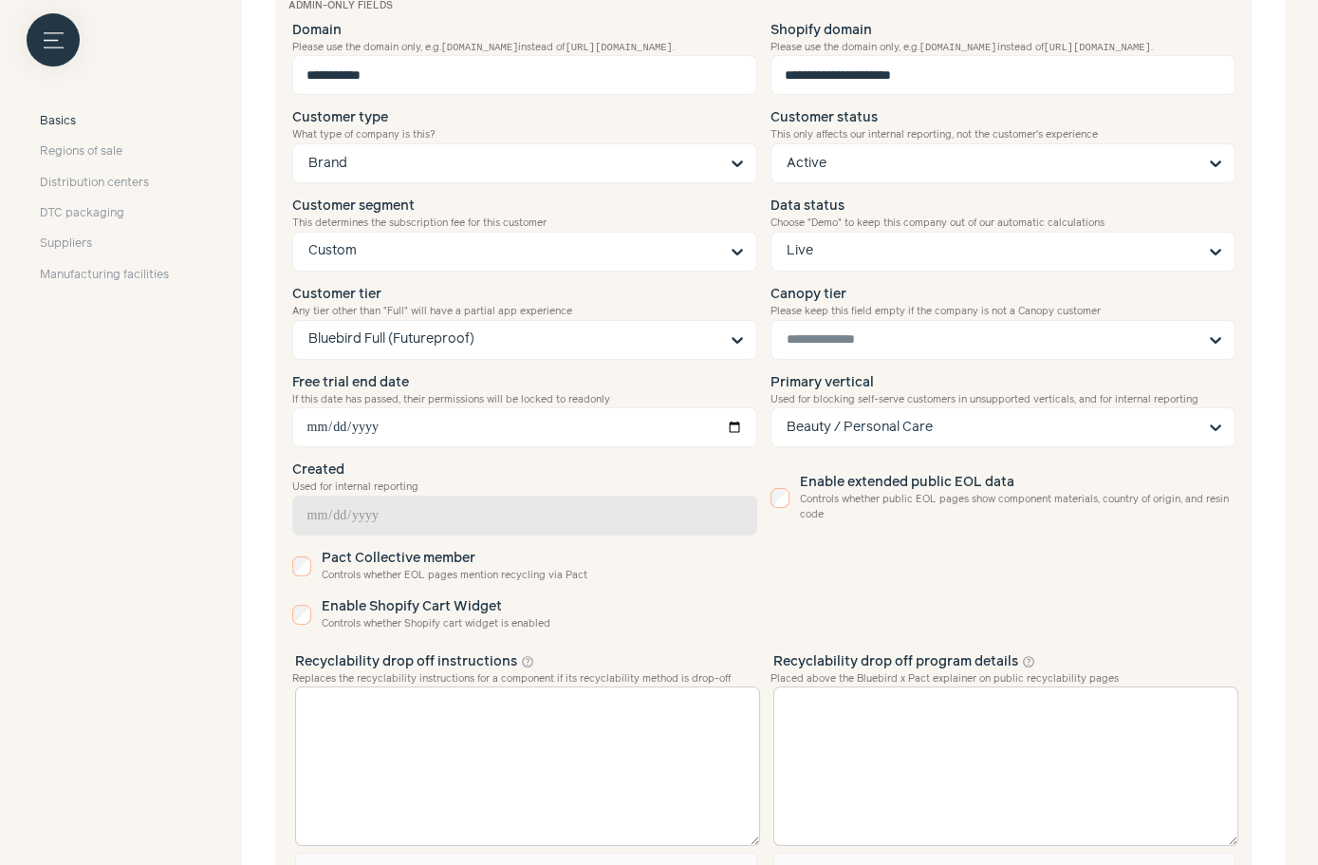
scroll to position [17, 0]
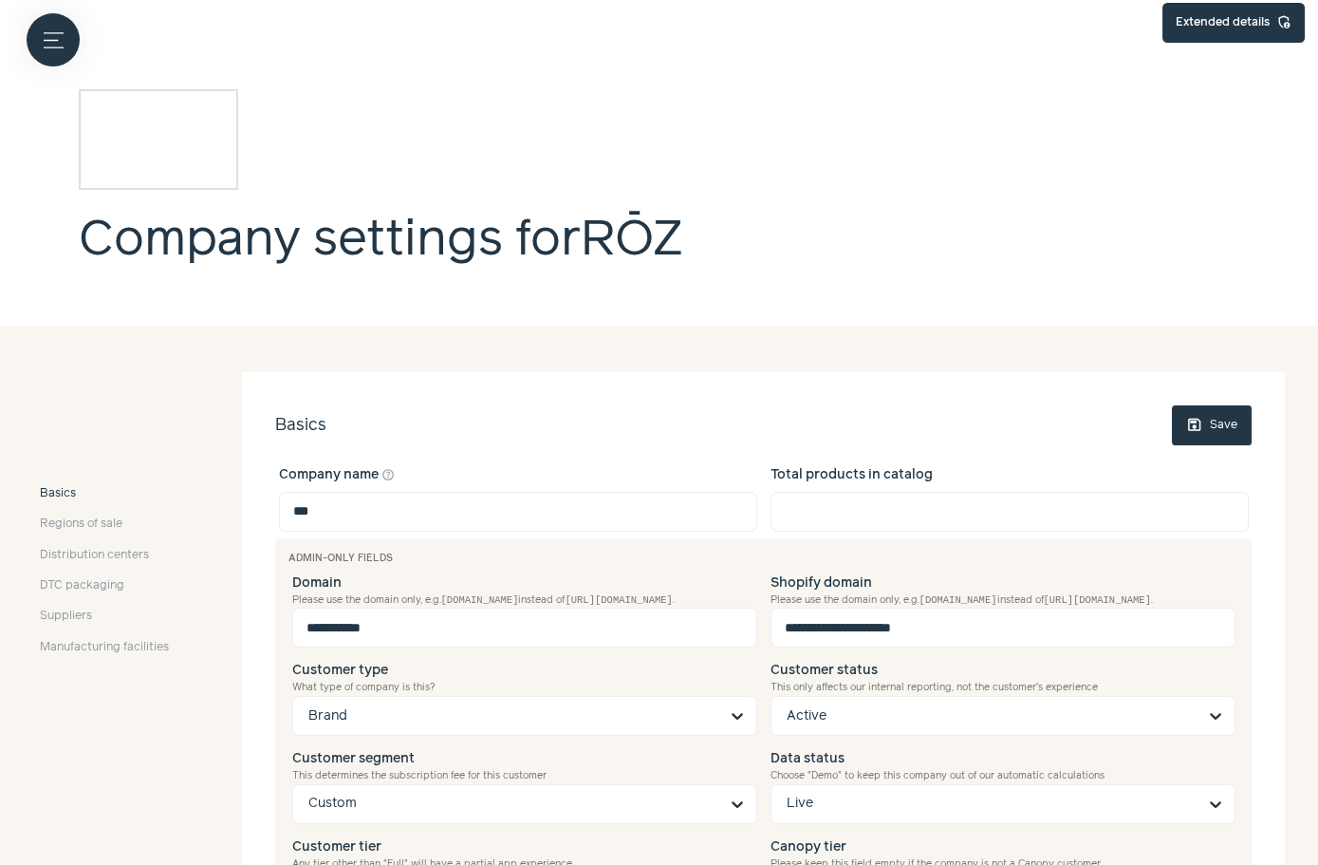
click at [1193, 417] on span "save" at bounding box center [1195, 425] width 17 height 17
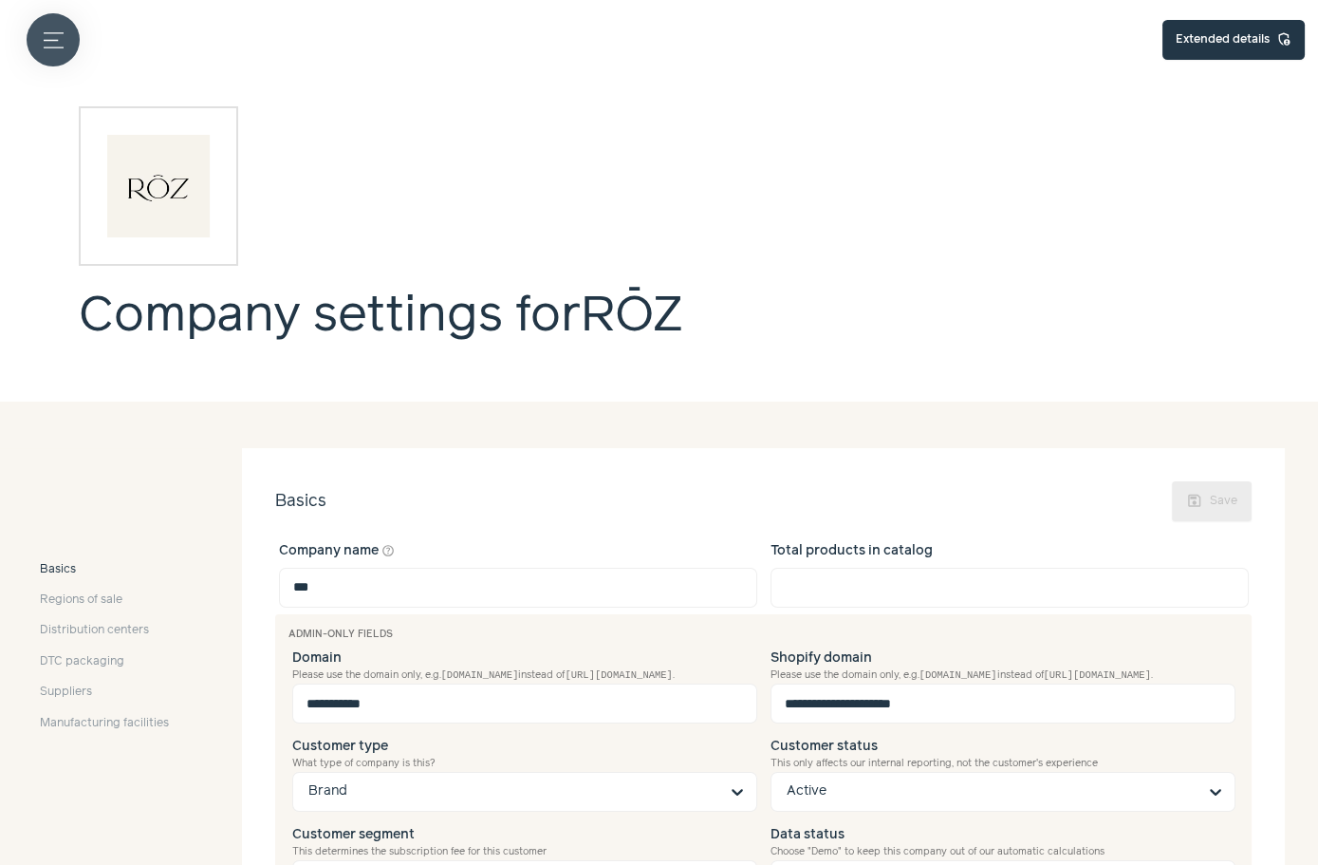
click at [54, 45] on icon "Menu button" at bounding box center [54, 40] width 20 height 20
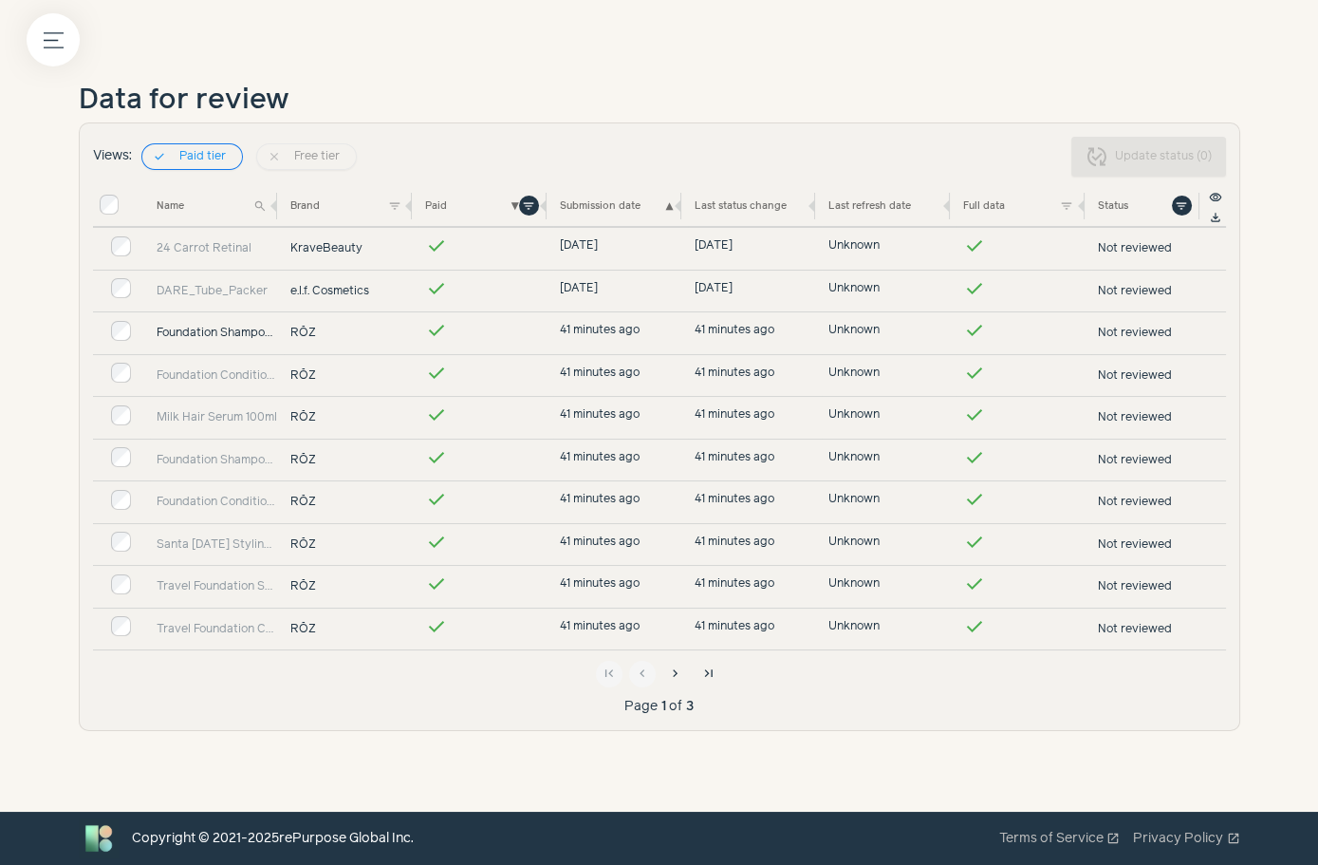
click at [209, 330] on link "Foundation Shampoo 300ml" at bounding box center [217, 333] width 121 height 17
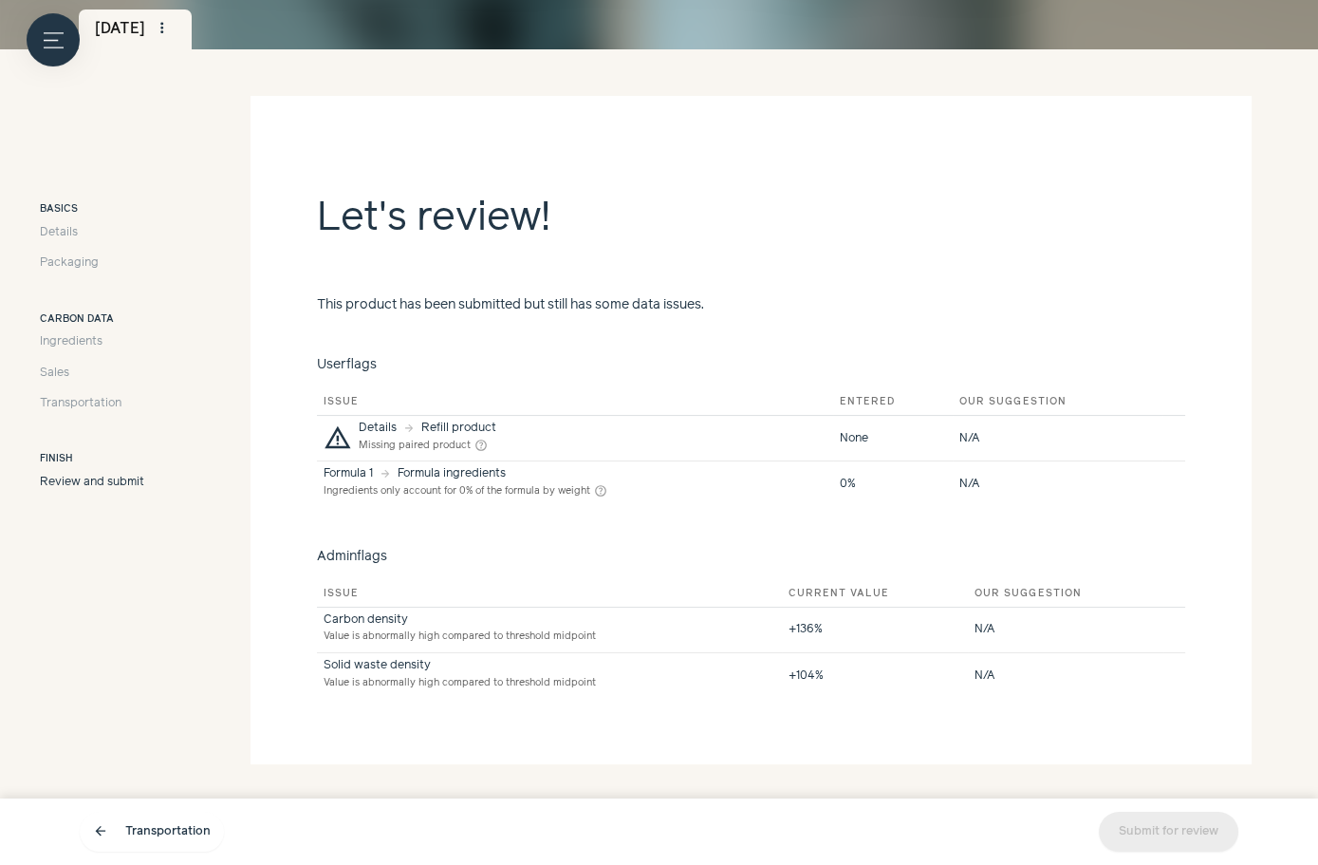
scroll to position [252, 0]
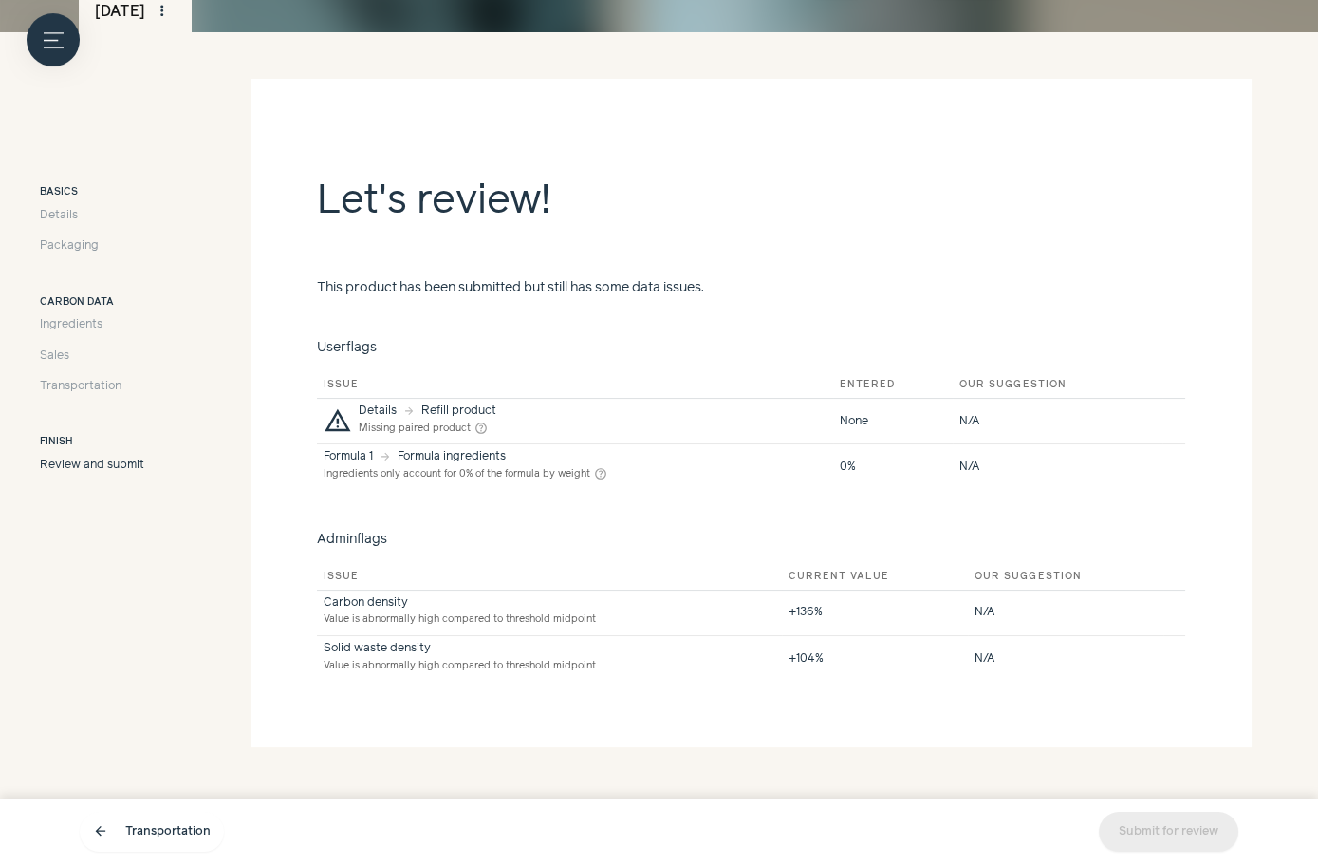
click at [77, 205] on div "Basics Details Packaging" at bounding box center [92, 220] width 104 height 70
click at [72, 223] on span "Details" at bounding box center [59, 215] width 38 height 17
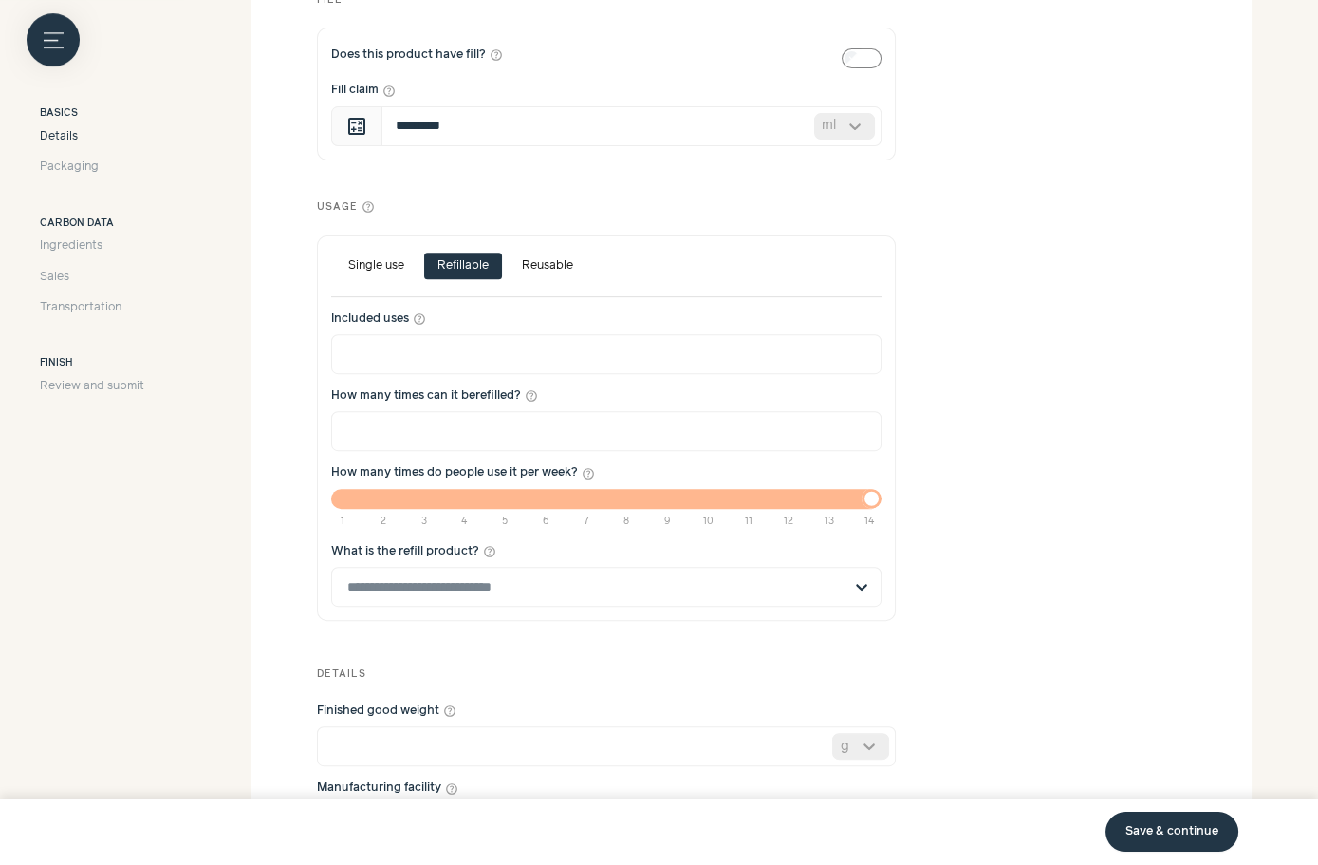
scroll to position [1237, 0]
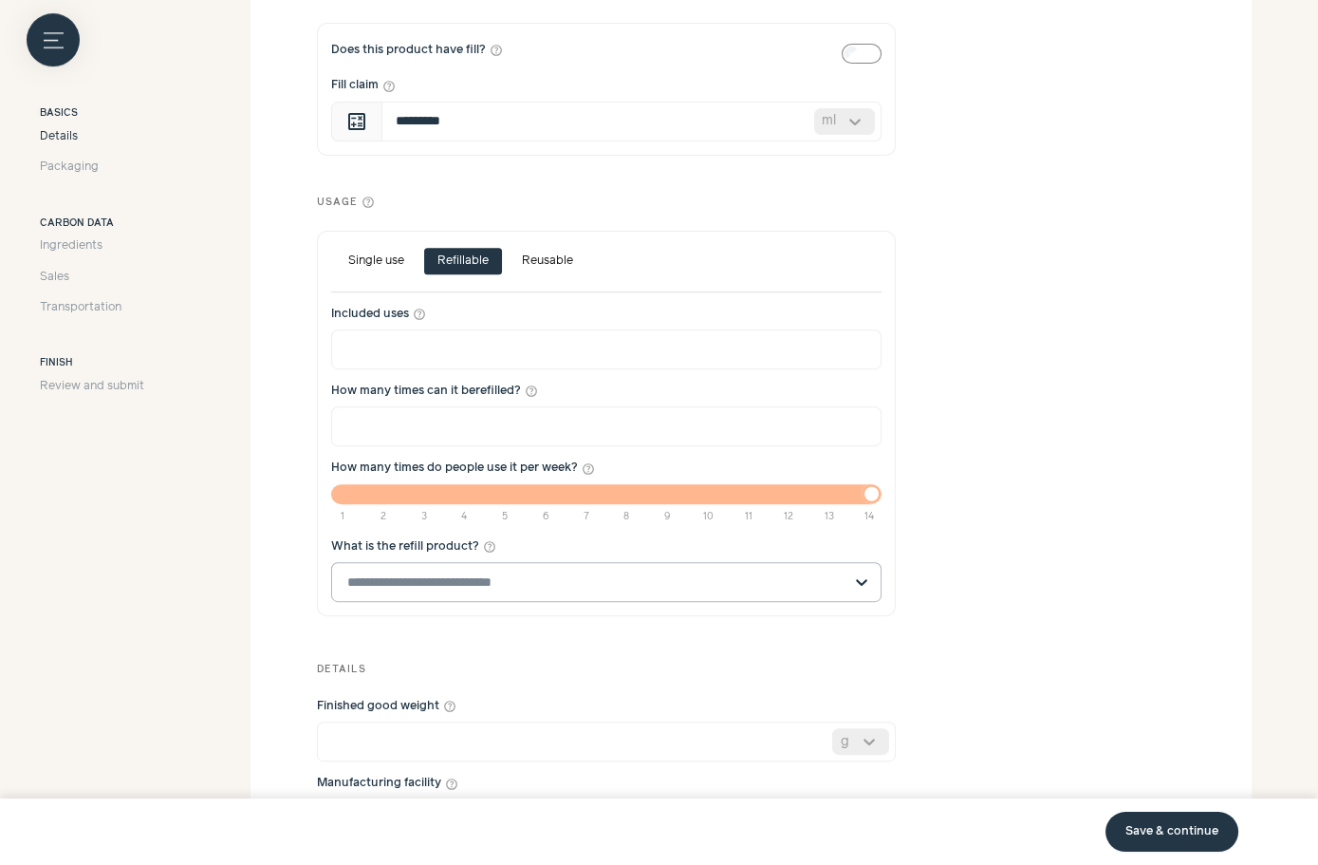
click at [439, 579] on input "What is the refill product? help_outline" at bounding box center [594, 582] width 495 height 38
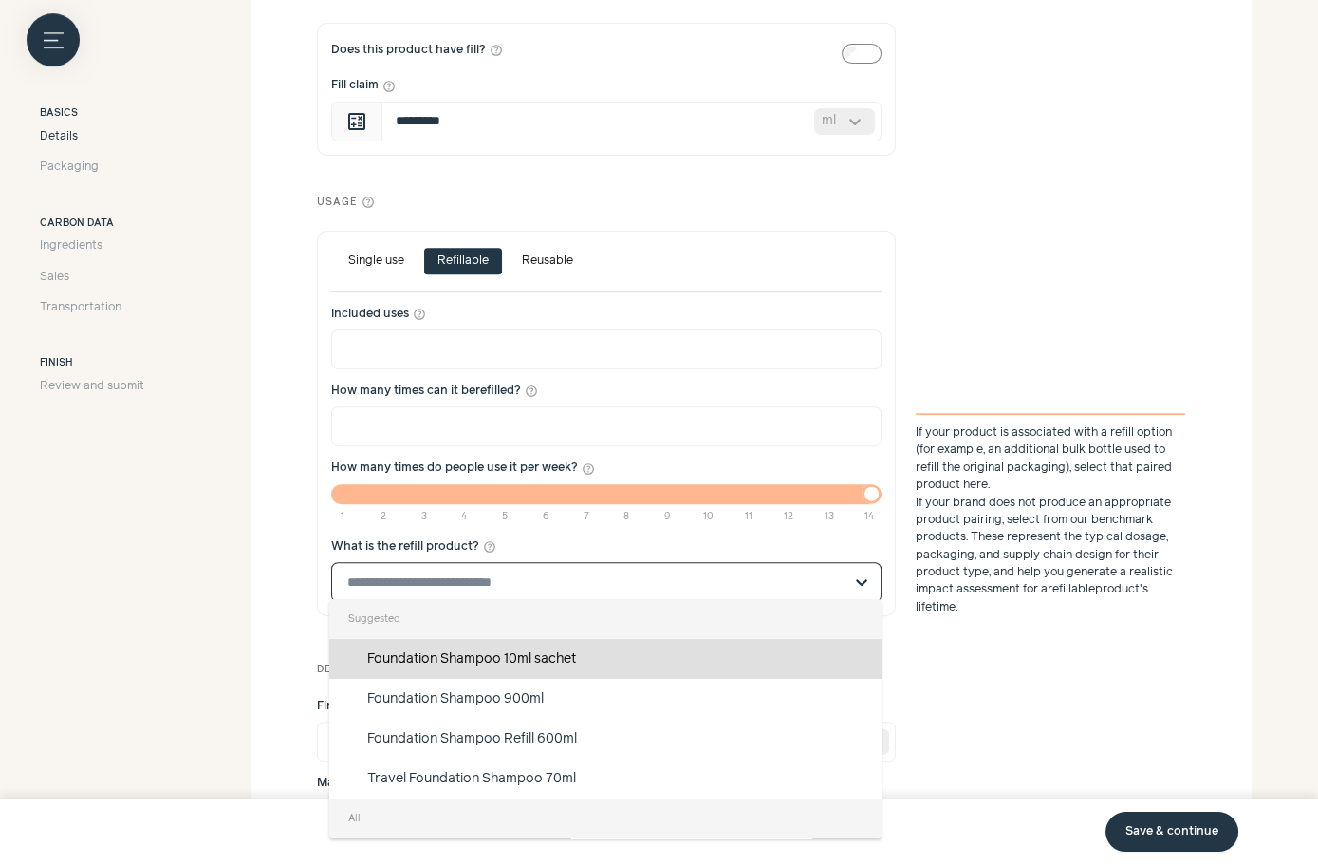
scroll to position [0, 0]
click at [253, 659] on section "**********" at bounding box center [751, 16] width 1001 height 1844
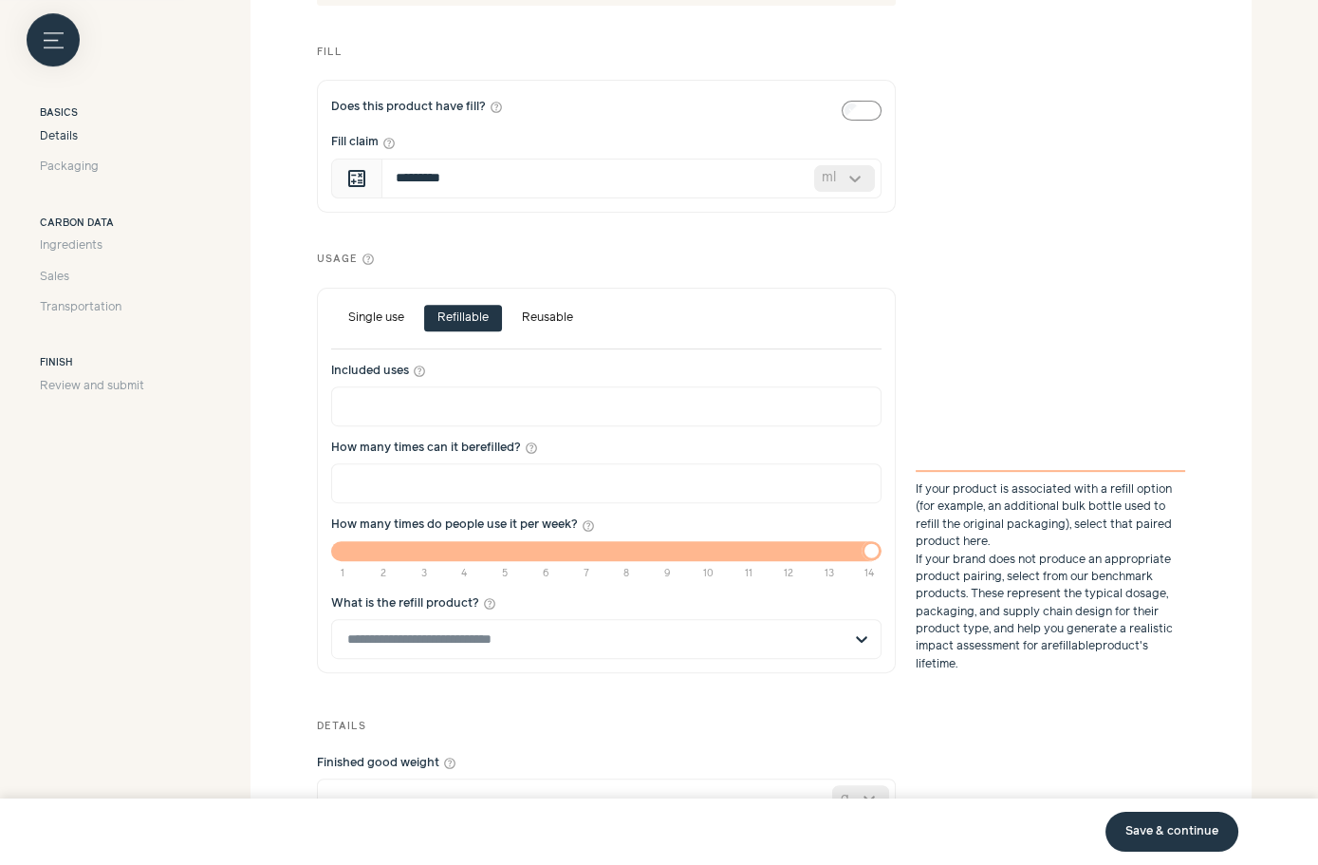
scroll to position [1426, 0]
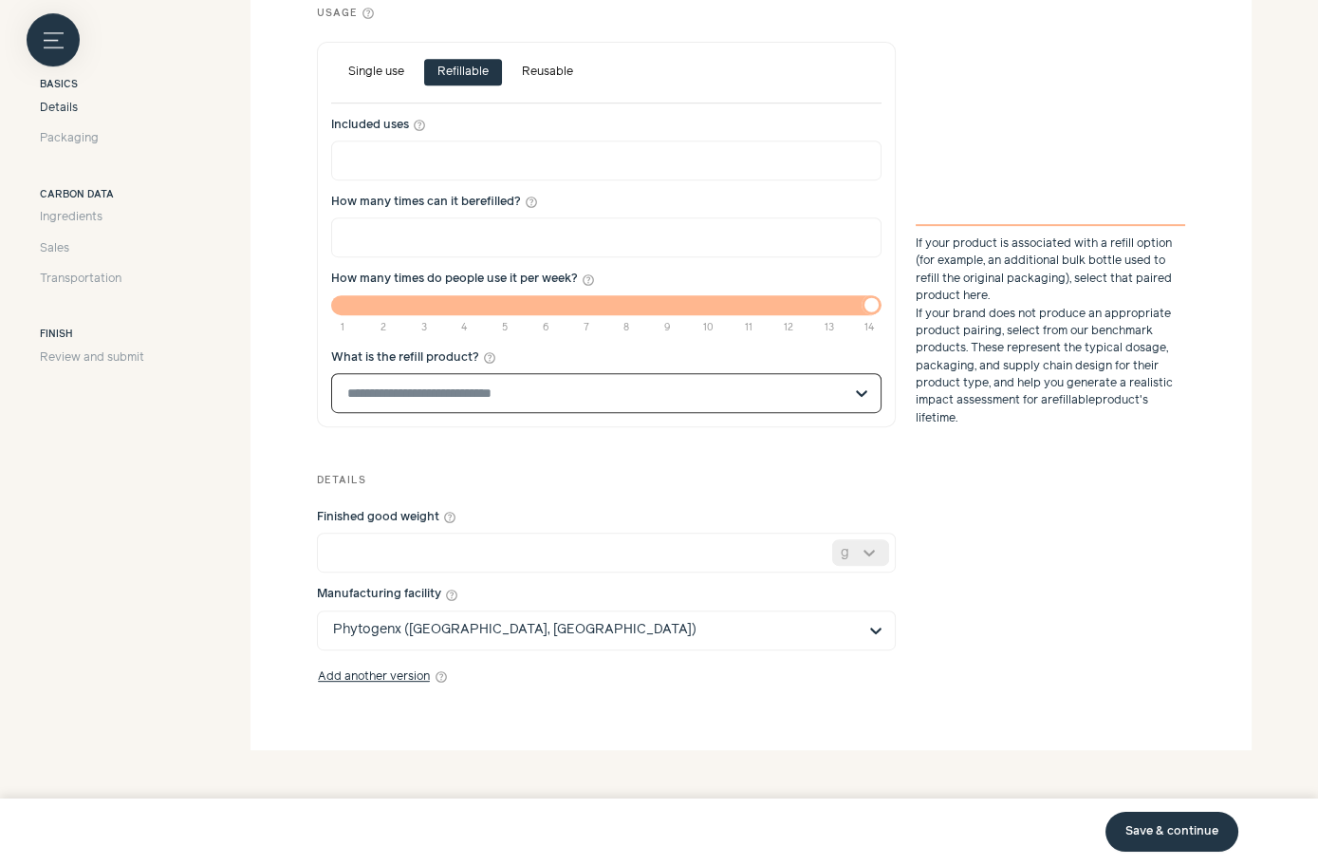
click at [426, 389] on input "What is the refill product? help_outline Select is focused, type to refine list…" at bounding box center [594, 393] width 495 height 38
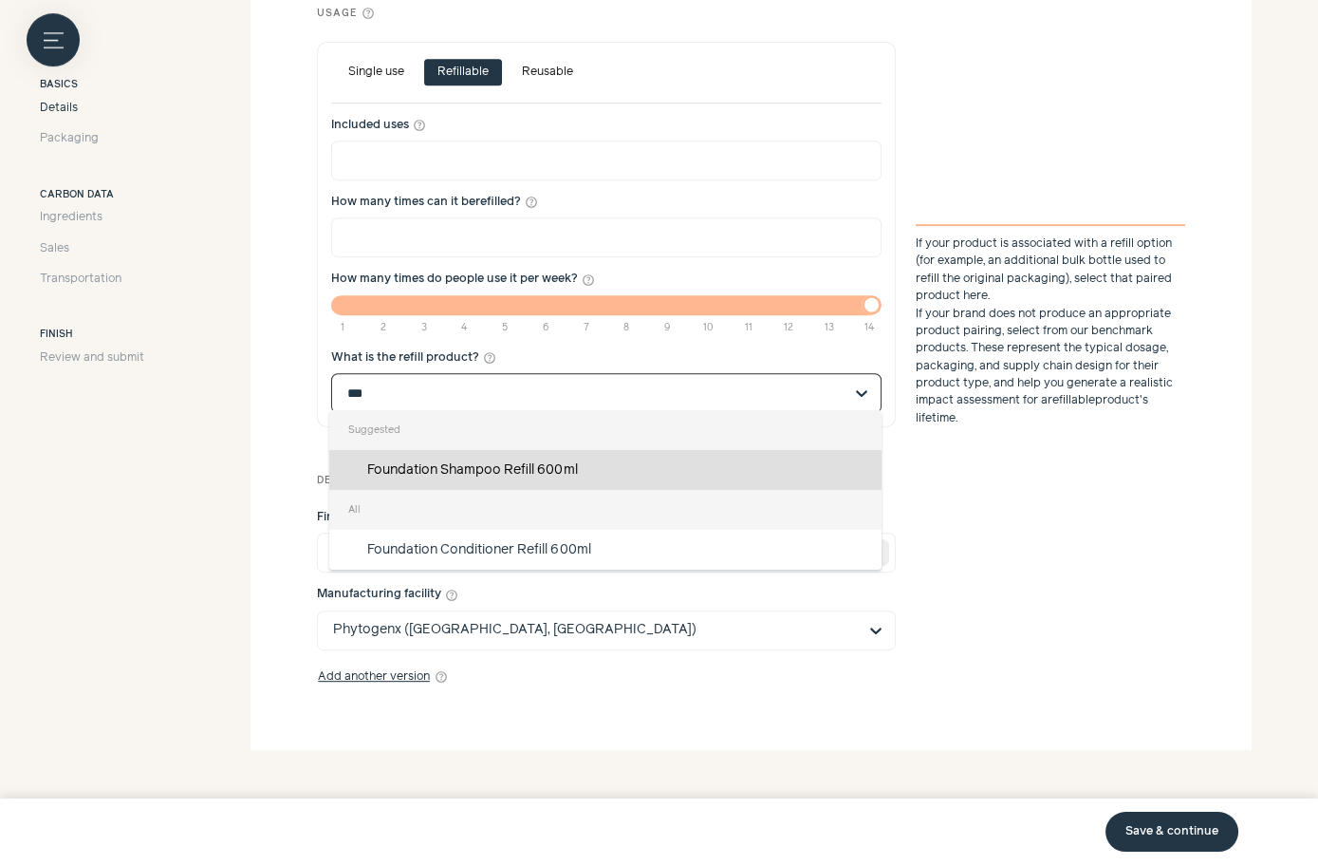
type input "***"
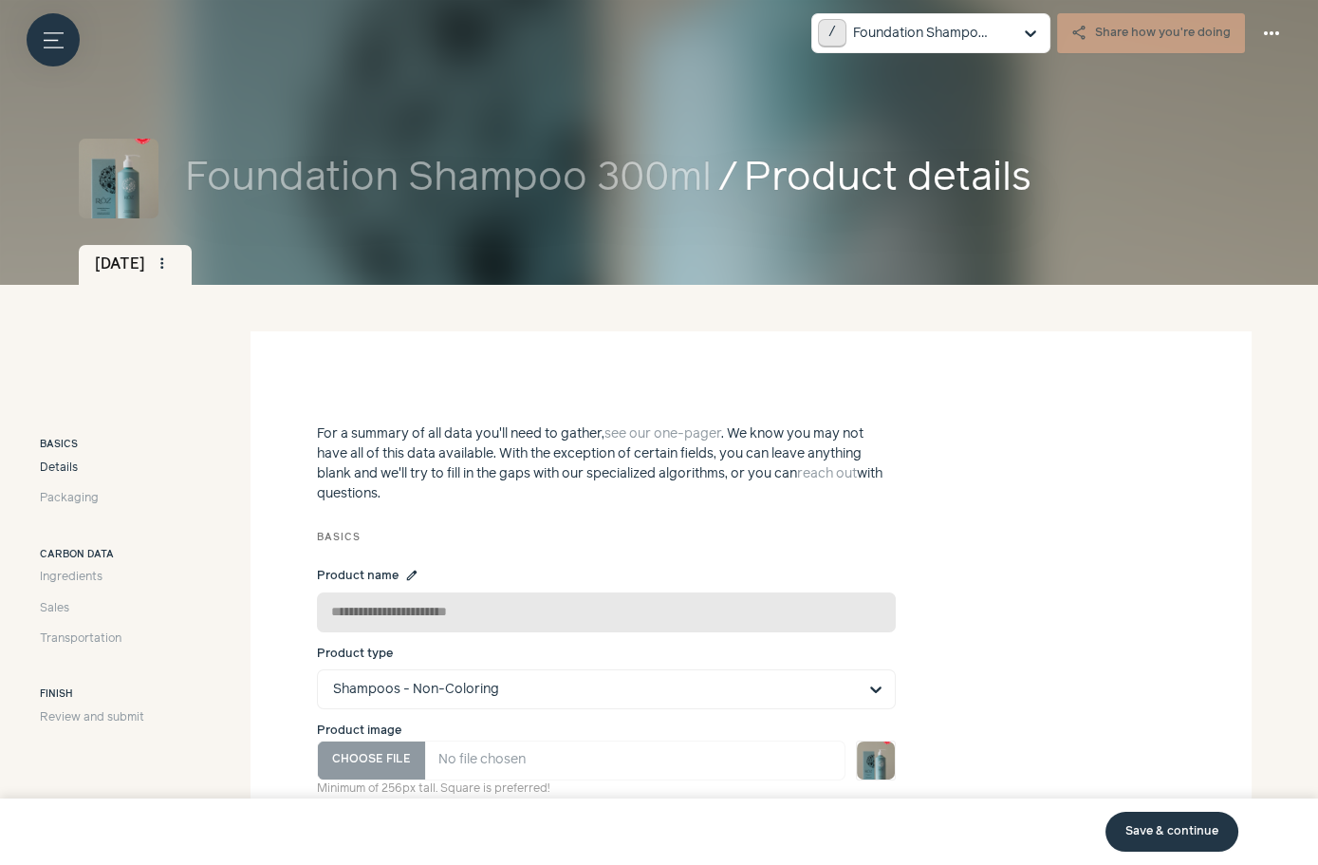
click at [1174, 821] on link "Save & continue" at bounding box center [1172, 832] width 133 height 40
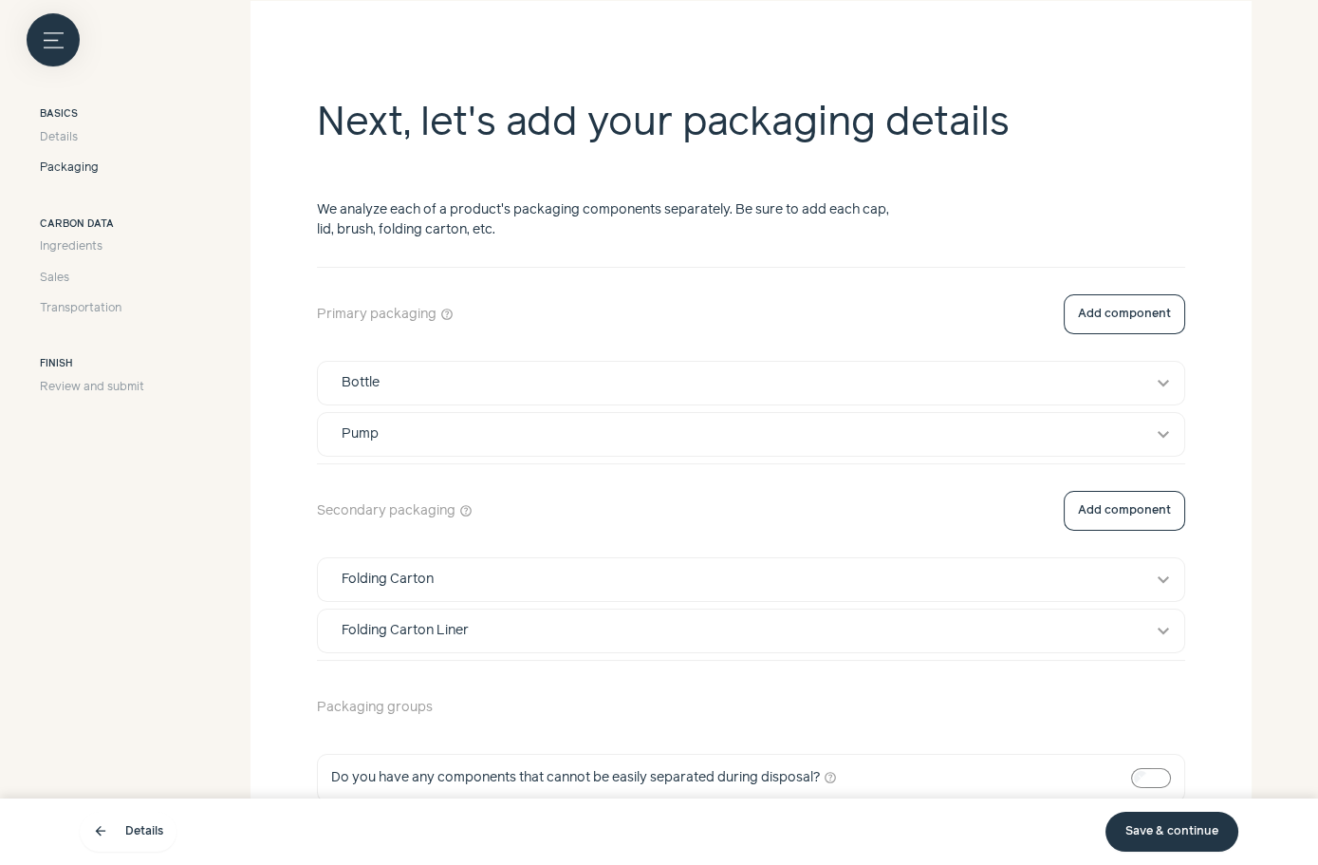
click at [1174, 821] on link "Save & continue" at bounding box center [1172, 832] width 133 height 40
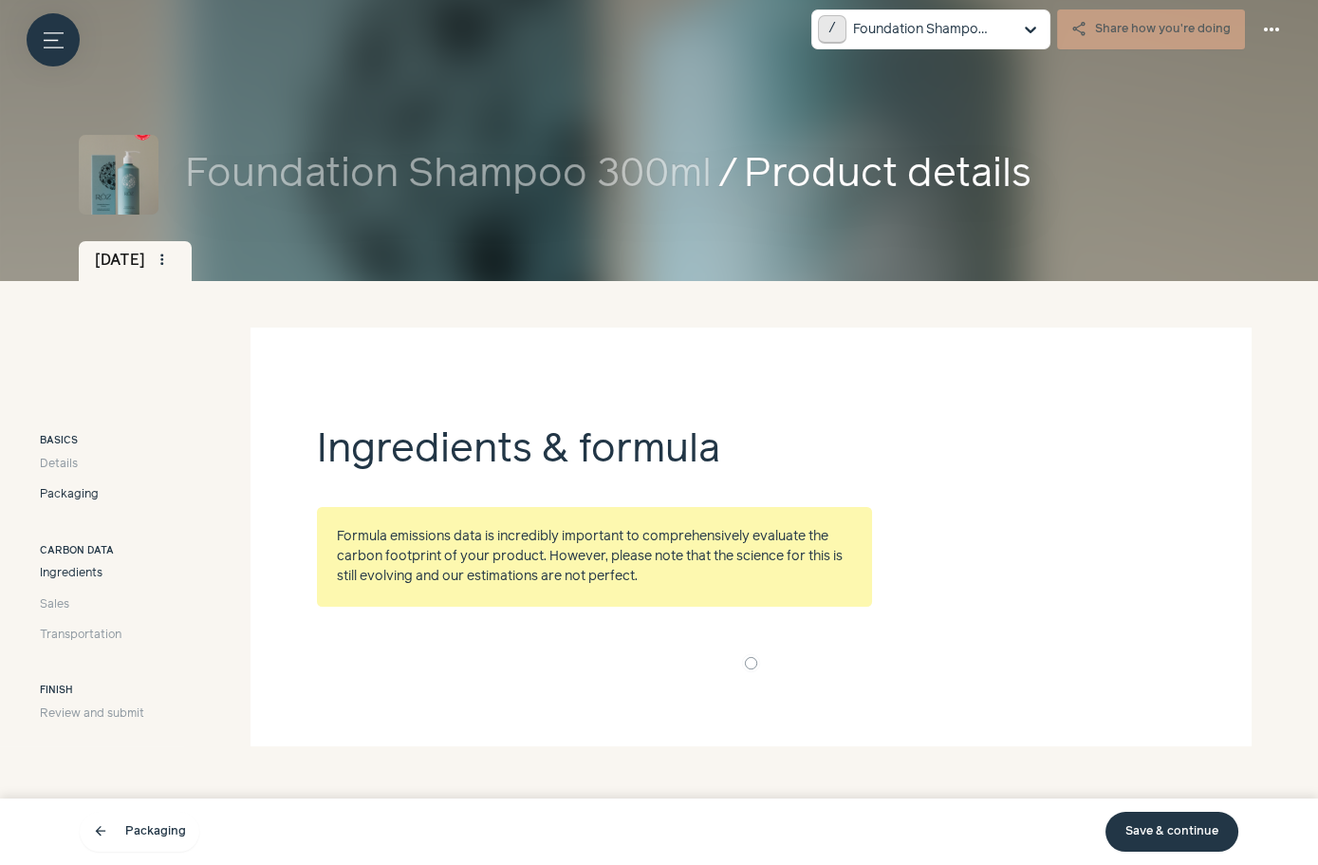
click at [77, 498] on span "Packaging" at bounding box center [69, 494] width 59 height 17
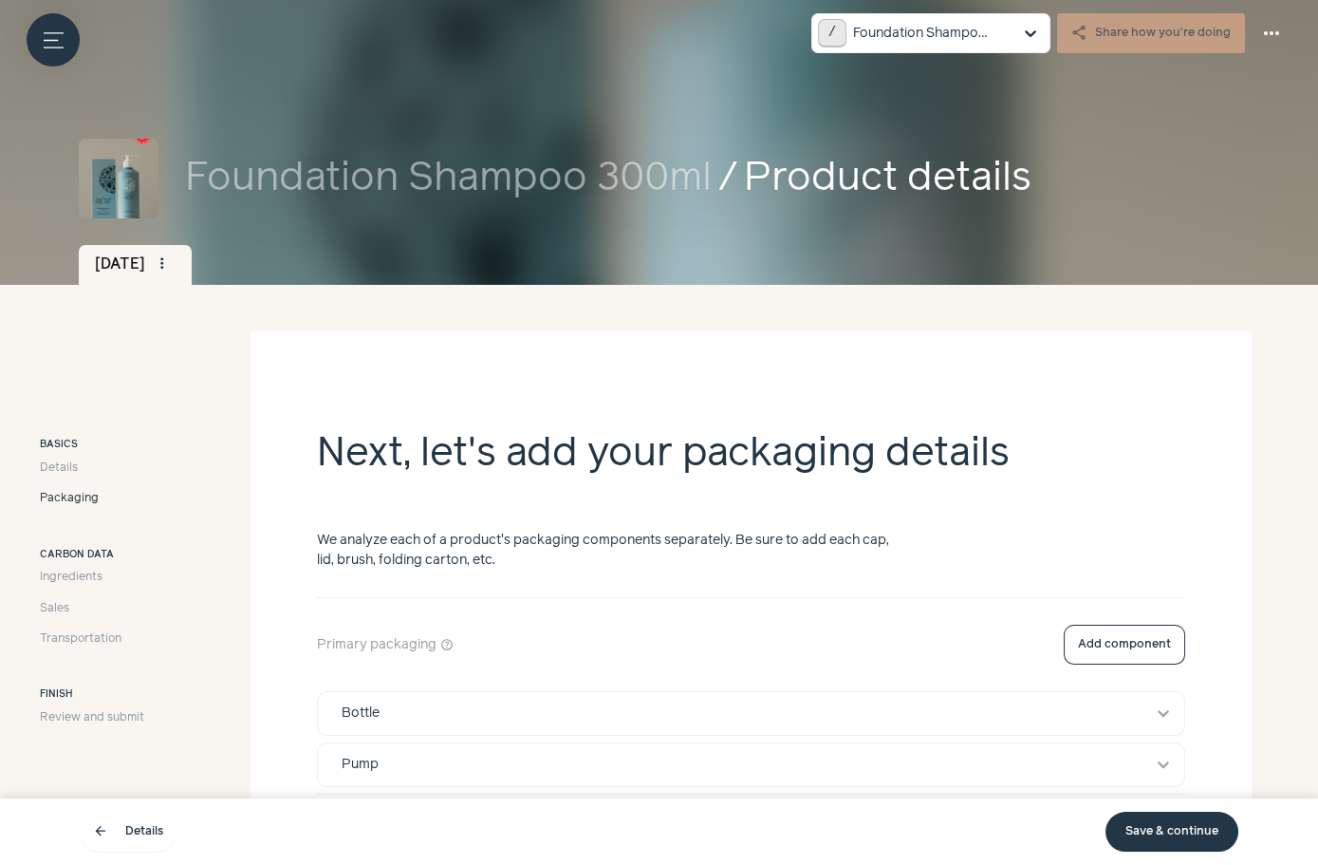
click at [99, 705] on div "Finish Review and submit" at bounding box center [92, 706] width 104 height 39
click at [99, 715] on span "Review and submit" at bounding box center [92, 717] width 104 height 17
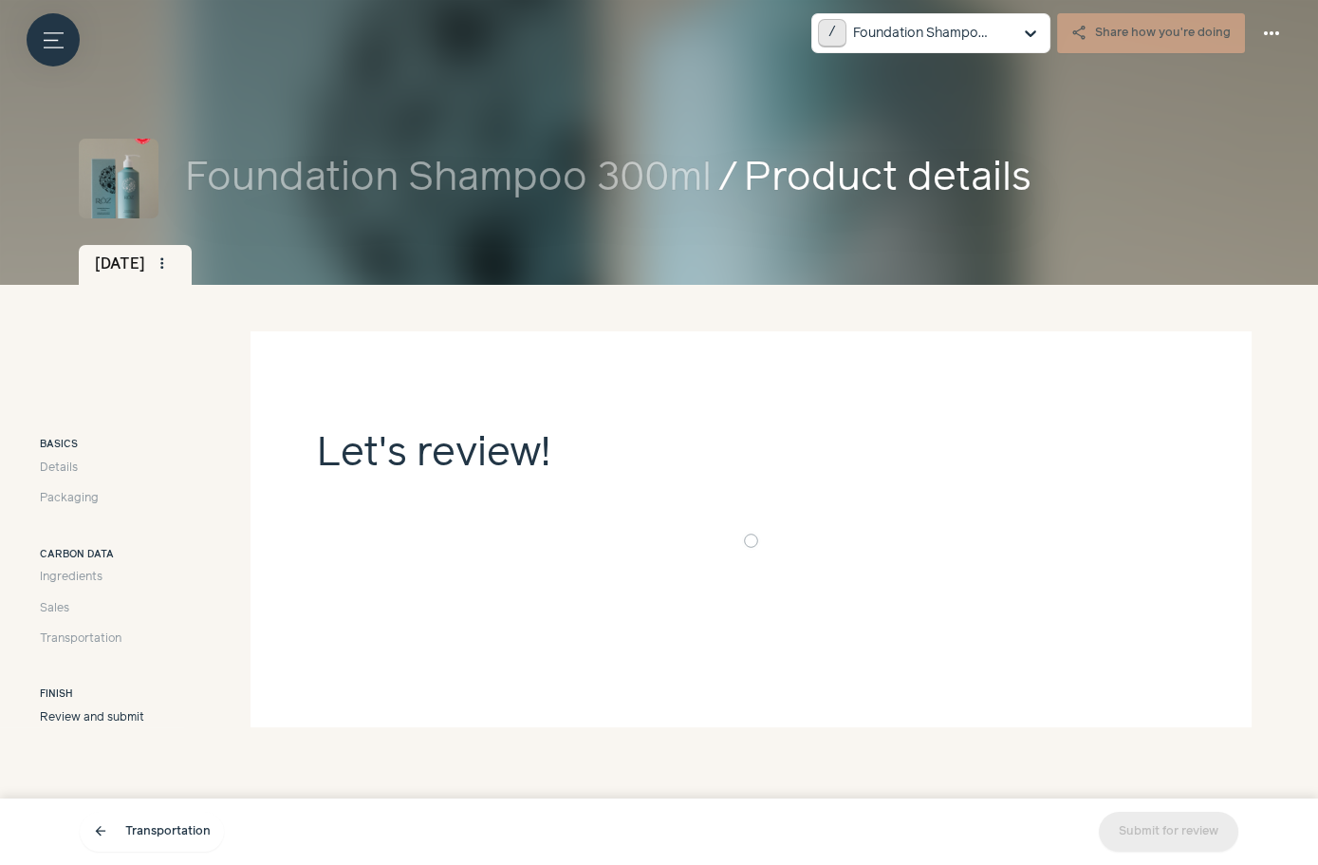
click at [127, 716] on span "Review and submit" at bounding box center [92, 717] width 104 height 17
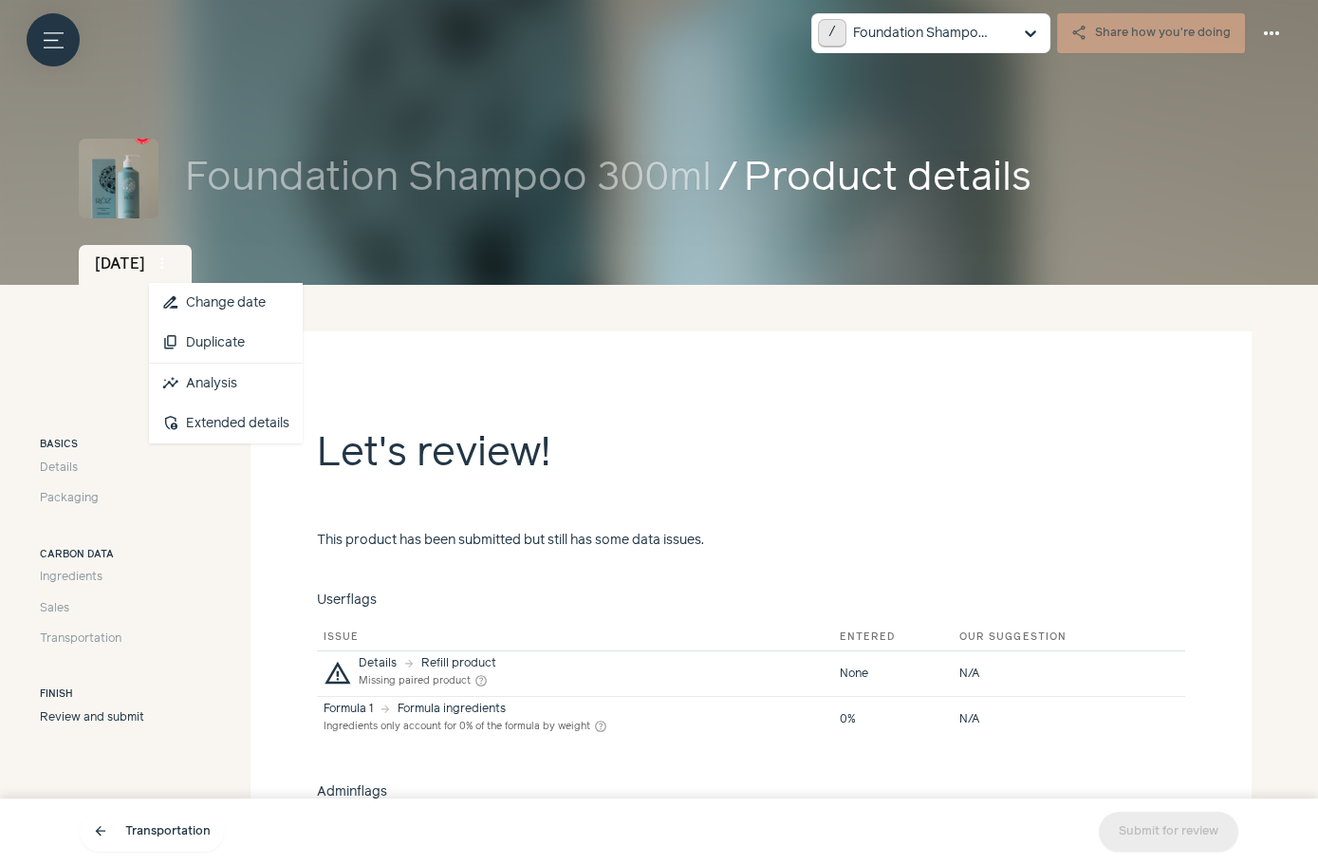
click at [171, 264] on span "more_vert" at bounding box center [162, 263] width 17 height 17
click at [261, 377] on link "insights Analysis" at bounding box center [226, 384] width 154 height 40
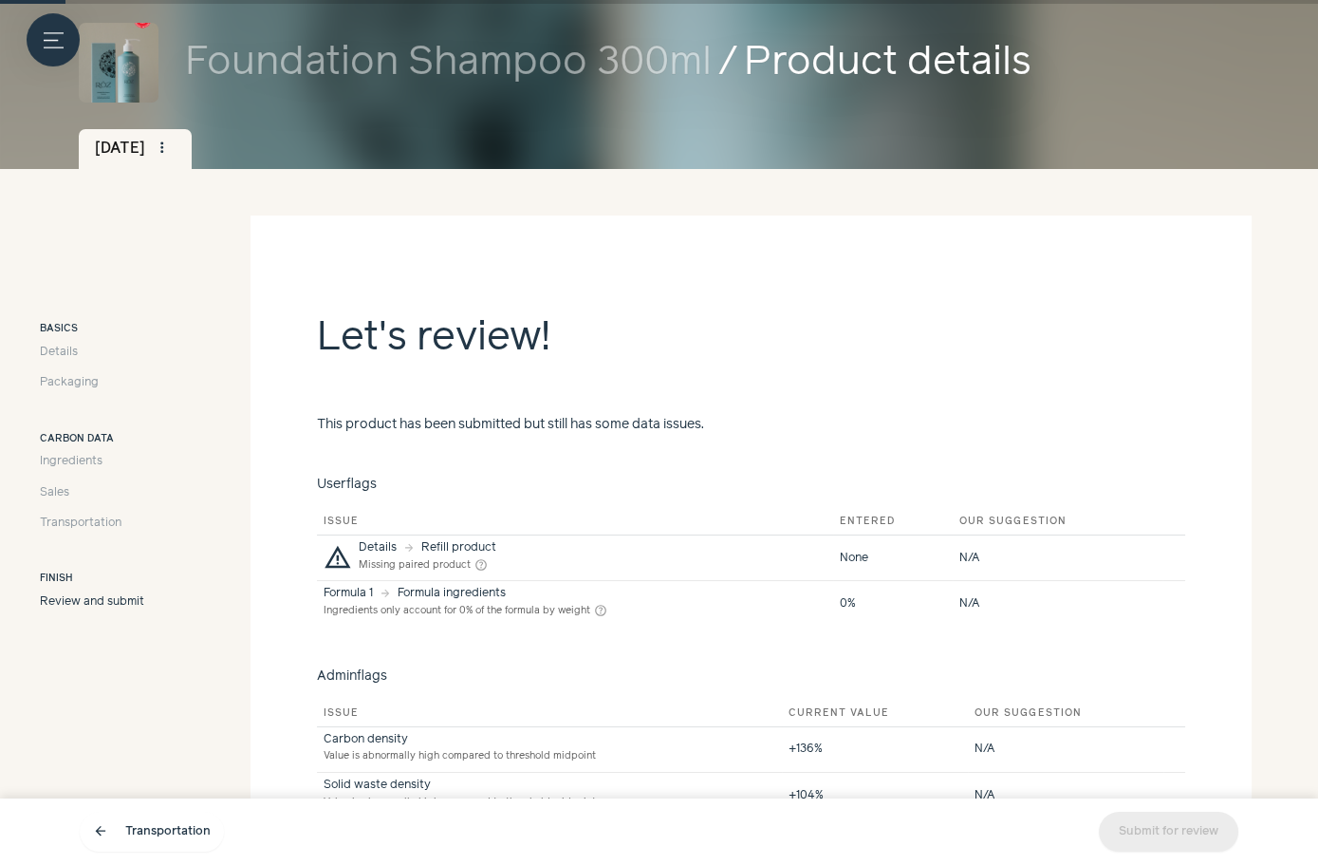
scroll to position [121, 0]
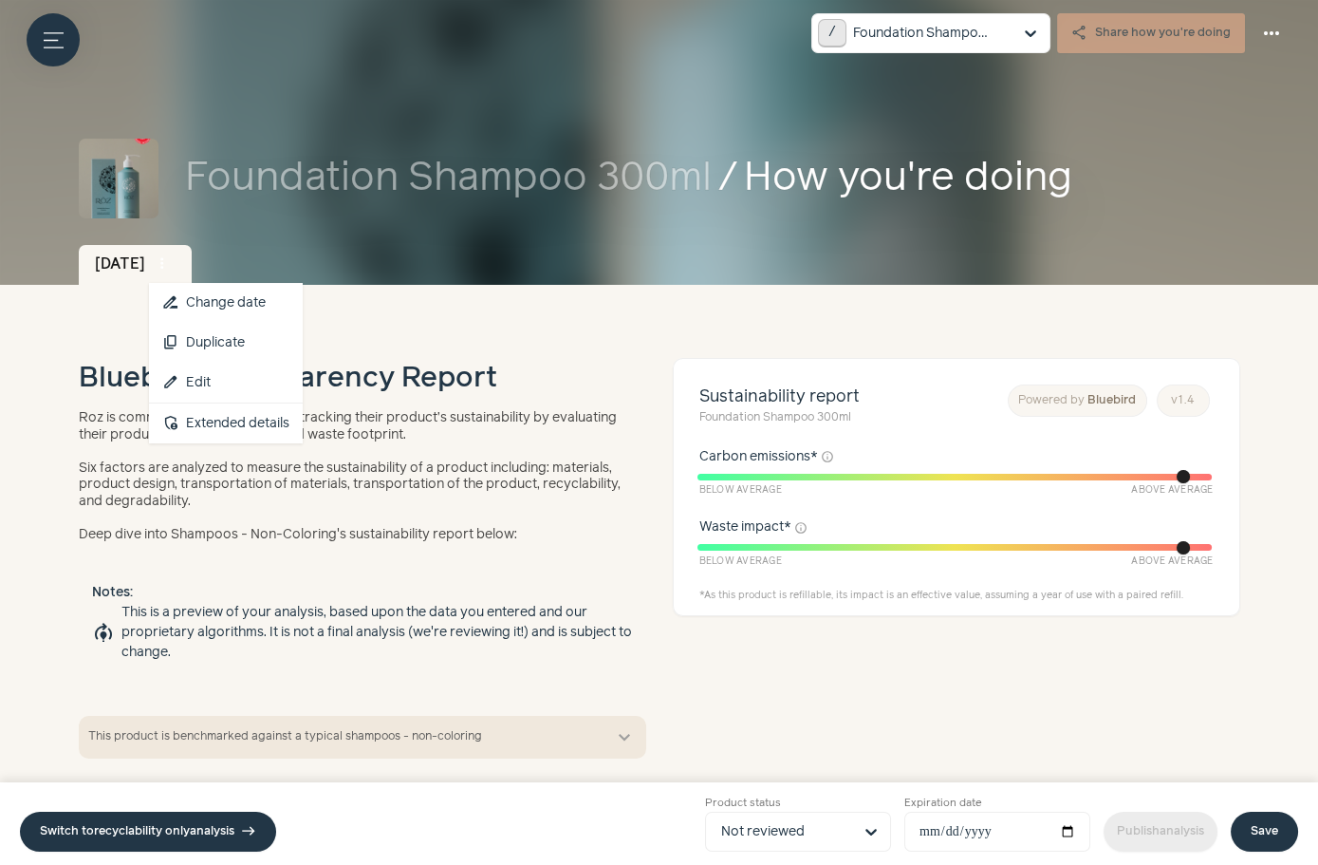
click at [171, 265] on span "more_vert" at bounding box center [162, 263] width 17 height 17
click at [279, 386] on link "edit Edit" at bounding box center [226, 383] width 154 height 40
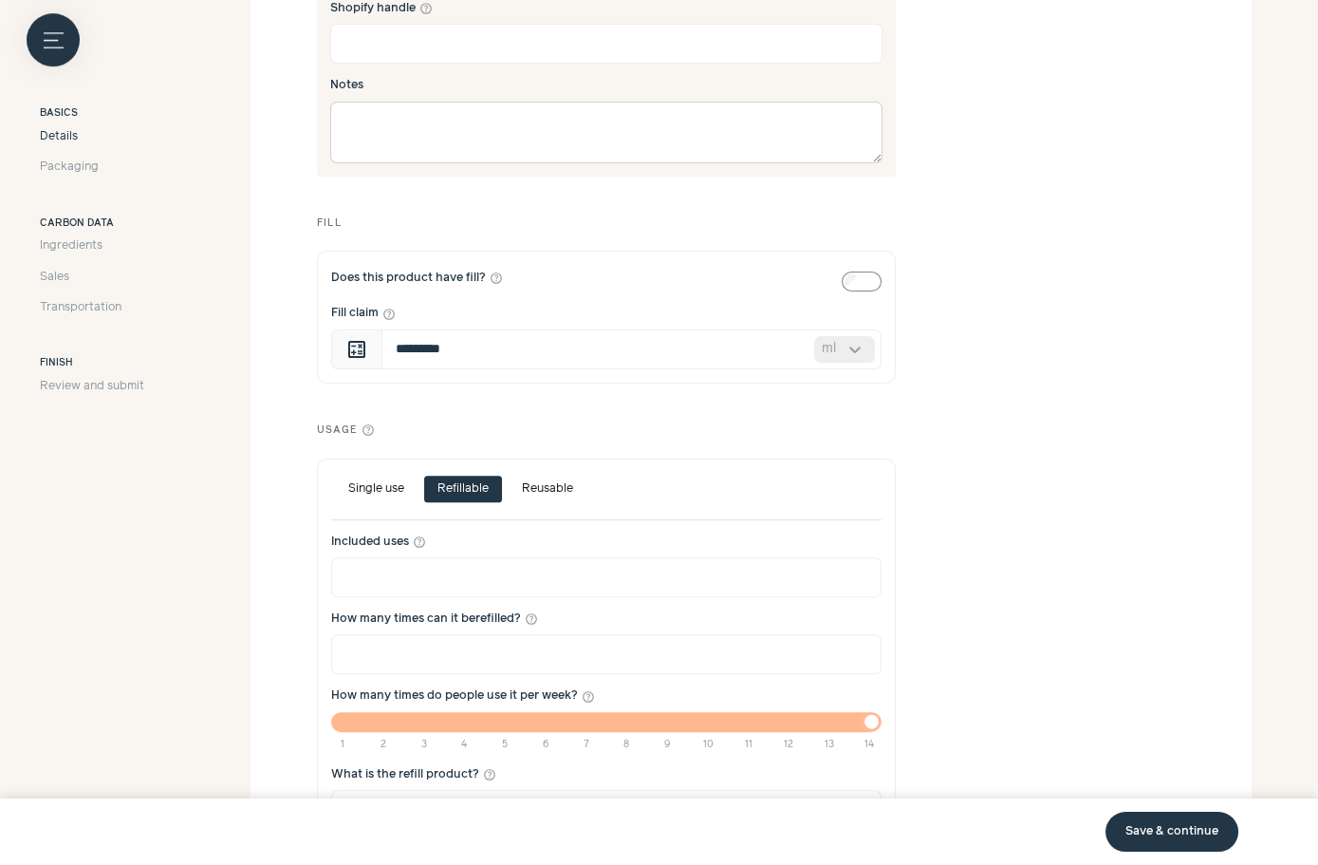
scroll to position [1176, 0]
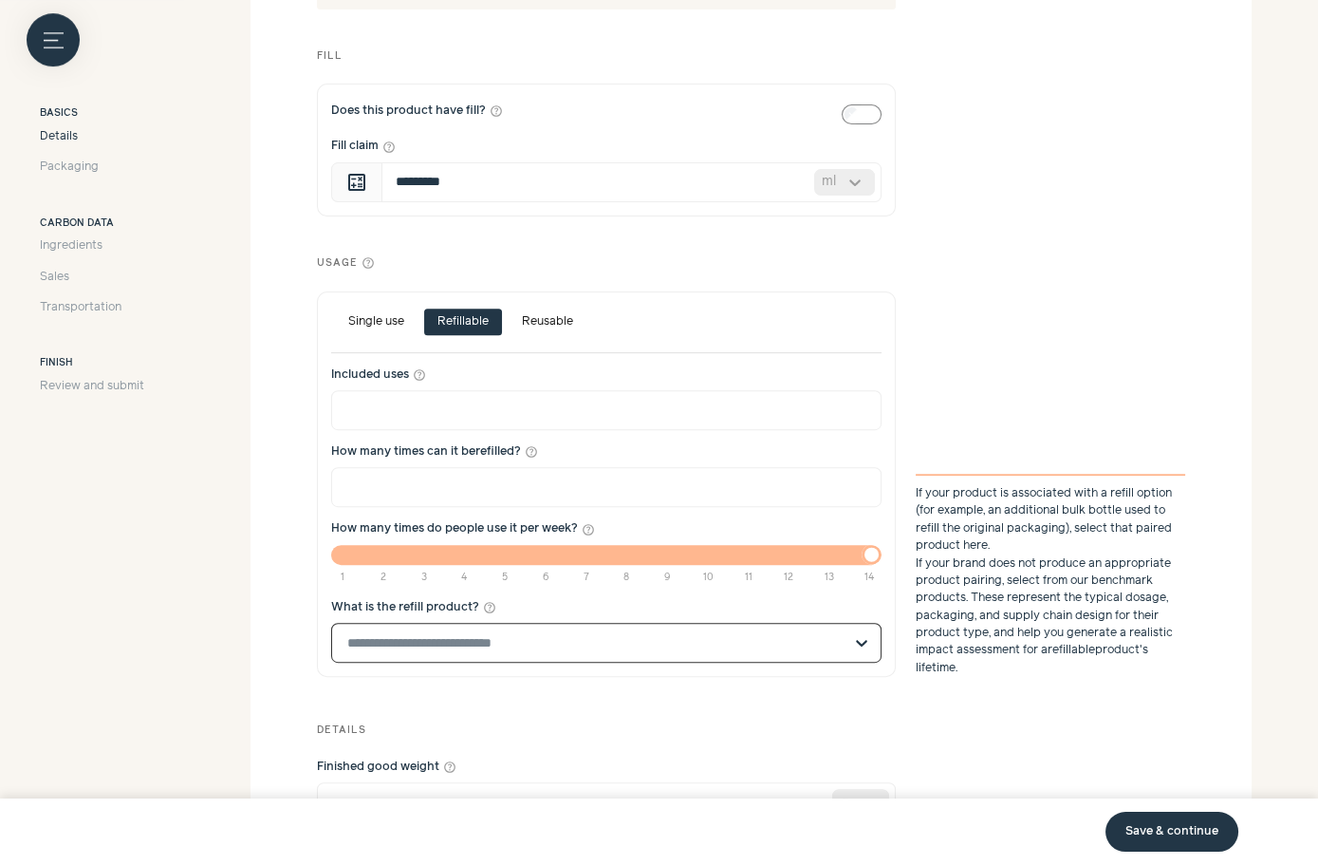
click at [424, 641] on input "What is the refill product? help_outline Select is focused, type to refine list…" at bounding box center [594, 643] width 495 height 38
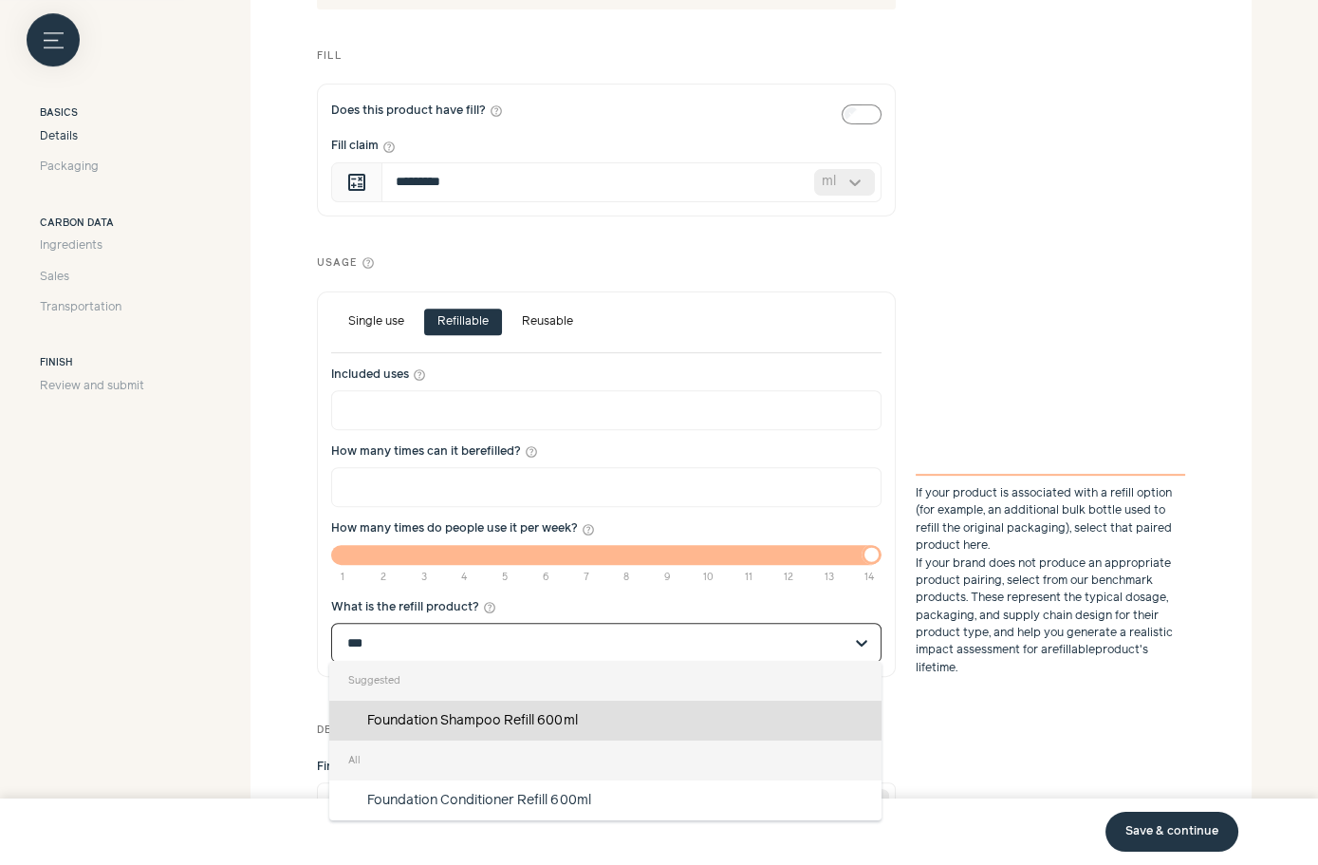
type input "***"
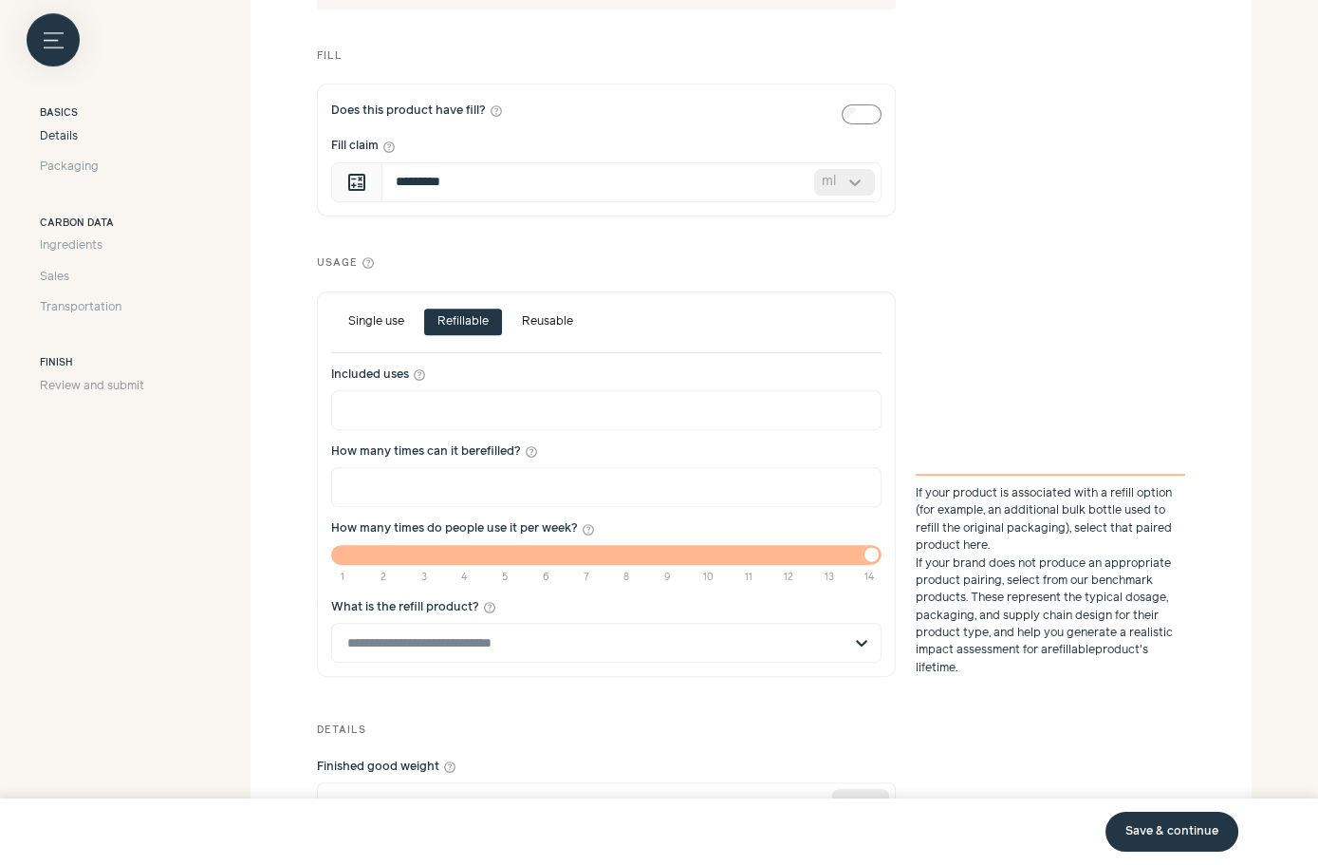
click at [203, 564] on form "**********" at bounding box center [659, 77] width 1318 height 1844
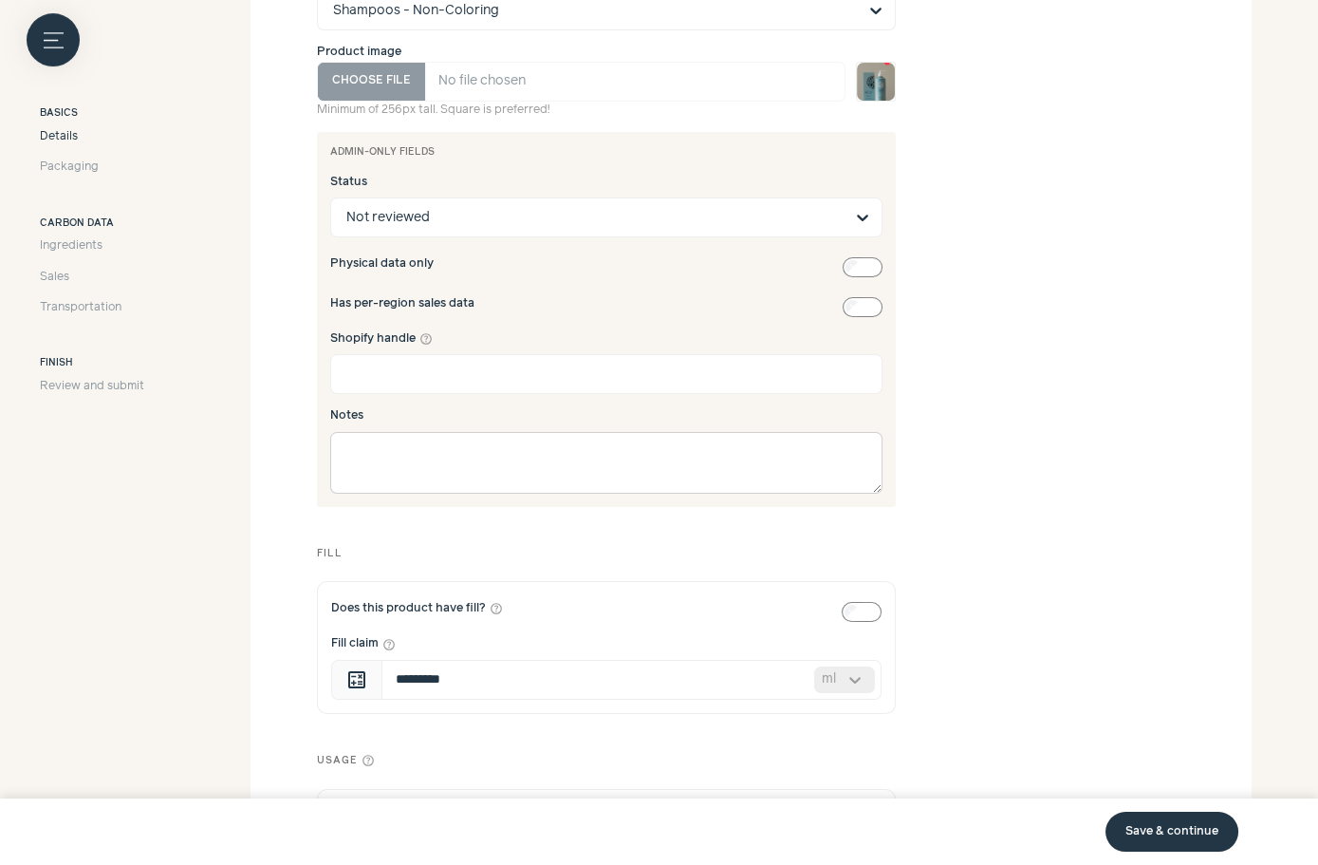
scroll to position [1211, 0]
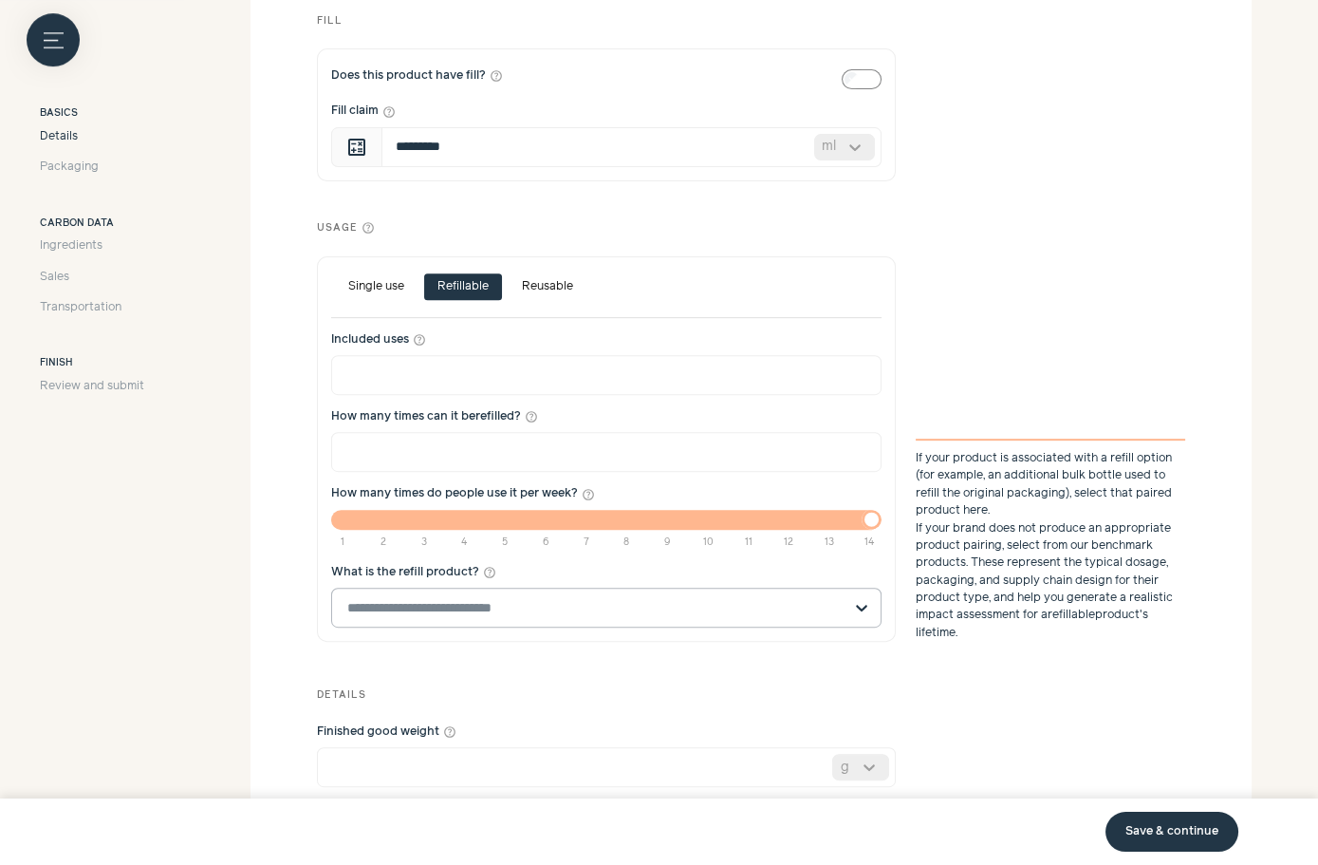
click at [423, 599] on input "What is the refill product? help_outline" at bounding box center [594, 608] width 495 height 38
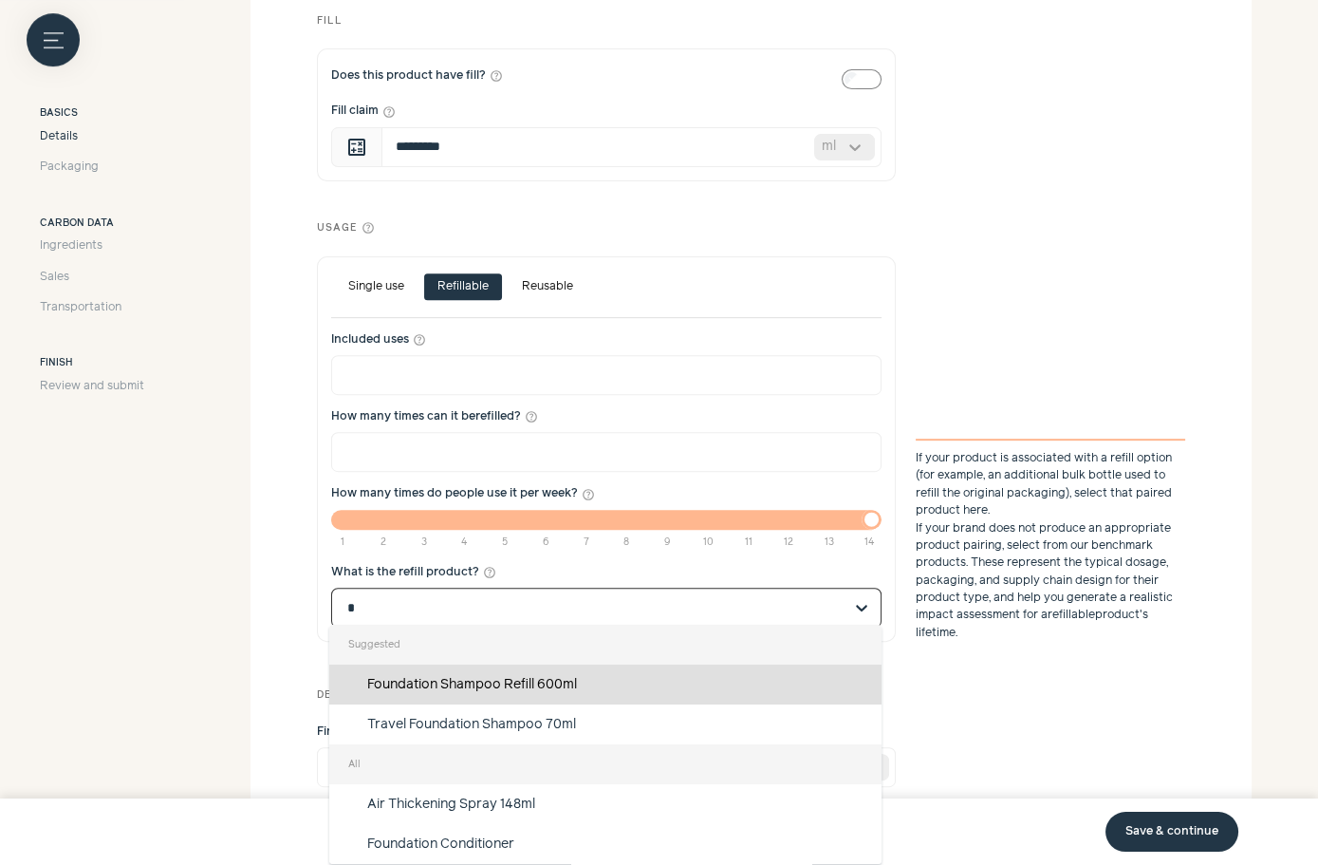
scroll to position [0, 0]
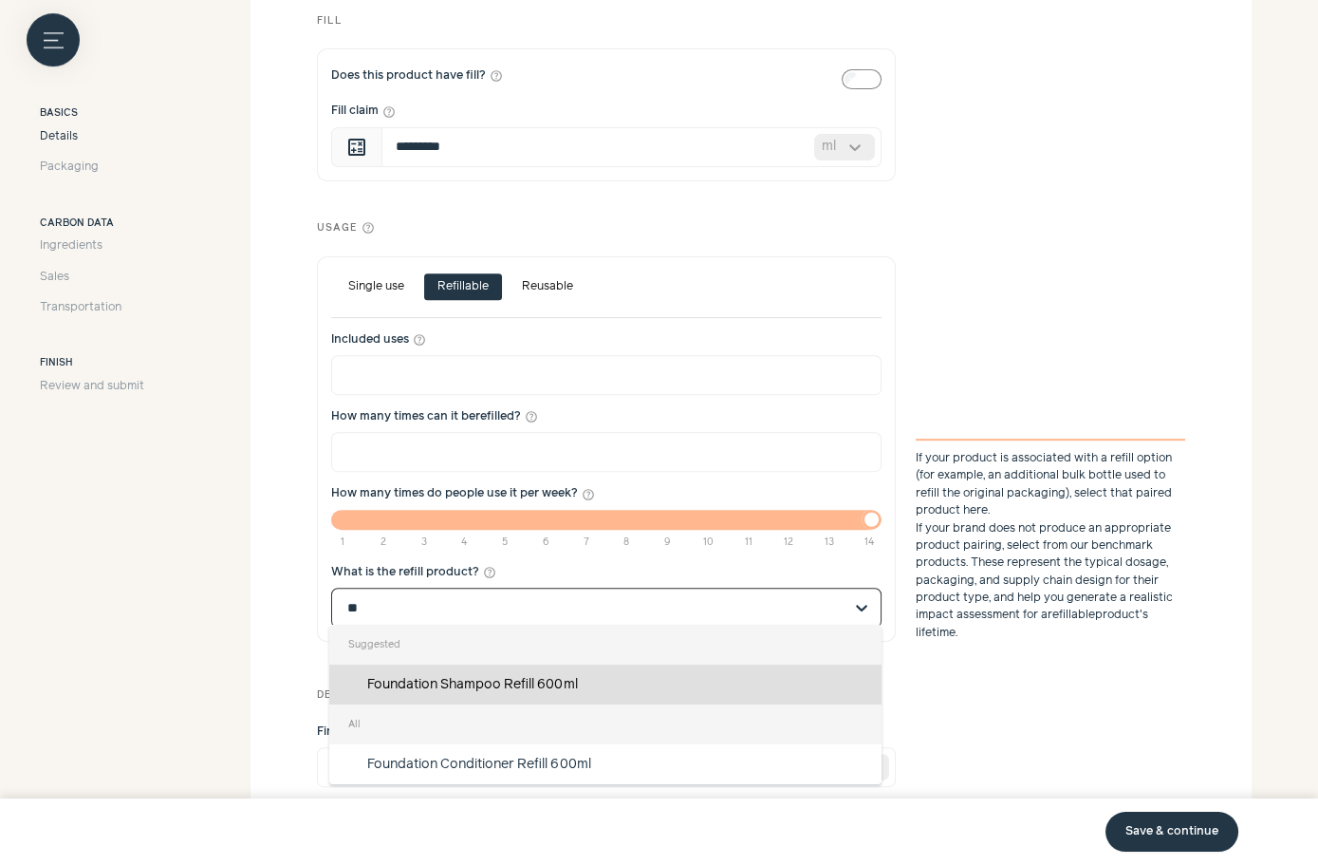
type input "***"
click at [506, 701] on div "Foundation Shampoo Refill 600ml" at bounding box center [605, 684] width 552 height 40
click at [506, 626] on input "***" at bounding box center [594, 608] width 495 height 38
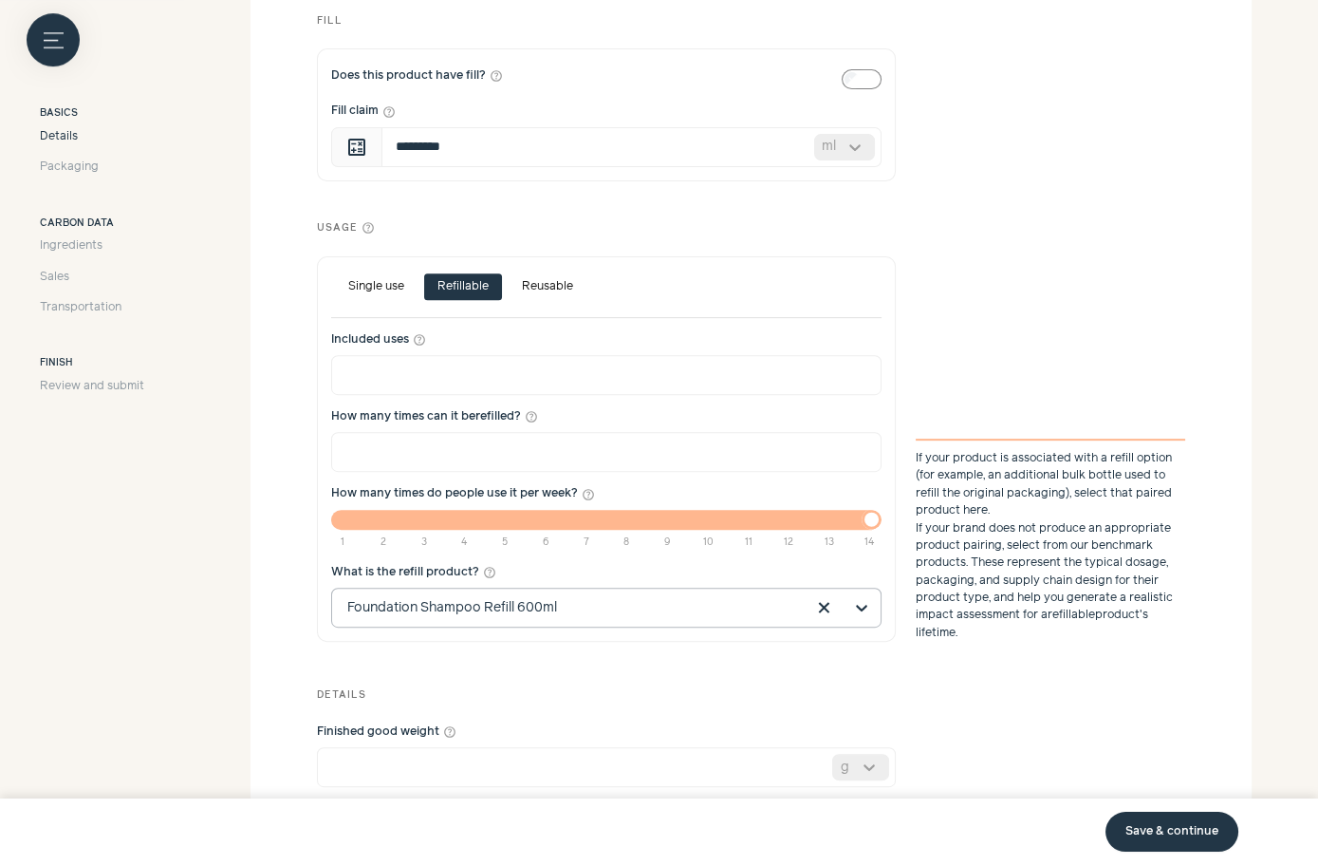
click at [1131, 812] on link "Save & continue" at bounding box center [1172, 832] width 133 height 40
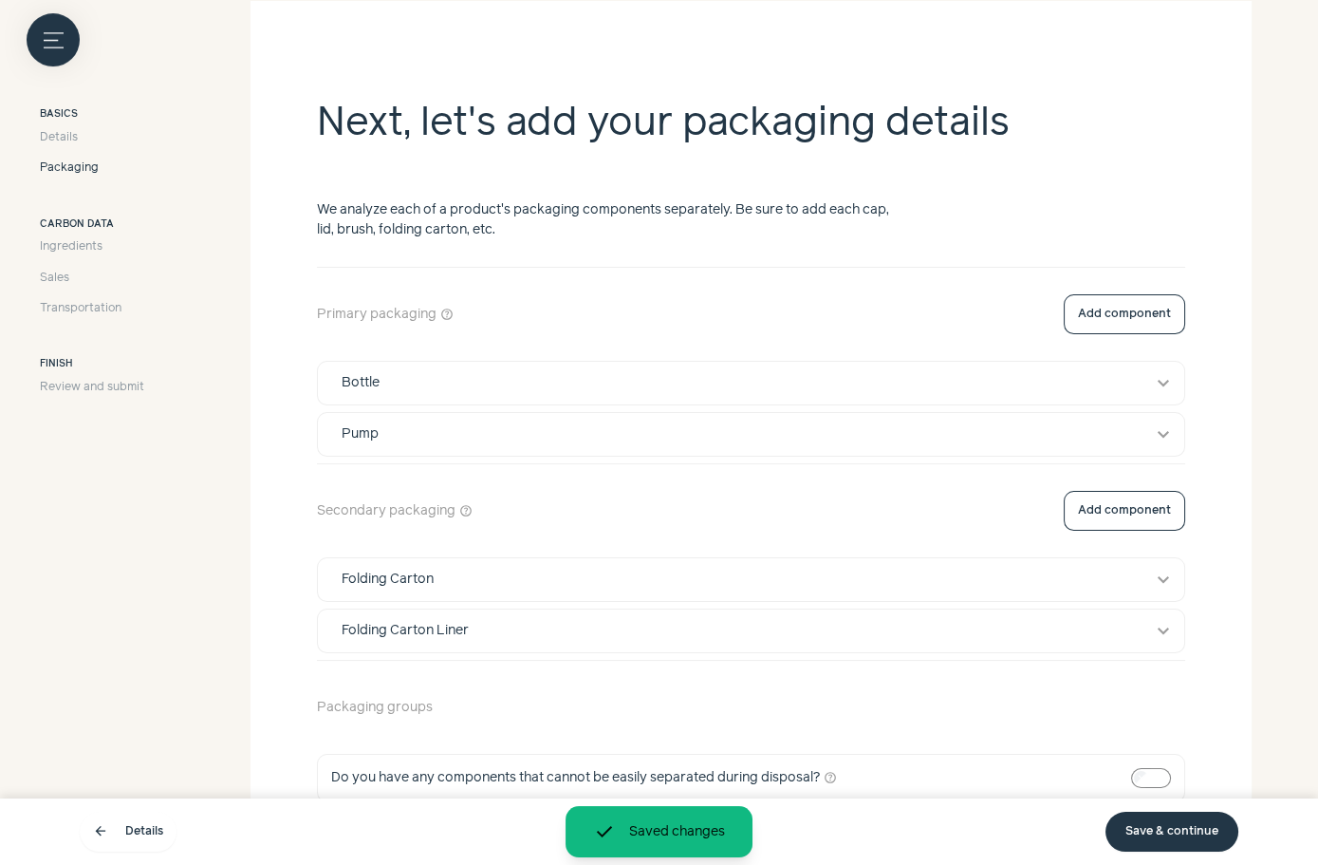
click at [1131, 812] on link "Save & continue" at bounding box center [1172, 832] width 133 height 40
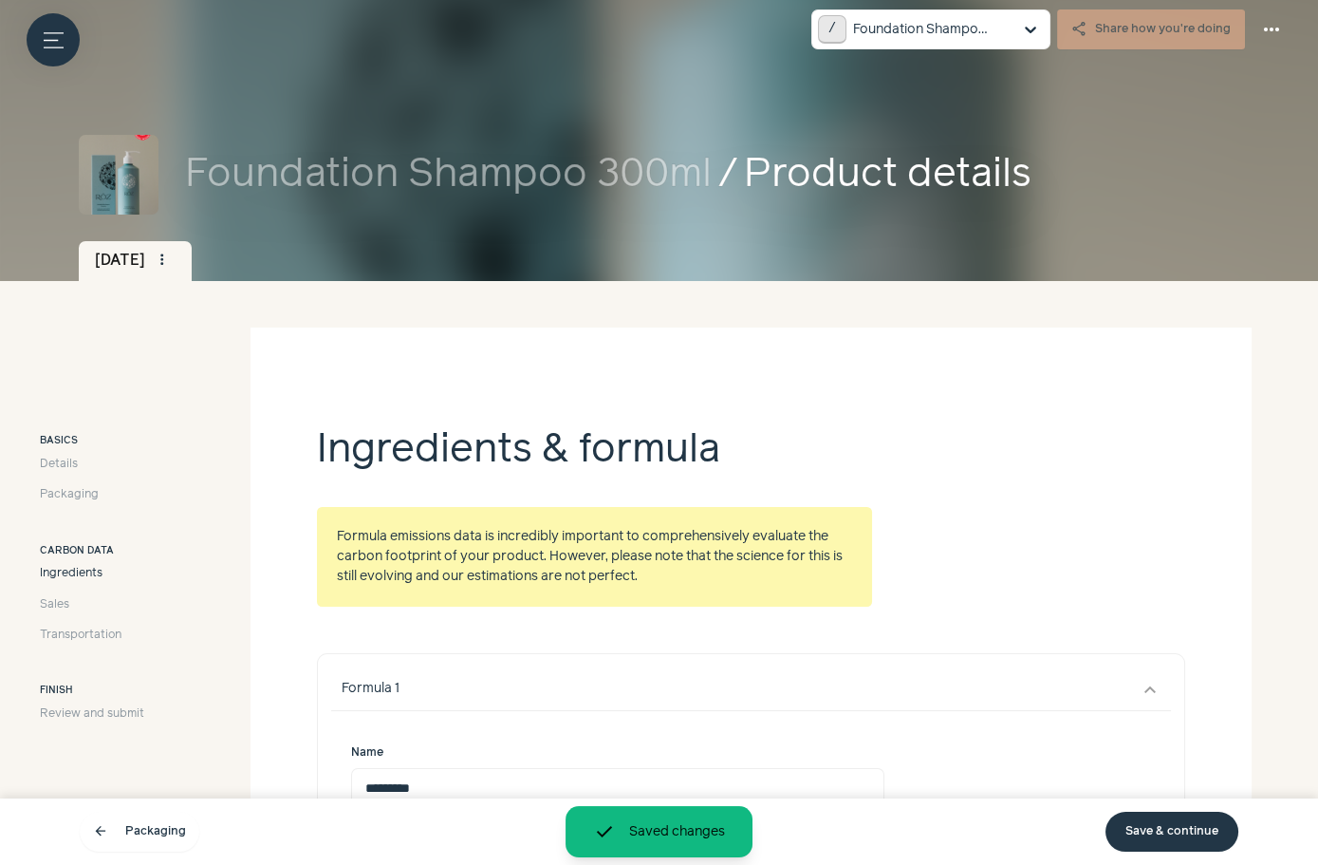
scroll to position [330, 0]
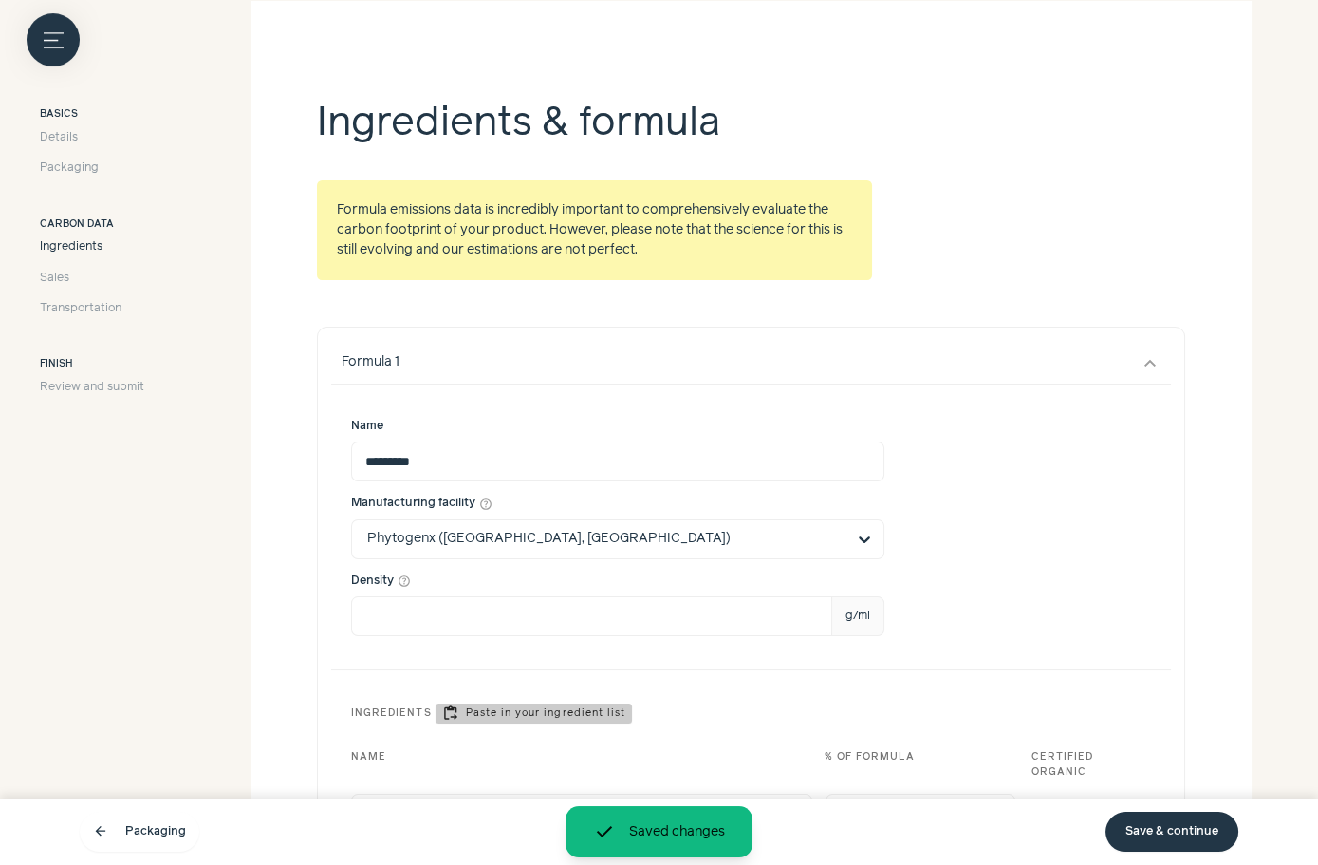
click at [1131, 813] on link "Save & continue" at bounding box center [1172, 832] width 133 height 40
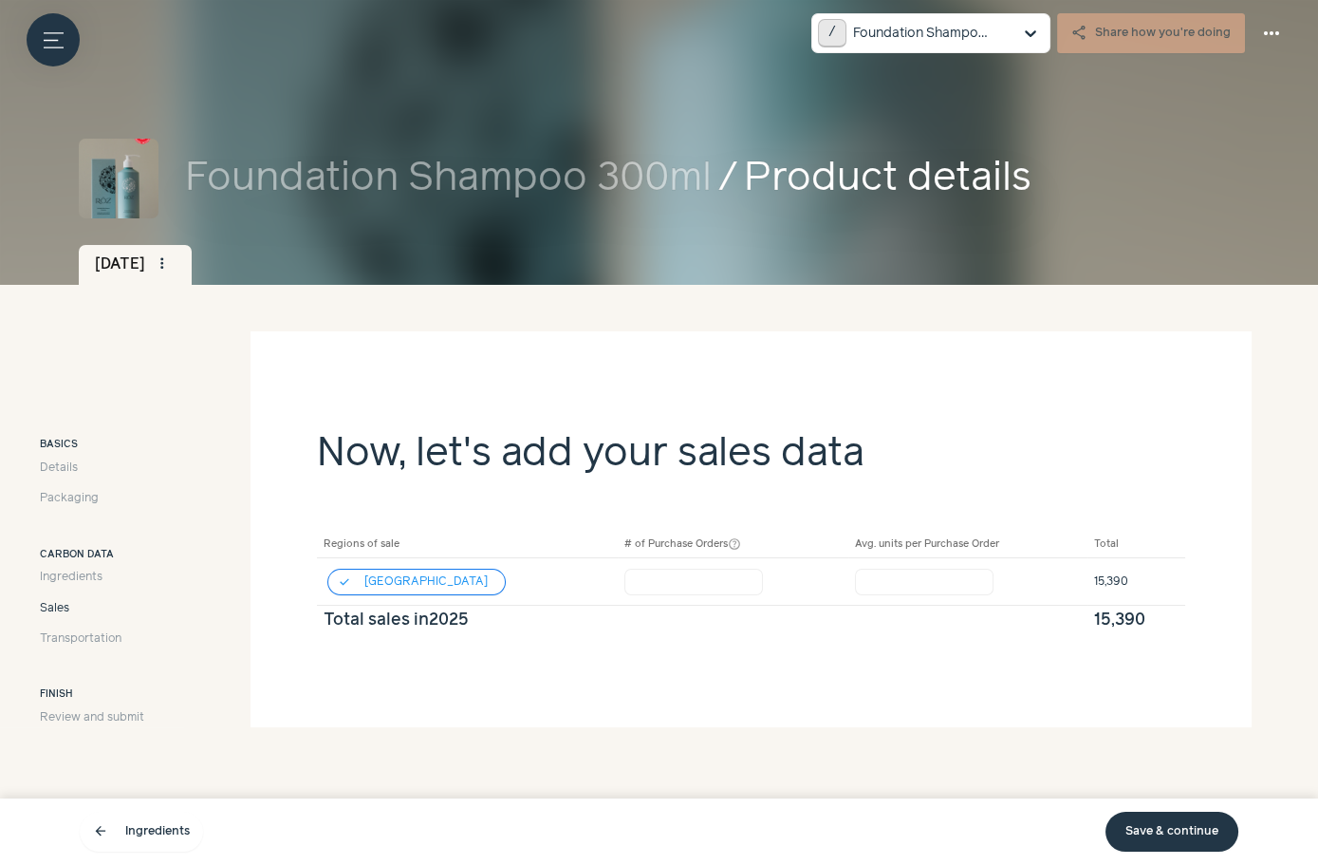
click at [1131, 813] on link "Save & continue" at bounding box center [1172, 832] width 133 height 40
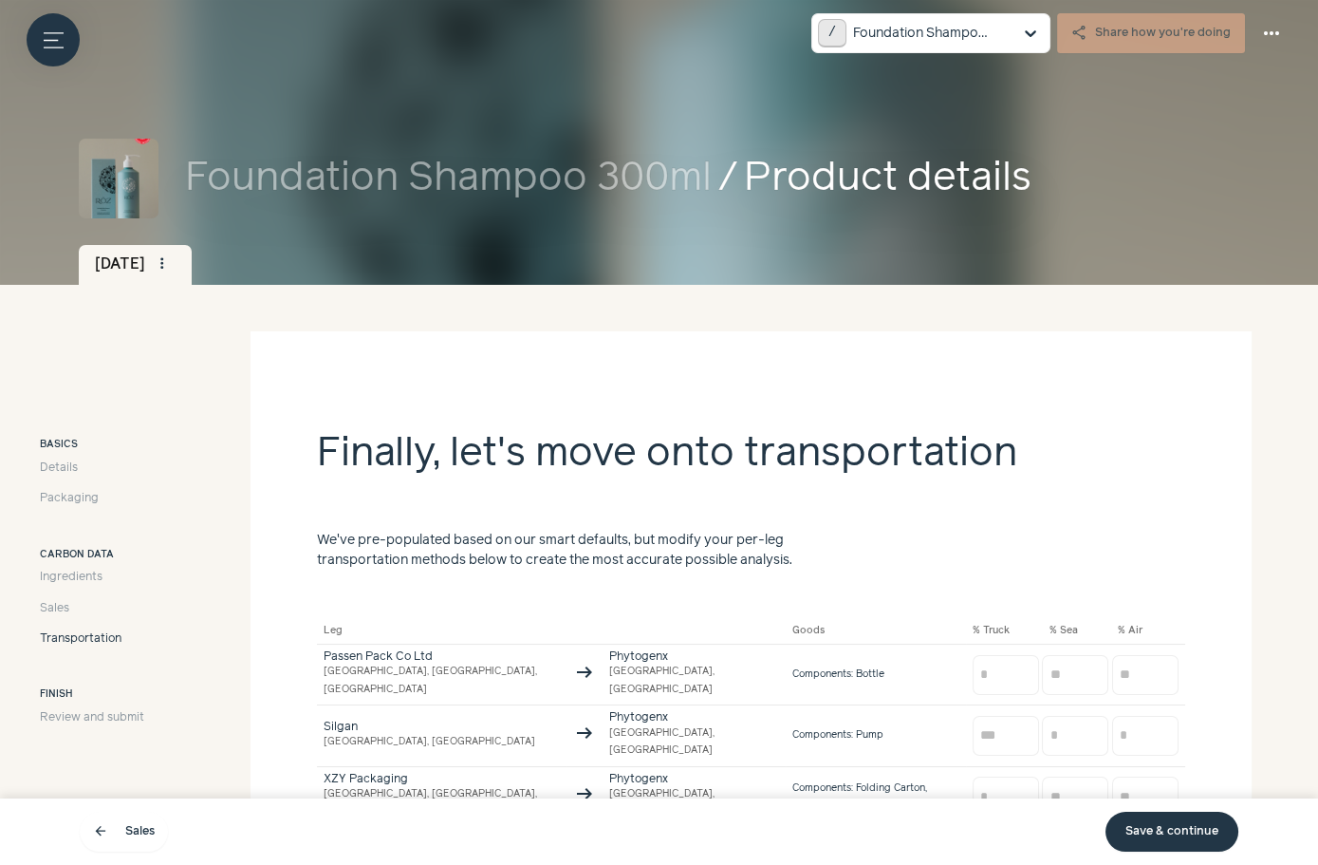
scroll to position [178, 0]
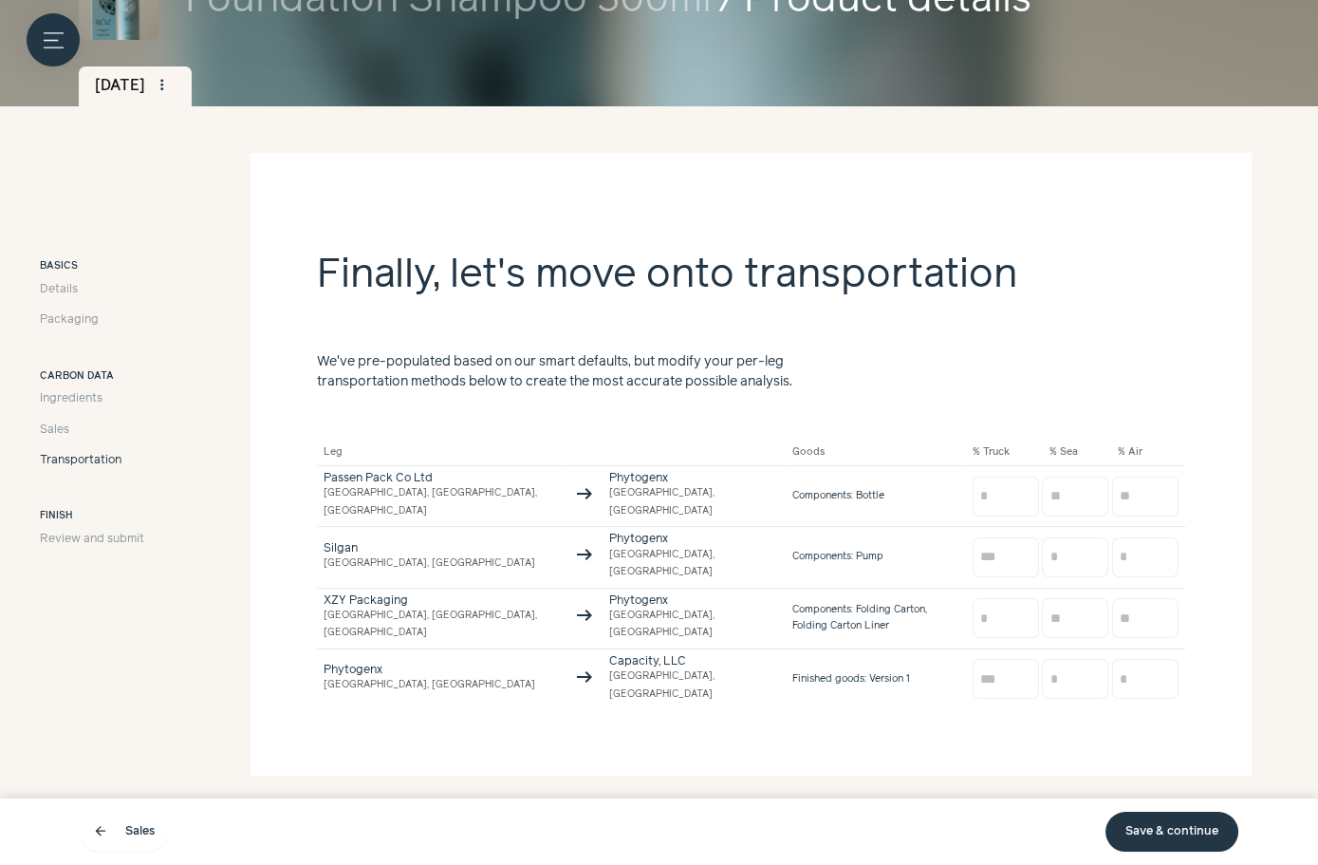
click at [1171, 823] on link "Save & continue" at bounding box center [1172, 832] width 133 height 40
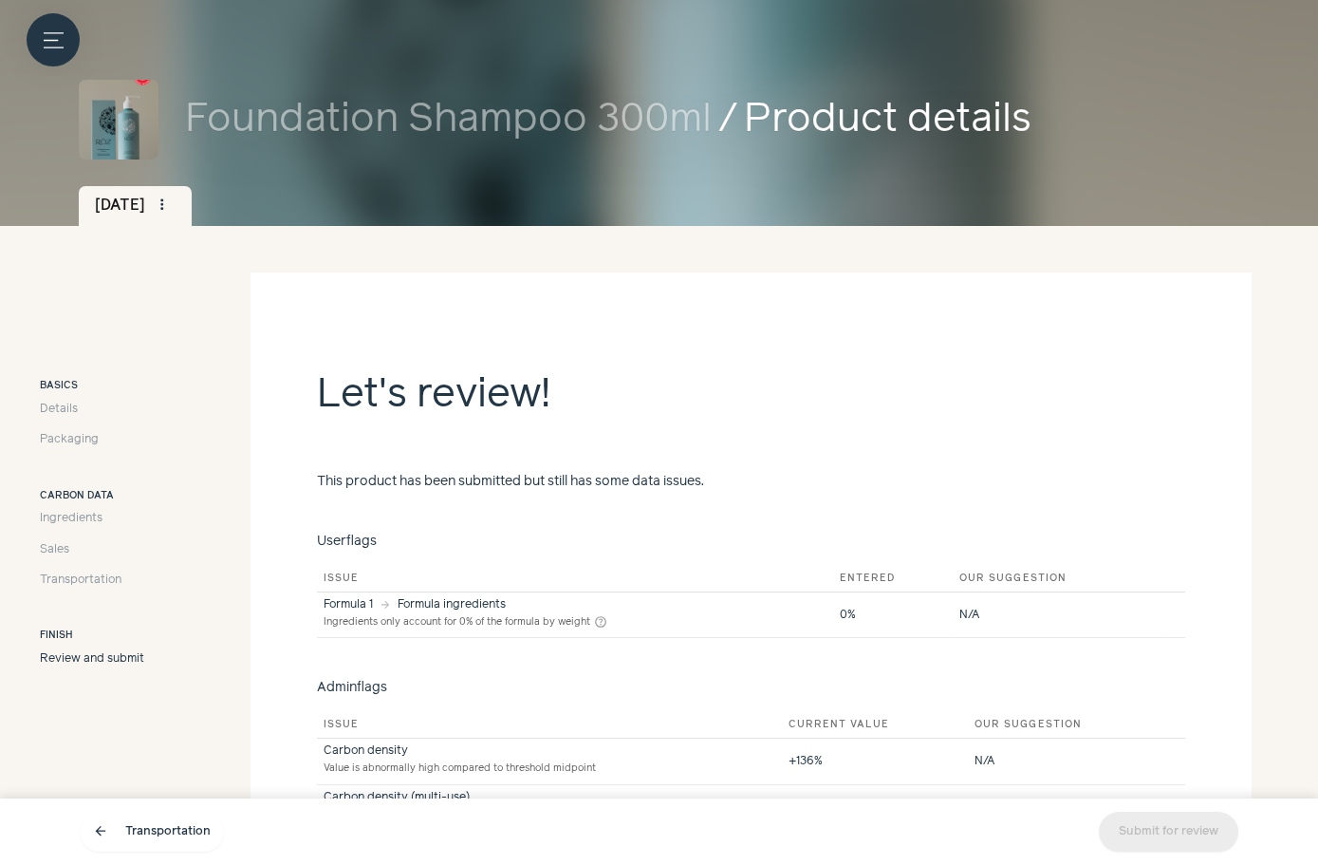
scroll to position [25, 0]
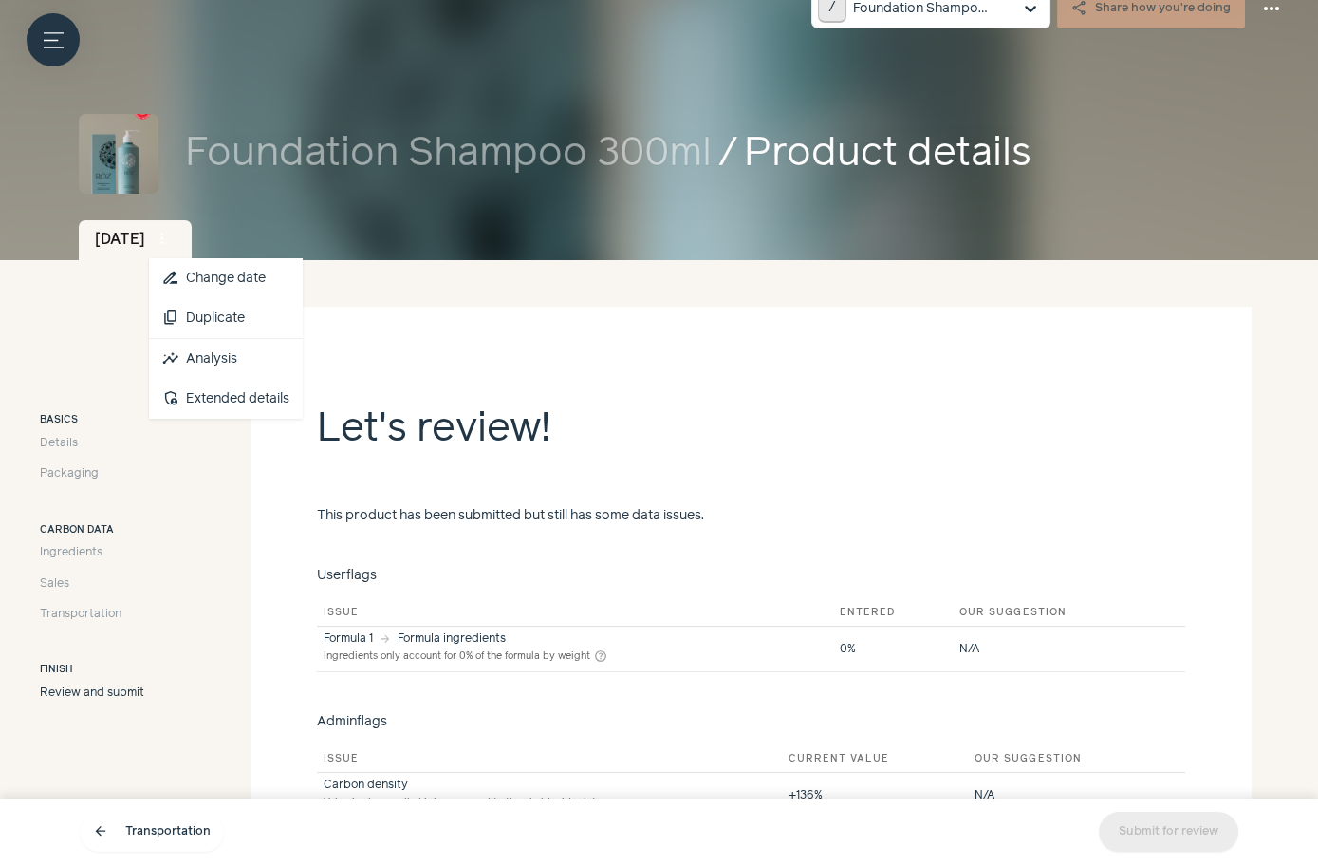
click at [171, 243] on span "more_vert" at bounding box center [162, 239] width 17 height 17
click at [261, 360] on link "insights Analysis" at bounding box center [226, 359] width 154 height 40
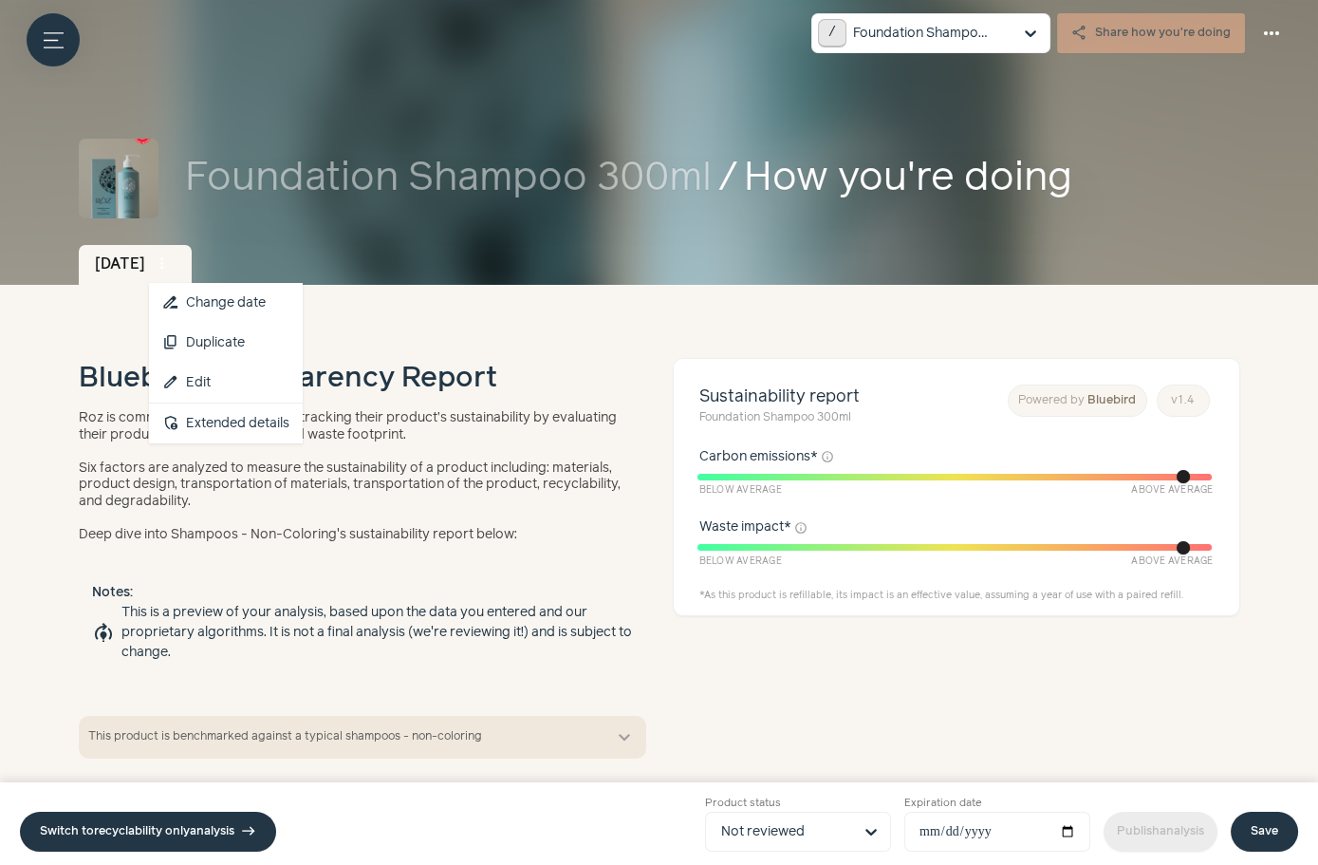
click at [171, 266] on span "more_vert" at bounding box center [162, 263] width 17 height 17
click at [262, 392] on link "edit Edit" at bounding box center [226, 383] width 154 height 40
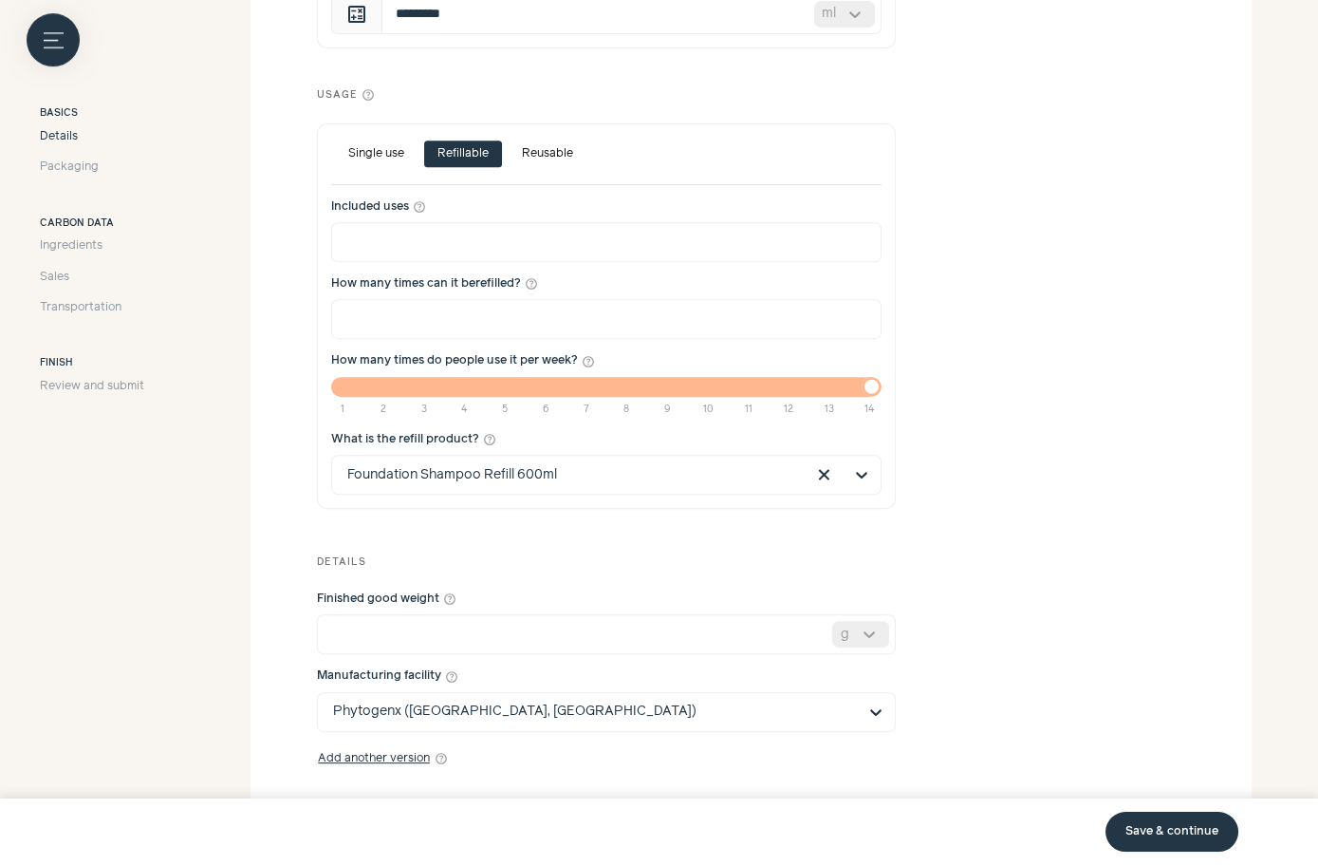
scroll to position [1354, 0]
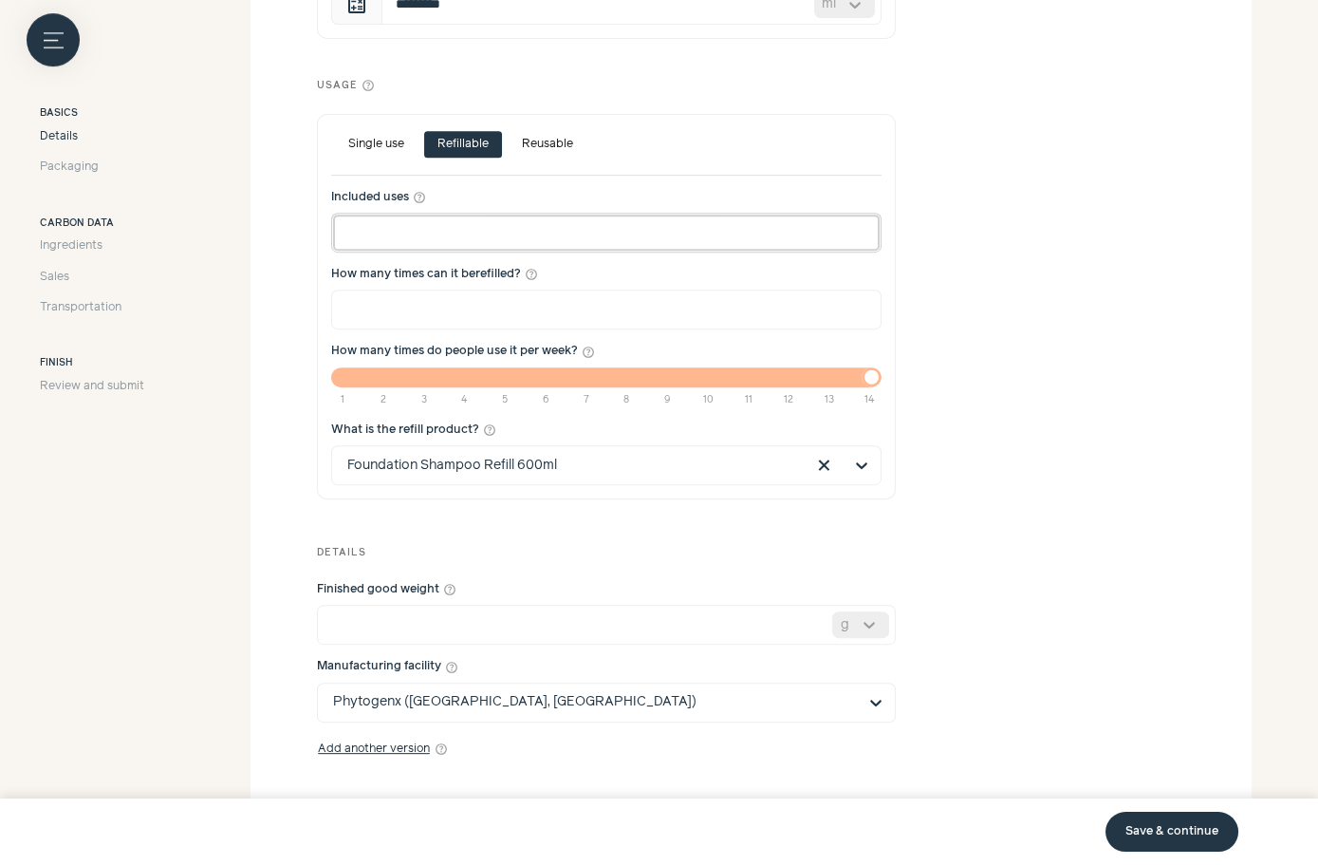
click at [405, 230] on input "*****" at bounding box center [606, 233] width 551 height 40
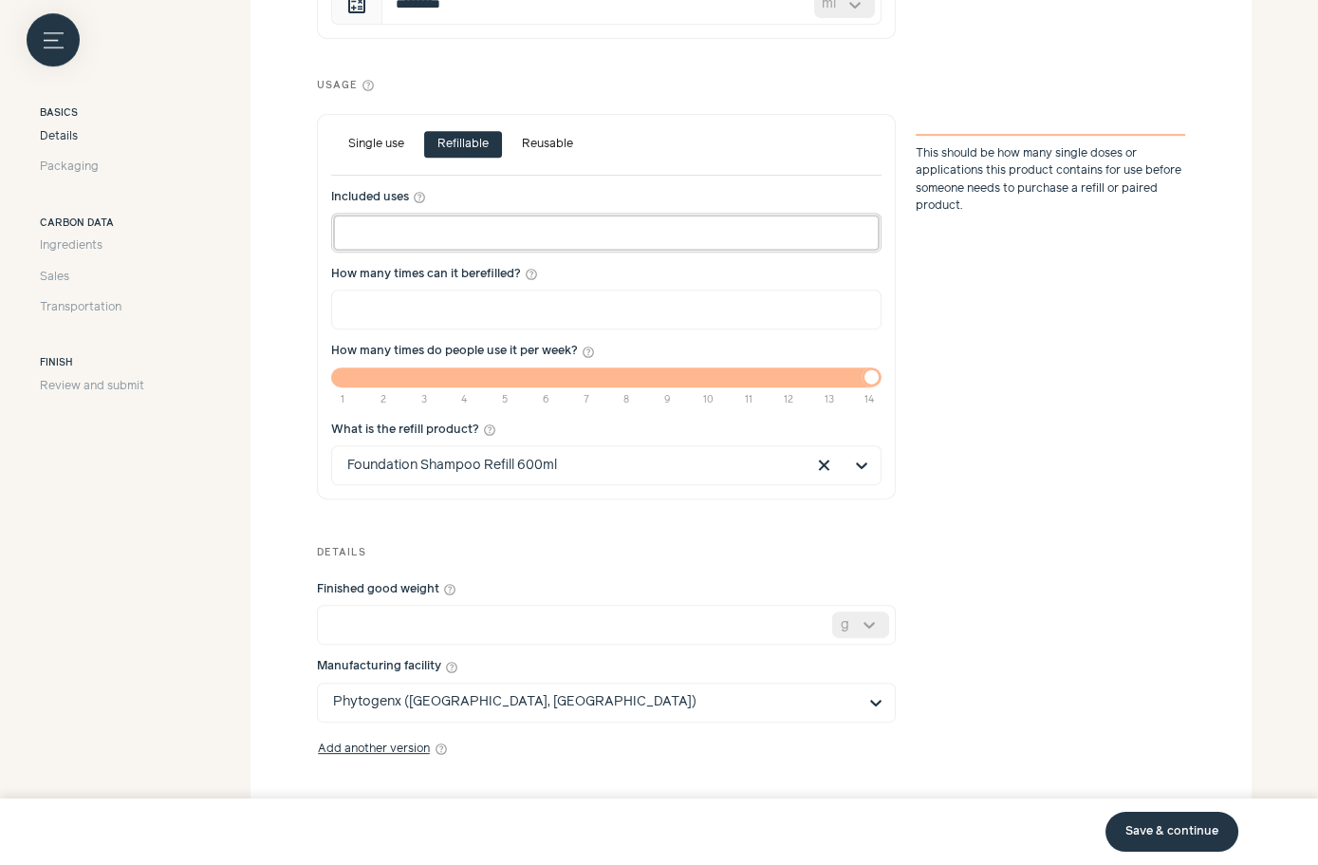
drag, startPoint x: 405, startPoint y: 230, endPoint x: 317, endPoint y: 230, distance: 88.3
click at [317, 230] on div "Single use Refillable Reusable Included uses help_outline ***** How many times …" at bounding box center [606, 307] width 579 height 386
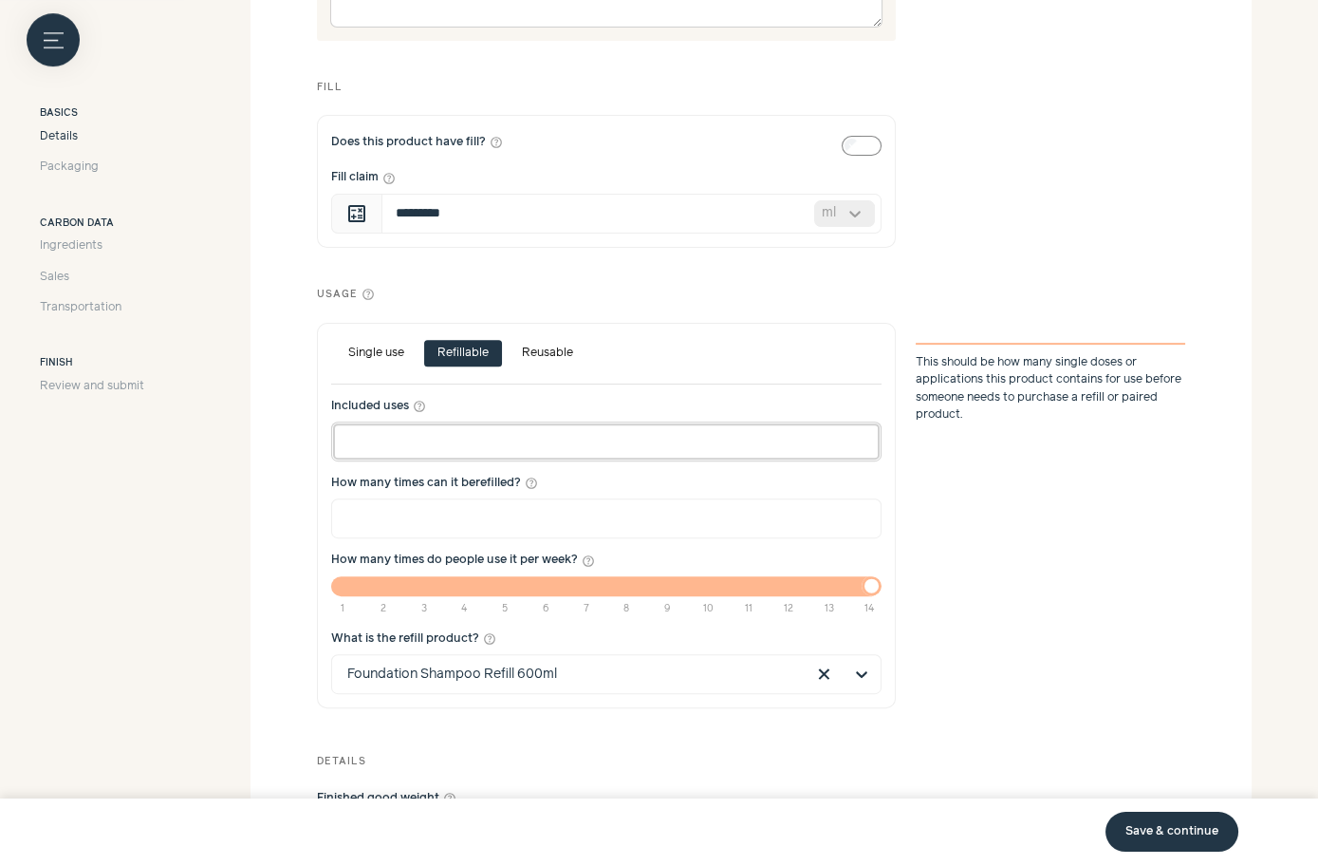
scroll to position [1142, 0]
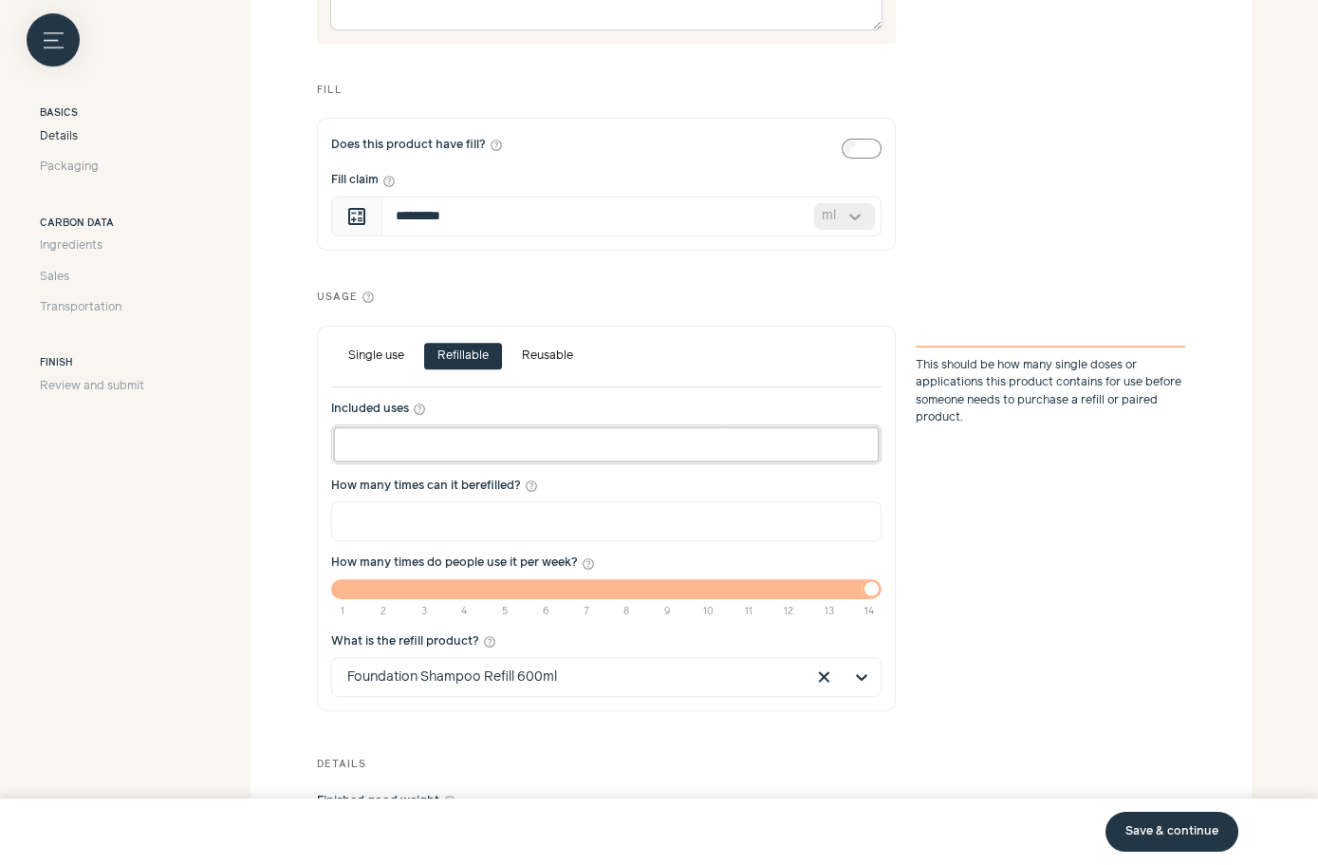
type input "***"
click at [282, 632] on section "**********" at bounding box center [751, 111] width 1001 height 1844
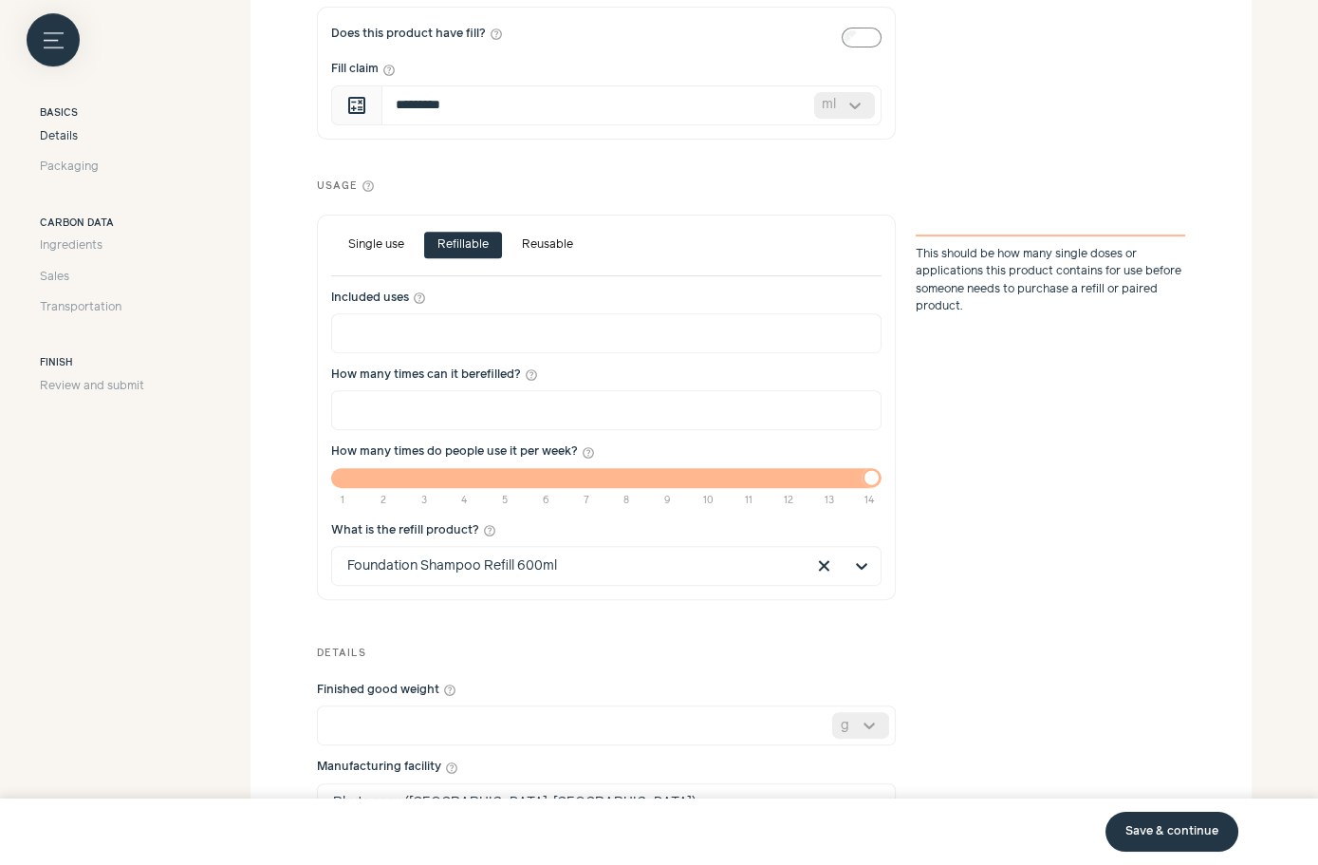
scroll to position [1426, 0]
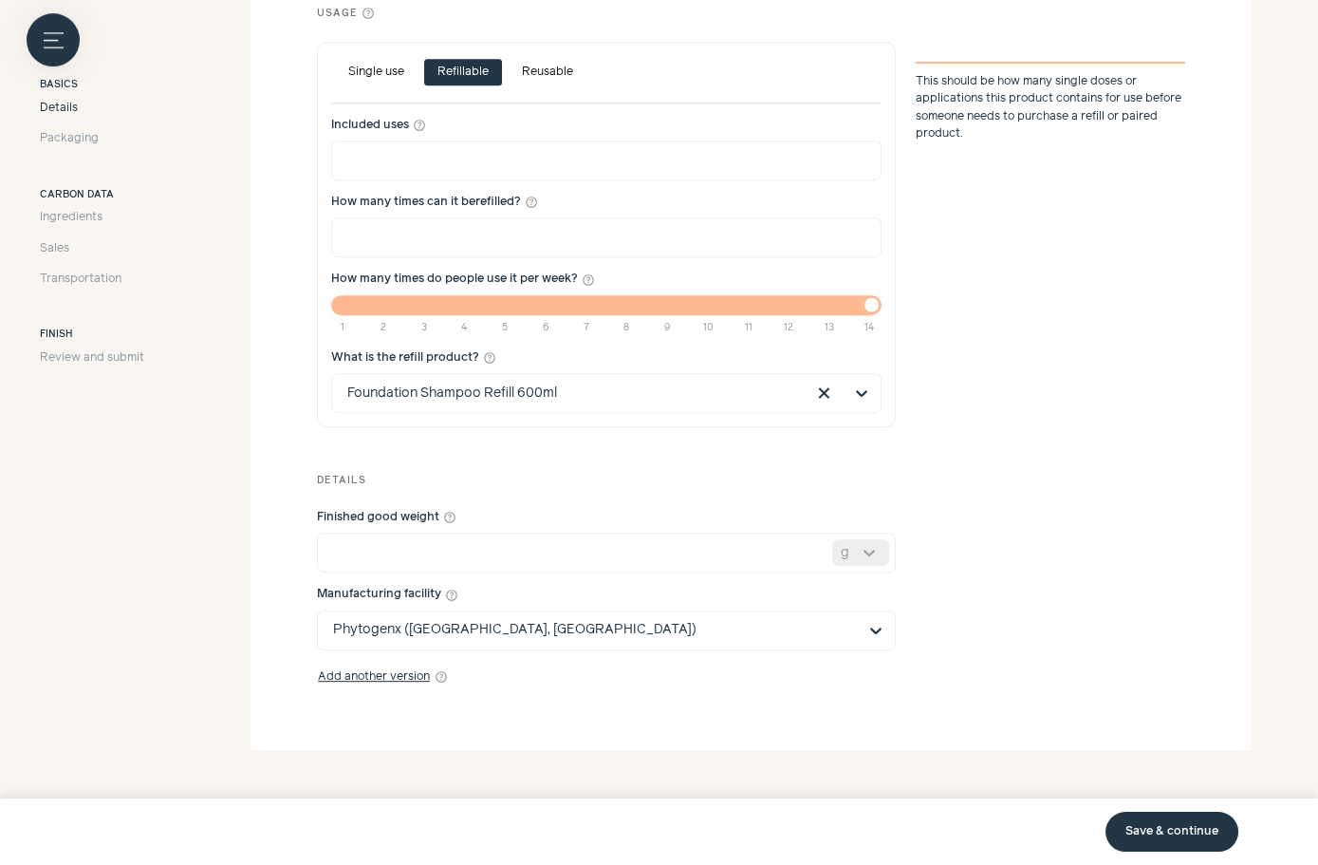
click at [1164, 823] on link "Save & continue" at bounding box center [1172, 832] width 133 height 40
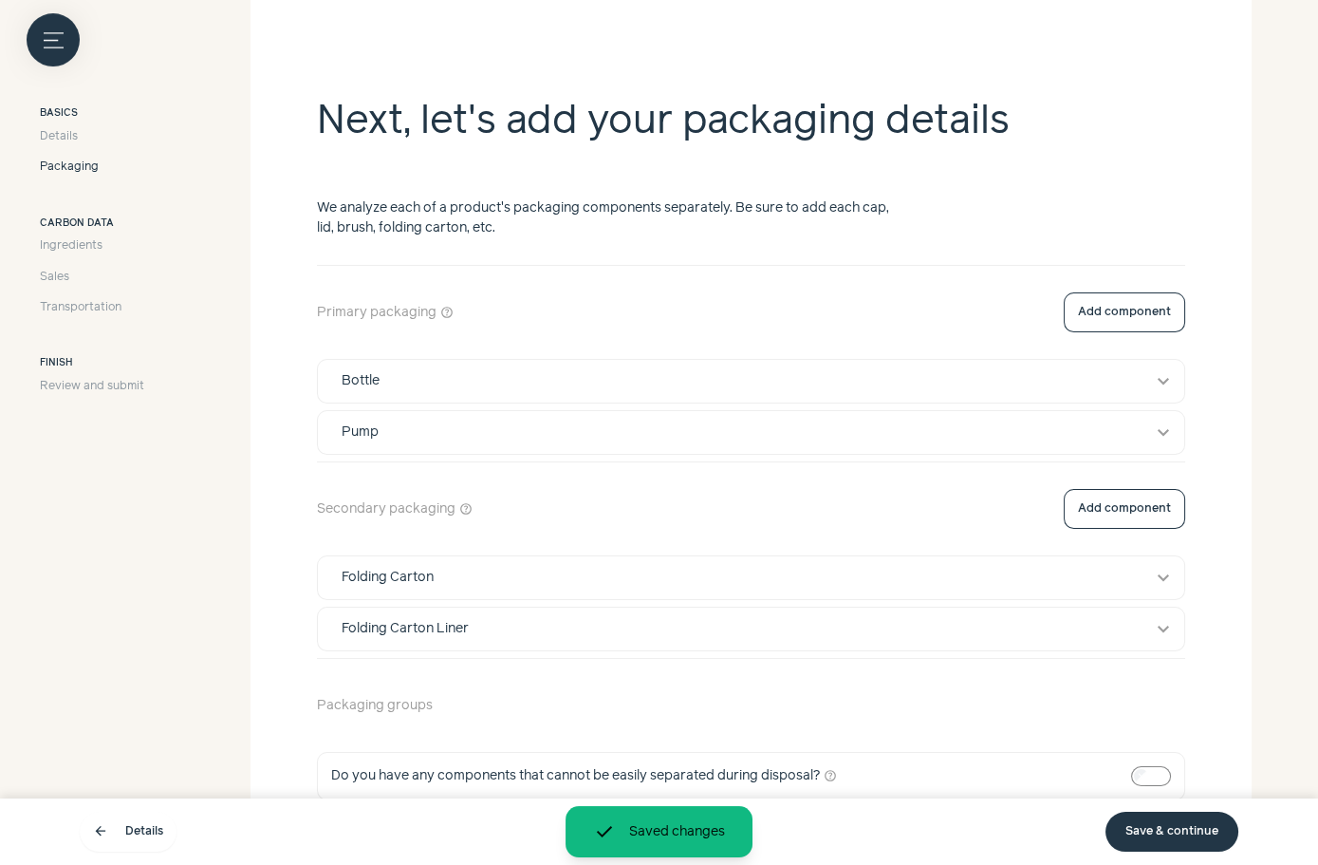
scroll to position [330, 0]
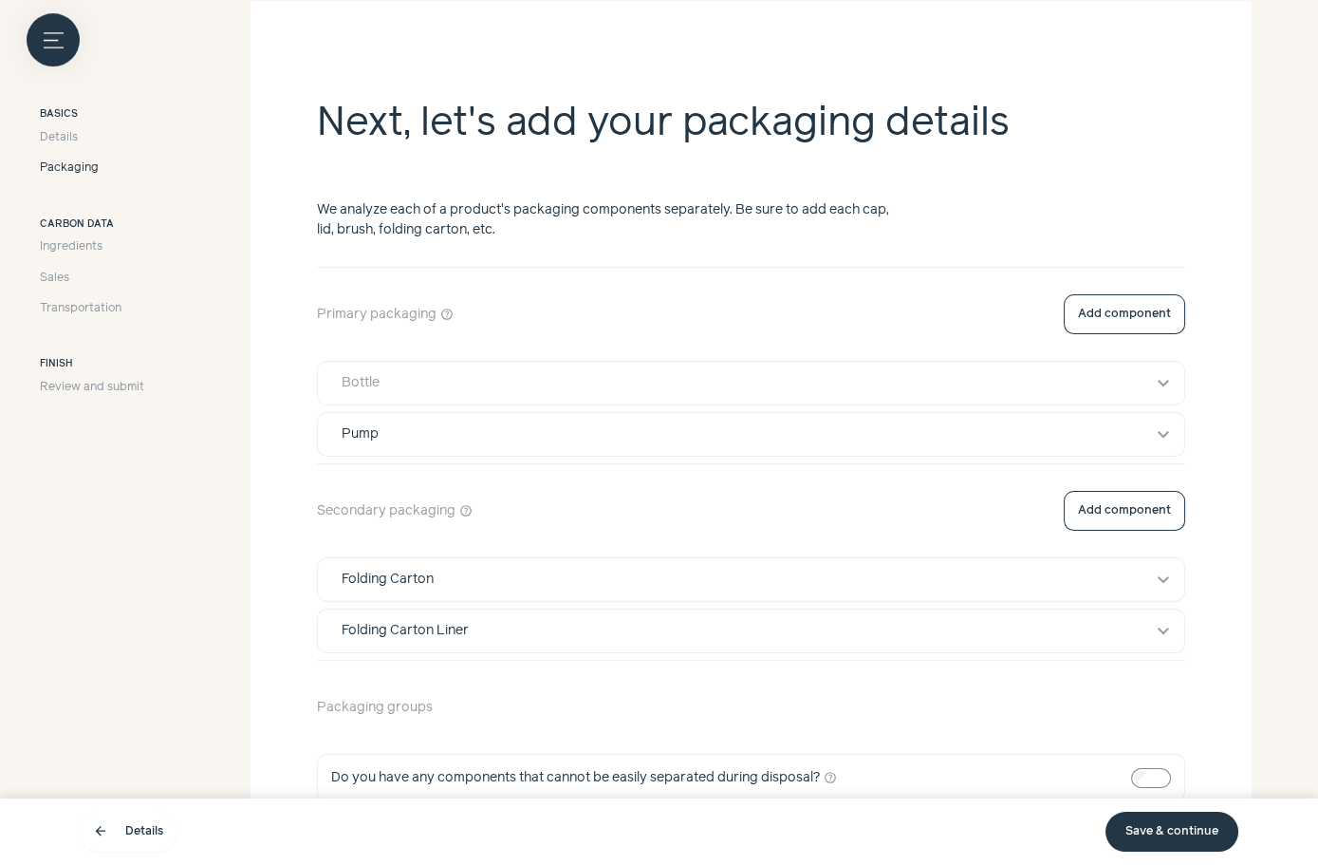
click at [492, 373] on div "Bottle" at bounding box center [733, 383] width 811 height 20
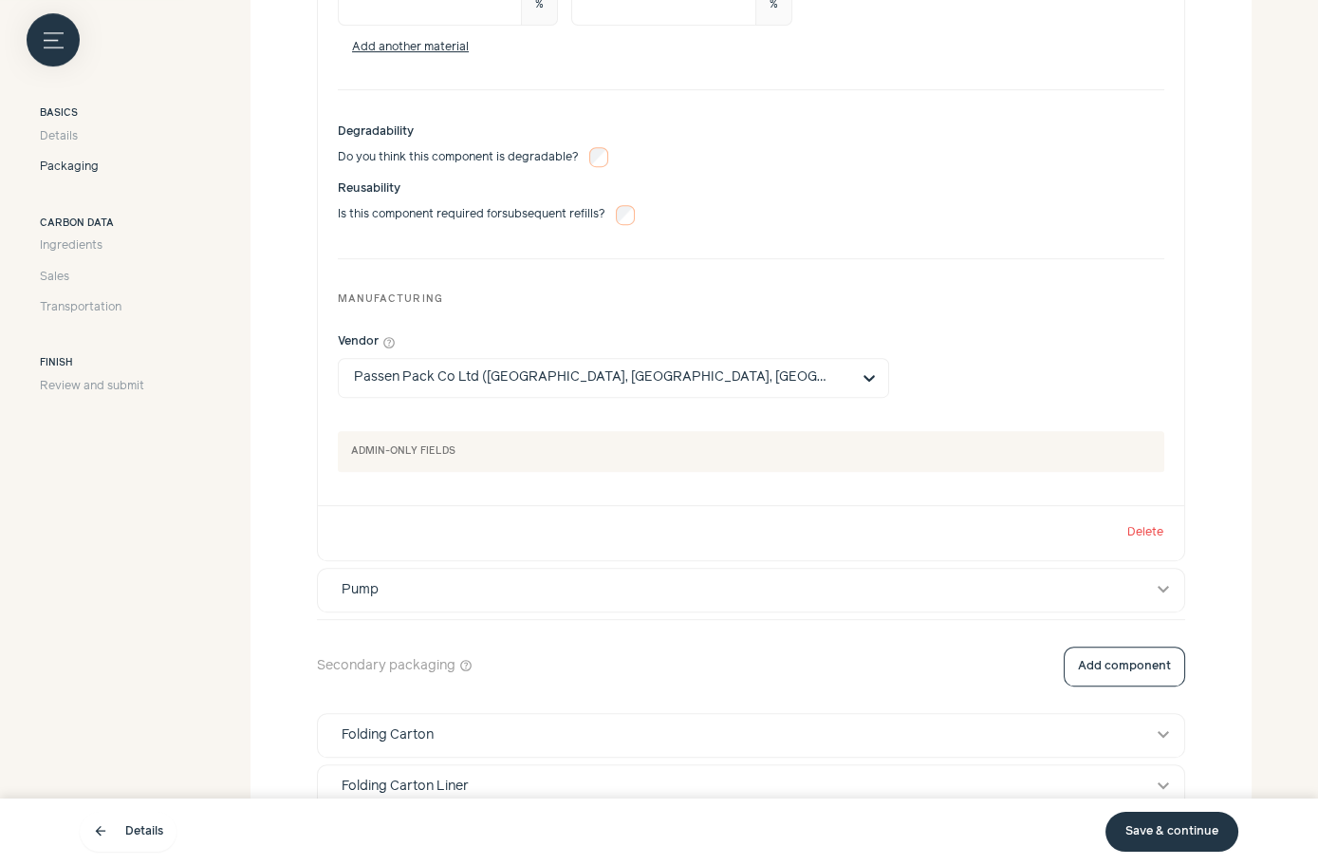
scroll to position [1464, 0]
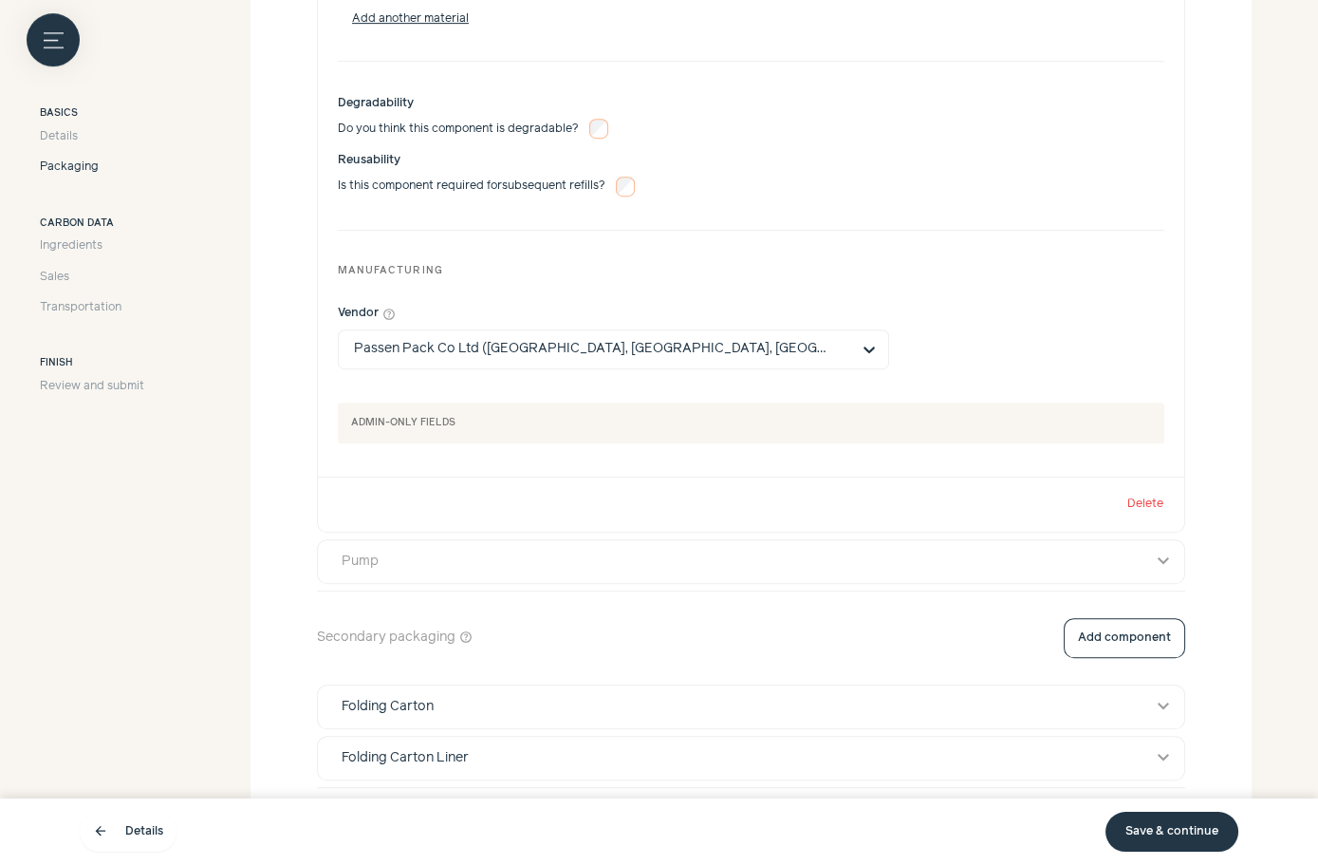
click at [589, 556] on div "Pump" at bounding box center [733, 561] width 811 height 20
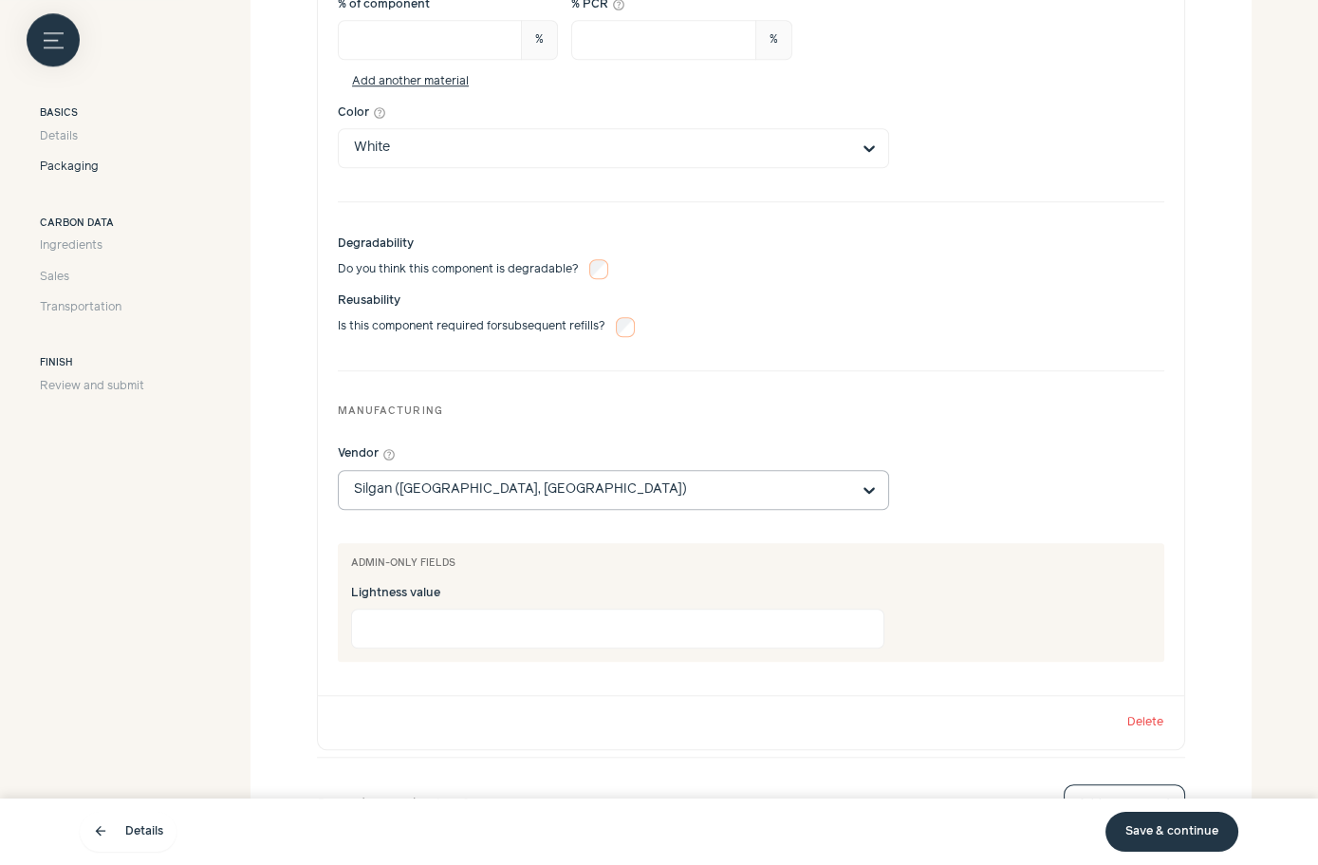
scroll to position [3113, 0]
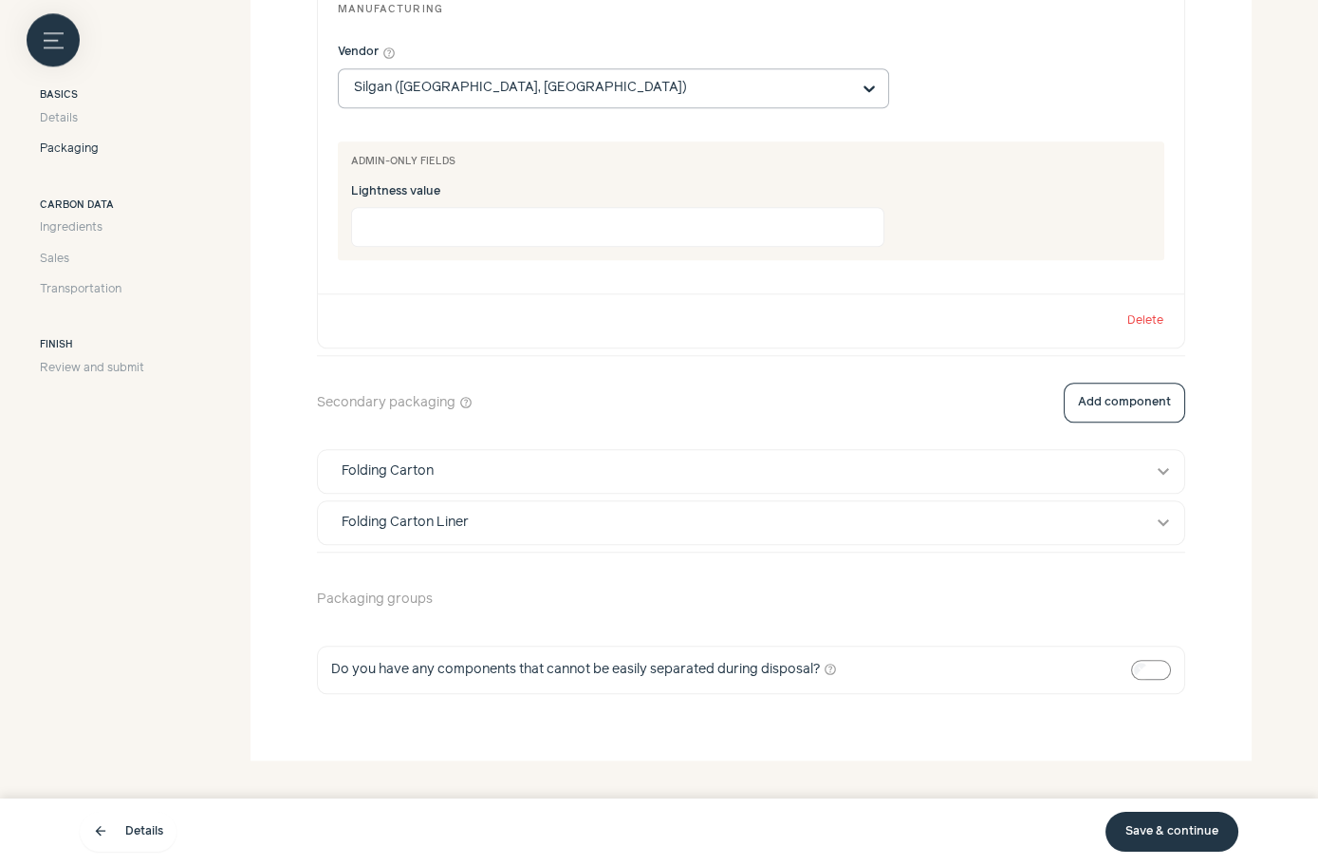
click at [607, 473] on button "Folding Carton expand_more" at bounding box center [751, 471] width 867 height 43
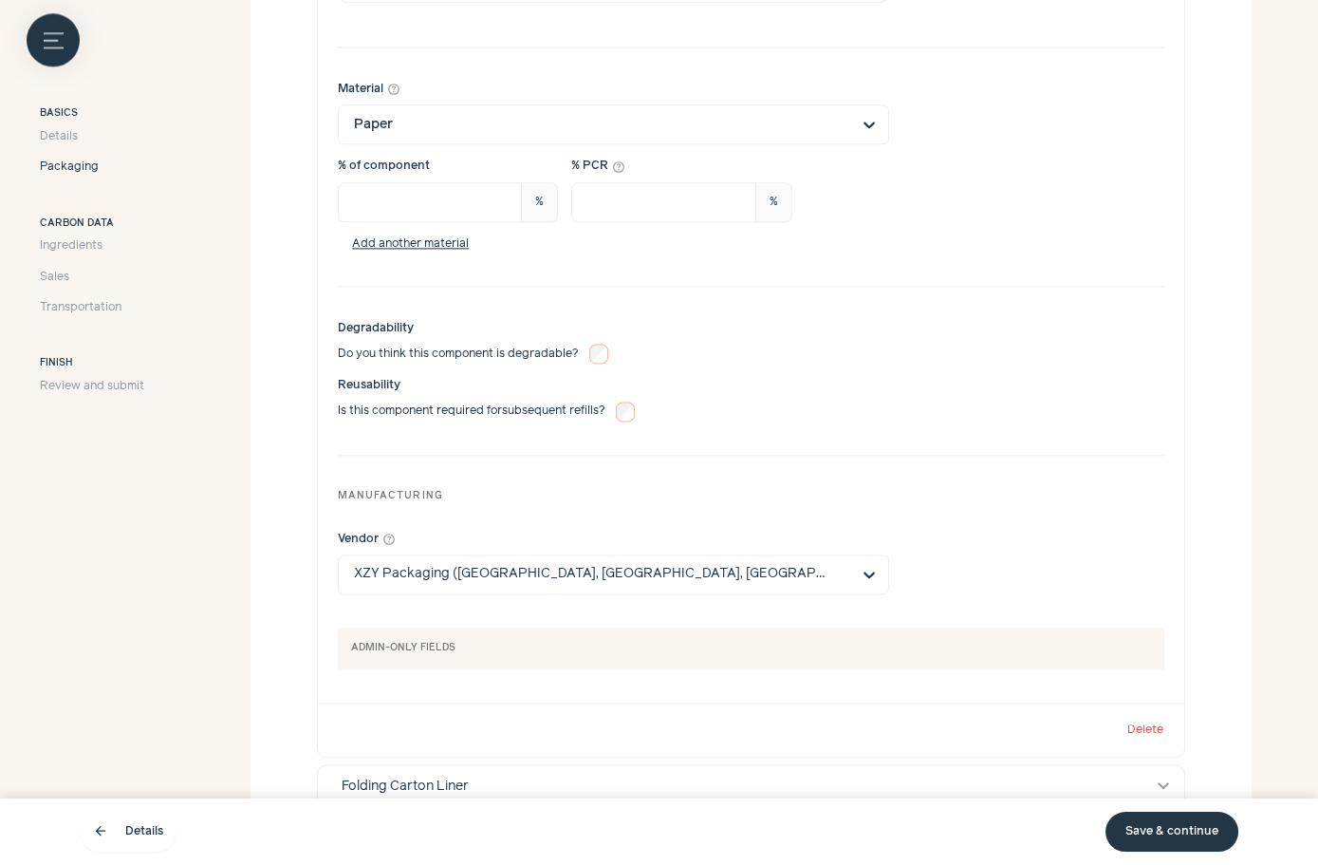
scroll to position [4369, 0]
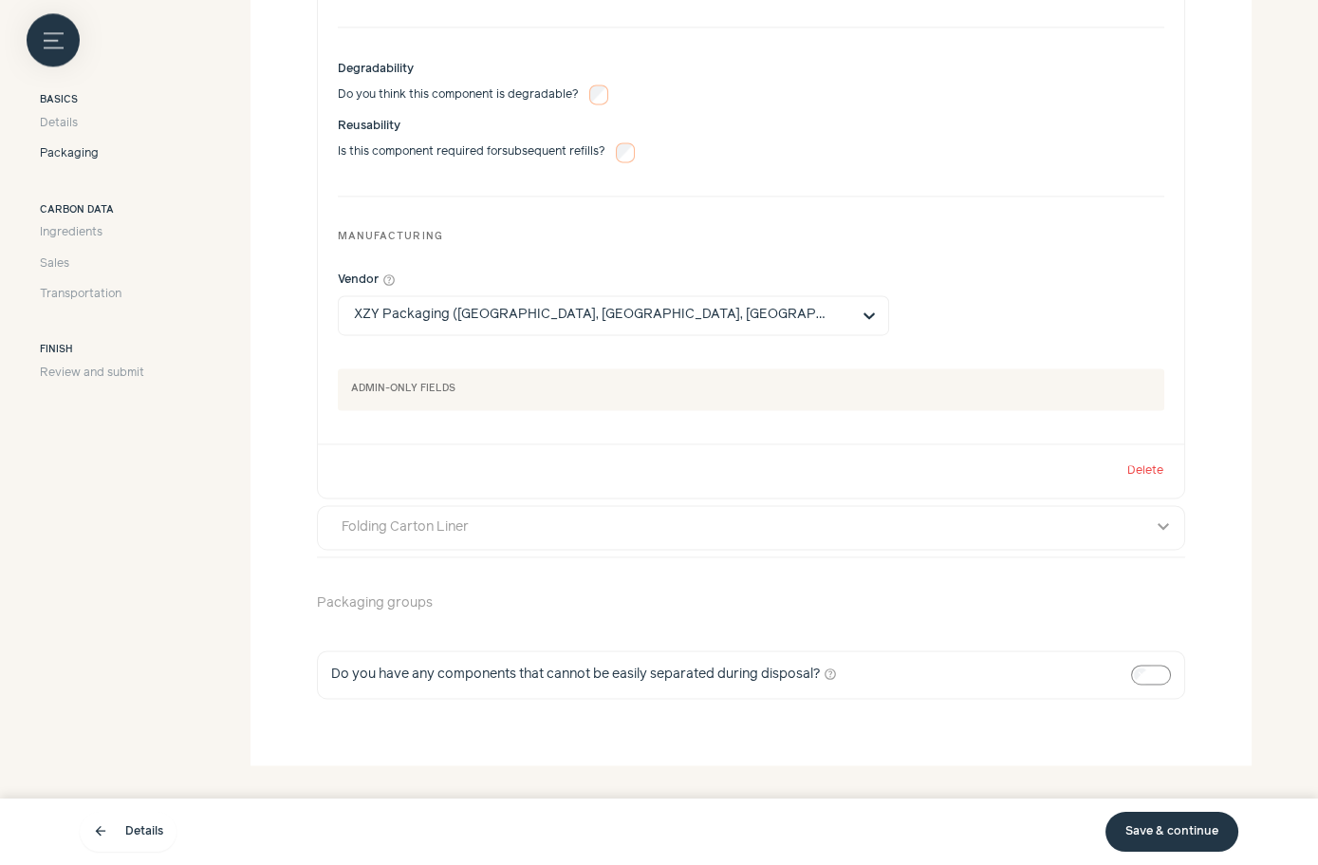
click at [564, 519] on button "Folding Carton Liner expand_more" at bounding box center [751, 527] width 867 height 43
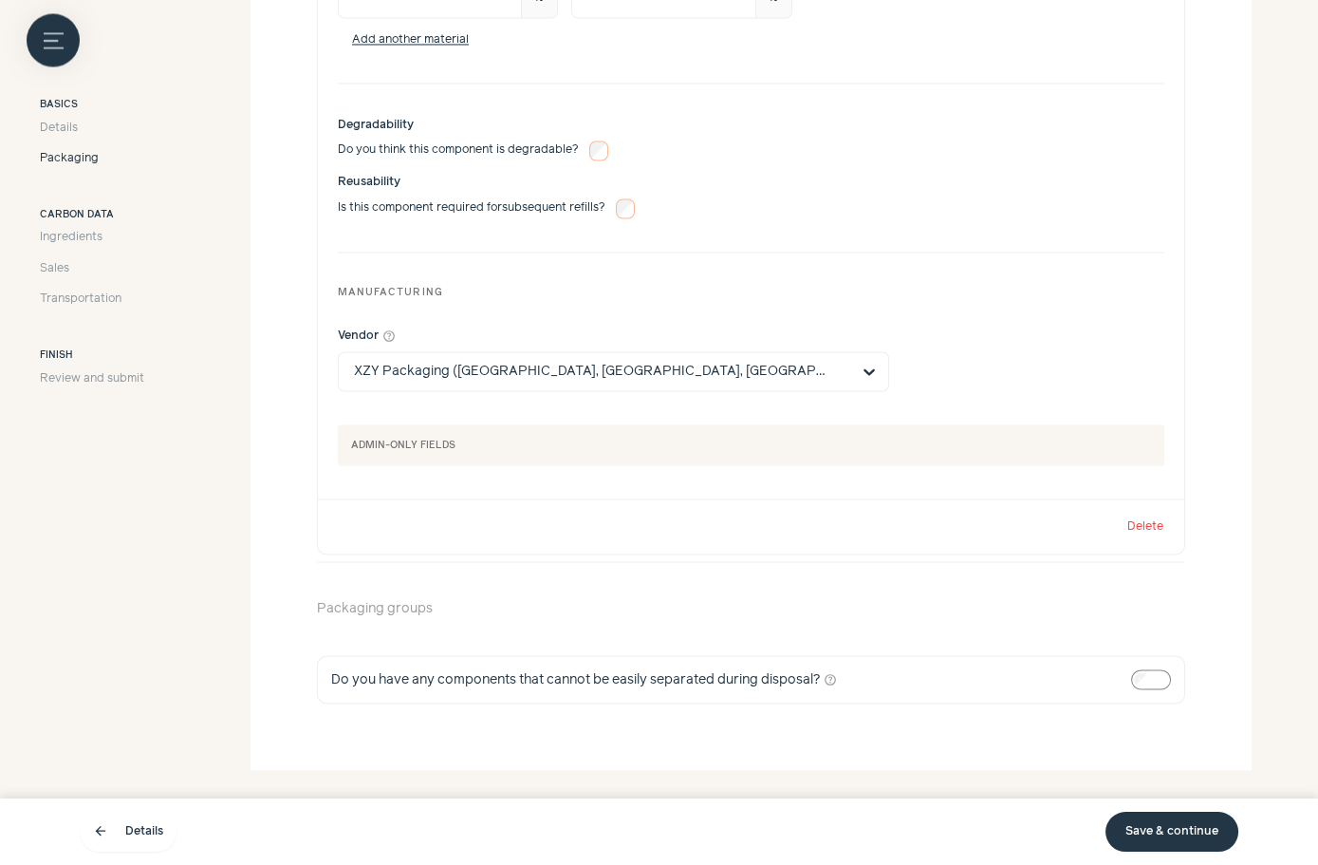
scroll to position [5623, 0]
click at [1175, 823] on link "Save & continue" at bounding box center [1172, 832] width 133 height 40
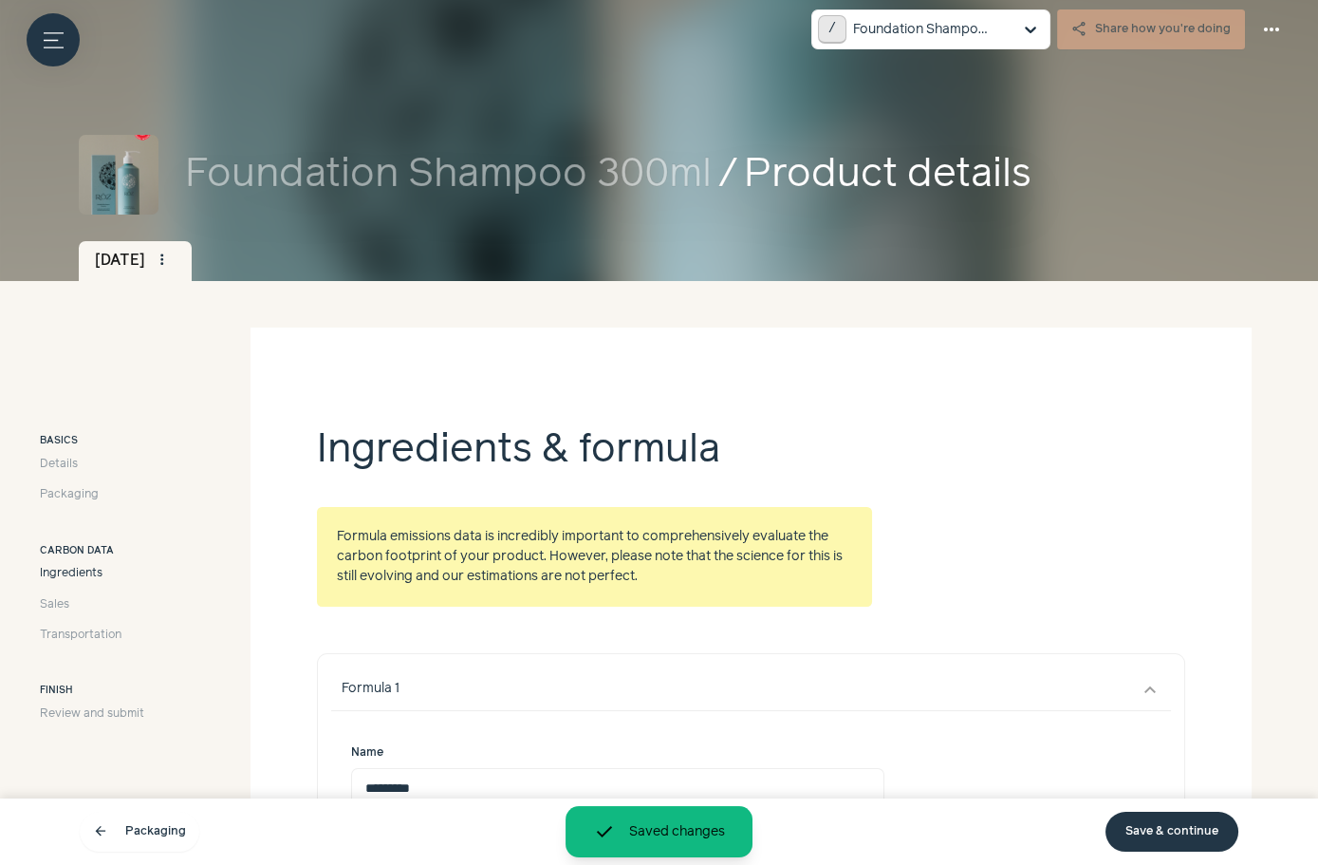
scroll to position [561, 0]
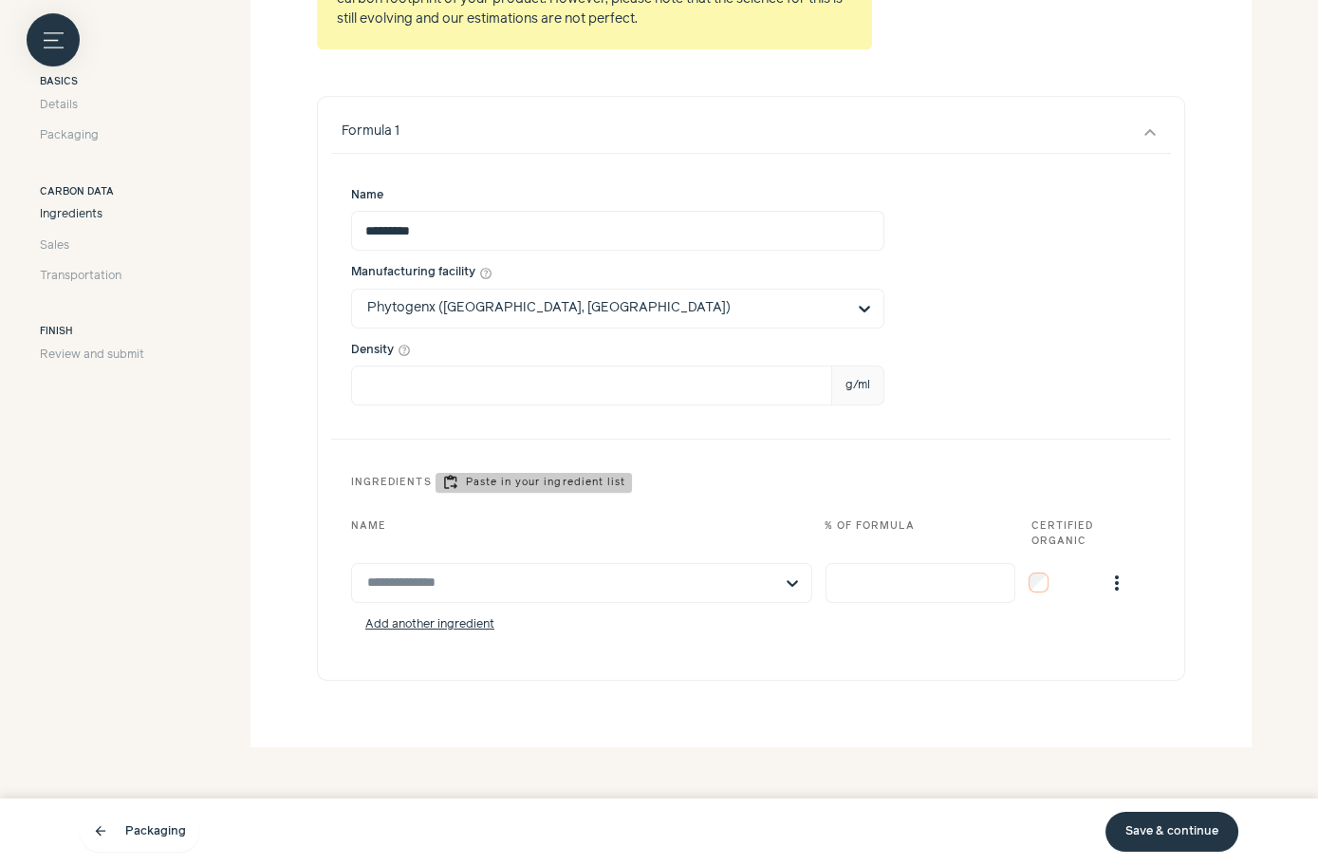
click at [1175, 823] on link "Save & continue" at bounding box center [1172, 832] width 133 height 40
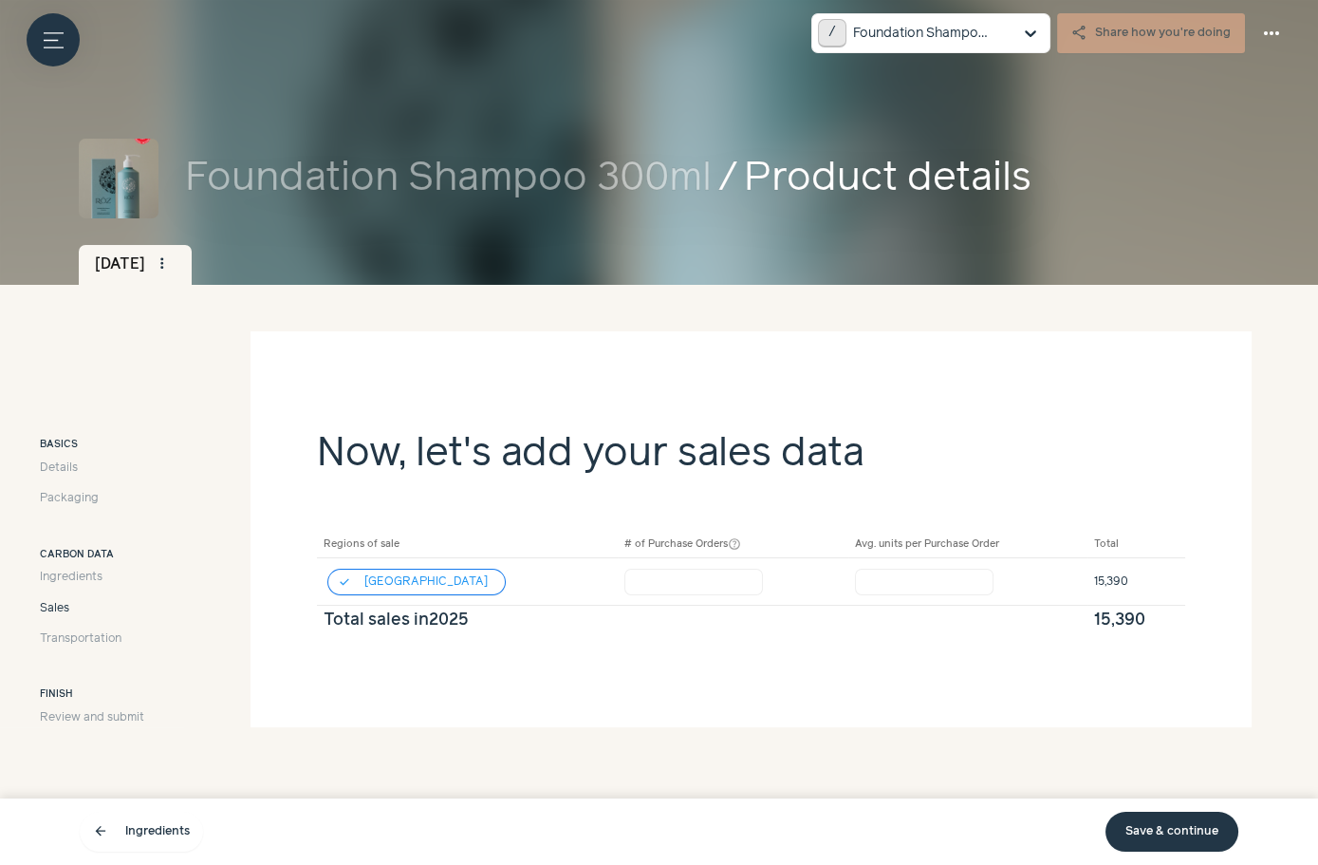
click at [1175, 823] on link "Save & continue" at bounding box center [1172, 832] width 133 height 40
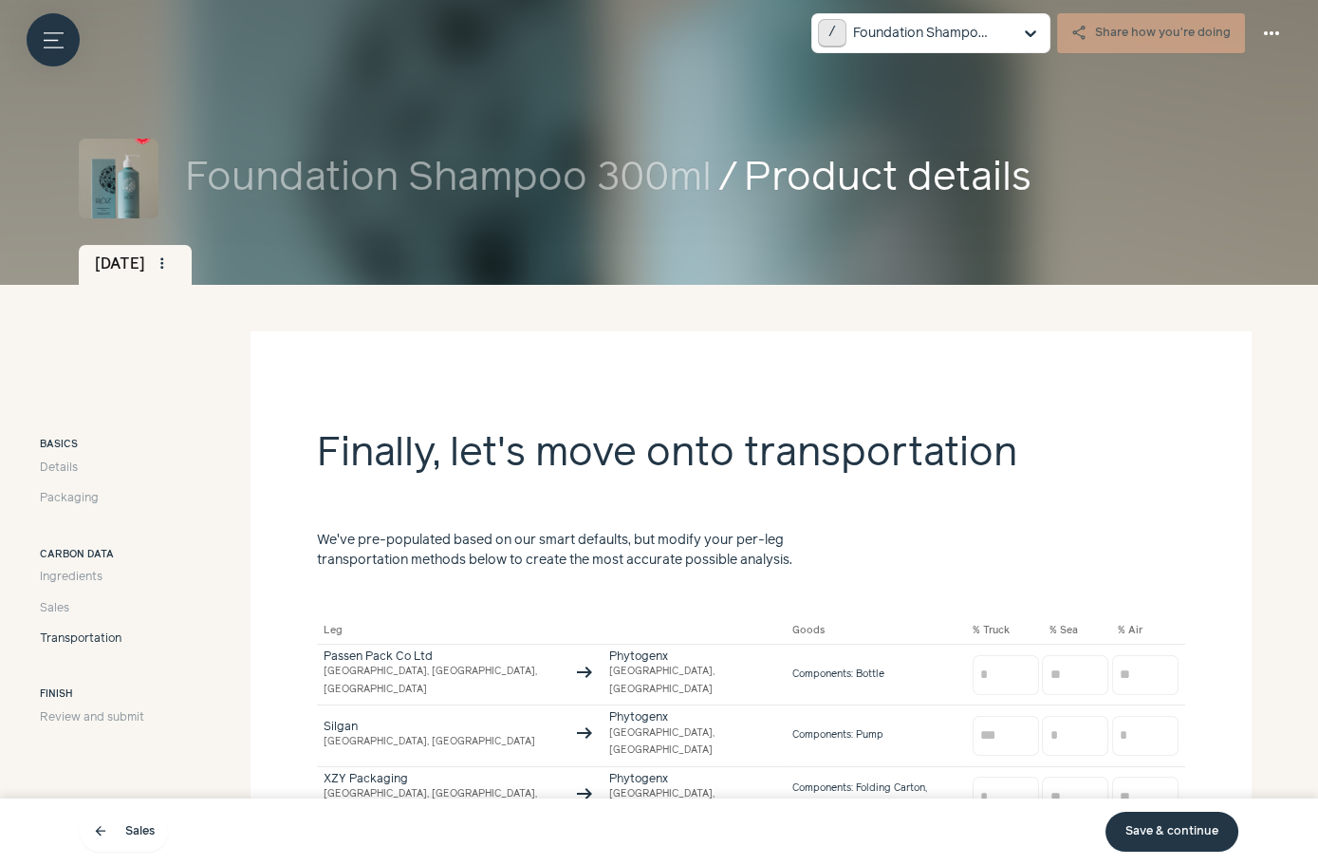
scroll to position [178, 0]
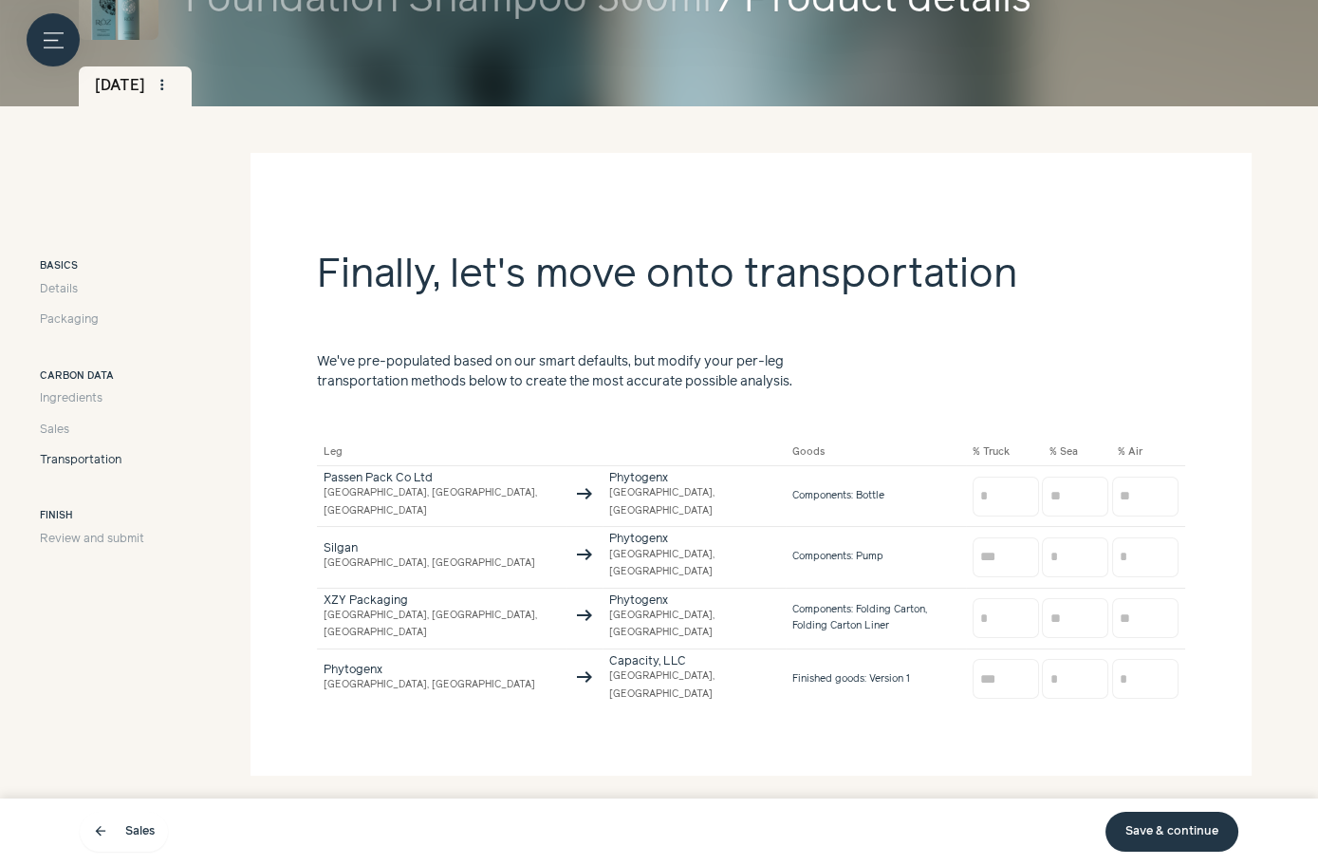
click at [1162, 842] on link "Save & continue" at bounding box center [1172, 832] width 133 height 40
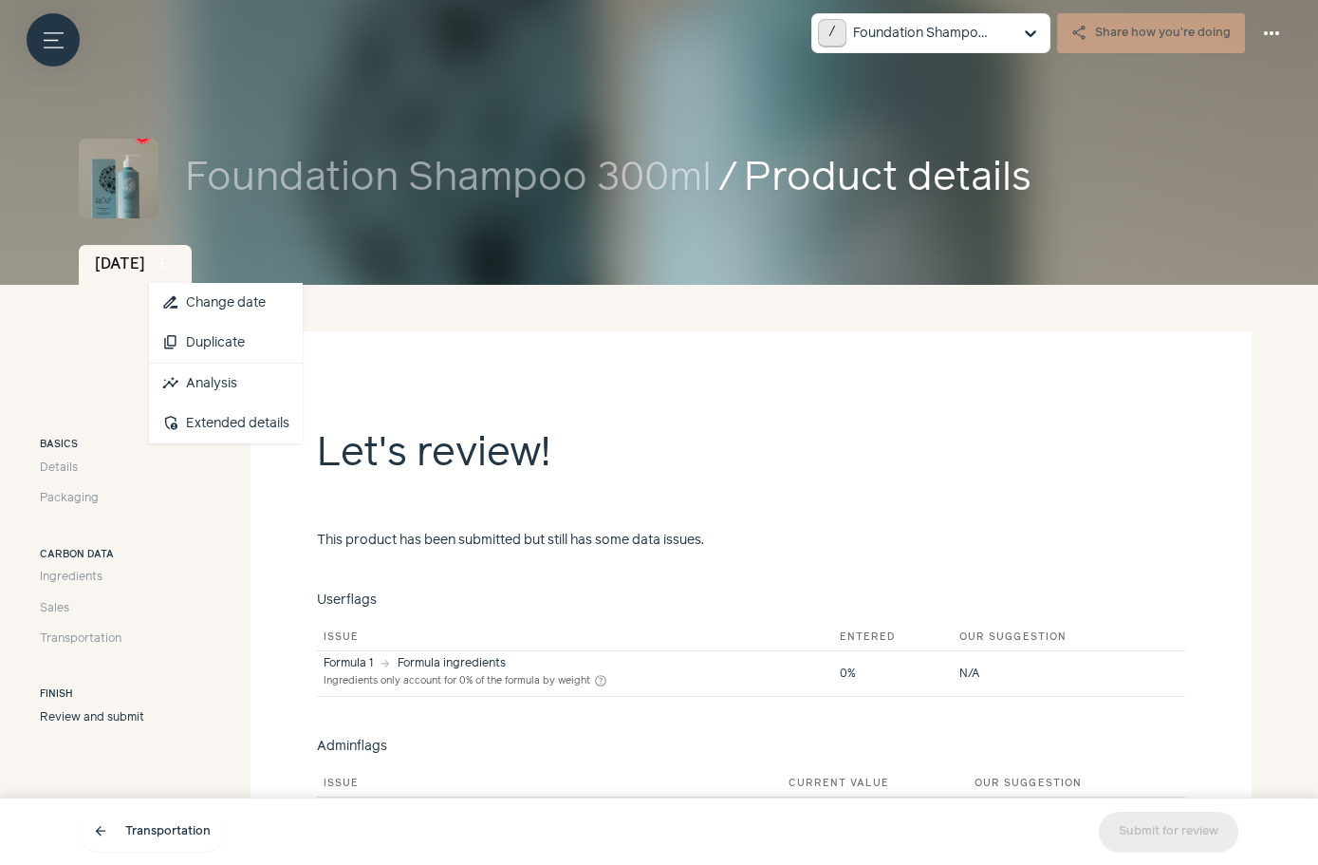
click at [171, 256] on span "more_vert" at bounding box center [162, 263] width 17 height 17
click at [261, 366] on link "insights Analysis" at bounding box center [226, 384] width 154 height 40
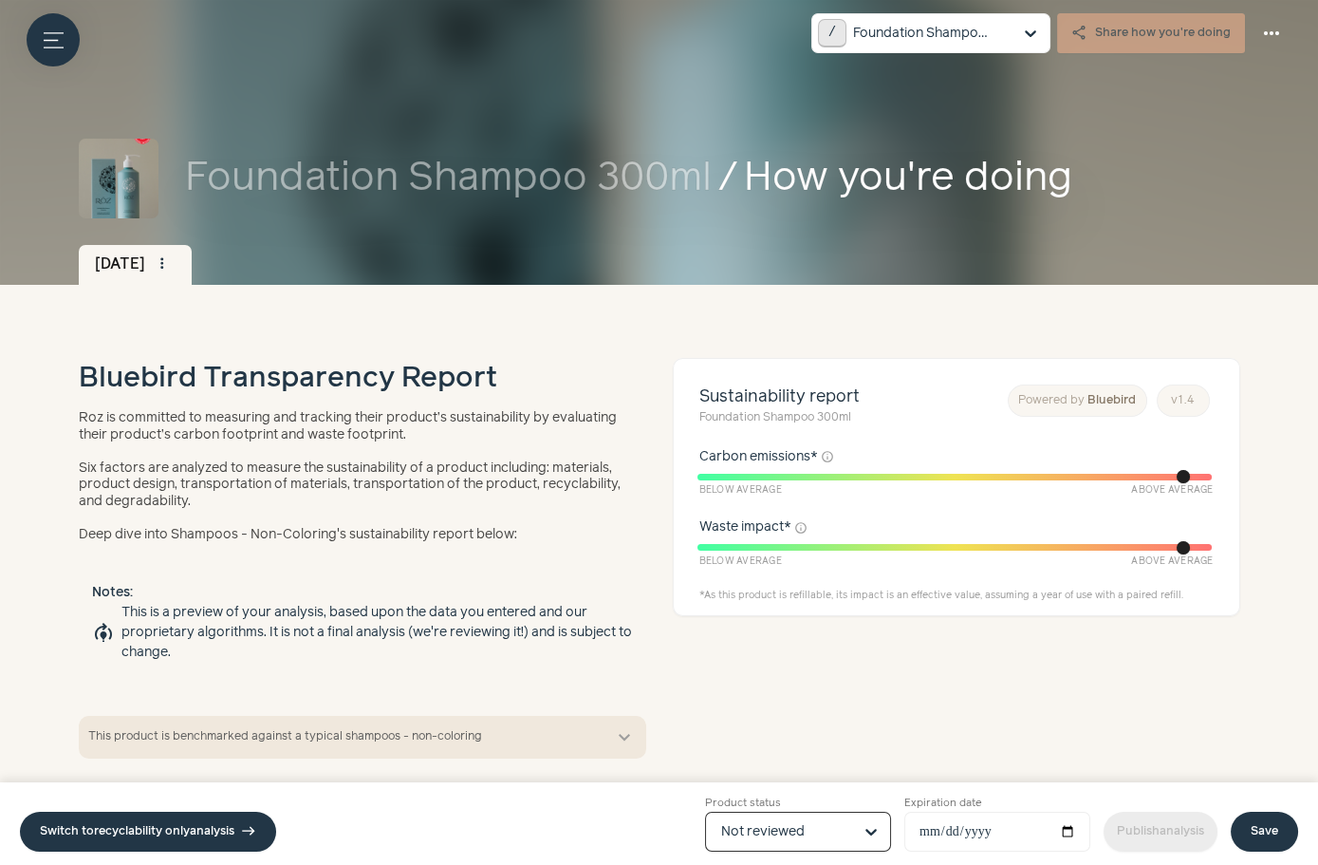
click at [794, 828] on input "Product status Option Not reviewed, selected. Select is focused, type to refine…" at bounding box center [786, 832] width 131 height 38
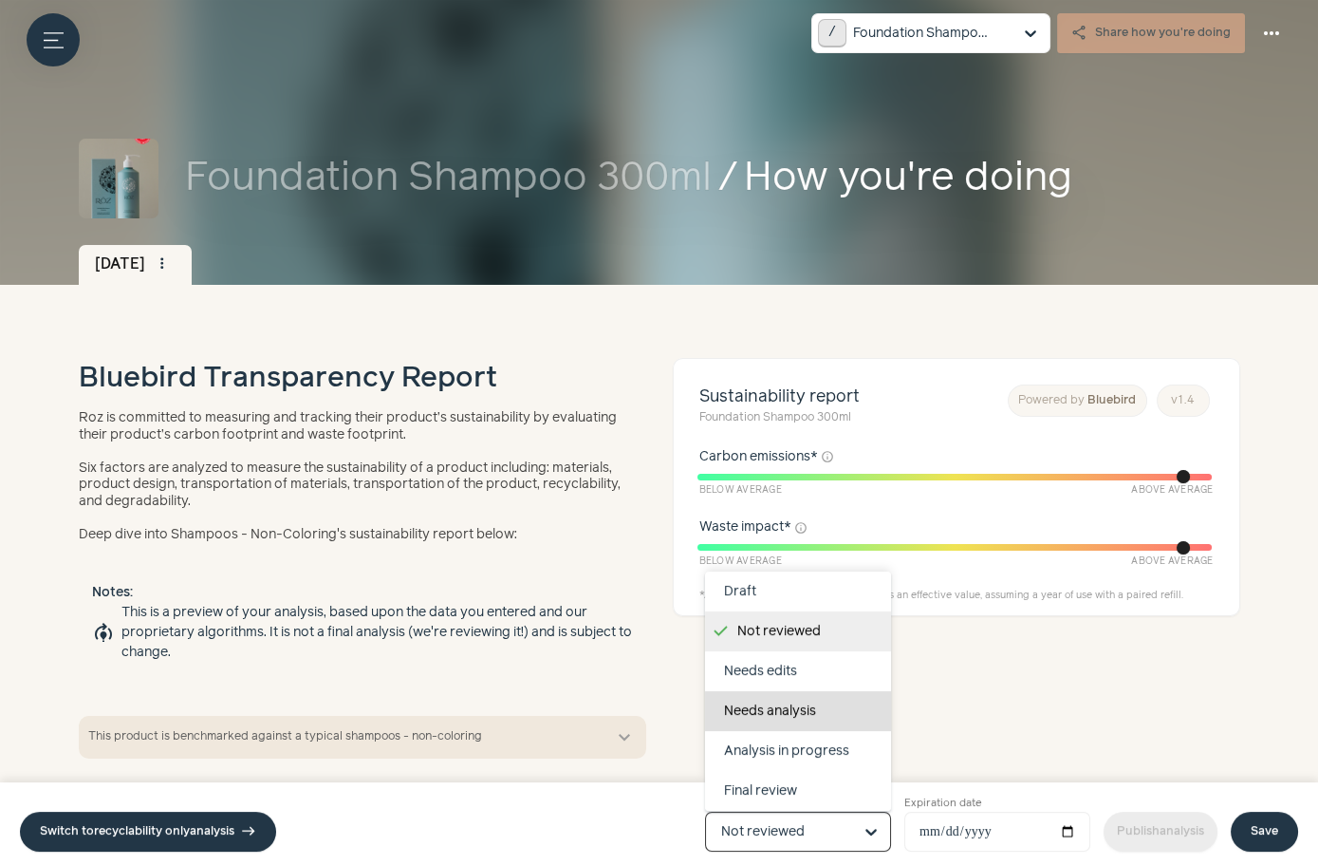
scroll to position [119, 0]
click at [1112, 663] on div "Sustainability report Foundation Shampoo 300ml Powered by Bluebird v 1 . 4 Carb…" at bounding box center [957, 558] width 568 height 401
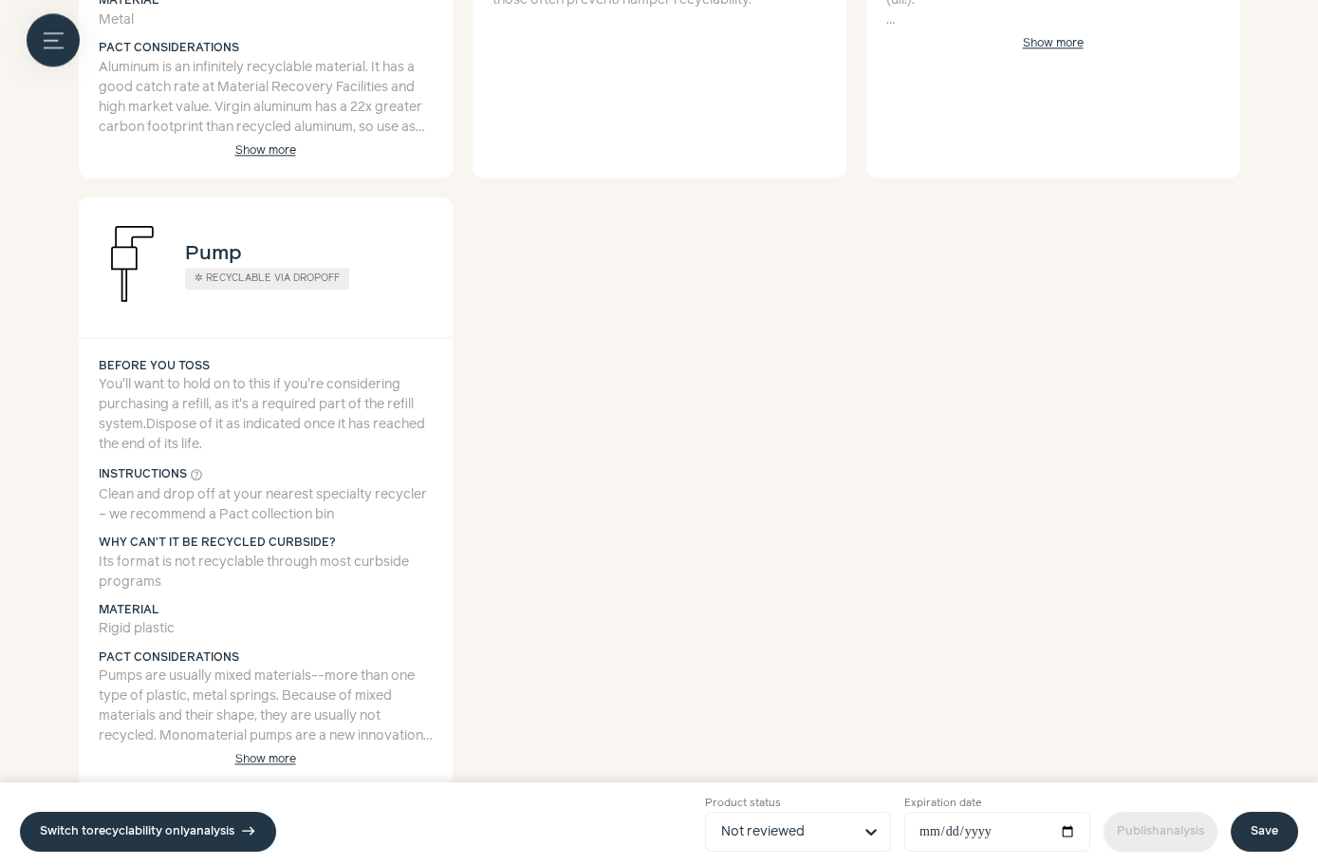
scroll to position [3926, 0]
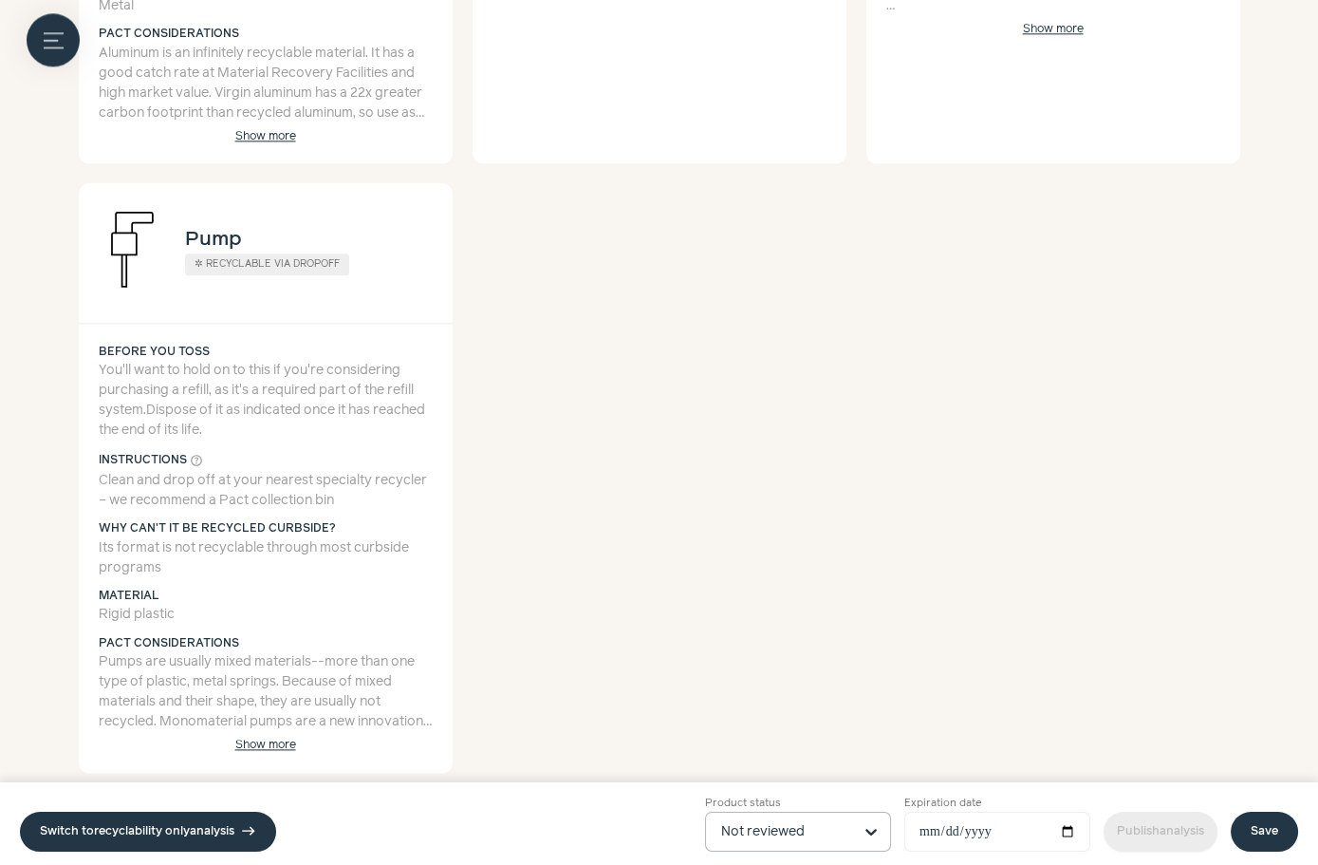
click at [834, 821] on input "Product status Not reviewed" at bounding box center [786, 832] width 131 height 38
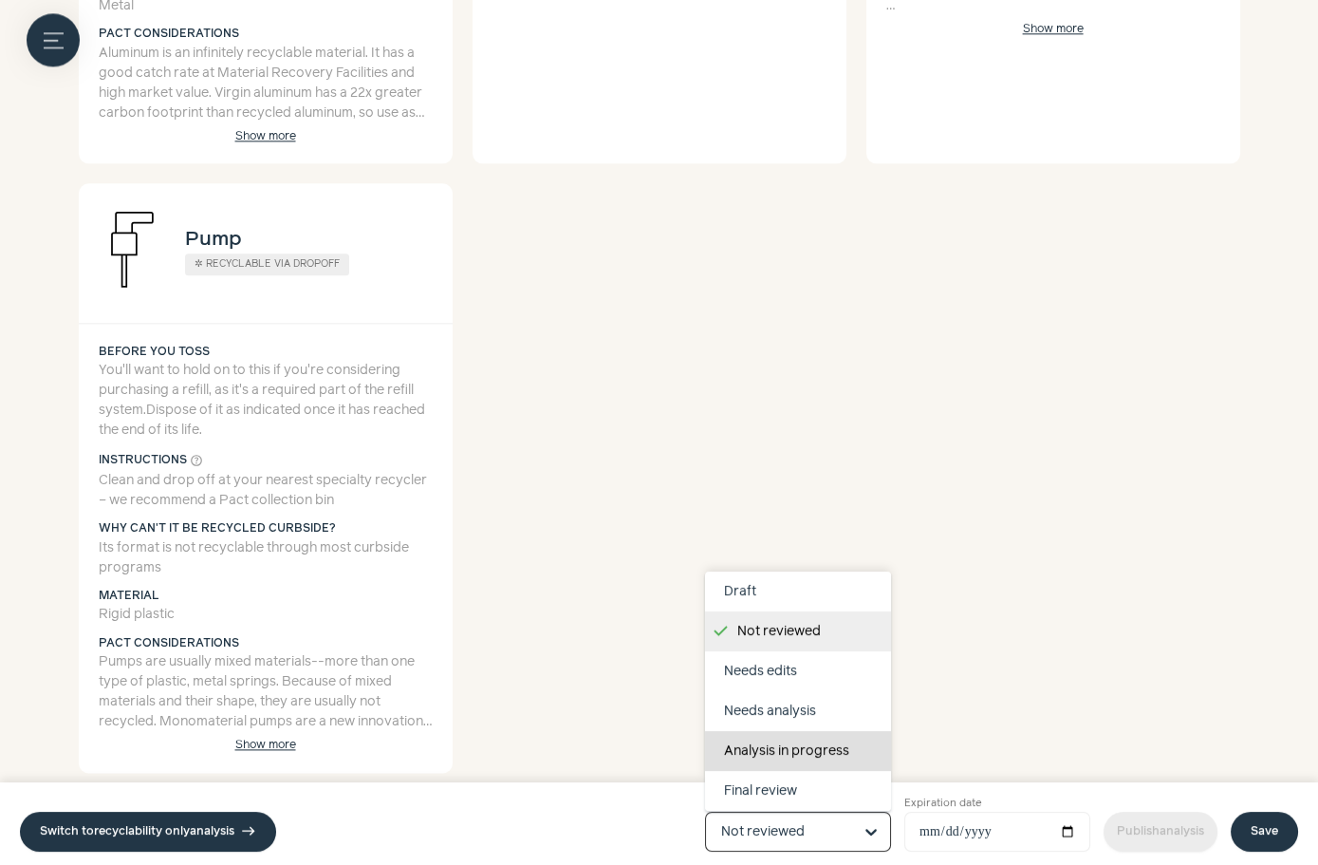
scroll to position [119, 0]
click at [818, 747] on div "Completed" at bounding box center [798, 752] width 186 height 40
click at [818, 813] on input "Product status Draft Not reviewed Needs edits Needs analysis Analysis in progre…" at bounding box center [786, 832] width 131 height 38
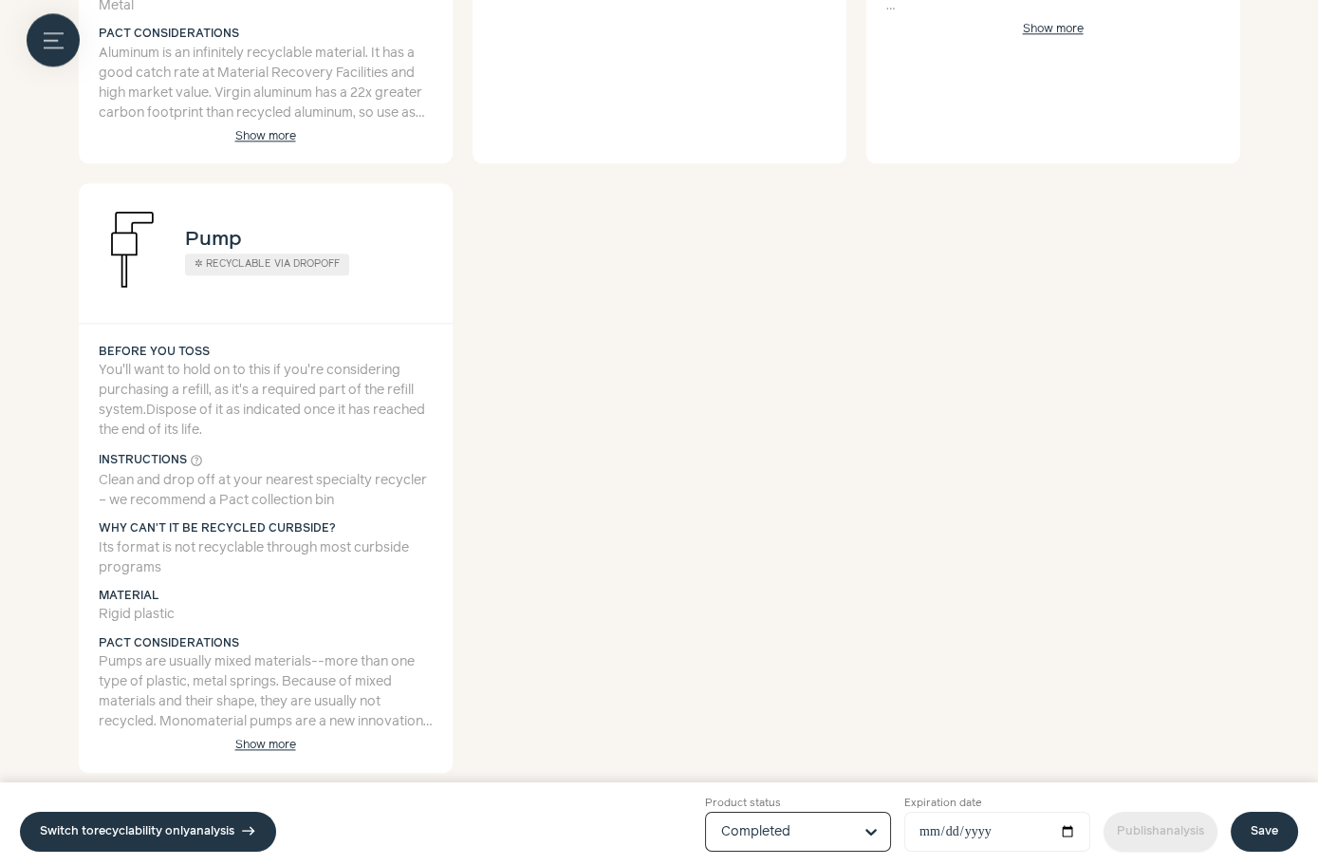
click at [1277, 834] on link "Save" at bounding box center [1264, 832] width 67 height 40
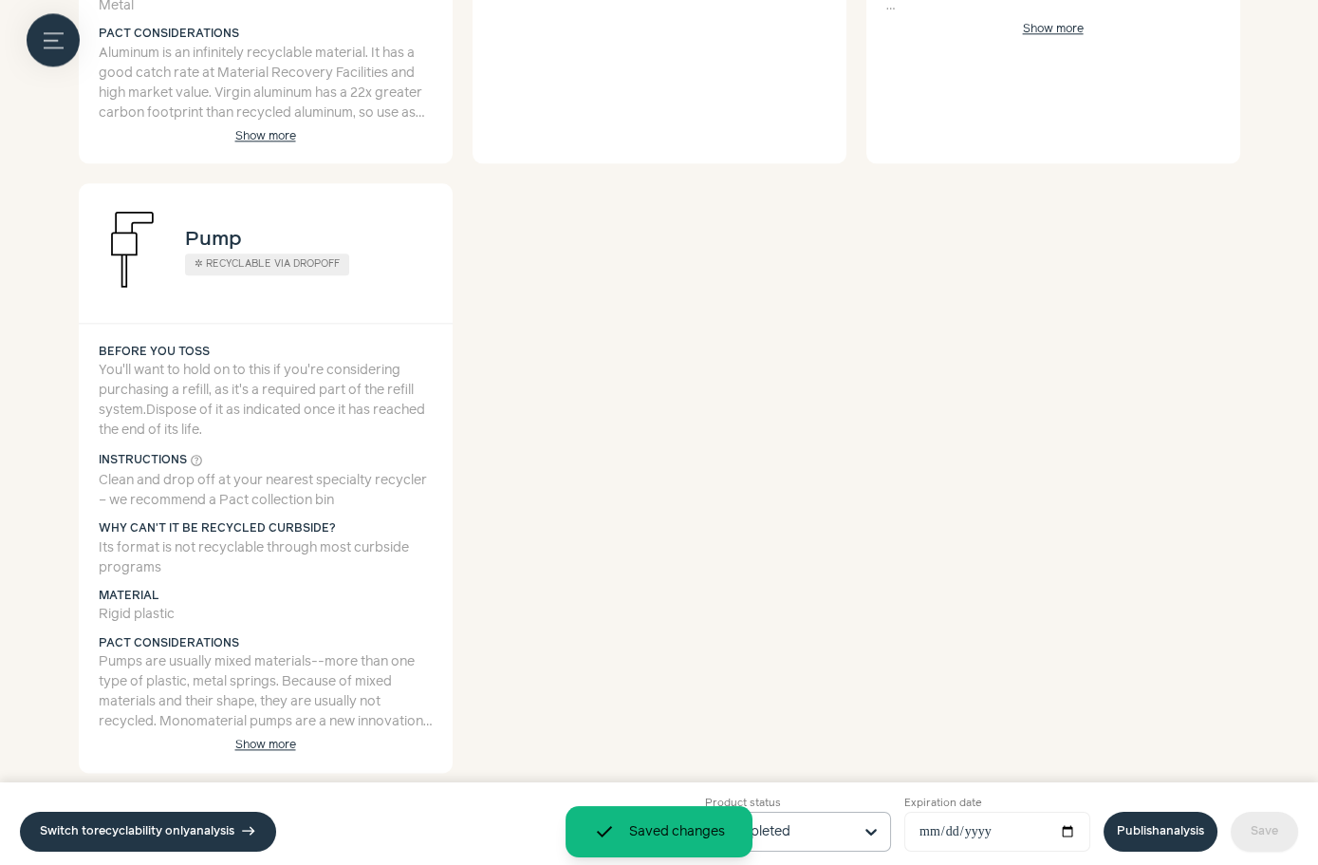
click at [1169, 831] on link "Publish analysis" at bounding box center [1161, 832] width 114 height 40
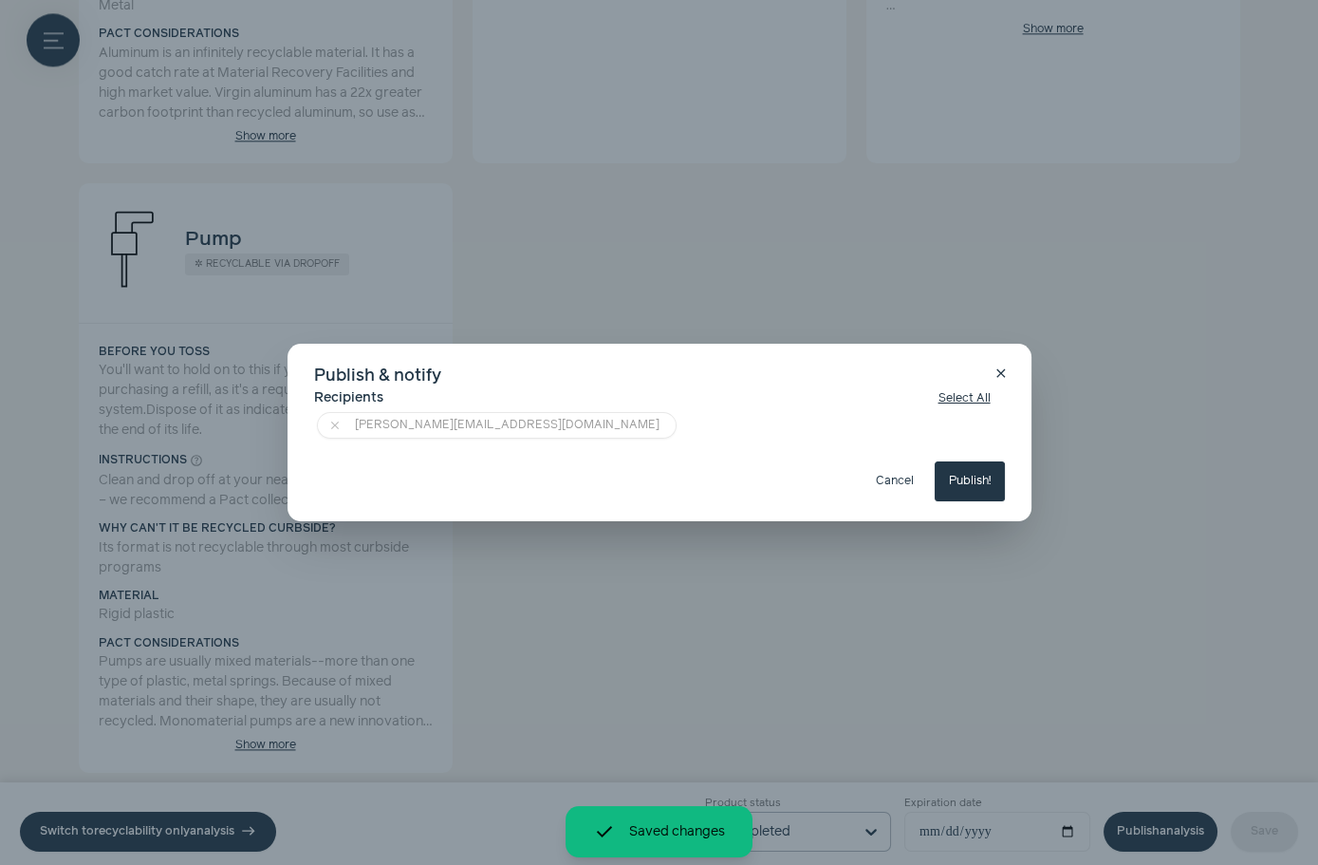
click at [965, 478] on button "Publish!" at bounding box center [970, 481] width 70 height 40
type input "**********"
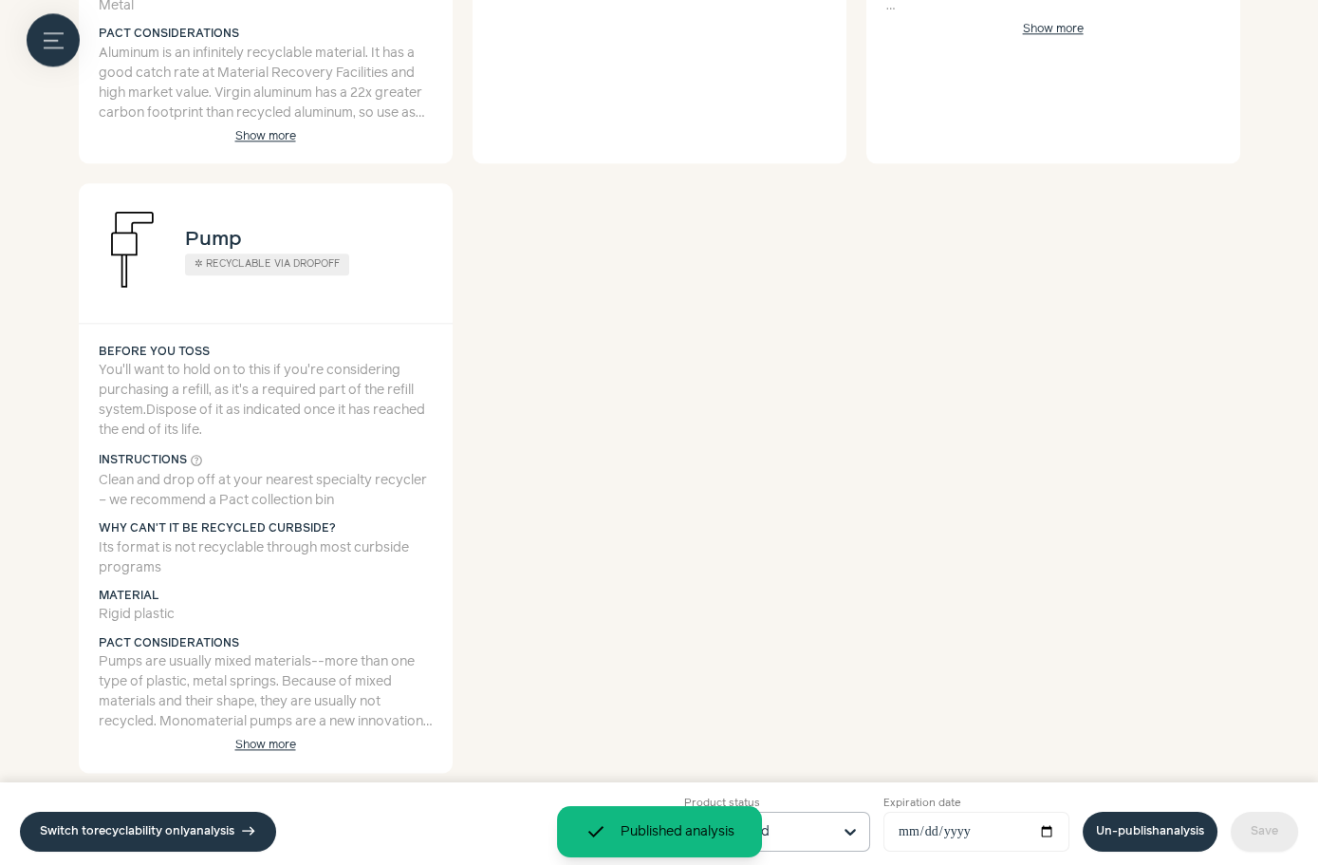
click at [51, 46] on icon "Menu button" at bounding box center [54, 40] width 20 height 20
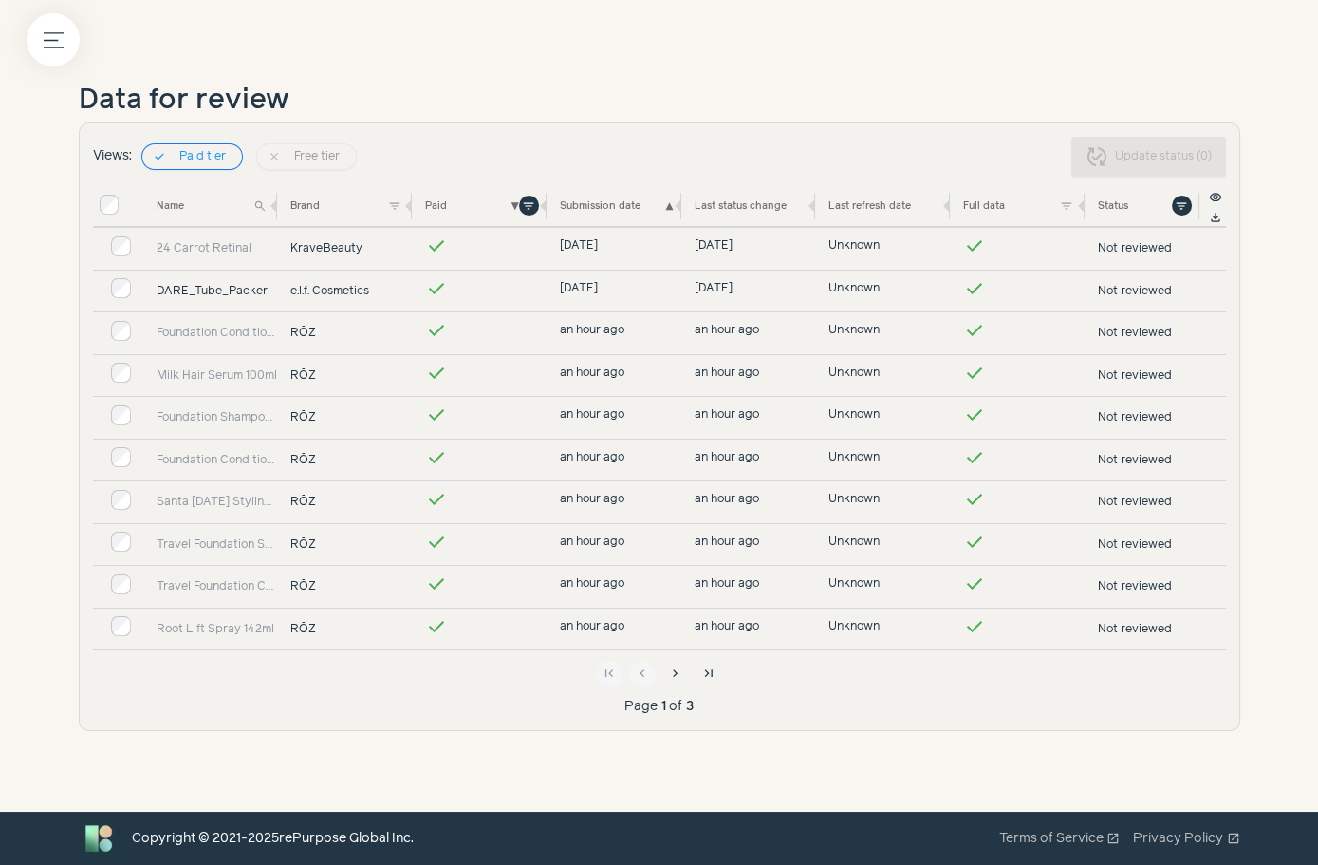
click at [231, 292] on link "DARE_Tube_Packer" at bounding box center [217, 291] width 121 height 17
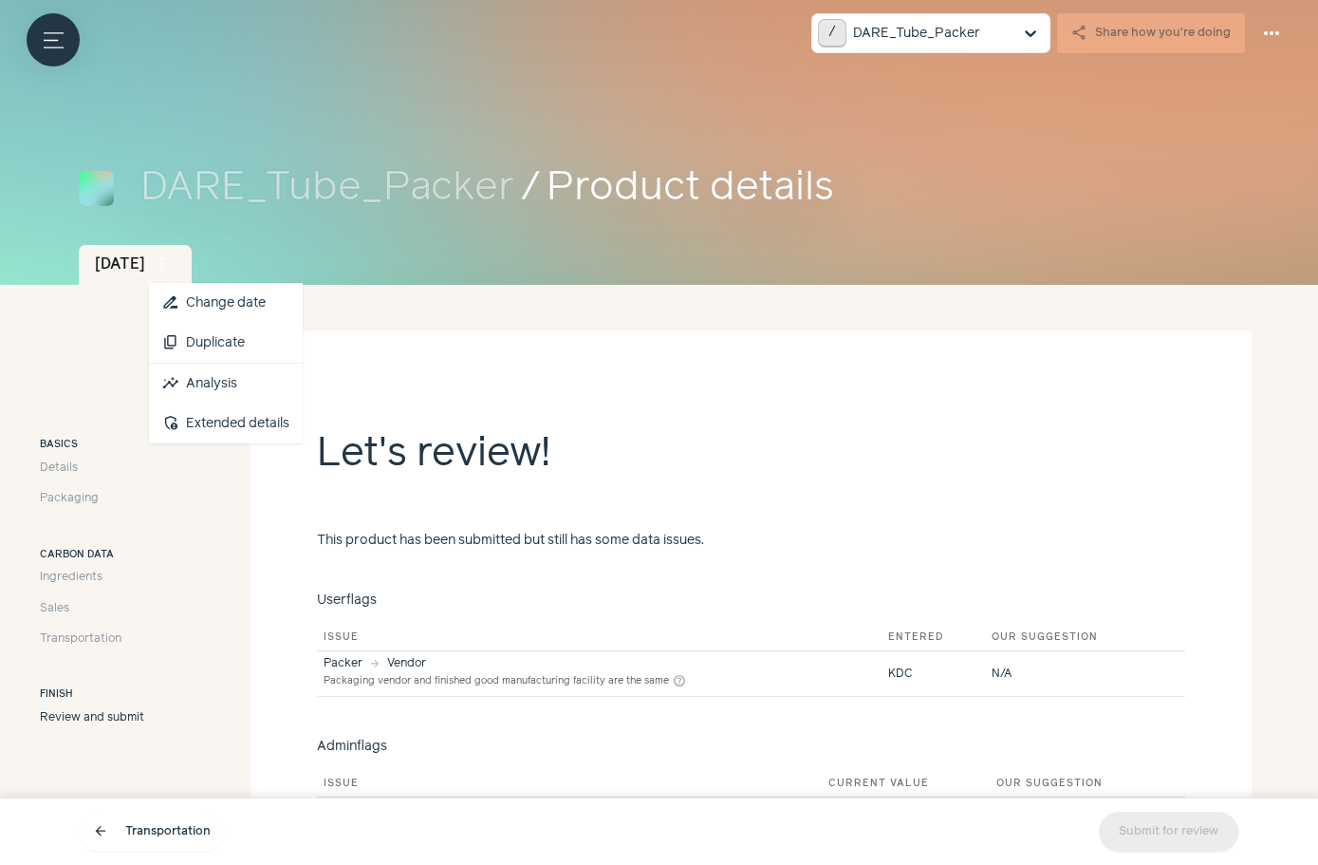
click at [171, 264] on span "more_vert" at bounding box center [162, 263] width 17 height 17
click at [249, 376] on link "insights Analysis" at bounding box center [226, 384] width 154 height 40
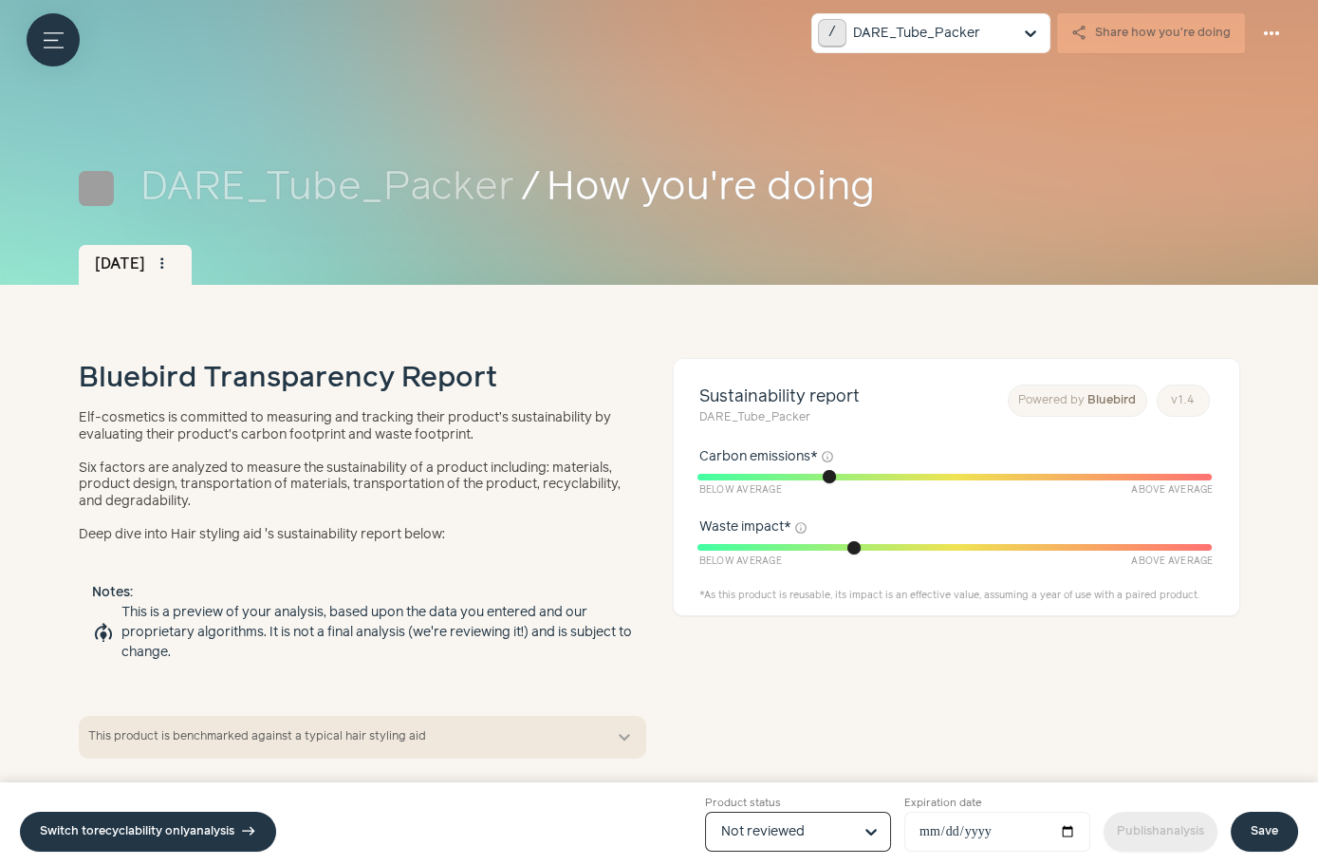
click at [819, 825] on input "Product status Option Not reviewed, selected. Select is focused, type to refine…" at bounding box center [786, 832] width 131 height 38
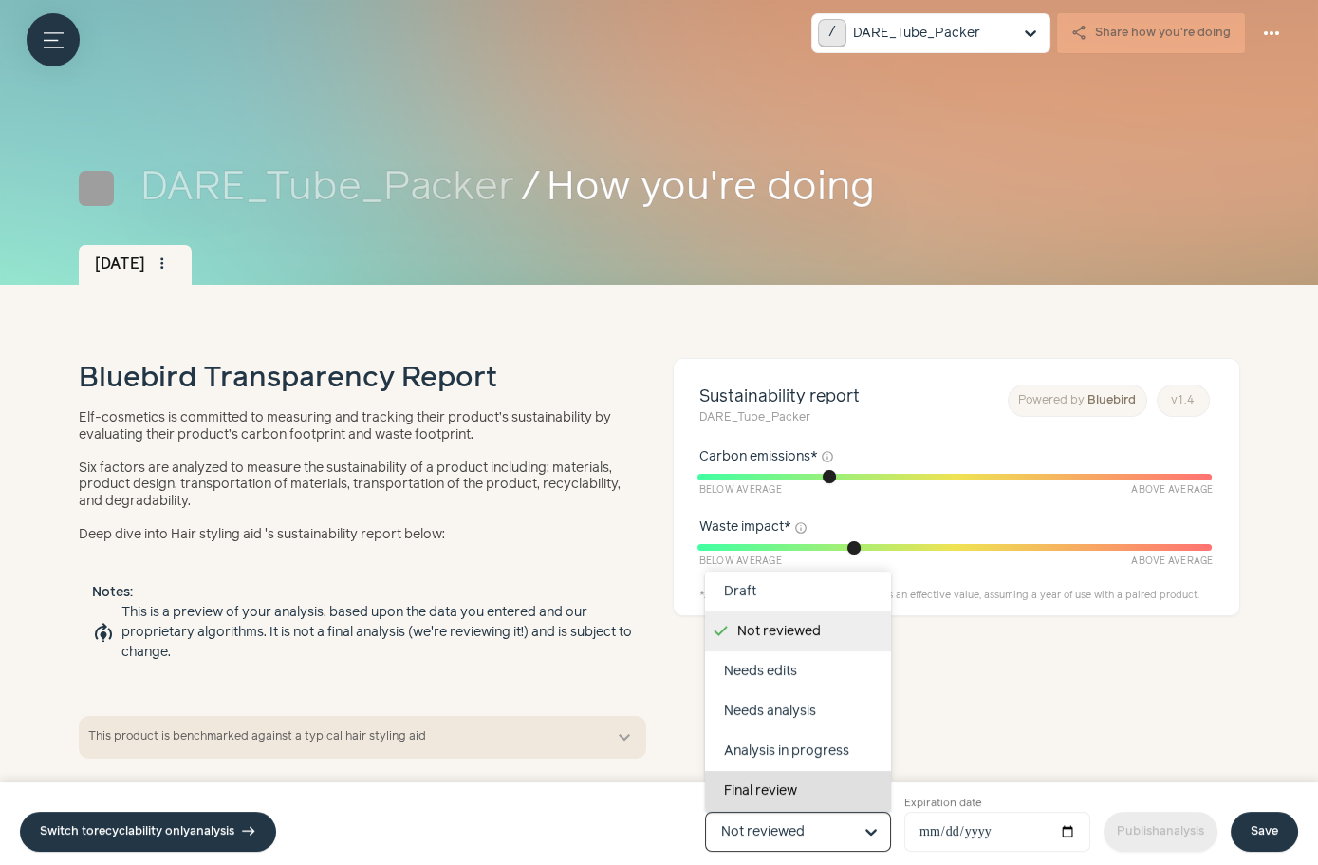
scroll to position [119, 0]
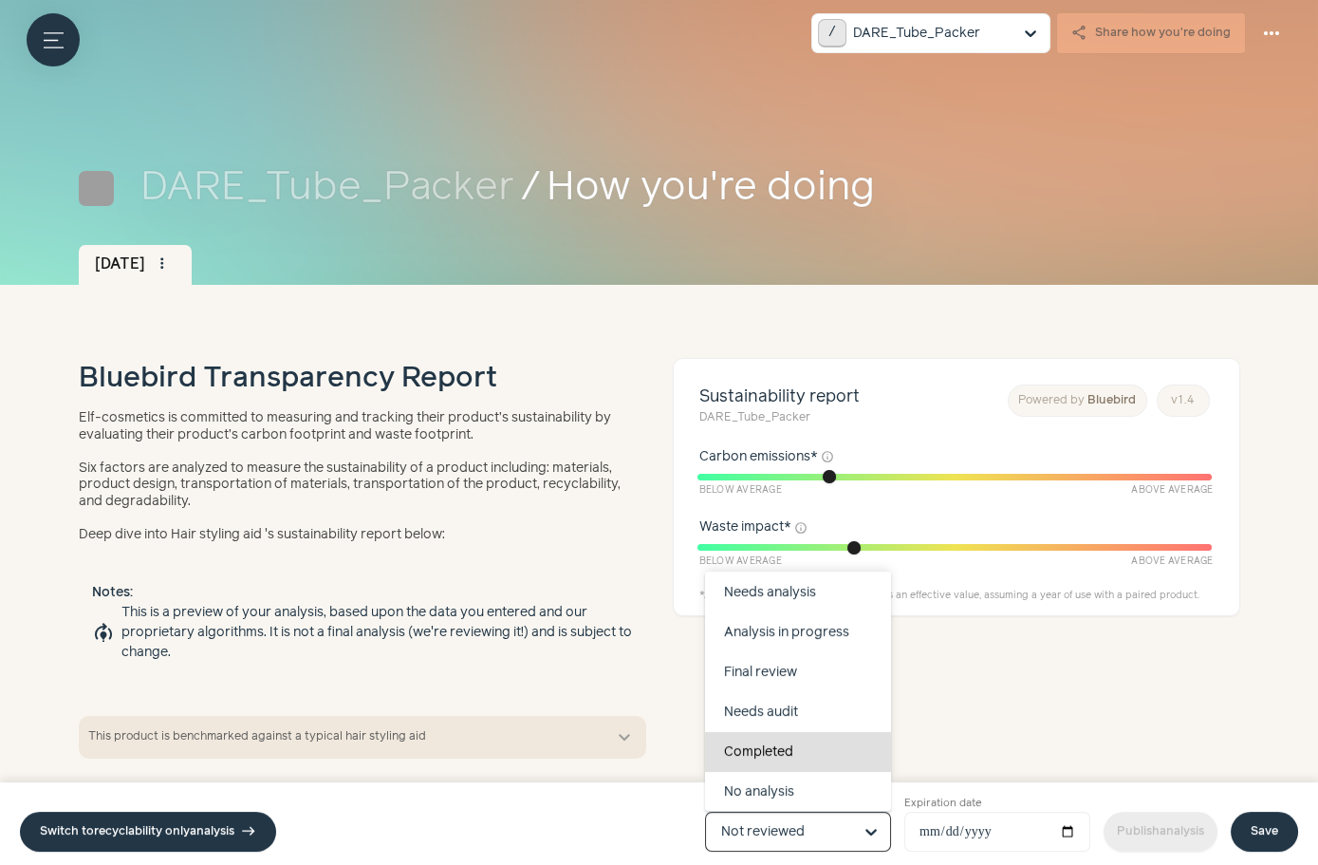
click at [809, 763] on div "Completed" at bounding box center [798, 752] width 186 height 40
click at [809, 813] on input "Product status Draft Not reviewed Needs edits Needs analysis Analysis in progre…" at bounding box center [786, 832] width 131 height 38
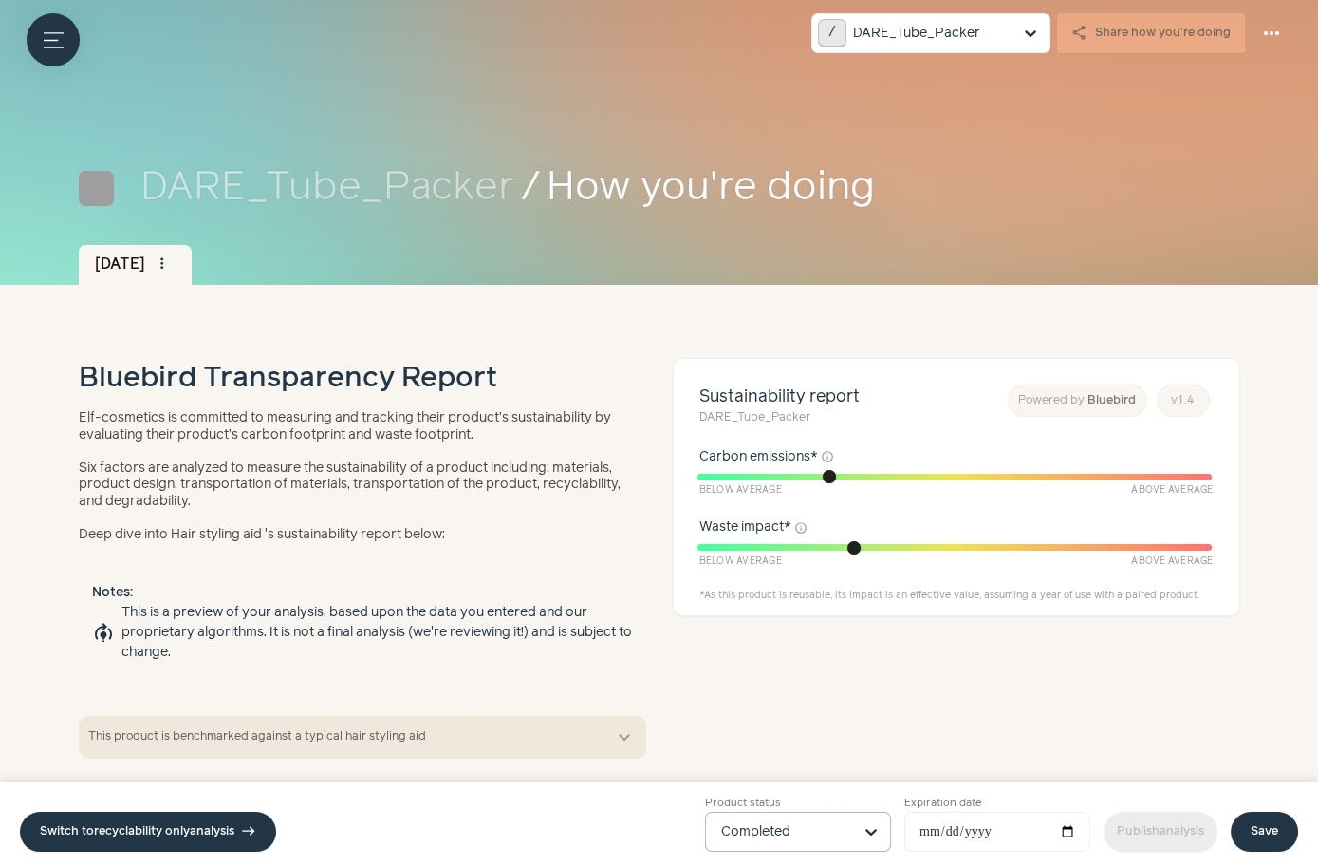
click at [1245, 847] on link "Save" at bounding box center [1264, 832] width 67 height 40
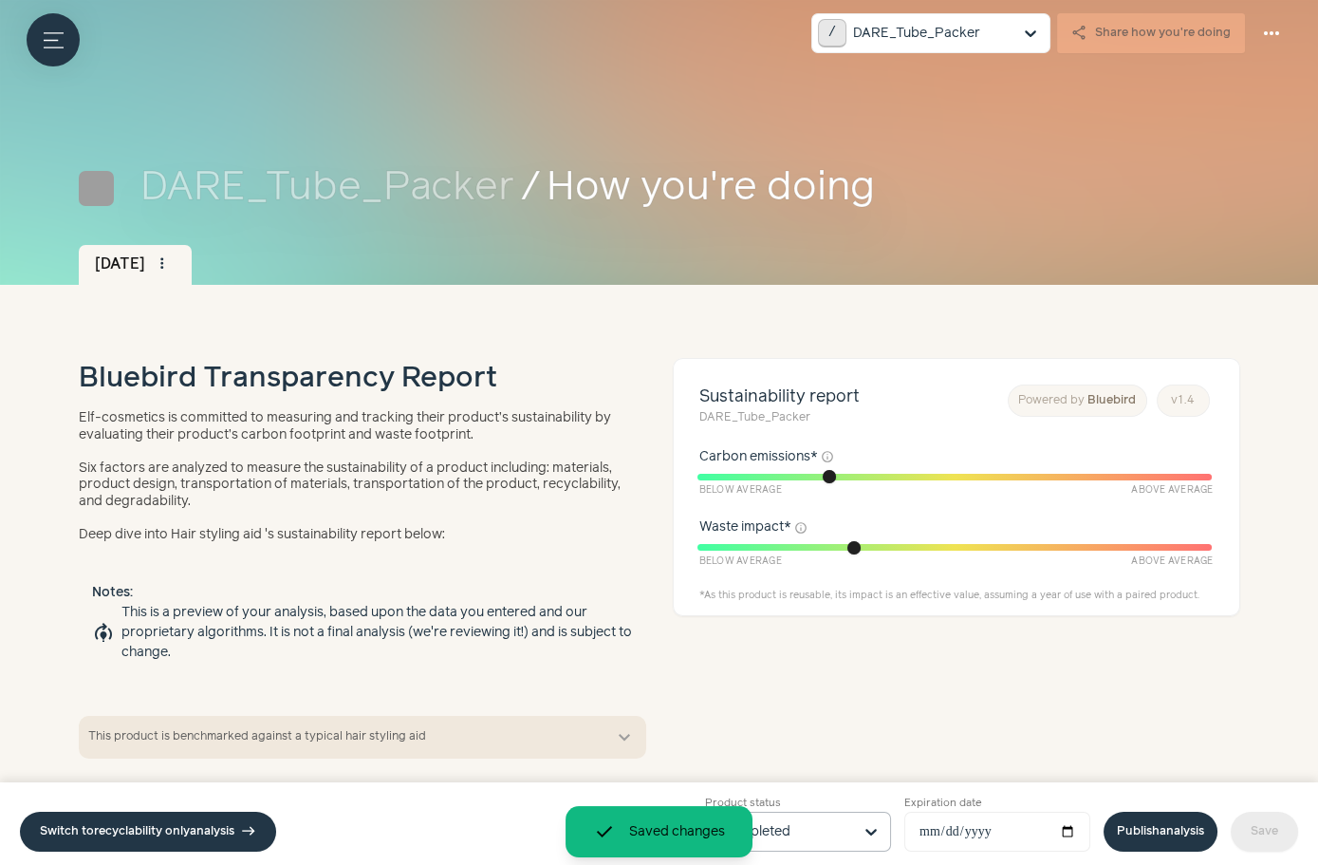
click at [1149, 840] on link "Publish analysis" at bounding box center [1161, 832] width 114 height 40
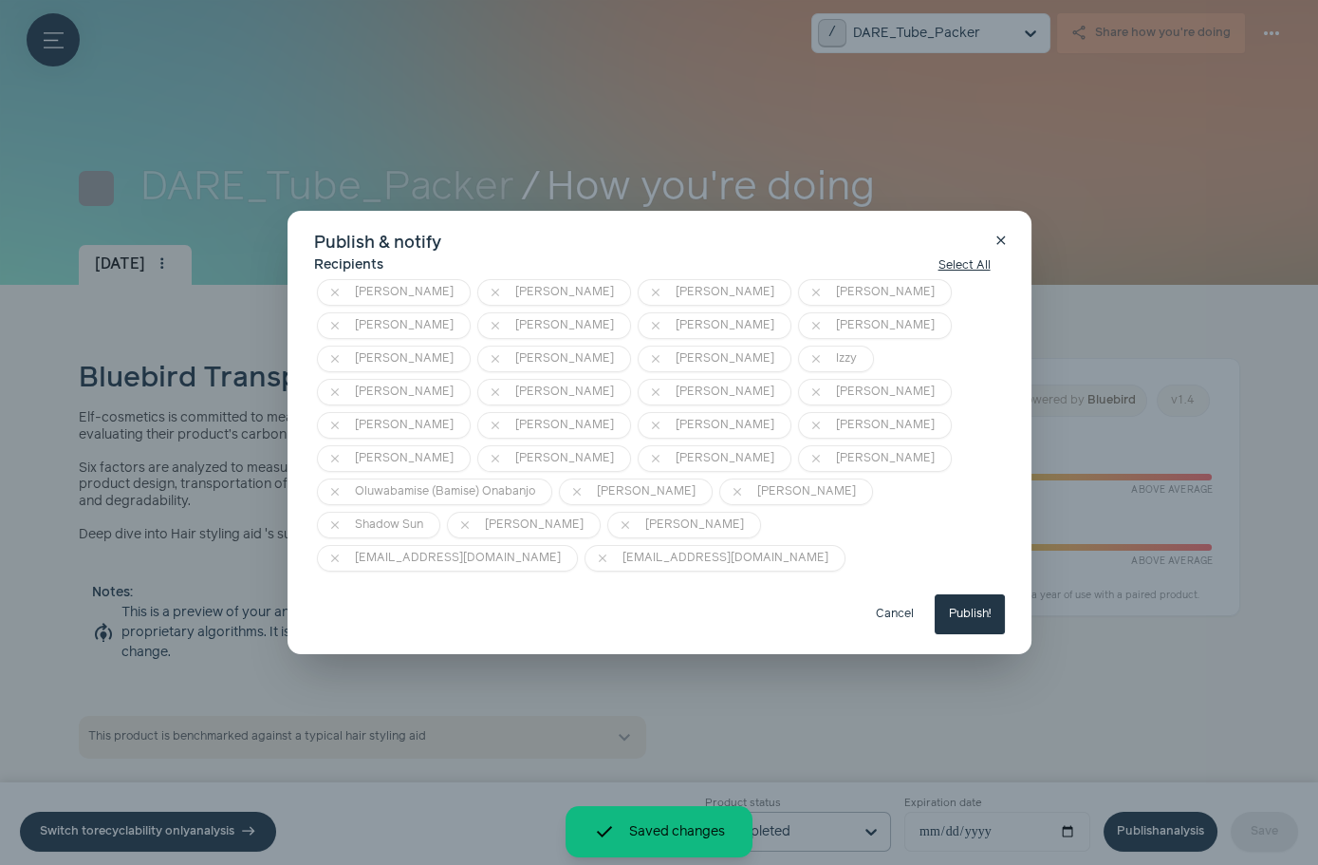
click at [971, 594] on button "Publish!" at bounding box center [970, 614] width 70 height 40
type input "**********"
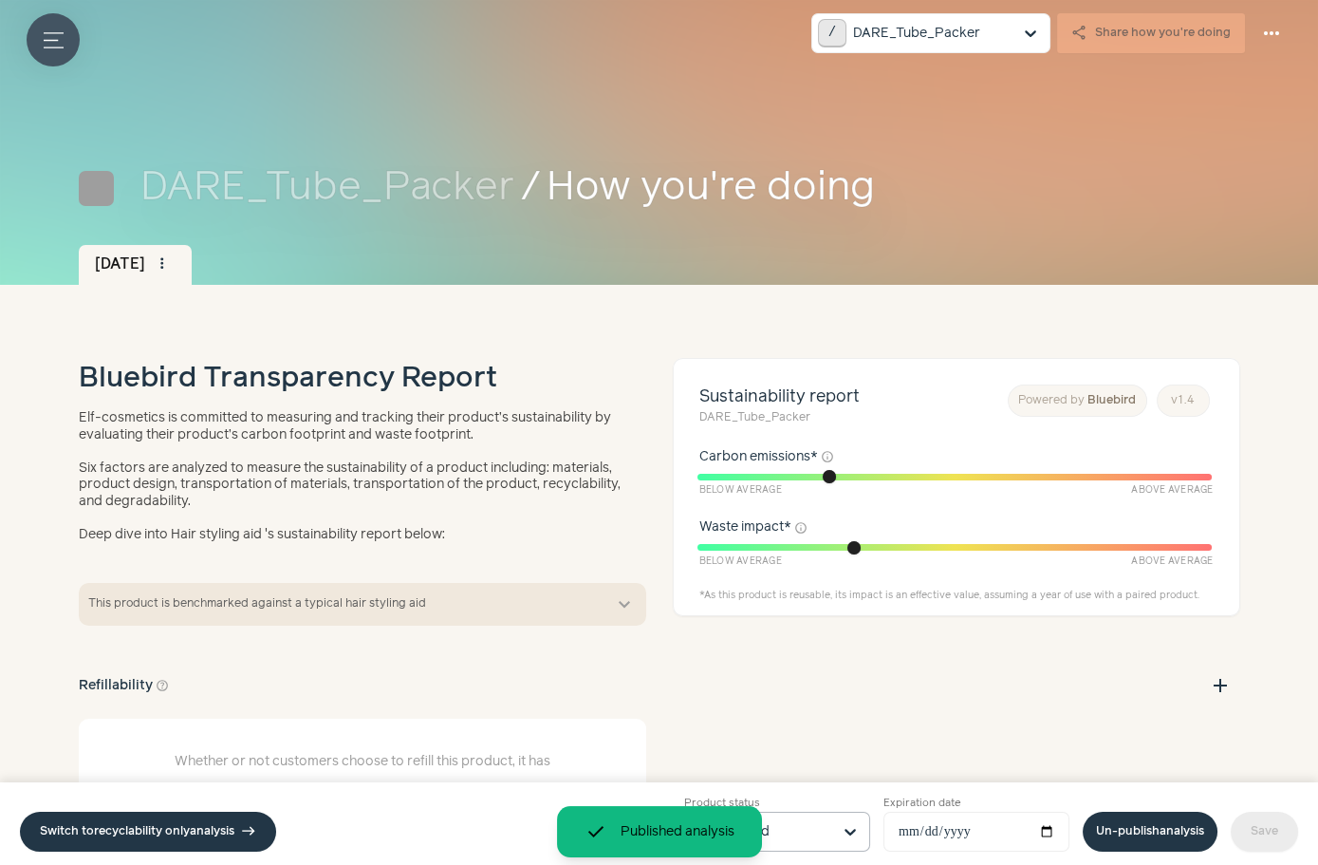
click at [63, 45] on button "Menu button" at bounding box center [53, 39] width 53 height 53
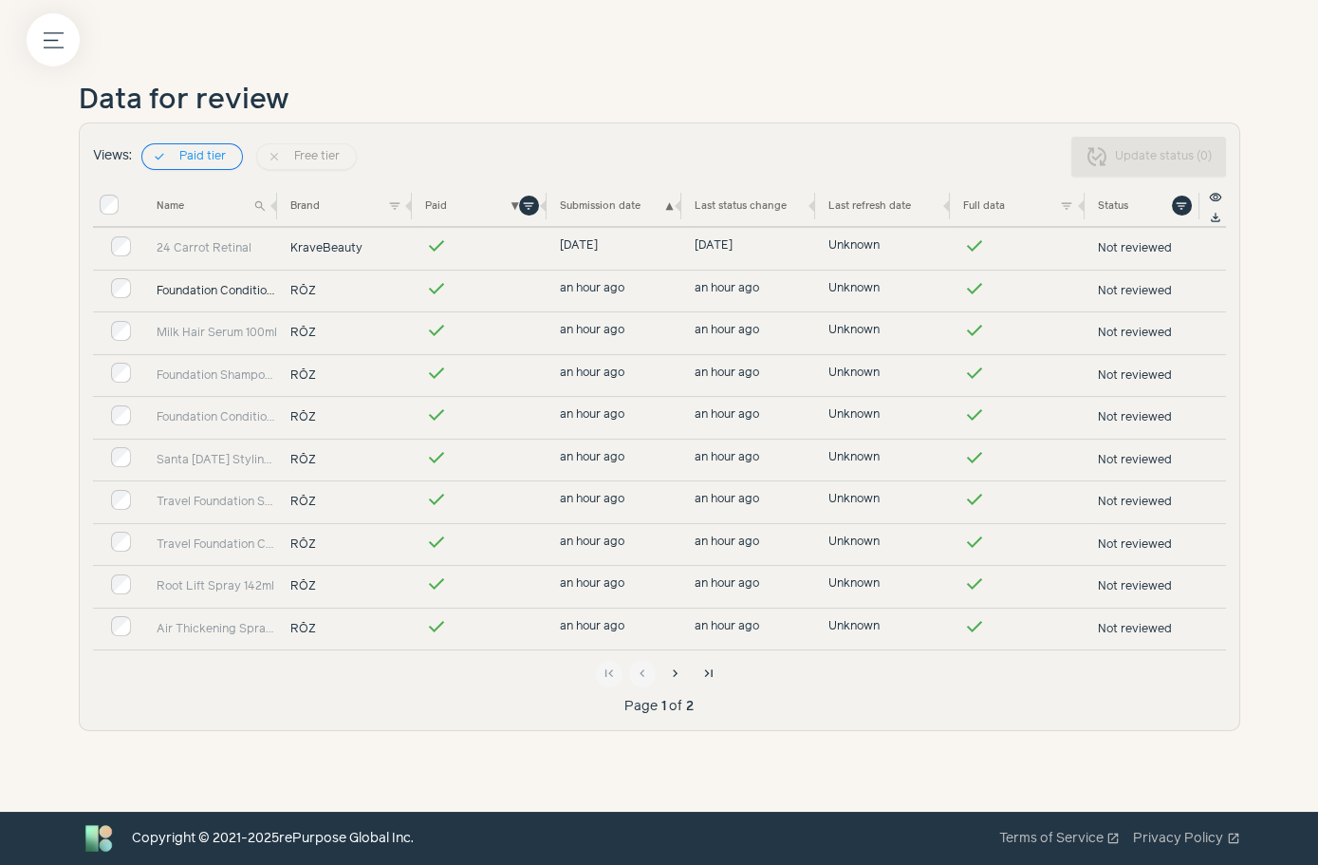
click at [203, 284] on link "Foundation Conditioner 300ml" at bounding box center [217, 291] width 121 height 17
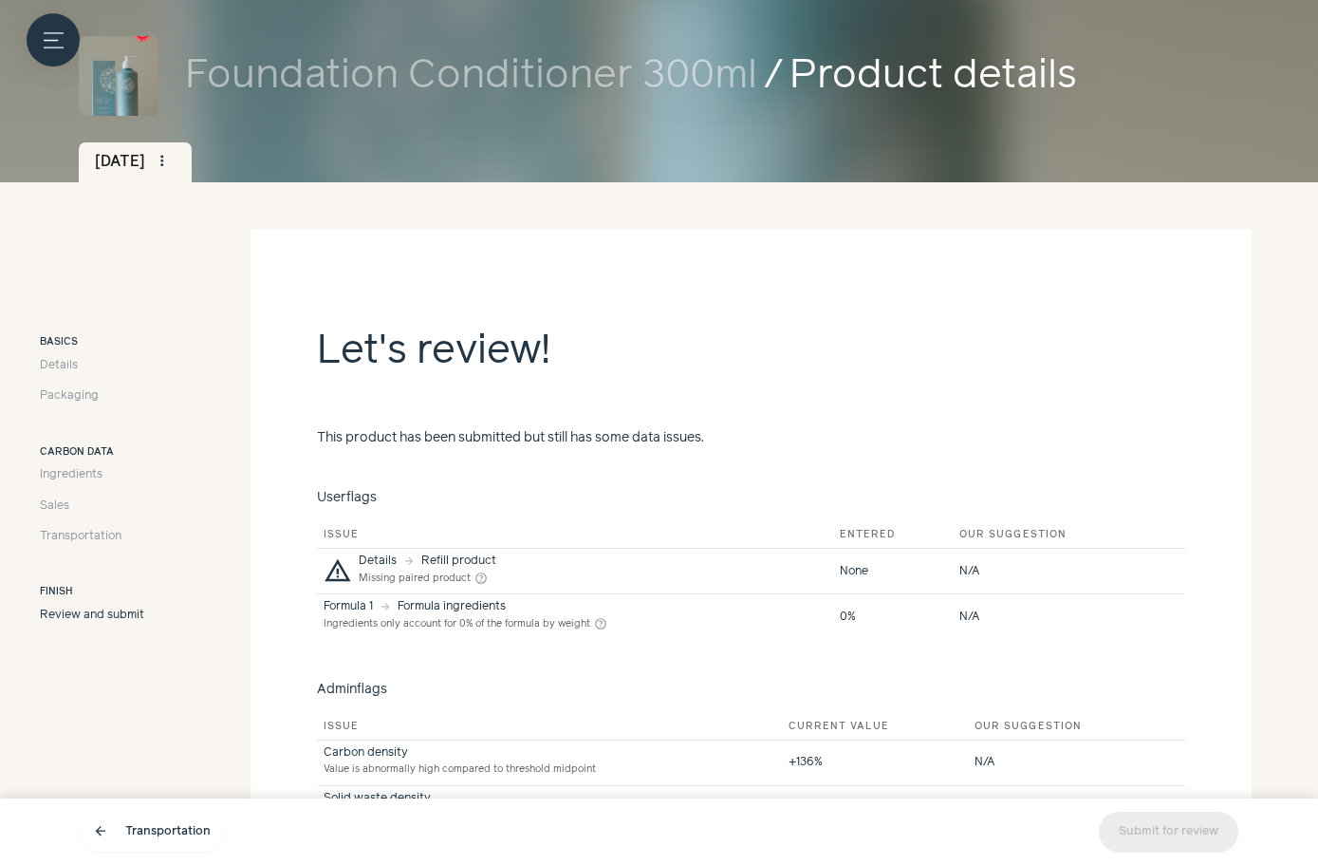
scroll to position [7, 0]
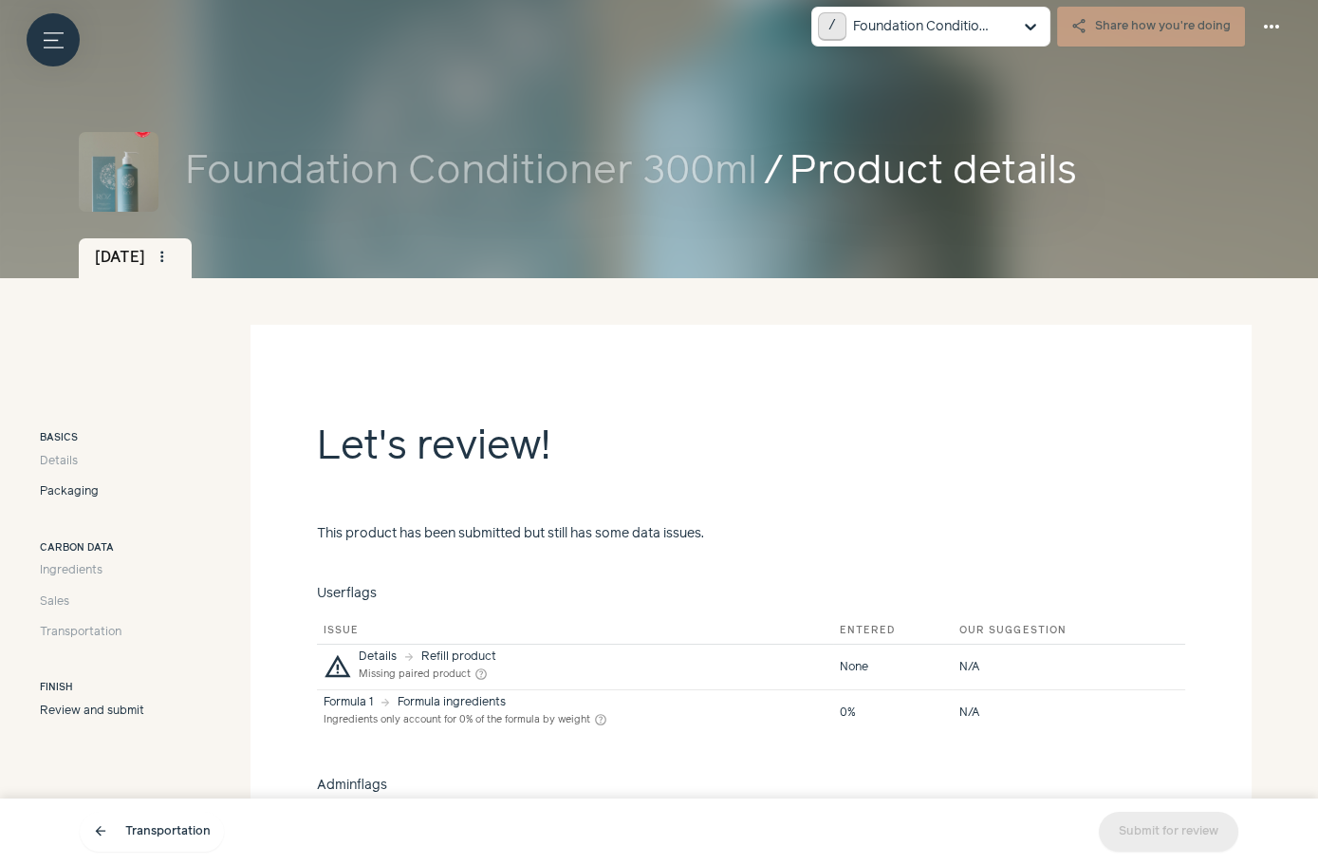
click at [84, 483] on span "Packaging" at bounding box center [69, 491] width 59 height 17
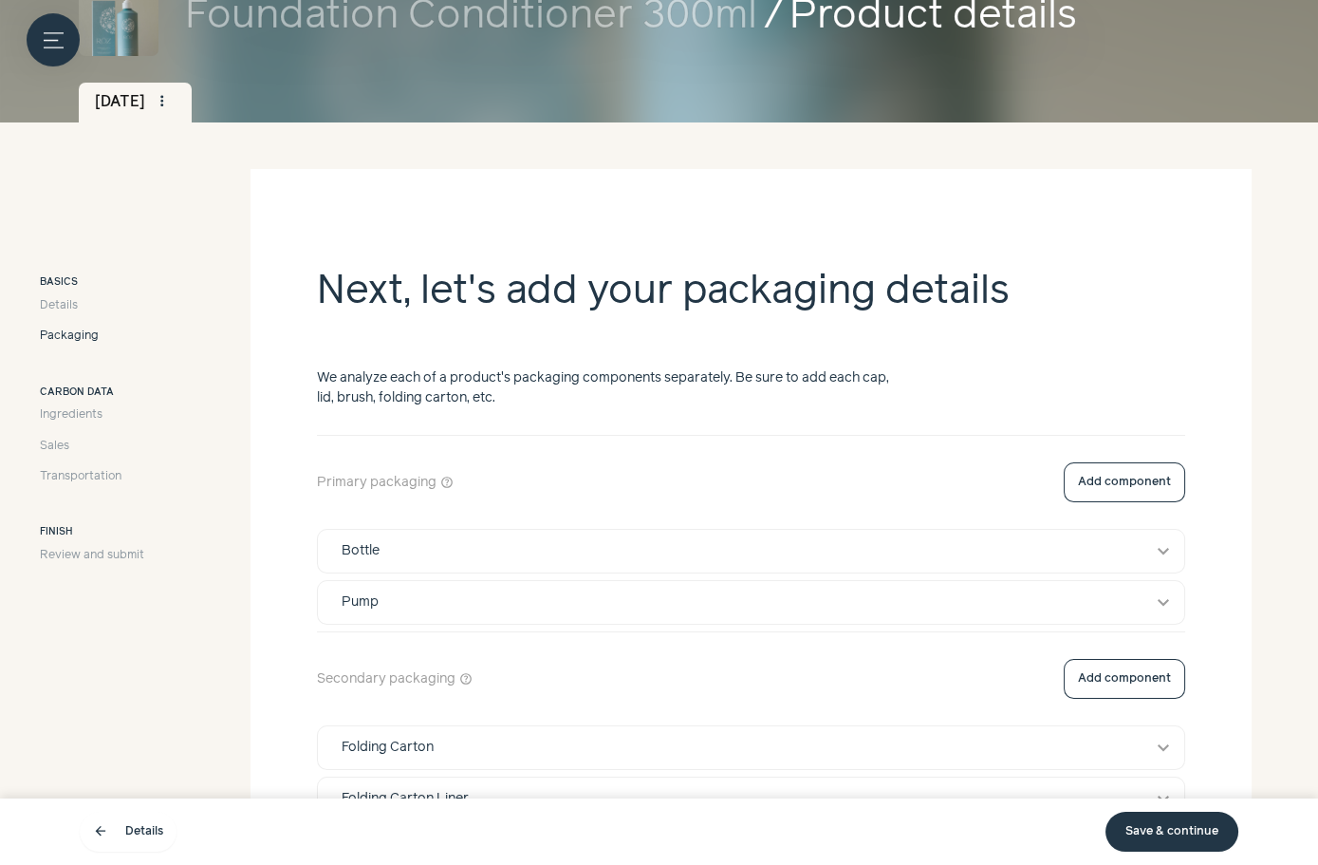
scroll to position [252, 0]
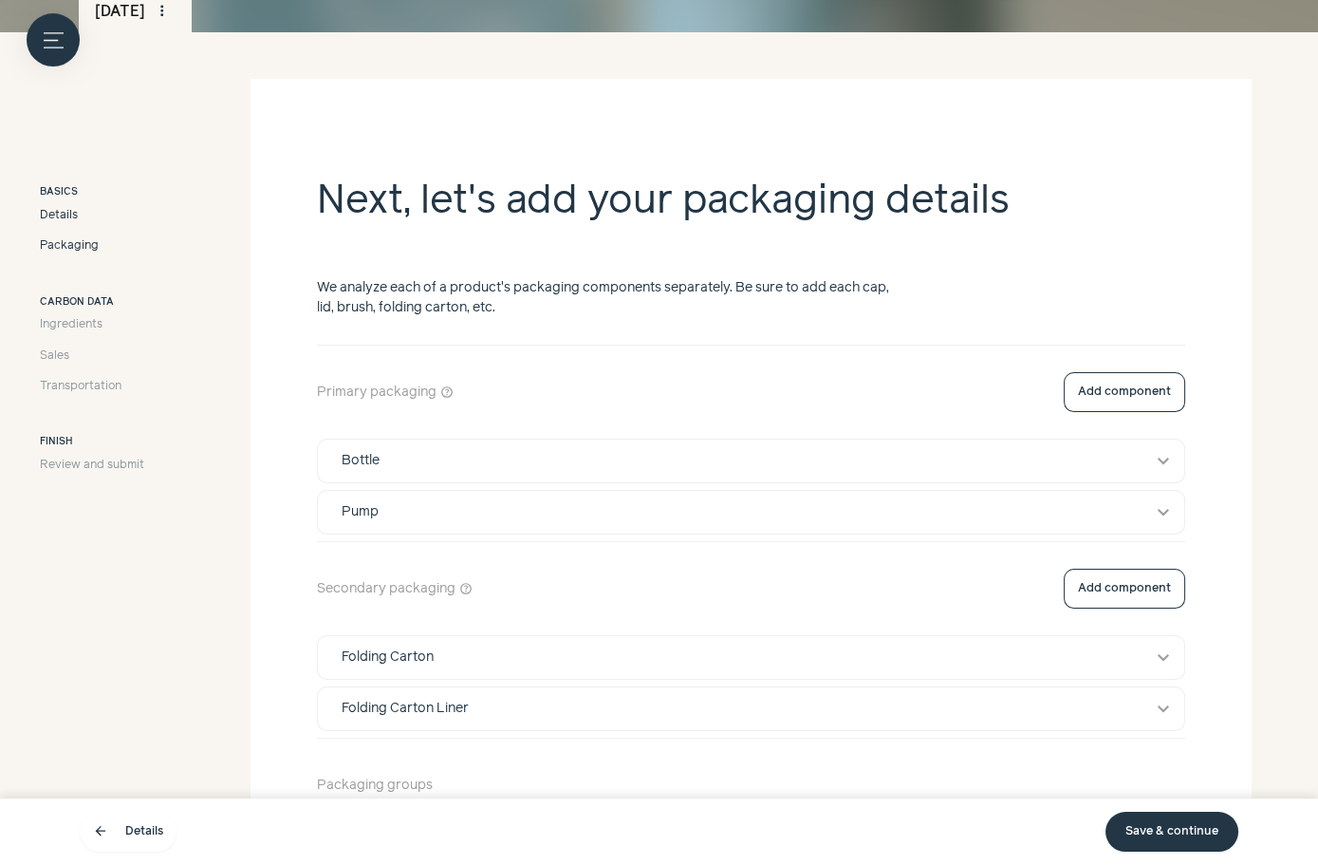
click at [73, 218] on span "Details" at bounding box center [59, 215] width 38 height 17
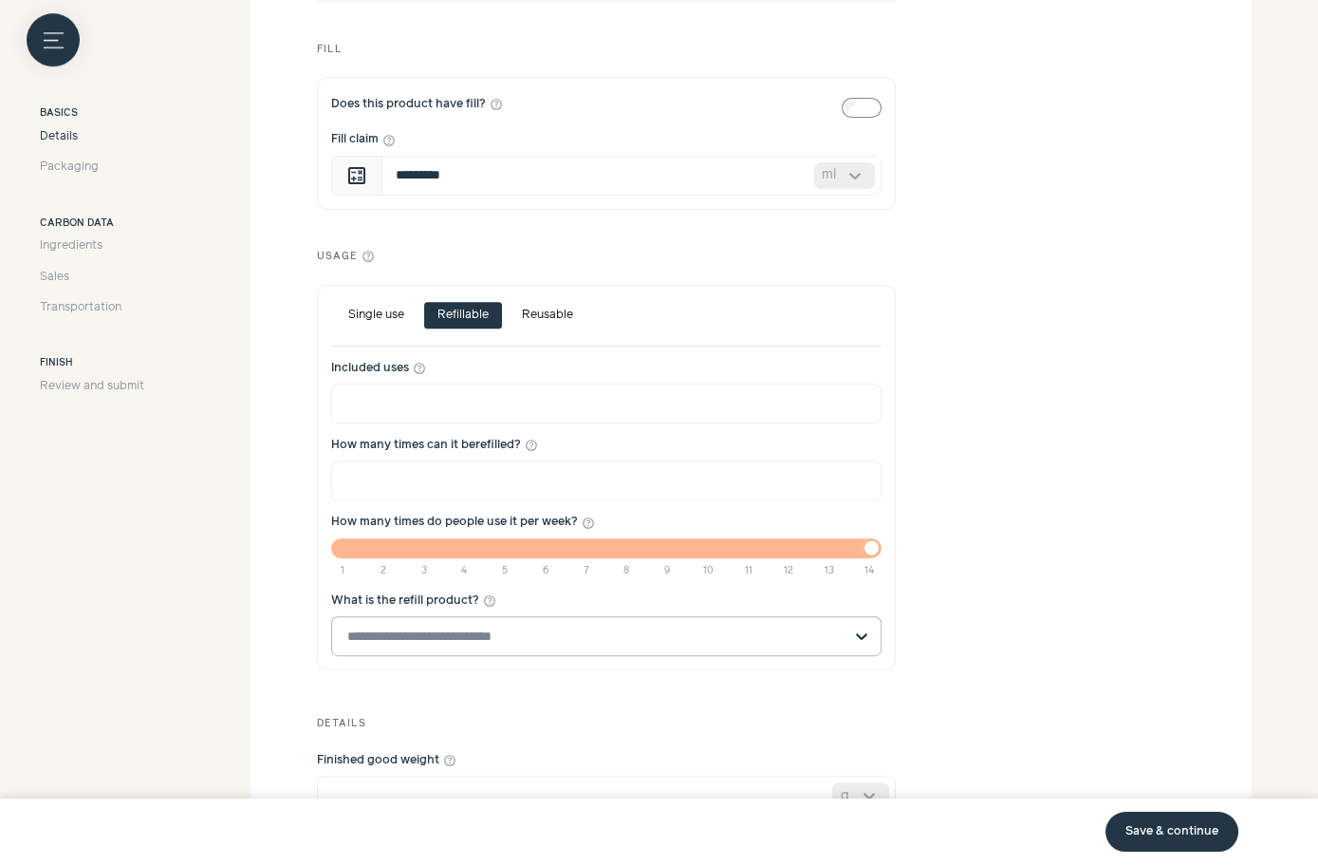
scroll to position [1187, 0]
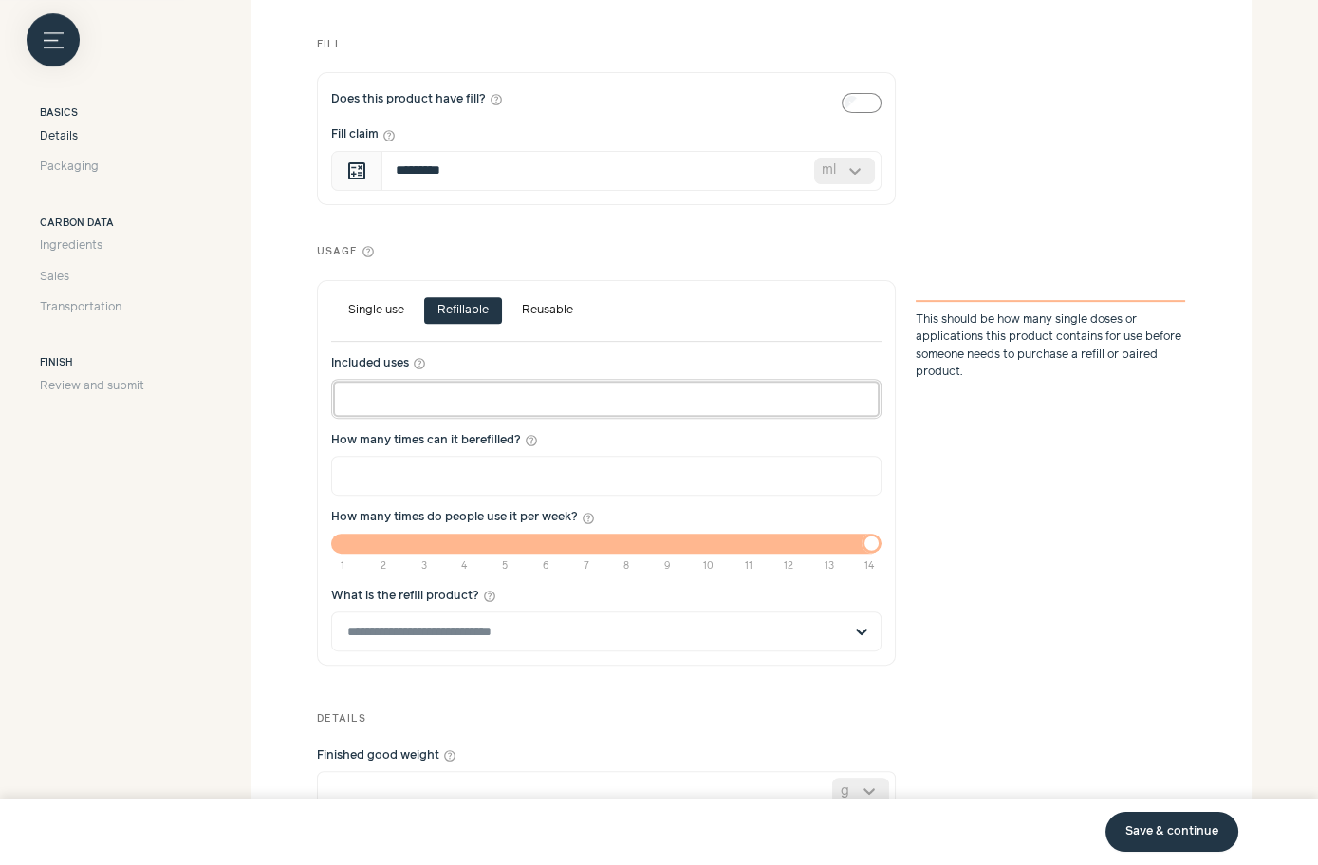
drag, startPoint x: 517, startPoint y: 402, endPoint x: 322, endPoint y: 396, distance: 195.6
click at [321, 396] on div "Single use Refillable Reusable Included uses help_outline ***** How many times …" at bounding box center [606, 473] width 579 height 386
type input "***"
click at [283, 715] on section "**********" at bounding box center [751, 66] width 1001 height 1844
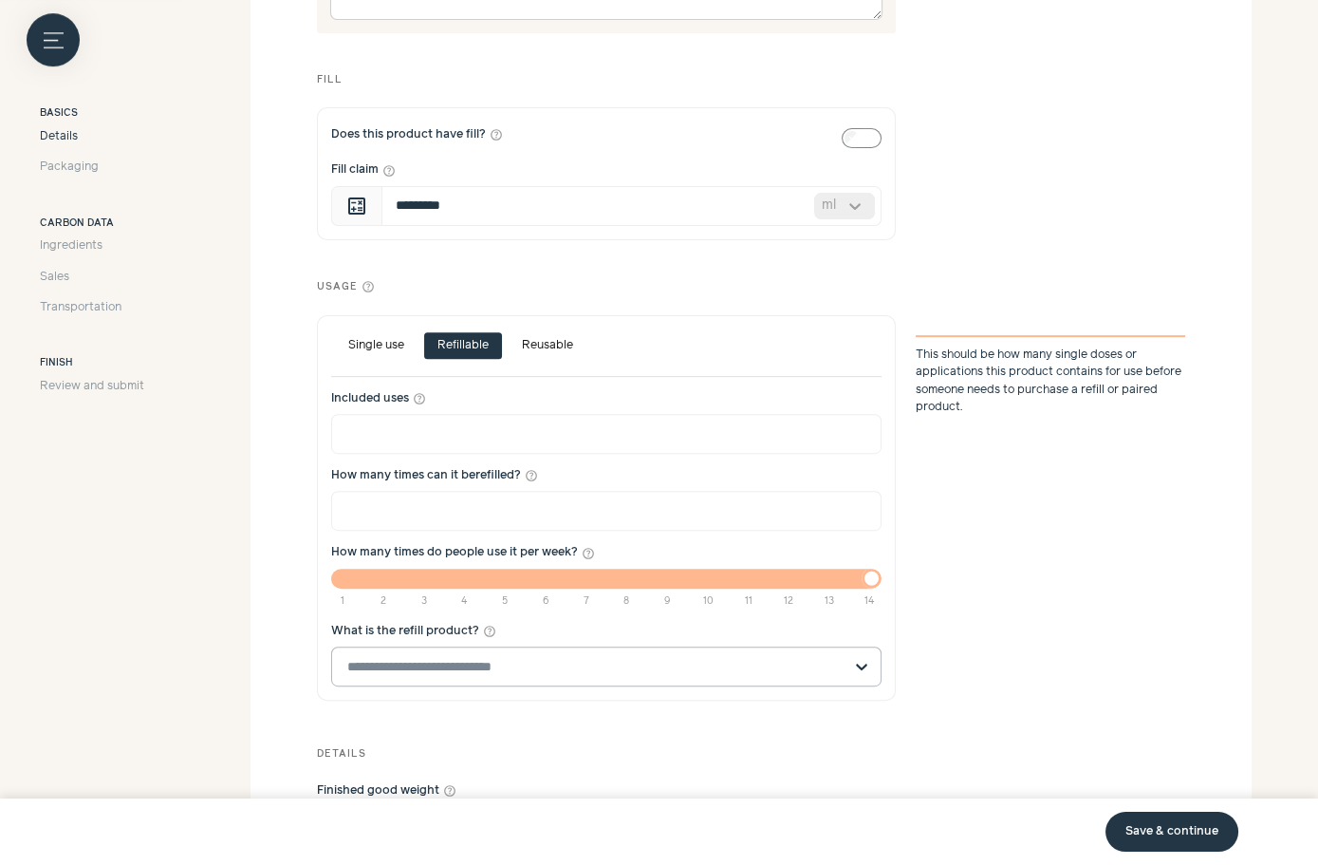
scroll to position [1151, 0]
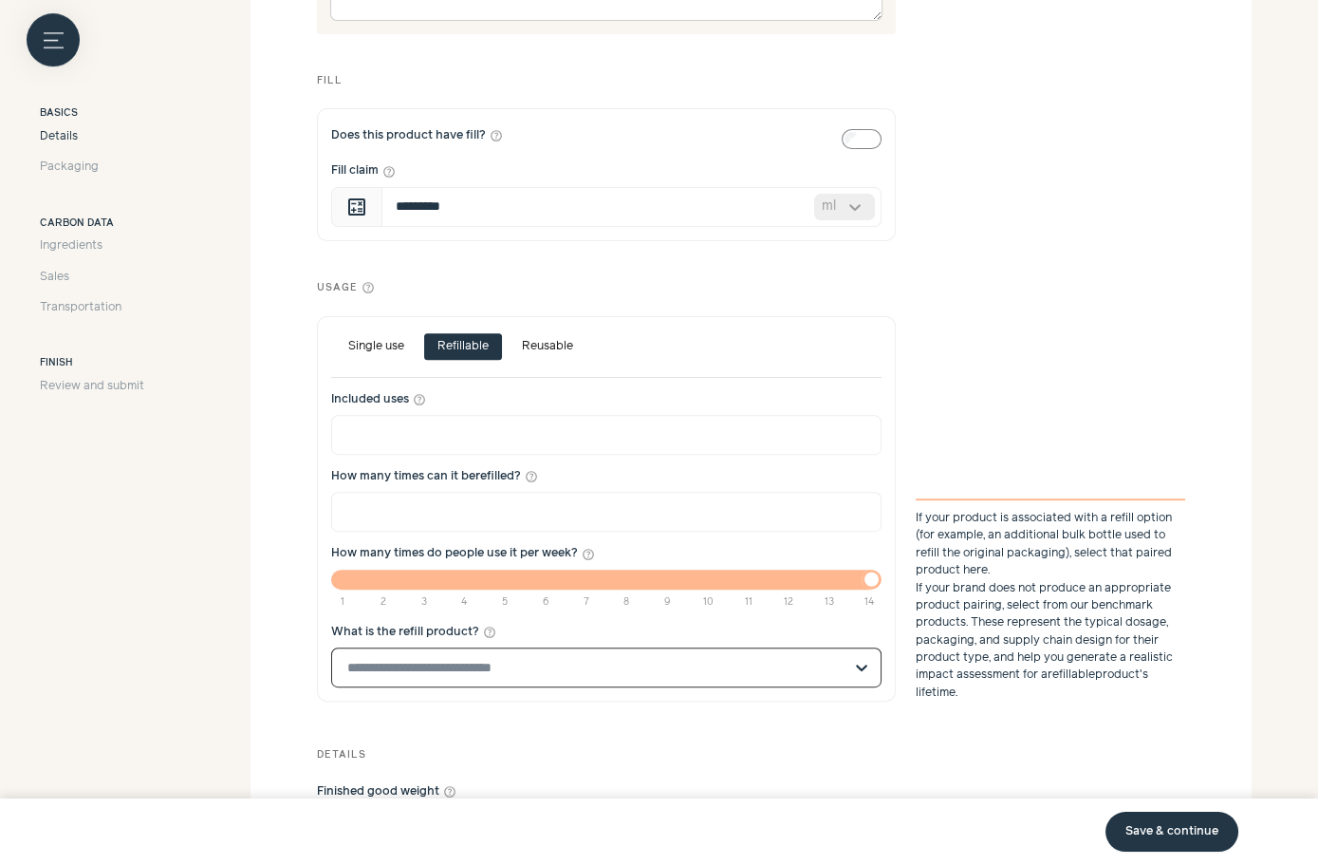
click at [410, 659] on input "What is the refill product? help_outline Select is focused, type to refine list…" at bounding box center [594, 667] width 495 height 38
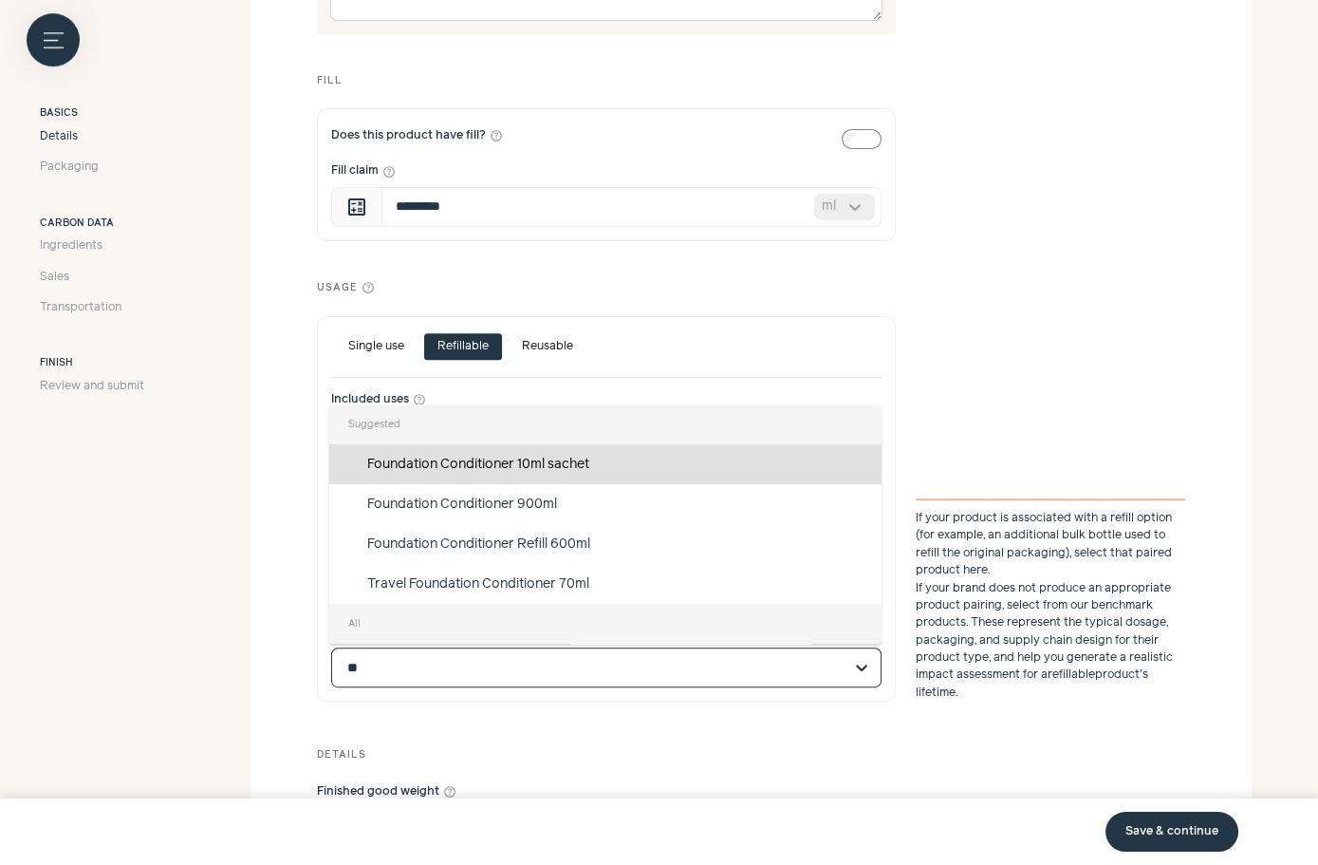
type input "***"
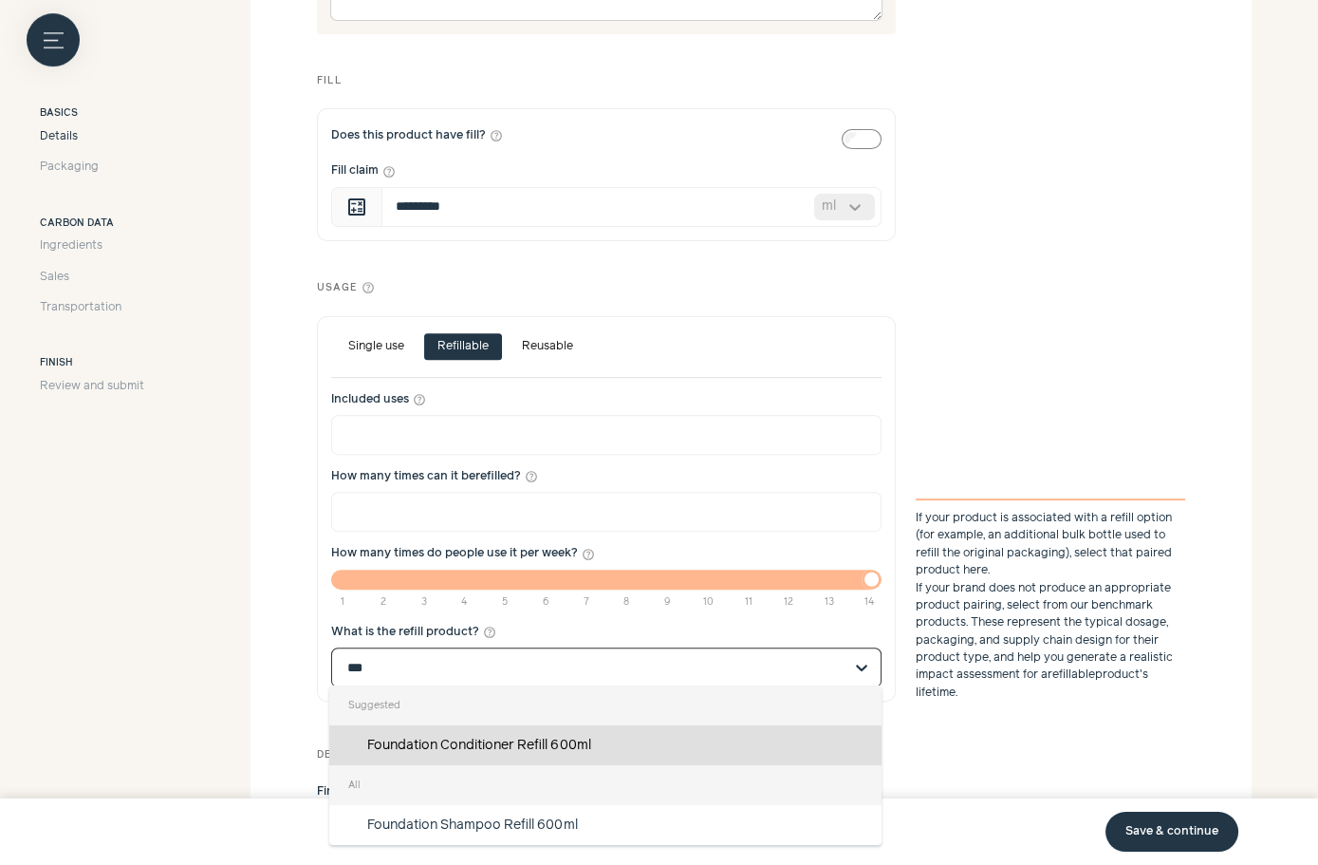
click at [502, 735] on div "Foundation Conditioner Refill 600ml" at bounding box center [605, 745] width 552 height 40
click at [502, 686] on input "***" at bounding box center [594, 667] width 495 height 38
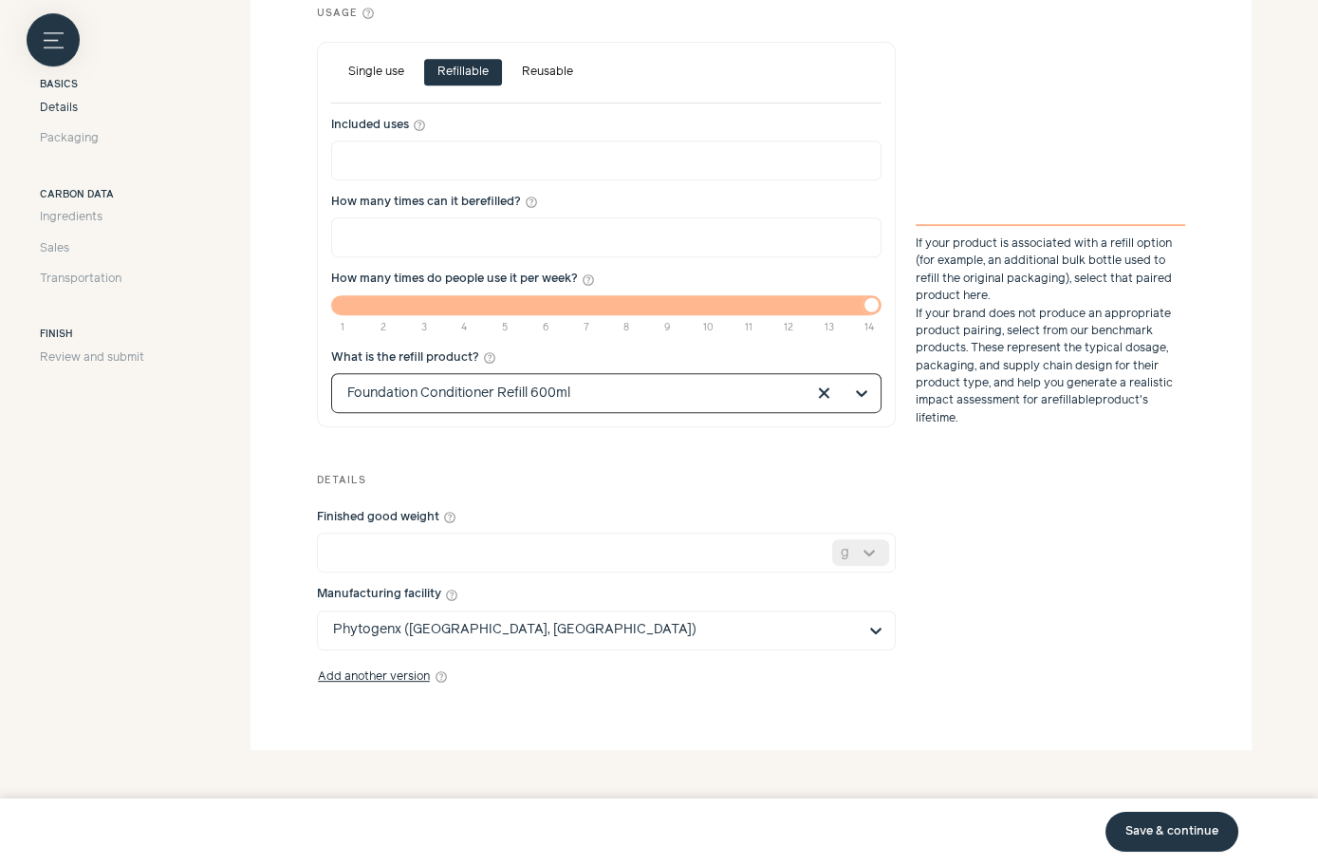
scroll to position [1426, 0]
click at [1191, 832] on link "Save & continue" at bounding box center [1172, 832] width 133 height 40
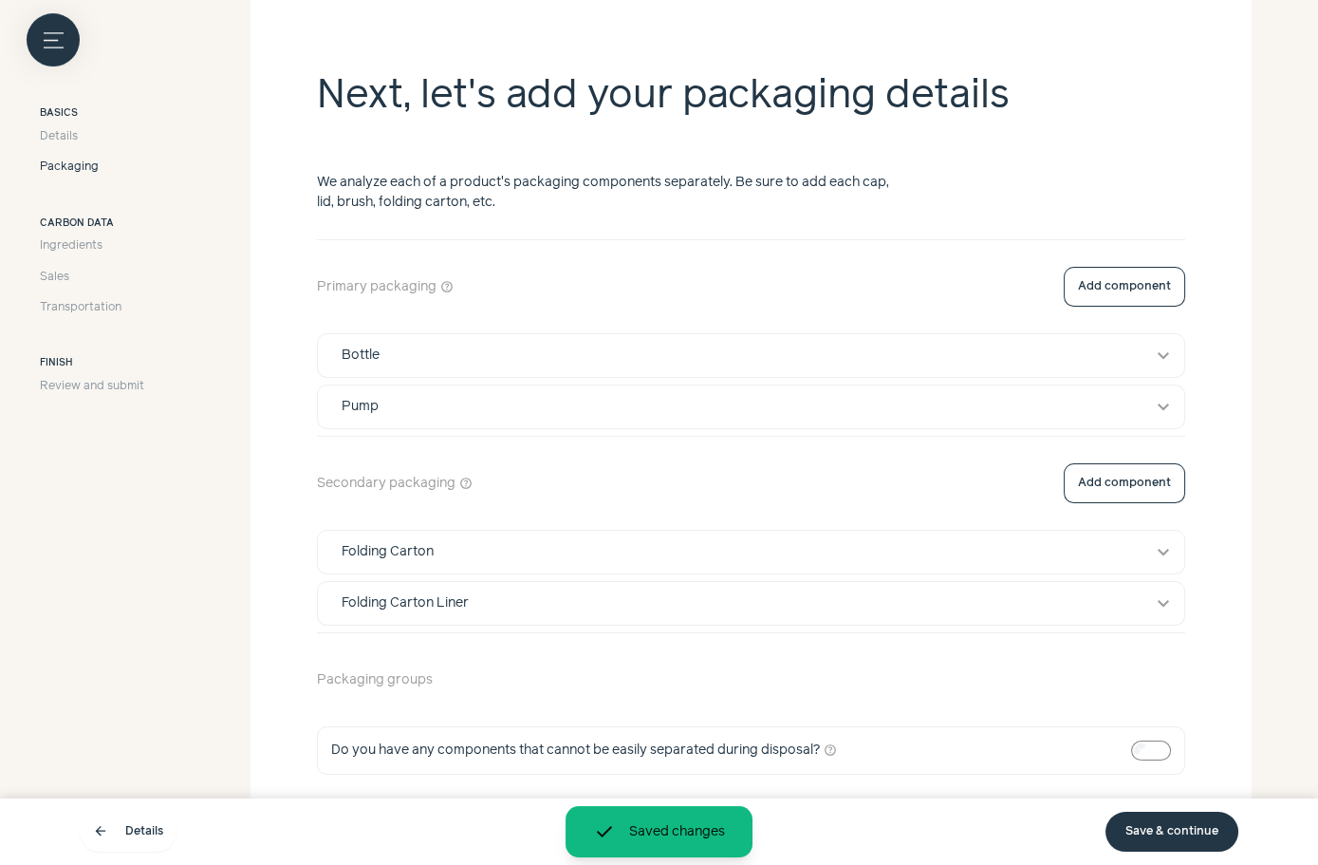
scroll to position [330, 0]
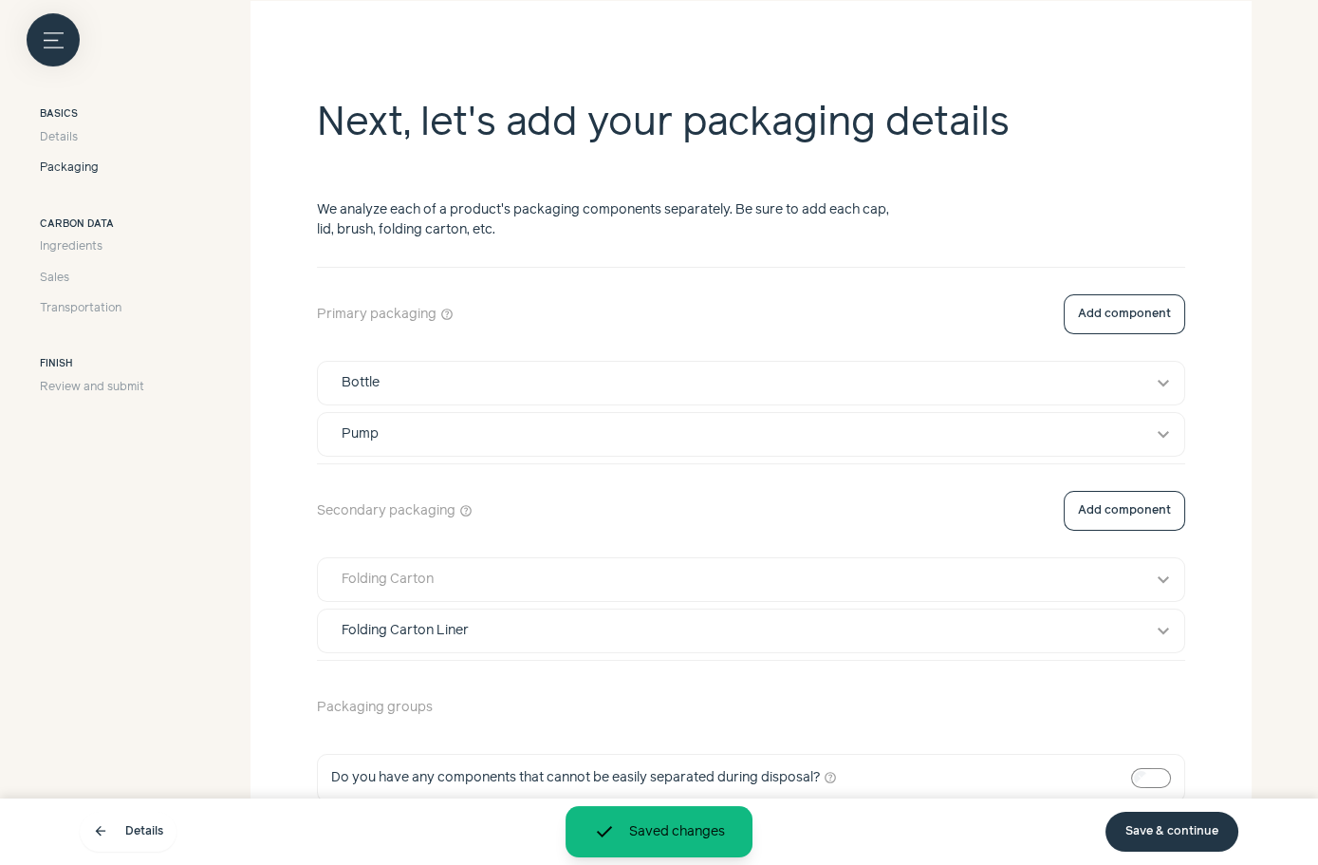
click at [959, 589] on button "Folding Carton expand_more" at bounding box center [751, 579] width 867 height 43
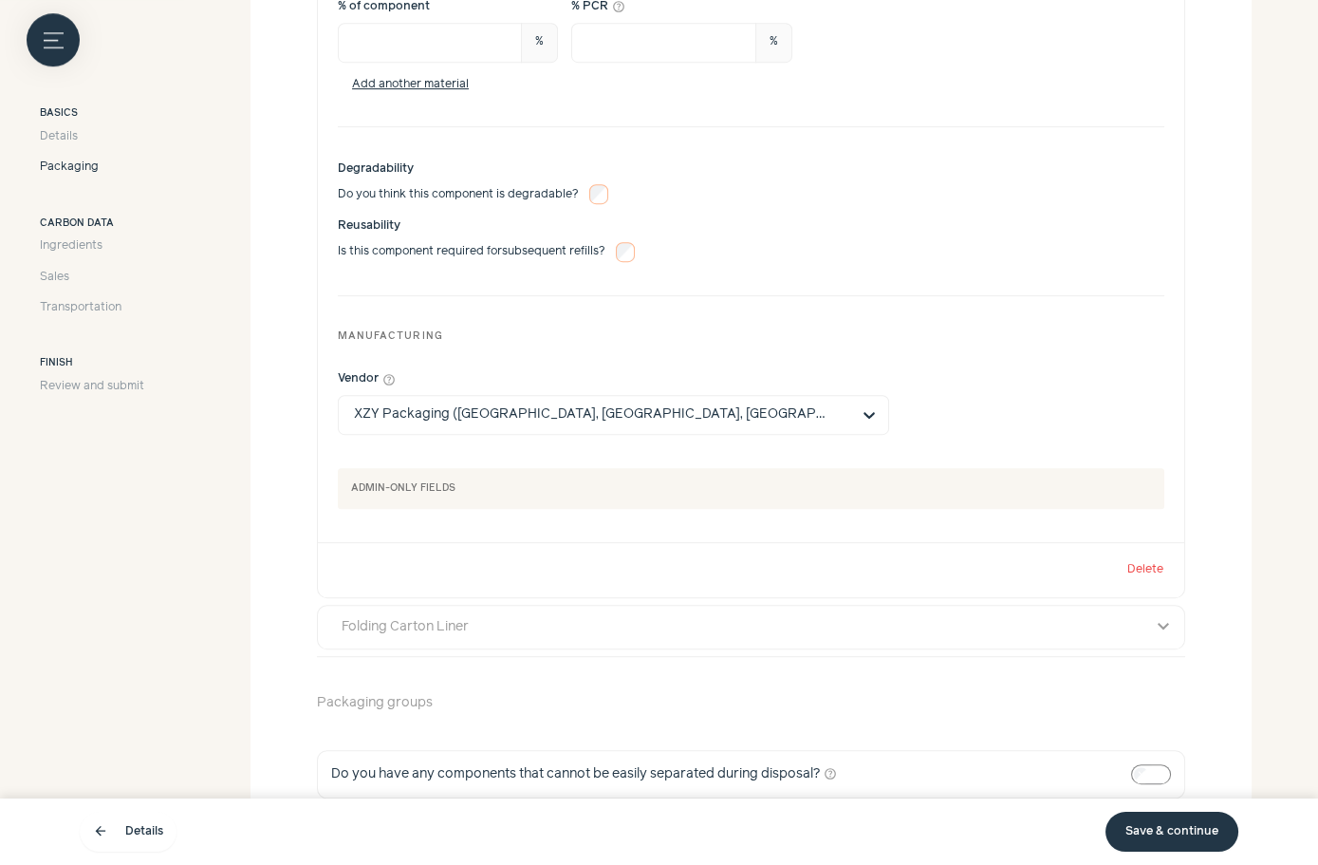
scroll to position [1704, 0]
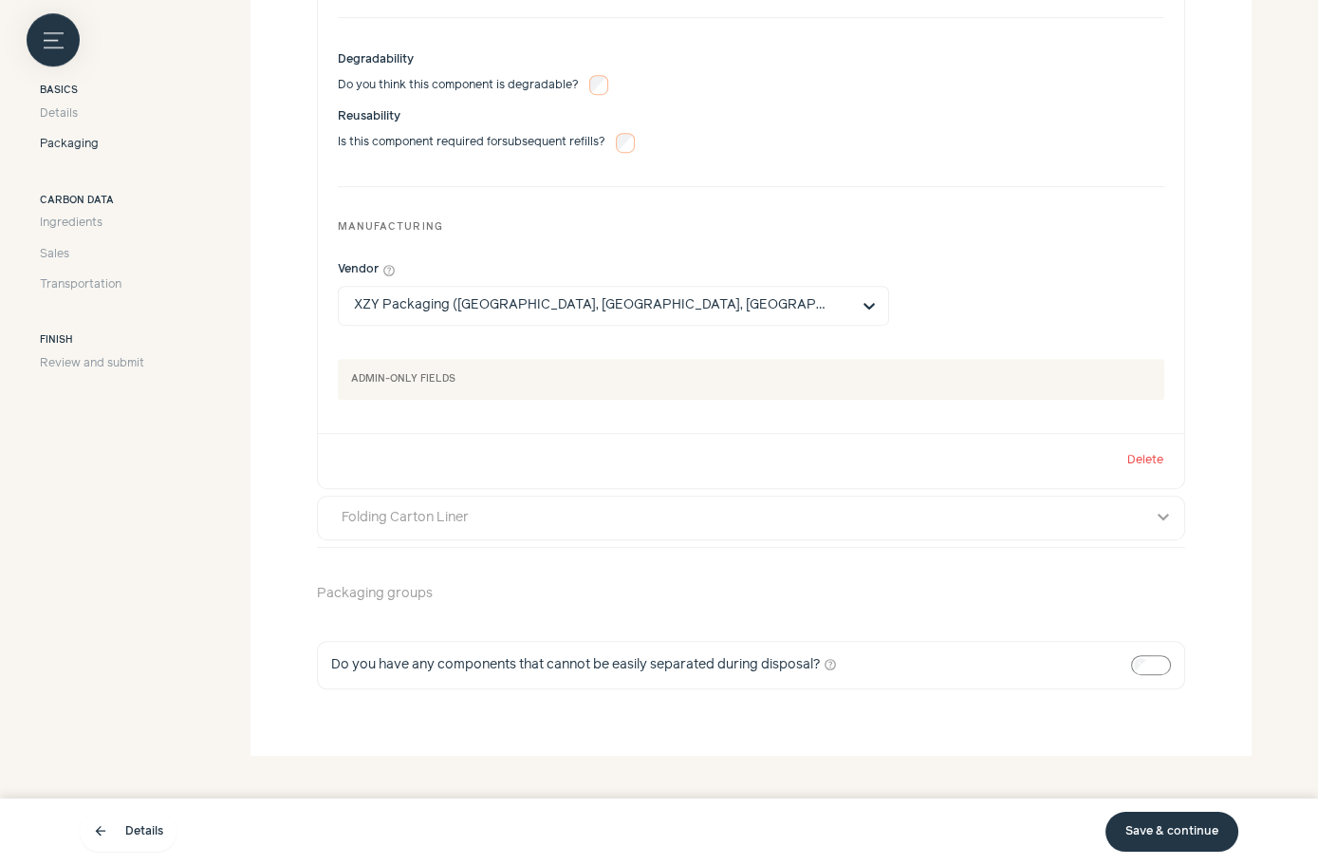
click at [545, 508] on div "Folding Carton Liner" at bounding box center [733, 518] width 811 height 20
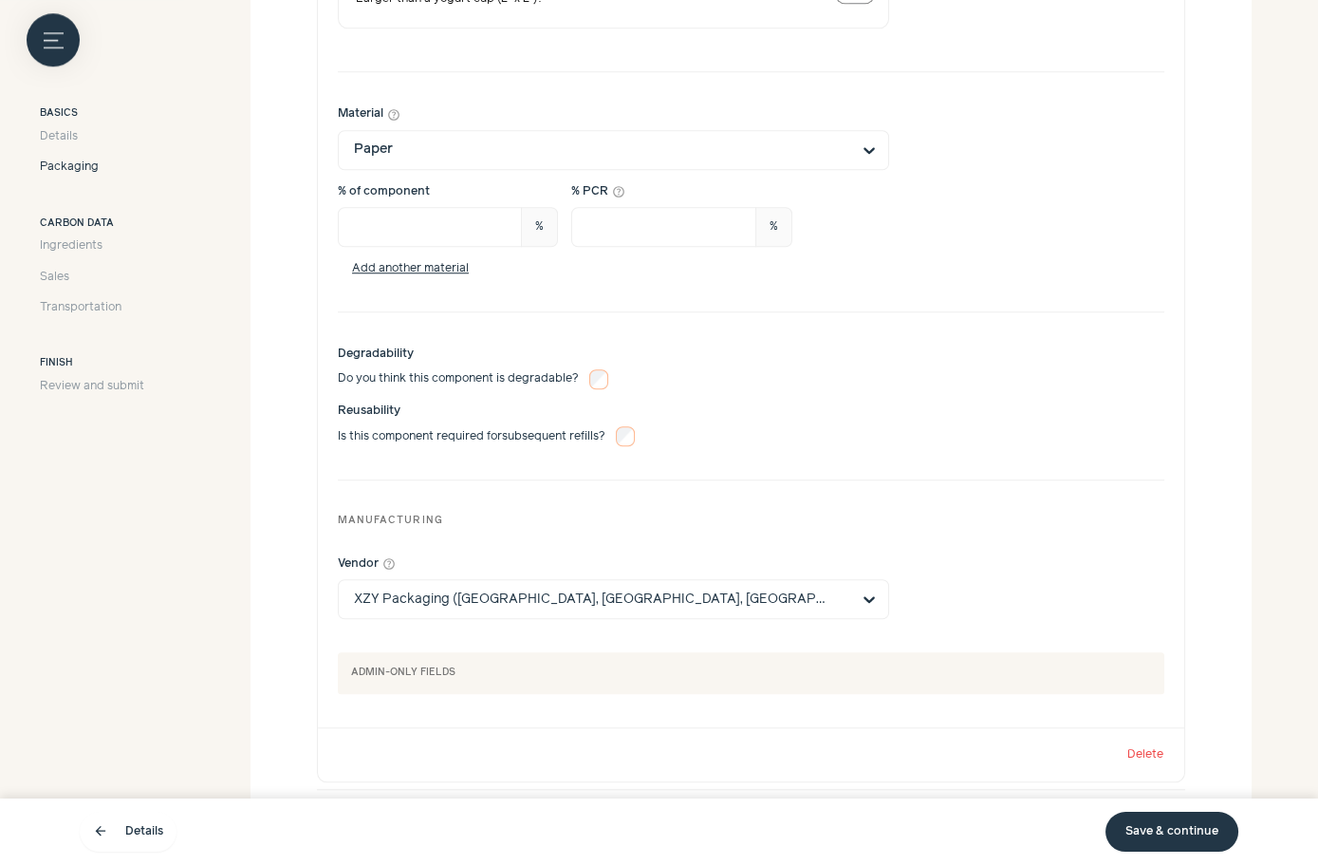
scroll to position [2732, 0]
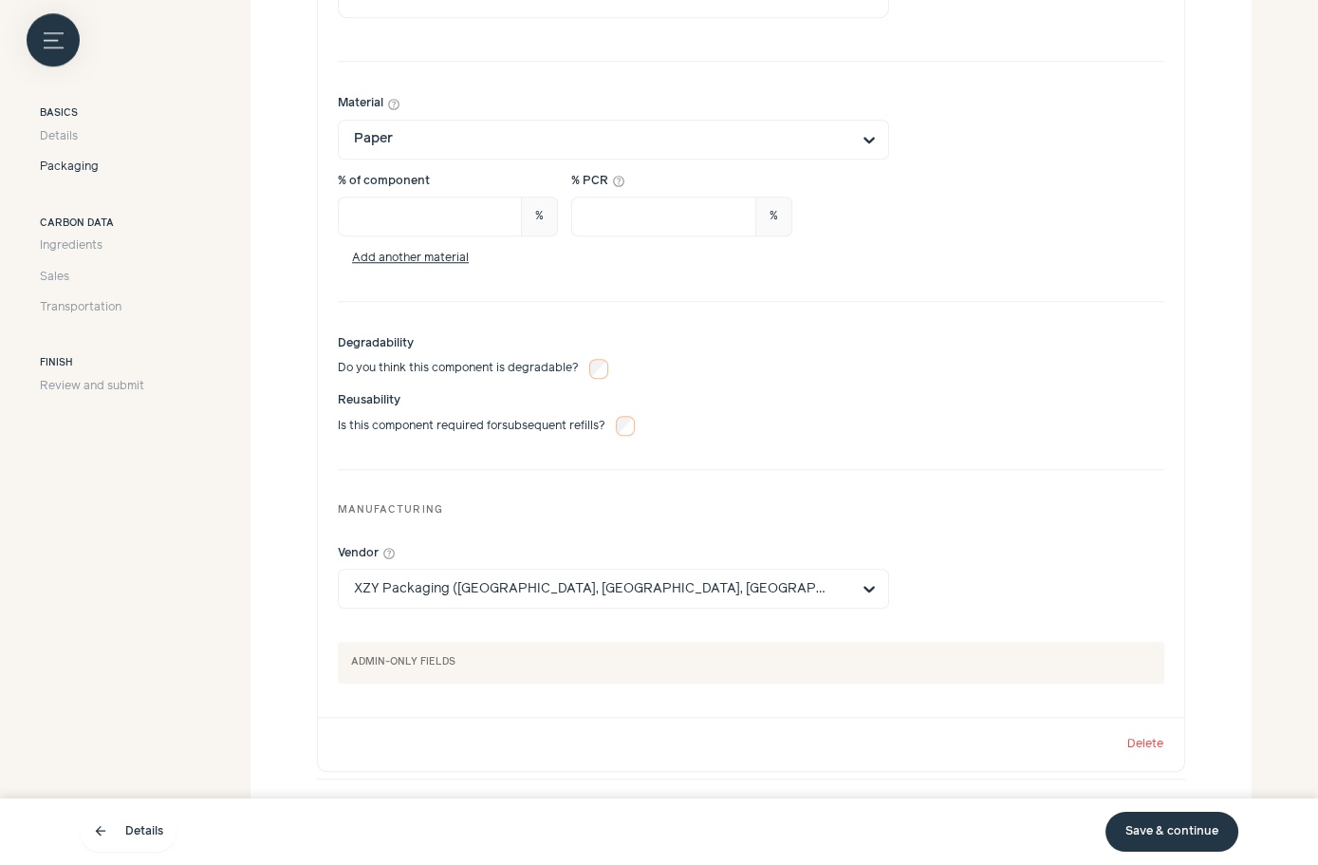
click at [1147, 832] on link "Save & continue" at bounding box center [1172, 832] width 133 height 40
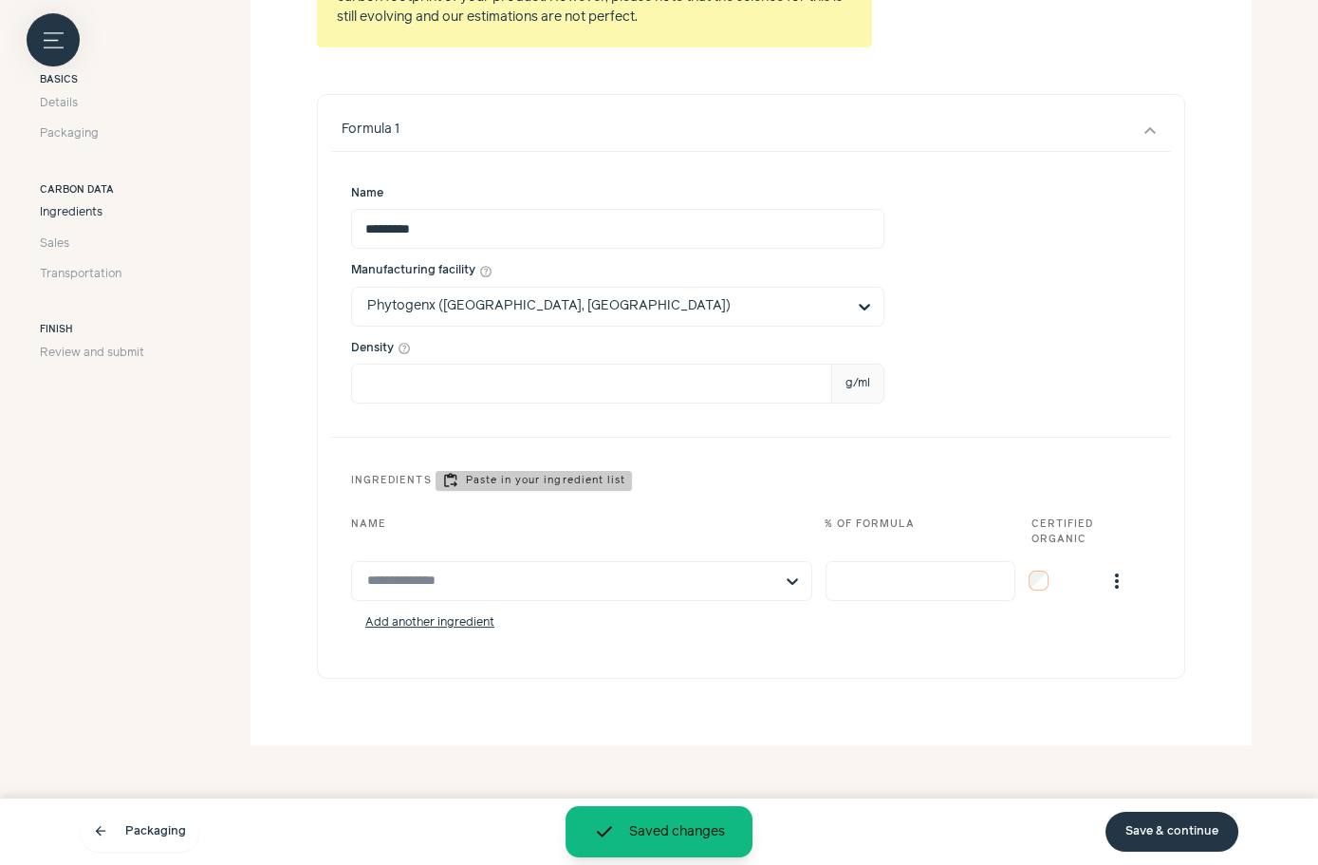
scroll to position [561, 0]
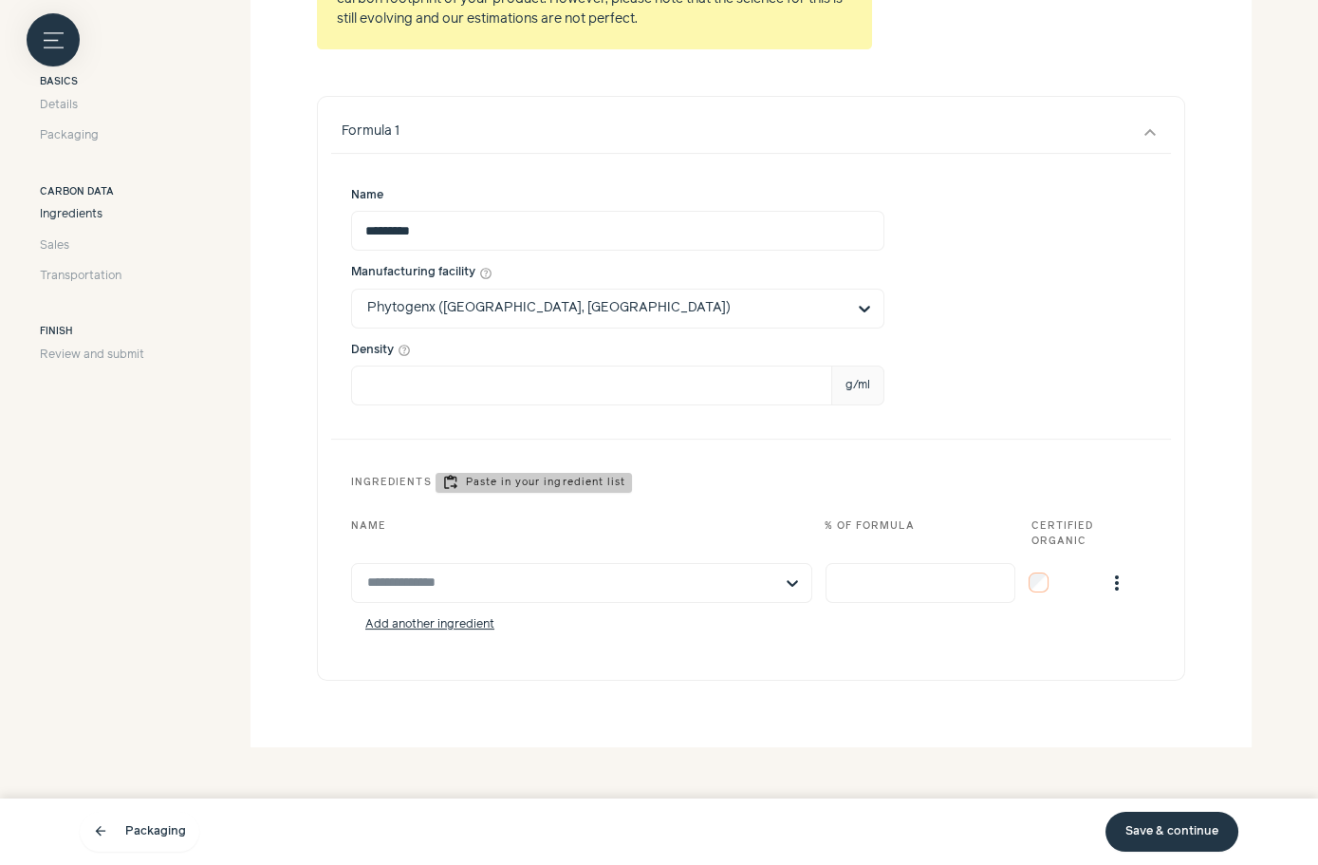
click at [1144, 826] on link "Save & continue" at bounding box center [1172, 832] width 133 height 40
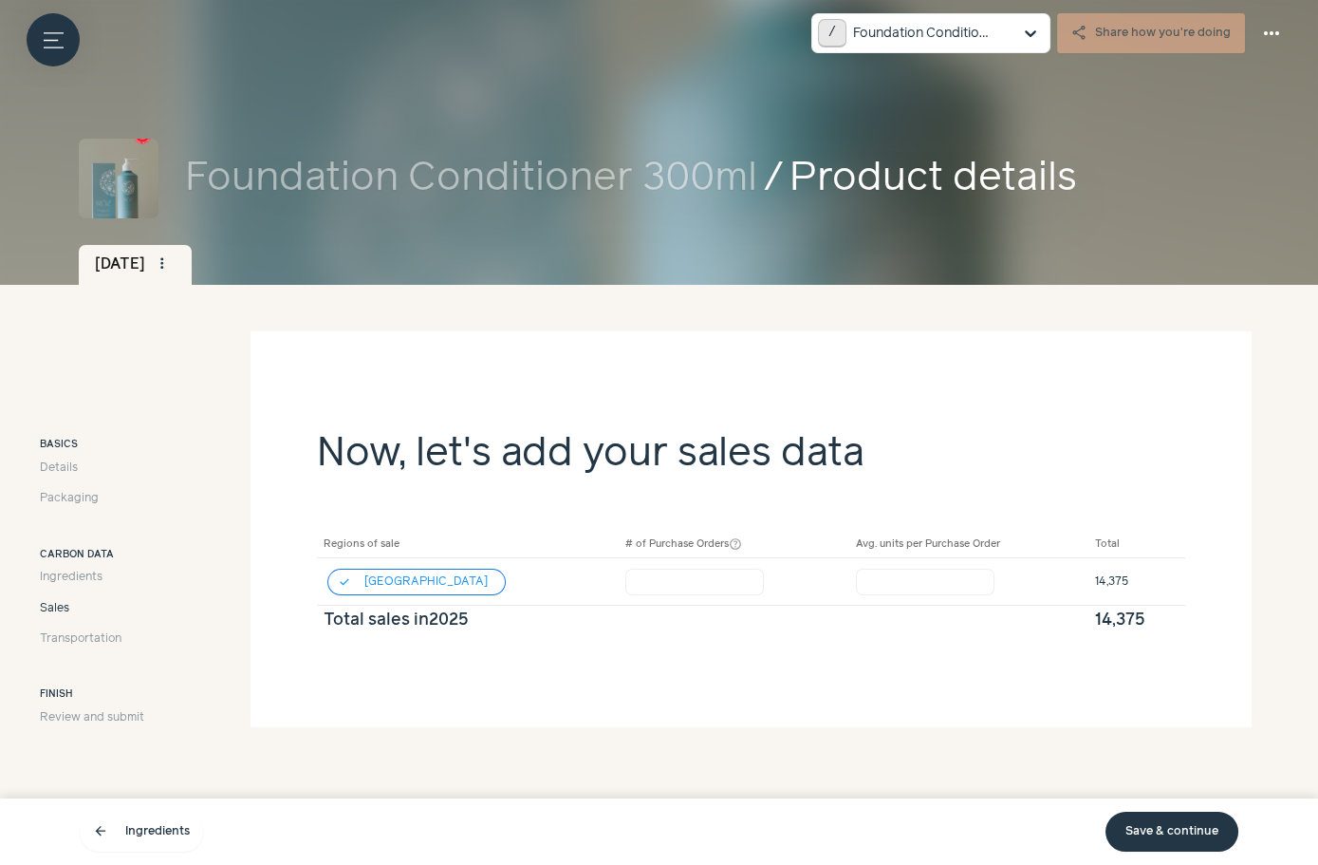
click at [1172, 813] on link "Save & continue" at bounding box center [1172, 832] width 133 height 40
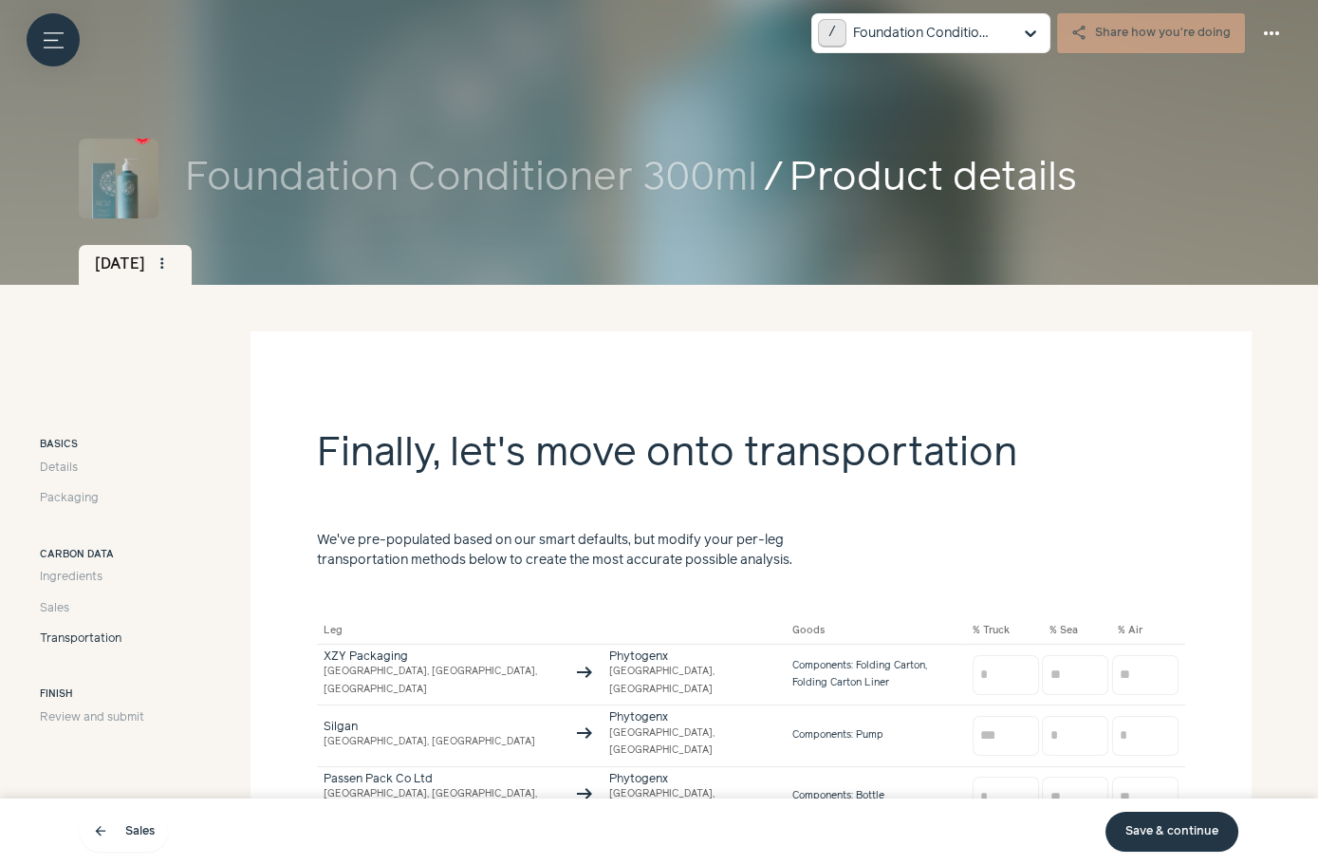
click at [1172, 813] on link "Save & continue" at bounding box center [1172, 832] width 133 height 40
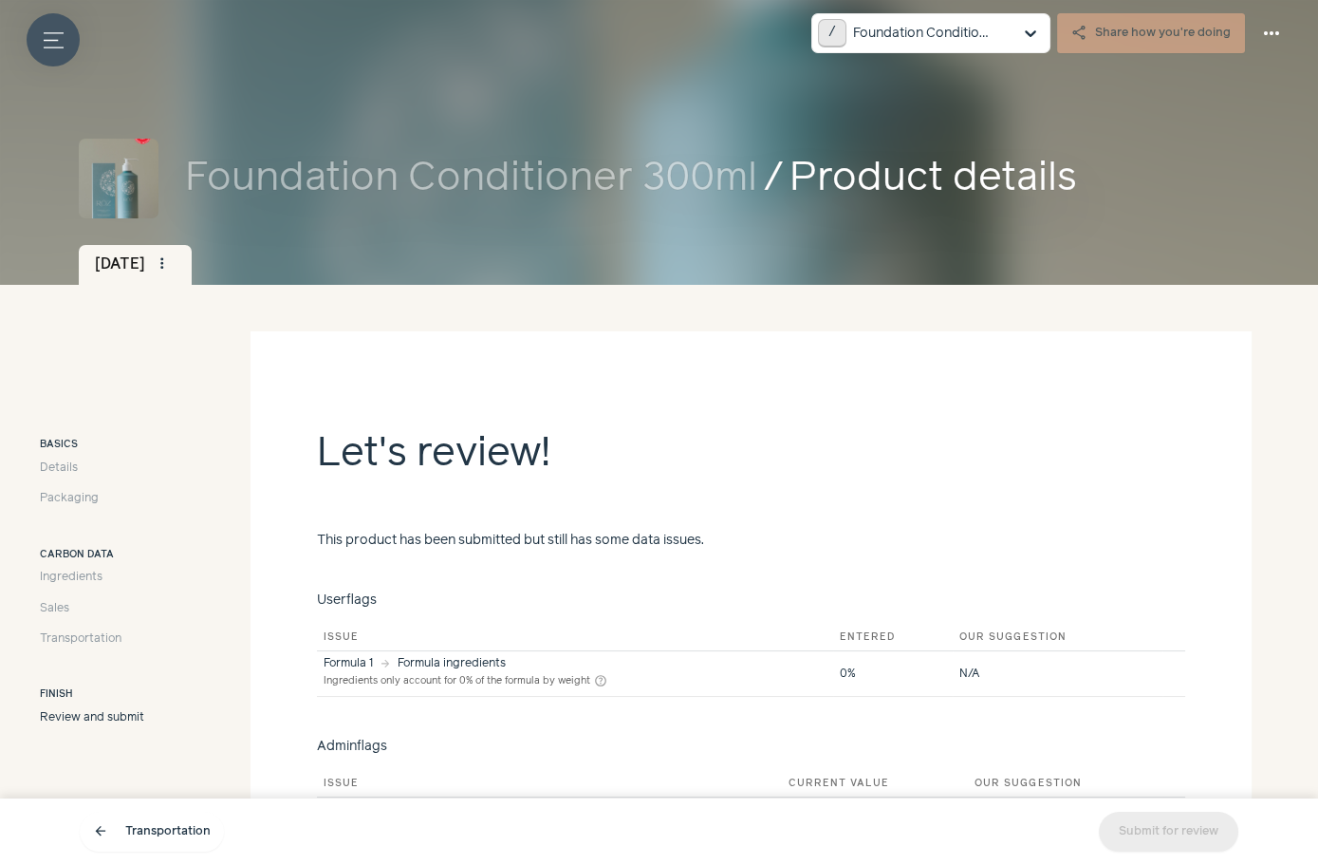
click at [75, 50] on button "Menu button" at bounding box center [53, 39] width 53 height 53
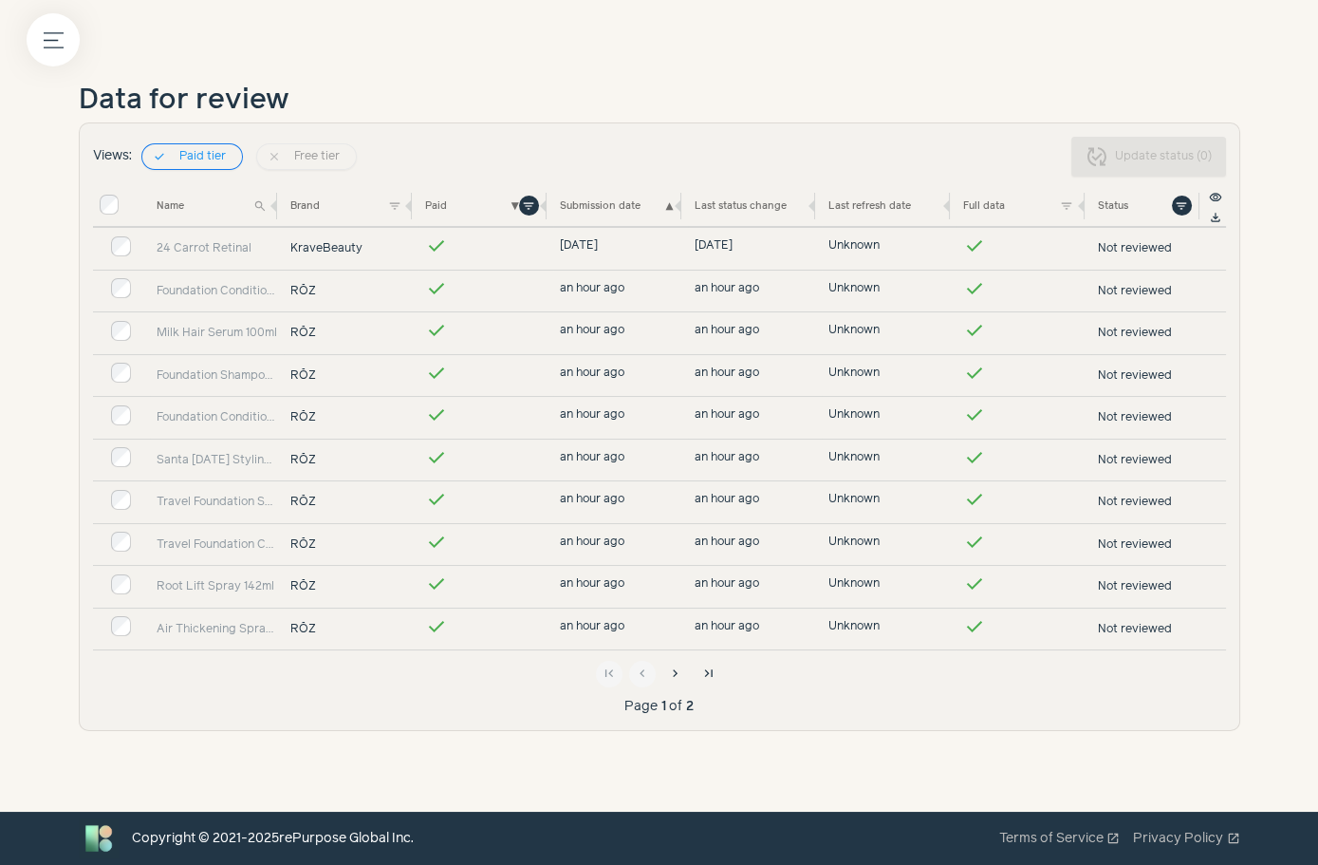
click at [201, 279] on td "Foundation Conditioner 300ml" at bounding box center [217, 291] width 135 height 43
click at [216, 283] on link "Foundation Conditioner 300ml" at bounding box center [217, 291] width 121 height 17
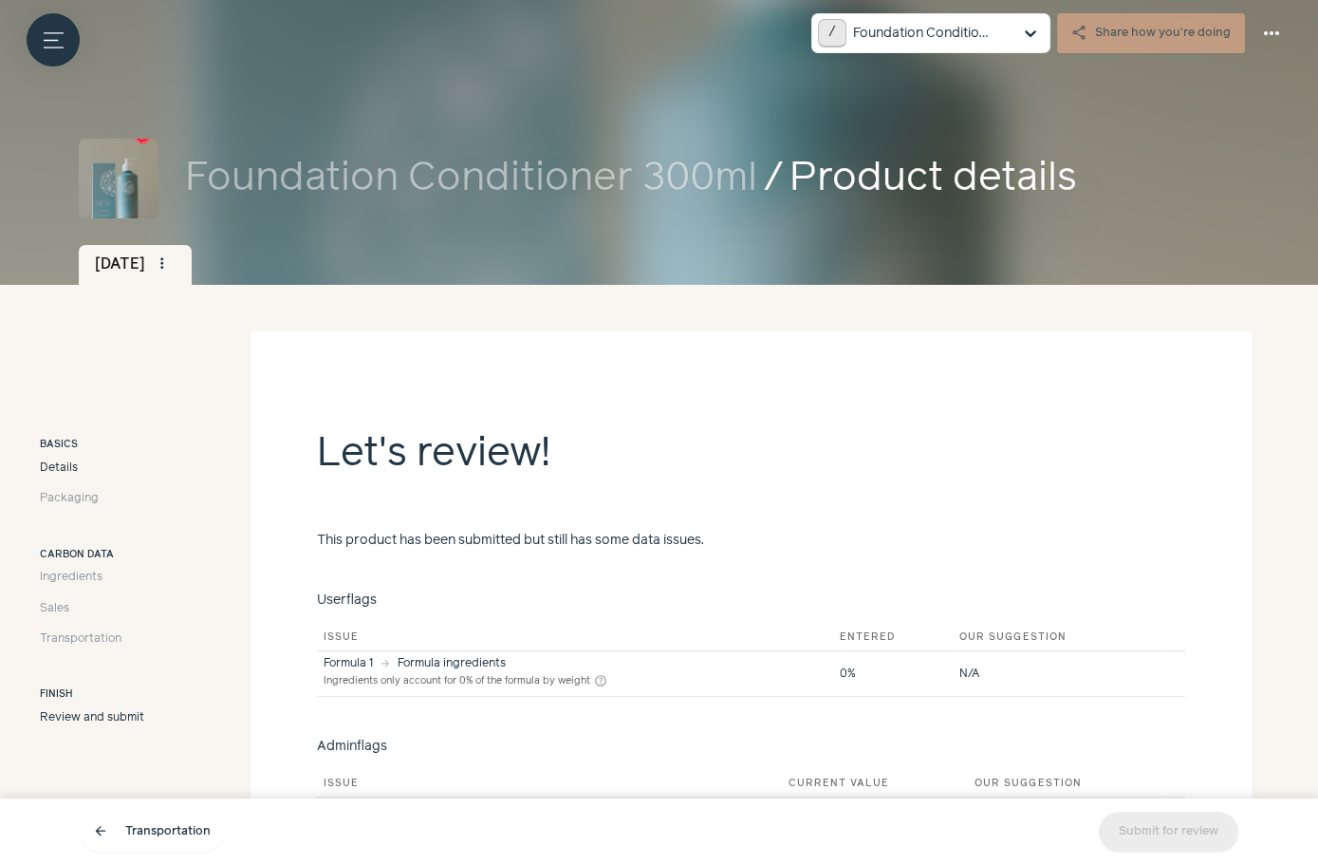
click at [80, 475] on link "Details" at bounding box center [92, 467] width 104 height 17
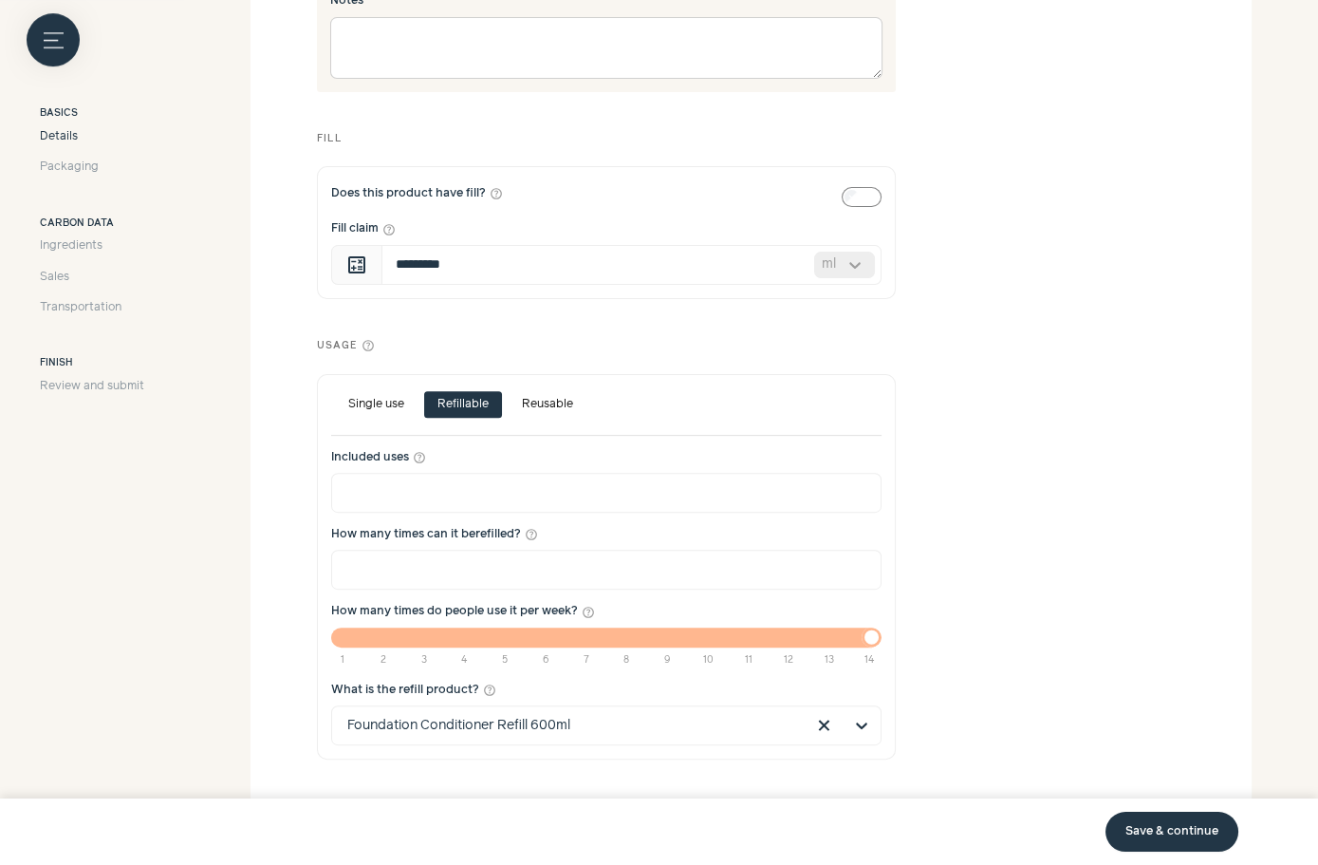
scroll to position [1426, 0]
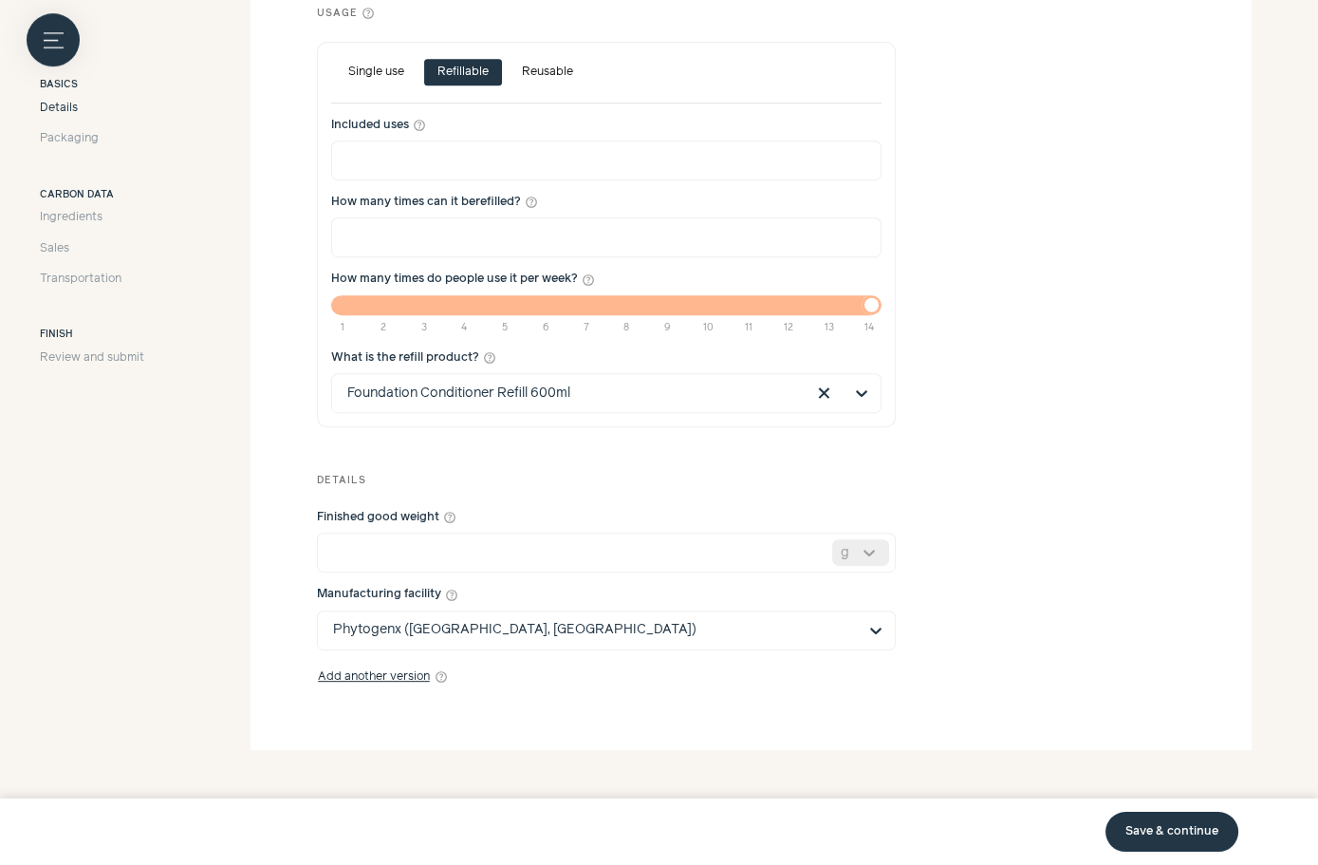
click at [1146, 832] on link "Save & continue" at bounding box center [1172, 832] width 133 height 40
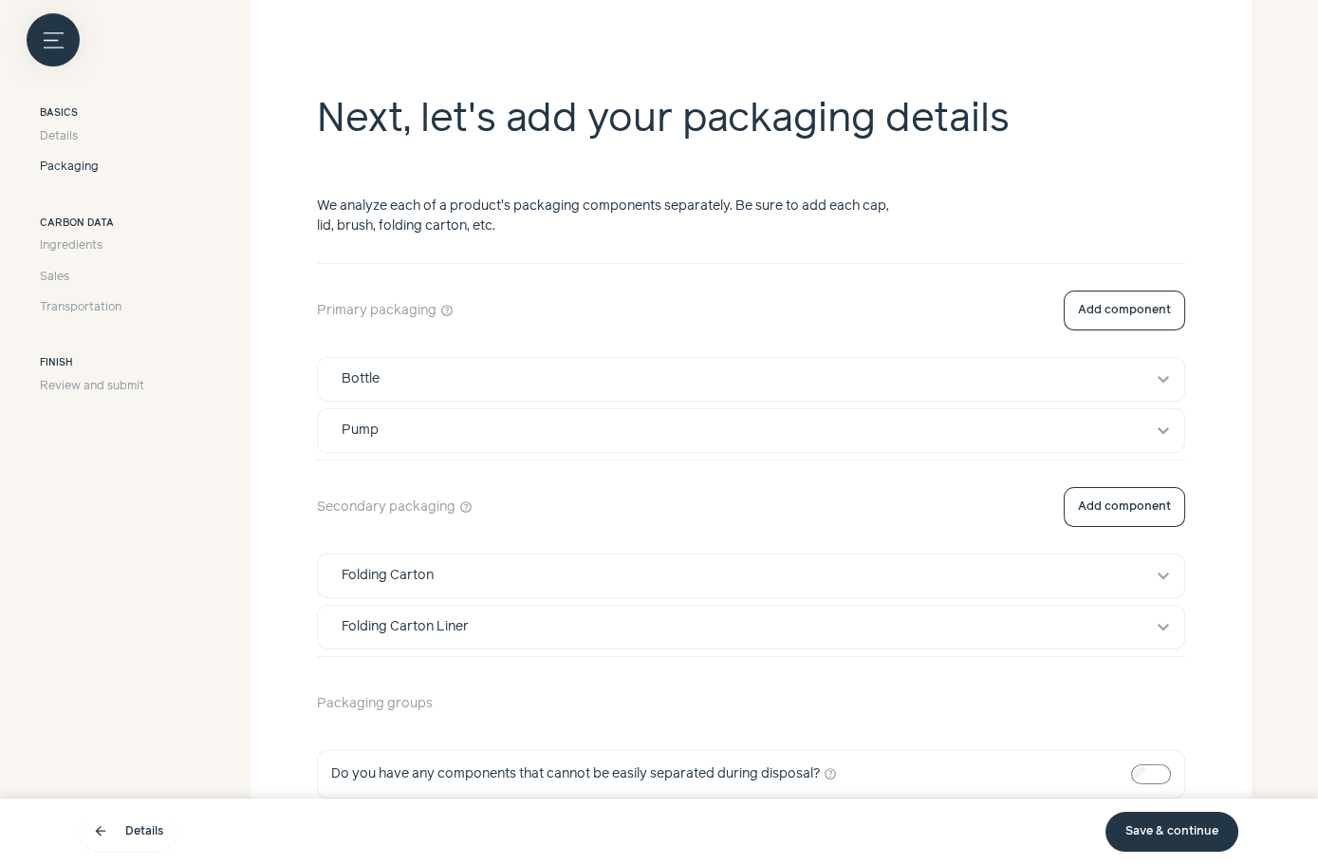
scroll to position [330, 0]
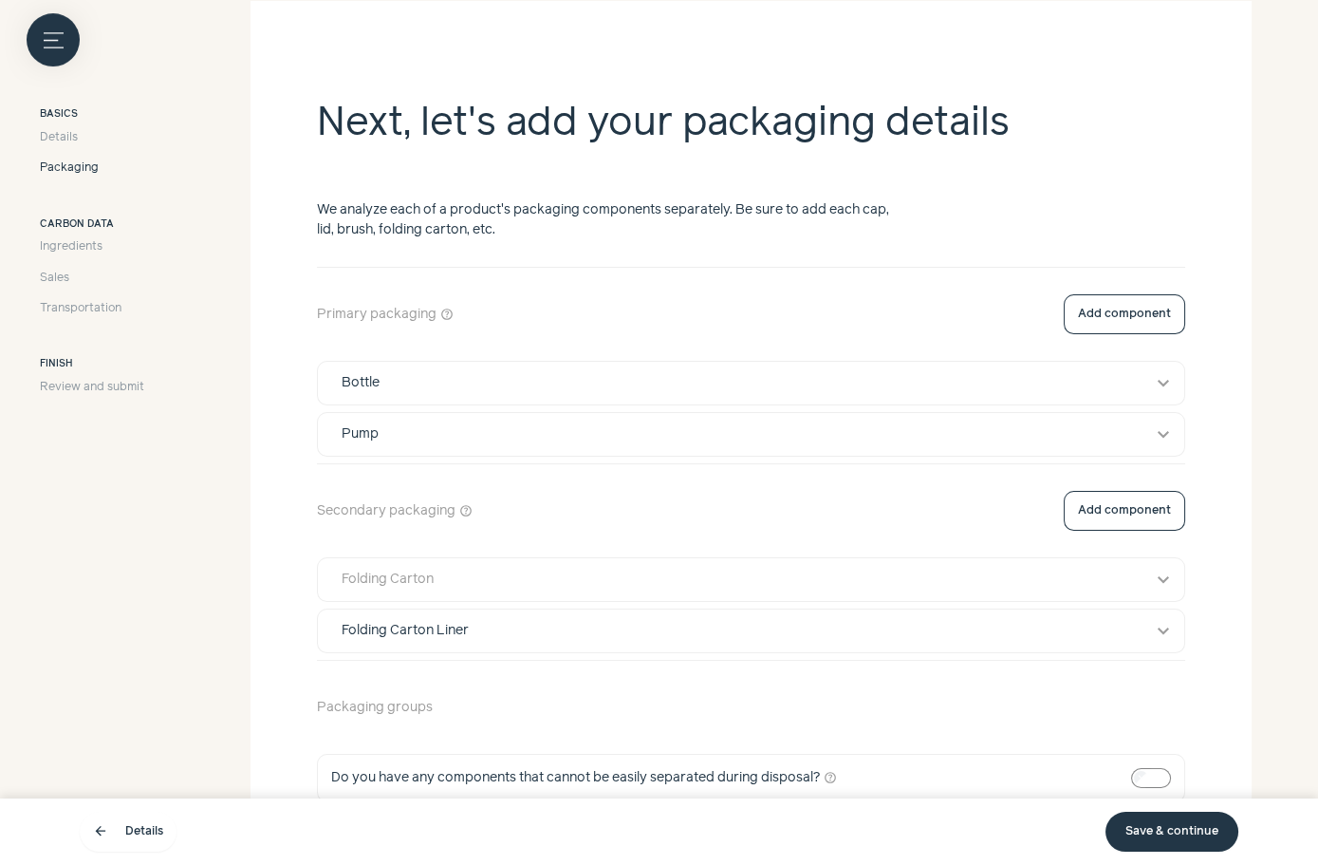
click at [673, 587] on button "Folding Carton expand_more" at bounding box center [751, 579] width 867 height 43
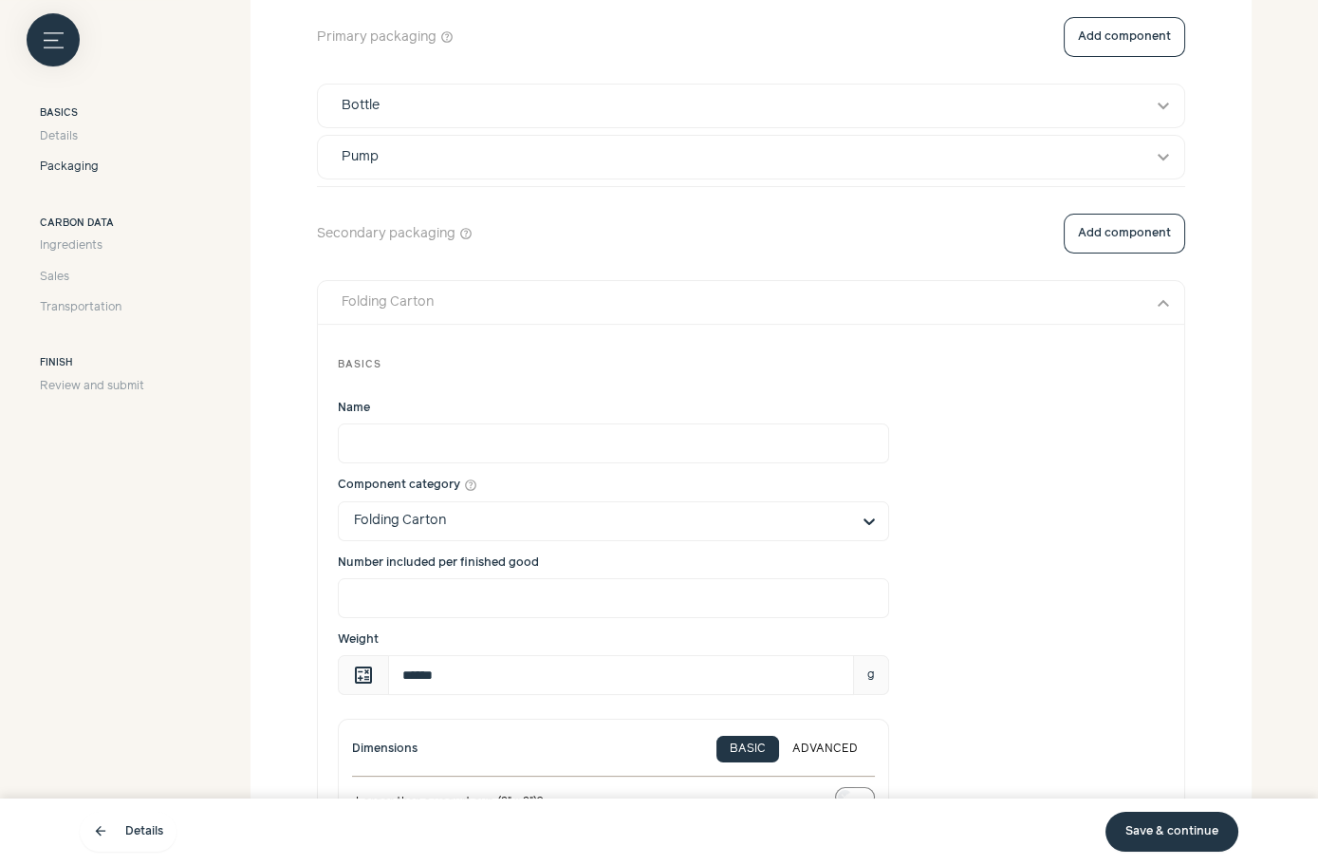
scroll to position [0, 0]
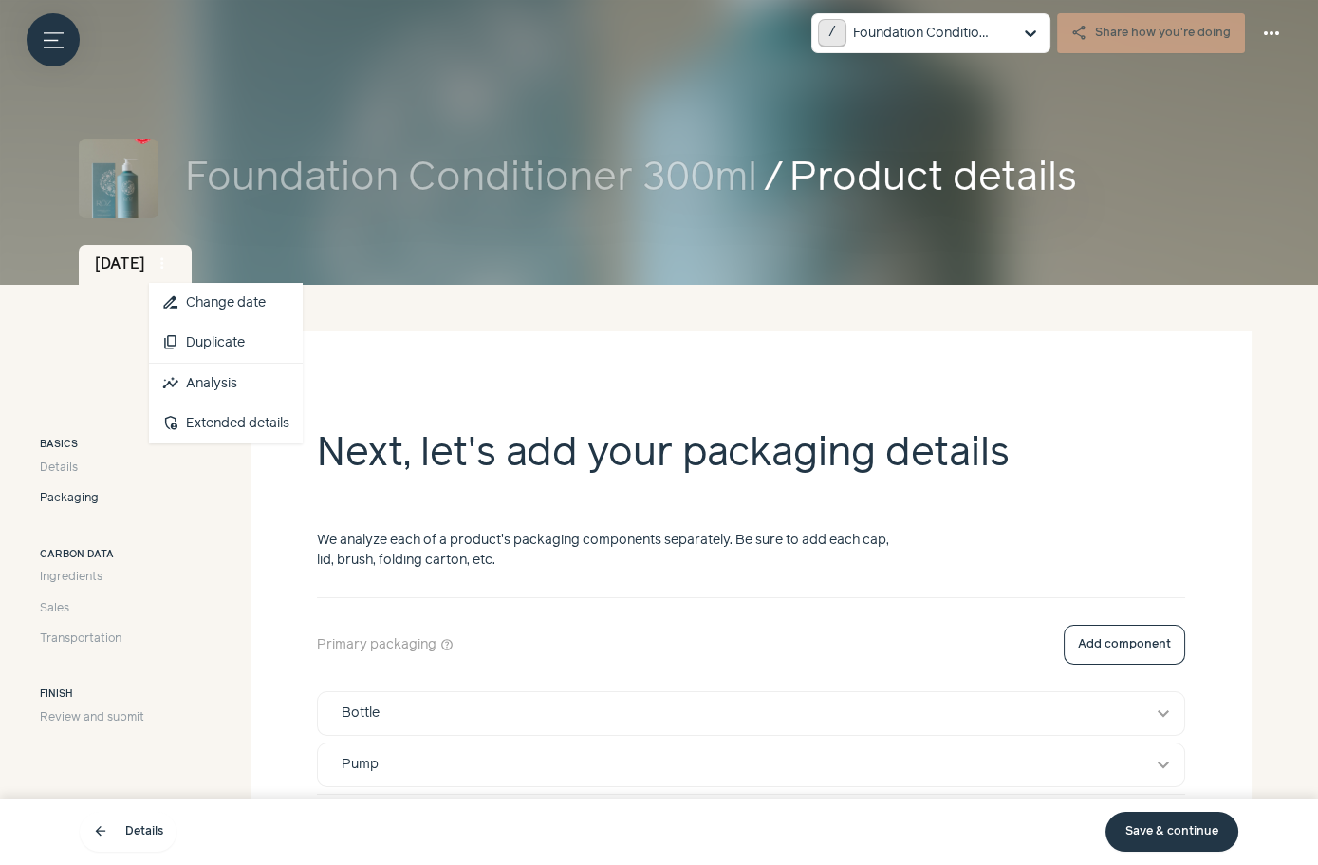
click at [171, 261] on span "more_vert" at bounding box center [162, 263] width 17 height 17
click at [245, 390] on link "insights Analysis" at bounding box center [226, 384] width 154 height 40
